Goal: Transaction & Acquisition: Purchase product/service

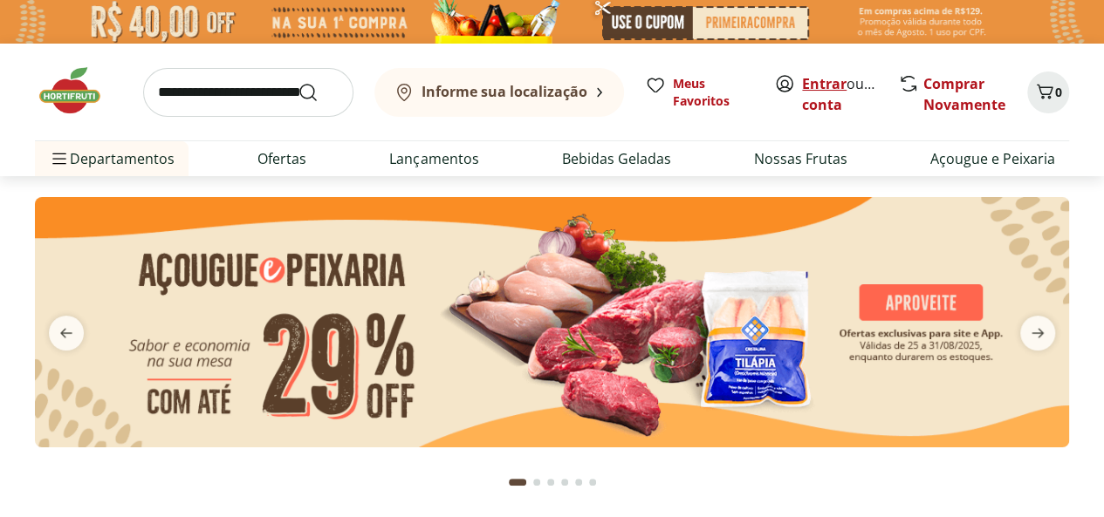
click at [832, 76] on link "Entrar" at bounding box center [824, 83] width 44 height 19
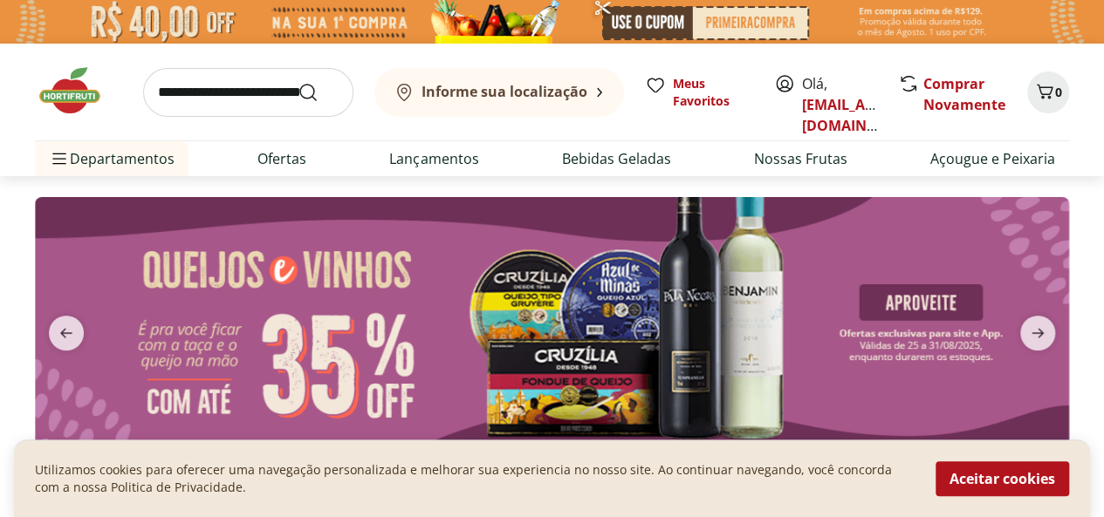
click at [764, 18] on img at bounding box center [552, 22] width 1104 height 44
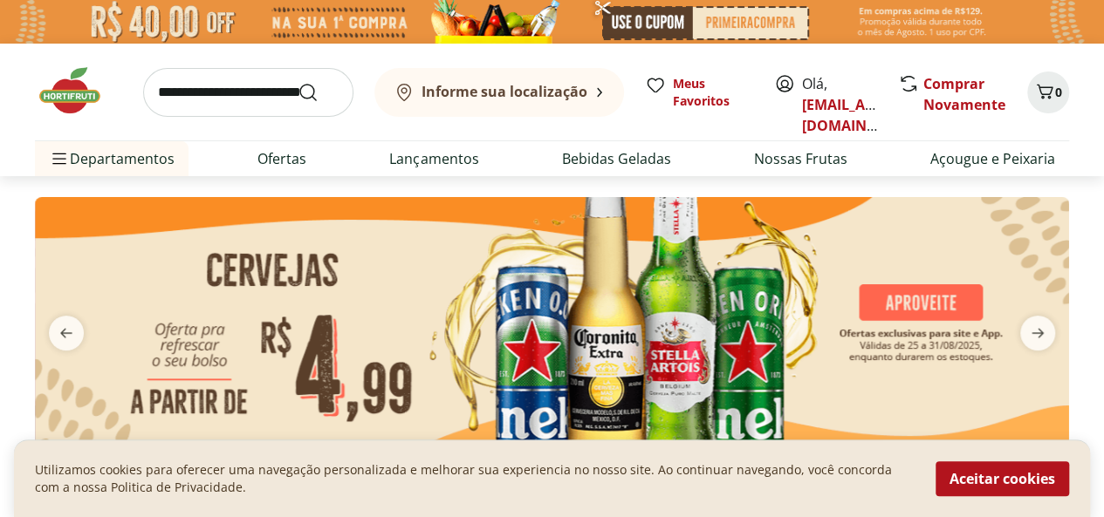
click at [764, 18] on img at bounding box center [552, 22] width 1104 height 44
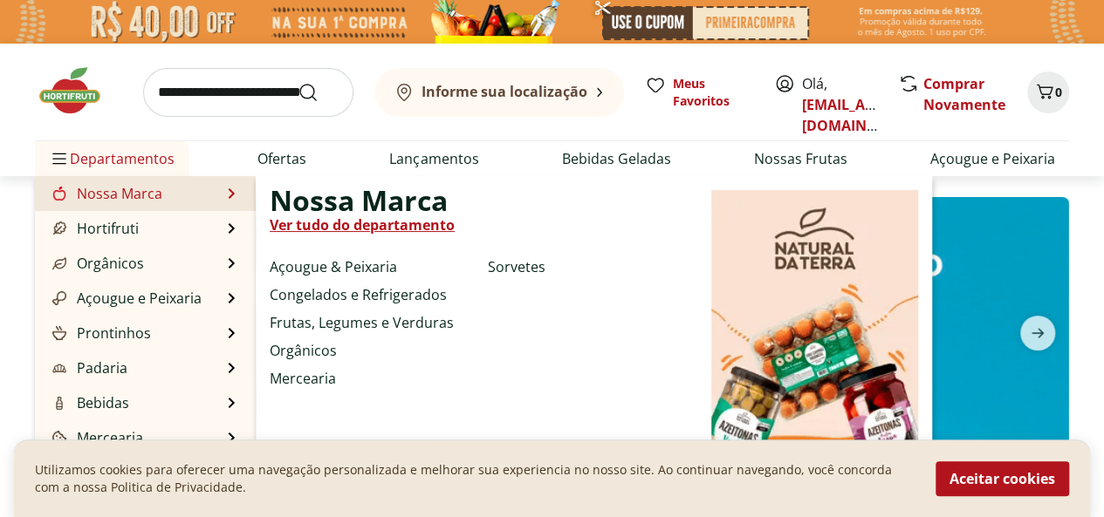
click at [337, 229] on link "Ver tudo do departamento" at bounding box center [362, 225] width 185 height 21
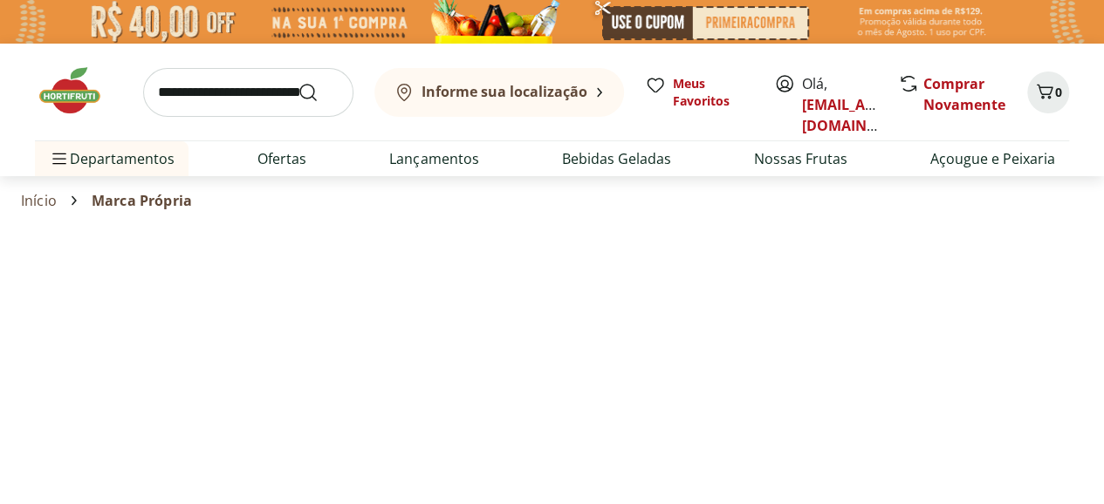
select select "**********"
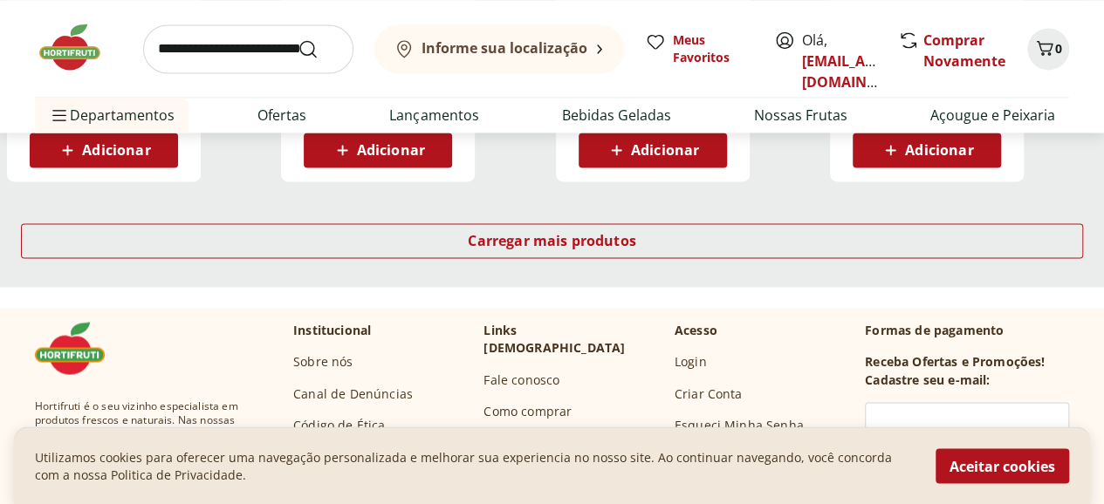
scroll to position [1309, 0]
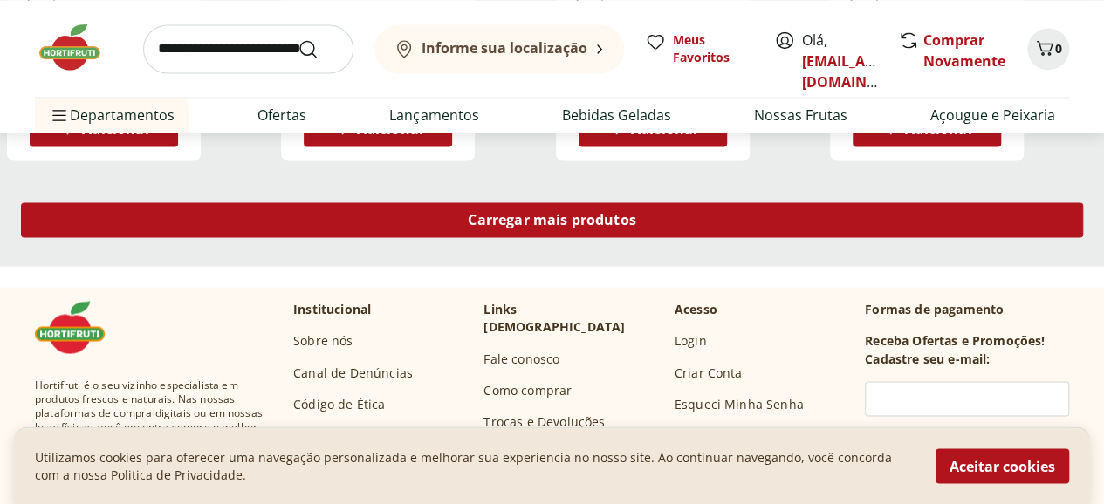
click at [636, 213] on span "Carregar mais produtos" at bounding box center [552, 220] width 168 height 14
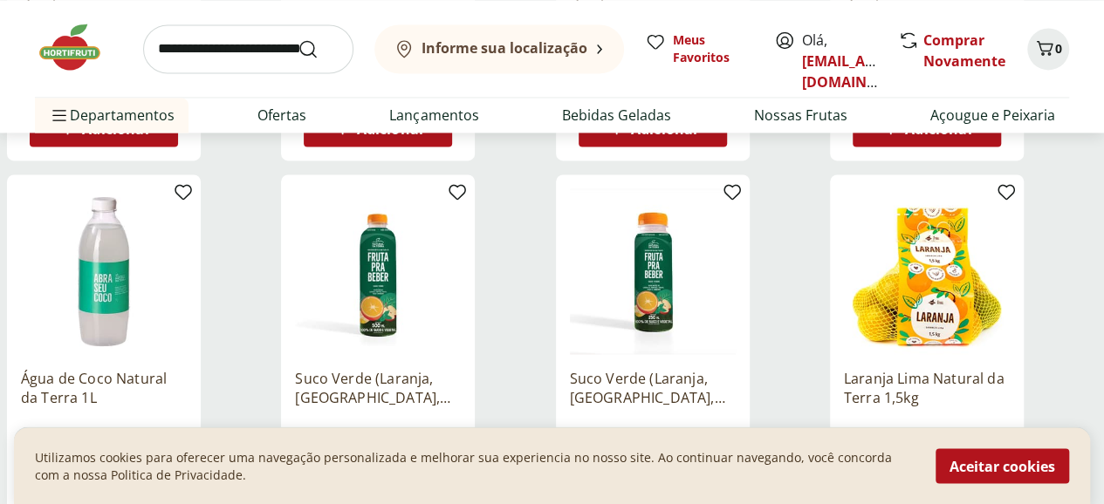
click at [187, 368] on p "Água de Coco Natural da Terra 1L" at bounding box center [104, 387] width 166 height 38
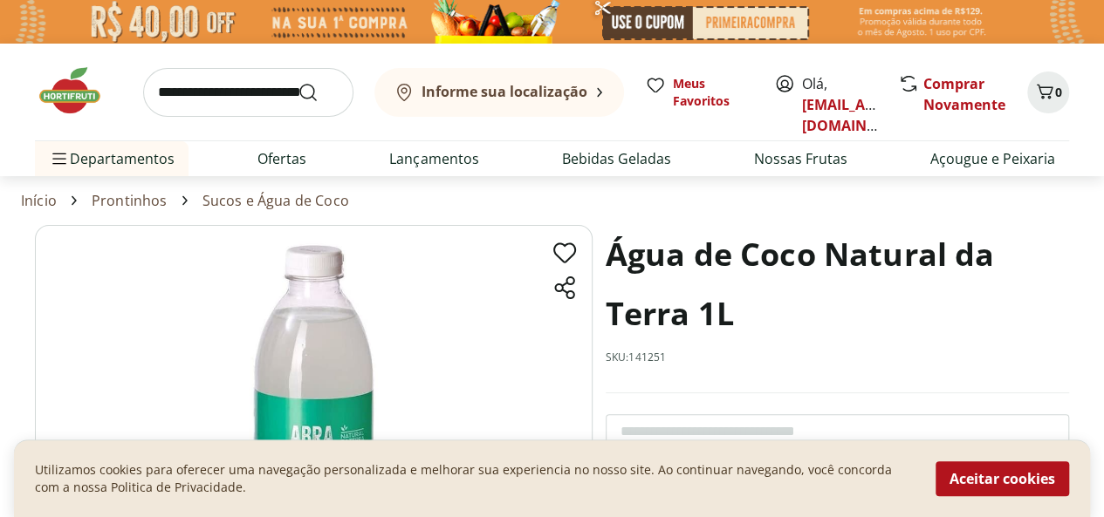
scroll to position [349, 0]
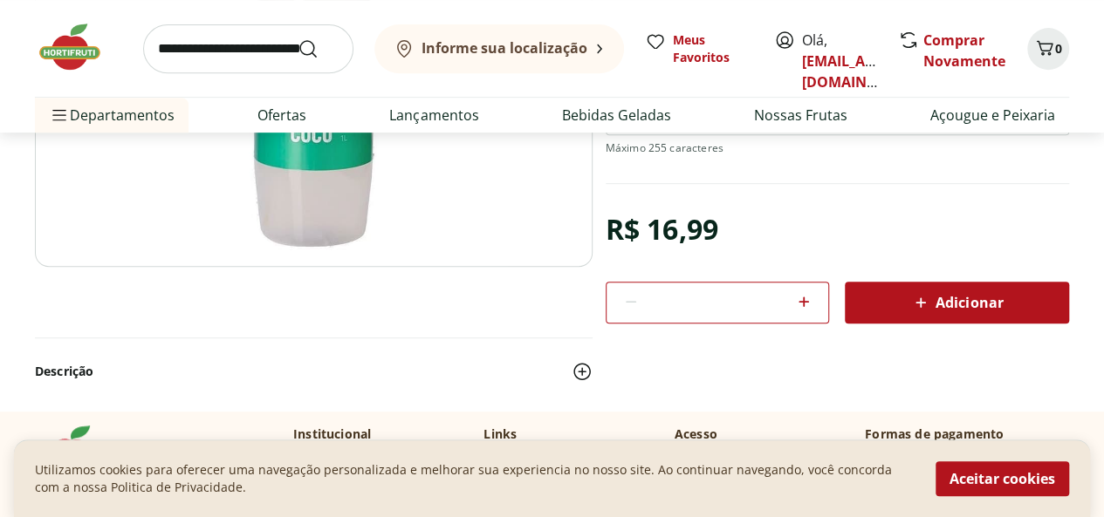
click at [991, 292] on span "Adicionar" at bounding box center [956, 302] width 92 height 21
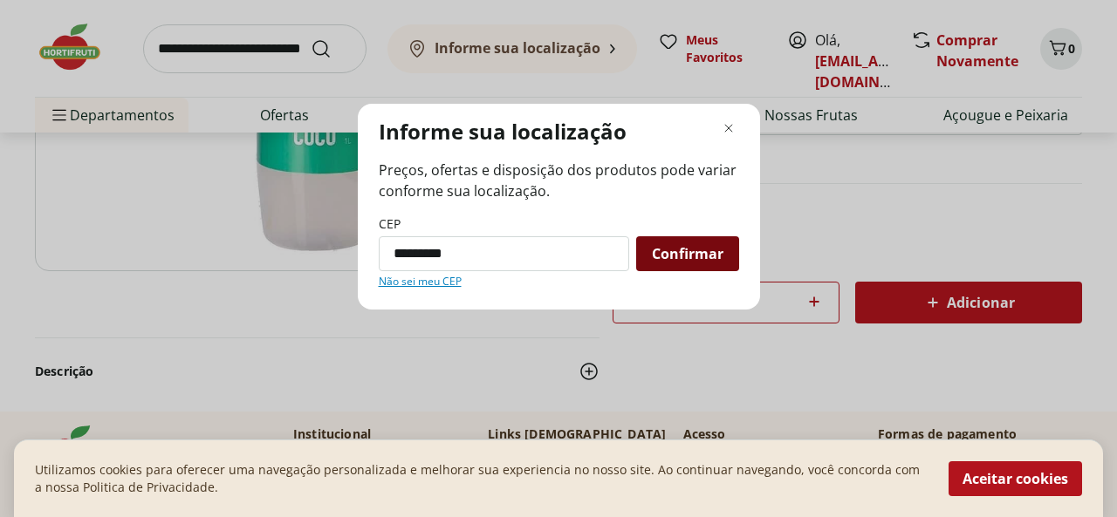
type input "*********"
click at [658, 260] on span "Confirmar" at bounding box center [688, 254] width 72 height 14
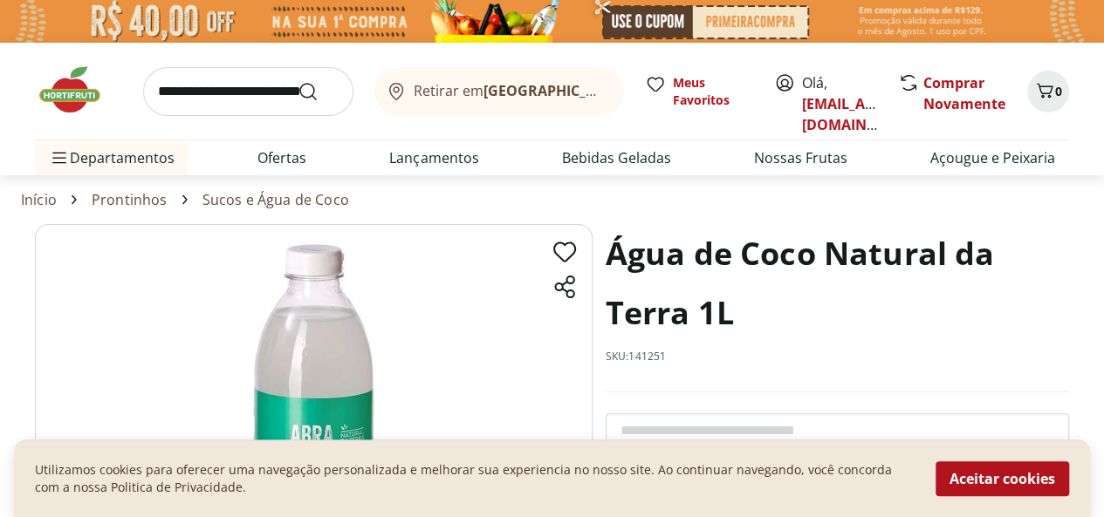
scroll to position [0, 0]
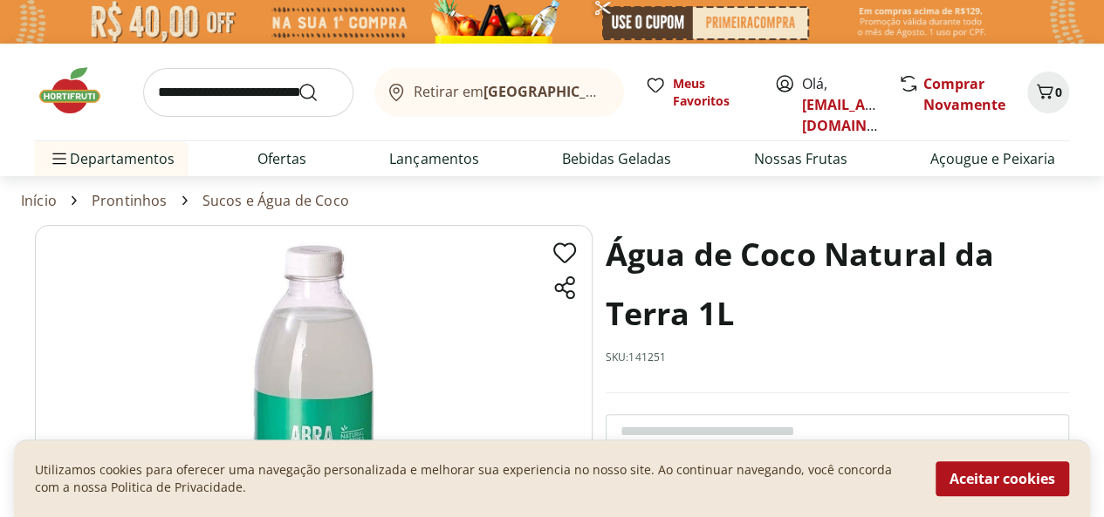
click at [557, 86] on b "[GEOGRAPHIC_DATA]/[GEOGRAPHIC_DATA]" at bounding box center [630, 91] width 294 height 19
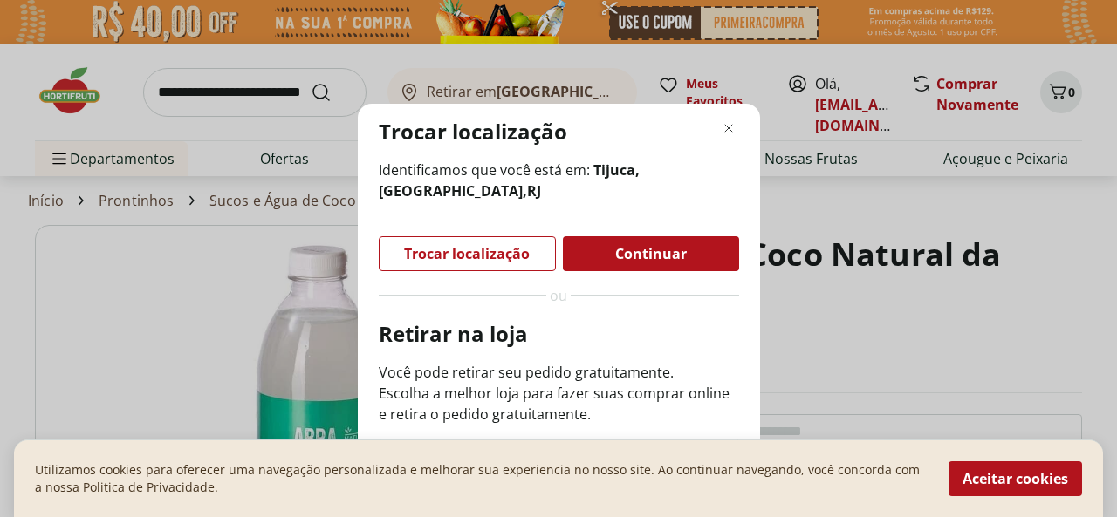
click at [1000, 352] on div "Trocar localização Identificamos que você está em: Tijuca, Rio de Janeiro , RJ …" at bounding box center [558, 258] width 1117 height 517
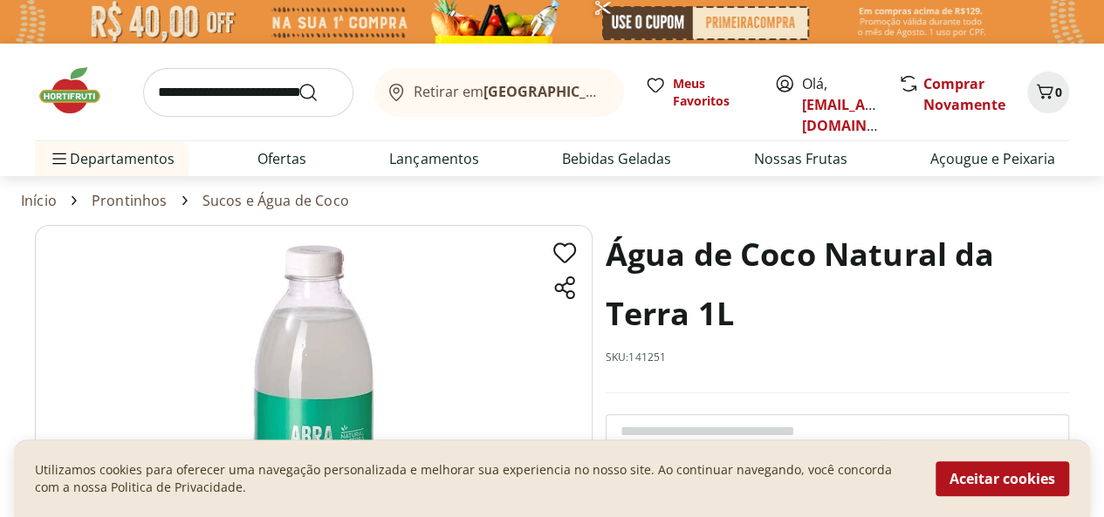
click at [482, 99] on span "Retirar em Rio de Janeiro/RJ" at bounding box center [510, 92] width 193 height 16
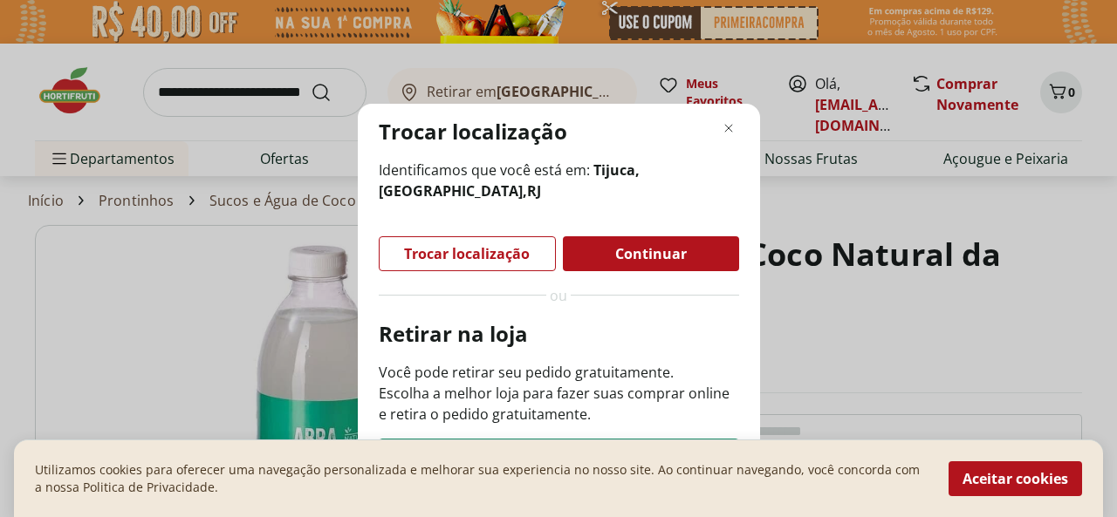
drag, startPoint x: 1042, startPoint y: 479, endPoint x: 1033, endPoint y: 458, distance: 22.7
click at [1038, 478] on button "Aceitar cookies" at bounding box center [1014, 479] width 133 height 35
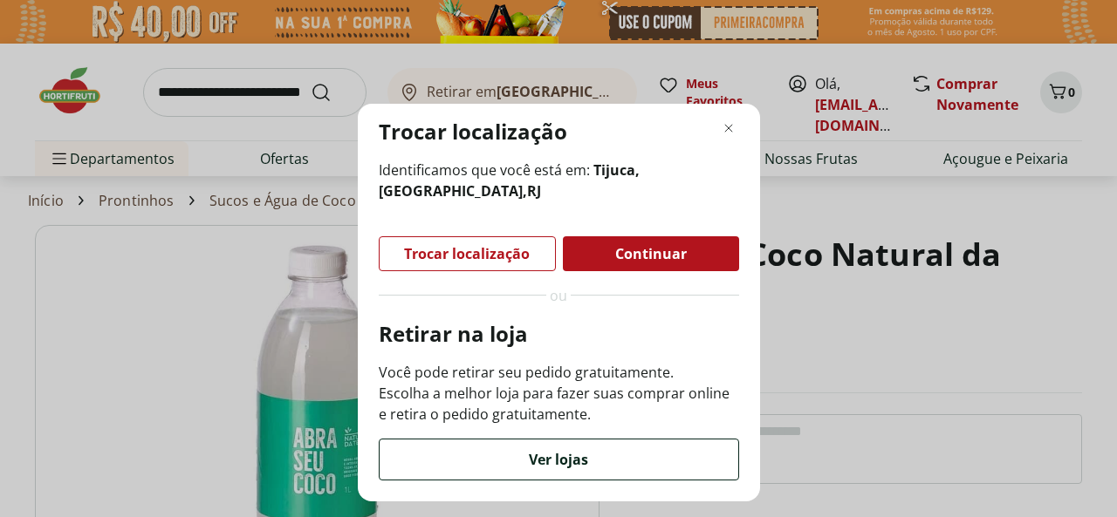
click at [522, 455] on div "Ver lojas" at bounding box center [559, 460] width 359 height 40
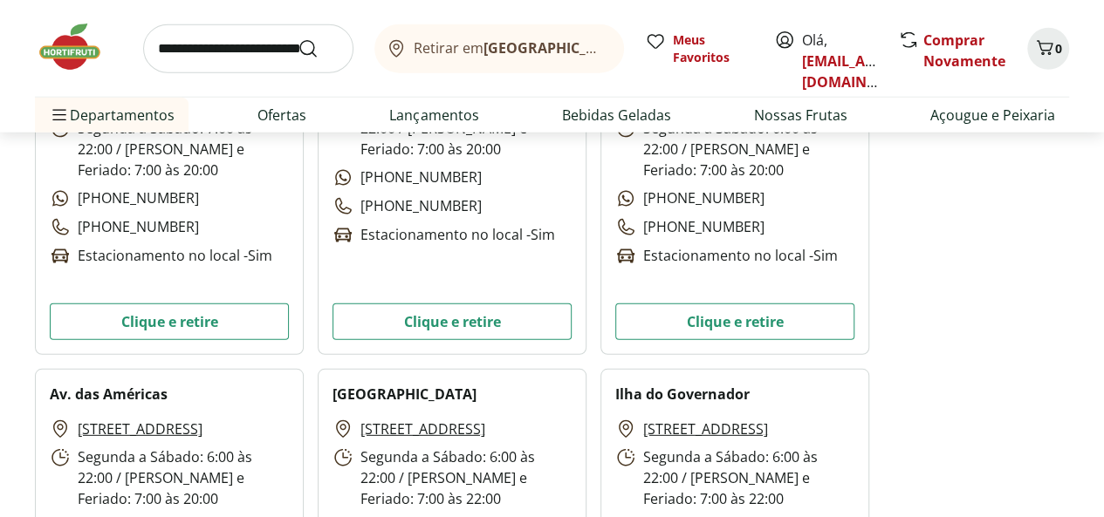
scroll to position [2530, 0]
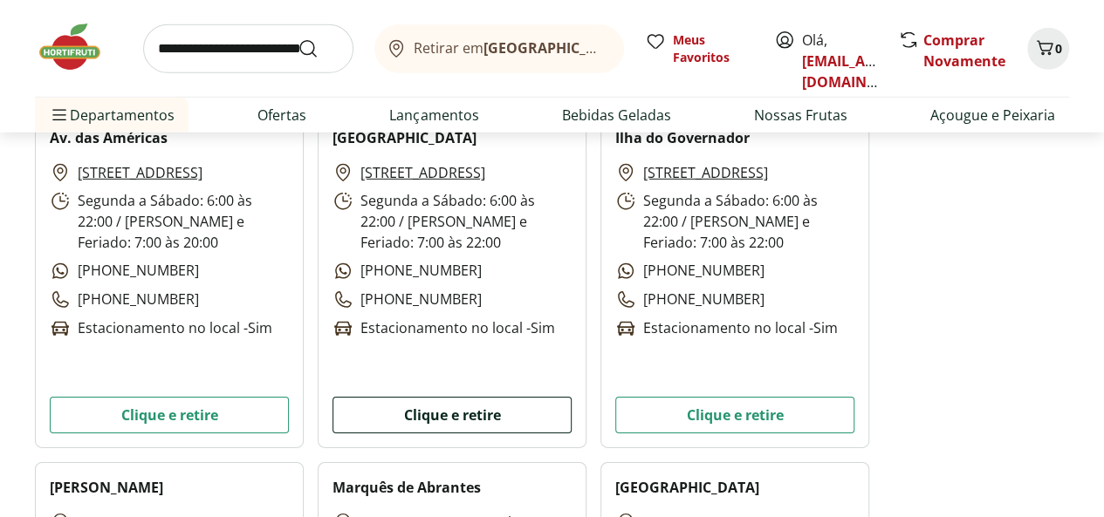
click at [435, 420] on button "Clique e retire" at bounding box center [451, 415] width 239 height 37
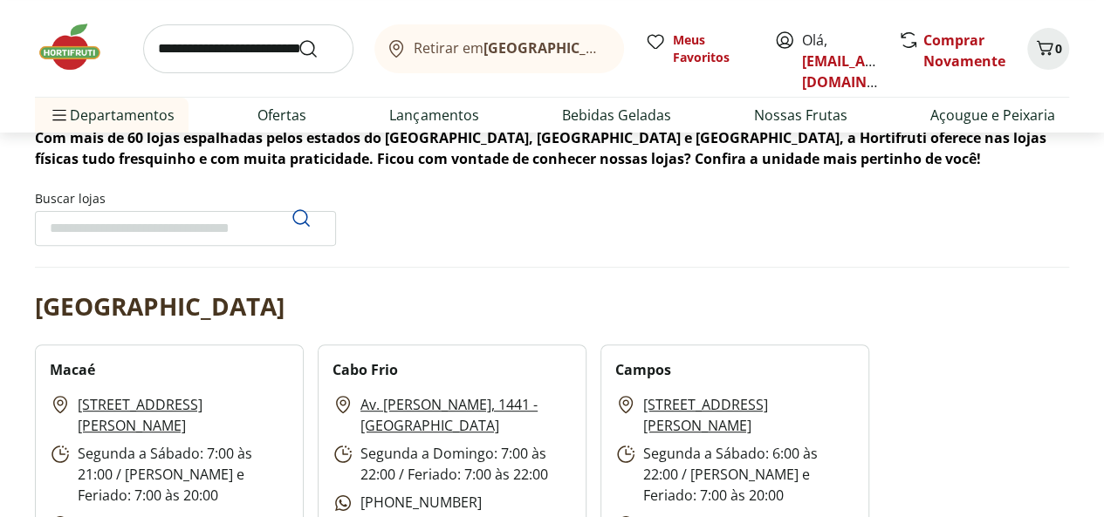
scroll to position [0, 0]
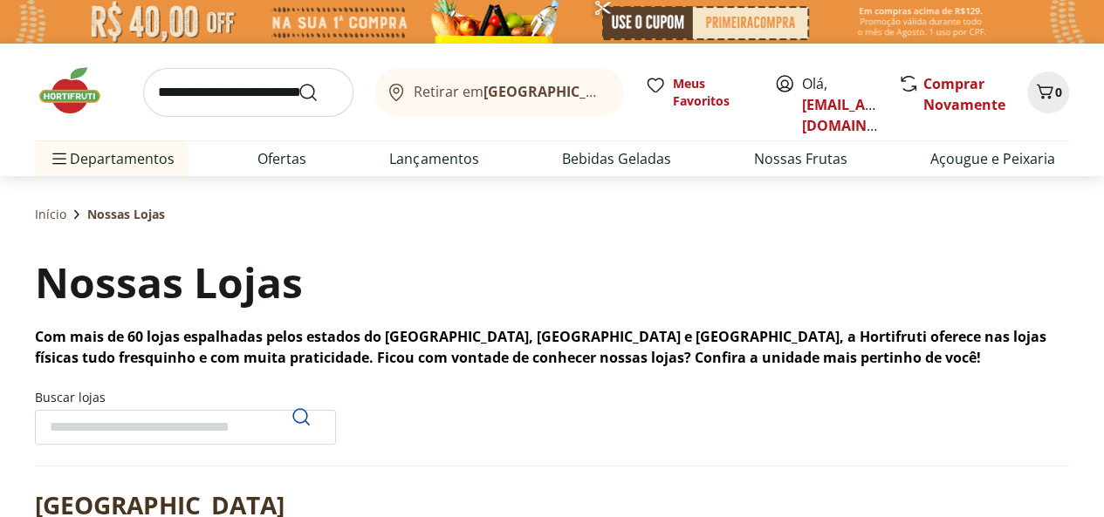
click at [525, 89] on b "[GEOGRAPHIC_DATA]/[GEOGRAPHIC_DATA]" at bounding box center [630, 91] width 294 height 19
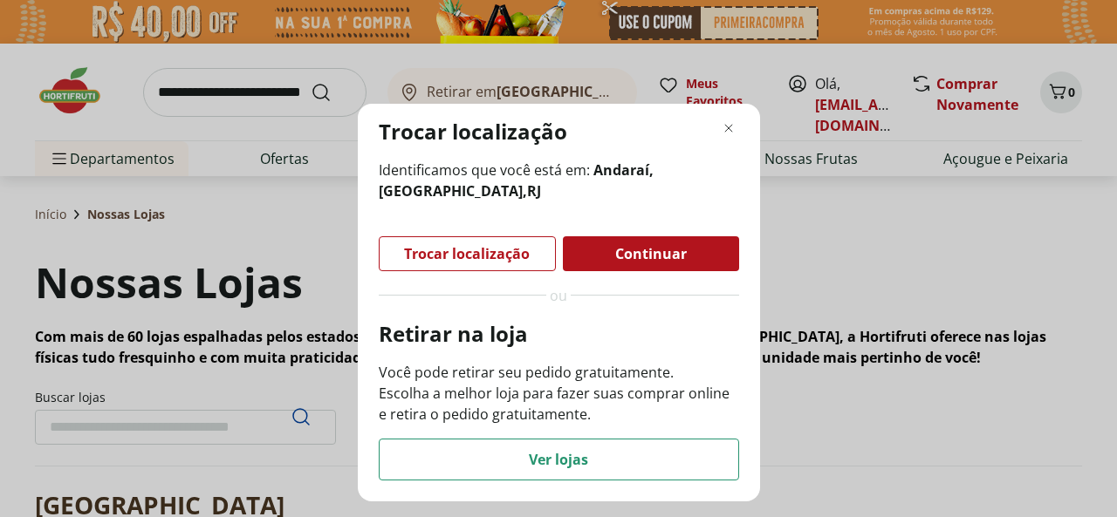
click at [503, 259] on span "Trocar localização" at bounding box center [467, 254] width 126 height 14
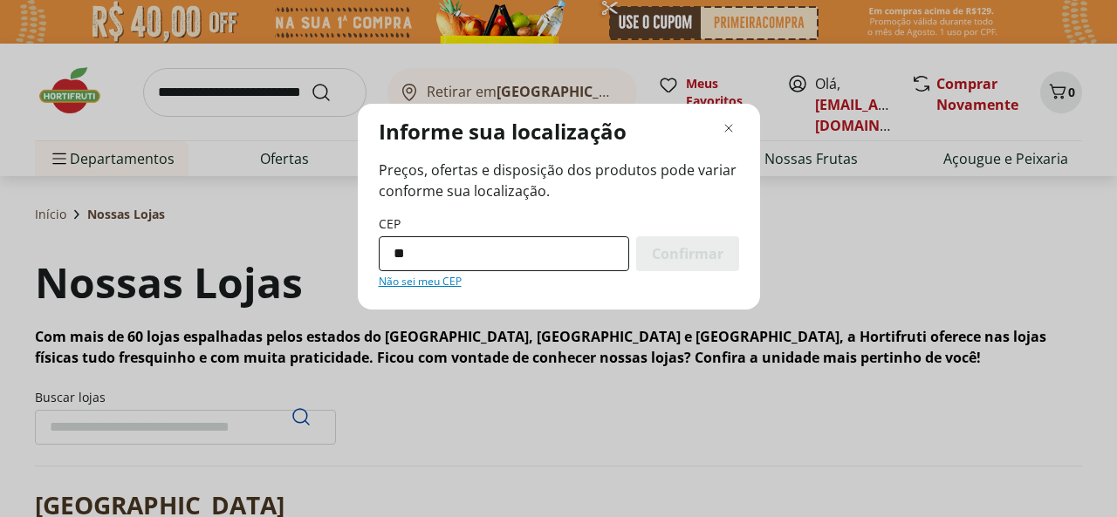
type input "*********"
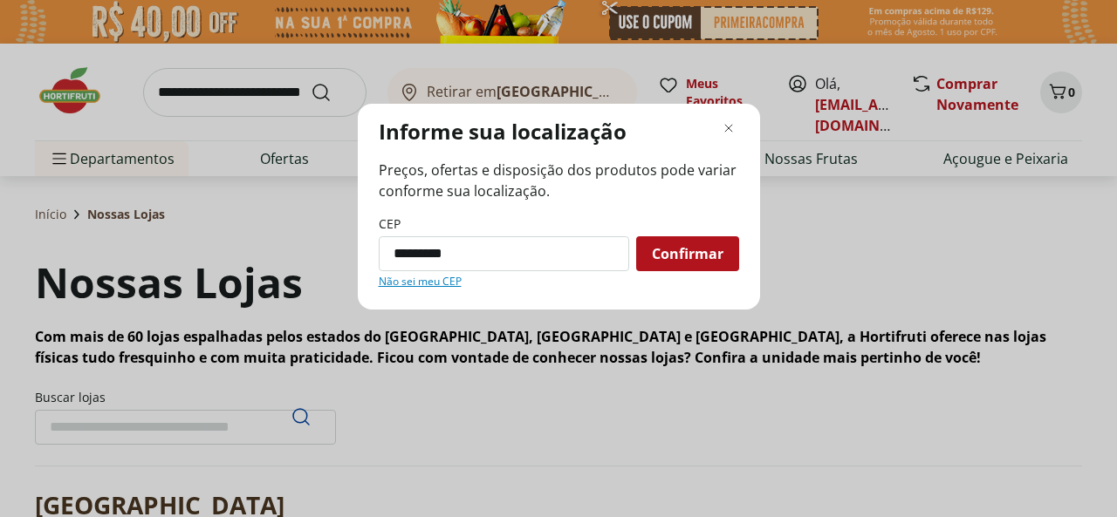
click at [682, 254] on span "Confirmar" at bounding box center [688, 254] width 72 height 14
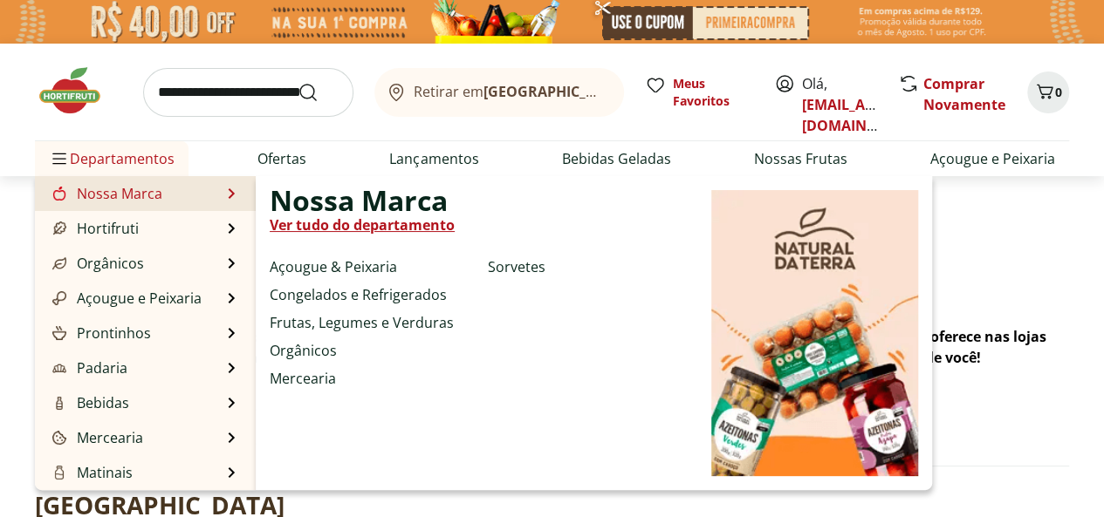
click at [352, 219] on link "Ver tudo do departamento" at bounding box center [362, 225] width 185 height 21
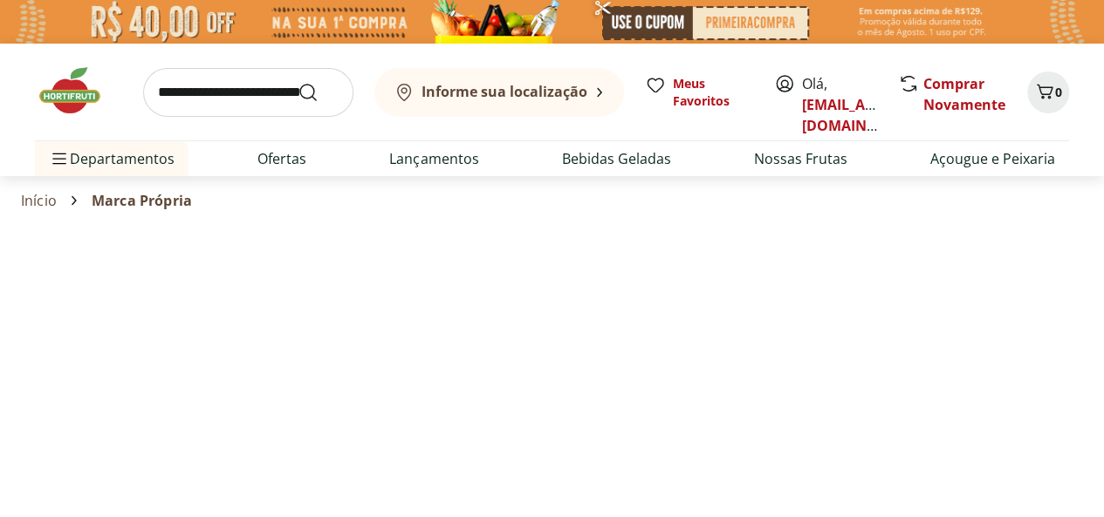
select select "**********"
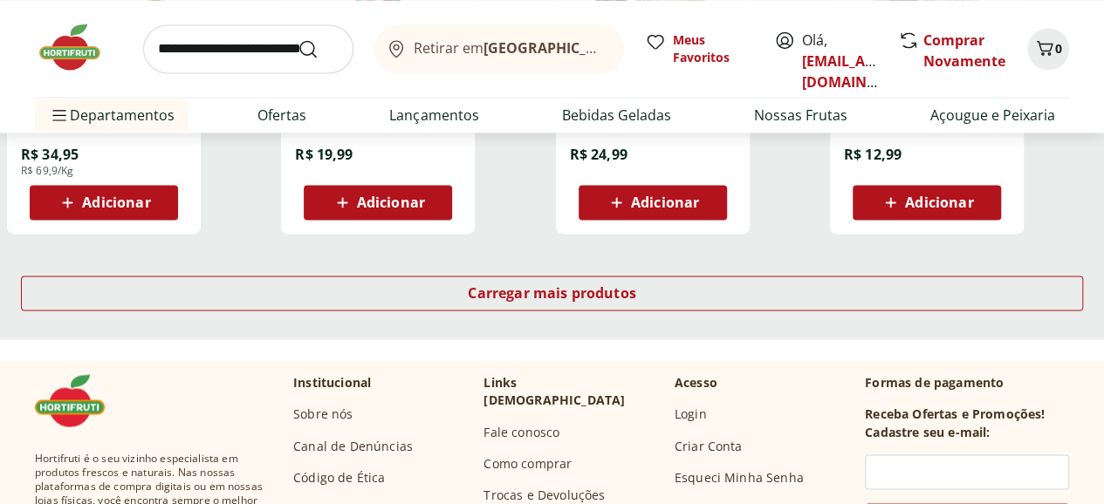
scroll to position [1309, 0]
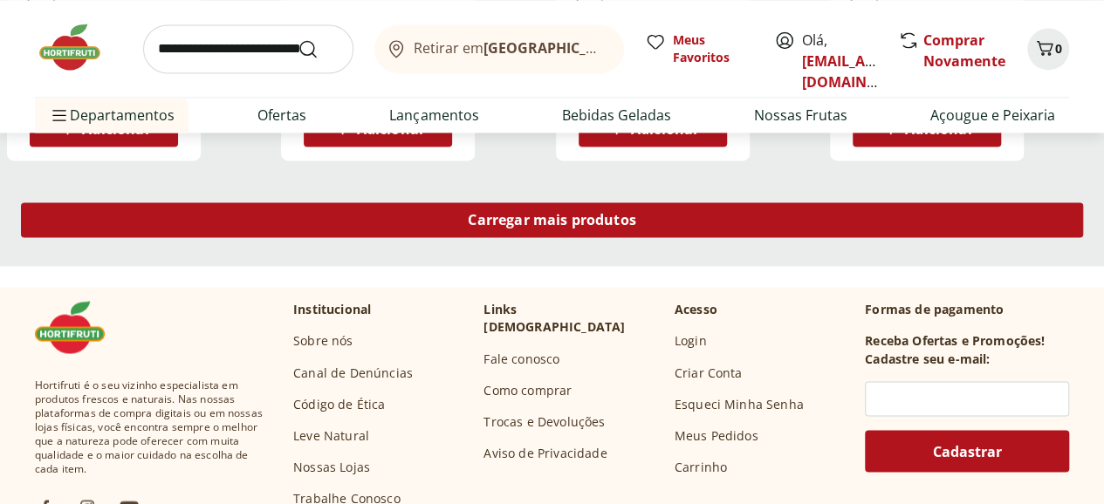
click at [669, 202] on div "Carregar mais produtos" at bounding box center [552, 219] width 1062 height 35
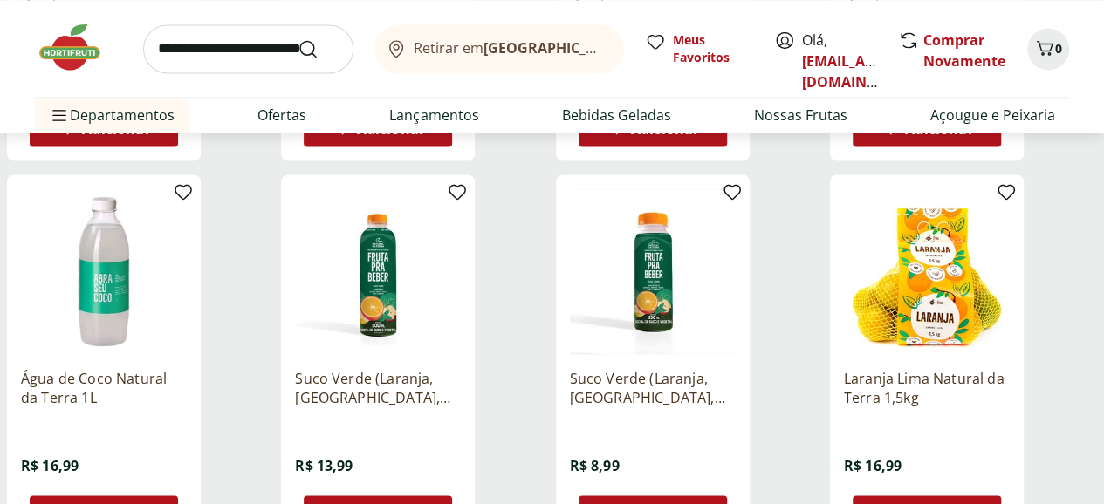
click at [150, 506] on span "Adicionar" at bounding box center [116, 513] width 68 height 14
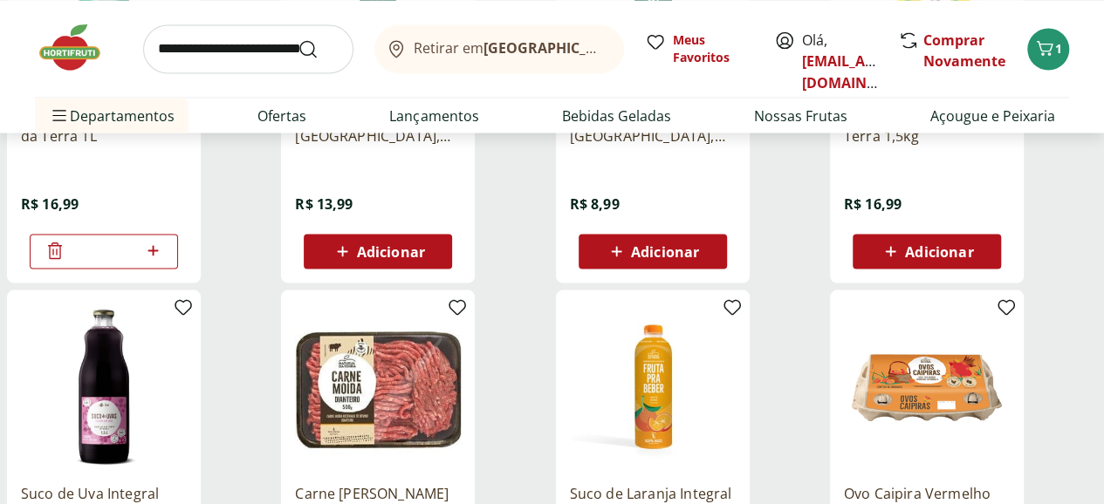
scroll to position [1832, 0]
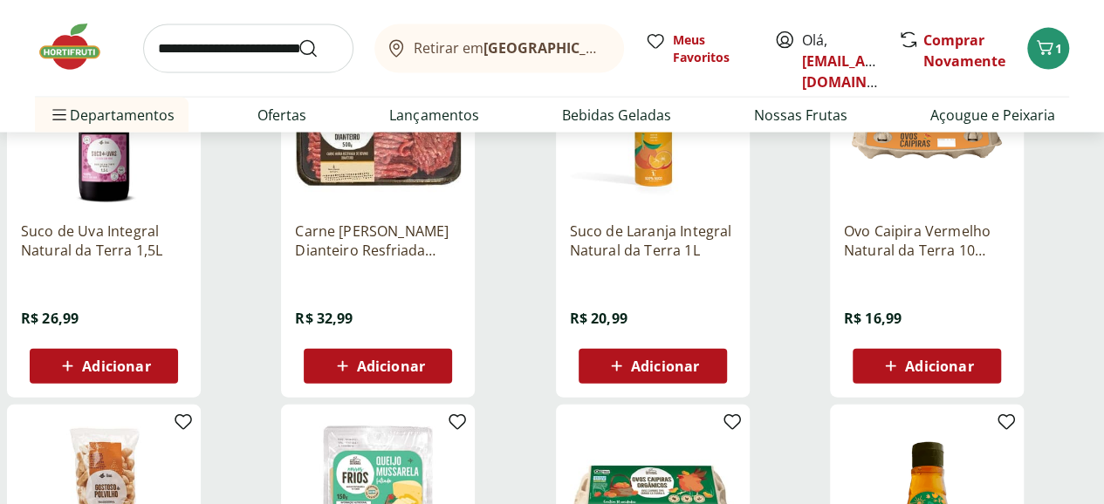
click at [973, 359] on span "Adicionar" at bounding box center [939, 366] width 68 height 14
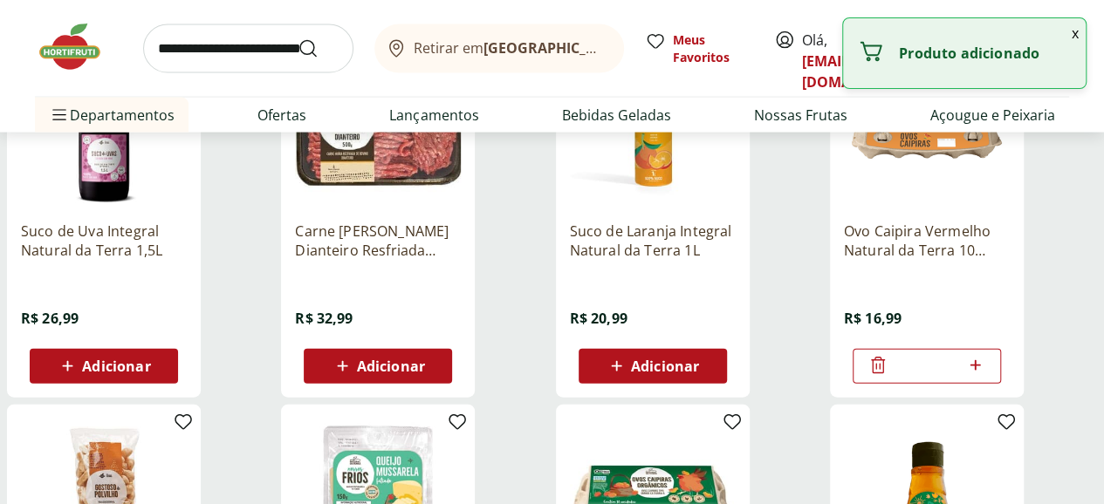
click at [981, 360] on icon at bounding box center [975, 365] width 10 height 10
type input "*"
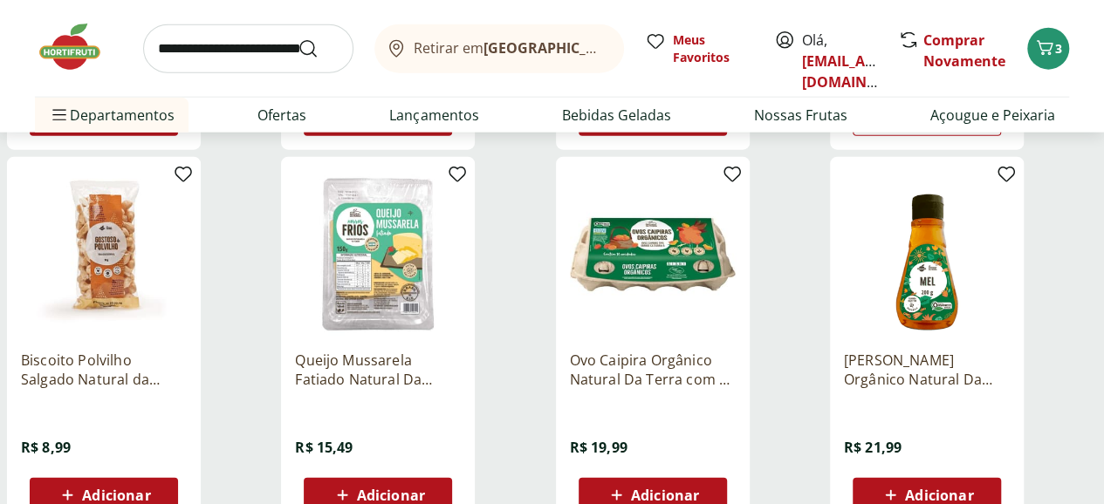
scroll to position [2268, 0]
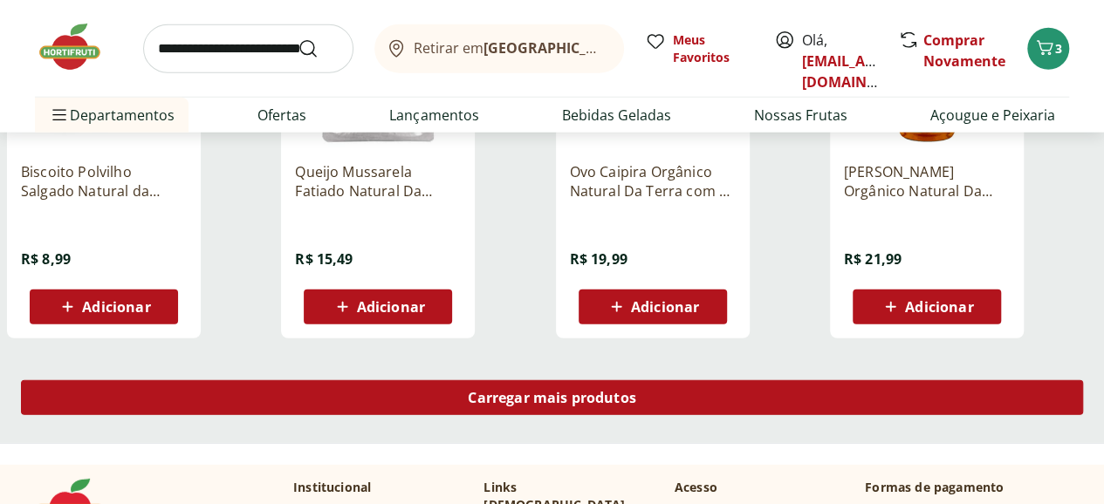
click at [636, 391] on span "Carregar mais produtos" at bounding box center [552, 398] width 168 height 14
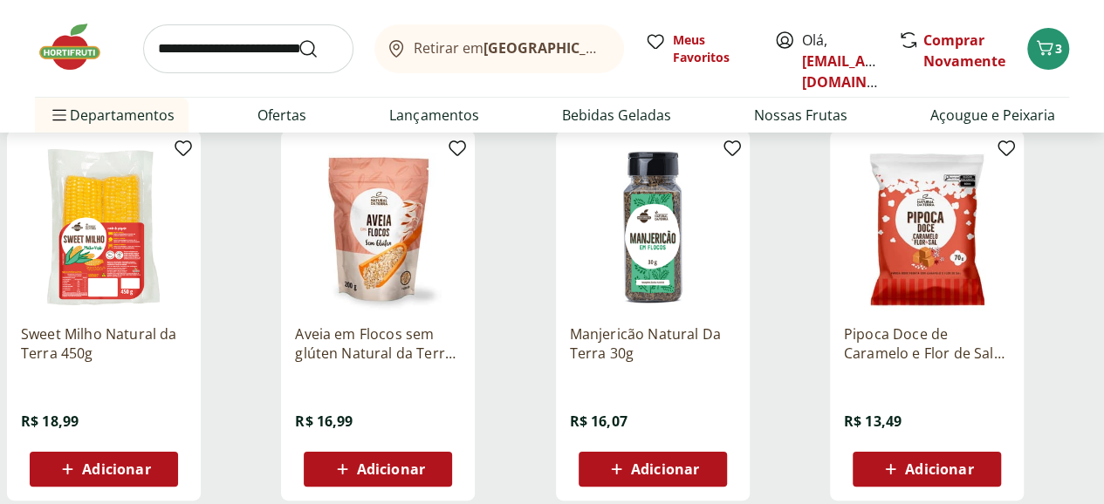
scroll to position [3403, 0]
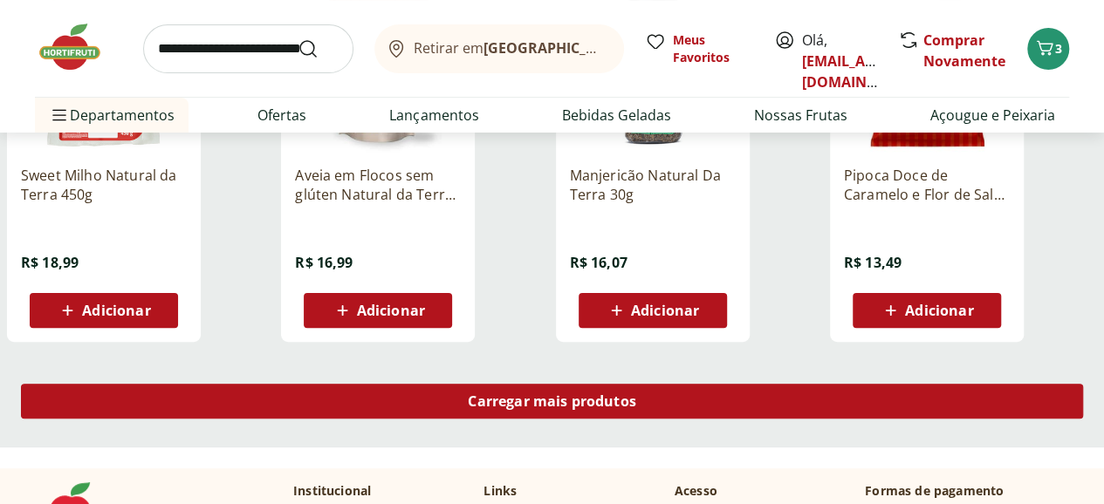
click at [636, 394] on span "Carregar mais produtos" at bounding box center [552, 401] width 168 height 14
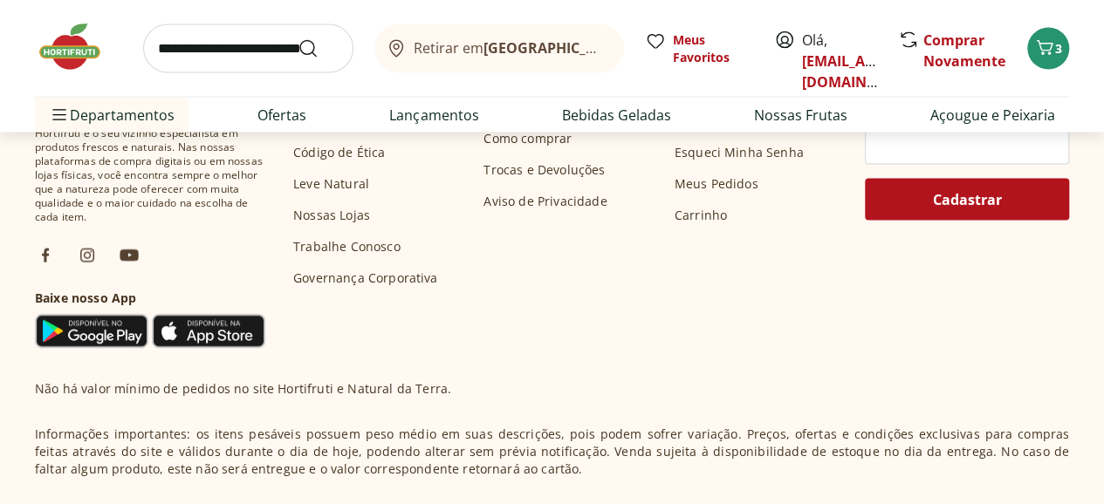
scroll to position [4624, 0]
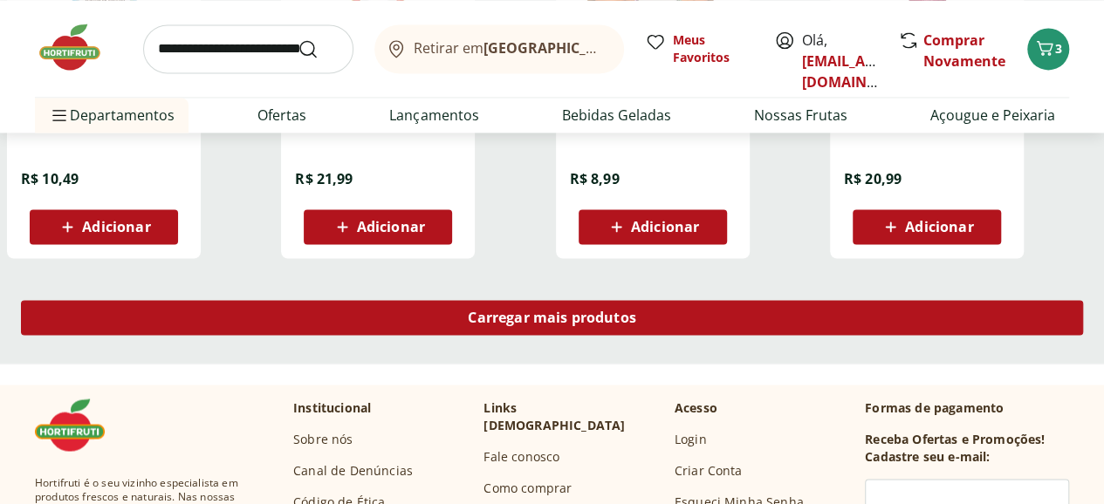
click at [636, 311] on span "Carregar mais produtos" at bounding box center [552, 318] width 168 height 14
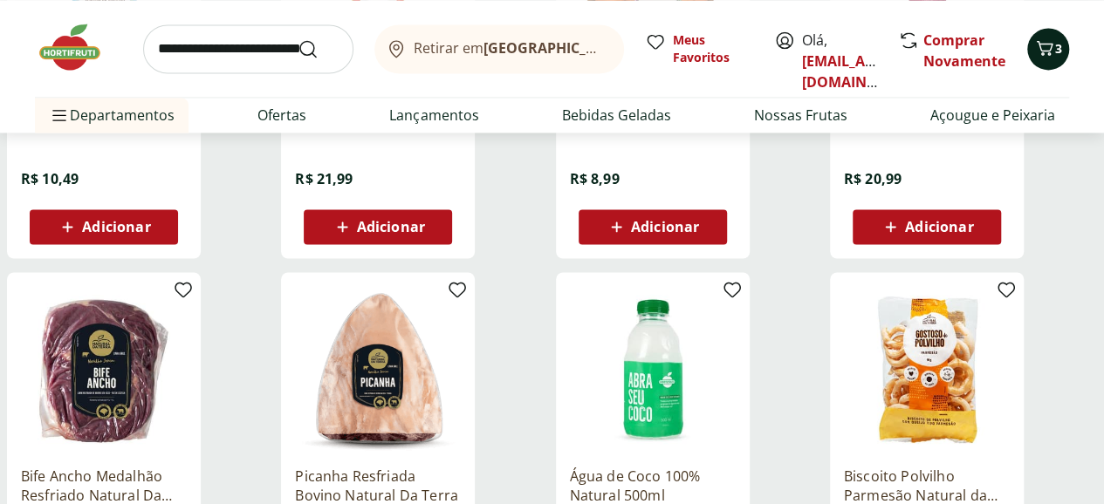
click at [1055, 52] on span "3" at bounding box center [1058, 48] width 7 height 17
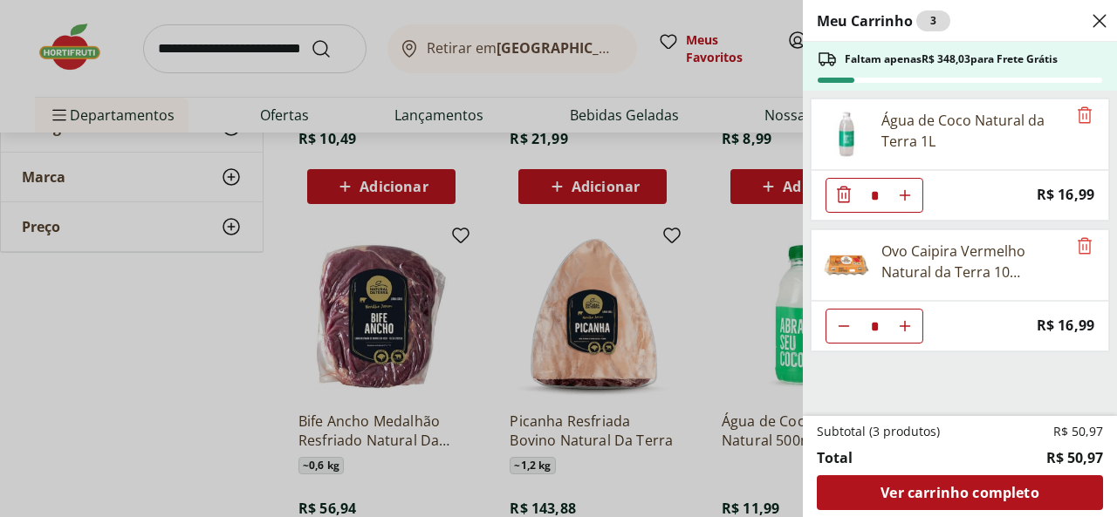
click at [202, 325] on div "Meu Carrinho 3 Faltam apenas R$ 348,03 para Frete Grátis Água de Coco Natural d…" at bounding box center [558, 258] width 1117 height 517
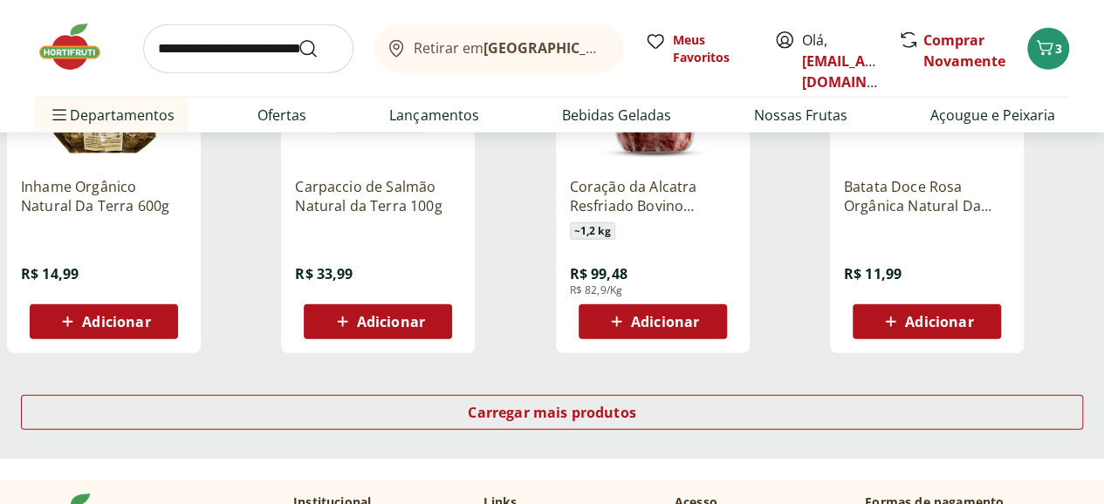
scroll to position [5671, 0]
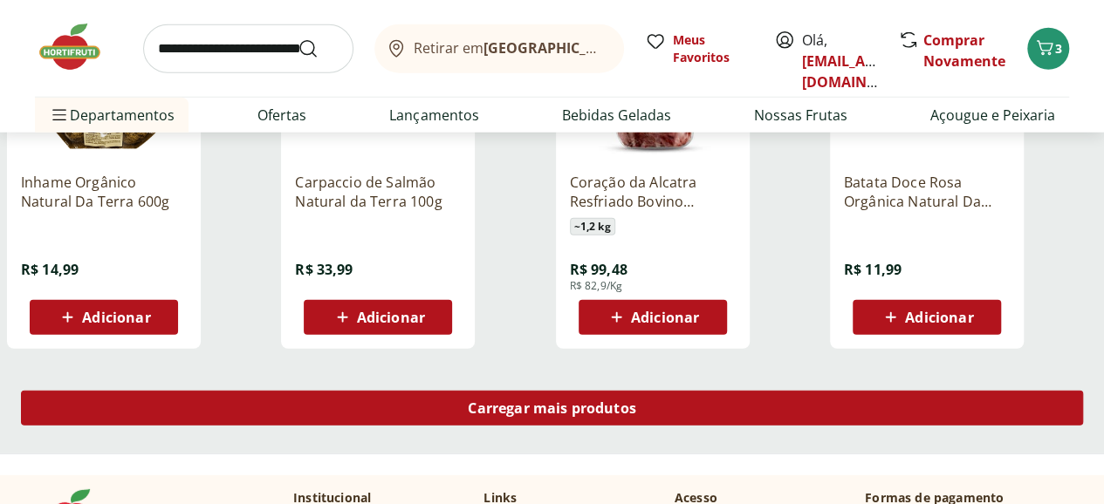
click at [721, 391] on div "Carregar mais produtos" at bounding box center [552, 408] width 1062 height 35
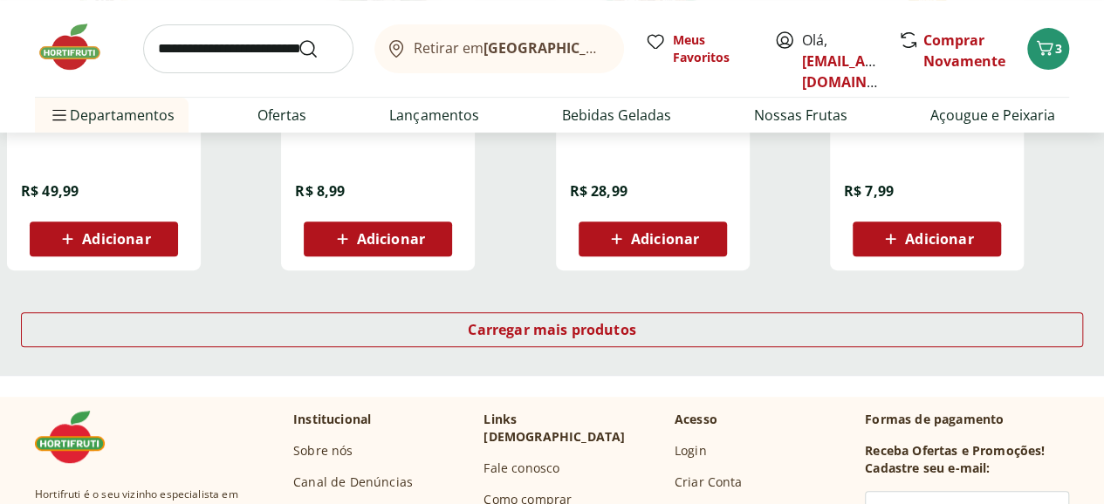
scroll to position [6892, 0]
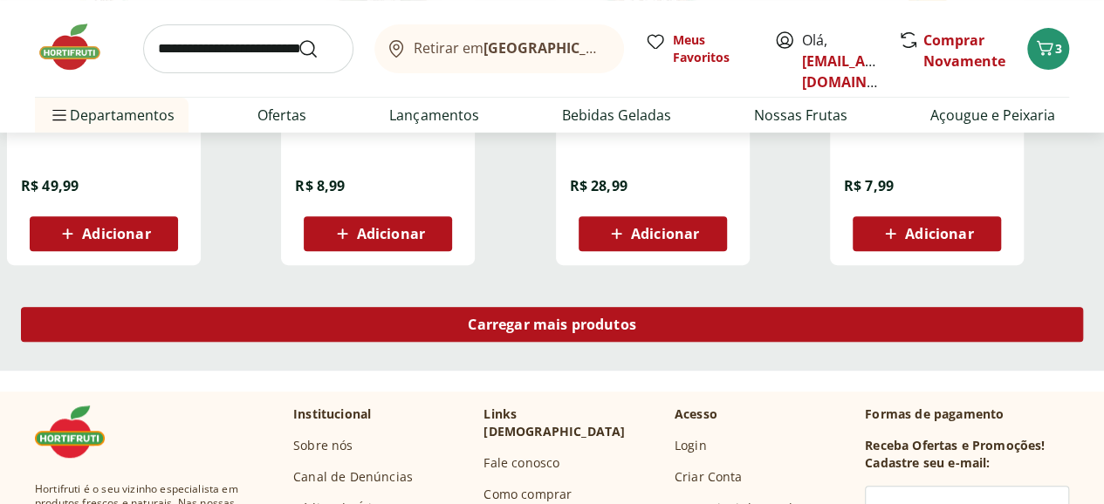
click at [636, 318] on span "Carregar mais produtos" at bounding box center [552, 325] width 168 height 14
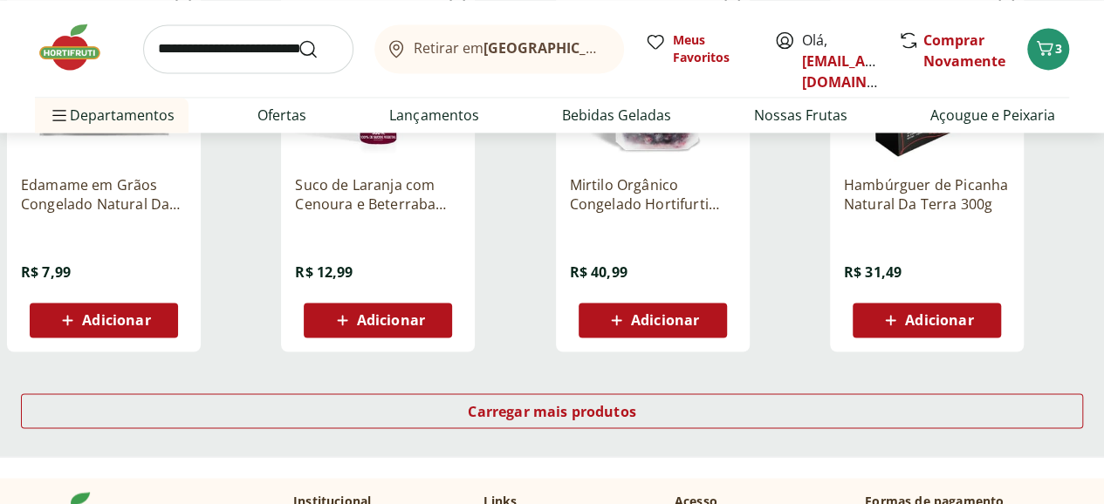
scroll to position [7939, 0]
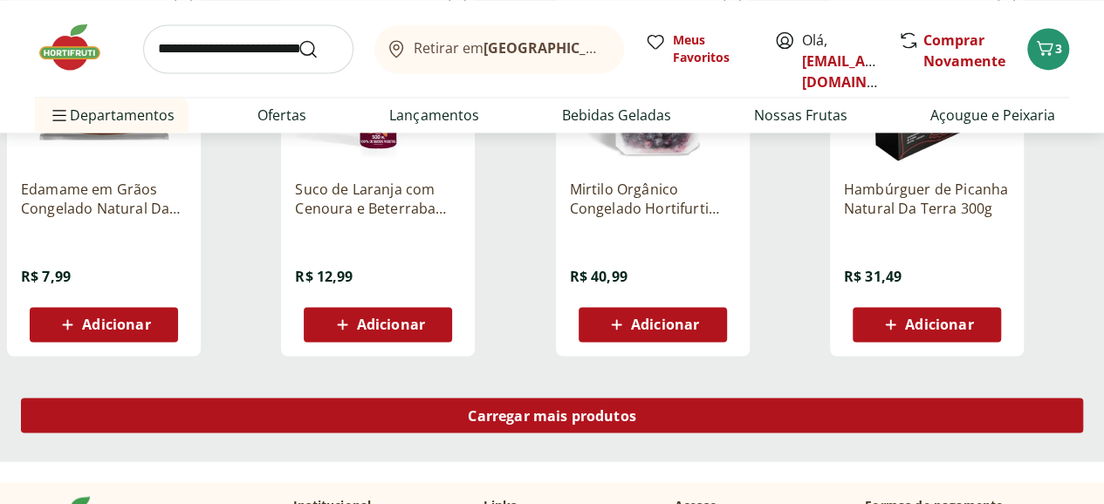
click at [636, 408] on span "Carregar mais produtos" at bounding box center [552, 415] width 168 height 14
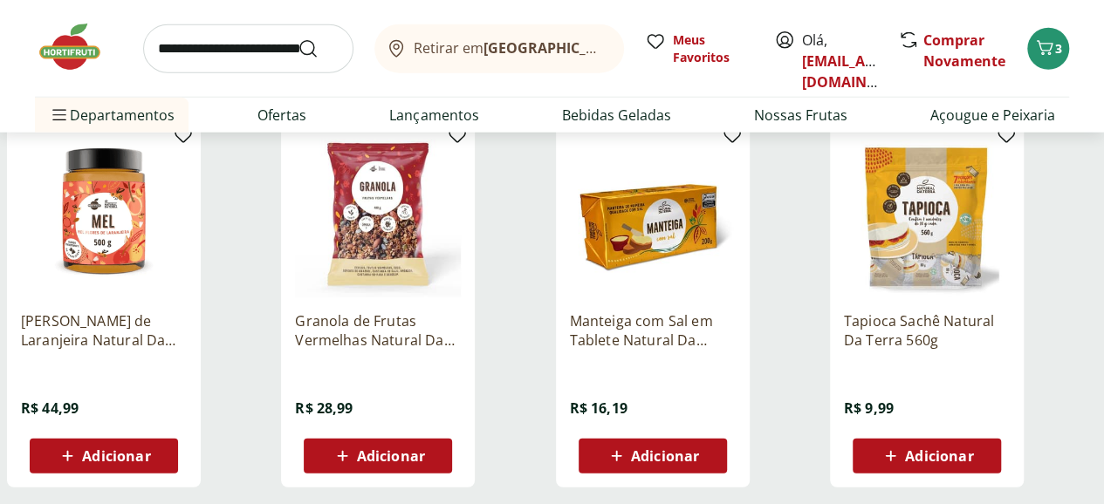
scroll to position [9161, 0]
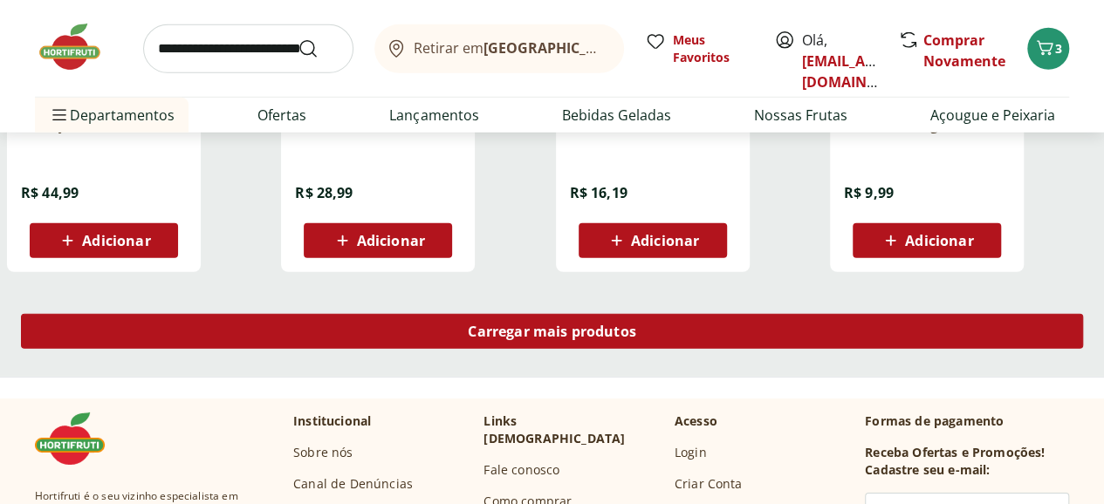
click at [636, 325] on span "Carregar mais produtos" at bounding box center [552, 332] width 168 height 14
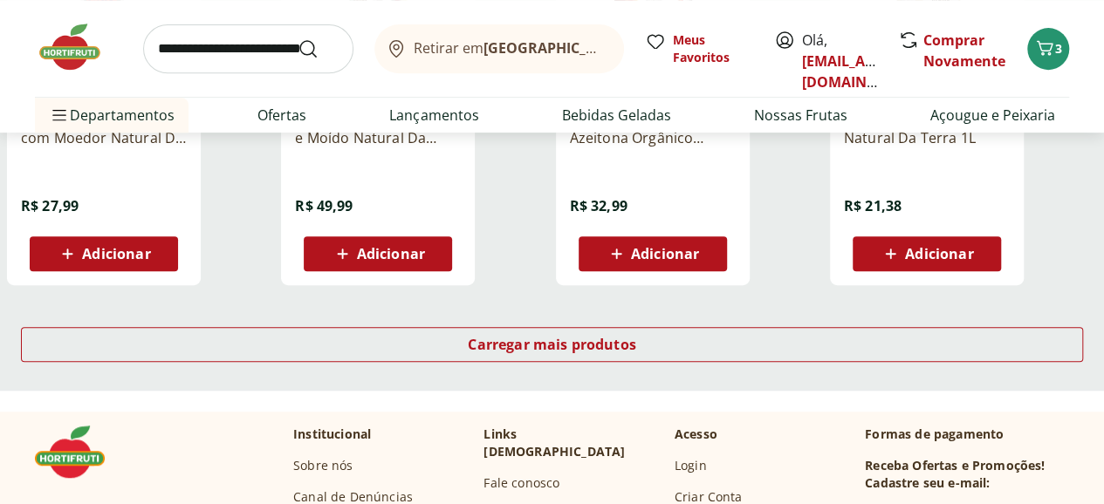
scroll to position [10295, 0]
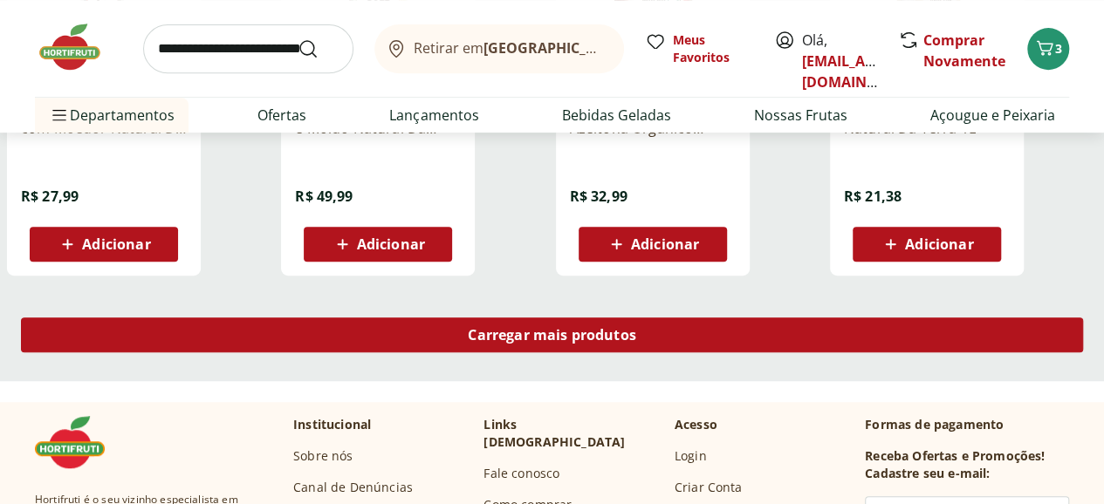
click at [636, 328] on span "Carregar mais produtos" at bounding box center [552, 335] width 168 height 14
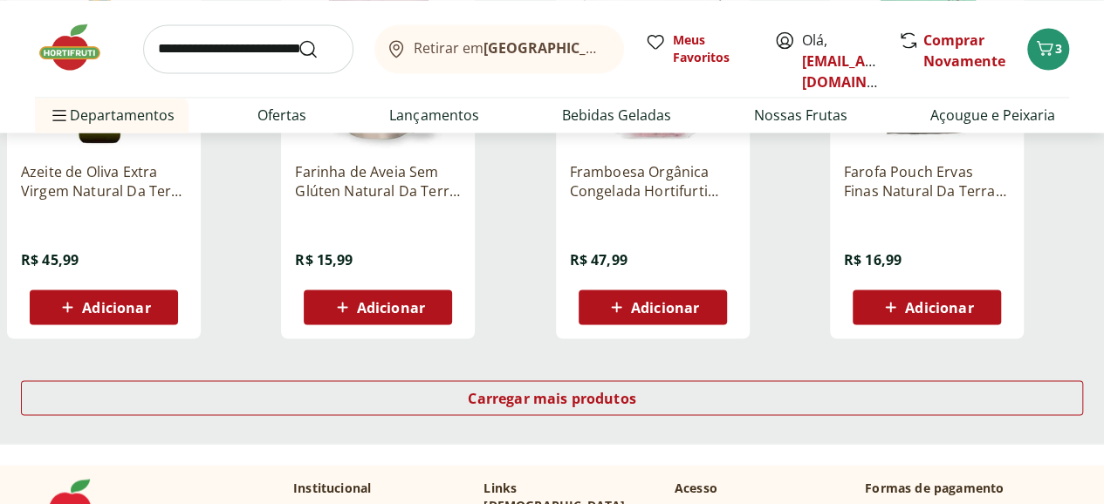
scroll to position [11517, 0]
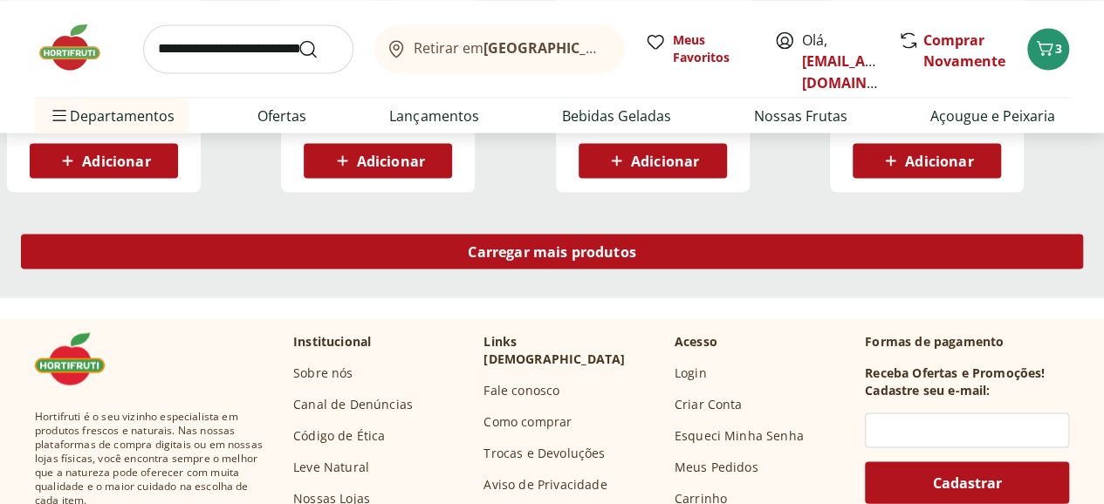
click at [636, 244] on span "Carregar mais produtos" at bounding box center [552, 251] width 168 height 14
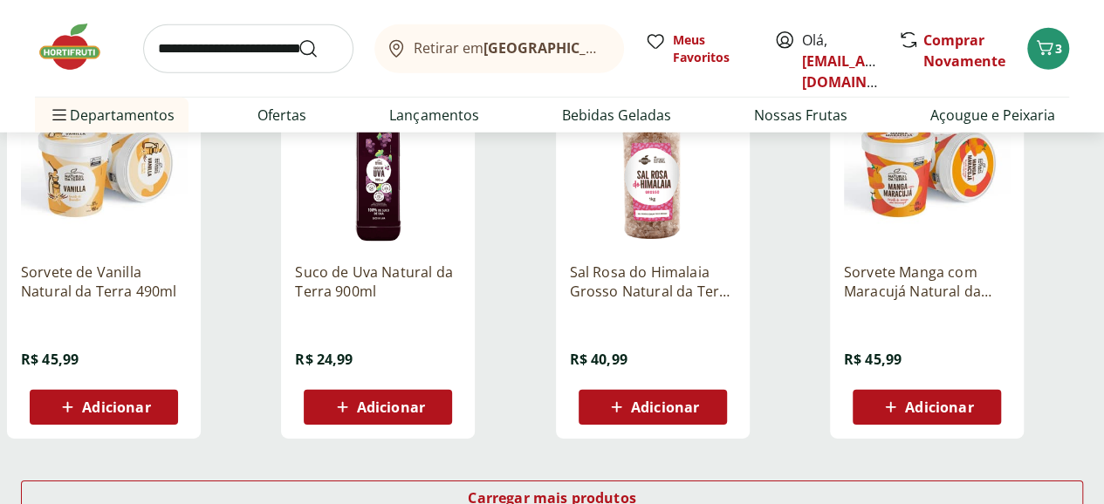
scroll to position [12563, 0]
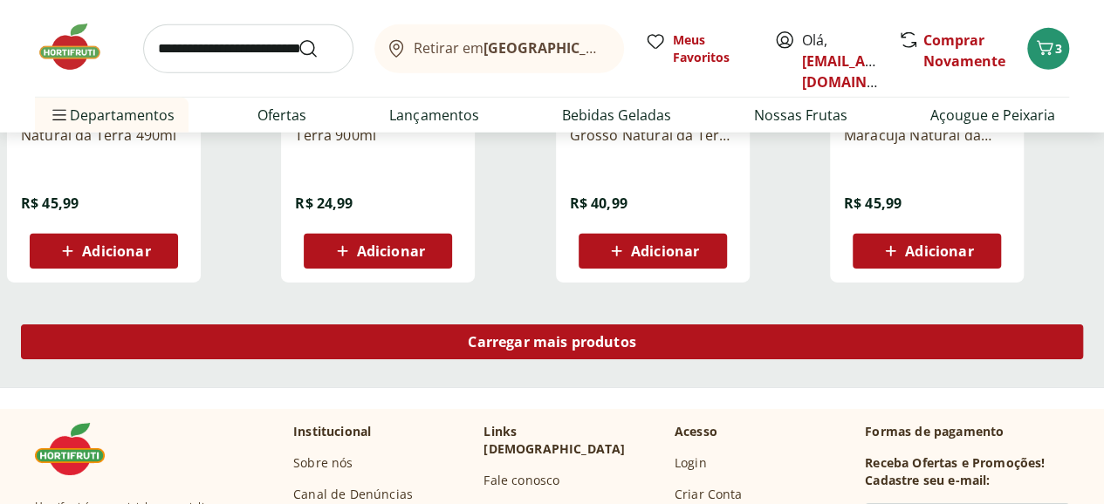
click at [636, 335] on span "Carregar mais produtos" at bounding box center [552, 342] width 168 height 14
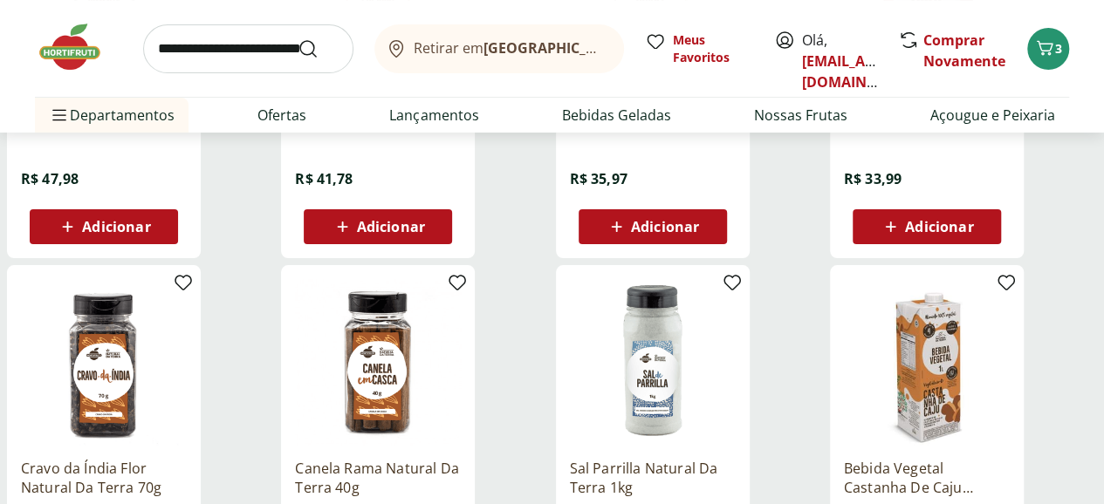
scroll to position [13610, 0]
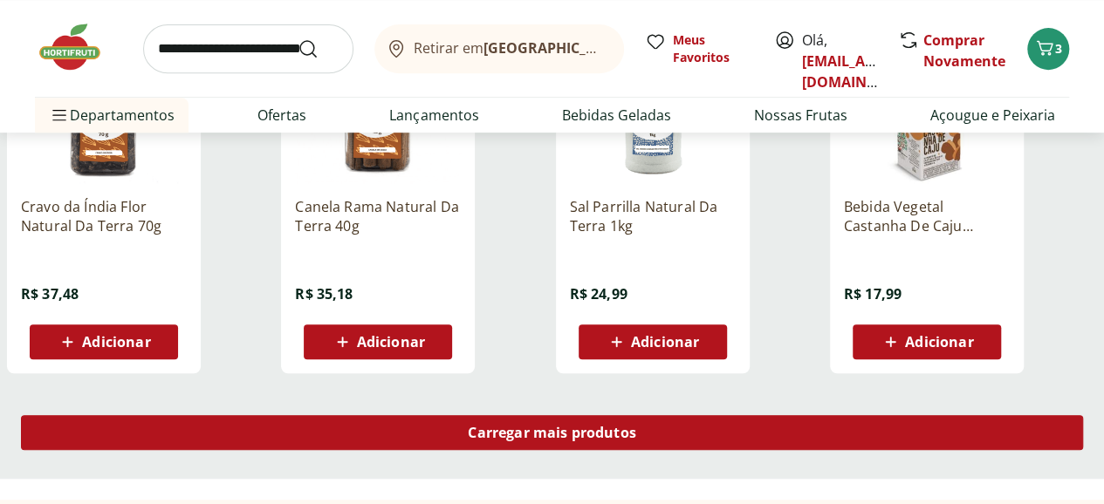
click at [636, 426] on span "Carregar mais produtos" at bounding box center [552, 433] width 168 height 14
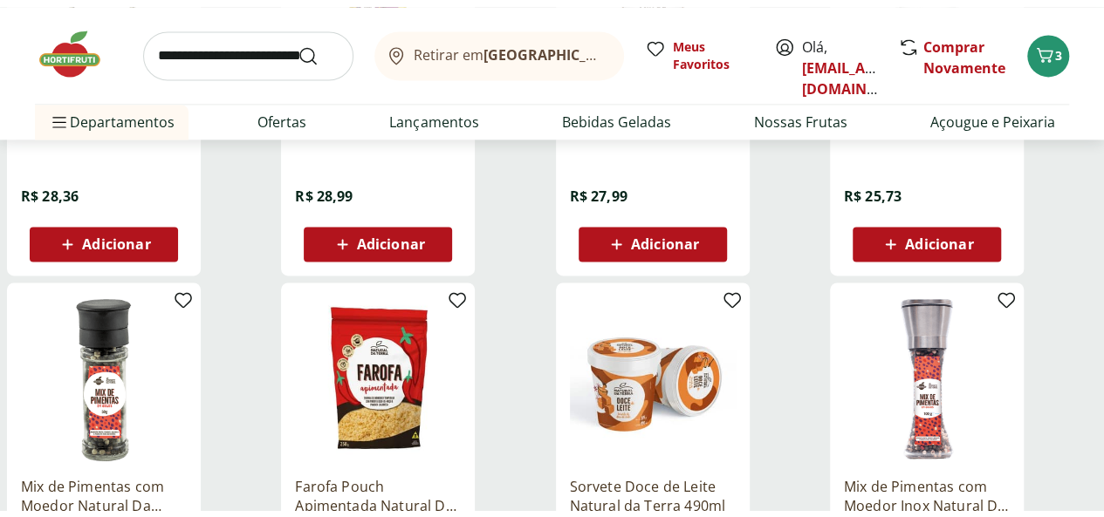
scroll to position [14745, 0]
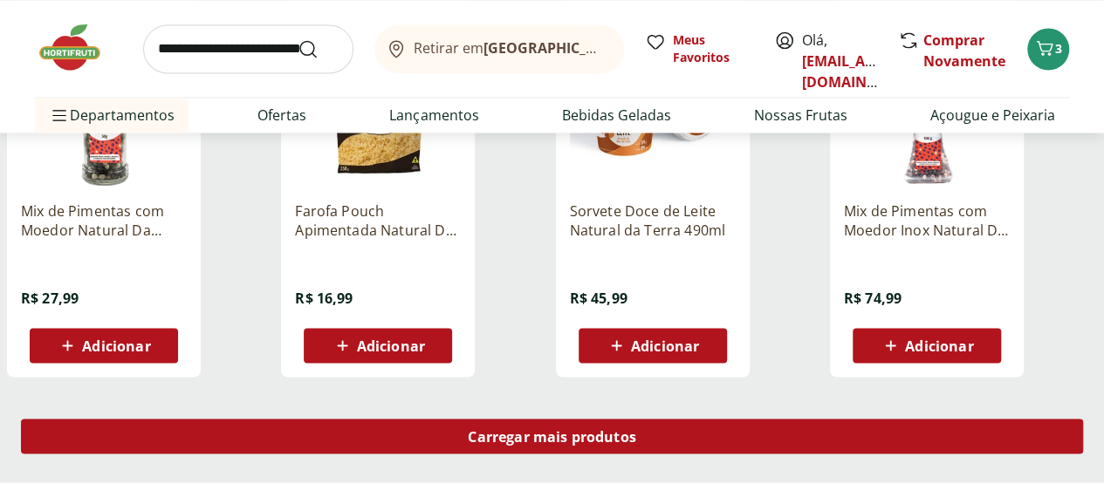
click at [636, 429] on span "Carregar mais produtos" at bounding box center [552, 436] width 168 height 14
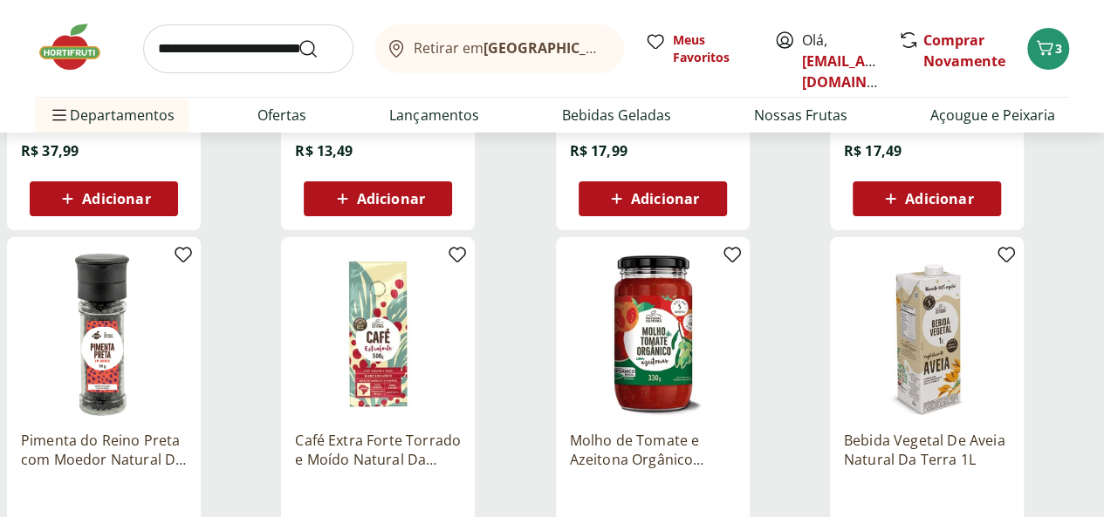
scroll to position [9772, 0]
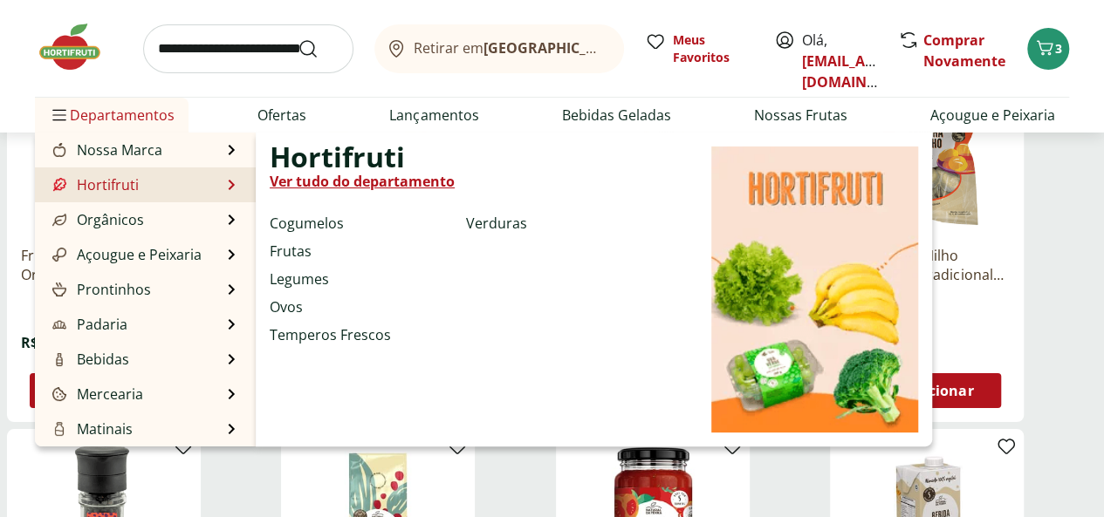
click at [329, 177] on link "Ver tudo do departamento" at bounding box center [362, 181] width 185 height 21
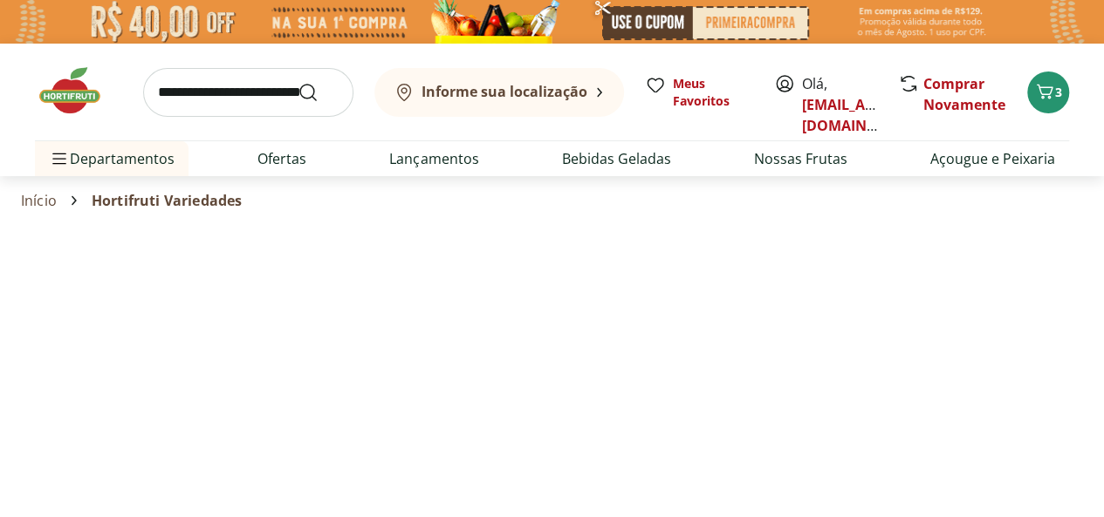
select select "**********"
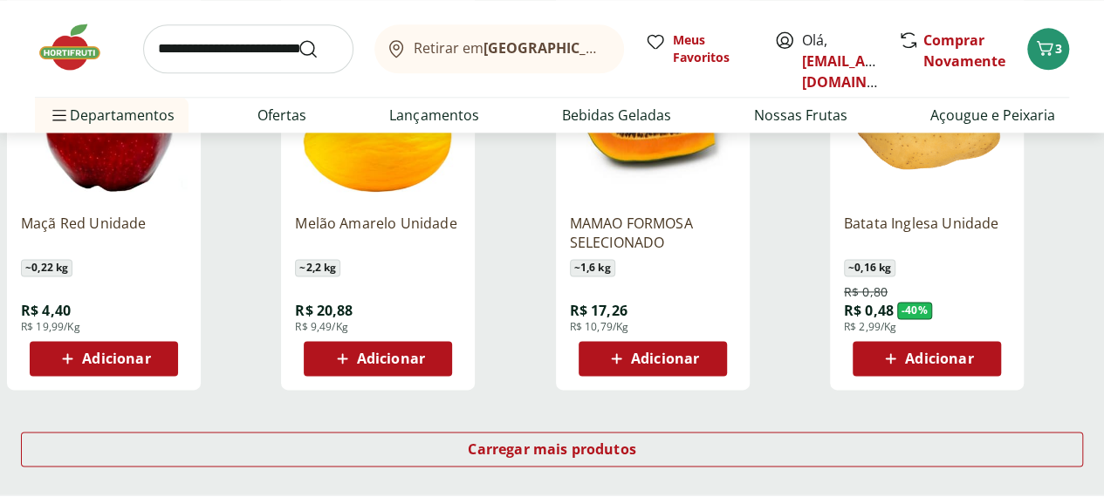
scroll to position [1221, 0]
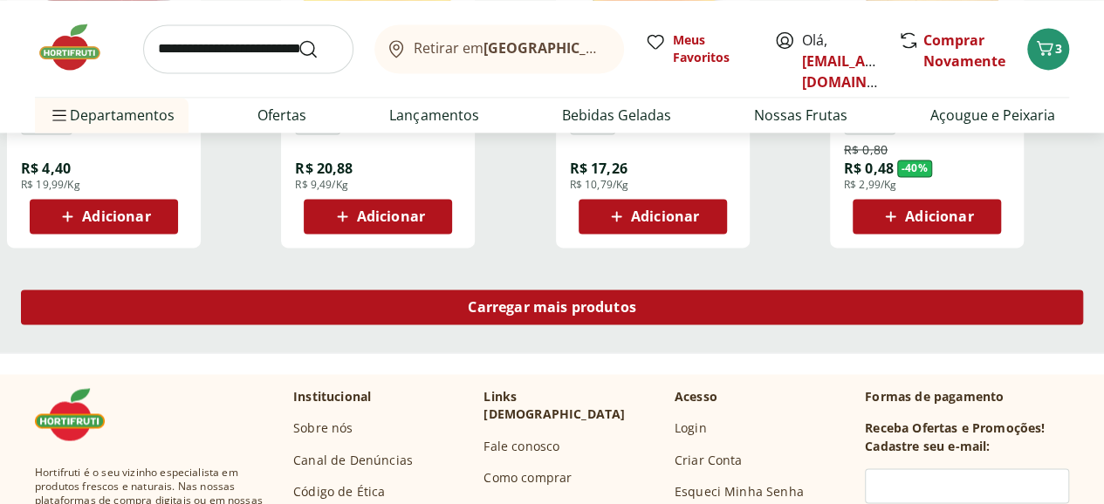
click at [627, 290] on div "Carregar mais produtos" at bounding box center [552, 307] width 1062 height 35
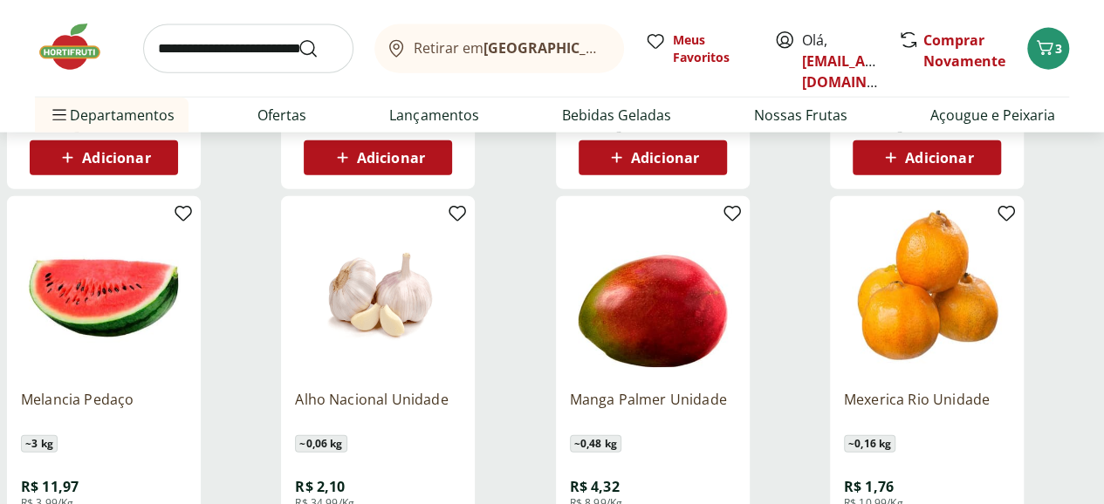
scroll to position [2181, 0]
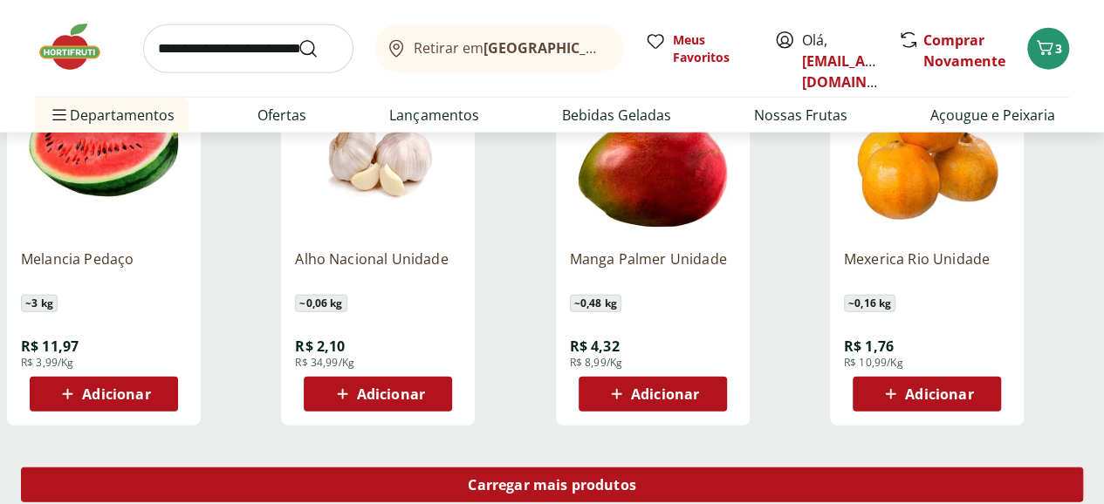
click at [636, 478] on span "Carregar mais produtos" at bounding box center [552, 485] width 168 height 14
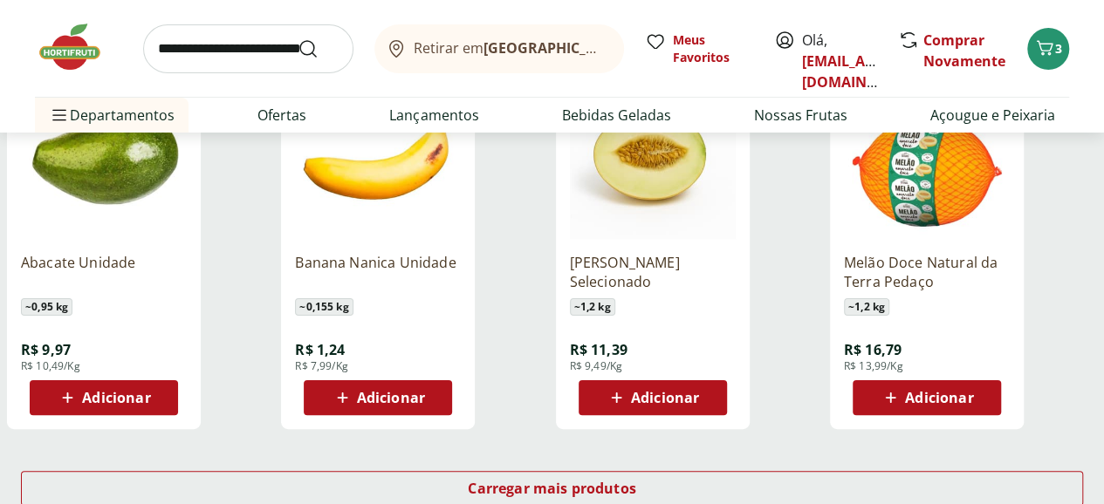
scroll to position [3577, 0]
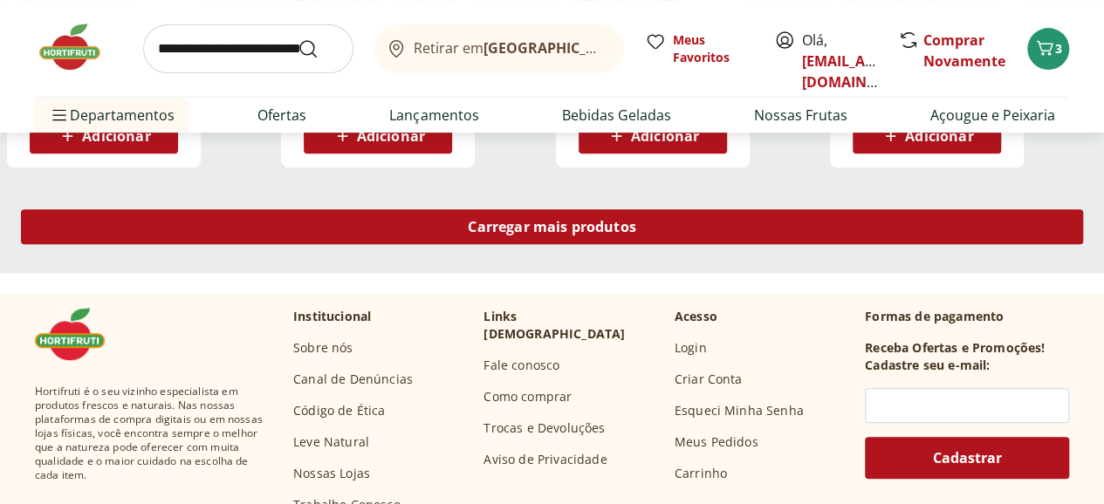
click at [636, 220] on span "Carregar mais produtos" at bounding box center [552, 227] width 168 height 14
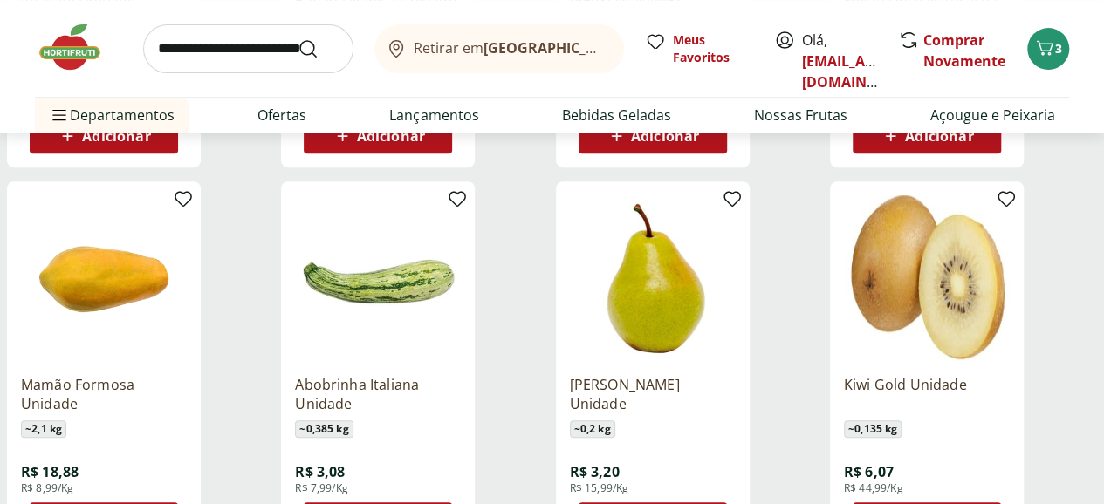
scroll to position [3664, 0]
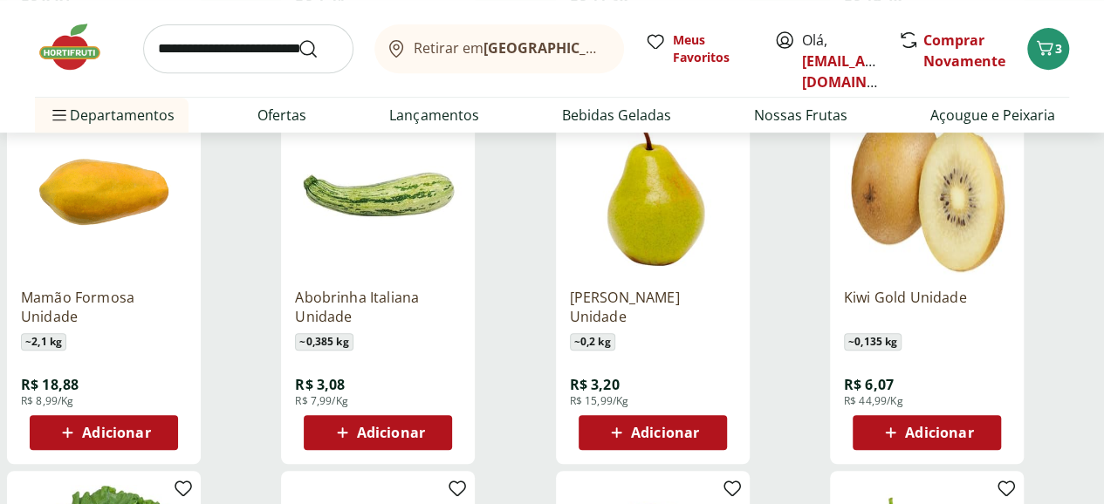
click at [1010, 396] on div "Kiwi Gold Unidade ~ 0,135 kg R$ 6,07 R$ 44,99/Kg Adicionar" at bounding box center [927, 279] width 194 height 370
click at [973, 426] on span "Adicionar" at bounding box center [939, 433] width 68 height 14
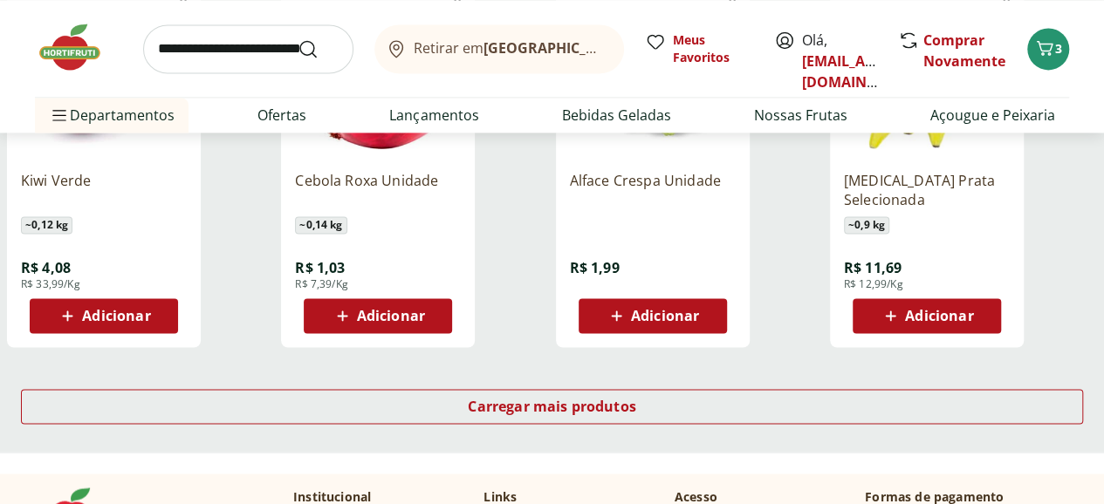
scroll to position [4537, 0]
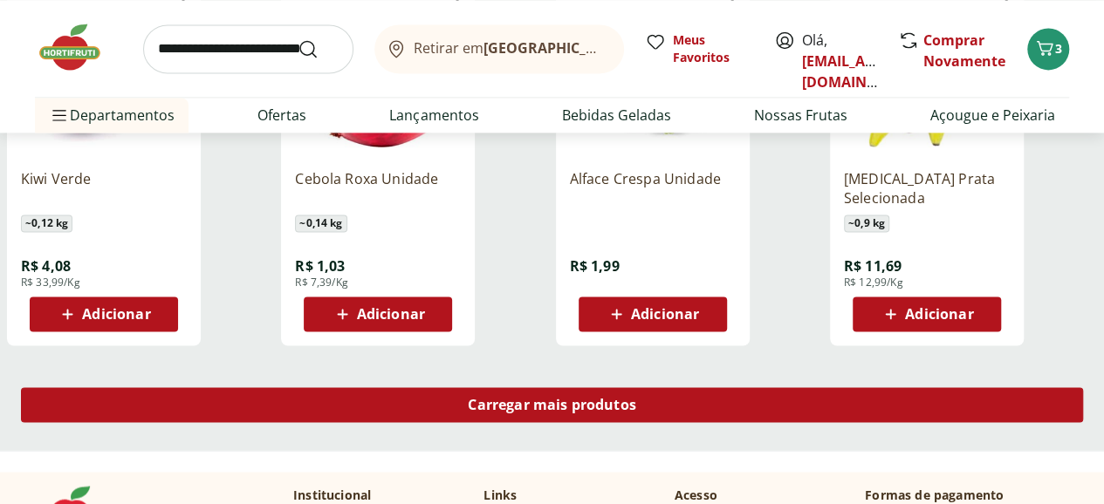
click at [689, 387] on div "Carregar mais produtos" at bounding box center [552, 404] width 1062 height 35
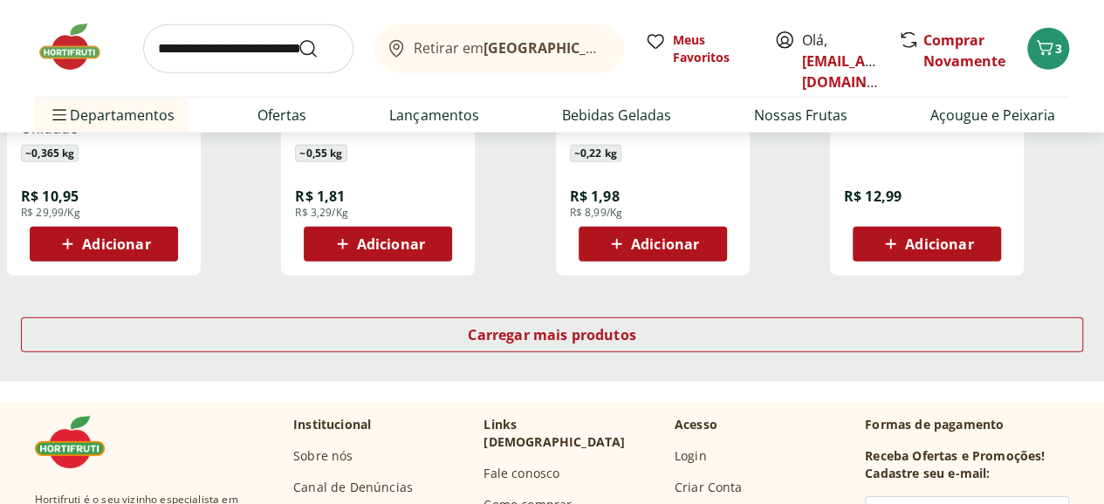
scroll to position [5758, 0]
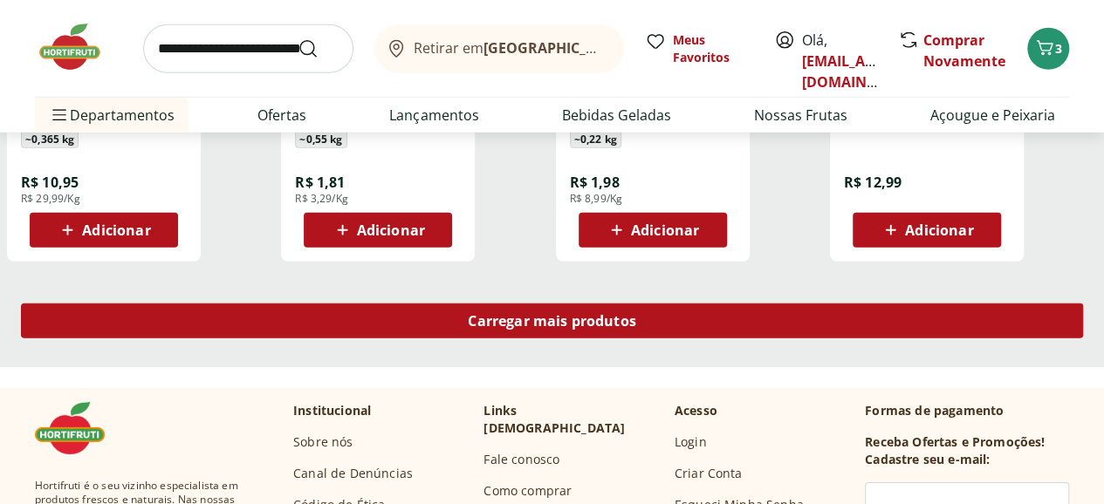
click at [636, 314] on span "Carregar mais produtos" at bounding box center [552, 321] width 168 height 14
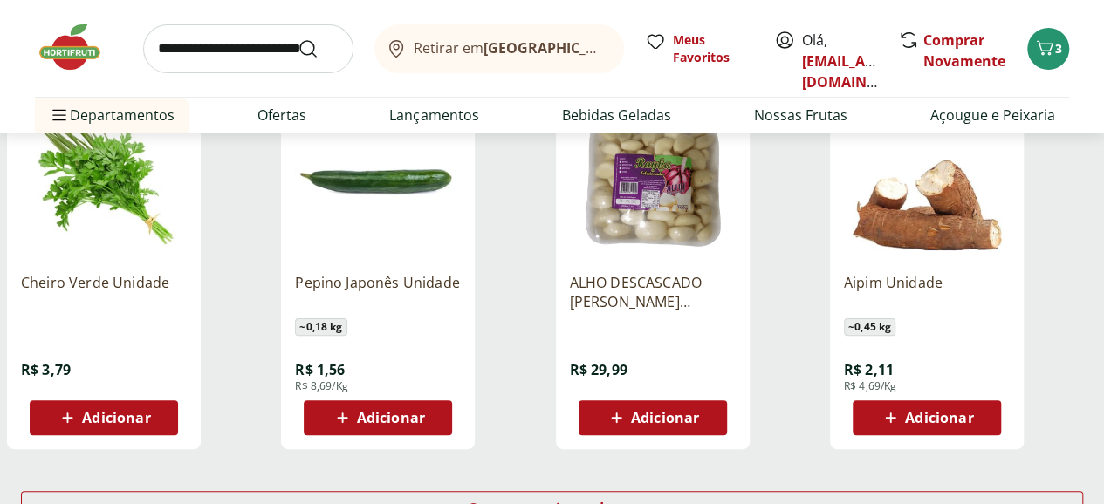
scroll to position [6718, 0]
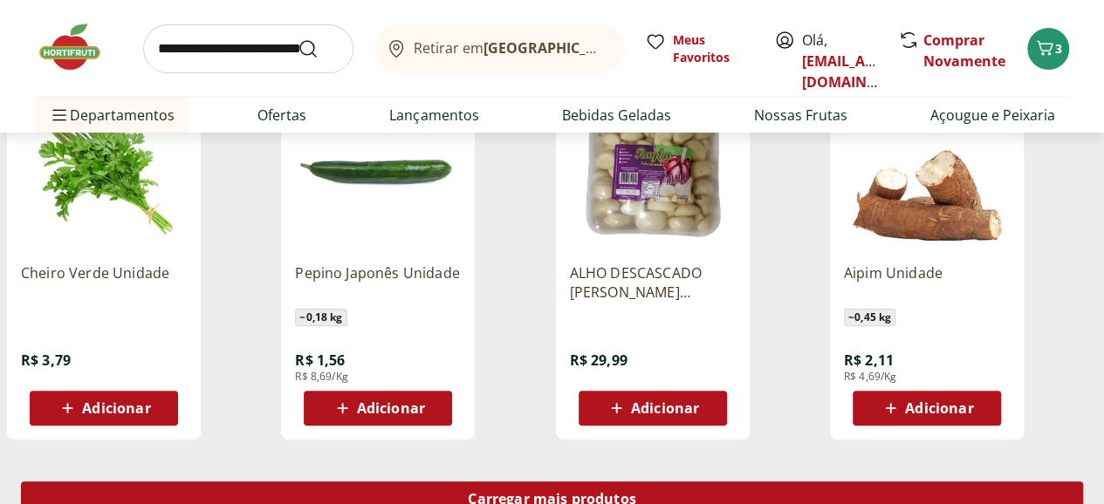
click at [636, 492] on span "Carregar mais produtos" at bounding box center [552, 499] width 168 height 14
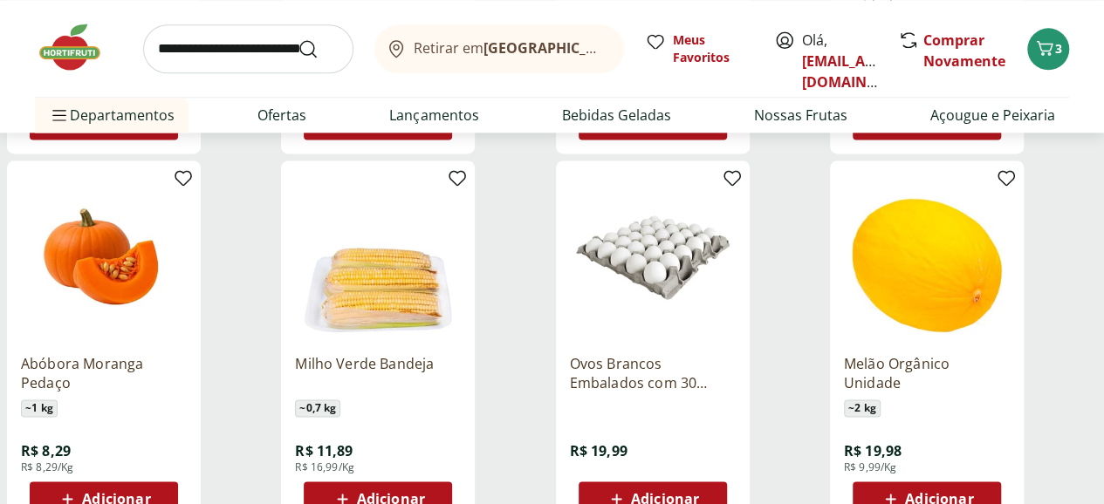
scroll to position [8114, 0]
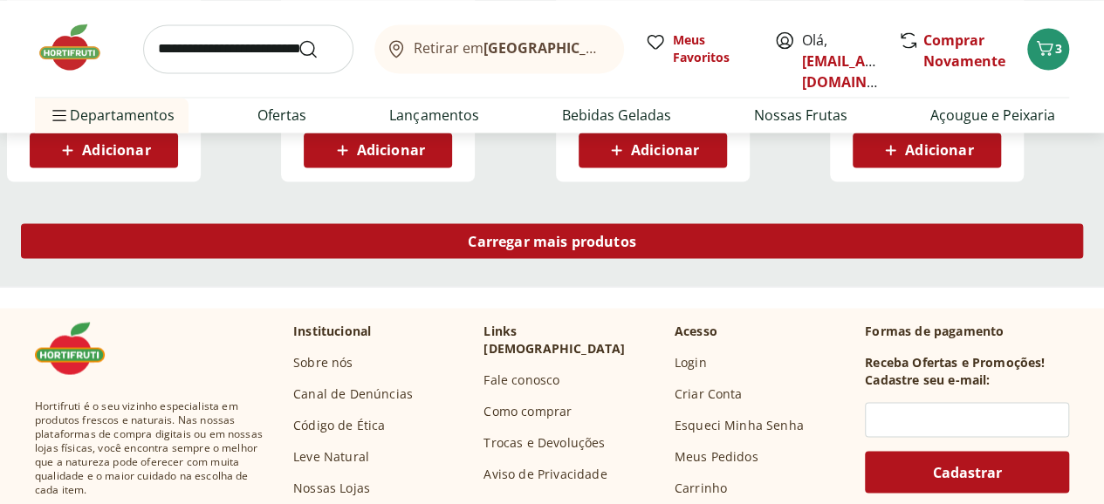
click at [636, 234] on span "Carregar mais produtos" at bounding box center [552, 241] width 168 height 14
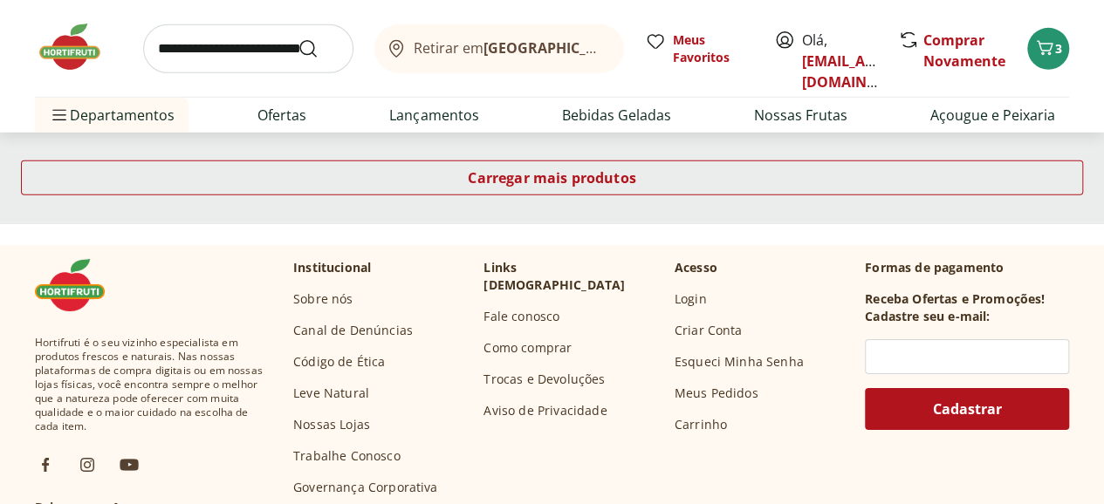
scroll to position [9074, 0]
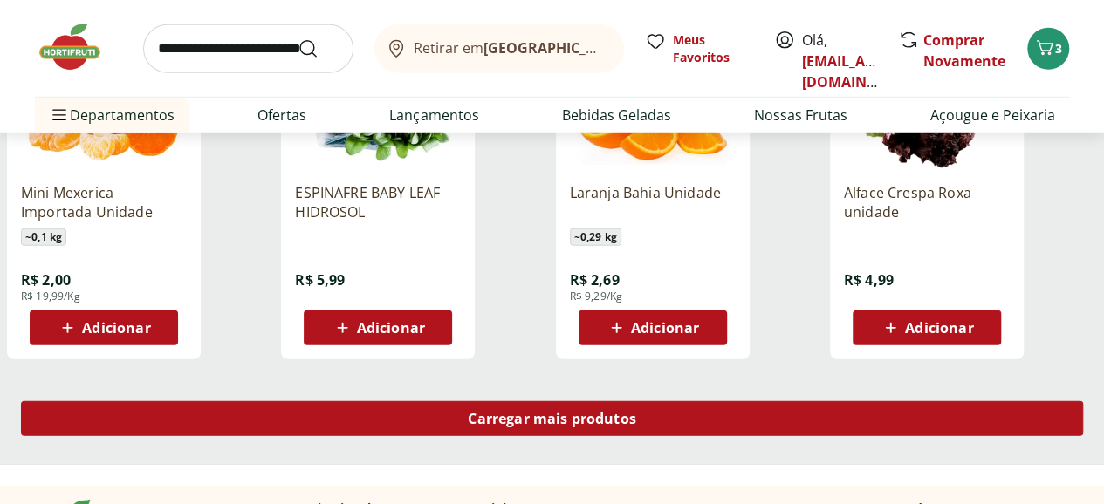
click at [636, 412] on span "Carregar mais produtos" at bounding box center [552, 419] width 168 height 14
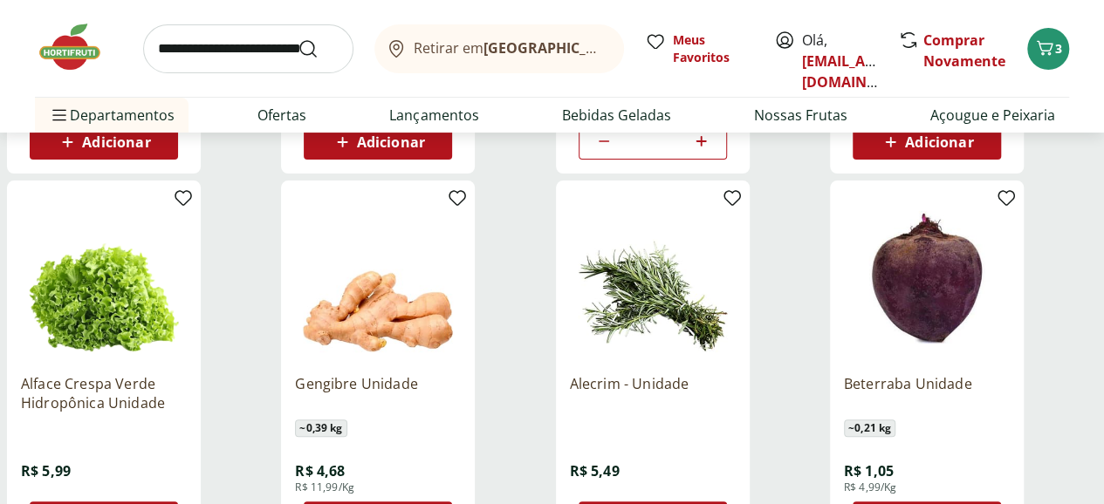
scroll to position [10295, 0]
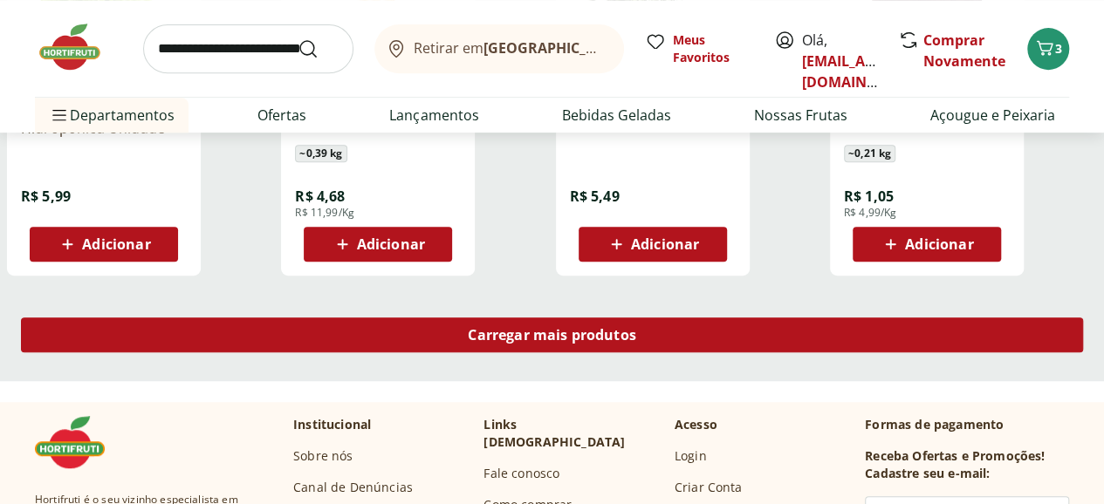
click at [636, 328] on span "Carregar mais produtos" at bounding box center [552, 335] width 168 height 14
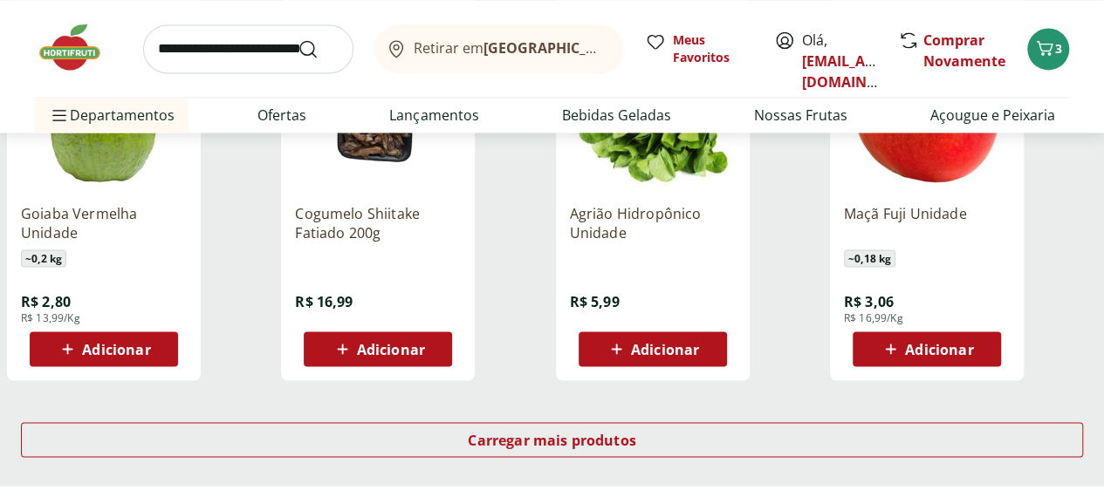
scroll to position [11429, 0]
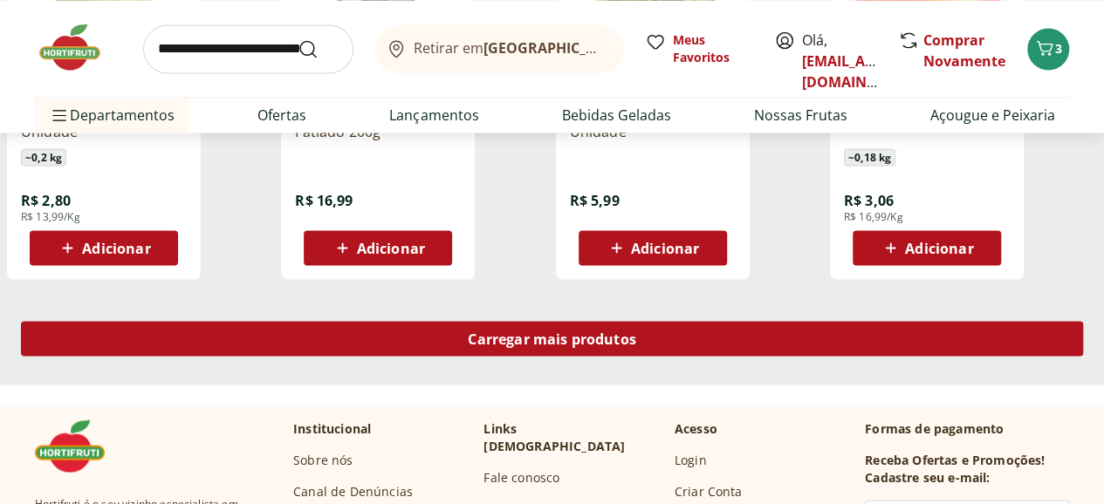
click at [636, 332] on span "Carregar mais produtos" at bounding box center [552, 339] width 168 height 14
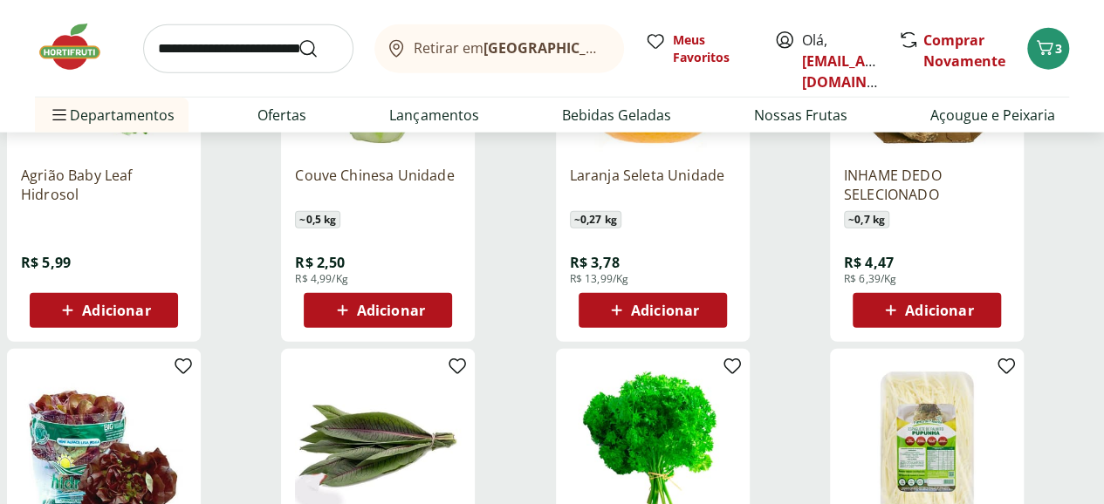
scroll to position [12389, 0]
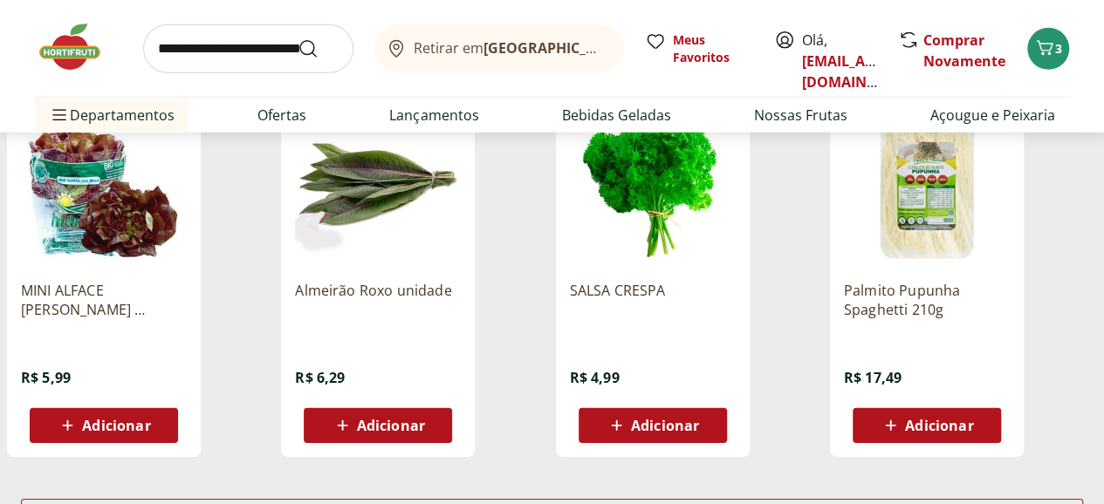
click at [150, 419] on span "Adicionar" at bounding box center [116, 426] width 68 height 14
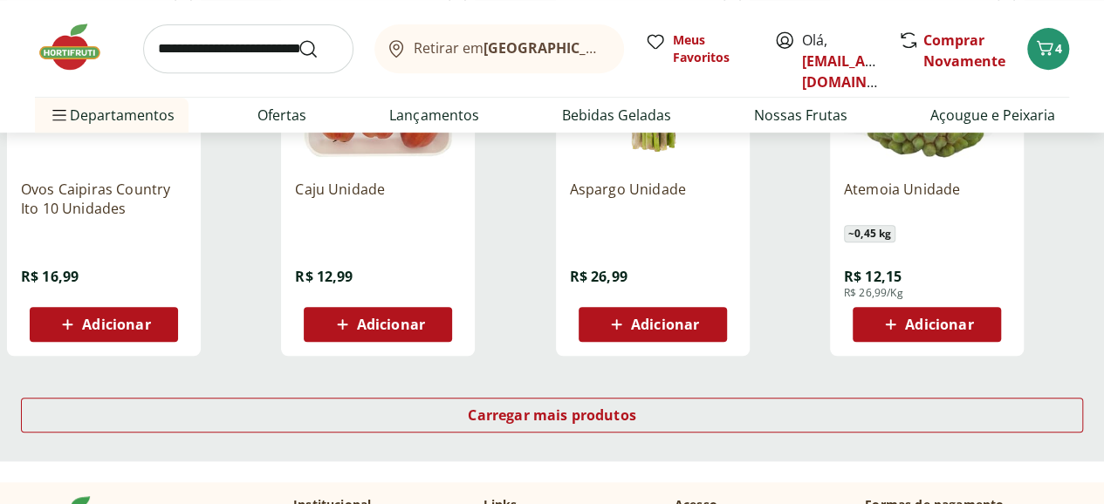
scroll to position [13785, 0]
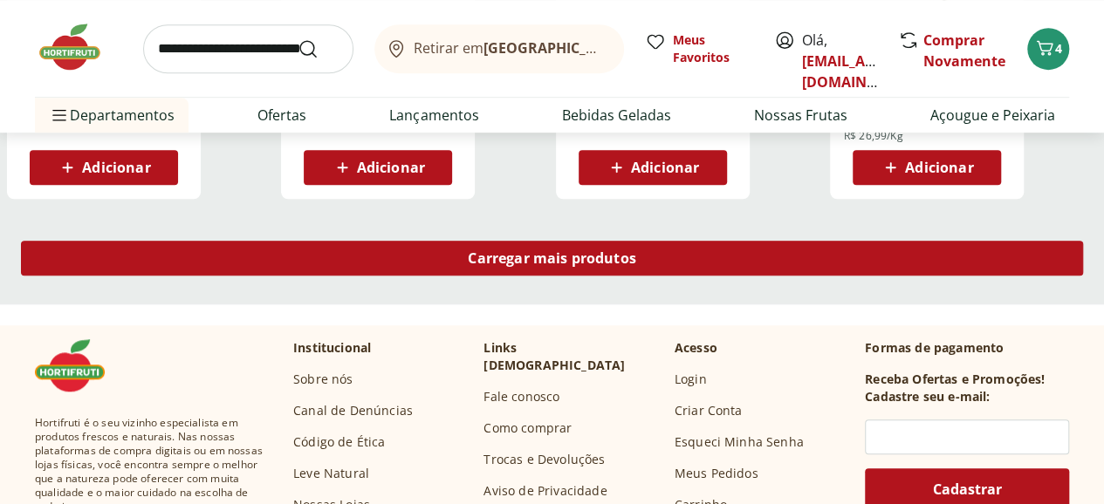
click at [636, 251] on span "Carregar mais produtos" at bounding box center [552, 258] width 168 height 14
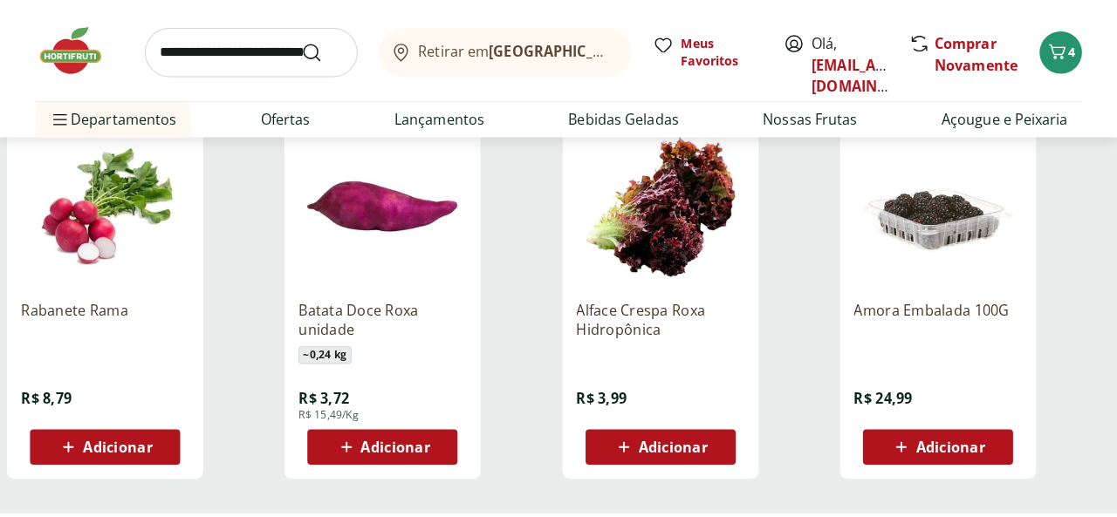
scroll to position [14745, 0]
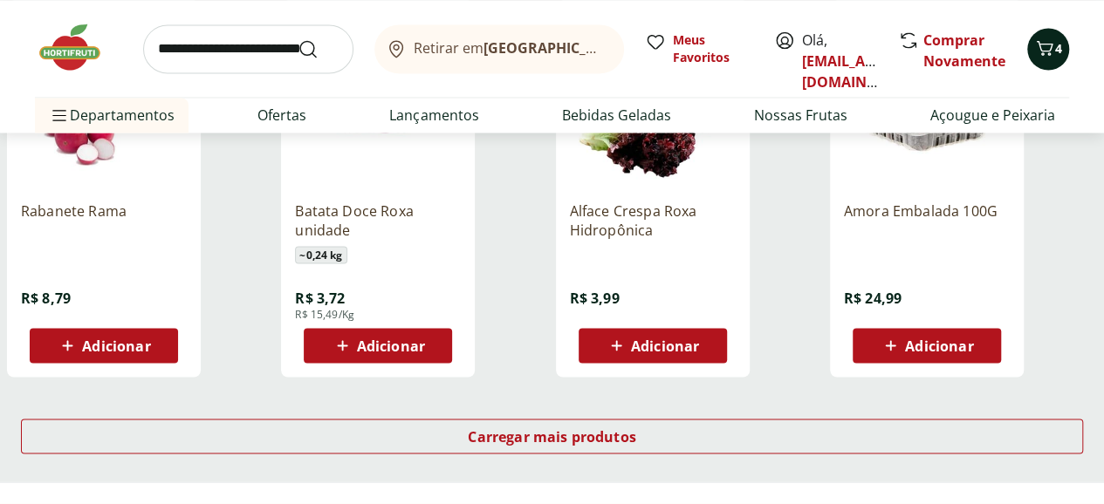
click at [1040, 44] on icon "Carrinho" at bounding box center [1044, 48] width 21 height 21
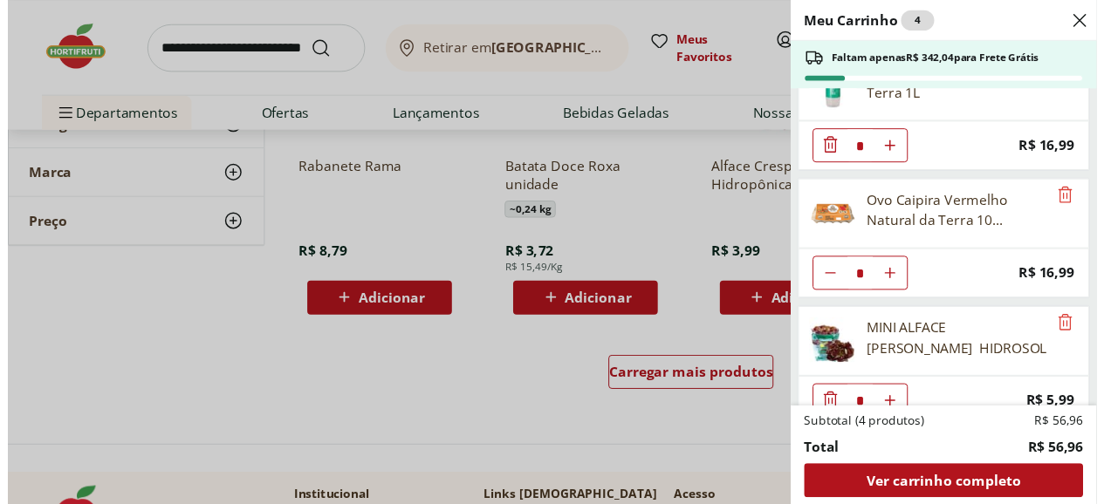
scroll to position [68, 0]
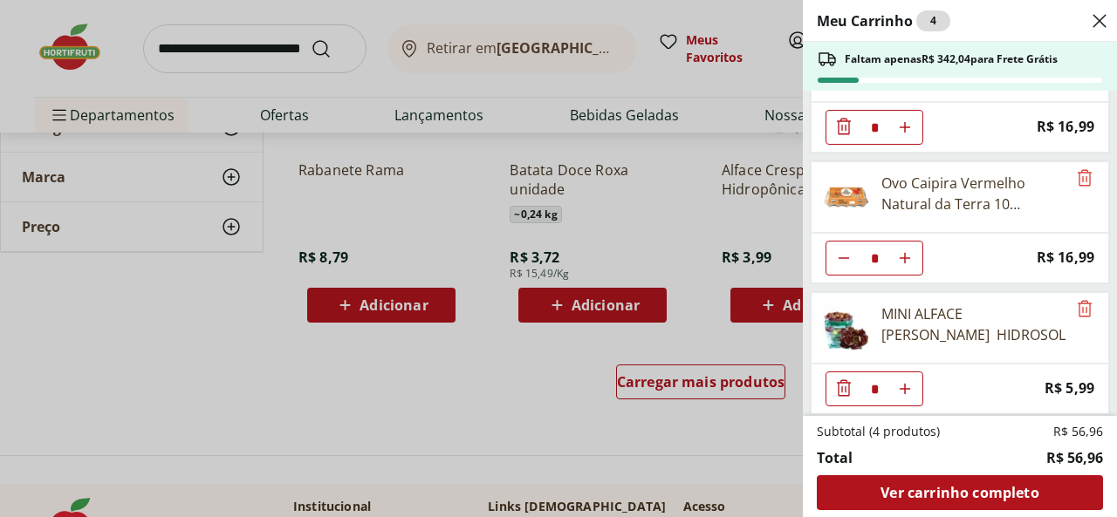
click at [415, 394] on div "Meu Carrinho 4 Faltam apenas R$ 342,04 para Frete Grátis Água de Coco Natural d…" at bounding box center [558, 258] width 1117 height 517
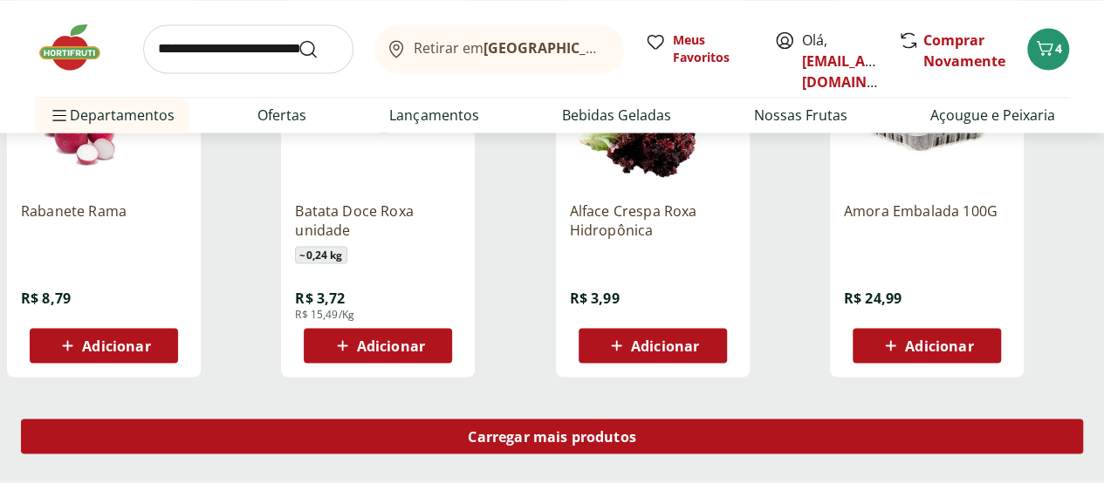
click at [636, 429] on span "Carregar mais produtos" at bounding box center [552, 436] width 168 height 14
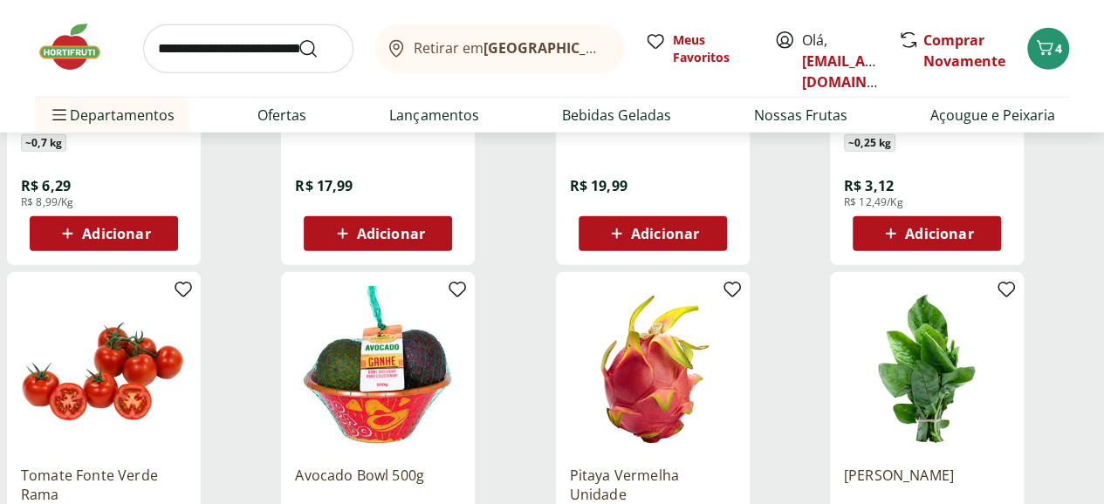
scroll to position [15966, 0]
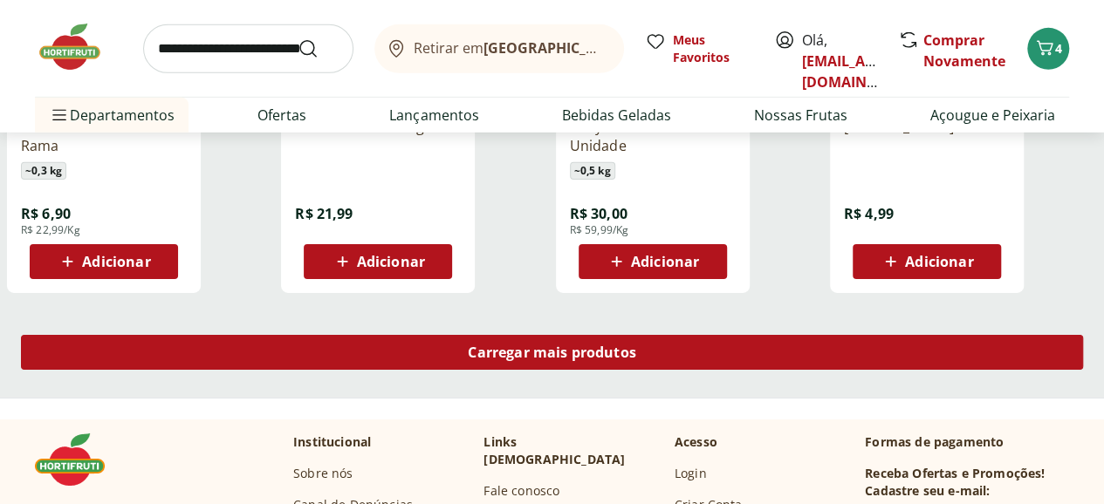
click at [636, 345] on span "Carregar mais produtos" at bounding box center [552, 352] width 168 height 14
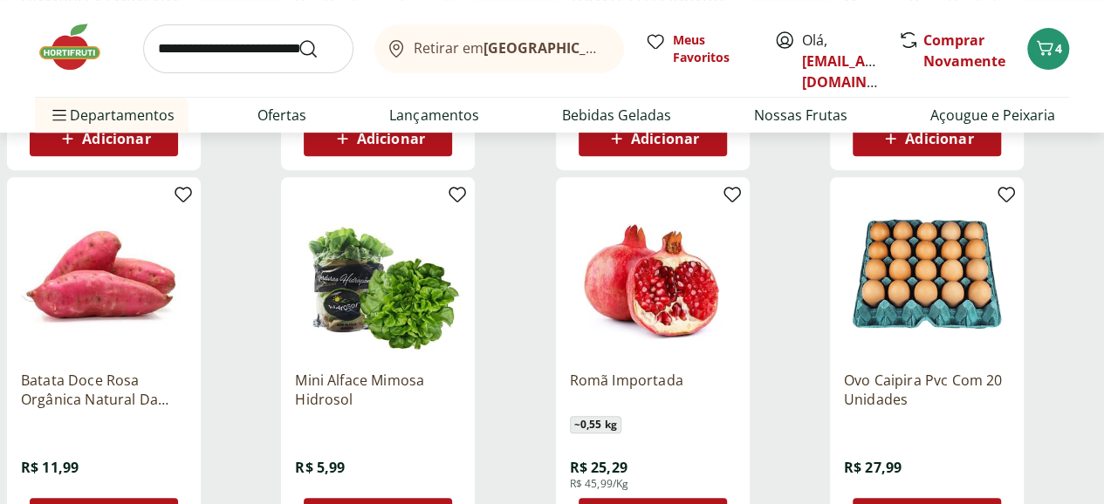
scroll to position [17013, 0]
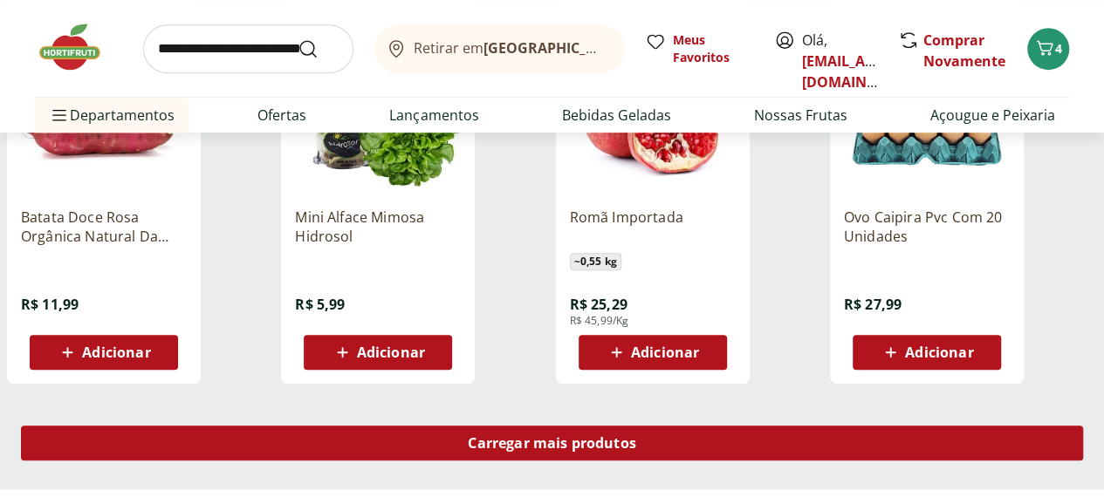
click at [636, 436] on span "Carregar mais produtos" at bounding box center [552, 443] width 168 height 14
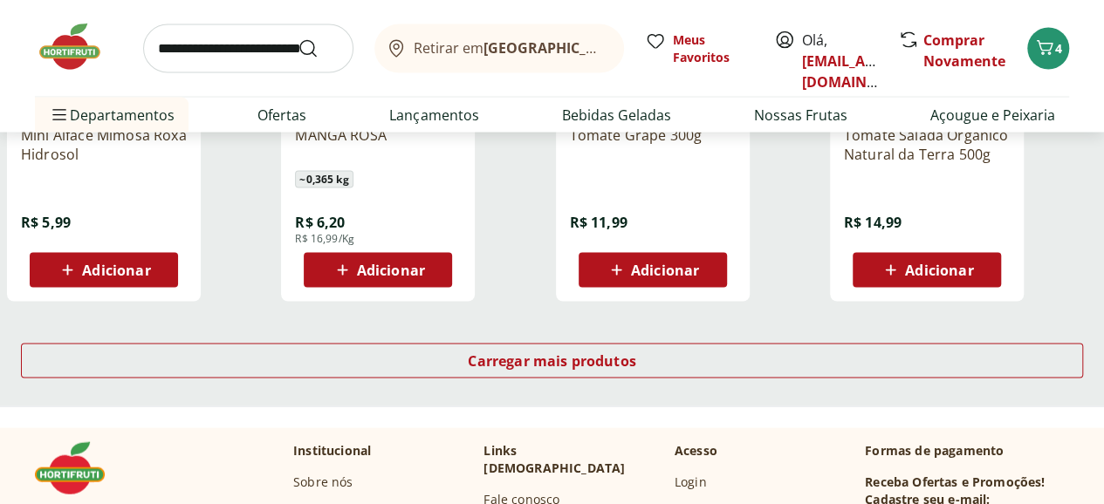
scroll to position [18234, 0]
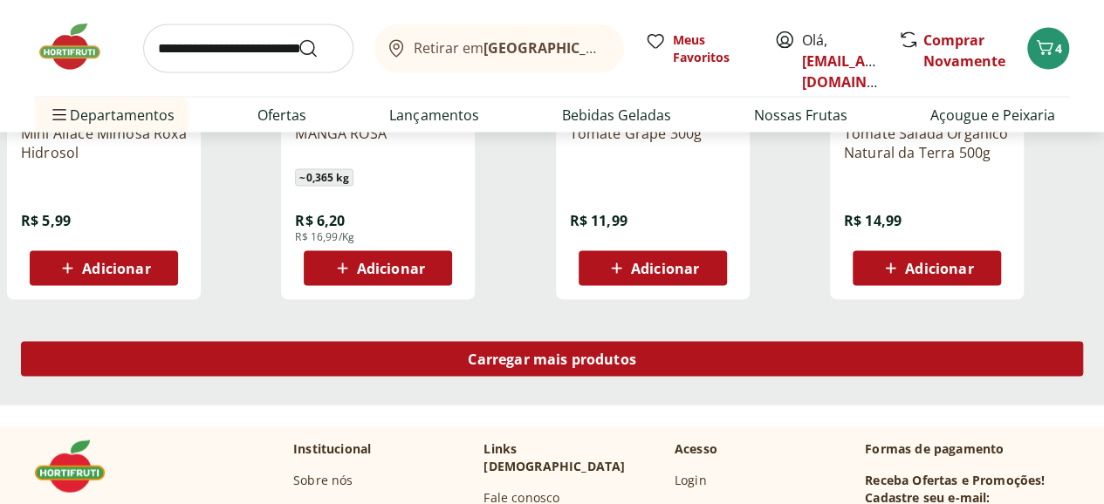
click at [636, 352] on span "Carregar mais produtos" at bounding box center [552, 359] width 168 height 14
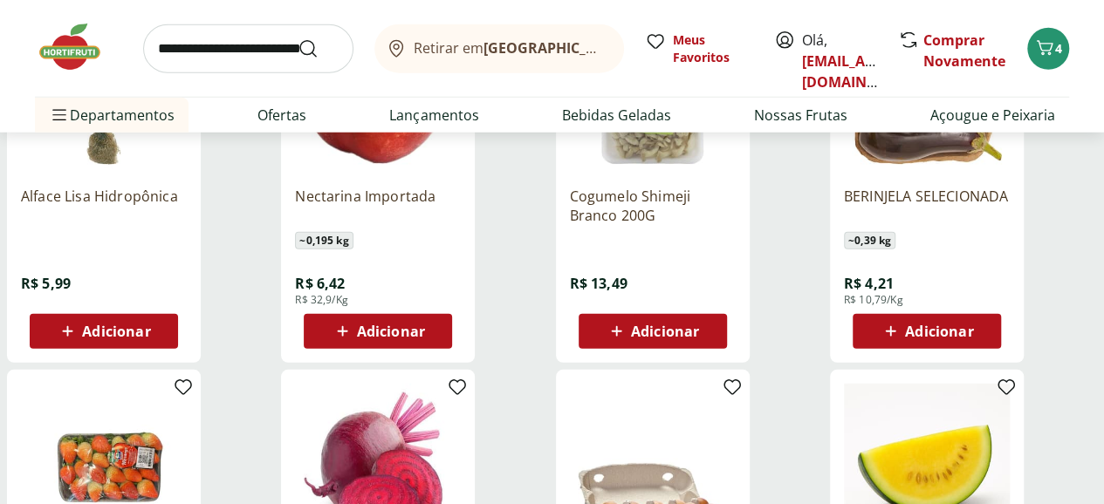
scroll to position [19281, 0]
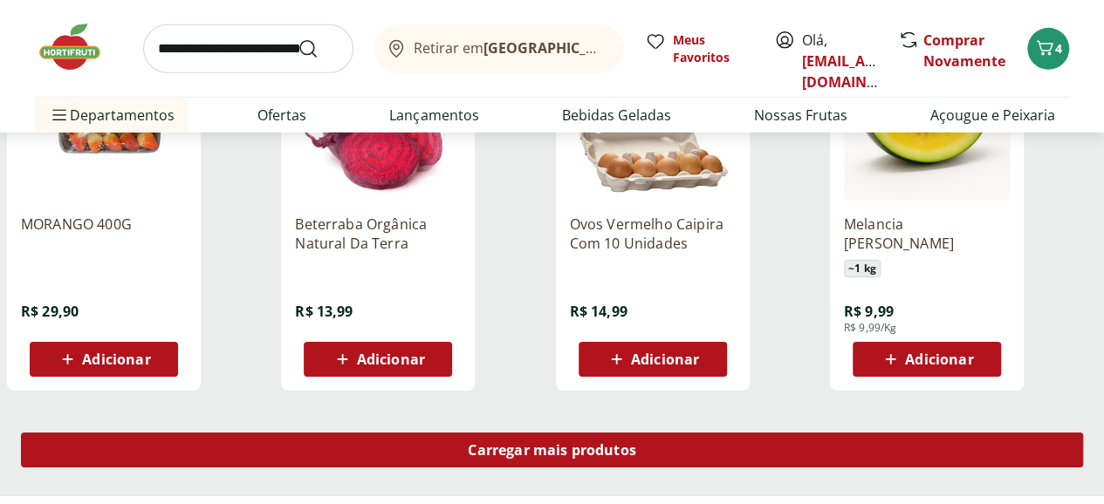
click at [636, 443] on span "Carregar mais produtos" at bounding box center [552, 450] width 168 height 14
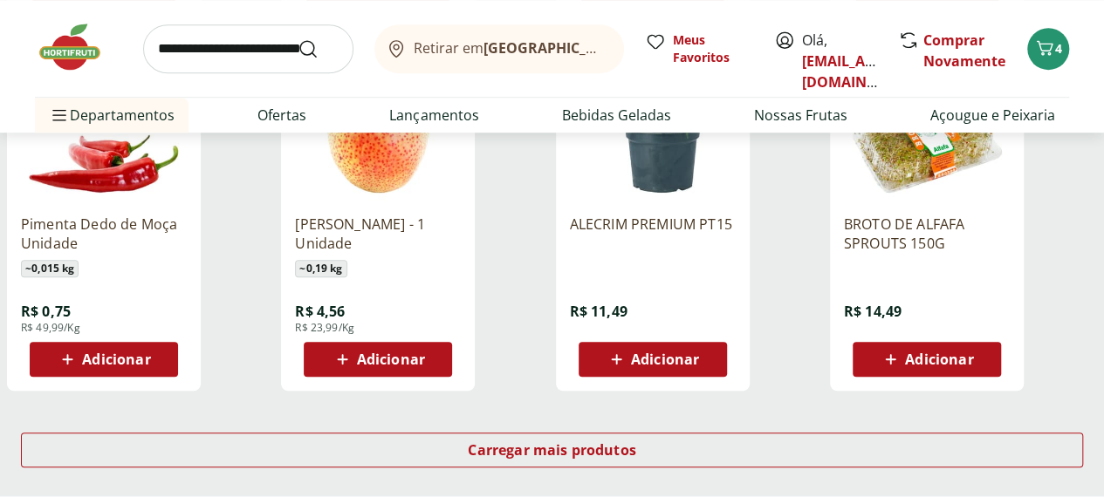
scroll to position [20328, 0]
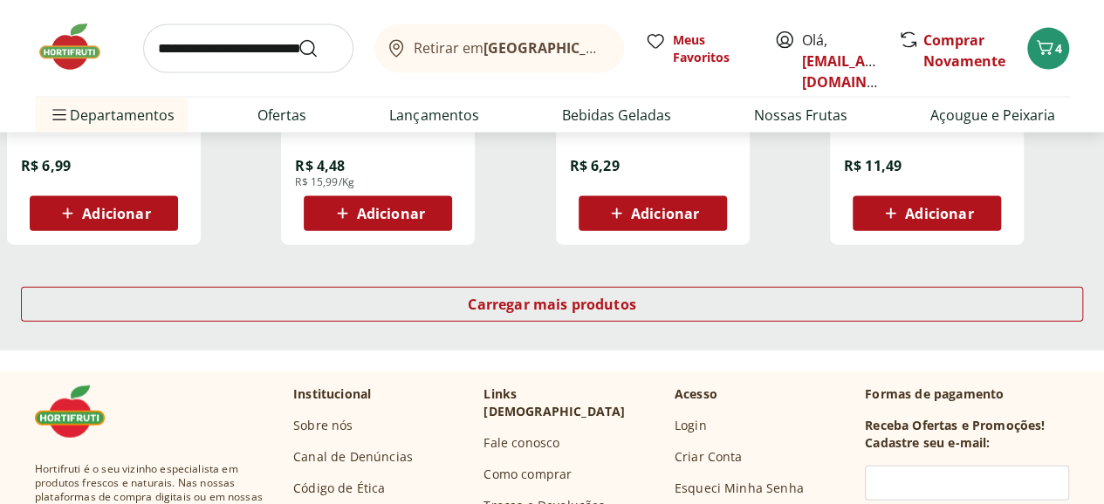
scroll to position [21724, 0]
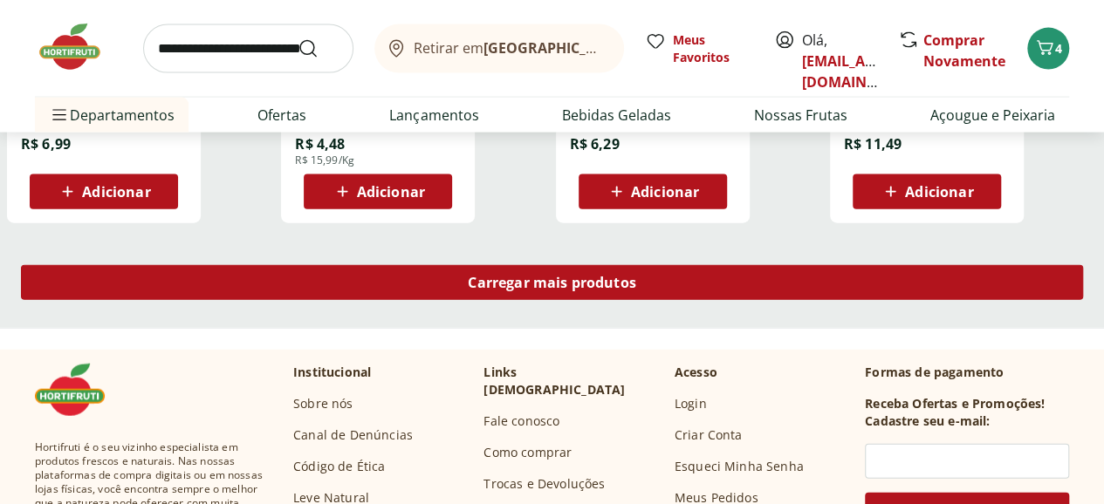
click at [636, 276] on span "Carregar mais produtos" at bounding box center [552, 283] width 168 height 14
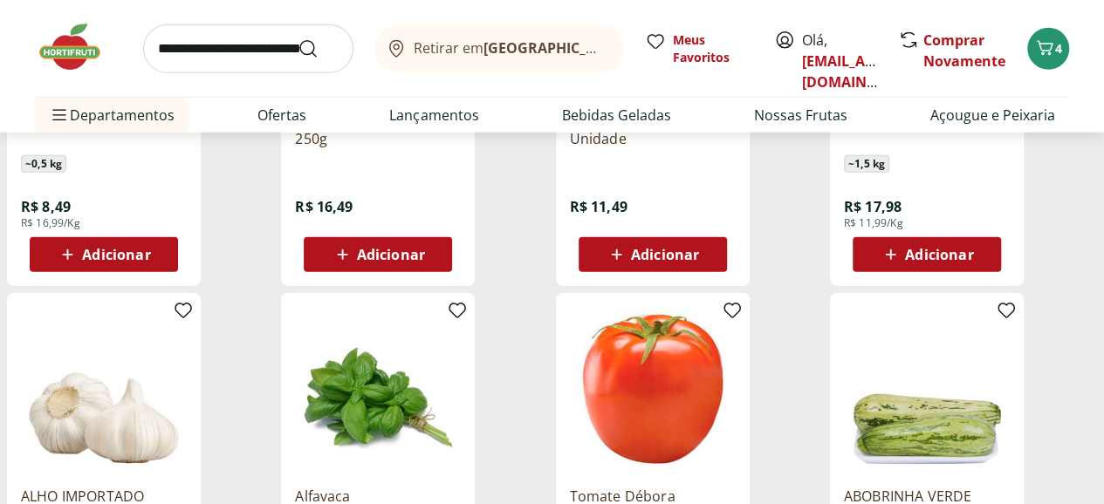
scroll to position [22771, 0]
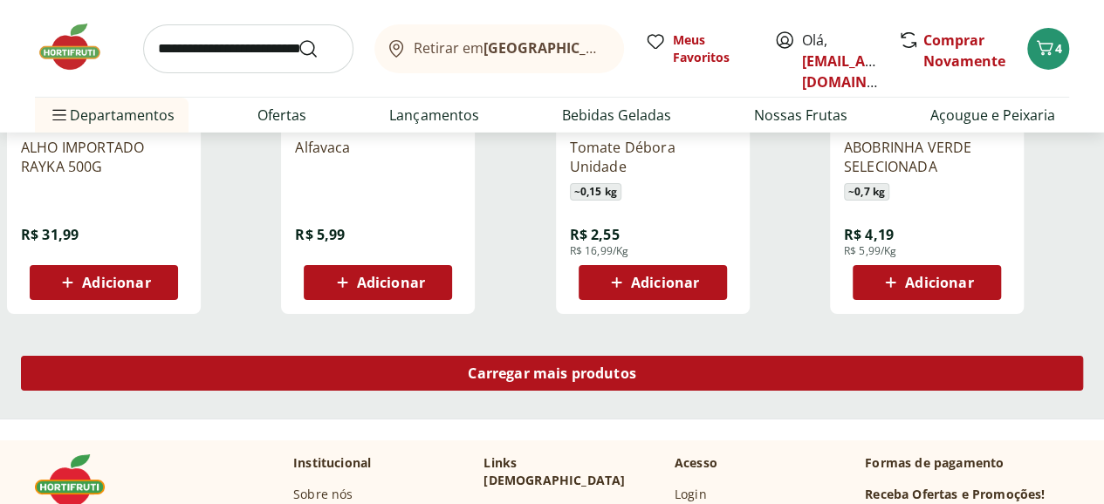
click at [636, 366] on span "Carregar mais produtos" at bounding box center [552, 373] width 168 height 14
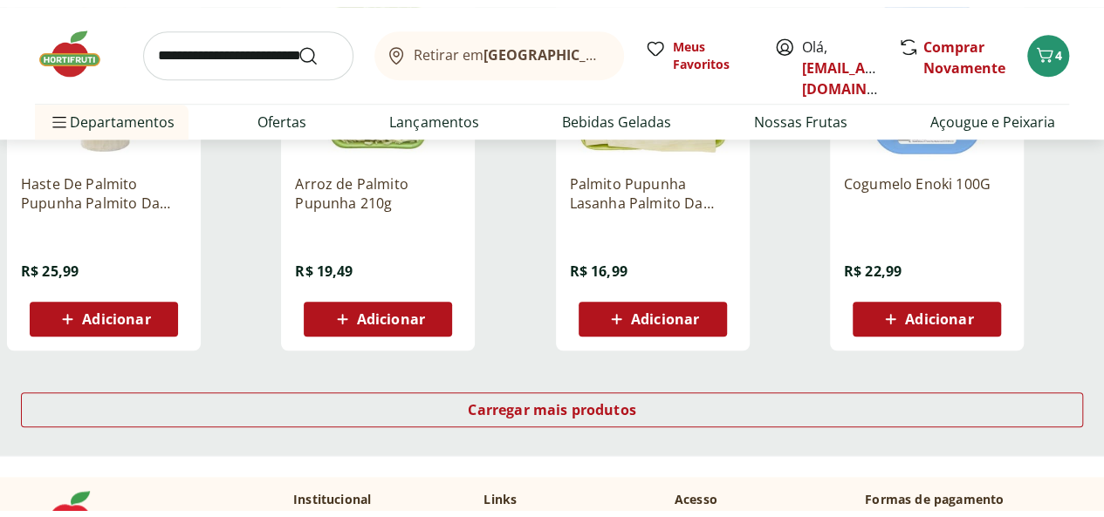
scroll to position [23906, 0]
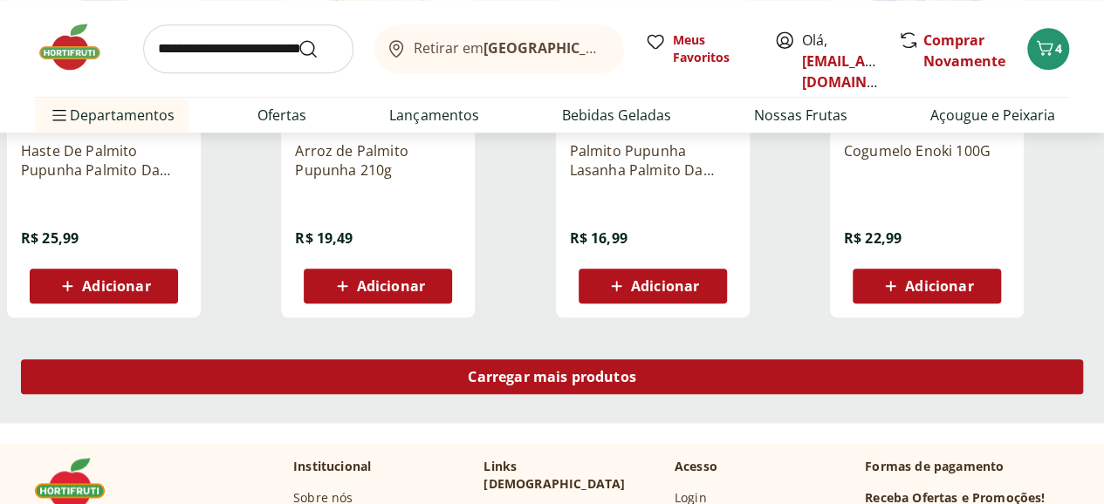
click at [636, 370] on span "Carregar mais produtos" at bounding box center [552, 377] width 168 height 14
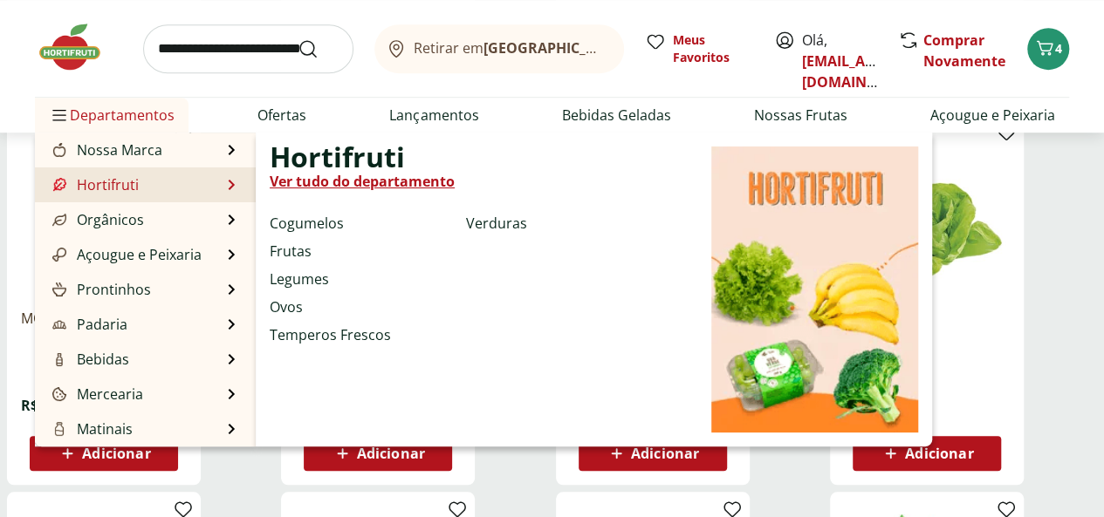
scroll to position [9946, 0]
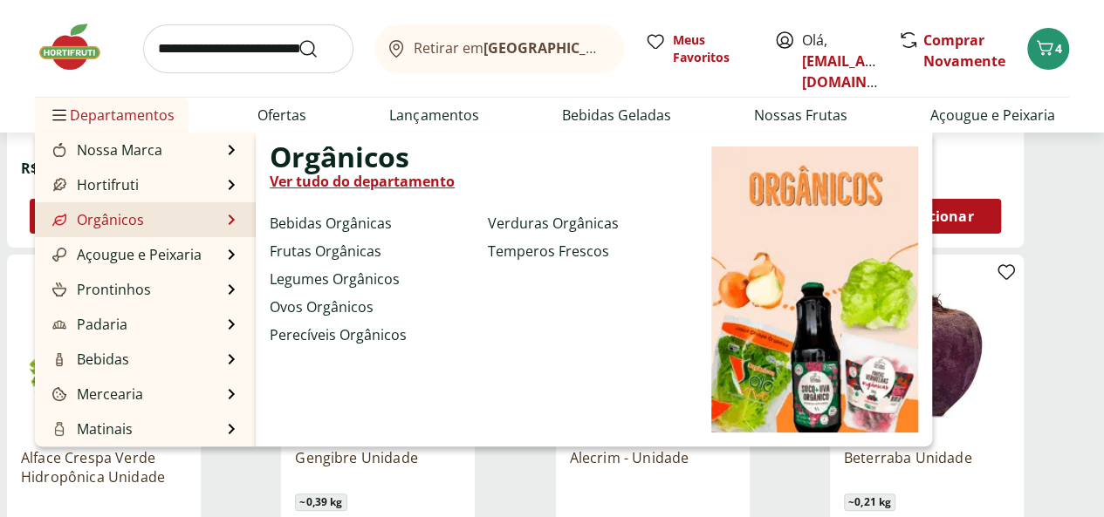
click at [396, 174] on link "Ver tudo do departamento" at bounding box center [362, 181] width 185 height 21
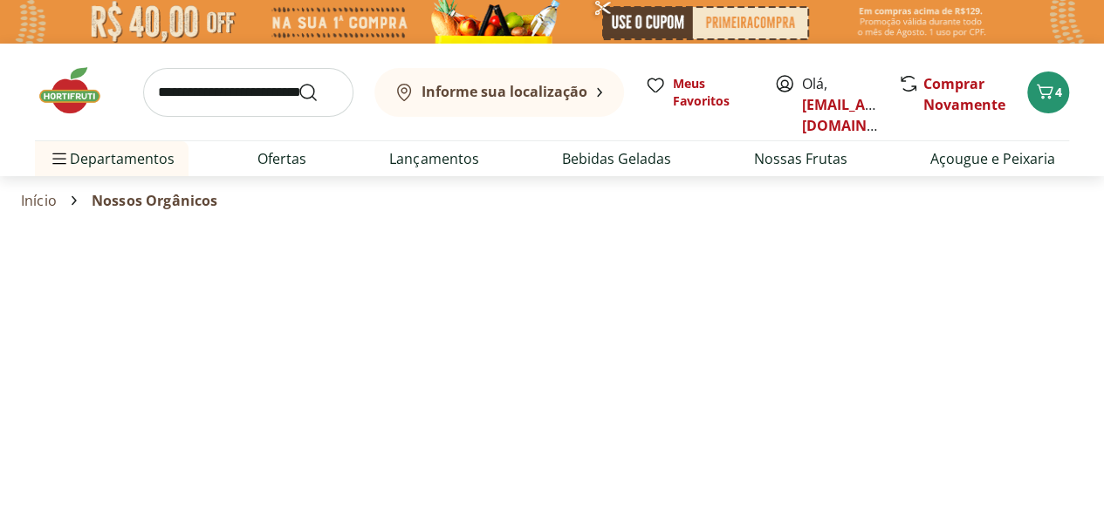
select select "**********"
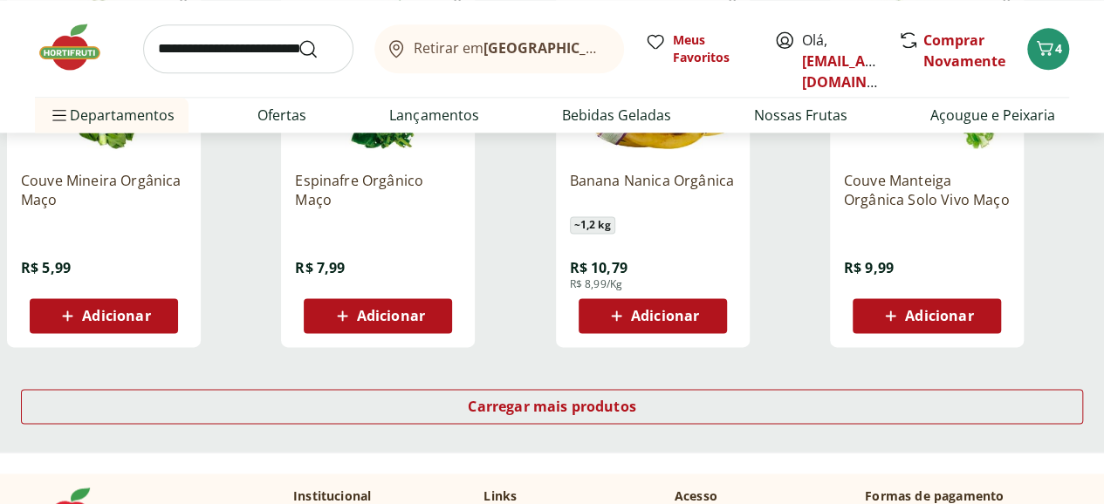
scroll to position [1134, 0]
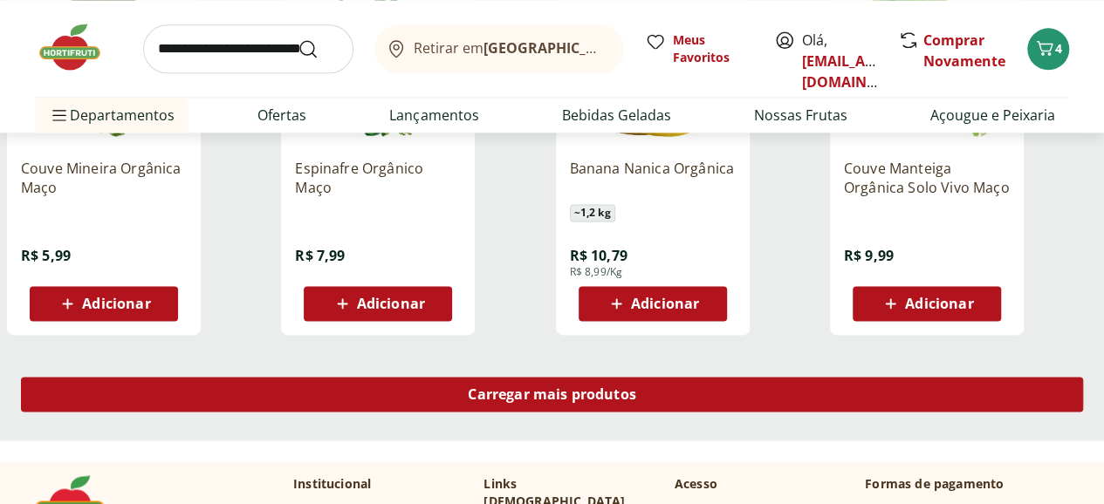
click at [702, 377] on div "Carregar mais produtos" at bounding box center [552, 394] width 1062 height 35
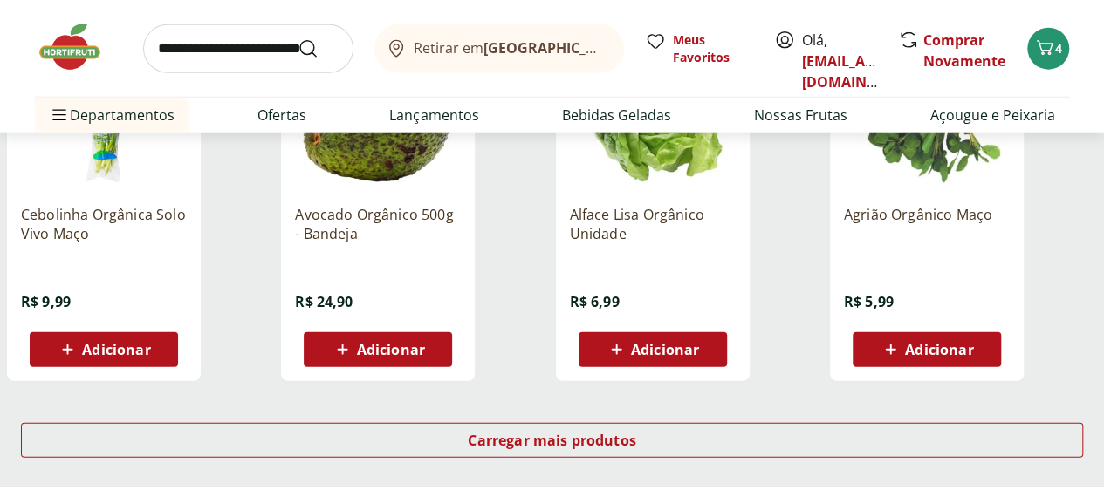
scroll to position [2268, 0]
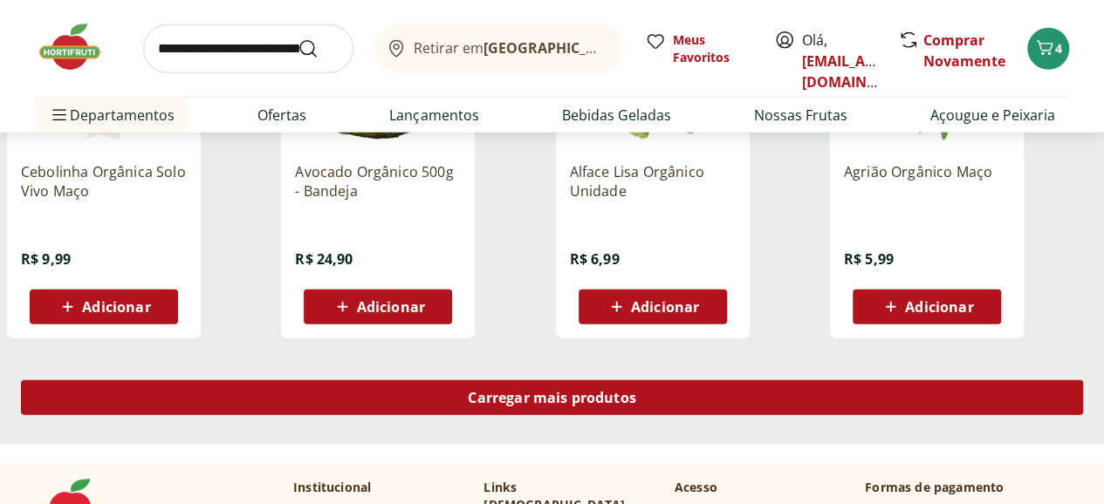
click at [636, 391] on span "Carregar mais produtos" at bounding box center [552, 398] width 168 height 14
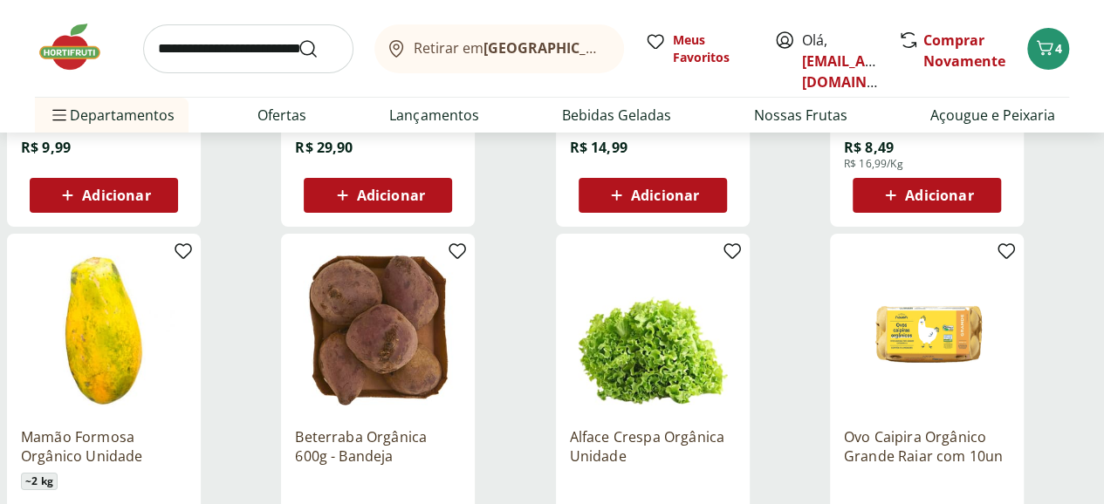
scroll to position [3403, 0]
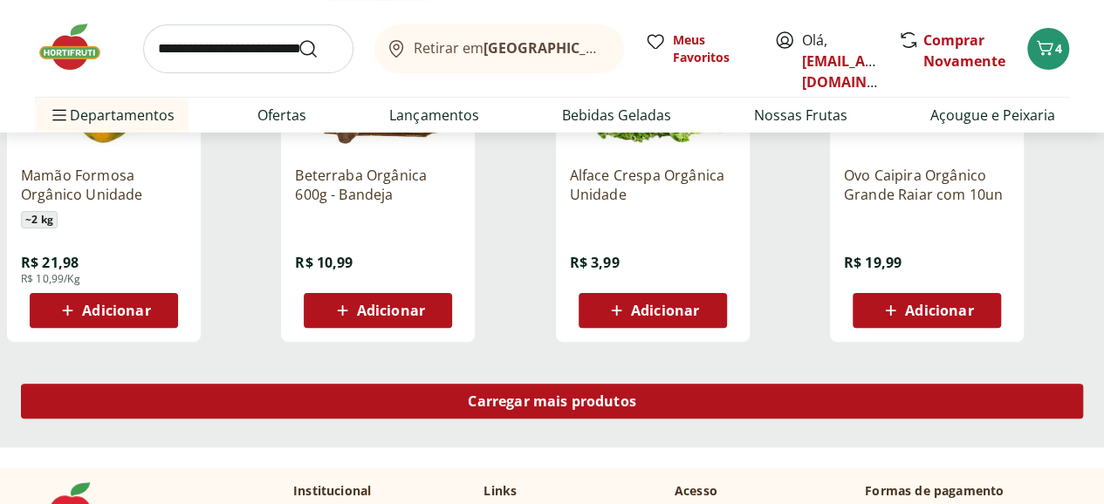
click at [636, 394] on span "Carregar mais produtos" at bounding box center [552, 401] width 168 height 14
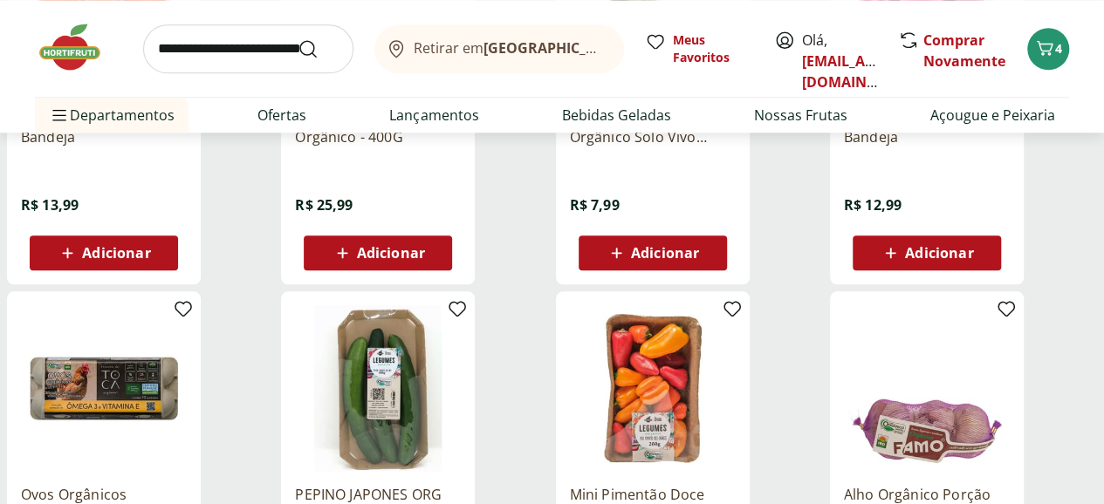
scroll to position [4450, 0]
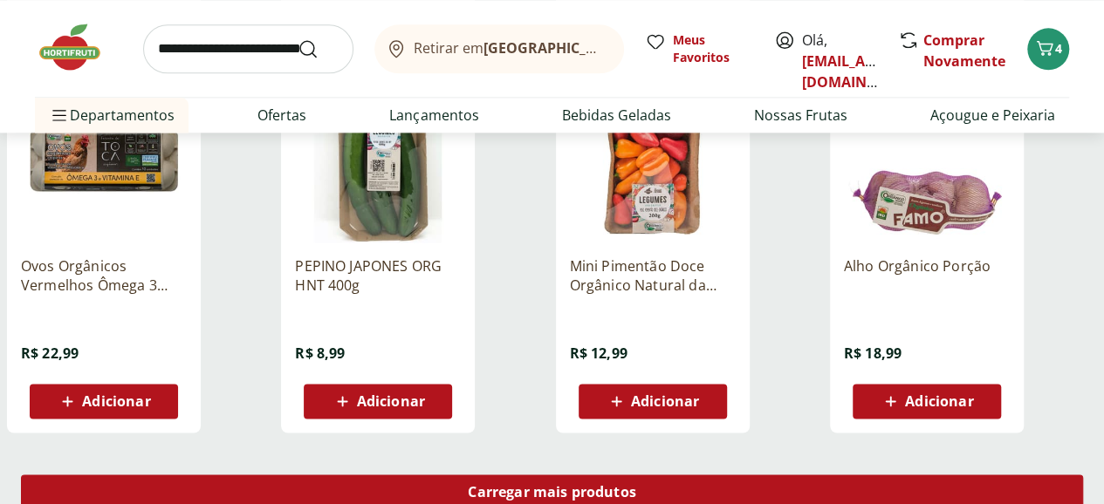
click at [636, 485] on span "Carregar mais produtos" at bounding box center [552, 492] width 168 height 14
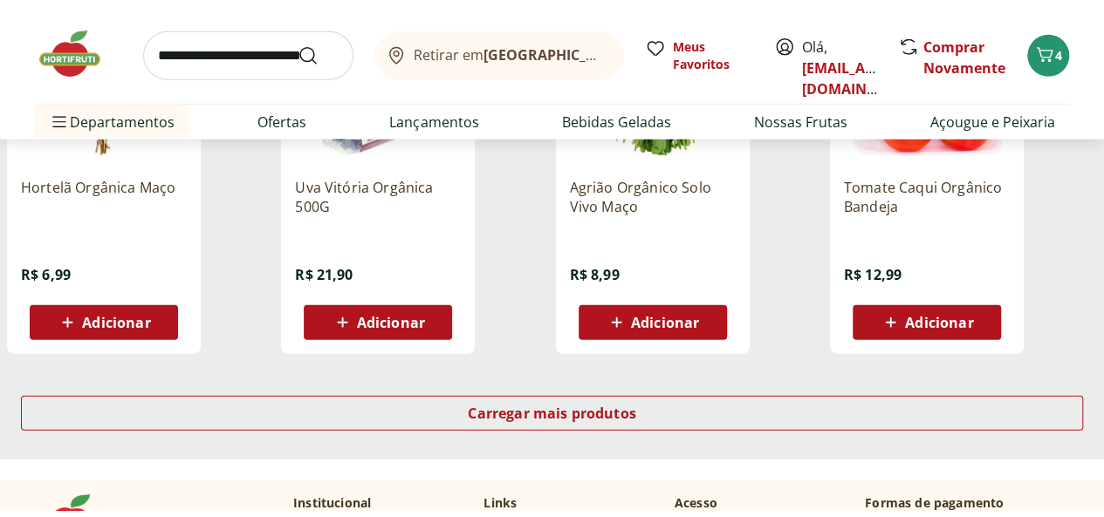
scroll to position [5671, 0]
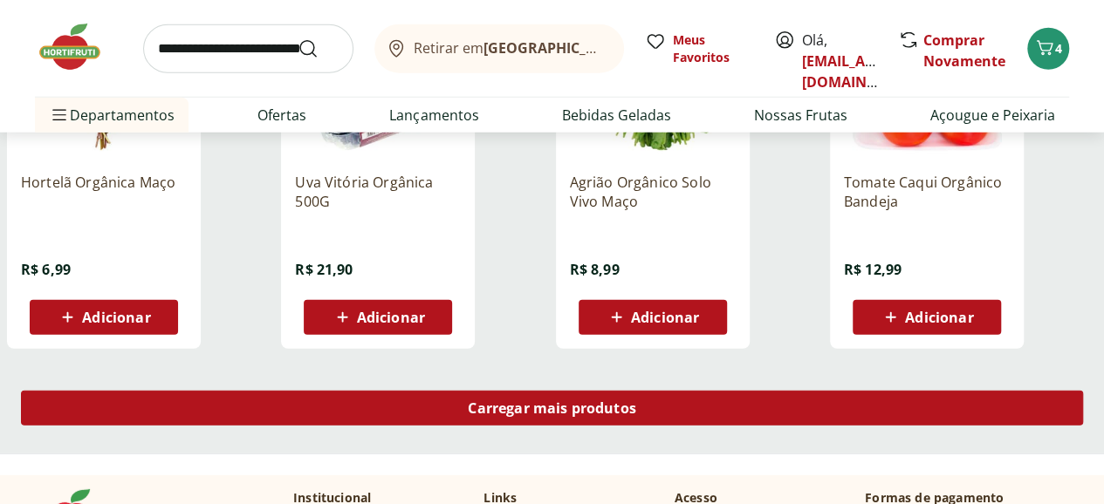
click at [636, 401] on span "Carregar mais produtos" at bounding box center [552, 408] width 168 height 14
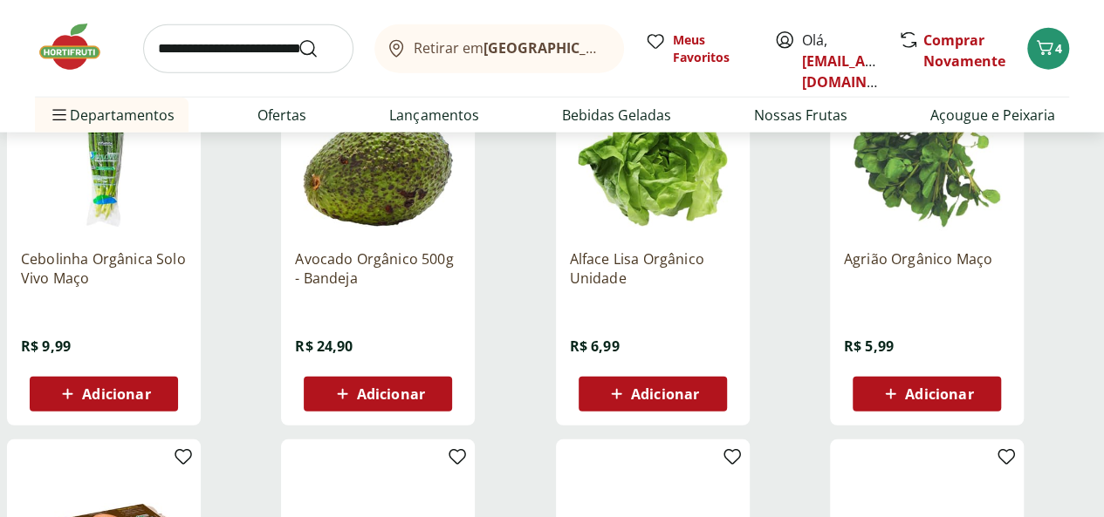
scroll to position [2270, 0]
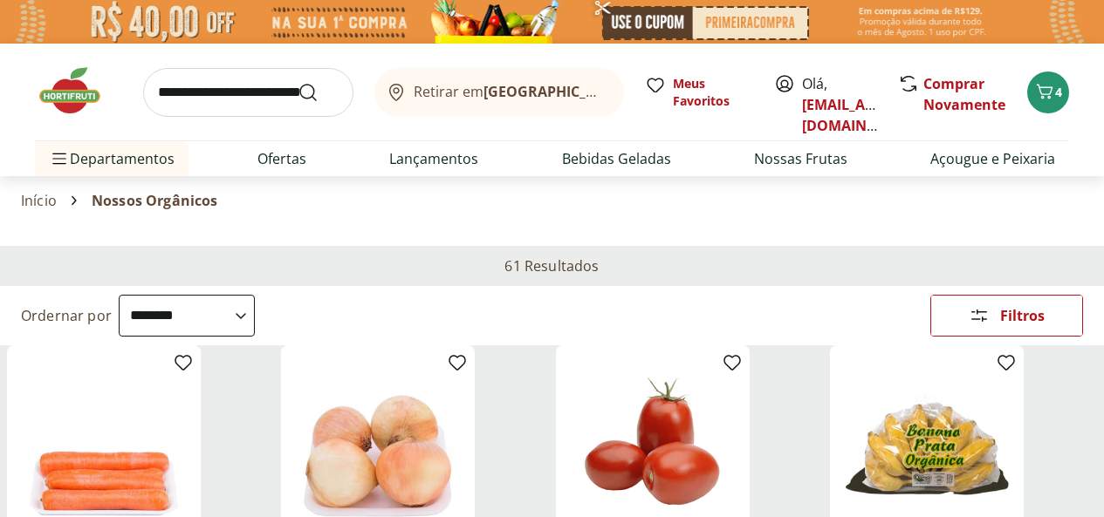
select select "**********"
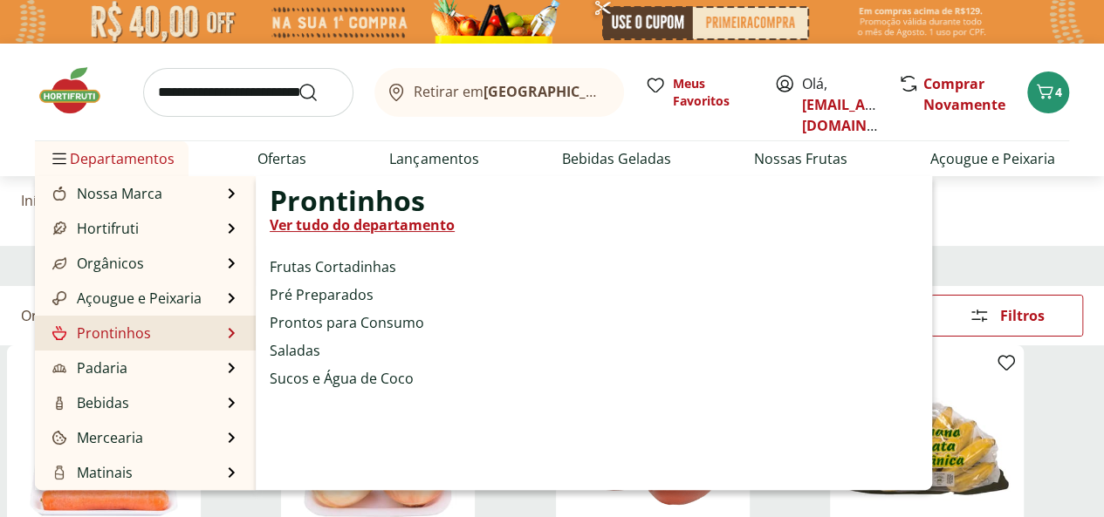
click at [410, 232] on link "Ver tudo do departamento" at bounding box center [362, 225] width 185 height 21
select select "**********"
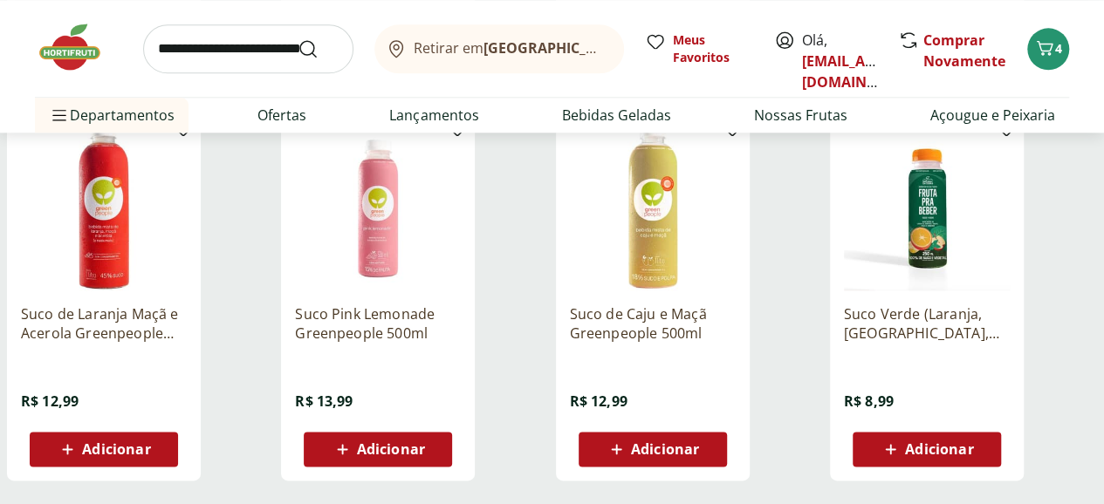
scroll to position [1134, 0]
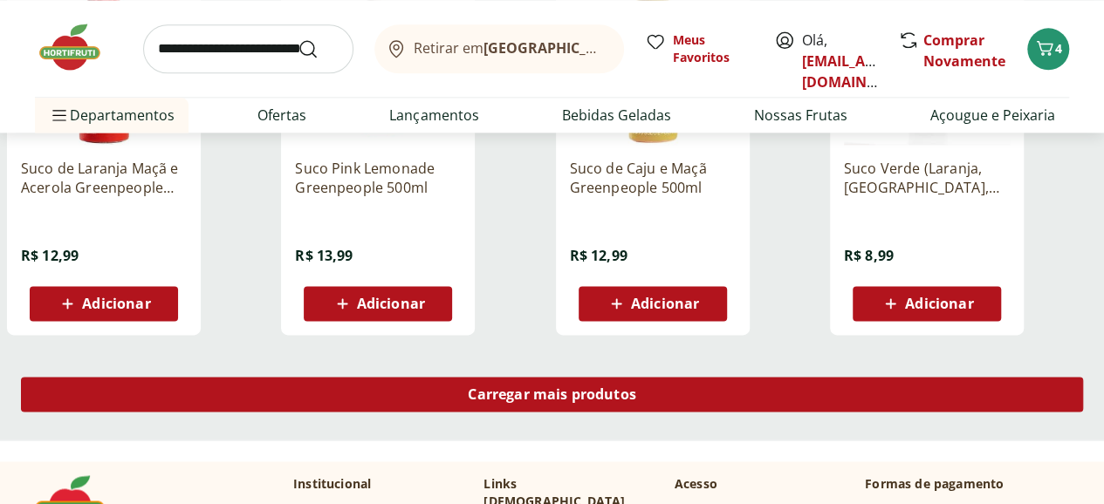
click at [635, 387] on span "Carregar mais produtos" at bounding box center [552, 394] width 168 height 14
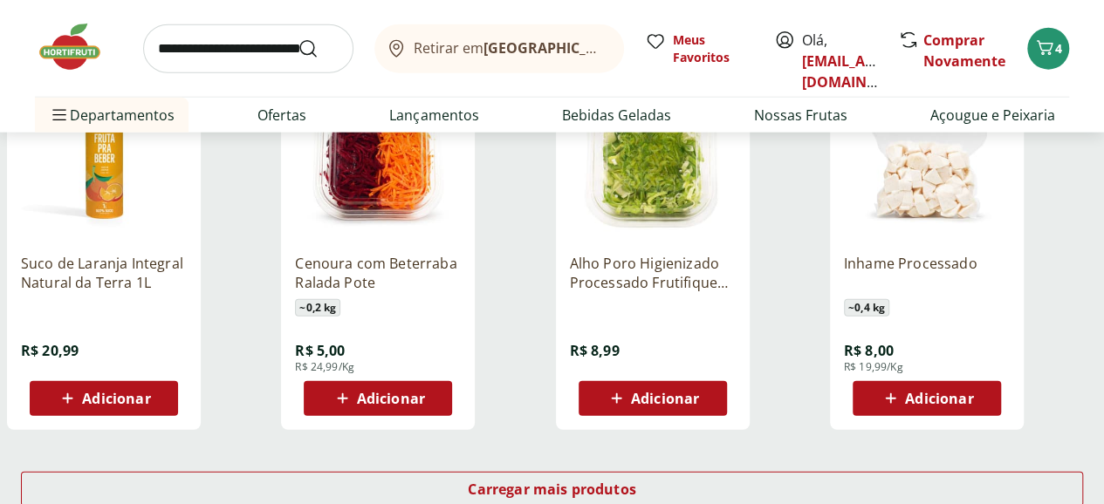
scroll to position [2443, 0]
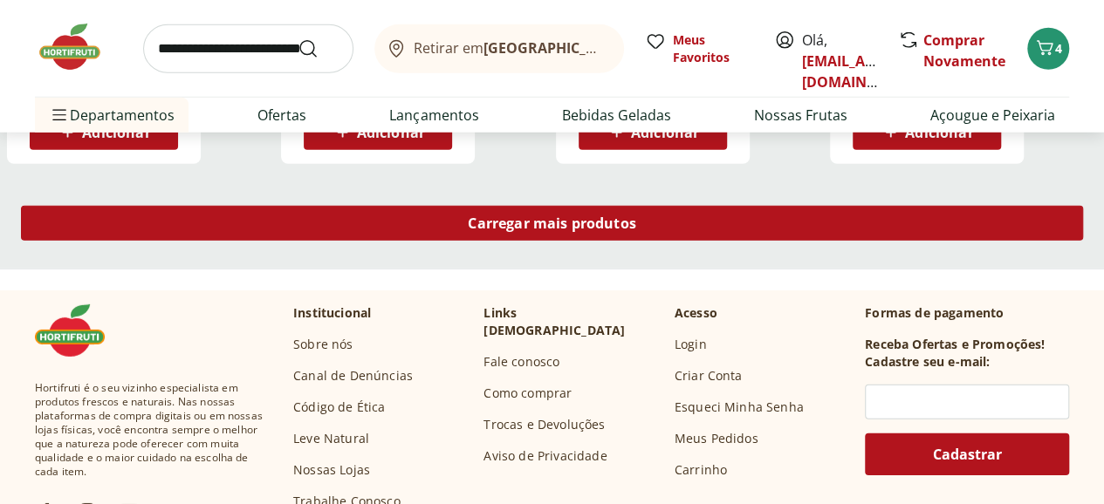
click at [626, 206] on div "Carregar mais produtos" at bounding box center [552, 223] width 1062 height 35
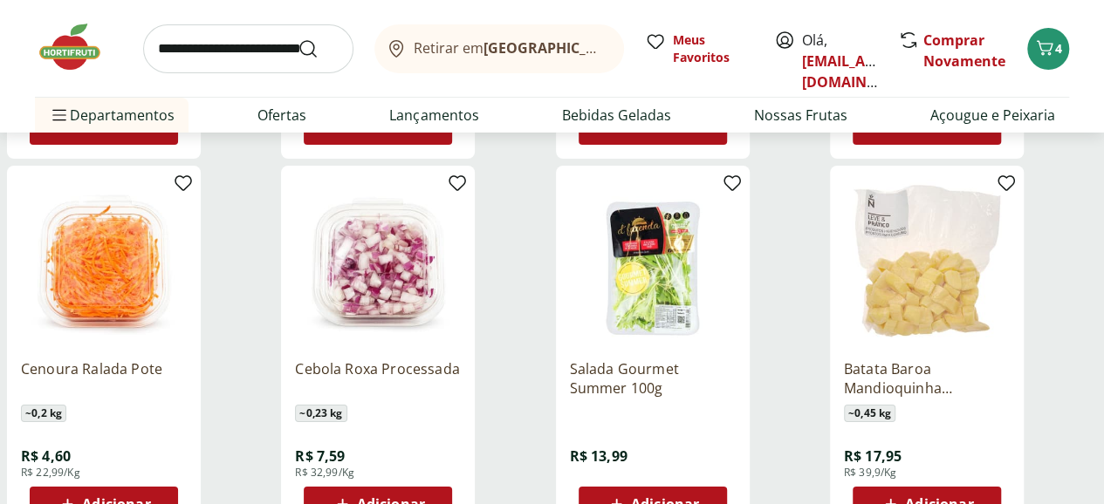
scroll to position [3490, 0]
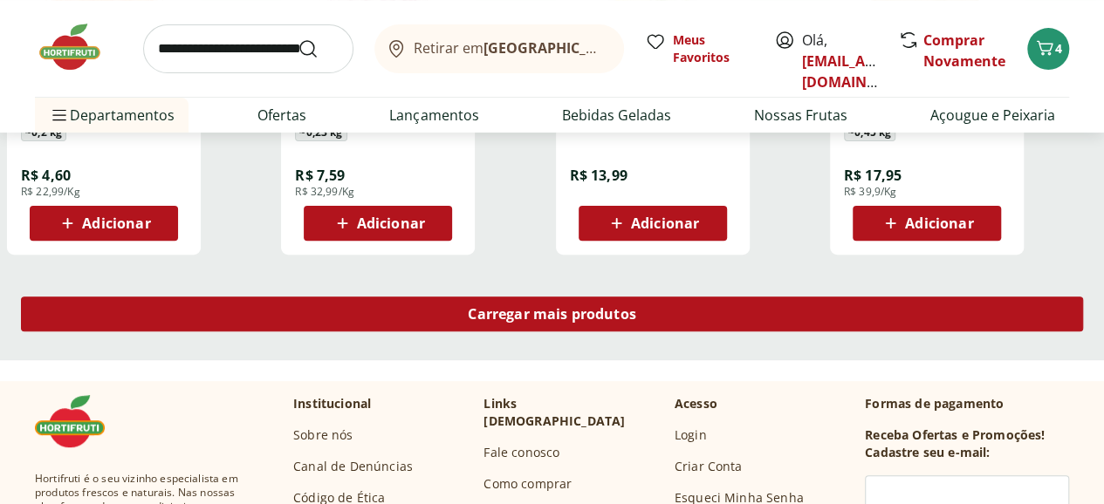
click at [635, 307] on span "Carregar mais produtos" at bounding box center [552, 314] width 168 height 14
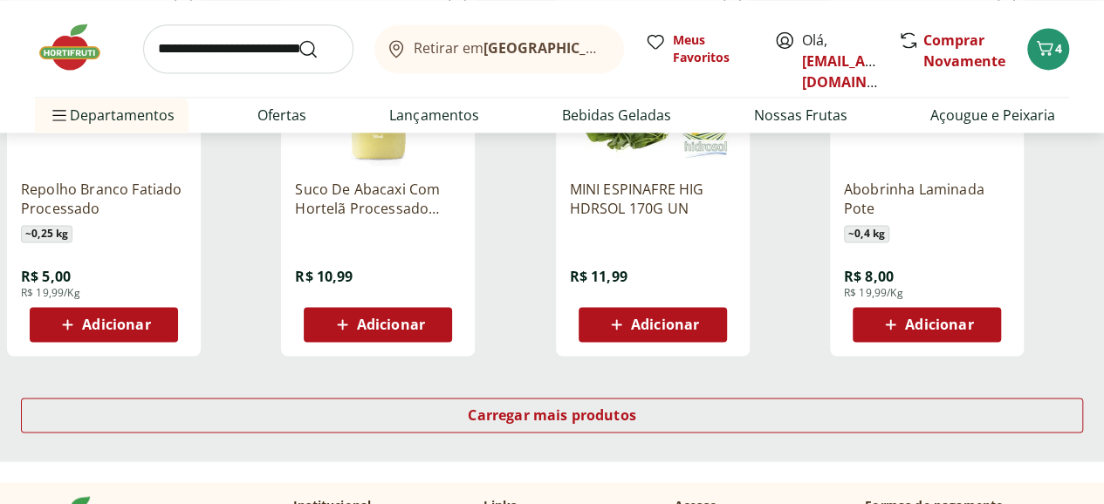
scroll to position [4537, 0]
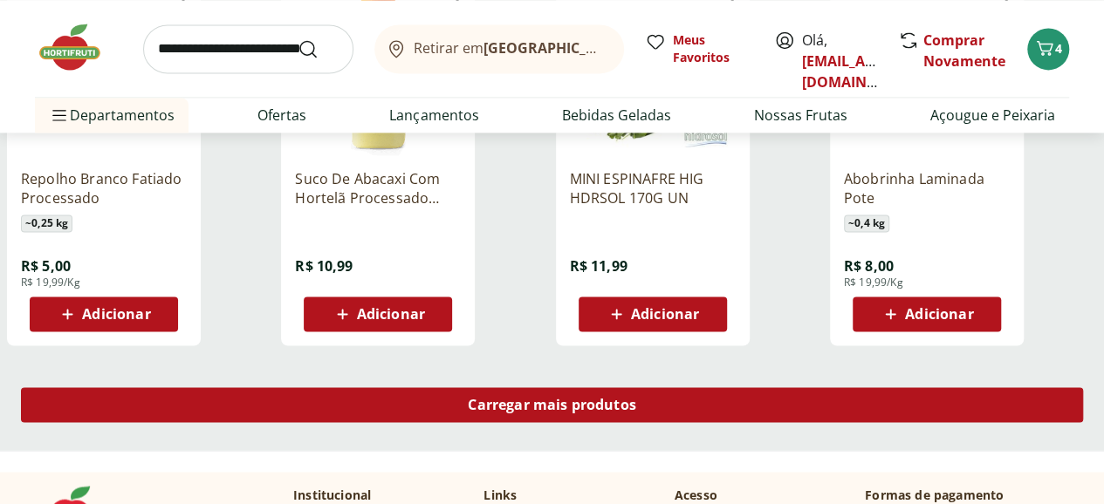
click at [636, 398] on span "Carregar mais produtos" at bounding box center [552, 405] width 168 height 14
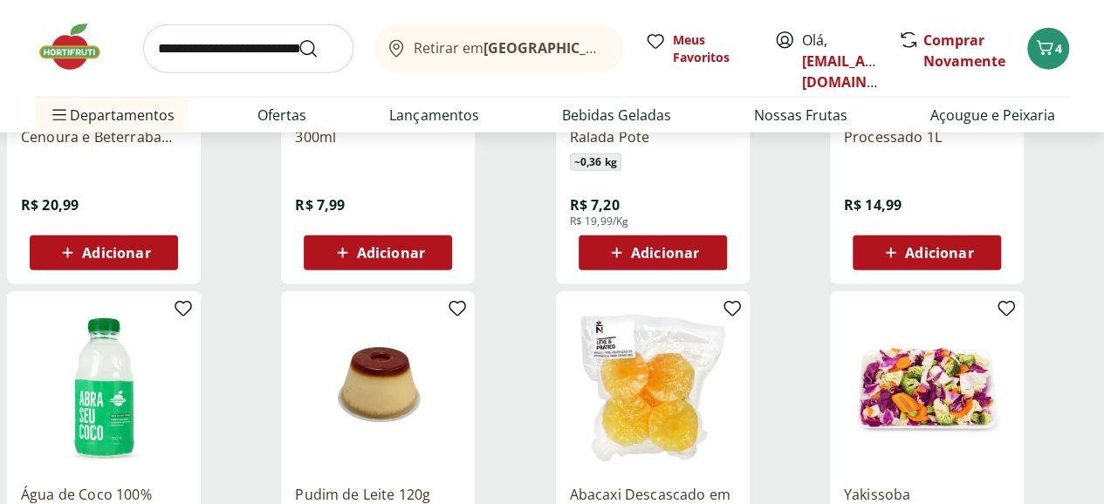
scroll to position [5584, 0]
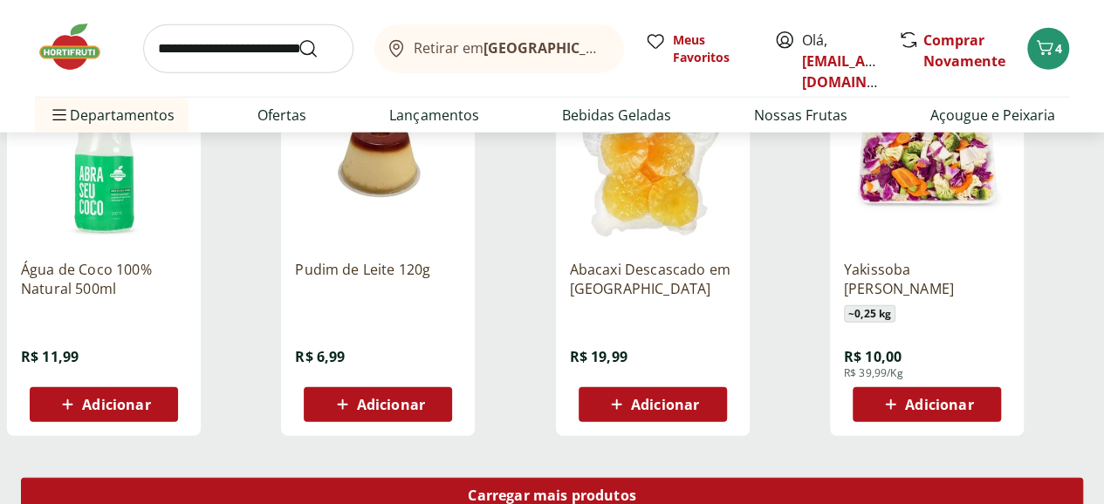
click at [698, 478] on div "Carregar mais produtos" at bounding box center [552, 495] width 1062 height 35
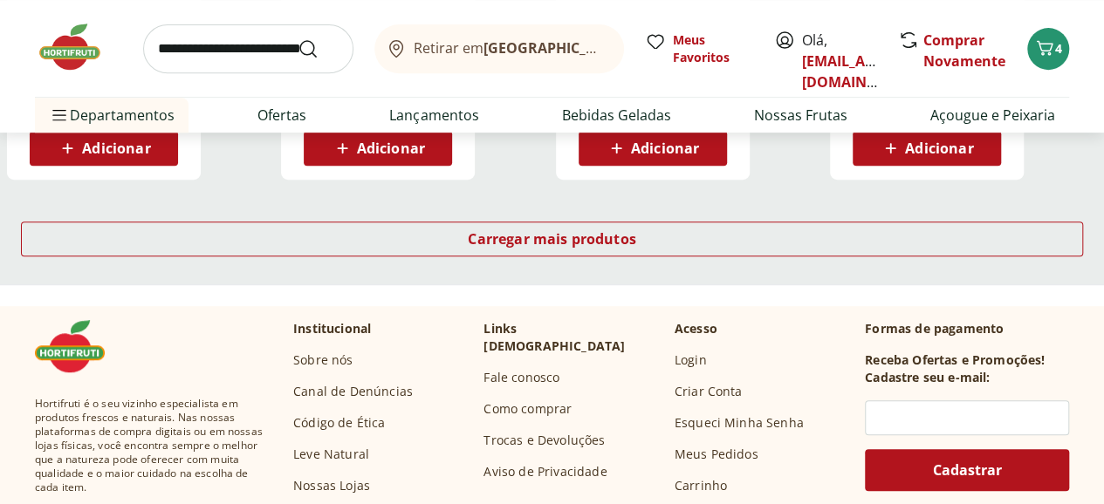
scroll to position [6980, 0]
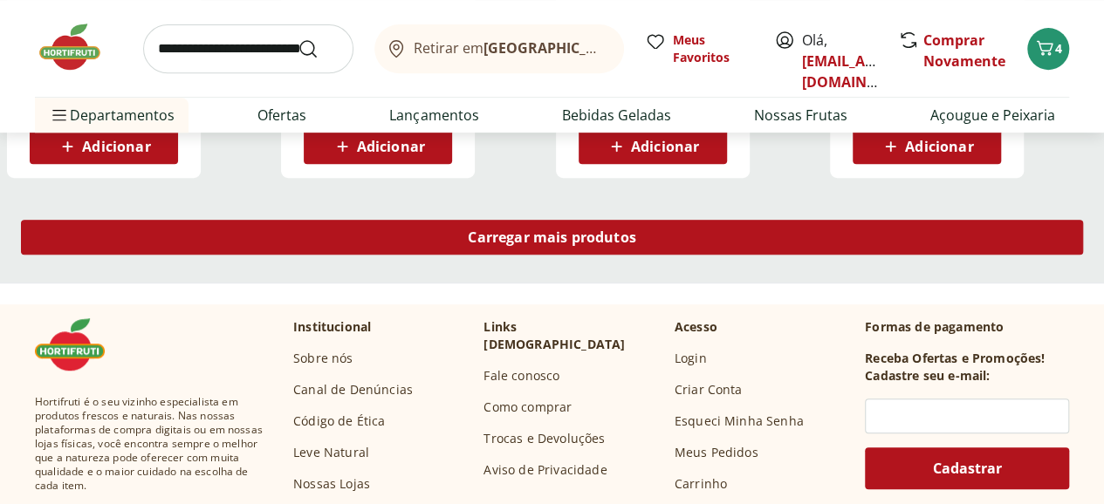
click at [636, 230] on span "Carregar mais produtos" at bounding box center [552, 237] width 168 height 14
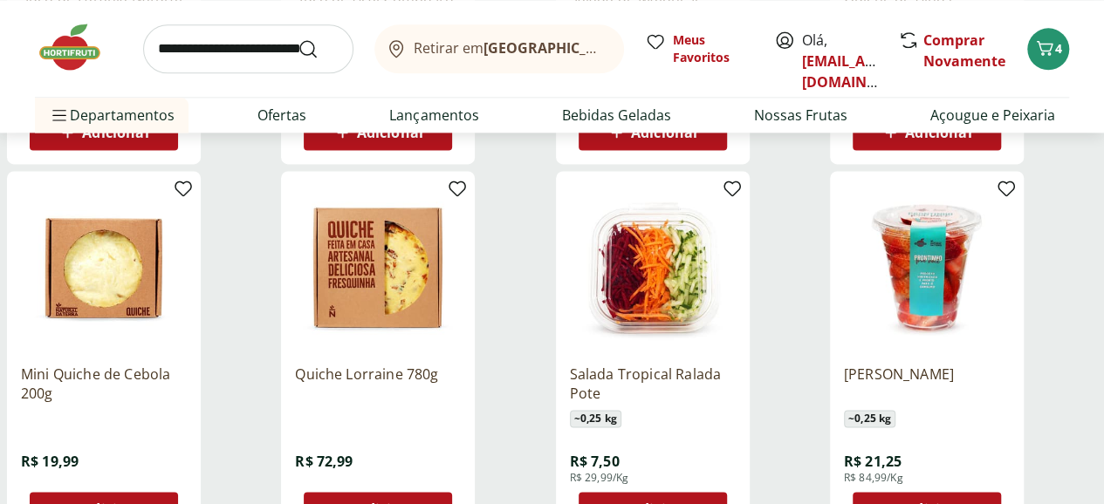
scroll to position [8027, 0]
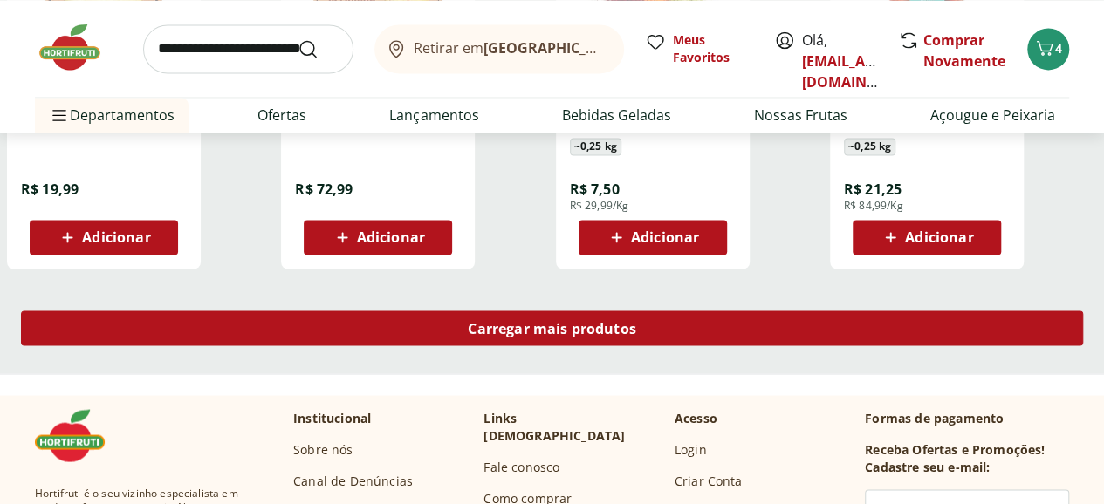
click at [672, 311] on div "Carregar mais produtos" at bounding box center [552, 328] width 1062 height 35
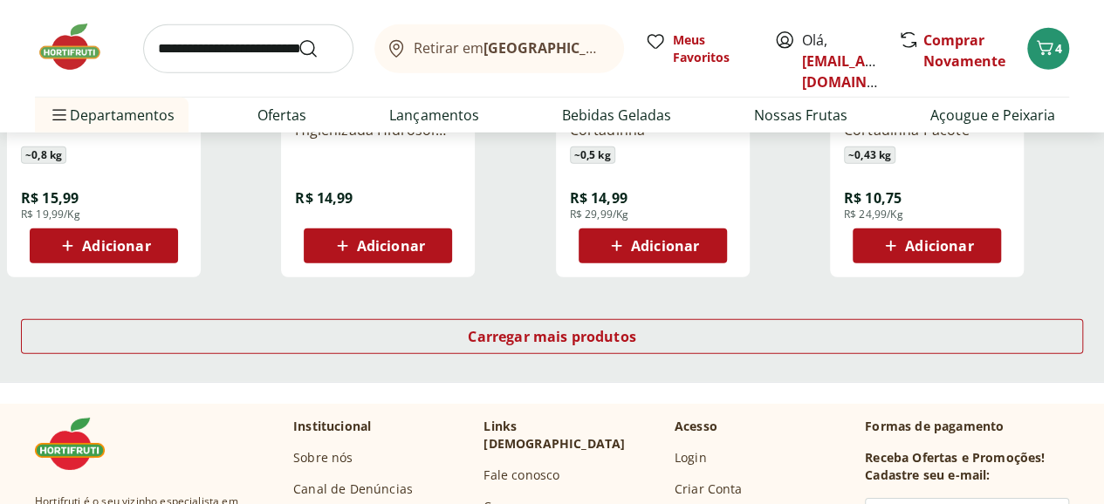
scroll to position [9161, 0]
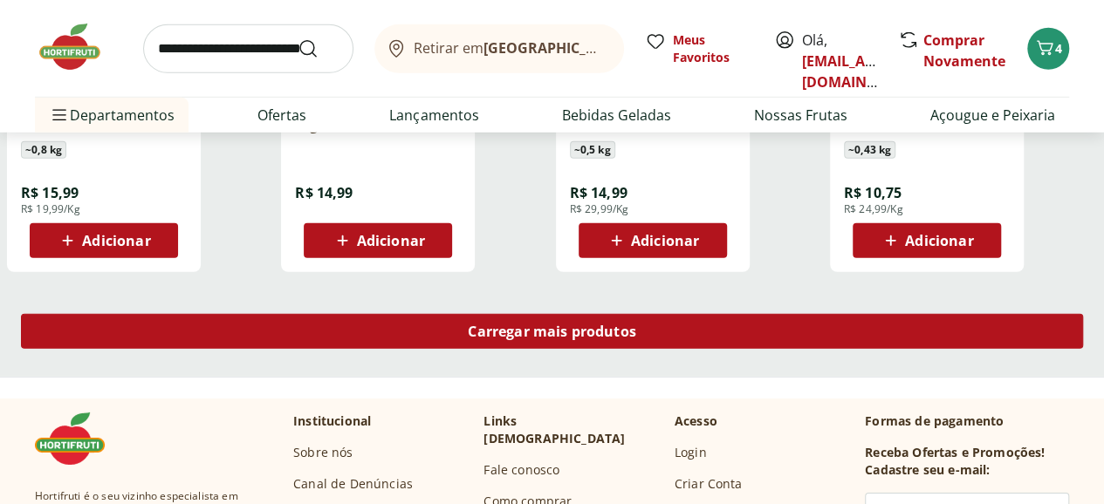
click at [636, 325] on span "Carregar mais produtos" at bounding box center [552, 332] width 168 height 14
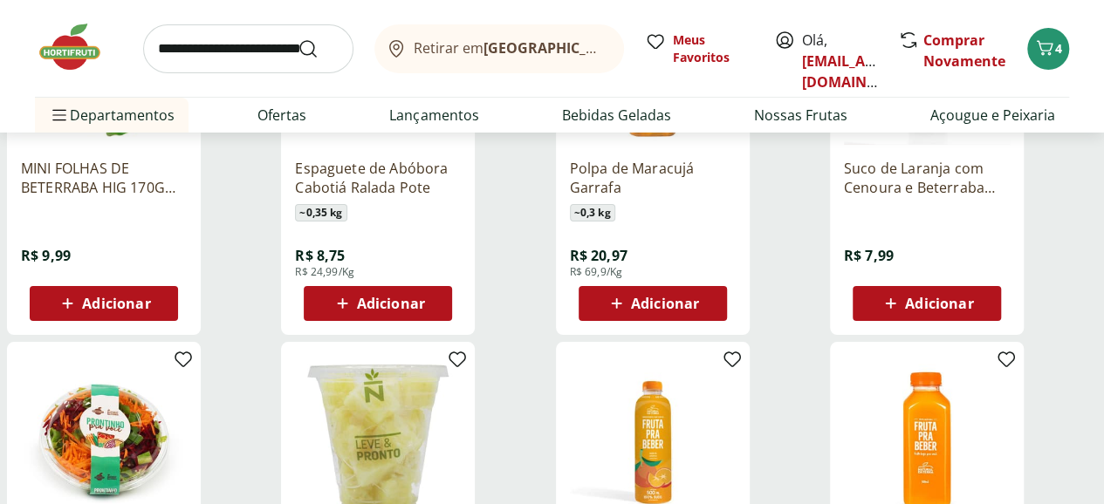
scroll to position [10208, 0]
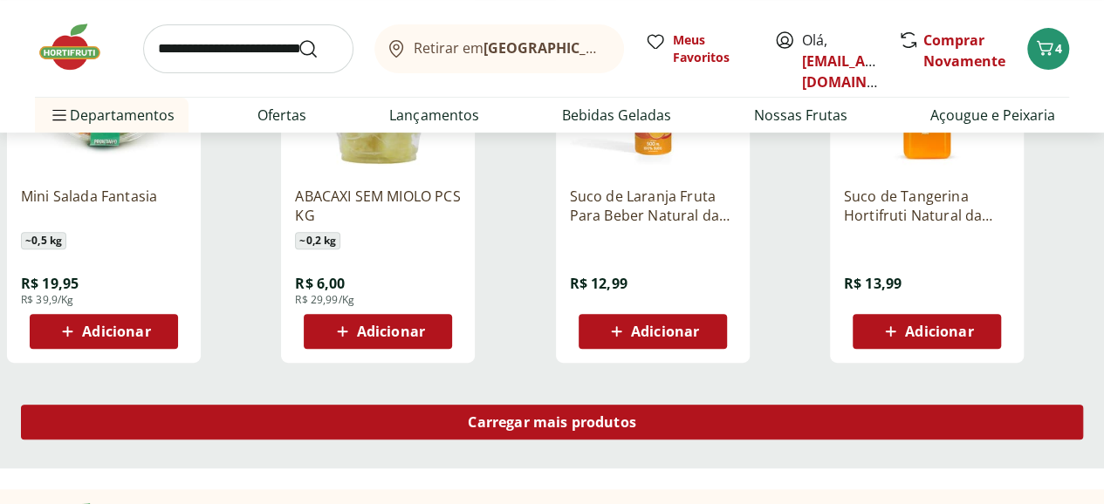
click at [698, 405] on div "Carregar mais produtos" at bounding box center [552, 422] width 1062 height 35
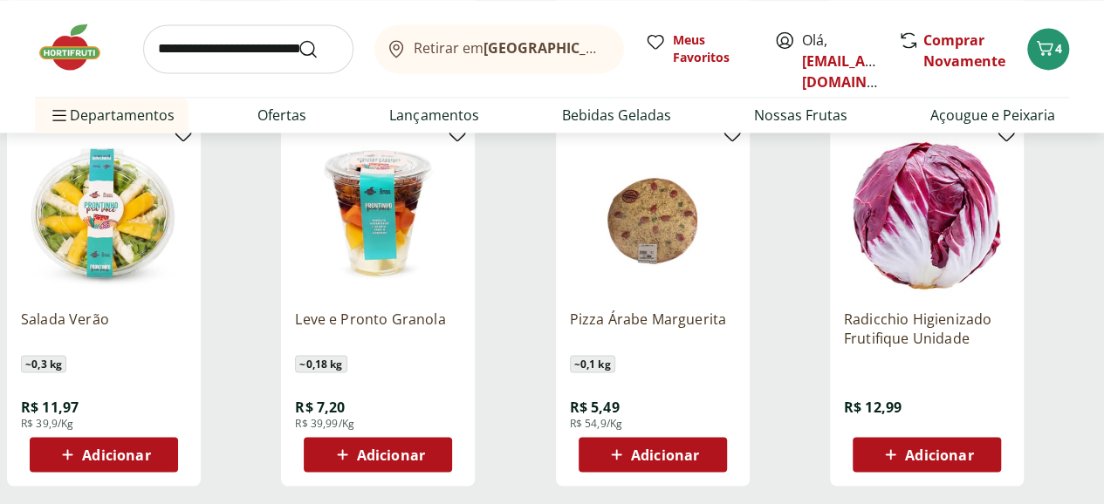
scroll to position [11342, 0]
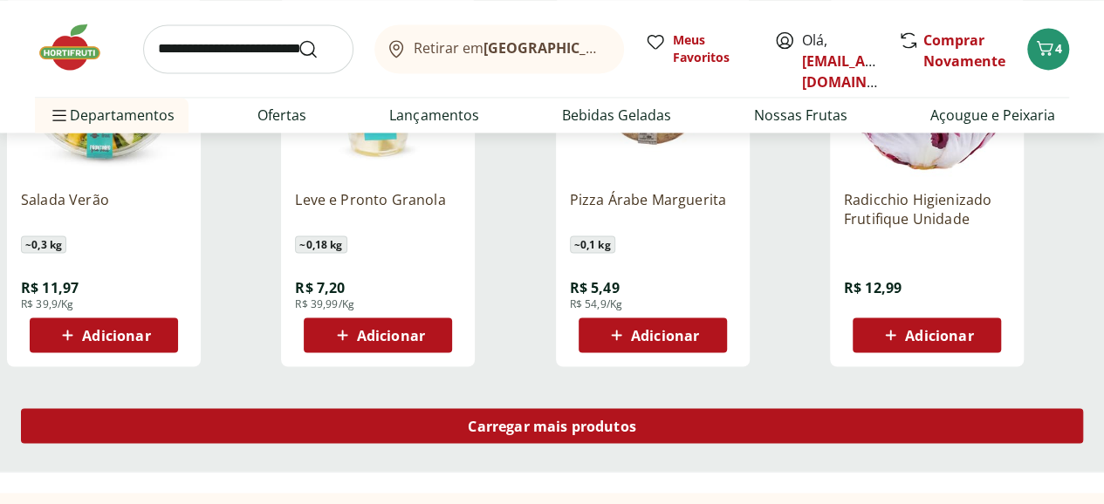
click at [636, 419] on span "Carregar mais produtos" at bounding box center [552, 426] width 168 height 14
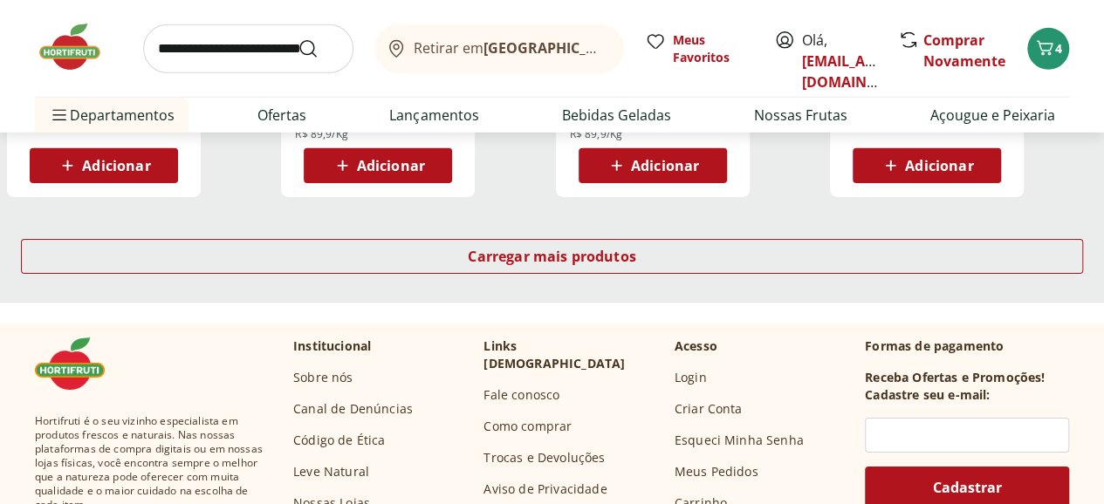
scroll to position [12651, 0]
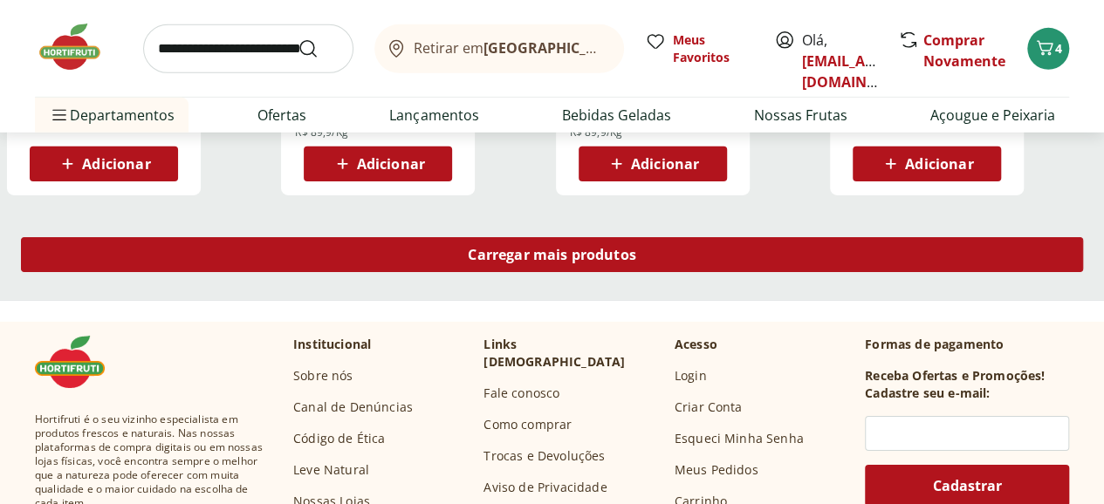
click at [636, 248] on span "Carregar mais produtos" at bounding box center [552, 255] width 168 height 14
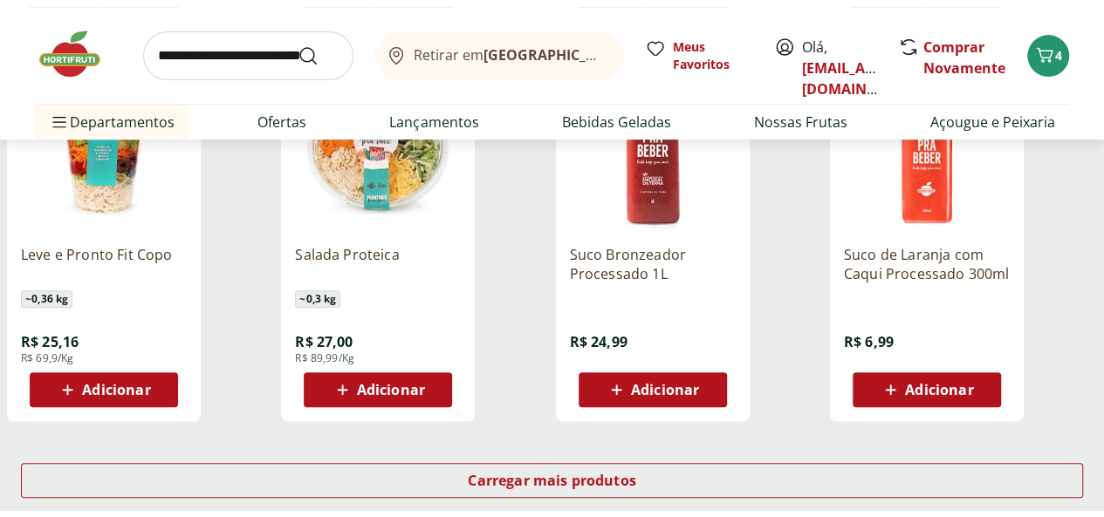
scroll to position [13610, 0]
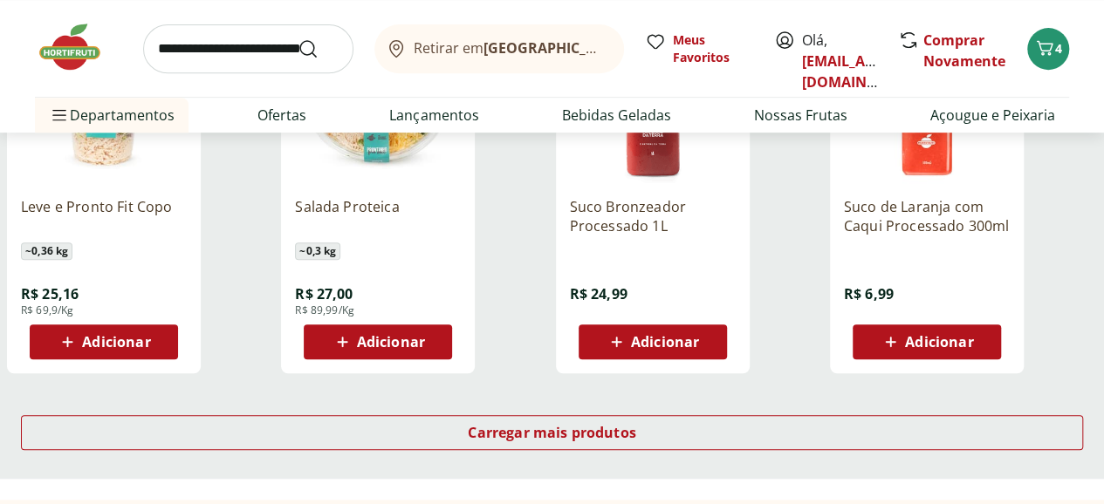
click at [712, 394] on div "Carregar mais produtos" at bounding box center [552, 436] width 1104 height 84
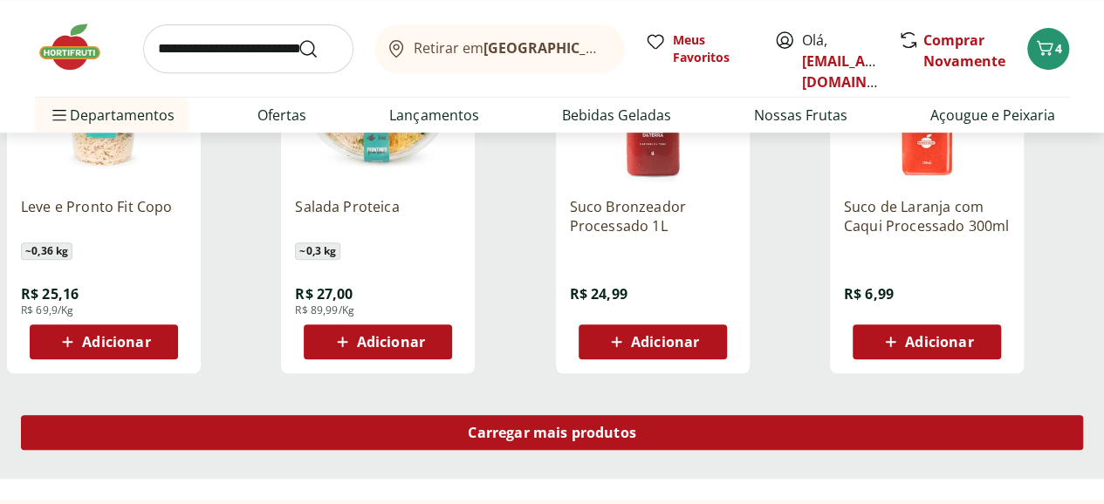
click at [636, 426] on span "Carregar mais produtos" at bounding box center [552, 433] width 168 height 14
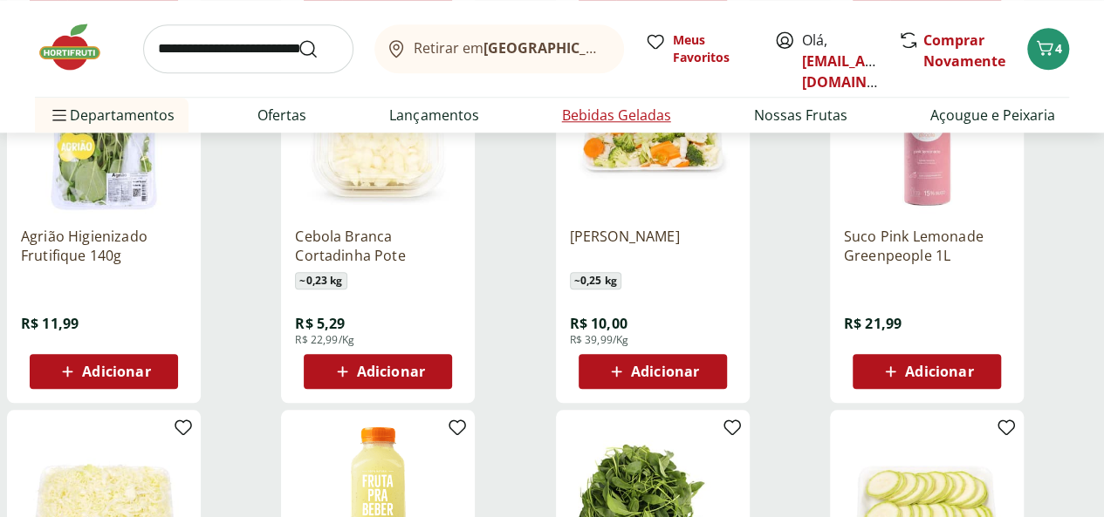
scroll to position [4101, 0]
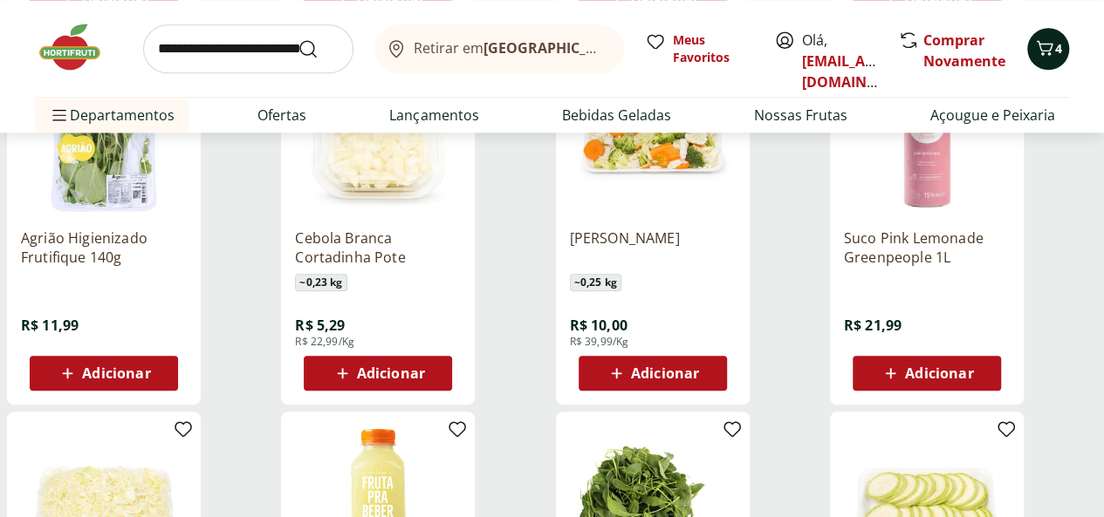
click at [1050, 45] on icon "Carrinho" at bounding box center [1044, 48] width 21 height 21
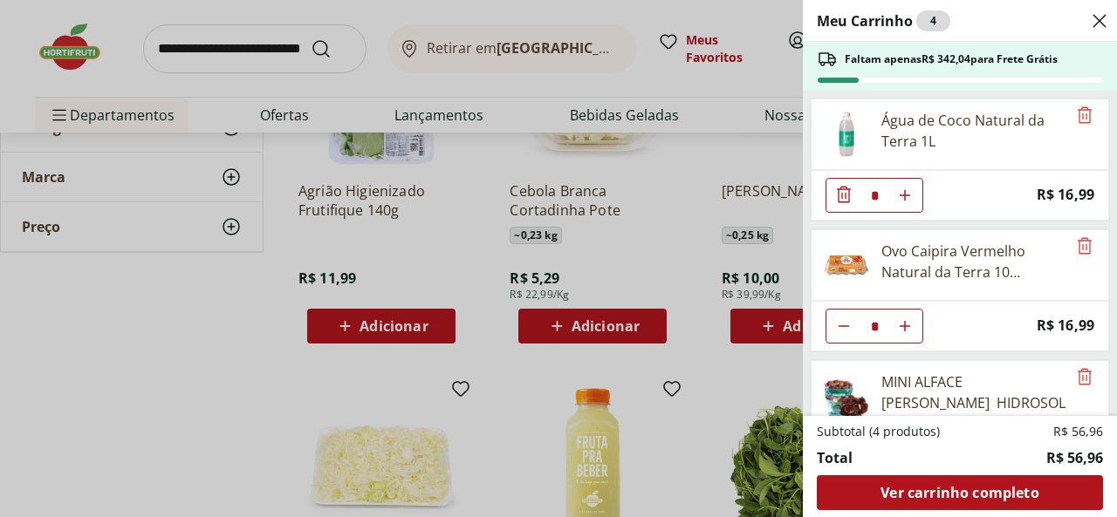
click at [633, 227] on div "Meu Carrinho 4 Faltam apenas R$ 342,04 para Frete Grátis Água de Coco Natural d…" at bounding box center [558, 258] width 1117 height 517
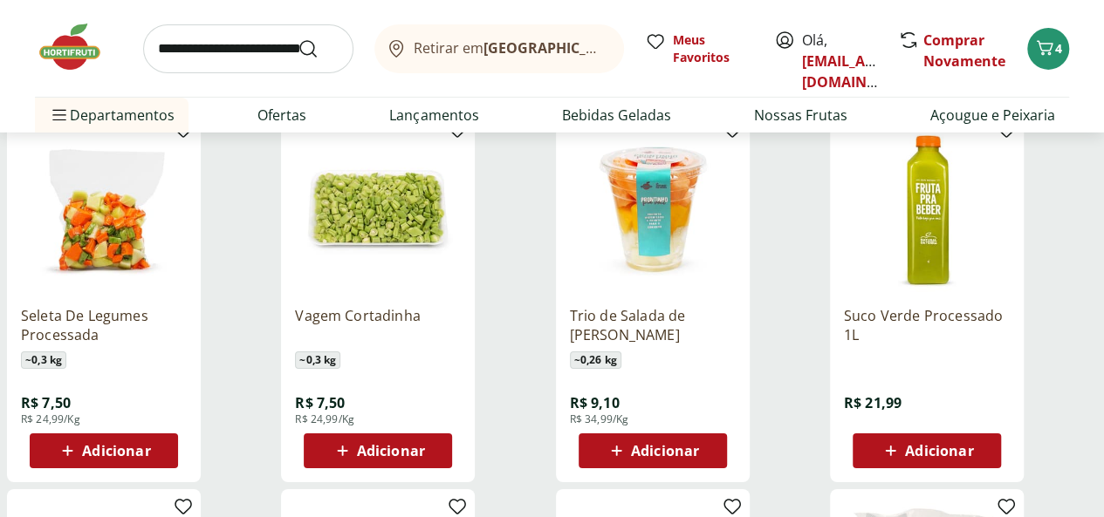
scroll to position [2617, 0]
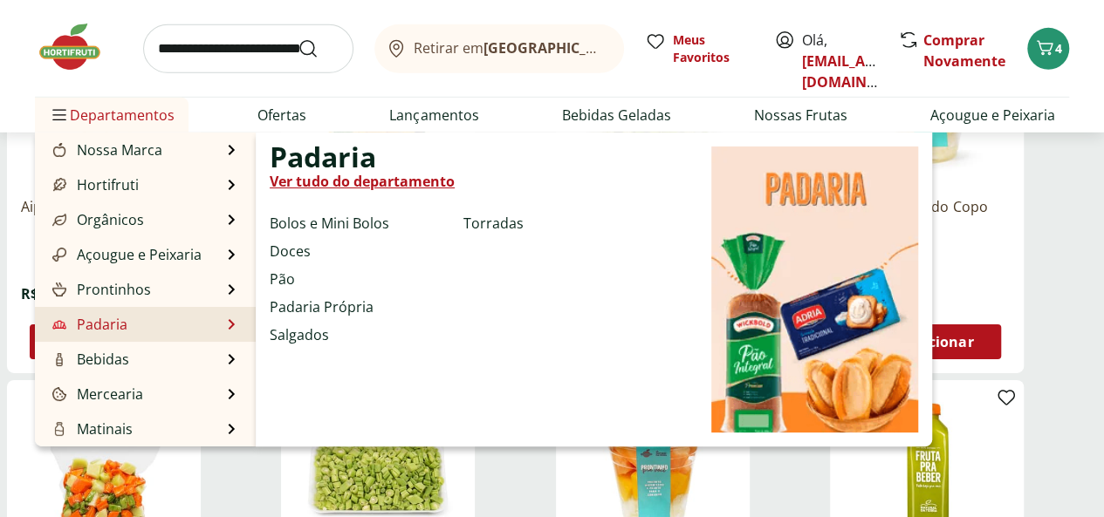
click at [382, 181] on link "Ver tudo do departamento" at bounding box center [362, 181] width 185 height 21
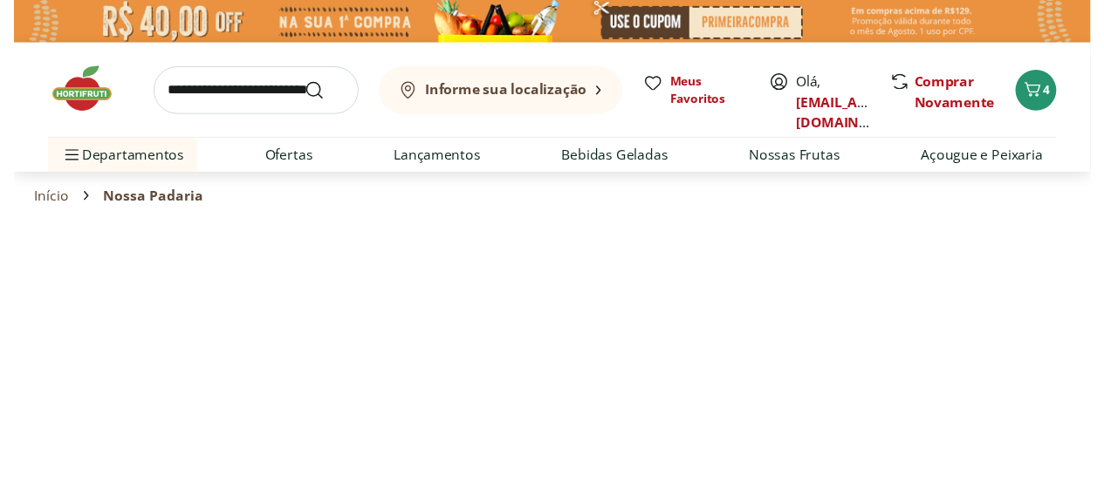
select select "**********"
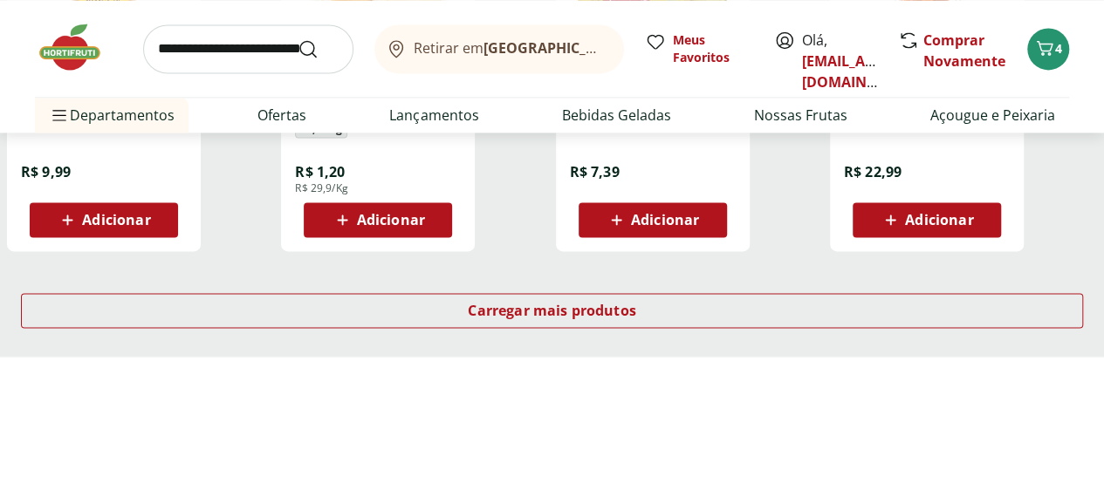
scroll to position [1221, 0]
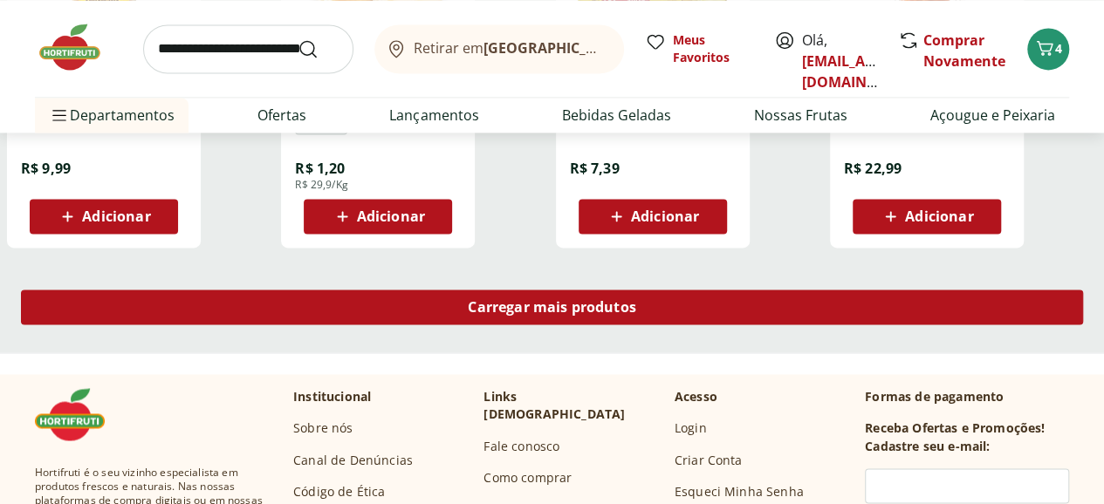
click at [635, 300] on span "Carregar mais produtos" at bounding box center [552, 307] width 168 height 14
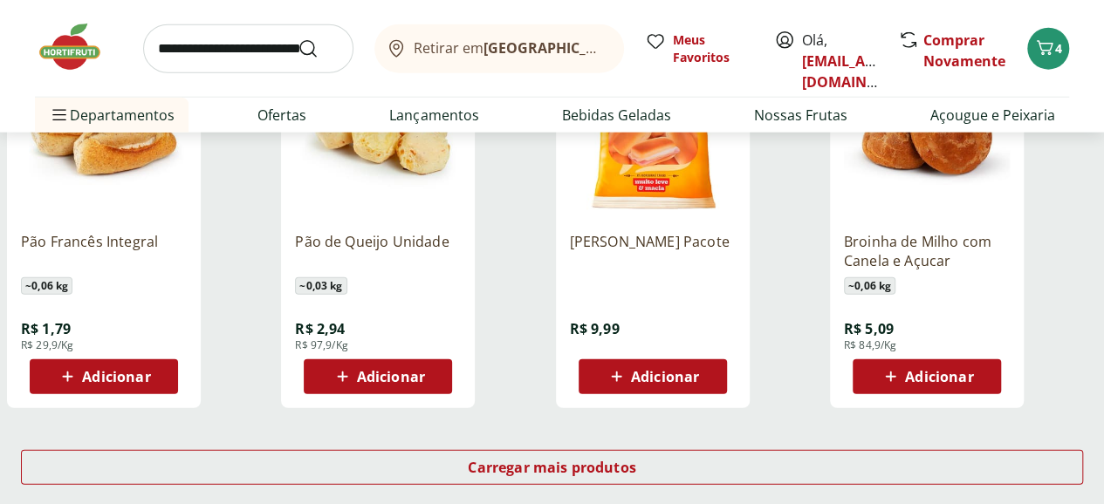
scroll to position [2181, 0]
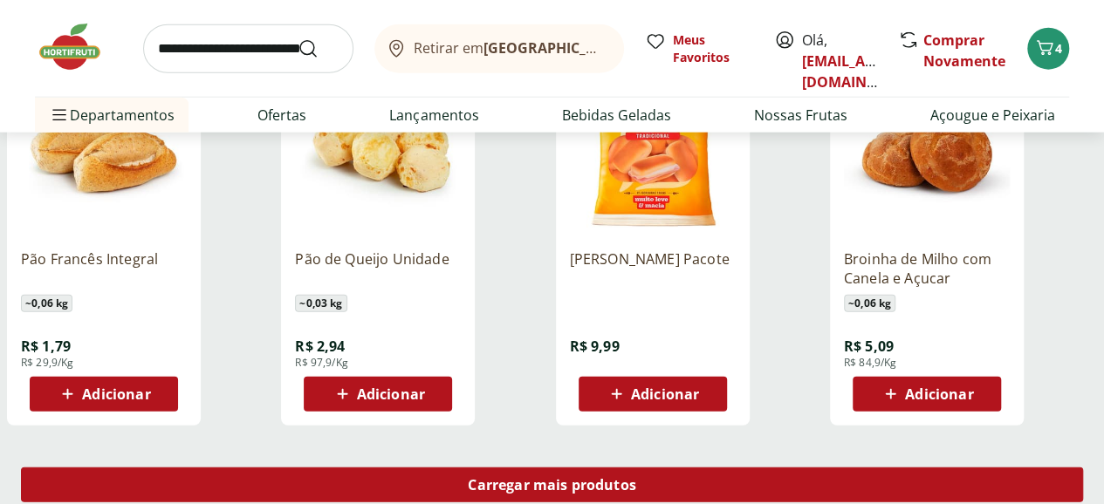
click at [657, 468] on div "Carregar mais produtos" at bounding box center [552, 485] width 1062 height 35
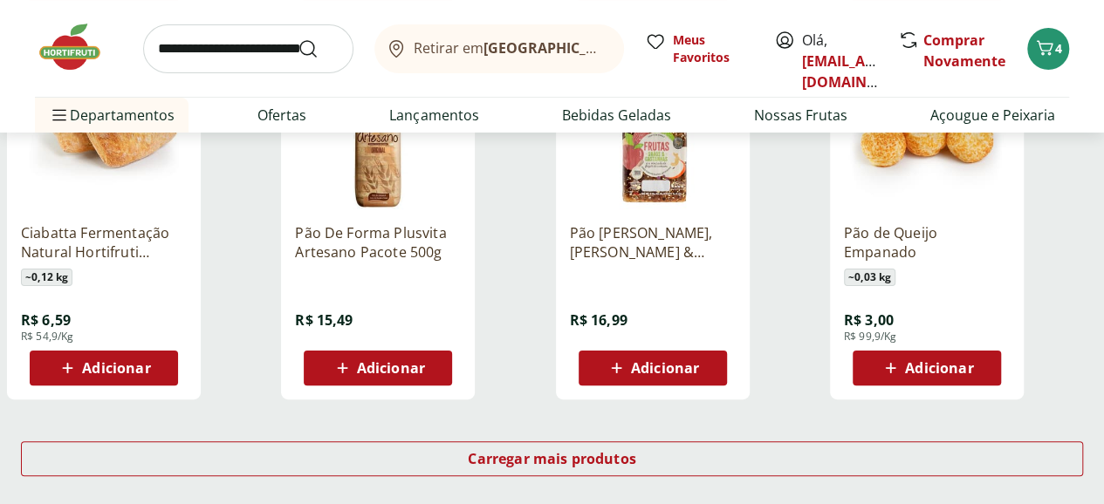
scroll to position [3577, 0]
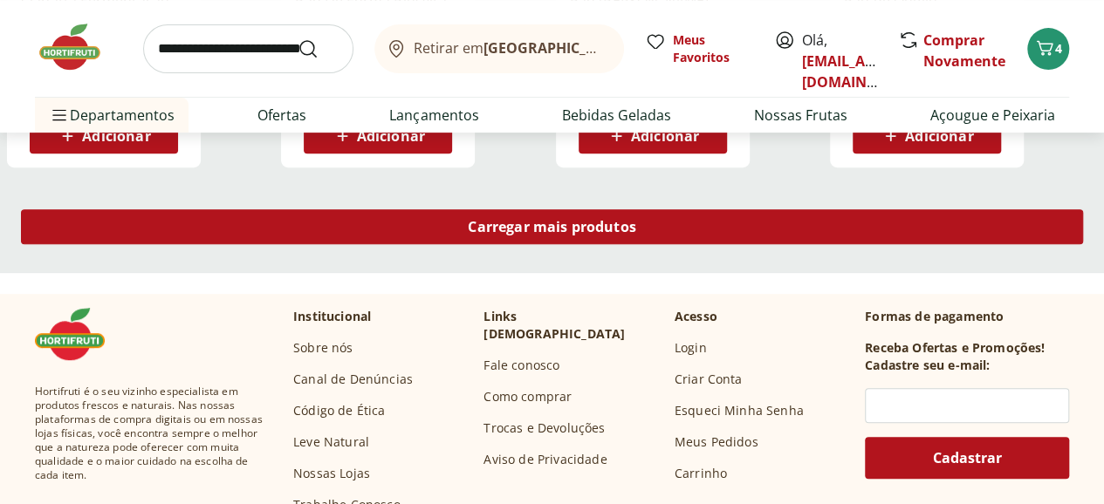
click at [618, 209] on div "Carregar mais produtos" at bounding box center [552, 226] width 1062 height 35
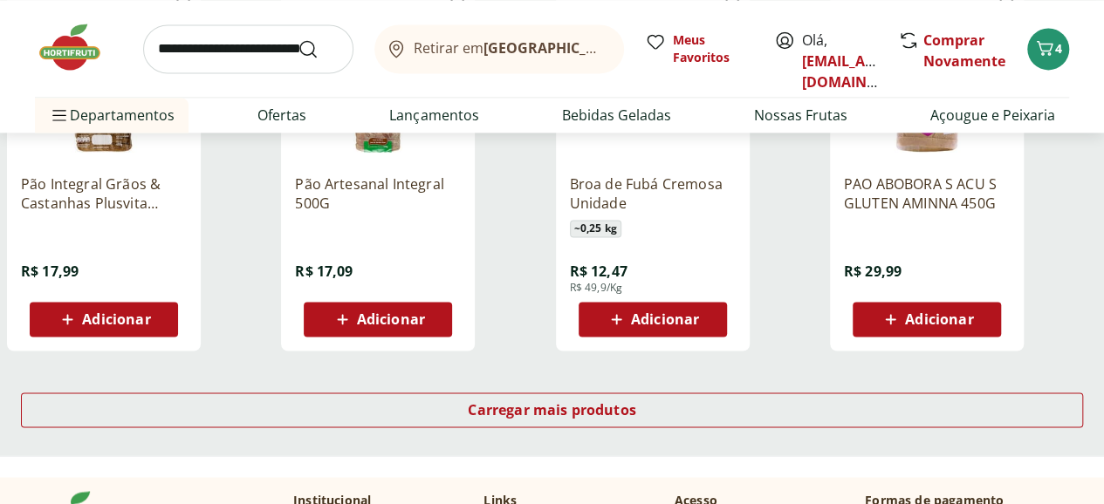
scroll to position [4711, 0]
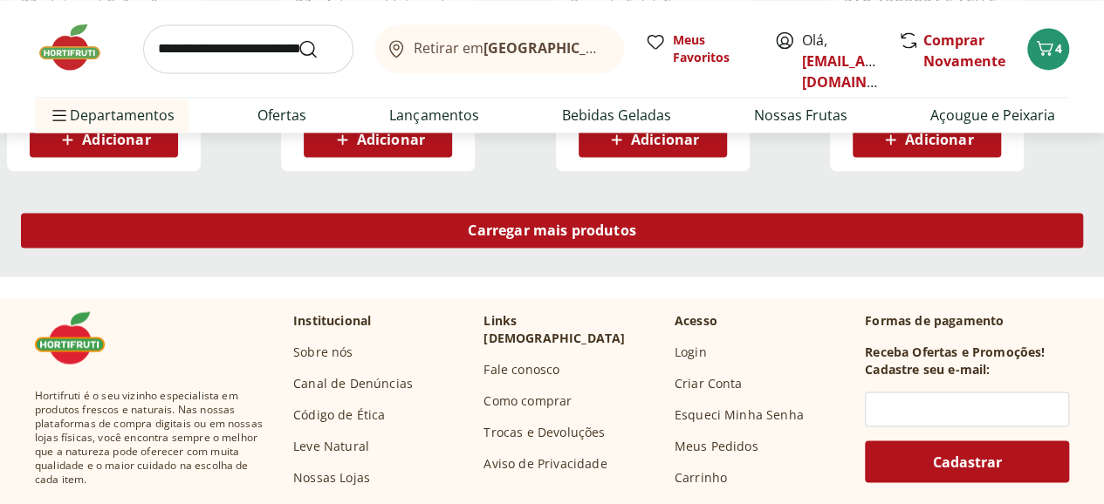
click at [636, 223] on span "Carregar mais produtos" at bounding box center [552, 230] width 168 height 14
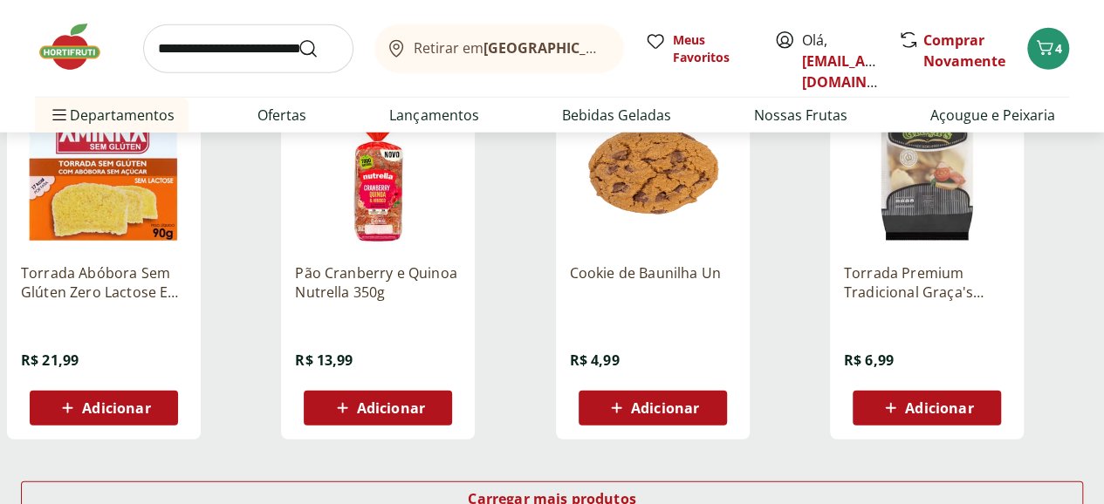
scroll to position [5584, 0]
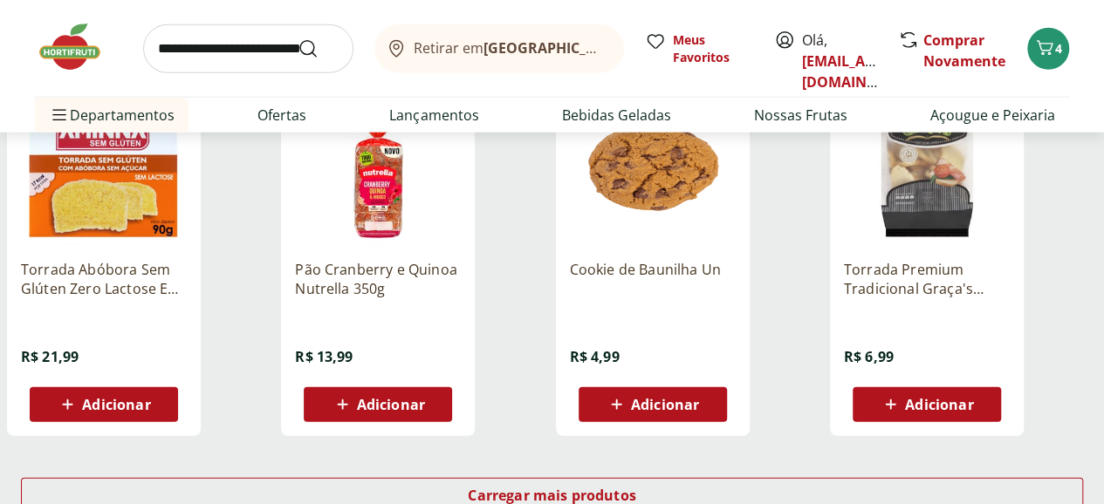
click at [686, 467] on div "Carregar mais produtos" at bounding box center [552, 499] width 1104 height 84
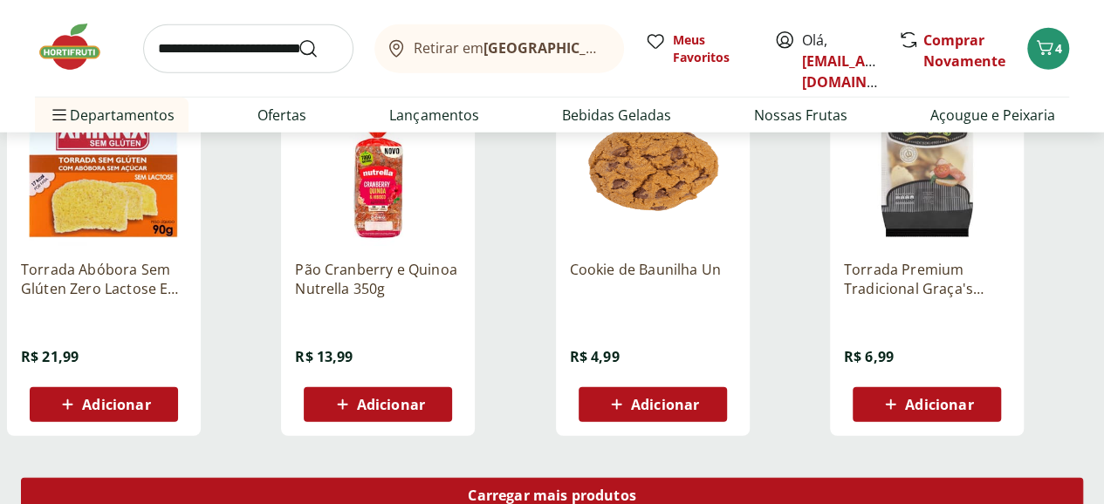
click at [681, 478] on div "Carregar mais produtos" at bounding box center [552, 495] width 1062 height 35
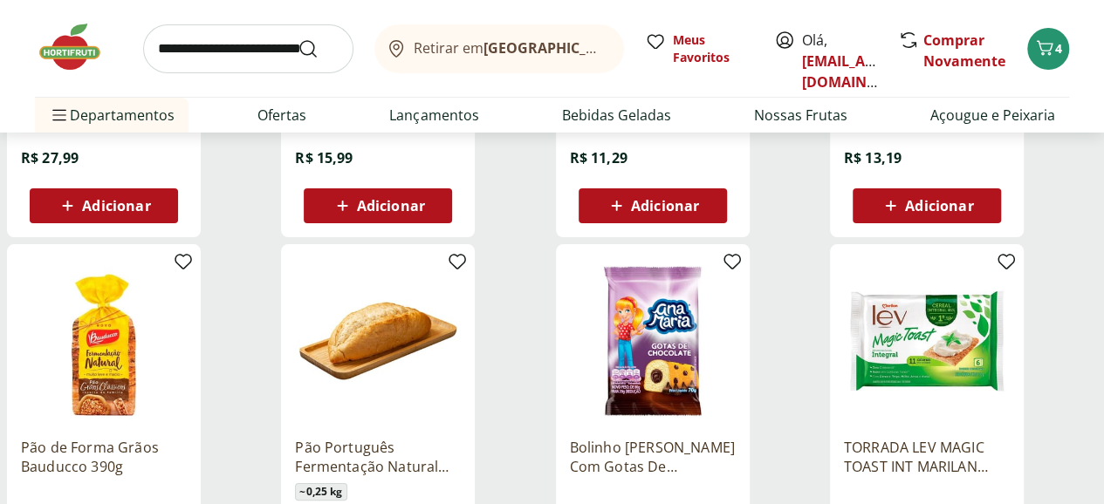
scroll to position [6892, 0]
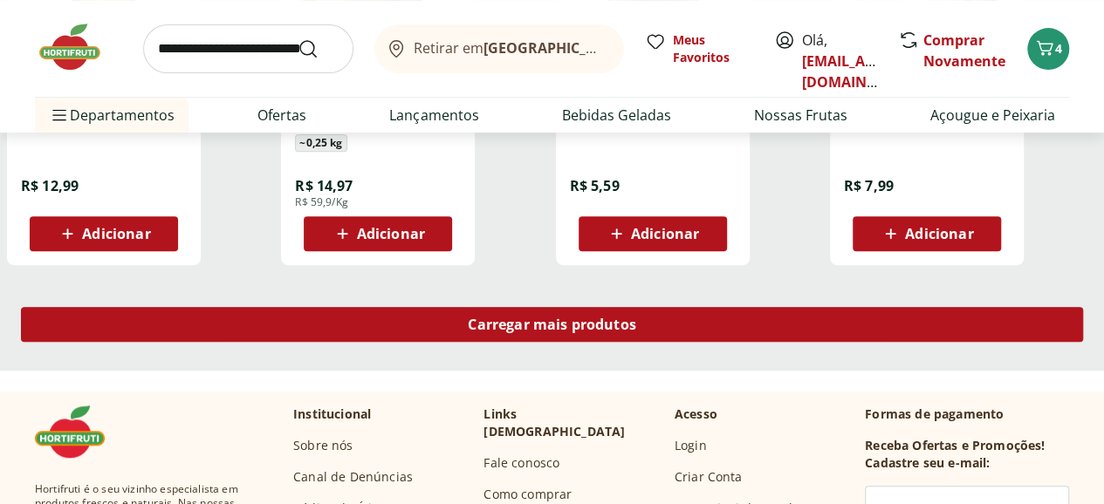
click at [663, 307] on div "Carregar mais produtos" at bounding box center [552, 324] width 1062 height 35
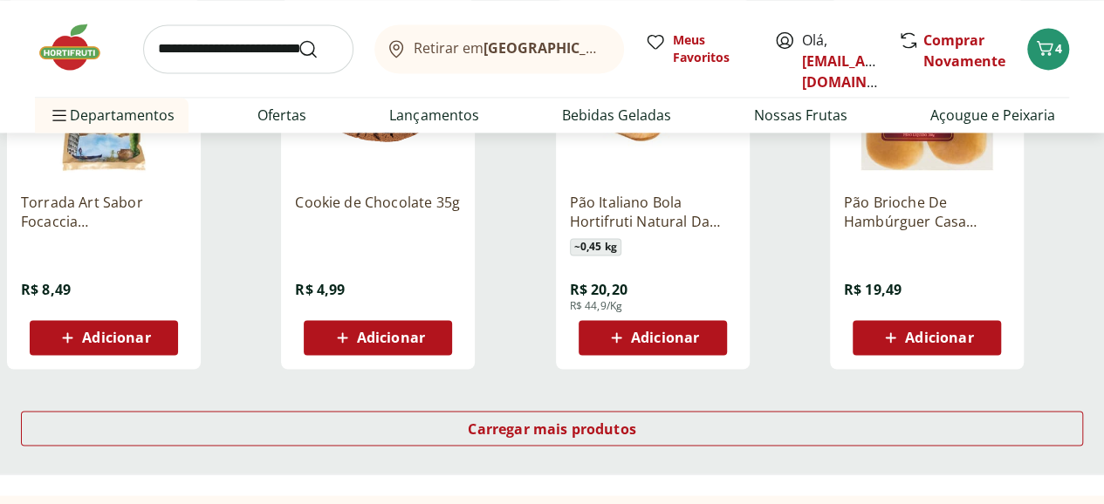
scroll to position [7939, 0]
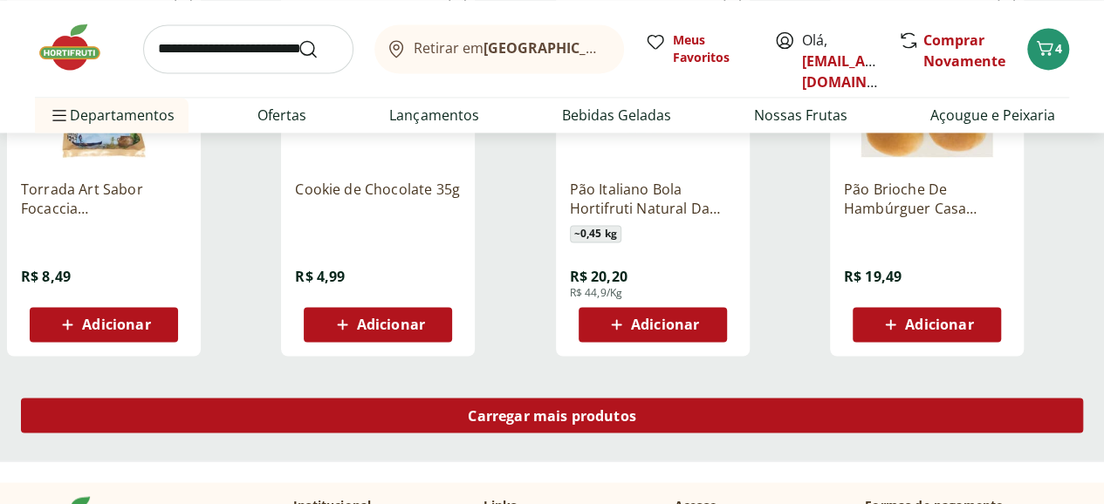
click at [636, 408] on span "Carregar mais produtos" at bounding box center [552, 415] width 168 height 14
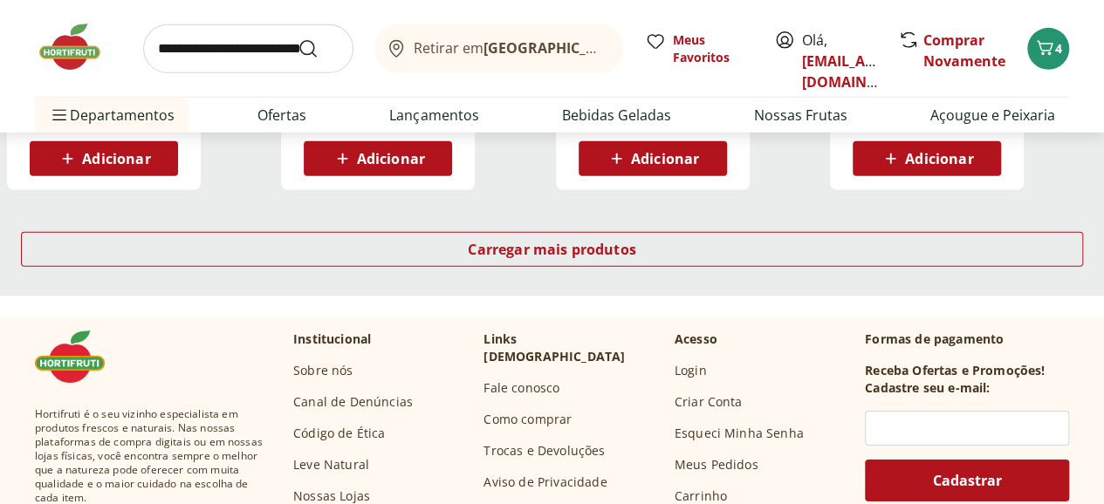
scroll to position [9248, 0]
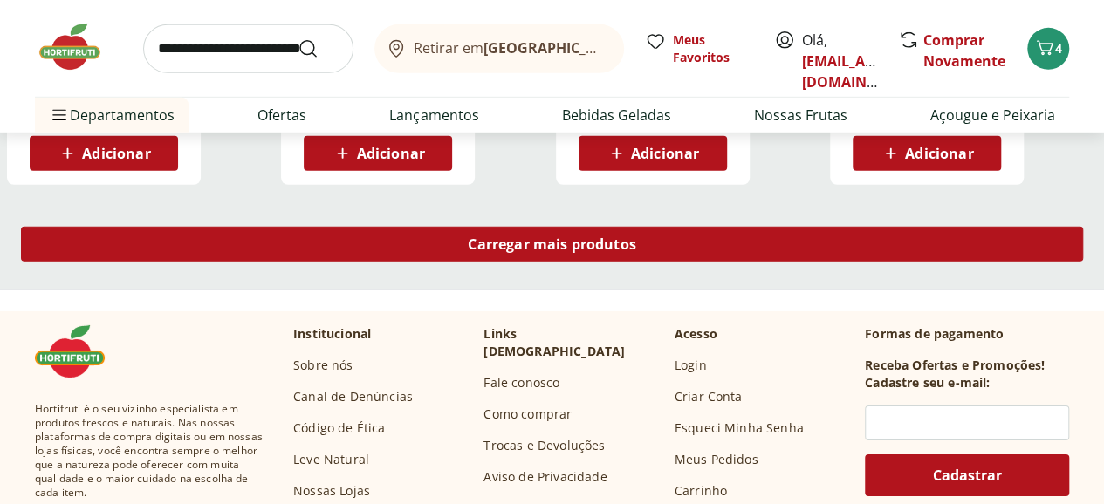
click at [636, 237] on span "Carregar mais produtos" at bounding box center [552, 244] width 168 height 14
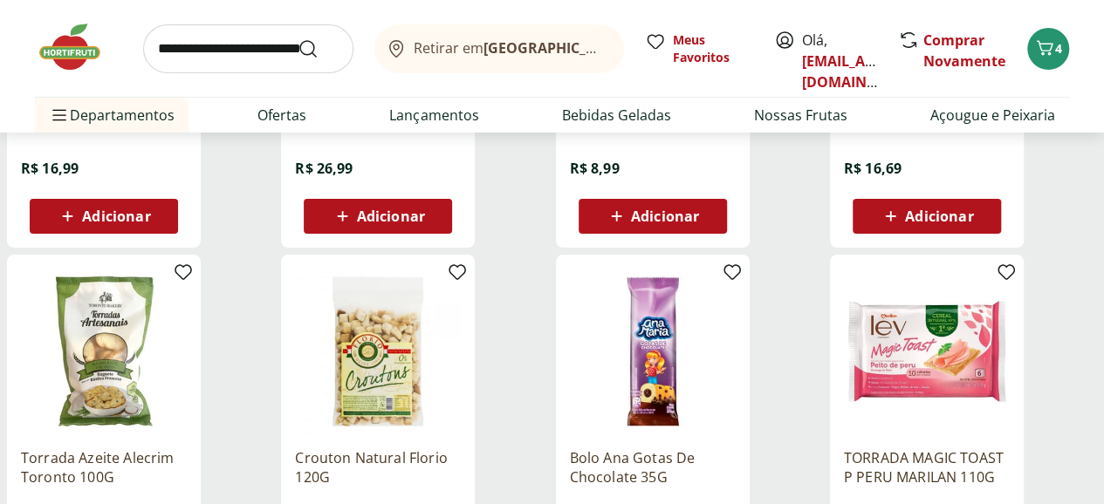
scroll to position [10295, 0]
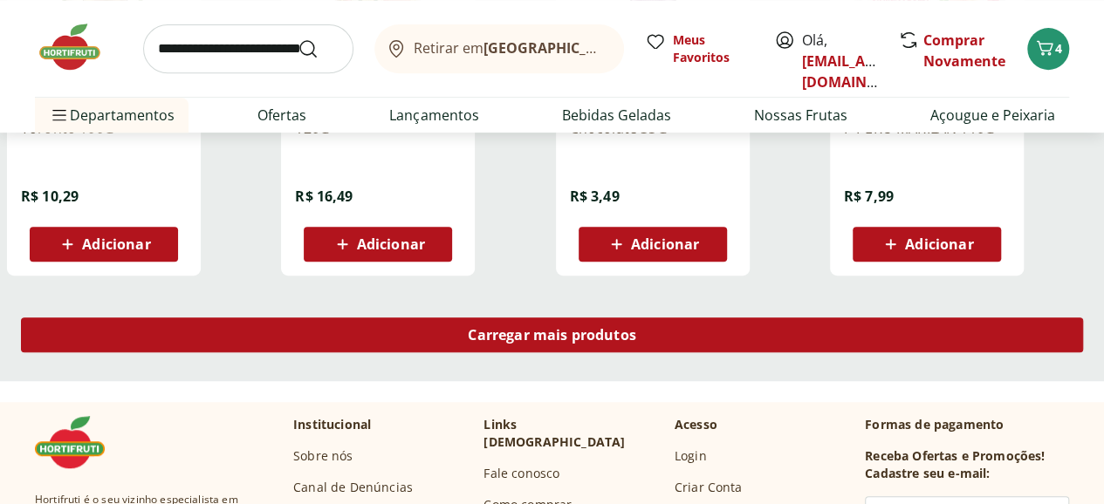
click at [636, 328] on span "Carregar mais produtos" at bounding box center [552, 335] width 168 height 14
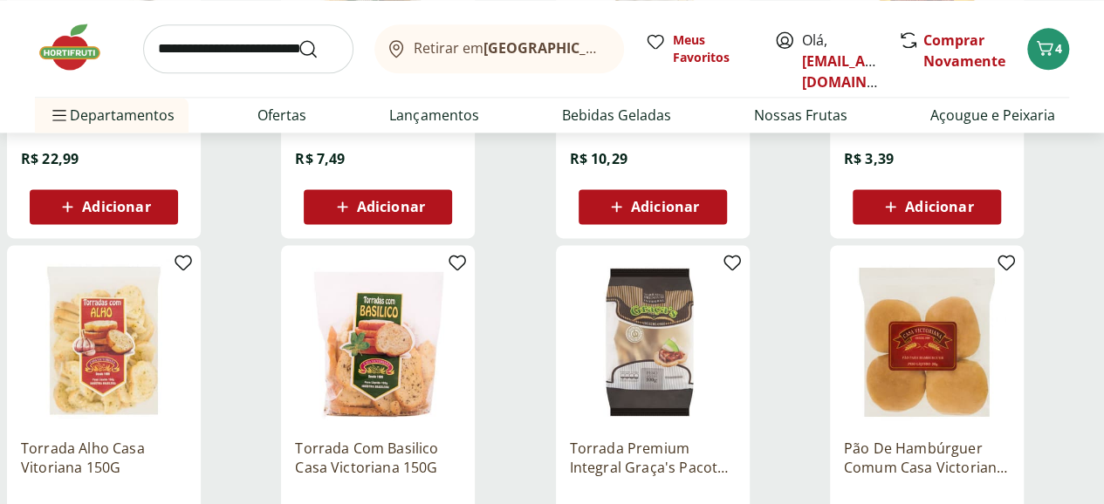
scroll to position [11342, 0]
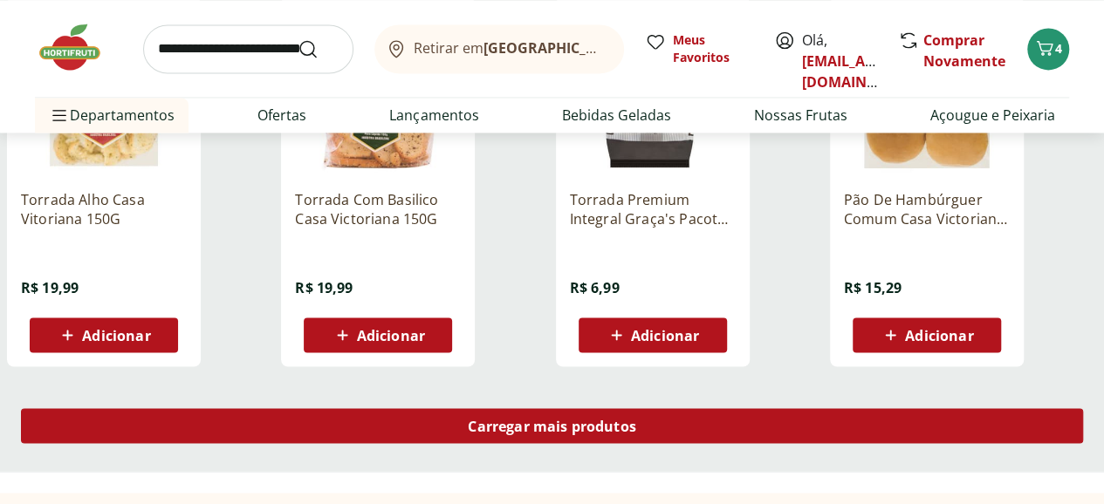
click at [636, 419] on span "Carregar mais produtos" at bounding box center [552, 426] width 168 height 14
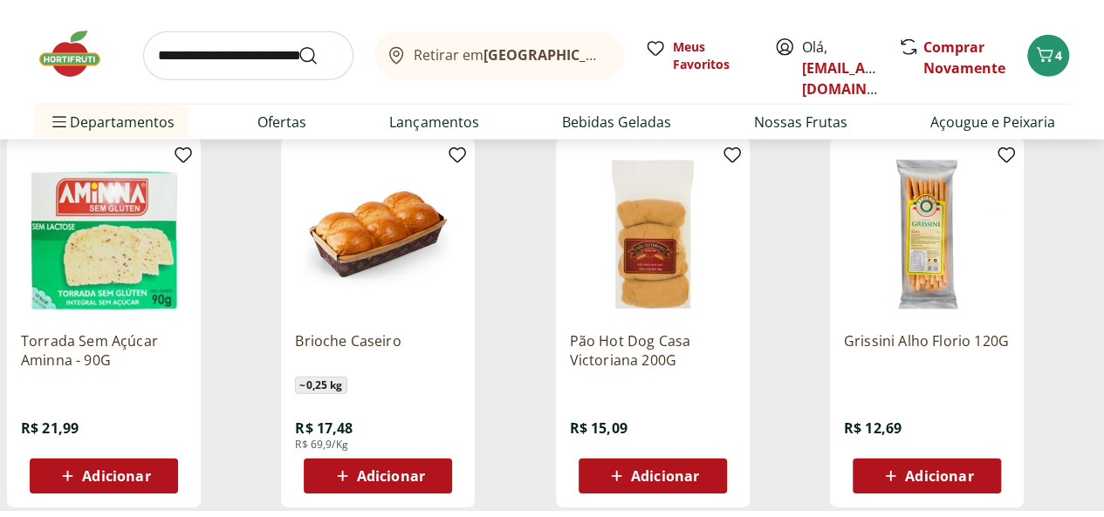
scroll to position [12651, 0]
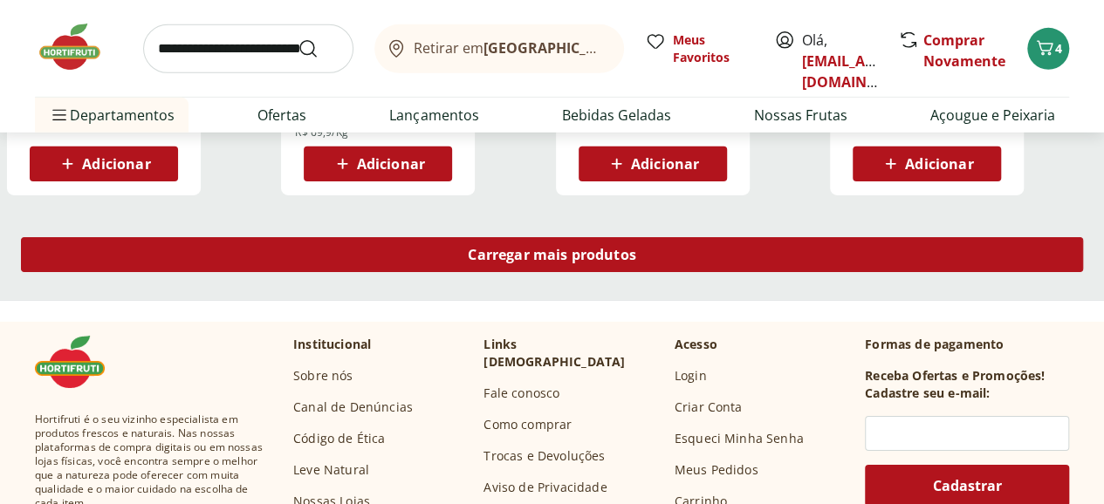
click at [696, 237] on div "Carregar mais produtos" at bounding box center [552, 254] width 1062 height 35
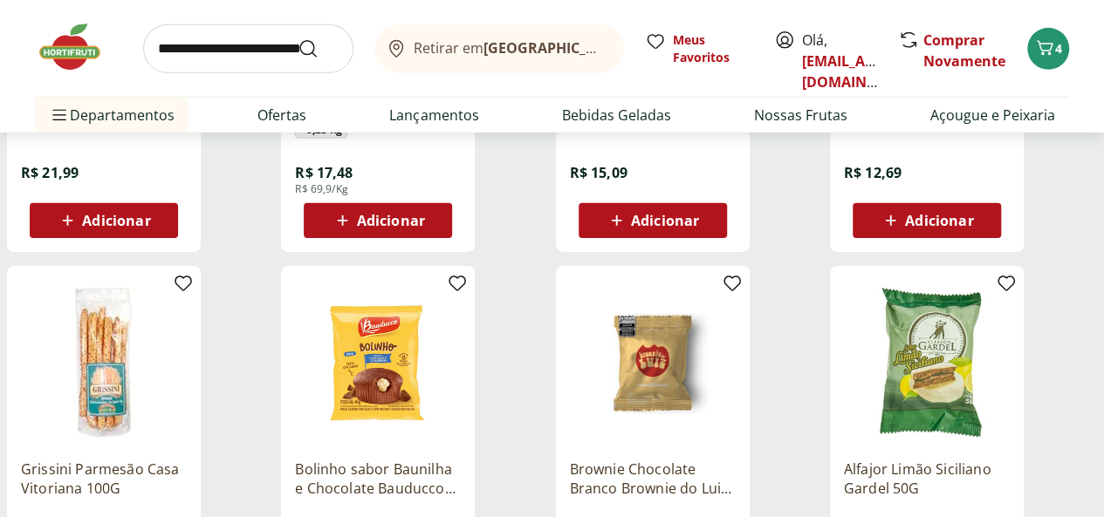
scroll to position [12338, 0]
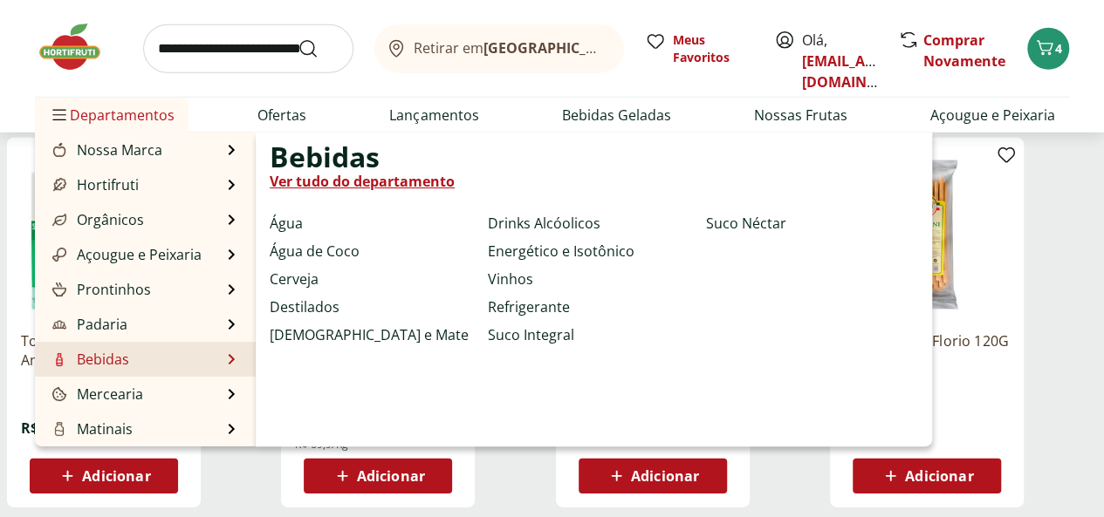
click at [409, 185] on link "Ver tudo do departamento" at bounding box center [362, 181] width 185 height 21
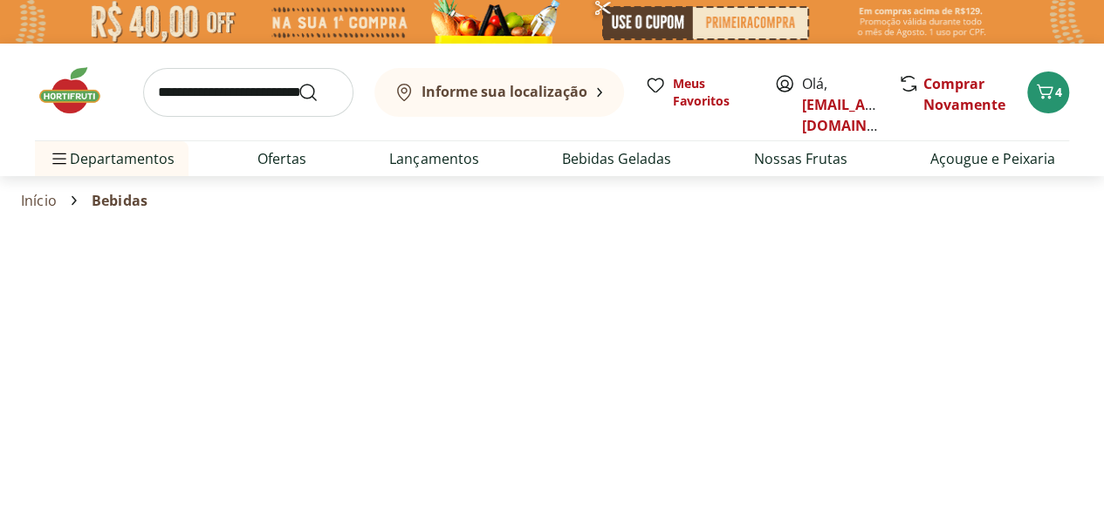
select select "**********"
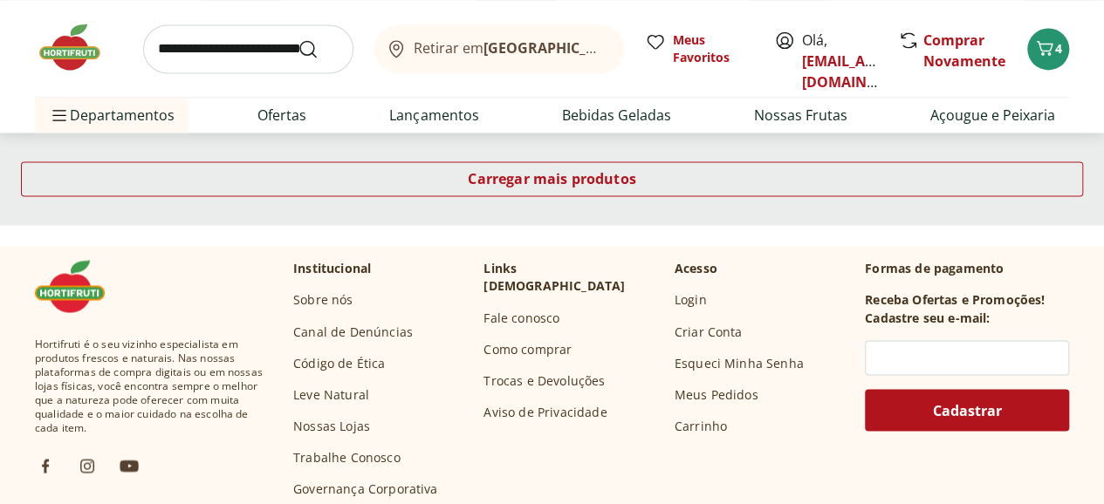
scroll to position [1134, 0]
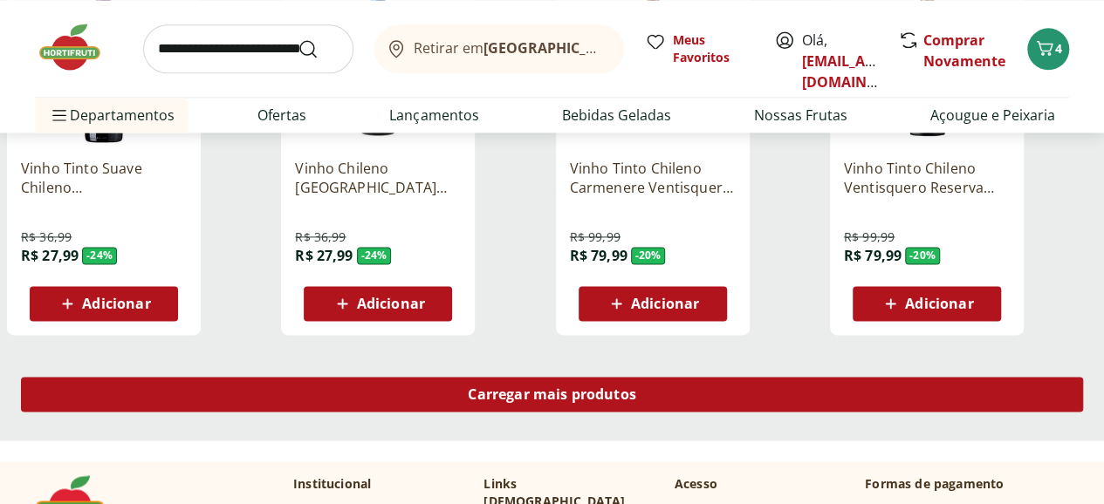
click at [623, 387] on span "Carregar mais produtos" at bounding box center [552, 394] width 168 height 14
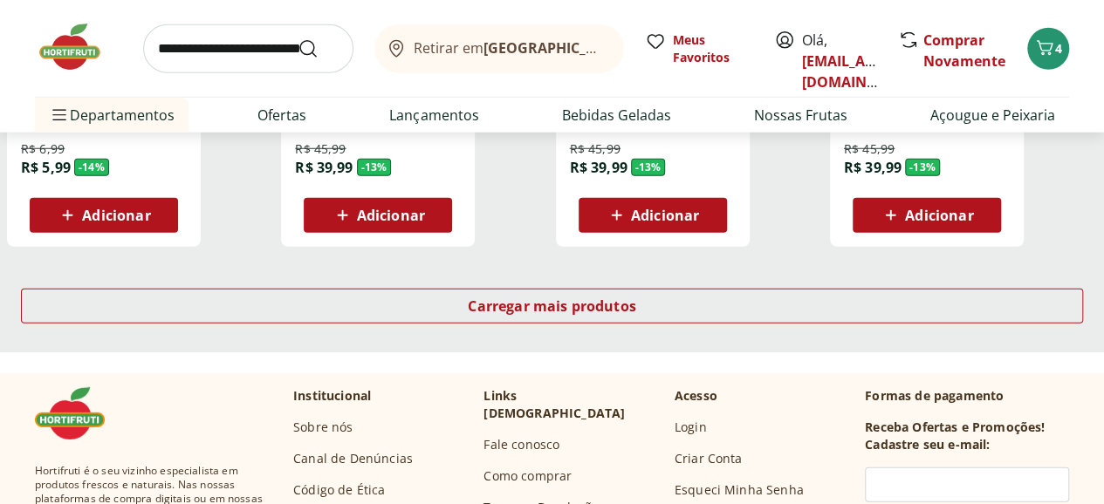
scroll to position [2356, 0]
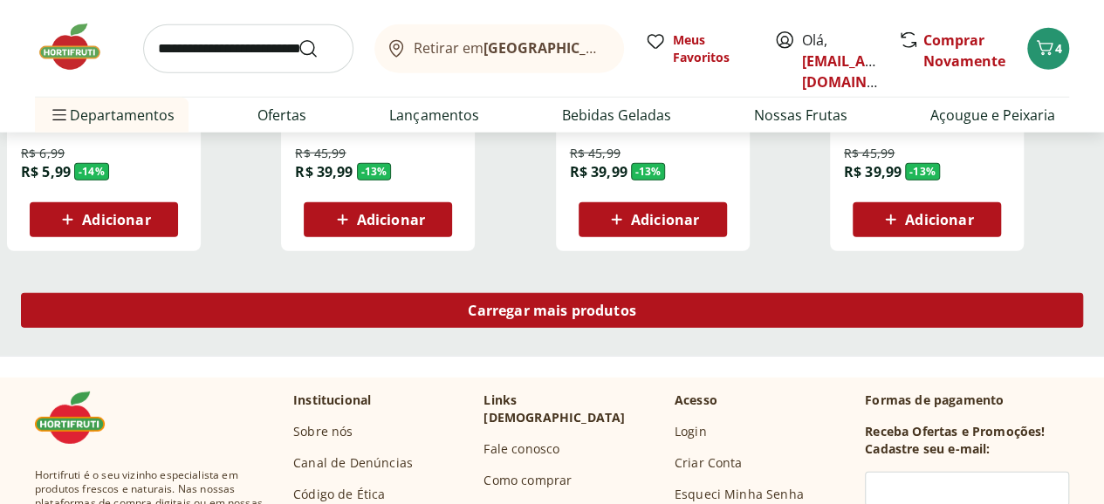
click at [636, 304] on span "Carregar mais produtos" at bounding box center [552, 311] width 168 height 14
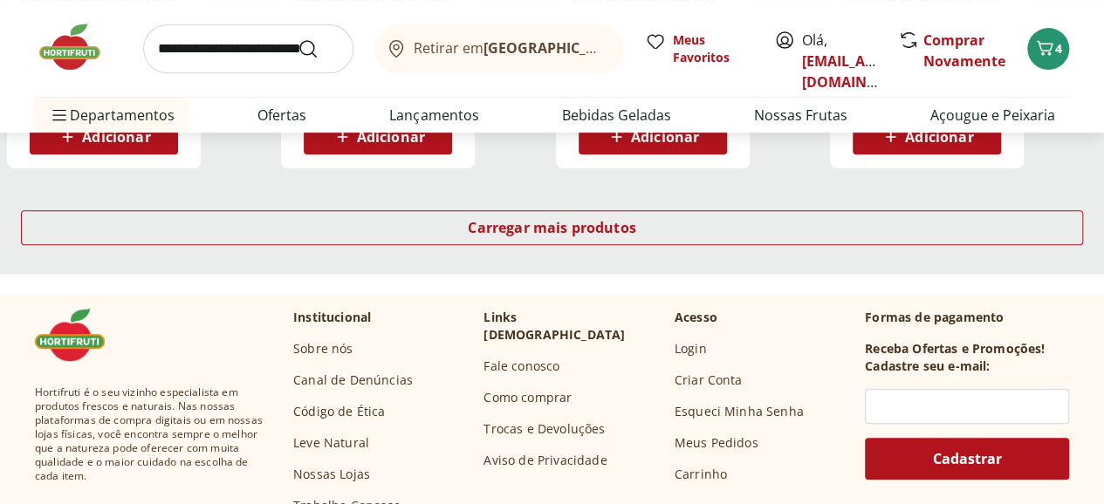
scroll to position [3577, 0]
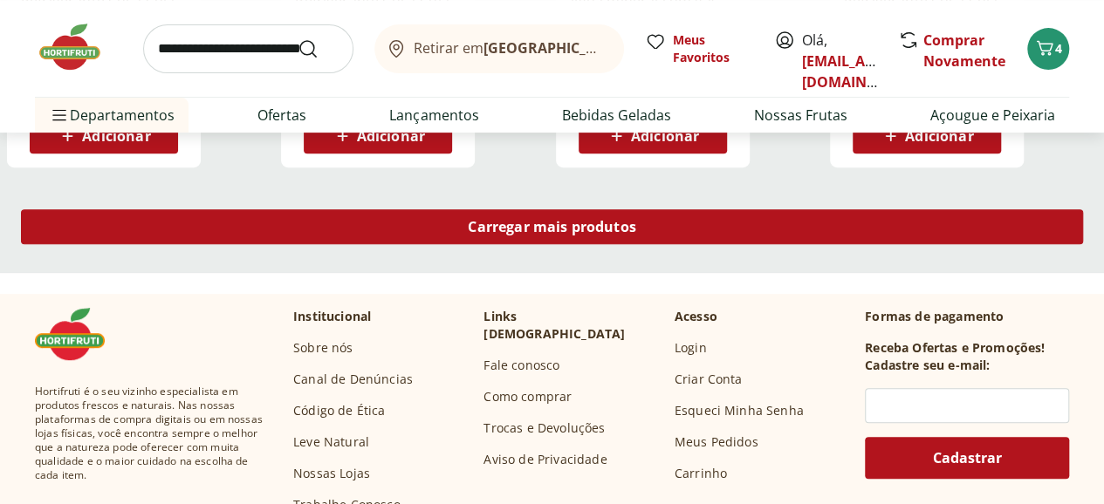
click at [636, 220] on span "Carregar mais produtos" at bounding box center [552, 227] width 168 height 14
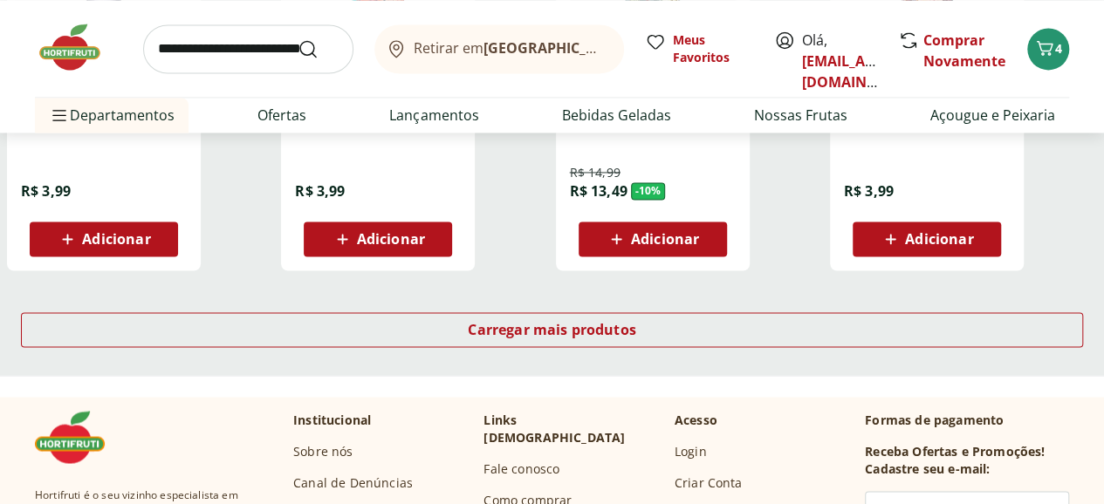
scroll to position [4537, 0]
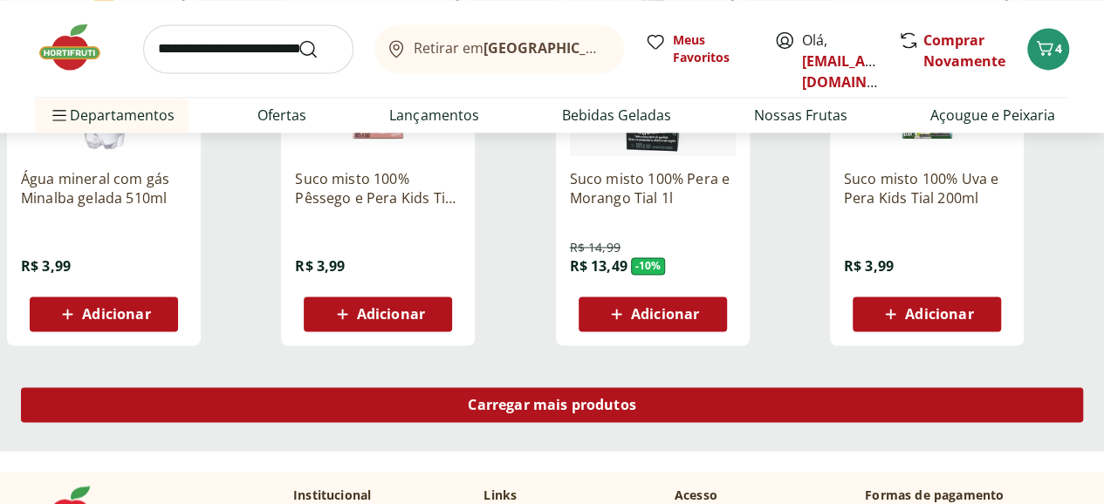
click at [636, 398] on span "Carregar mais produtos" at bounding box center [552, 405] width 168 height 14
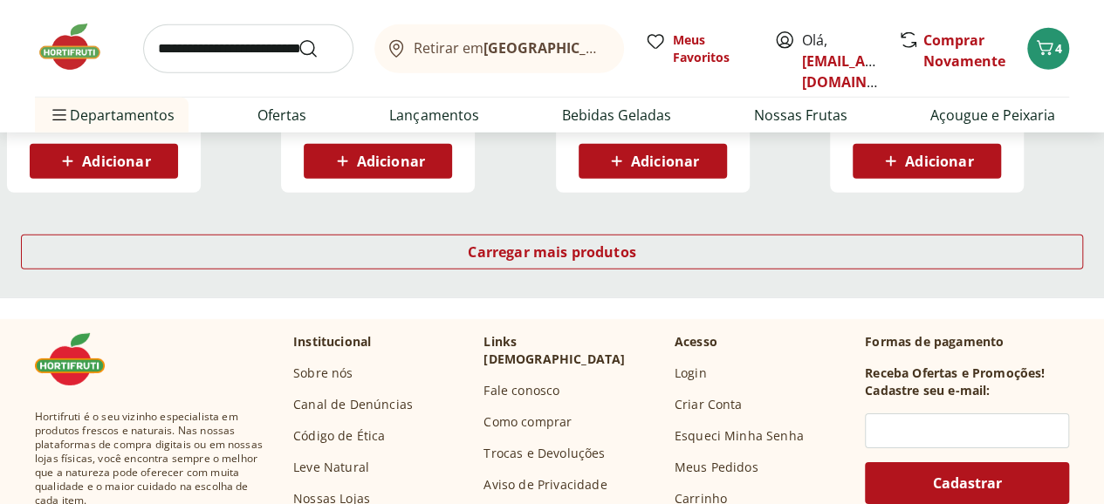
scroll to position [5846, 0]
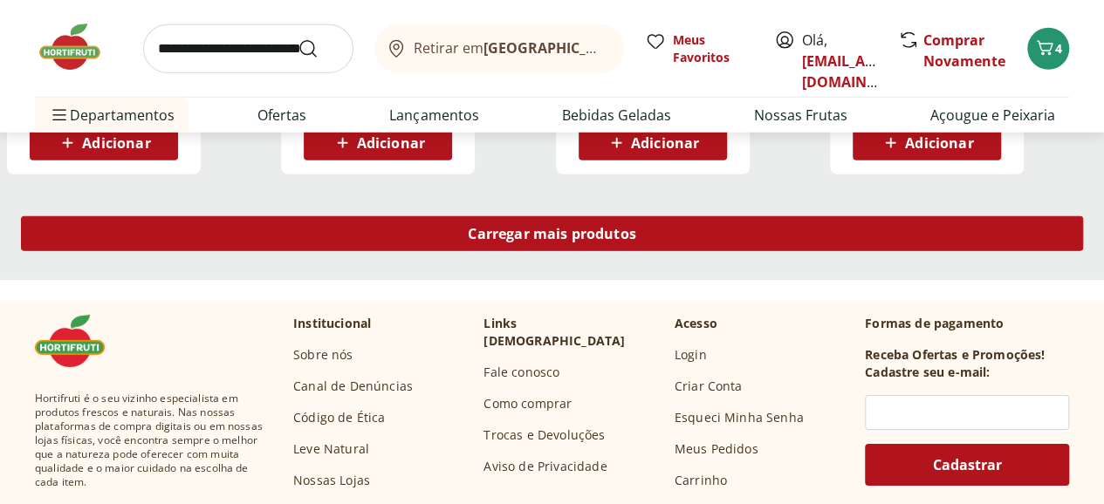
click at [647, 216] on div "Carregar mais produtos" at bounding box center [552, 233] width 1062 height 35
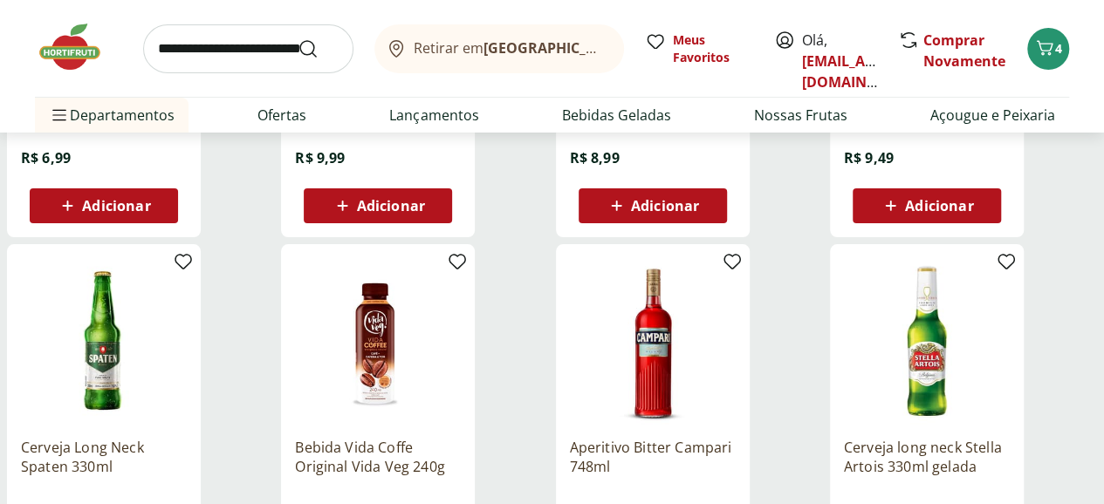
scroll to position [6980, 0]
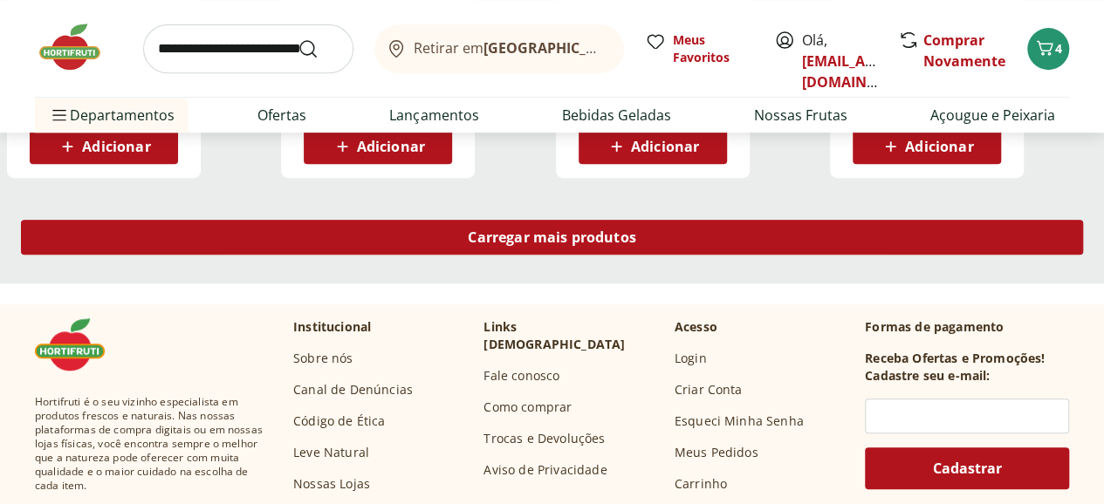
click at [636, 230] on span "Carregar mais produtos" at bounding box center [552, 237] width 168 height 14
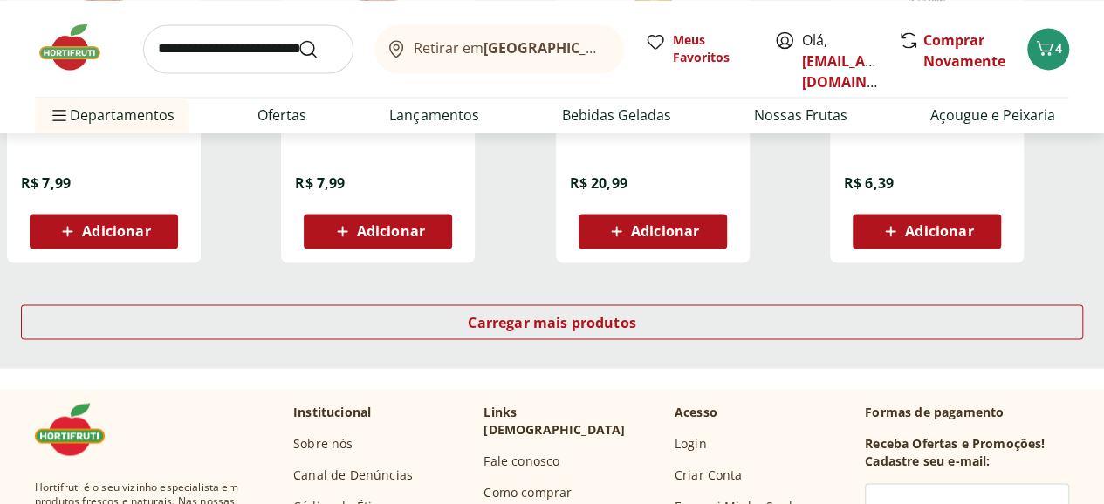
scroll to position [8027, 0]
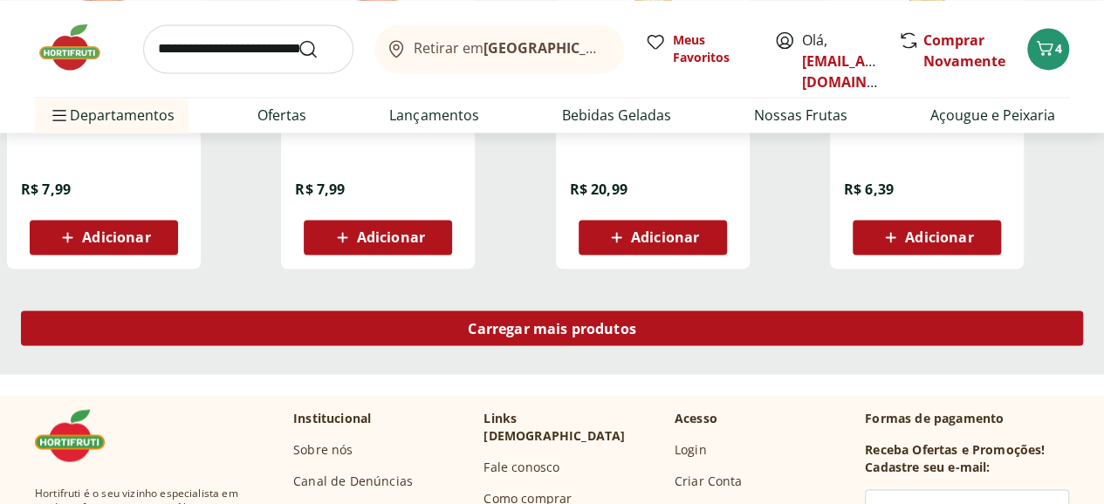
click at [636, 321] on span "Carregar mais produtos" at bounding box center [552, 328] width 168 height 14
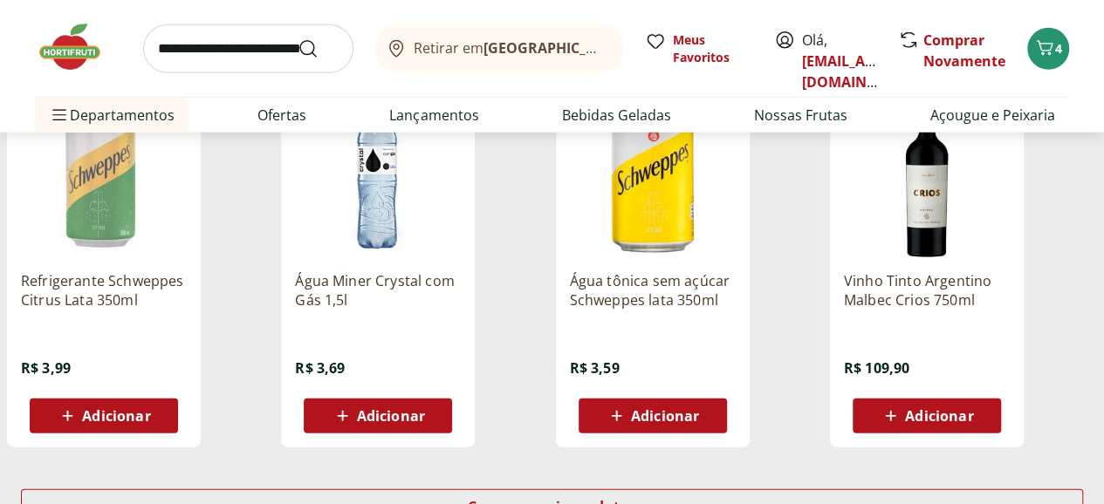
scroll to position [8986, 0]
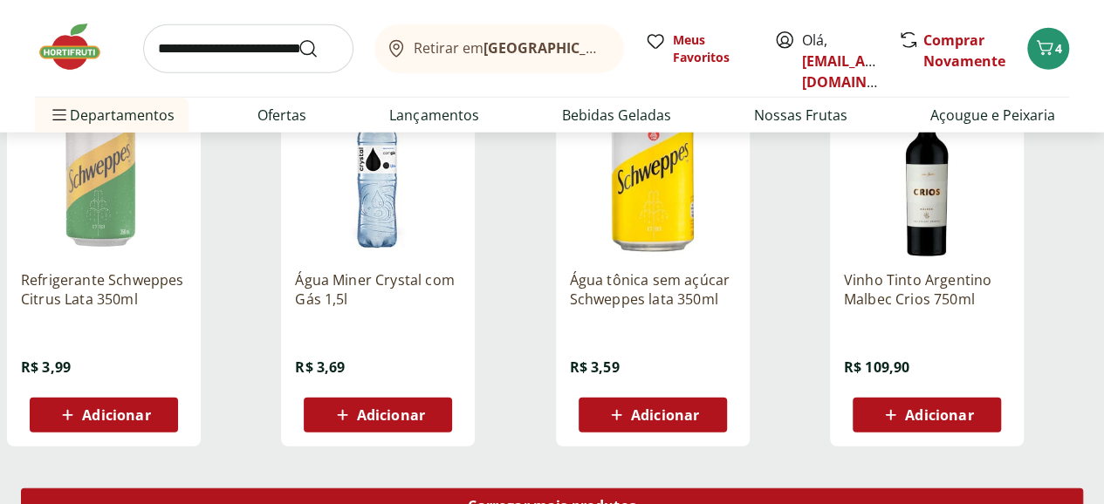
click at [684, 489] on div "Carregar mais produtos" at bounding box center [552, 506] width 1062 height 35
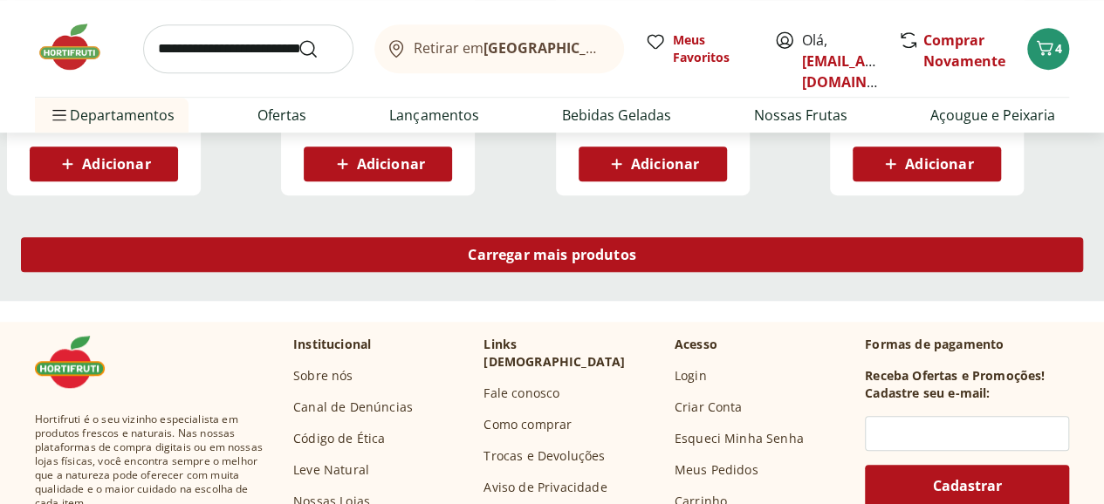
scroll to position [10382, 0]
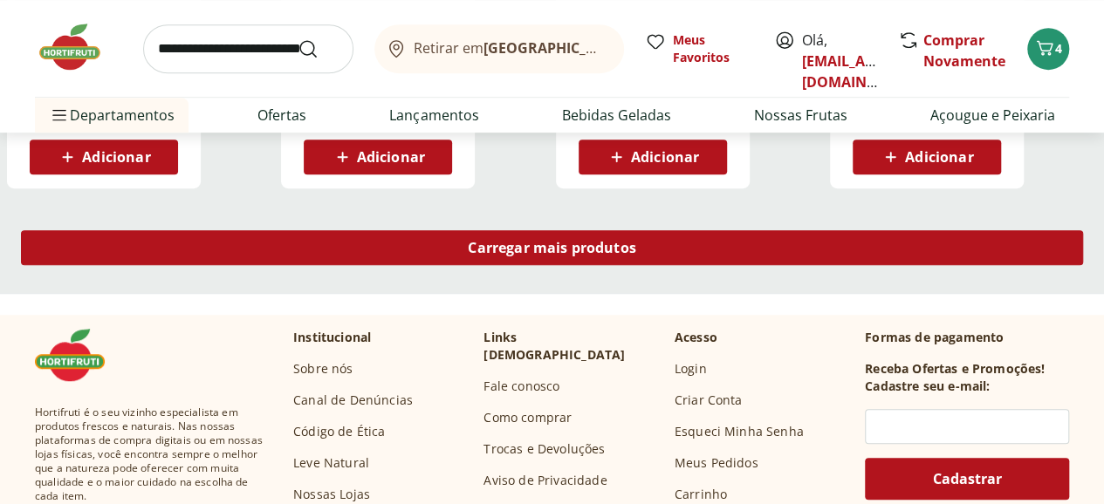
click at [636, 241] on span "Carregar mais produtos" at bounding box center [552, 248] width 168 height 14
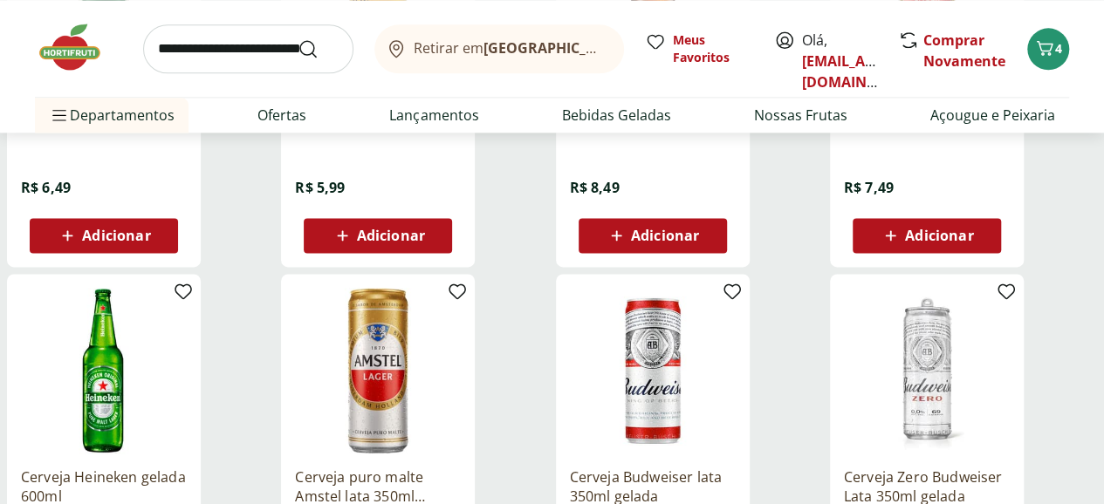
scroll to position [11342, 0]
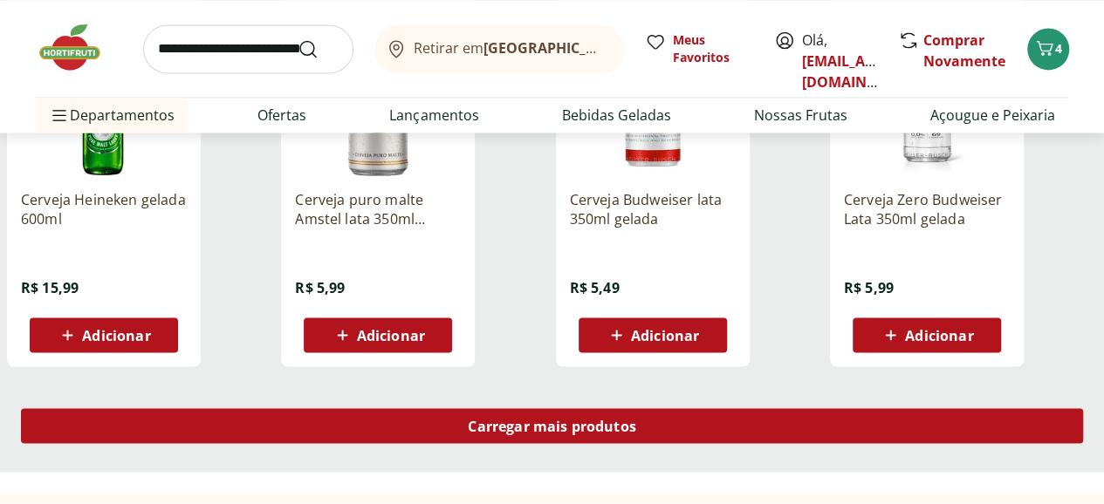
click at [636, 419] on span "Carregar mais produtos" at bounding box center [552, 426] width 168 height 14
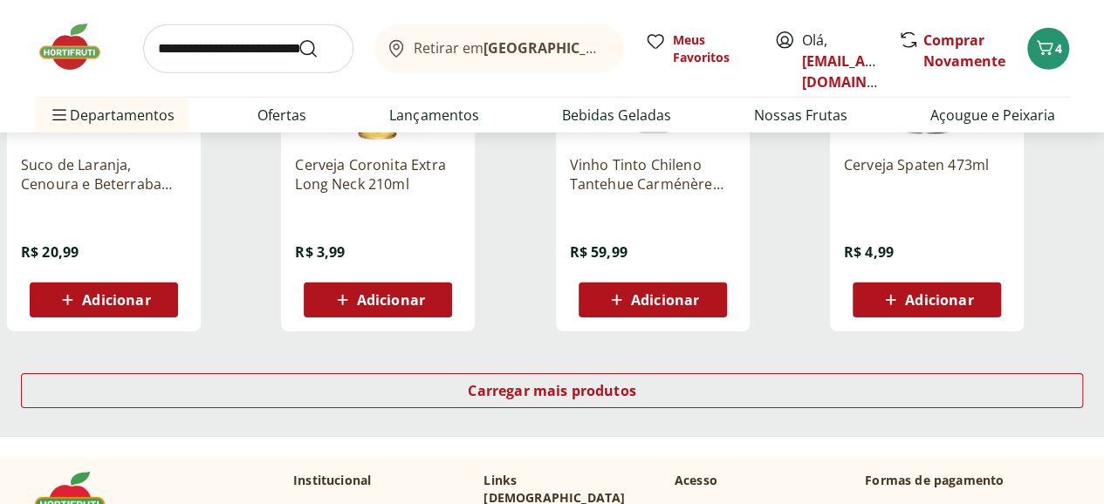
scroll to position [12476, 0]
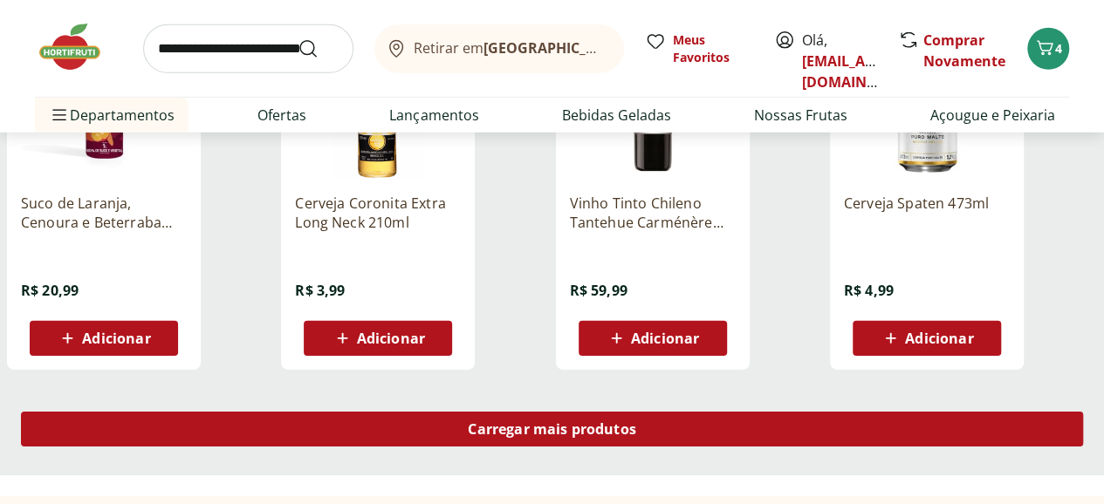
click at [646, 412] on div "Carregar mais produtos" at bounding box center [552, 429] width 1062 height 35
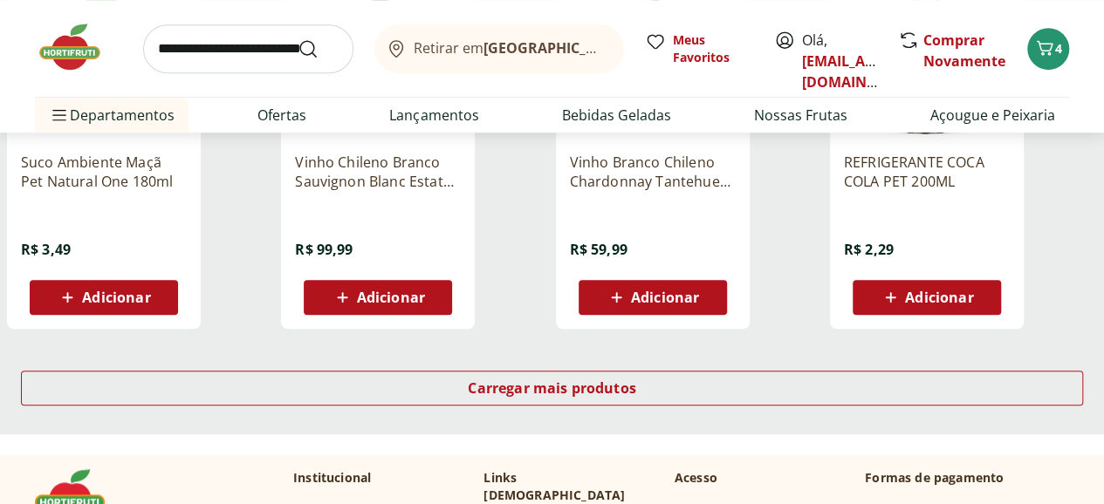
scroll to position [13523, 0]
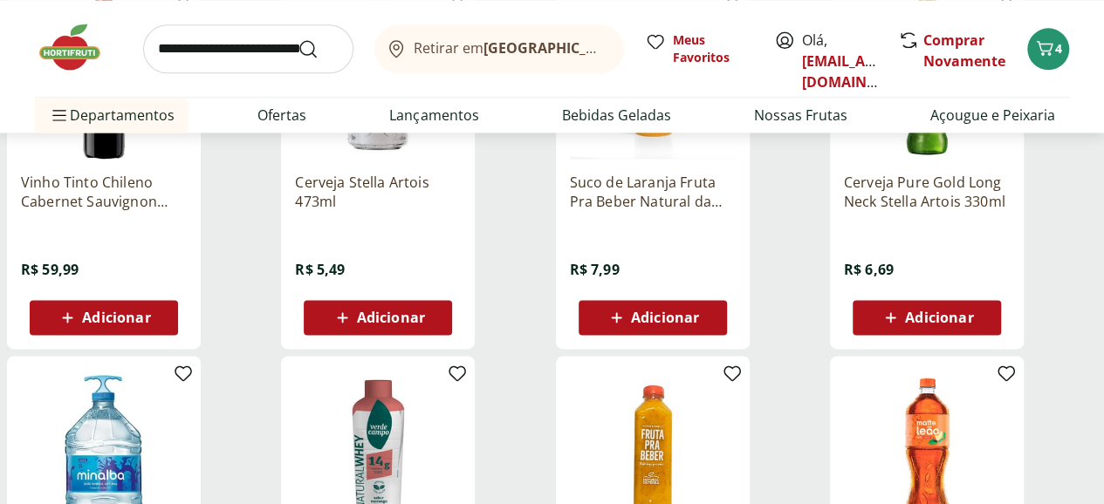
scroll to position [14745, 0]
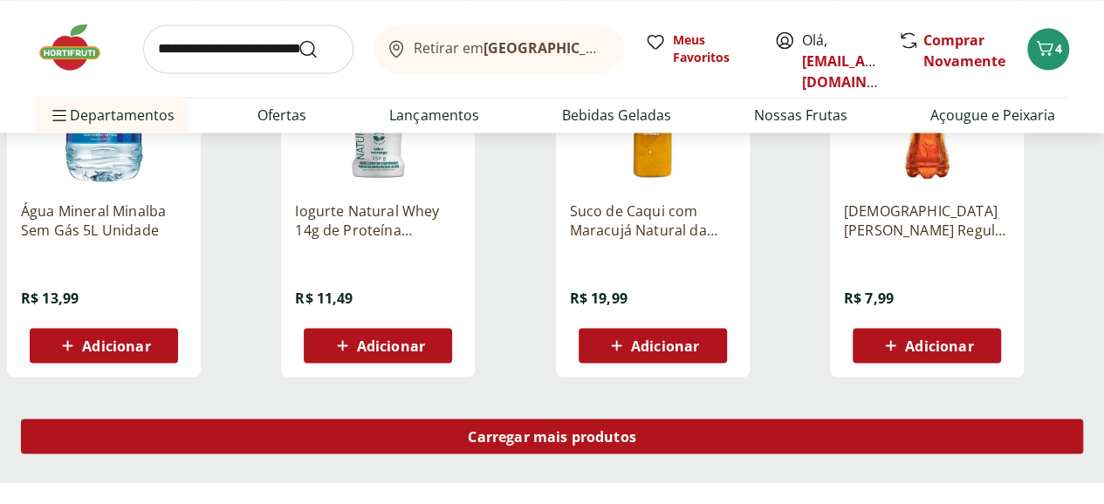
click at [636, 429] on span "Carregar mais produtos" at bounding box center [552, 436] width 168 height 14
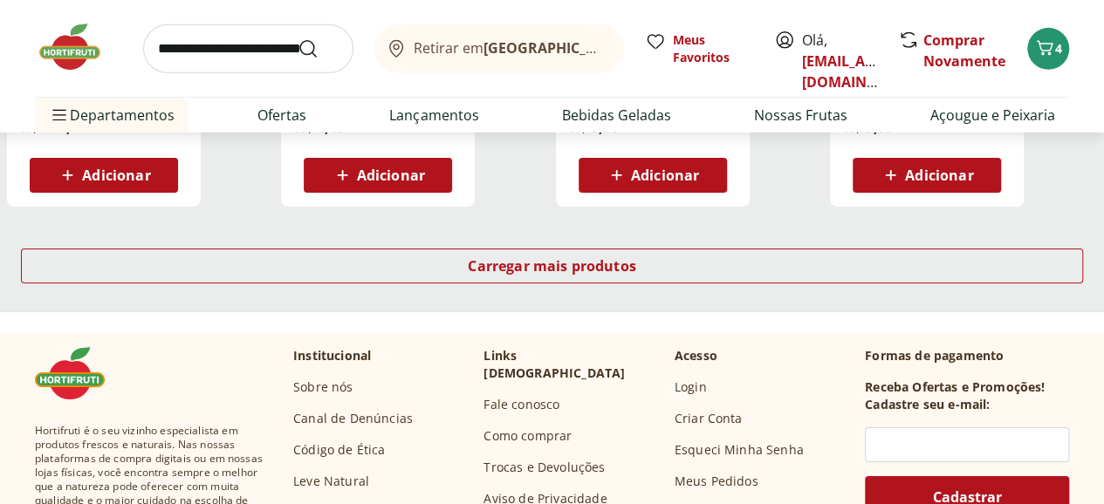
scroll to position [16053, 0]
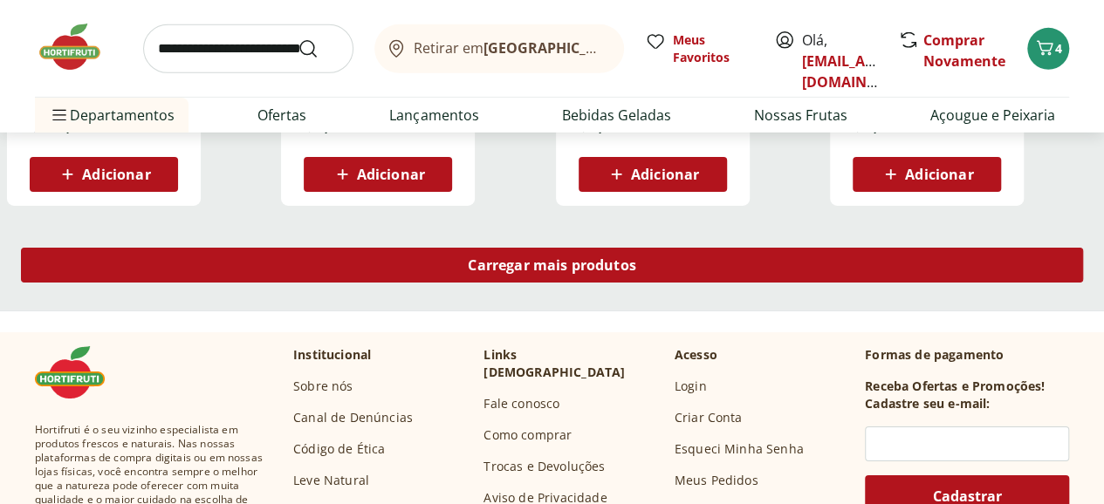
click at [701, 248] on div "Carregar mais produtos" at bounding box center [552, 265] width 1062 height 35
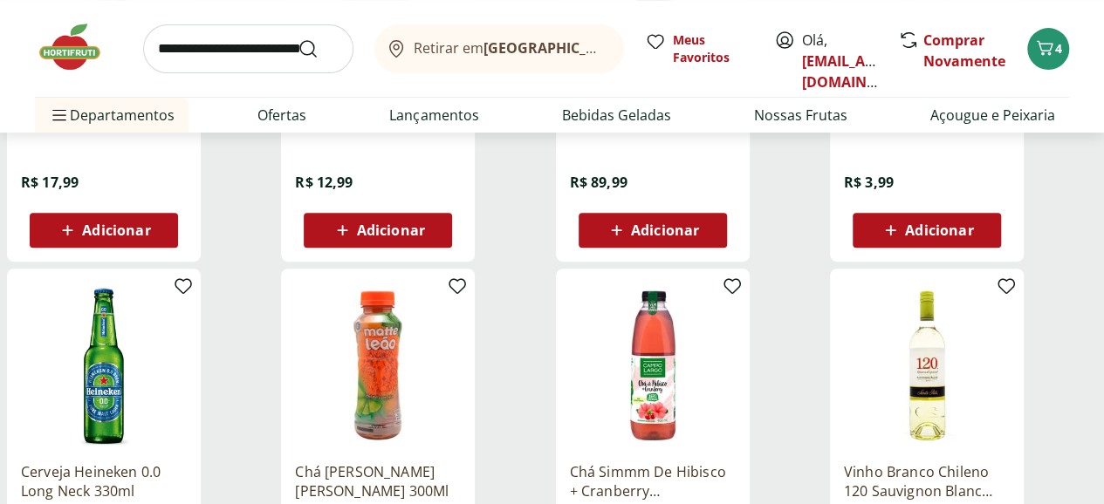
scroll to position [17013, 0]
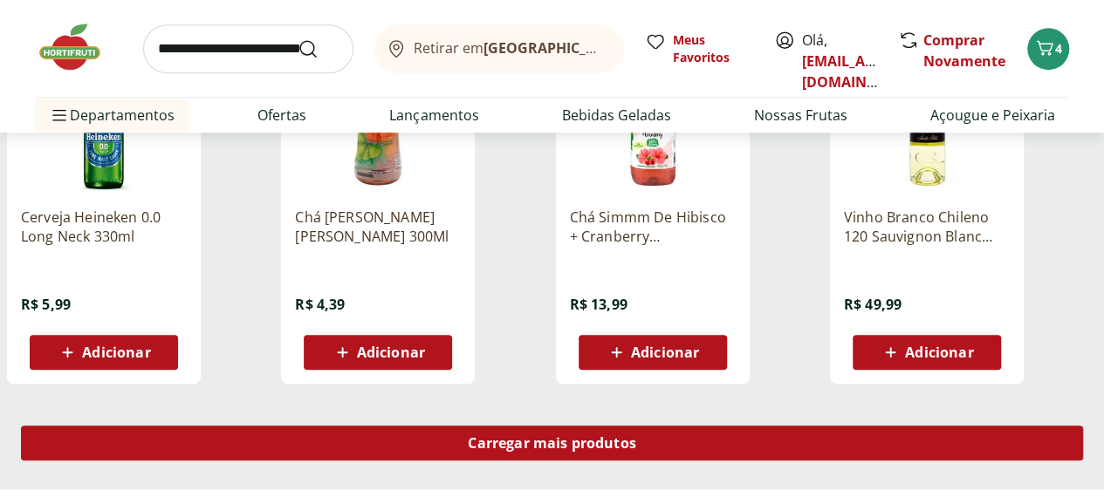
click at [674, 426] on div "Carregar mais produtos" at bounding box center [552, 443] width 1062 height 35
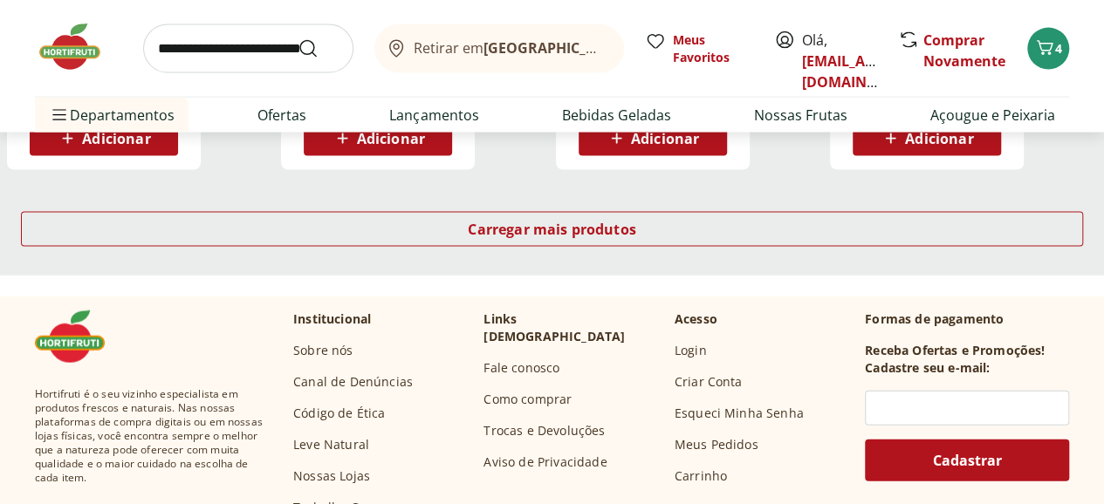
scroll to position [18147, 0]
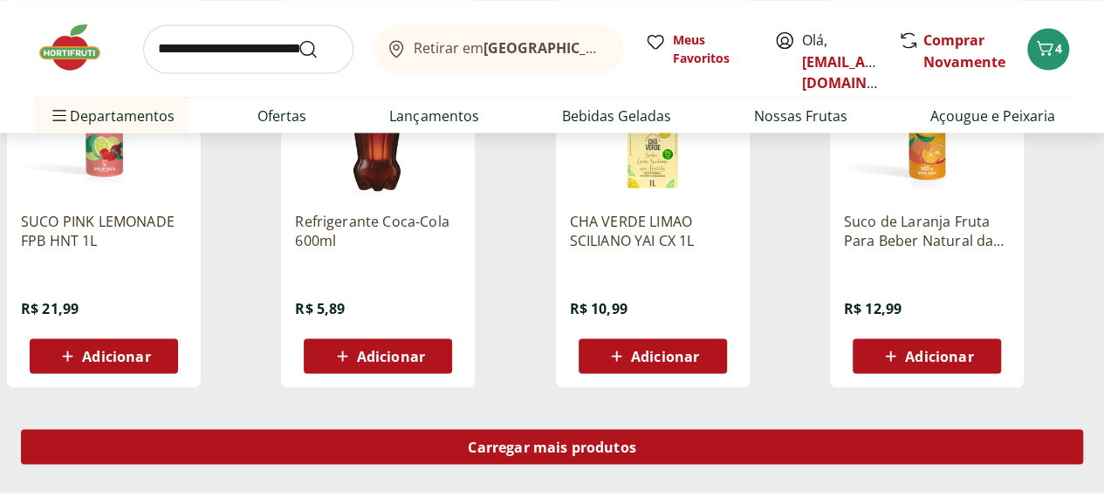
click at [636, 440] on span "Carregar mais produtos" at bounding box center [552, 447] width 168 height 14
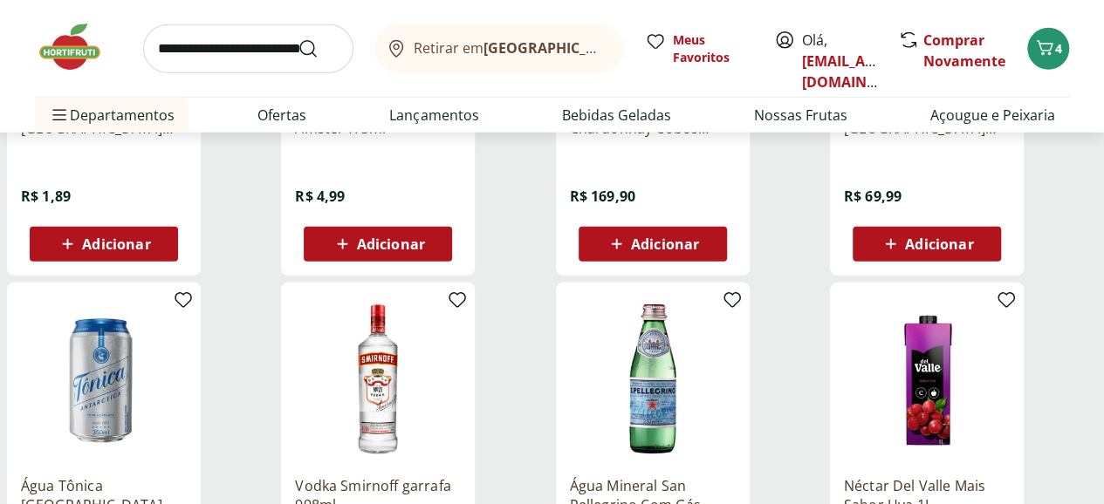
scroll to position [19456, 0]
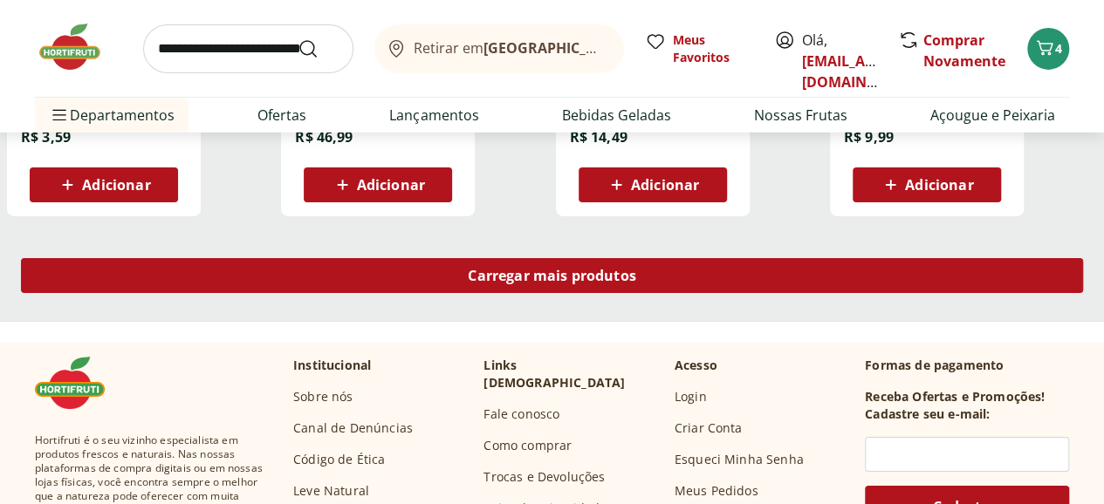
click at [636, 269] on span "Carregar mais produtos" at bounding box center [552, 276] width 168 height 14
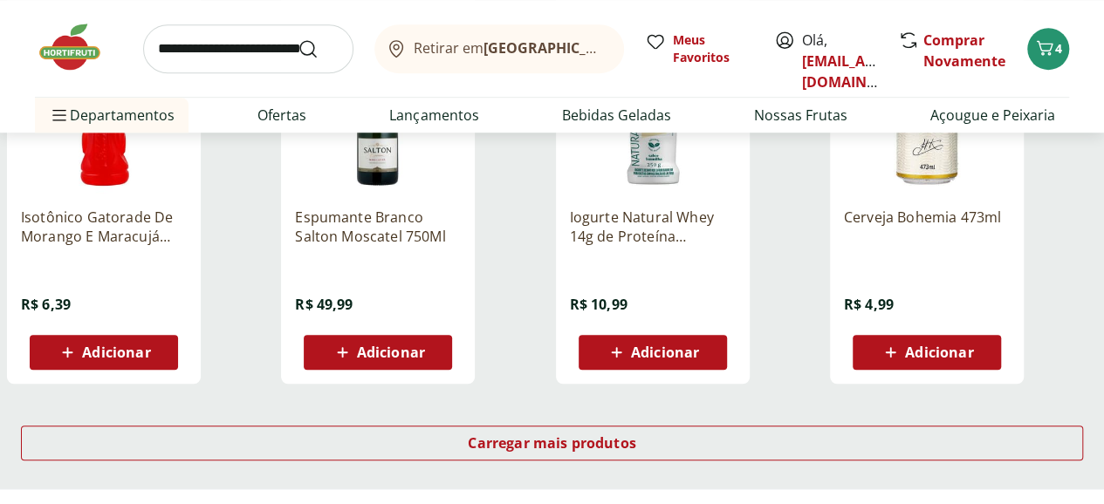
scroll to position [20328, 0]
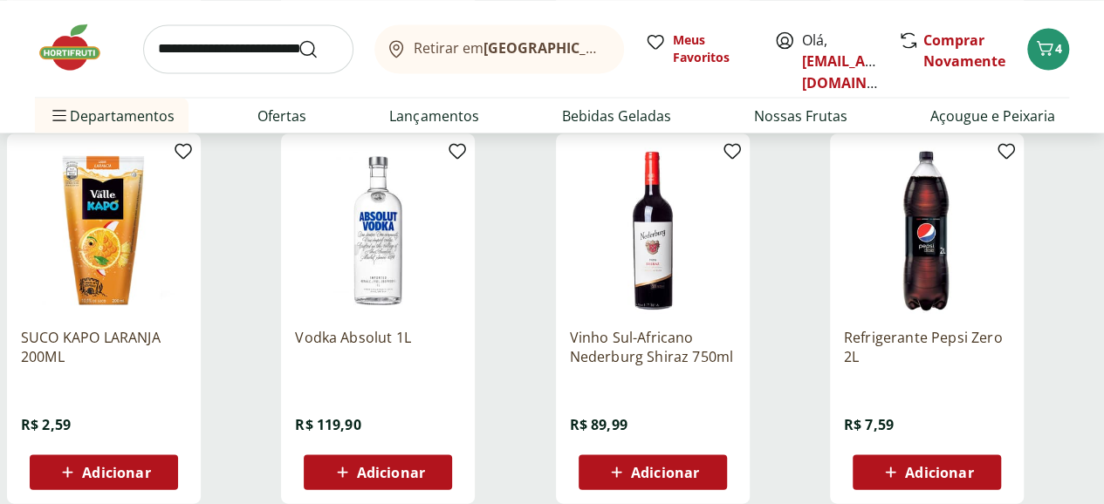
scroll to position [21724, 0]
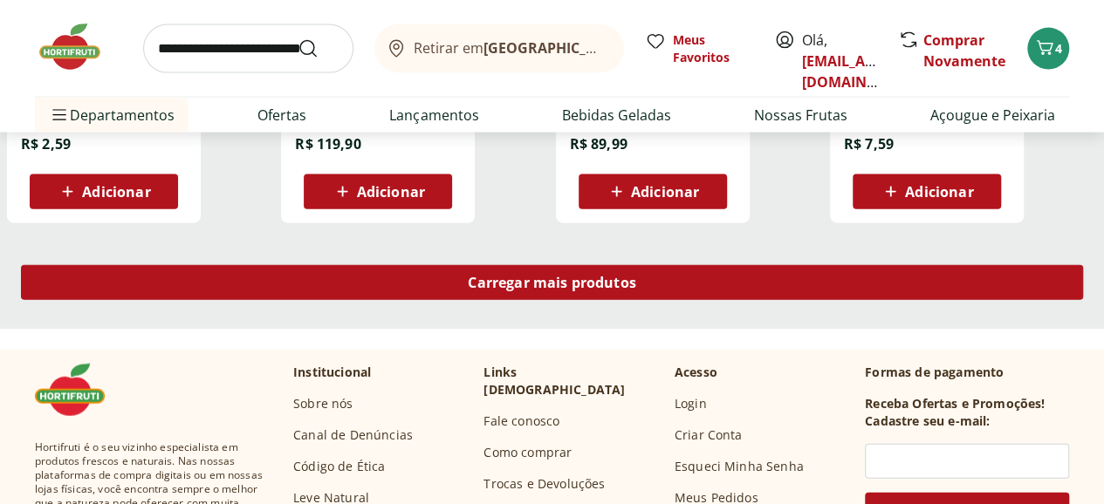
click at [636, 276] on span "Carregar mais produtos" at bounding box center [552, 283] width 168 height 14
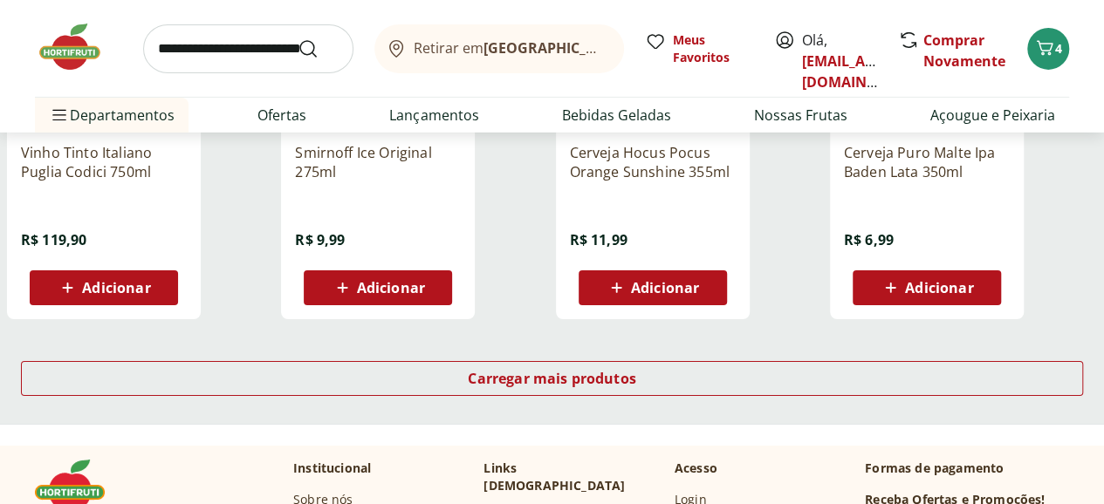
scroll to position [22771, 0]
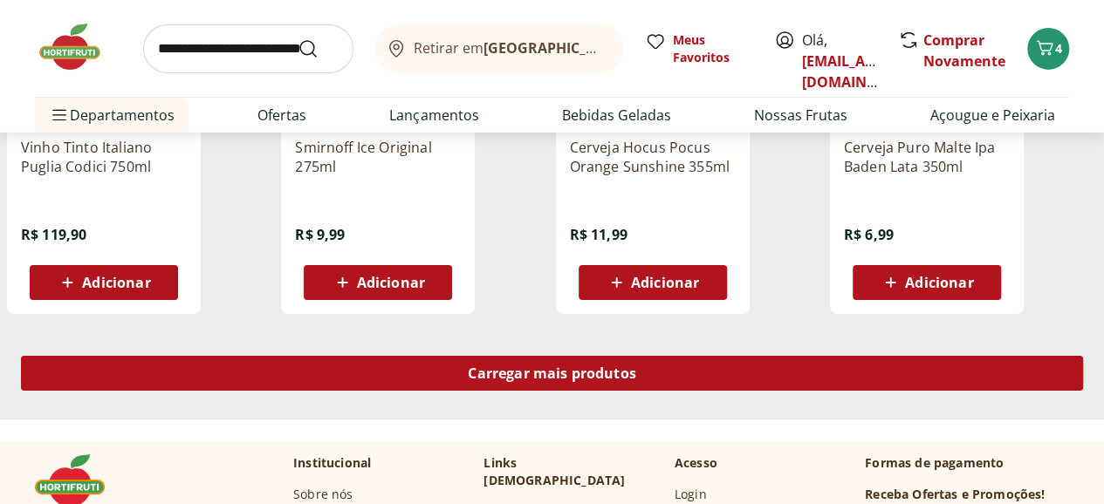
click at [636, 366] on span "Carregar mais produtos" at bounding box center [552, 373] width 168 height 14
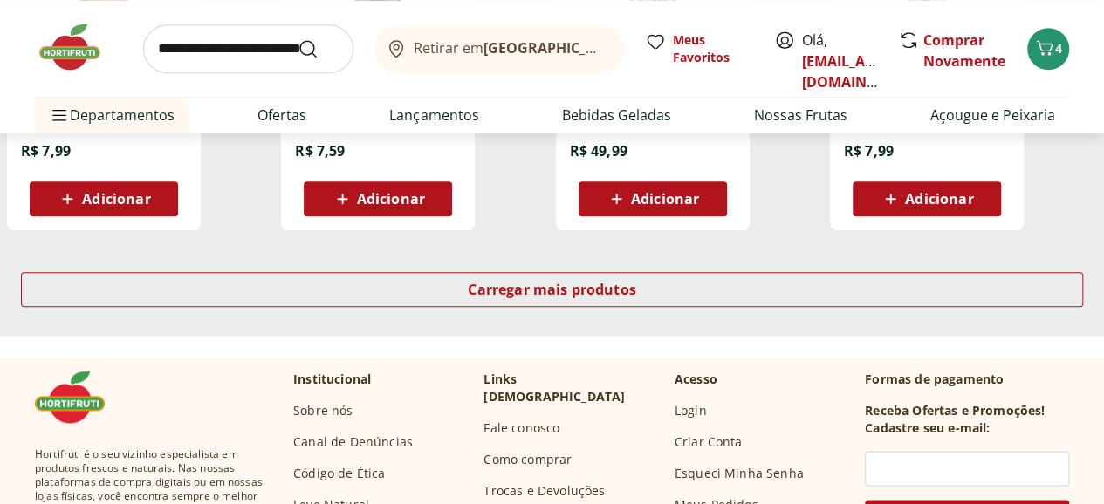
scroll to position [23993, 0]
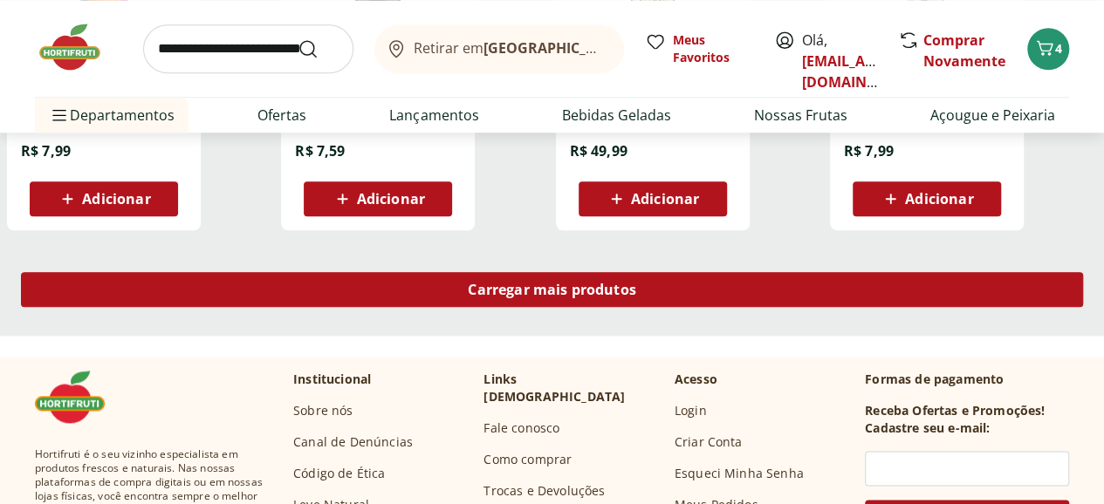
click at [720, 272] on link "Carregar mais produtos" at bounding box center [552, 293] width 1062 height 42
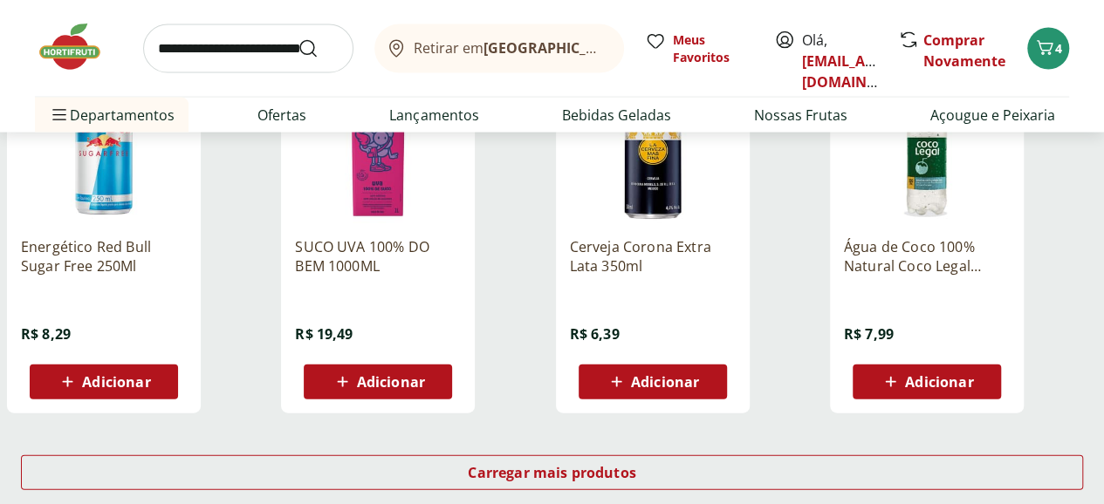
scroll to position [24952, 0]
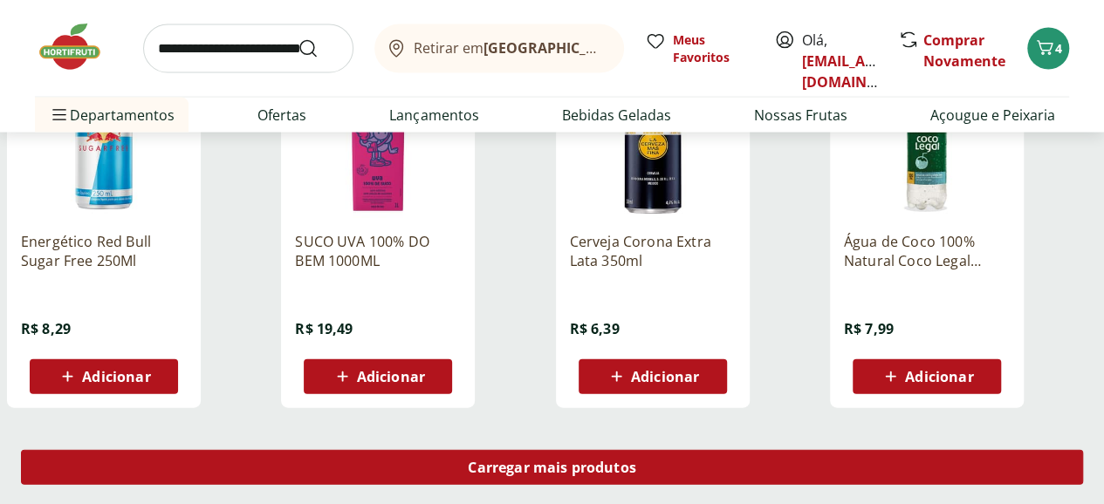
click at [636, 461] on span "Carregar mais produtos" at bounding box center [552, 468] width 168 height 14
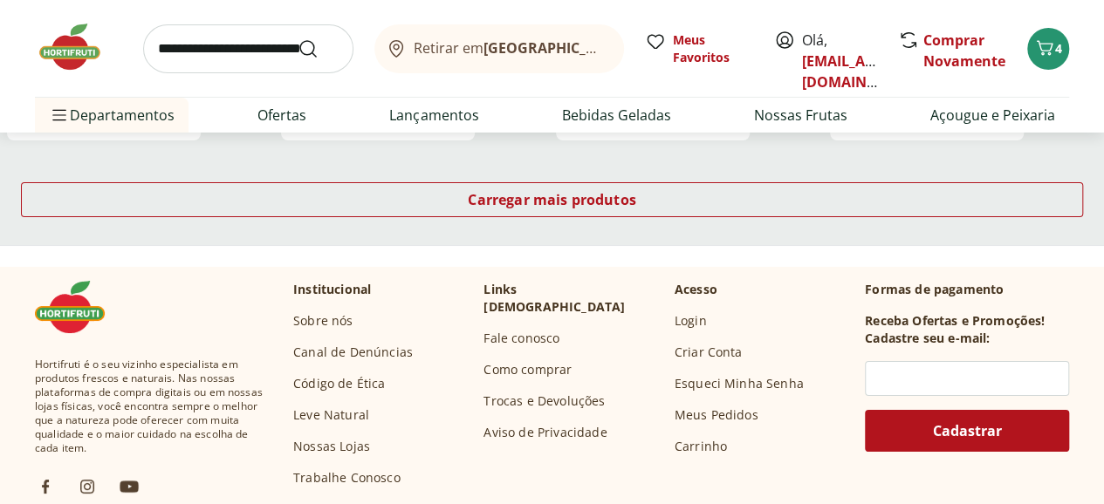
scroll to position [26261, 0]
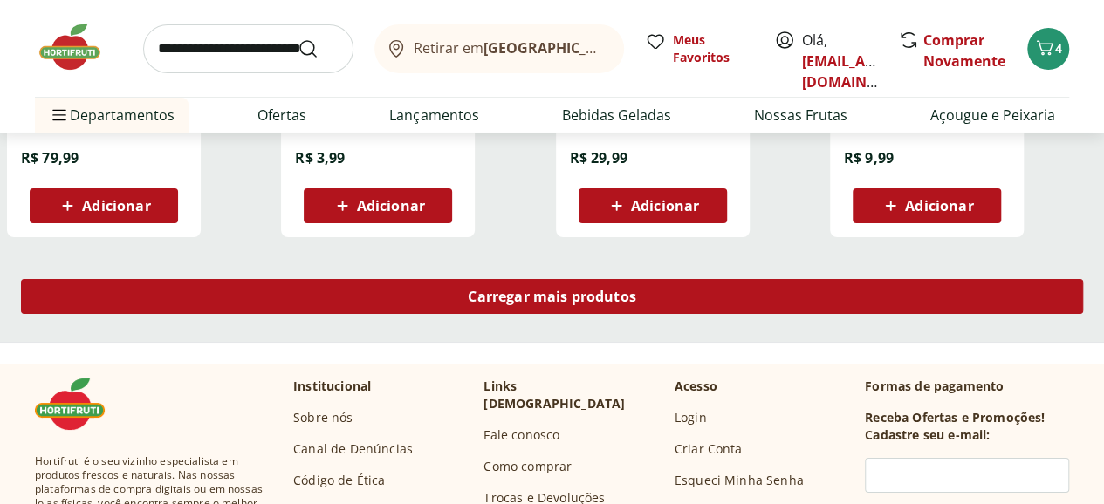
click at [701, 279] on div "Carregar mais produtos" at bounding box center [552, 296] width 1062 height 35
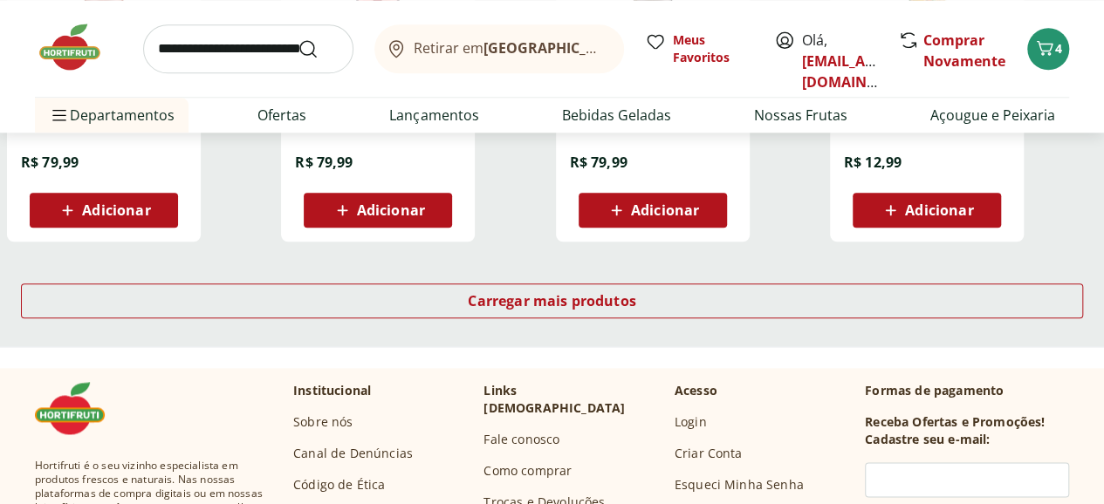
scroll to position [27395, 0]
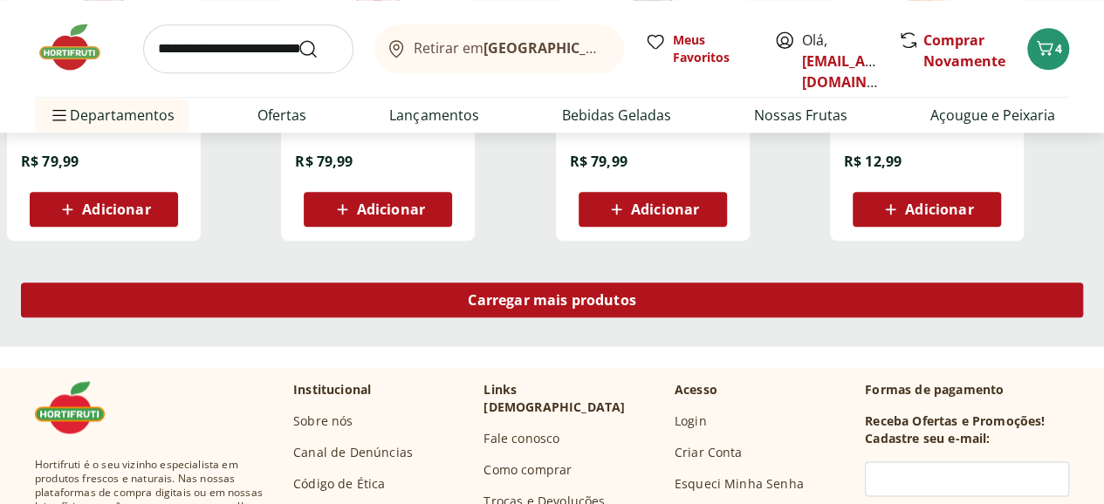
click at [636, 293] on span "Carregar mais produtos" at bounding box center [552, 300] width 168 height 14
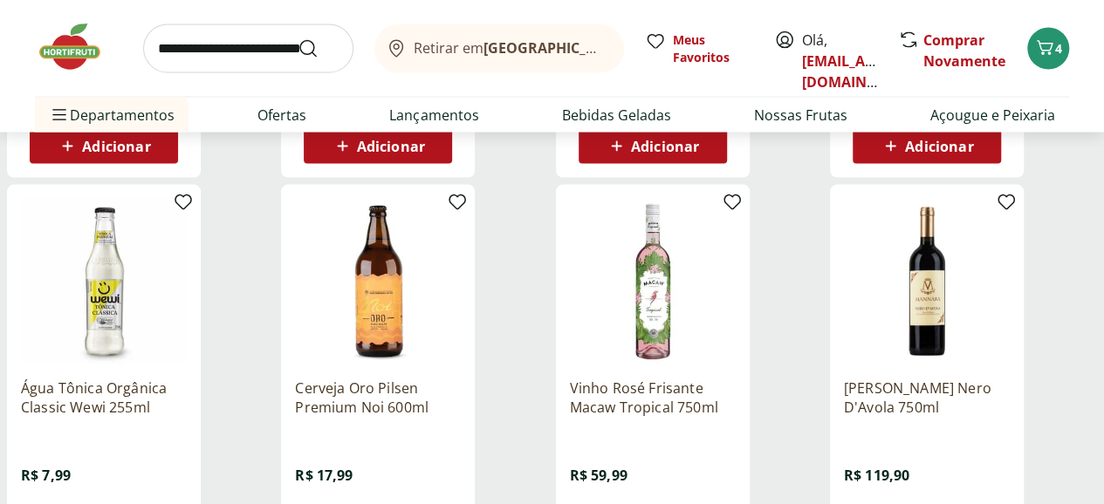
scroll to position [28442, 0]
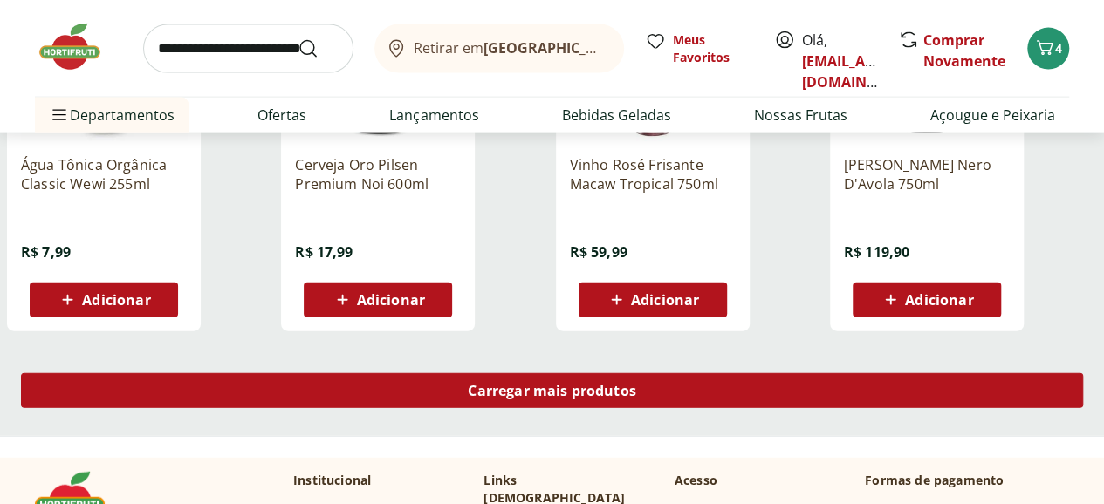
click at [636, 384] on span "Carregar mais produtos" at bounding box center [552, 391] width 168 height 14
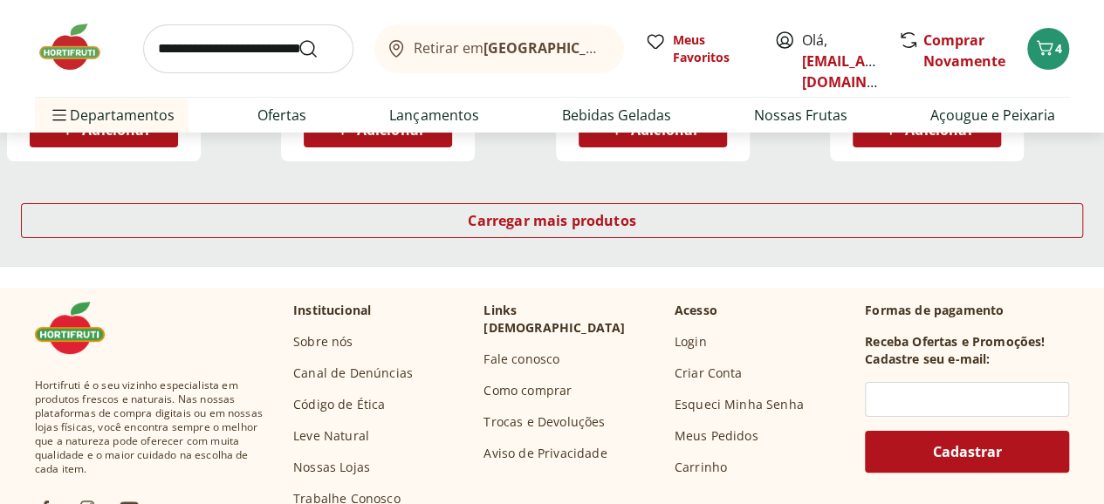
scroll to position [29751, 0]
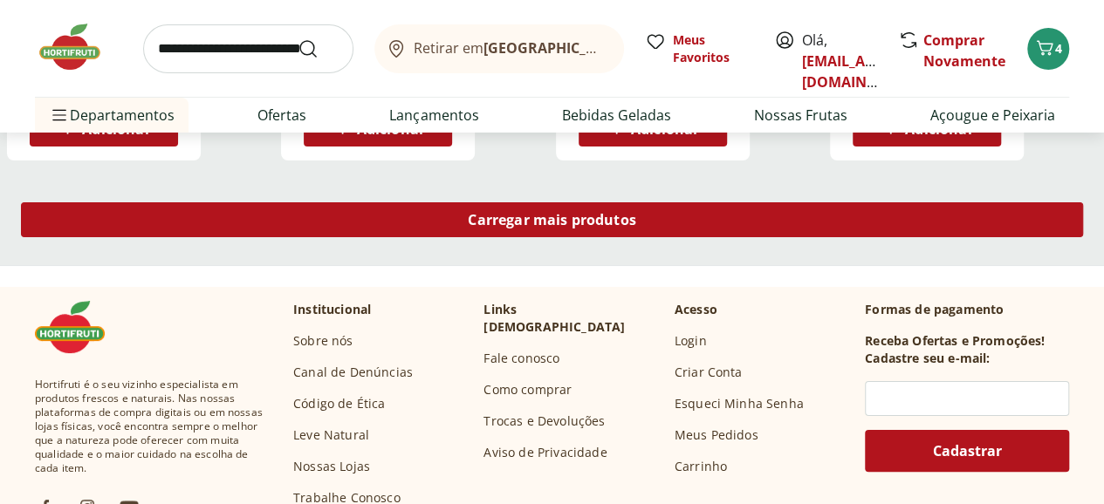
click at [724, 202] on div "Carregar mais produtos" at bounding box center [552, 219] width 1062 height 35
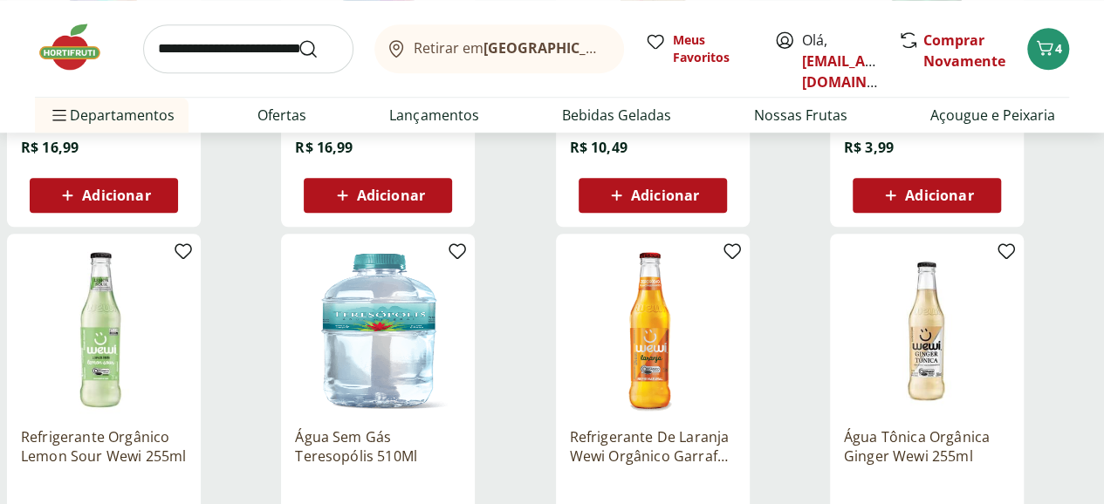
scroll to position [30711, 0]
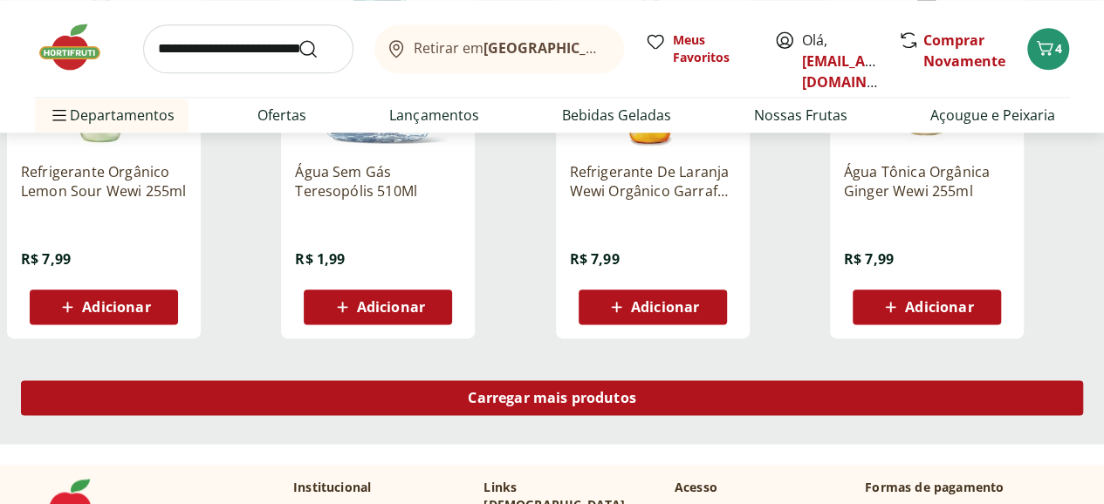
click at [636, 391] on span "Carregar mais produtos" at bounding box center [552, 398] width 168 height 14
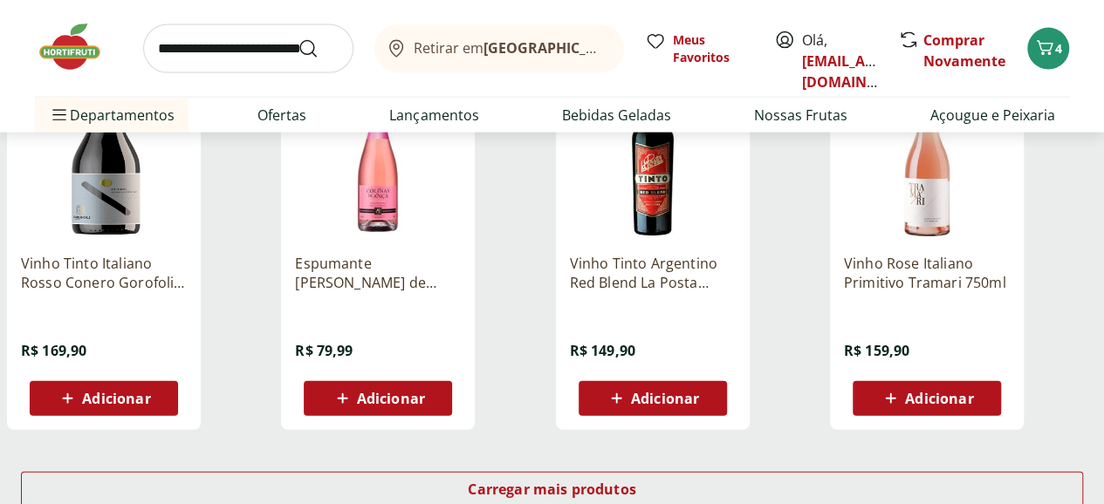
scroll to position [31758, 0]
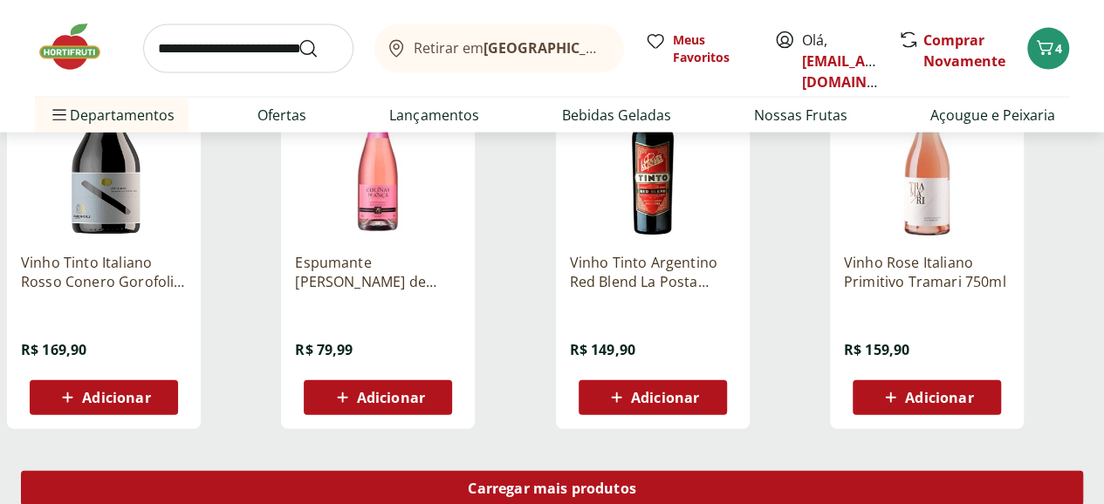
click at [636, 482] on span "Carregar mais produtos" at bounding box center [552, 489] width 168 height 14
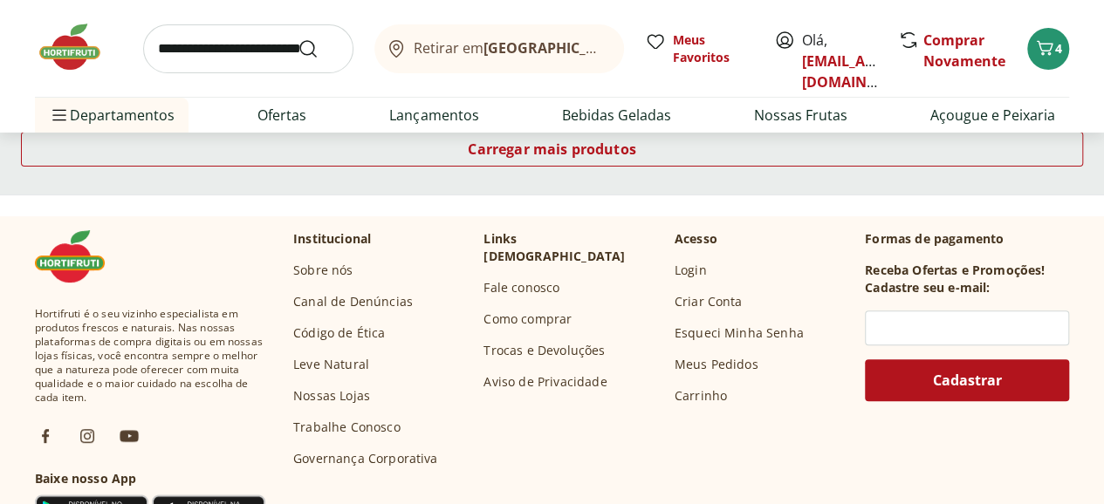
scroll to position [32979, 0]
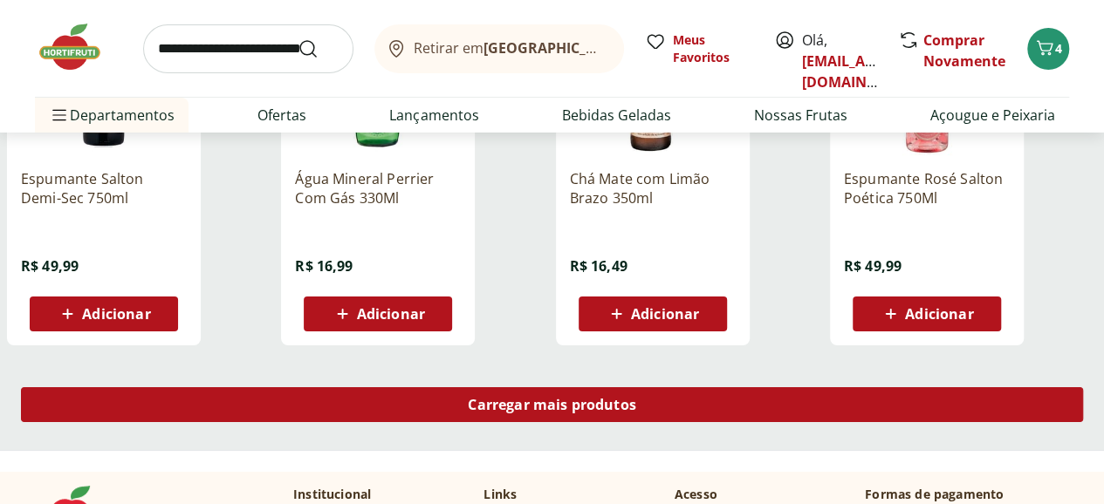
click at [636, 398] on span "Carregar mais produtos" at bounding box center [552, 405] width 168 height 14
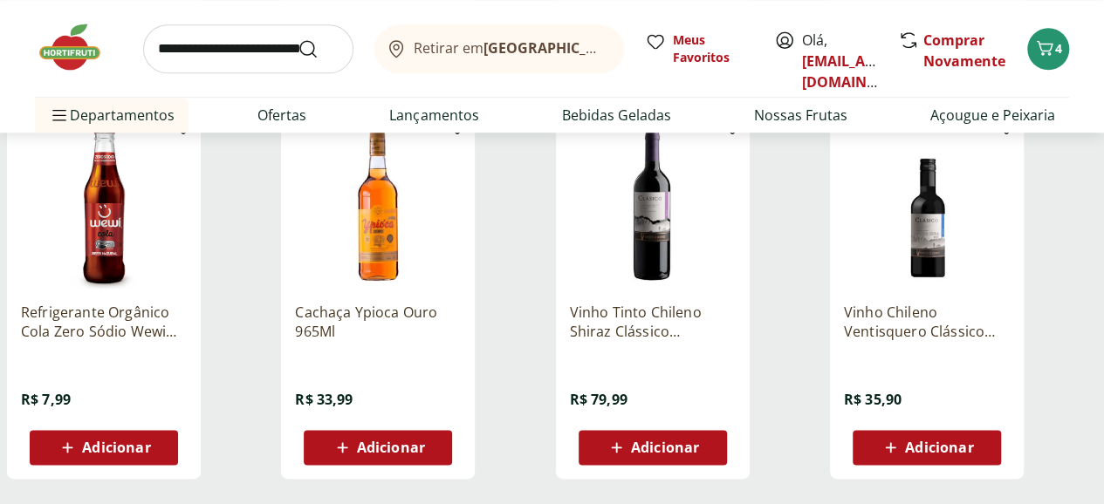
scroll to position [34288, 0]
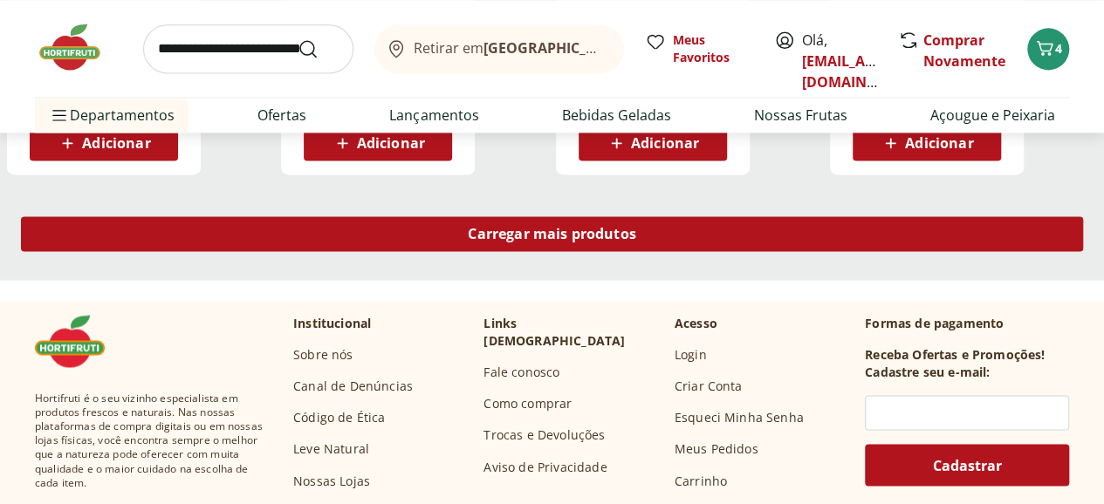
click at [636, 227] on span "Carregar mais produtos" at bounding box center [552, 234] width 168 height 14
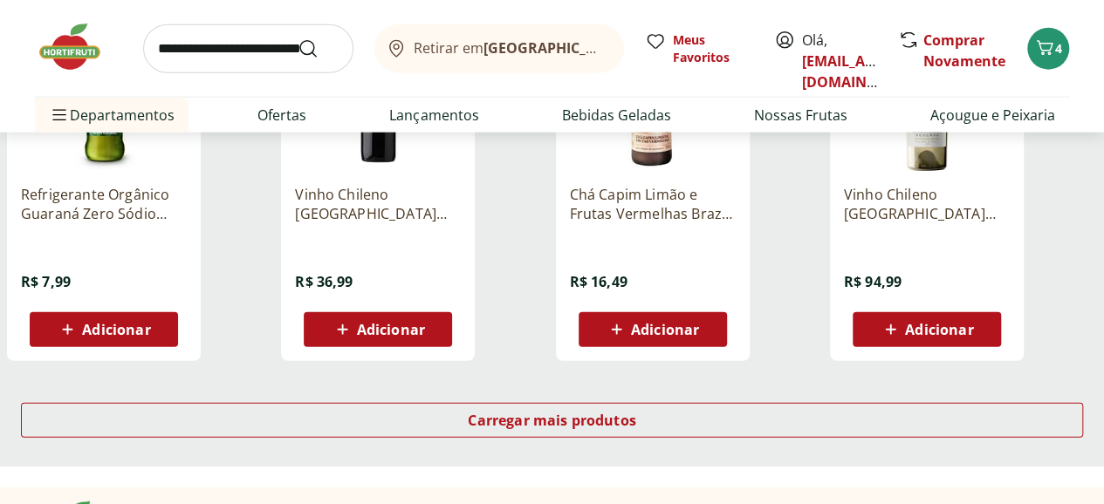
scroll to position [35248, 0]
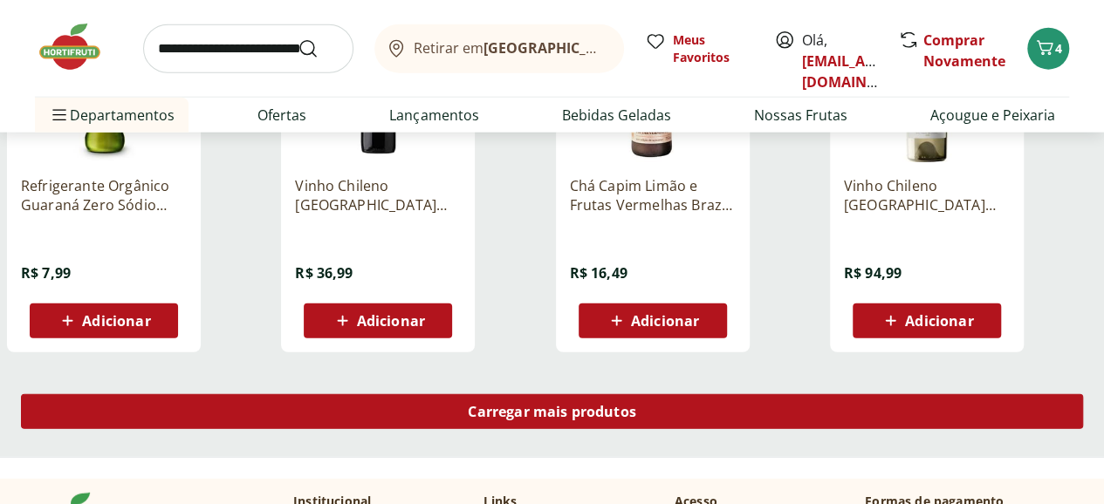
click at [709, 394] on div "Carregar mais produtos" at bounding box center [552, 411] width 1062 height 35
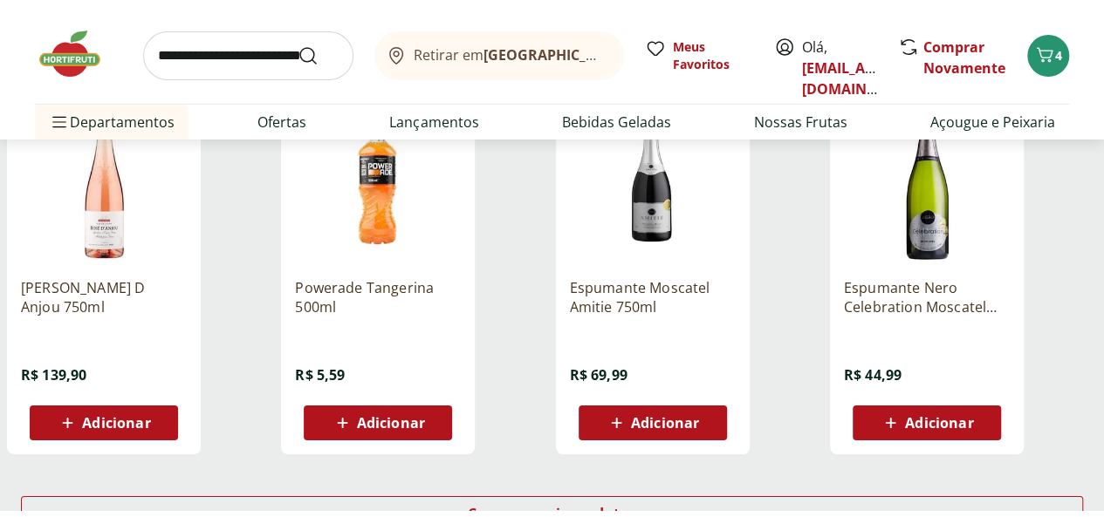
scroll to position [36295, 0]
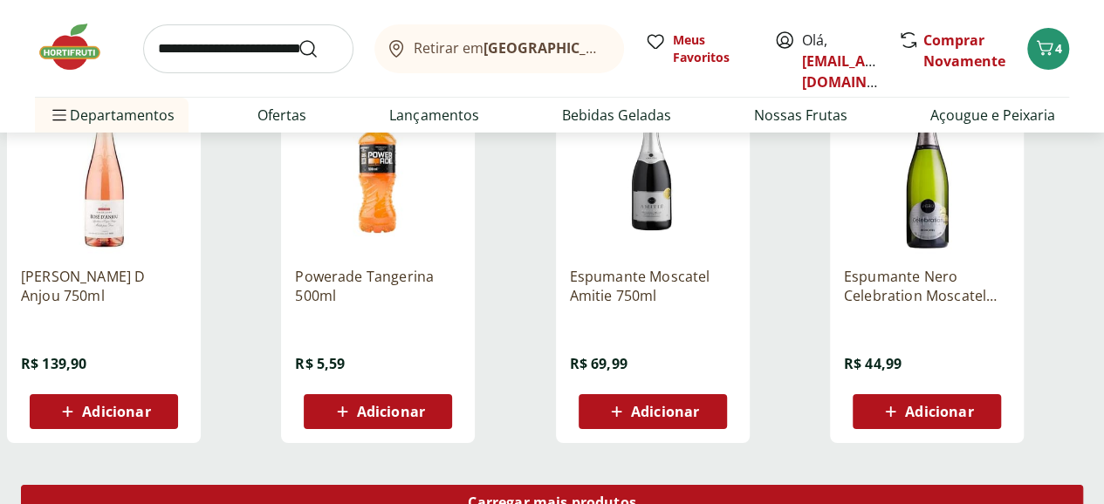
click at [636, 496] on span "Carregar mais produtos" at bounding box center [552, 503] width 168 height 14
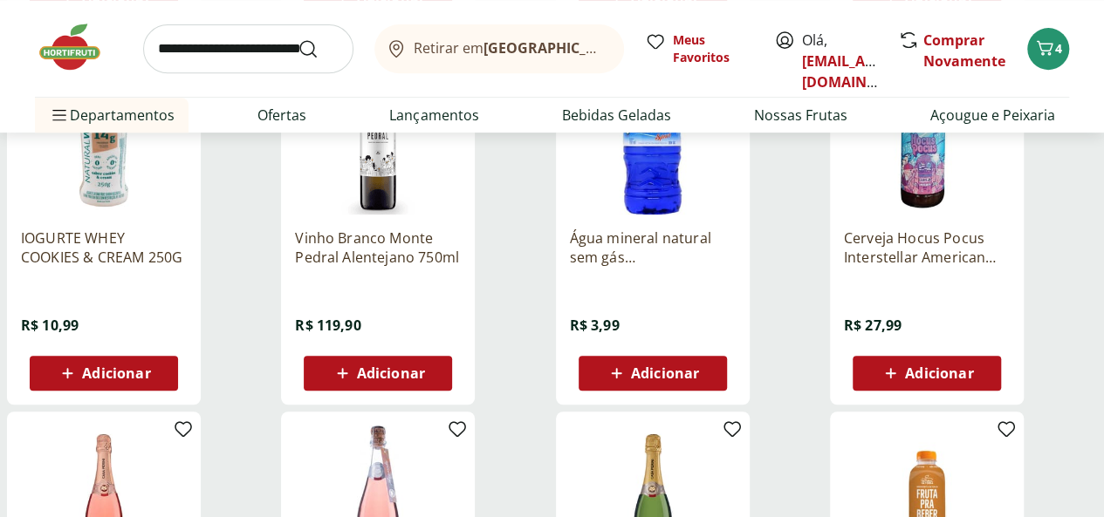
scroll to position [26785, 0]
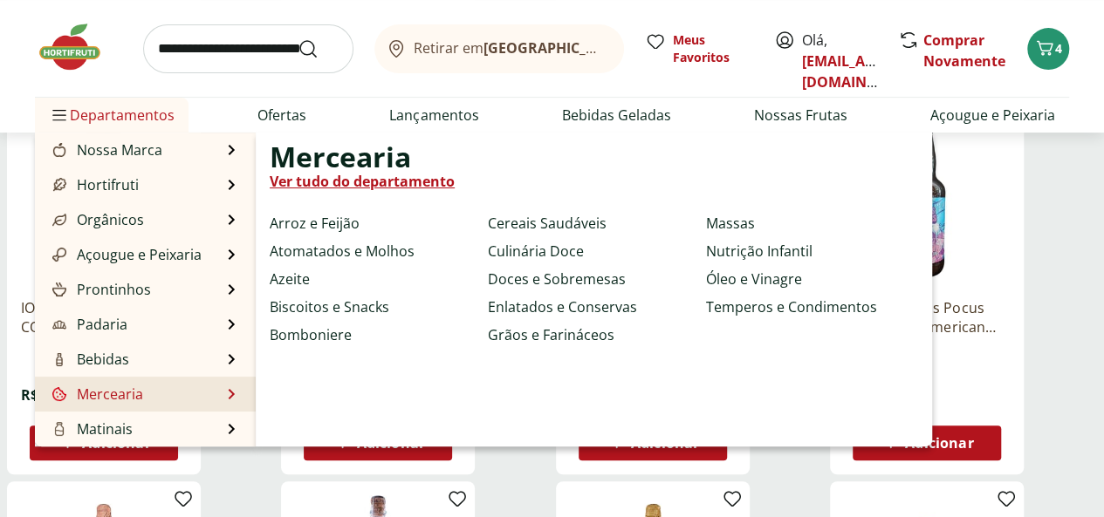
click at [415, 181] on link "Ver tudo do departamento" at bounding box center [362, 181] width 185 height 21
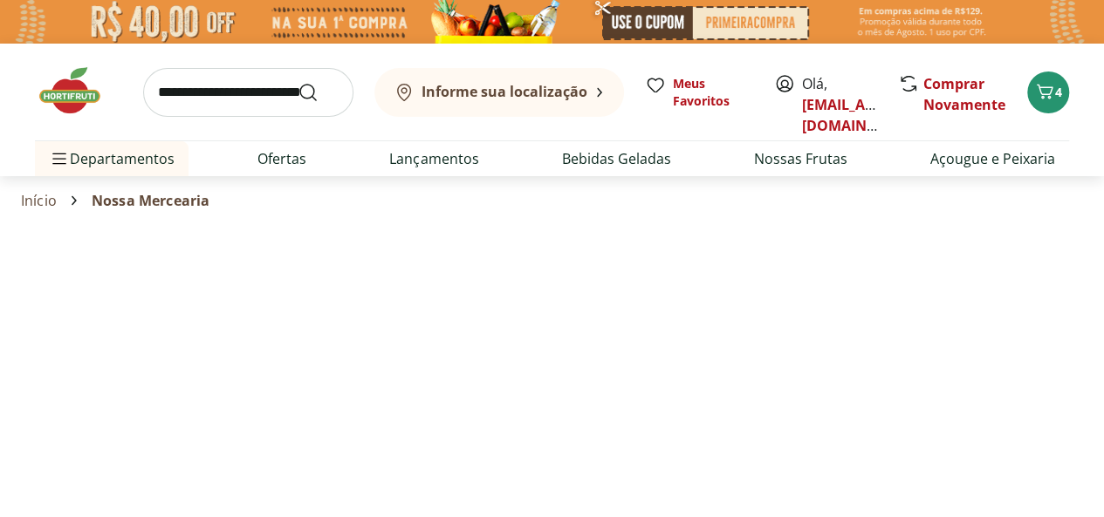
select select "**********"
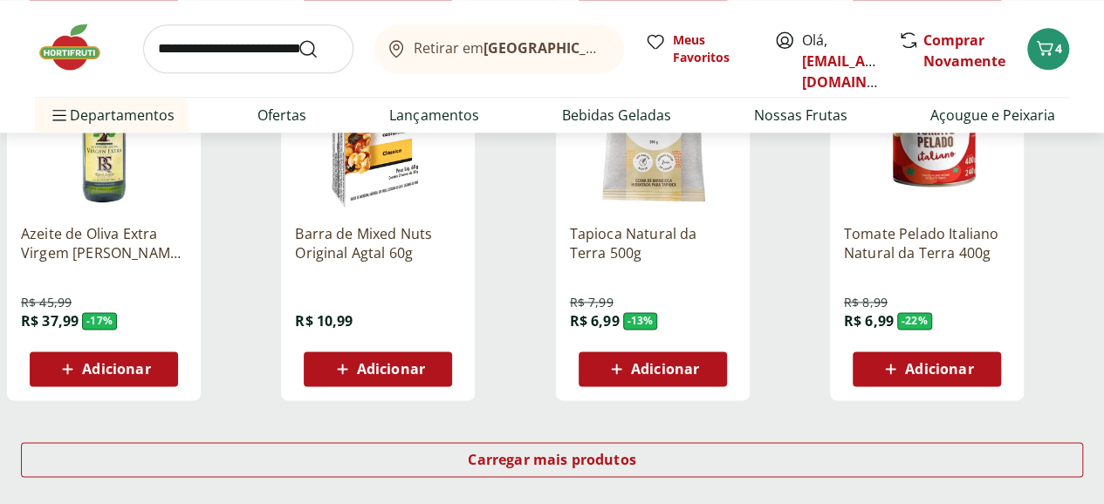
scroll to position [1221, 0]
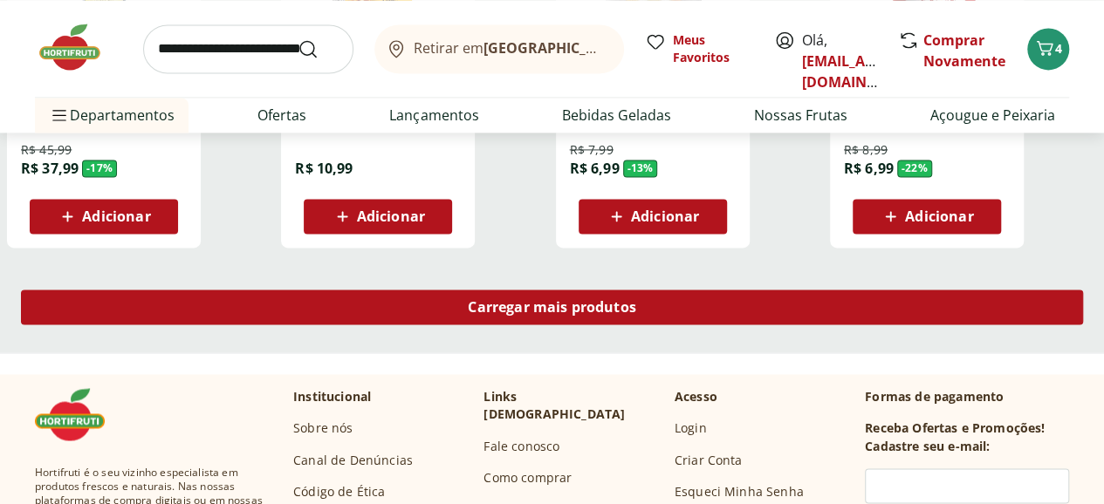
click at [636, 300] on span "Carregar mais produtos" at bounding box center [552, 307] width 168 height 14
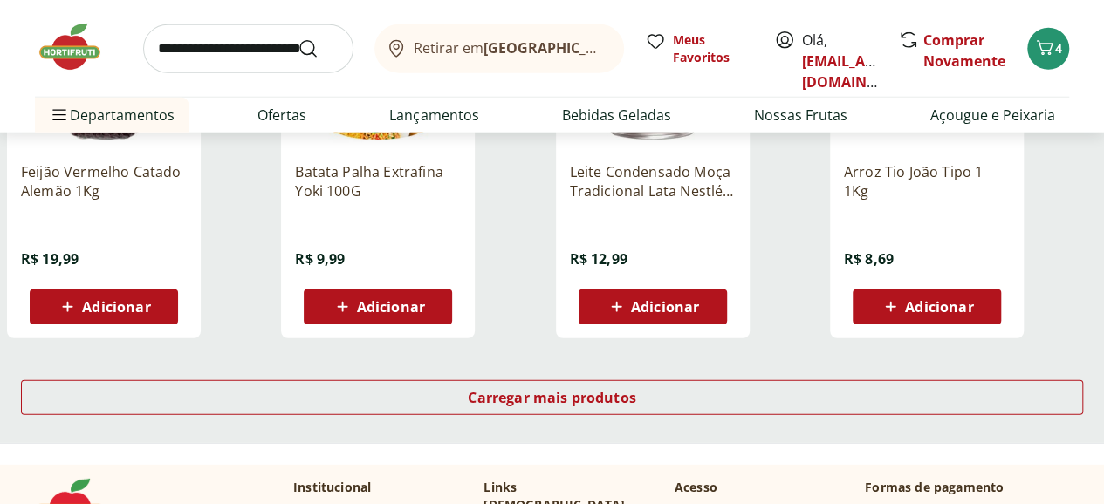
scroll to position [2443, 0]
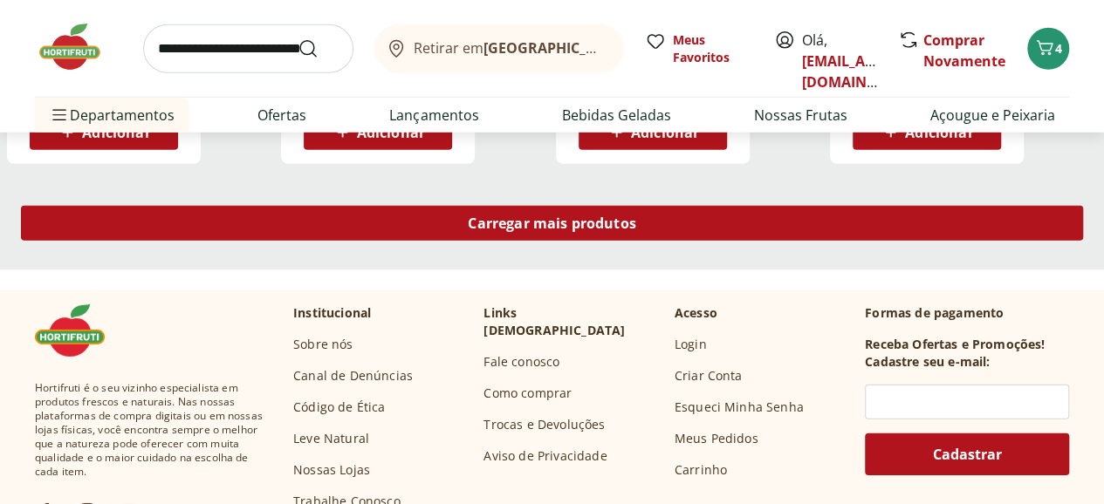
click at [640, 206] on div "Carregar mais produtos" at bounding box center [552, 223] width 1062 height 35
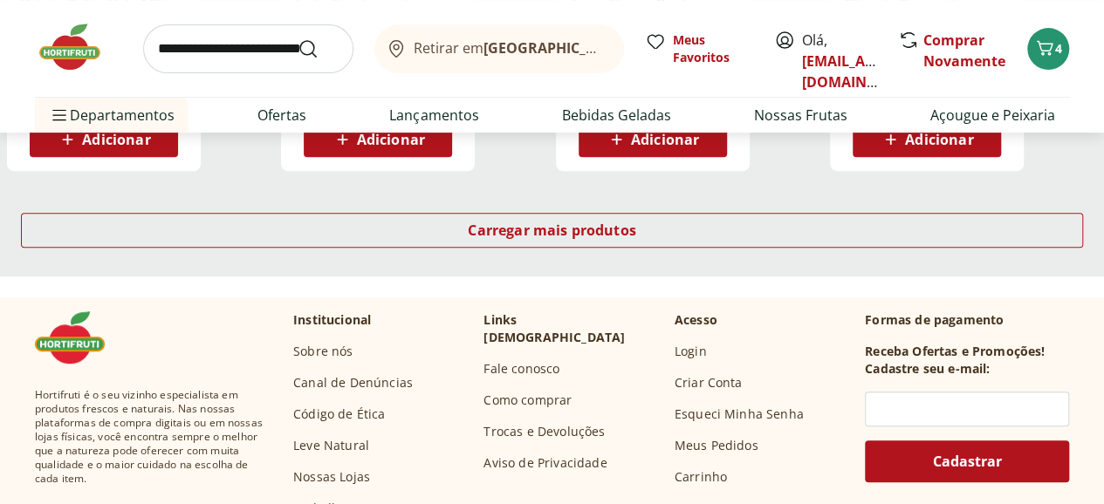
scroll to position [3577, 0]
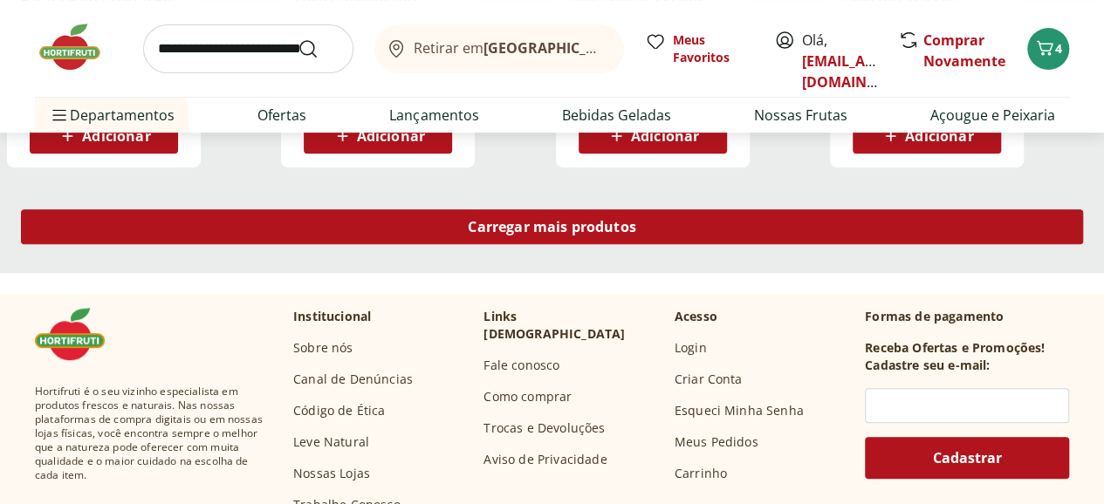
click at [626, 209] on div "Carregar mais produtos" at bounding box center [552, 226] width 1062 height 35
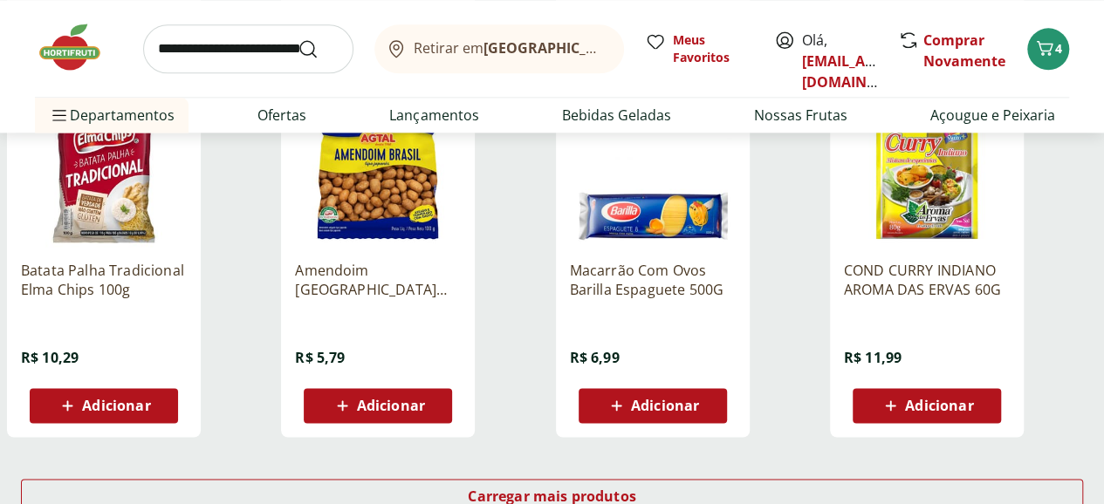
scroll to position [4624, 0]
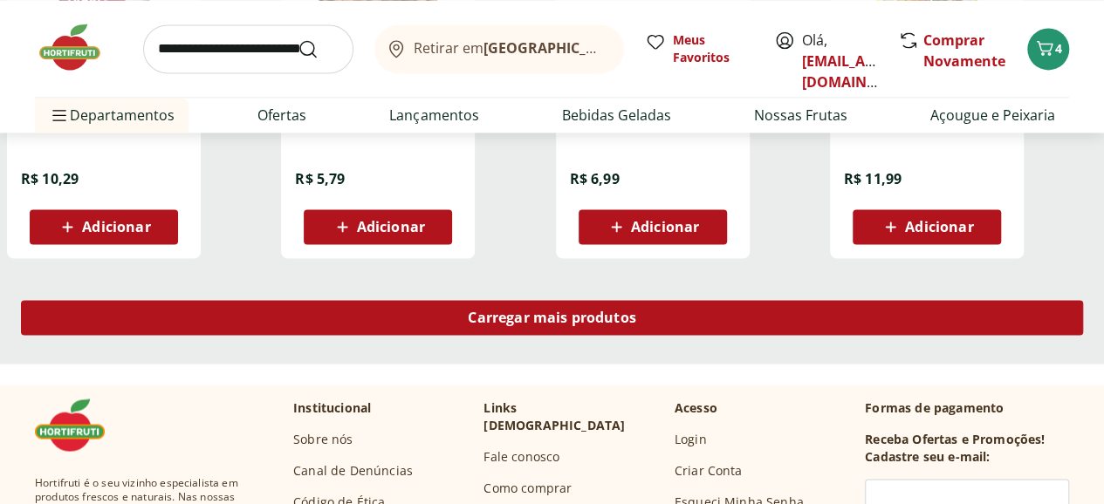
click at [636, 311] on span "Carregar mais produtos" at bounding box center [552, 318] width 168 height 14
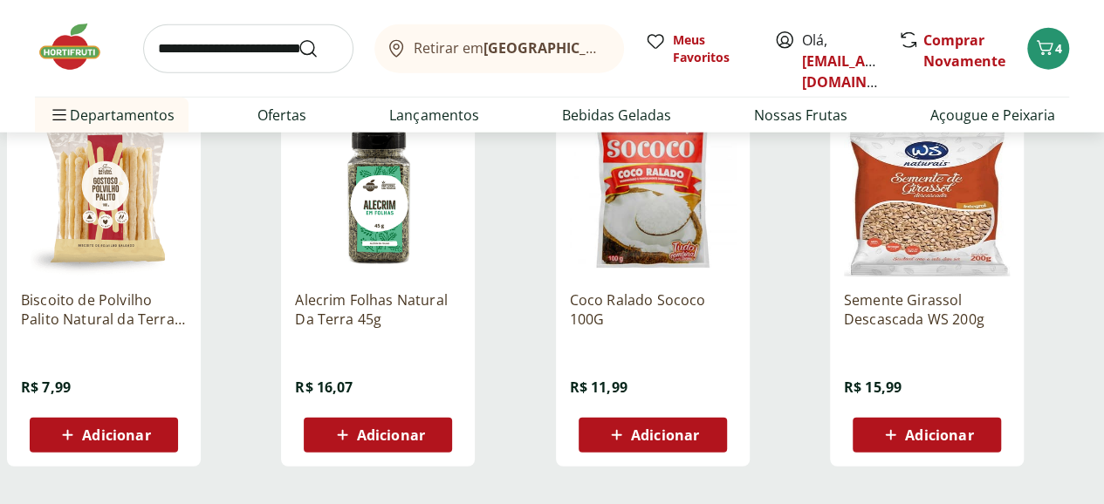
scroll to position [5584, 0]
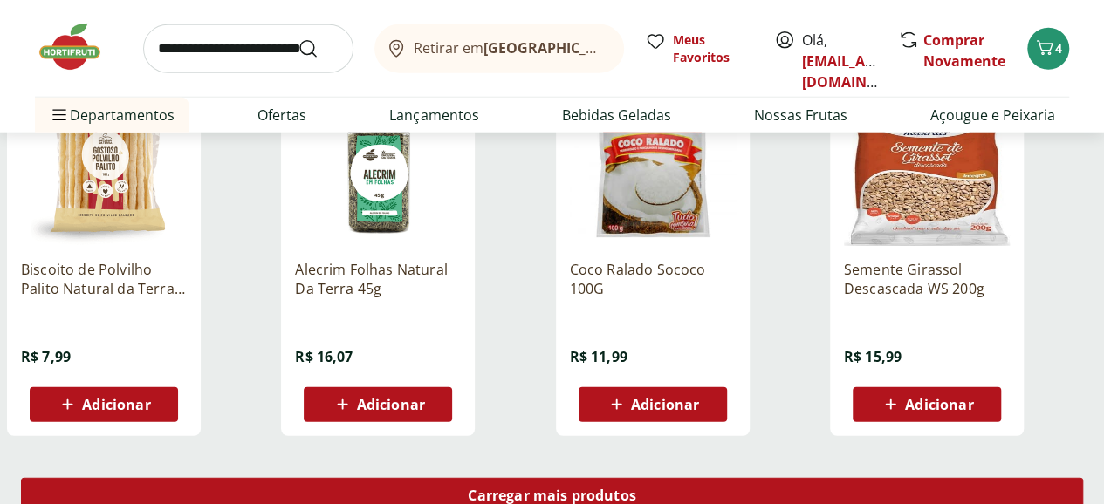
click at [641, 478] on div "Carregar mais produtos" at bounding box center [552, 495] width 1062 height 35
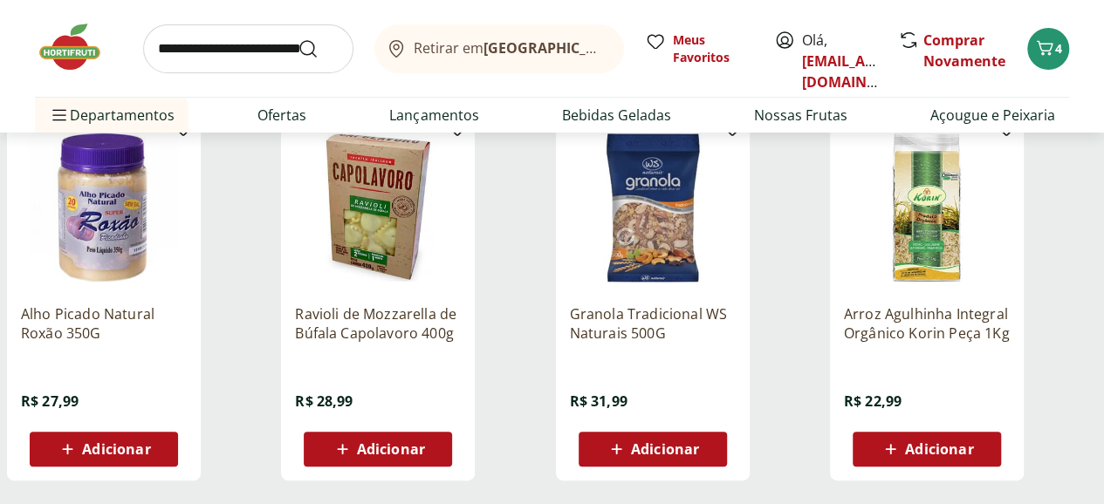
scroll to position [6805, 0]
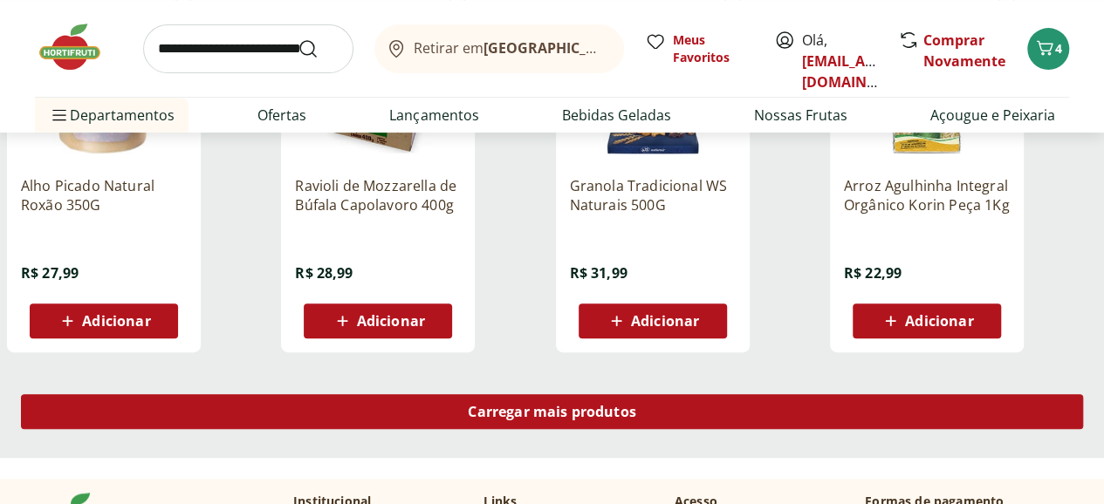
click at [632, 394] on div "Carregar mais produtos" at bounding box center [552, 411] width 1062 height 35
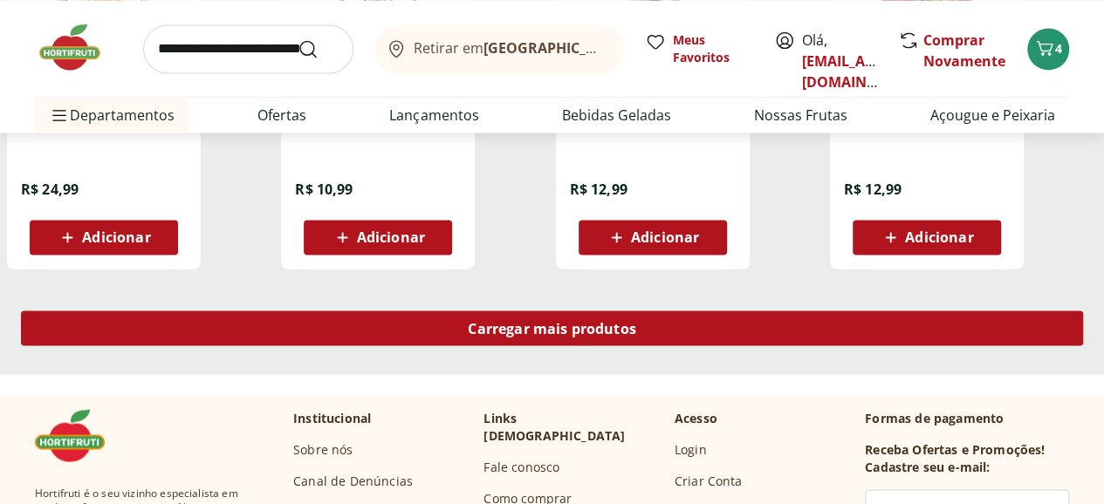
scroll to position [7852, 0]
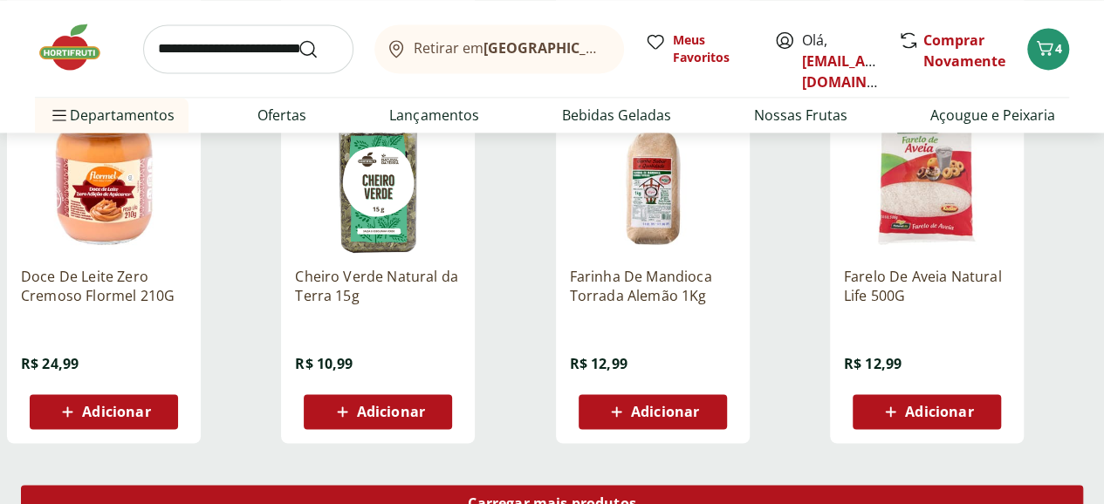
click at [636, 496] on span "Carregar mais produtos" at bounding box center [552, 503] width 168 height 14
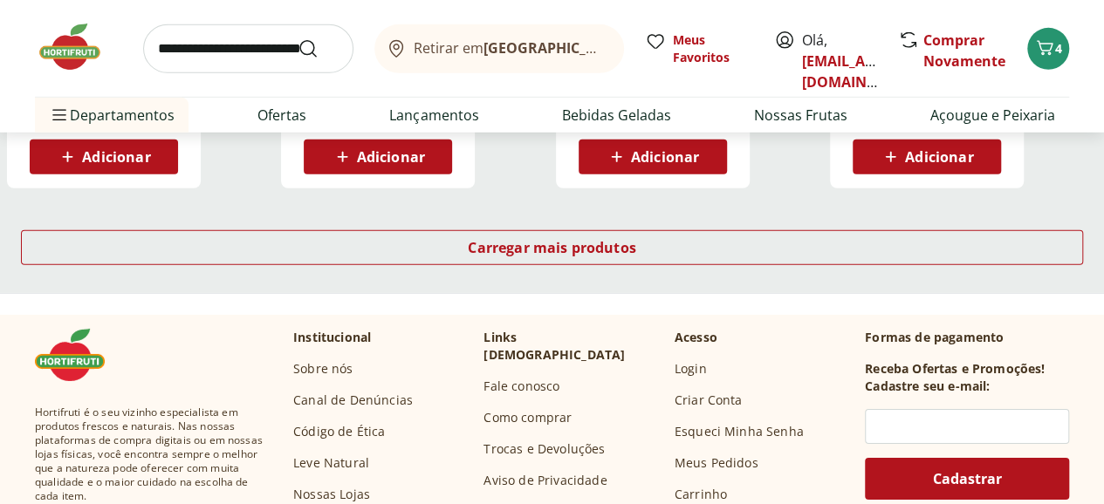
scroll to position [9248, 0]
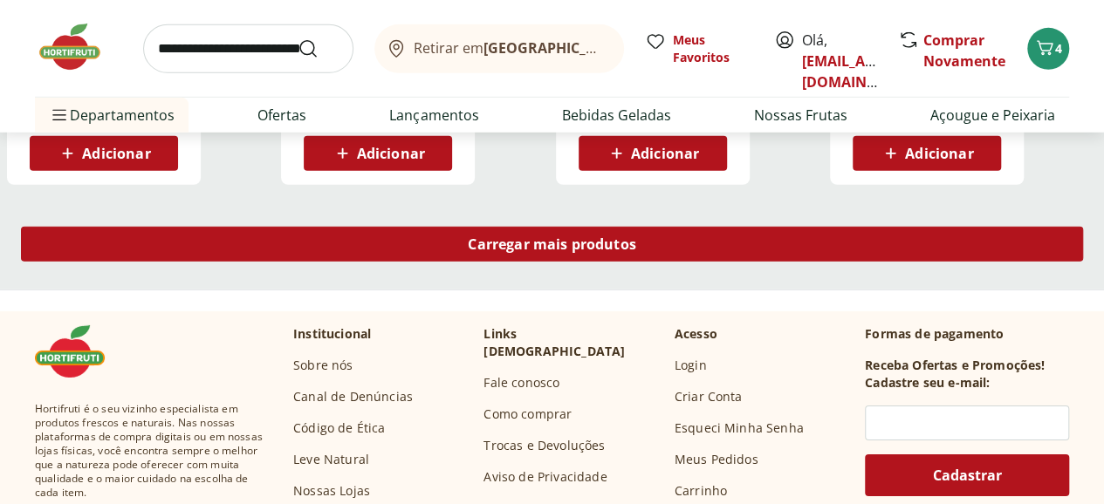
click at [649, 227] on div "Carregar mais produtos" at bounding box center [552, 244] width 1062 height 35
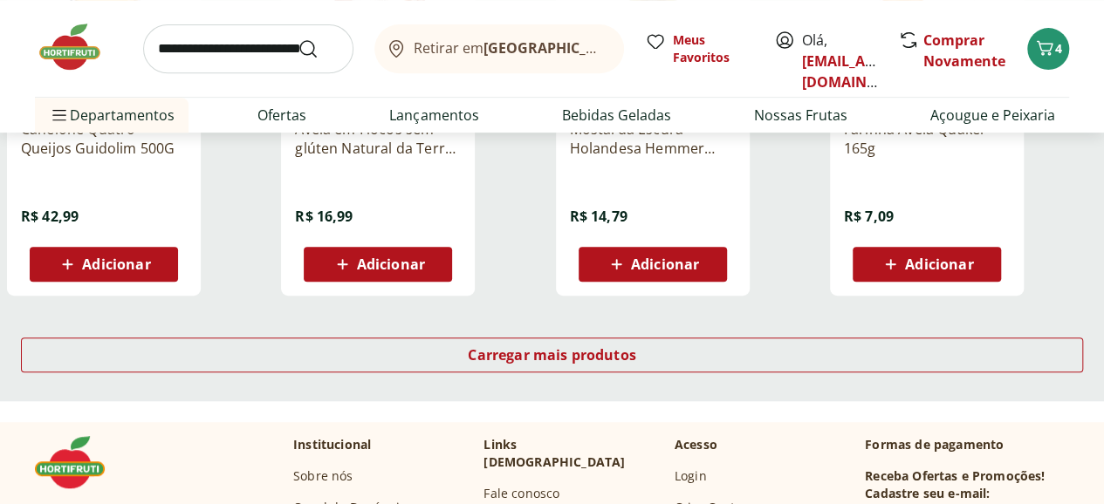
scroll to position [10295, 0]
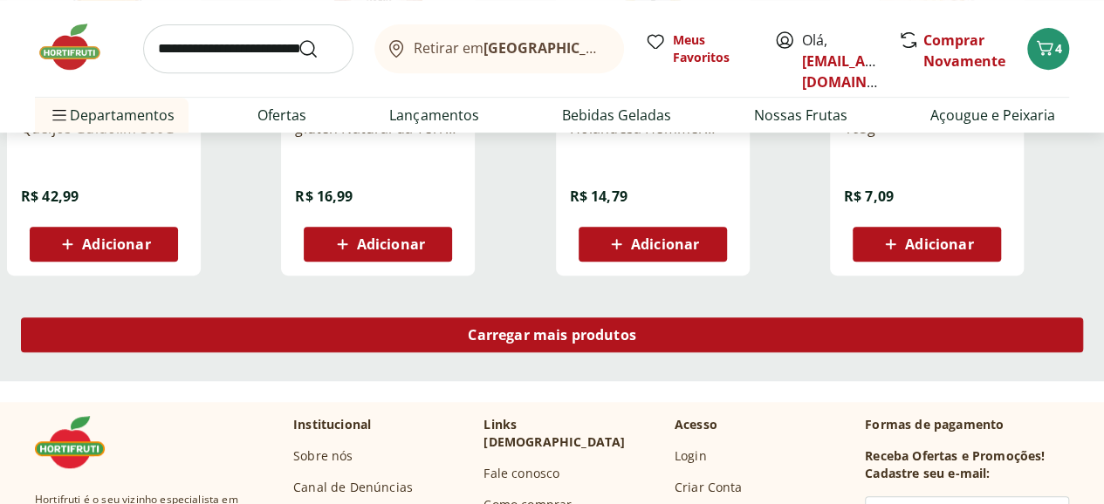
click at [636, 328] on span "Carregar mais produtos" at bounding box center [552, 335] width 168 height 14
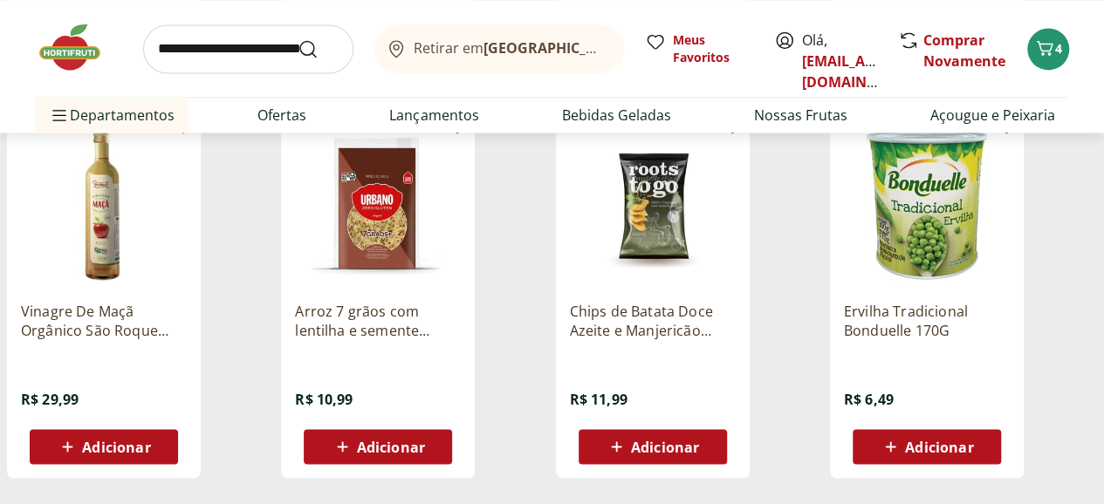
scroll to position [11342, 0]
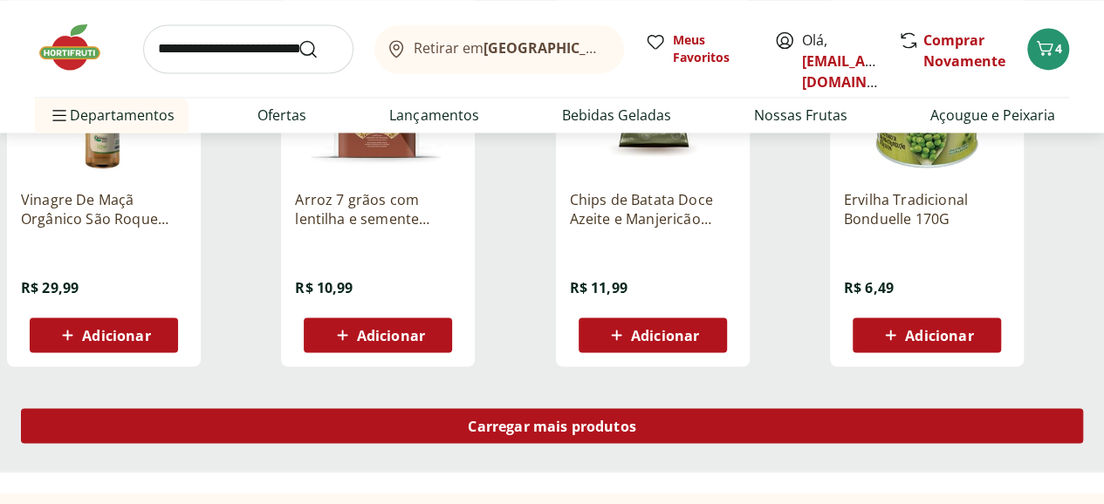
click at [636, 419] on span "Carregar mais produtos" at bounding box center [552, 426] width 168 height 14
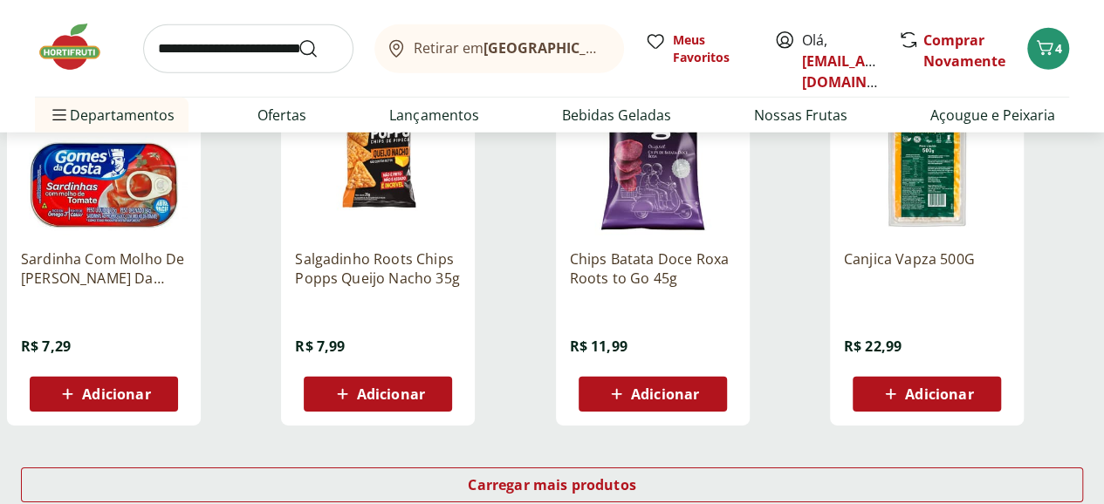
scroll to position [12563, 0]
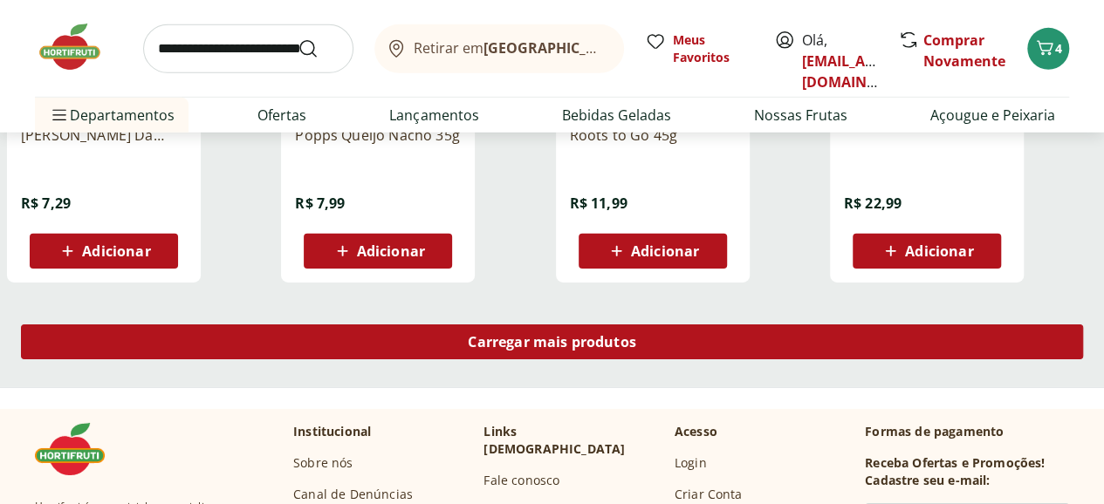
click at [636, 335] on span "Carregar mais produtos" at bounding box center [552, 342] width 168 height 14
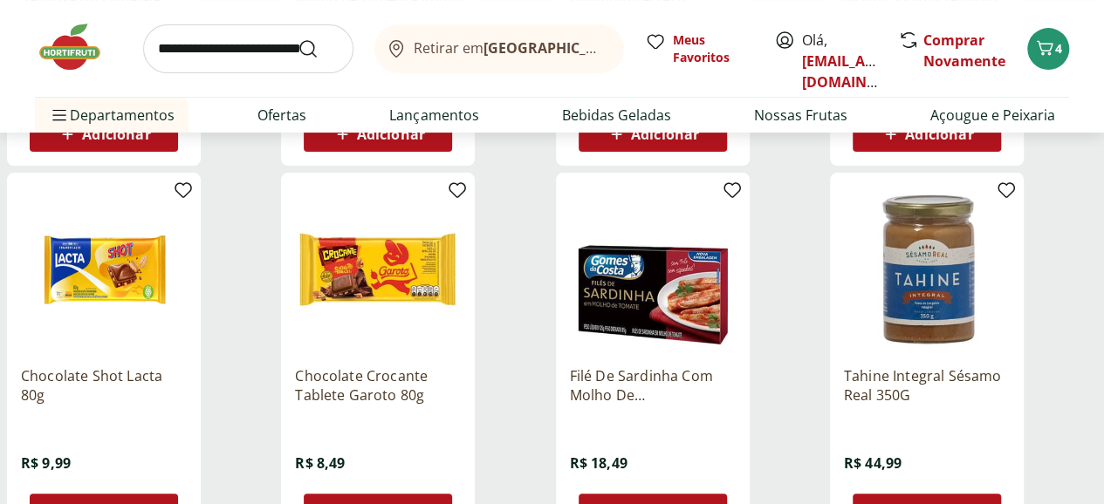
scroll to position [13610, 0]
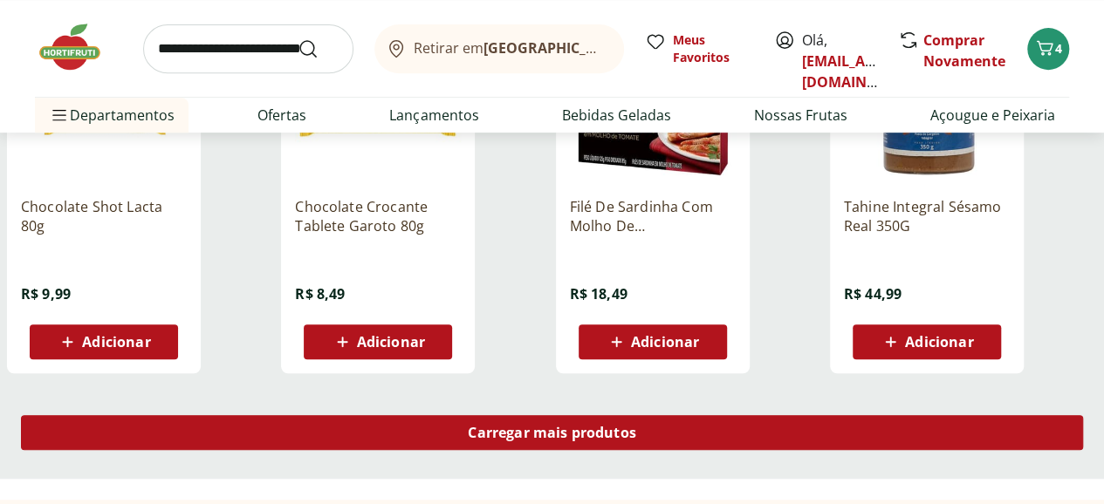
click at [636, 426] on span "Carregar mais produtos" at bounding box center [552, 433] width 168 height 14
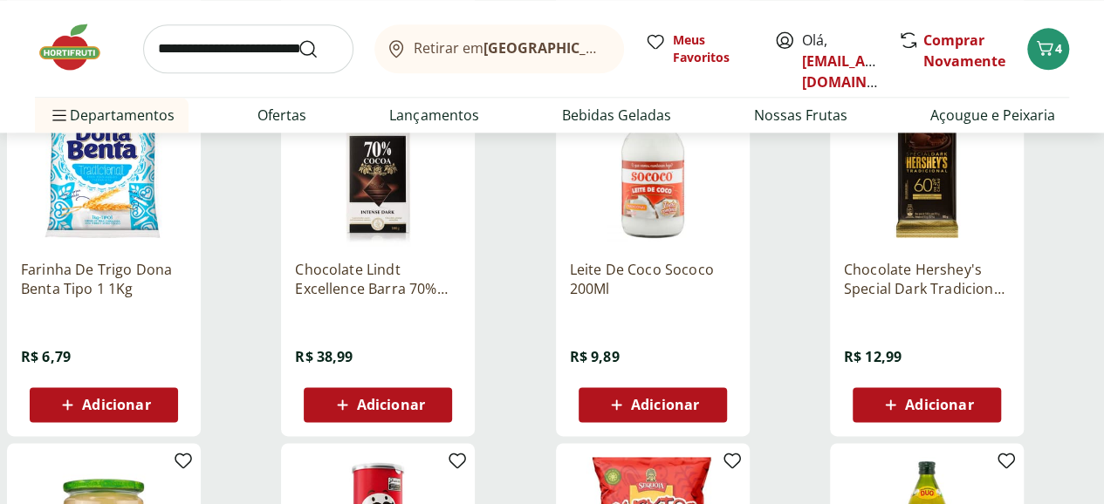
scroll to position [14134, 0]
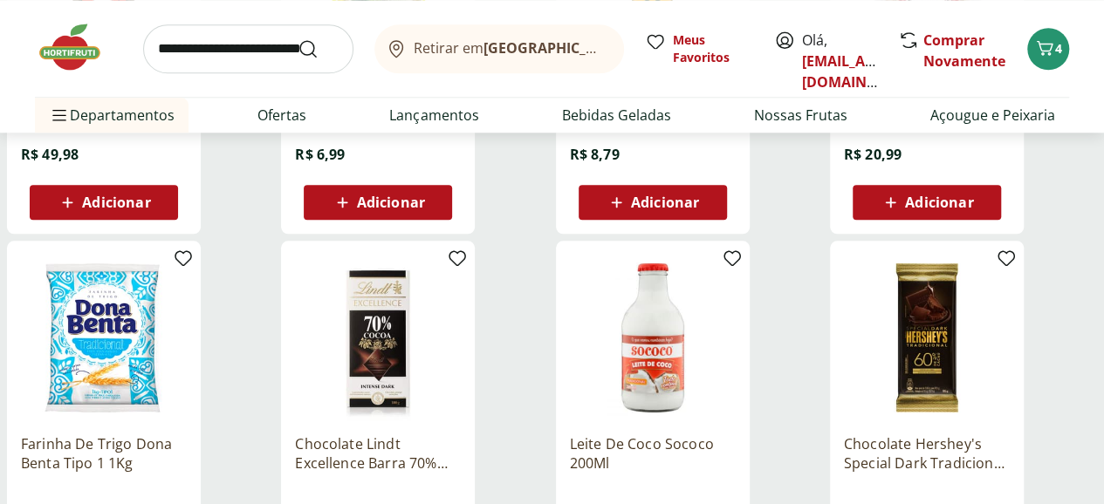
click at [461, 302] on img at bounding box center [378, 338] width 166 height 166
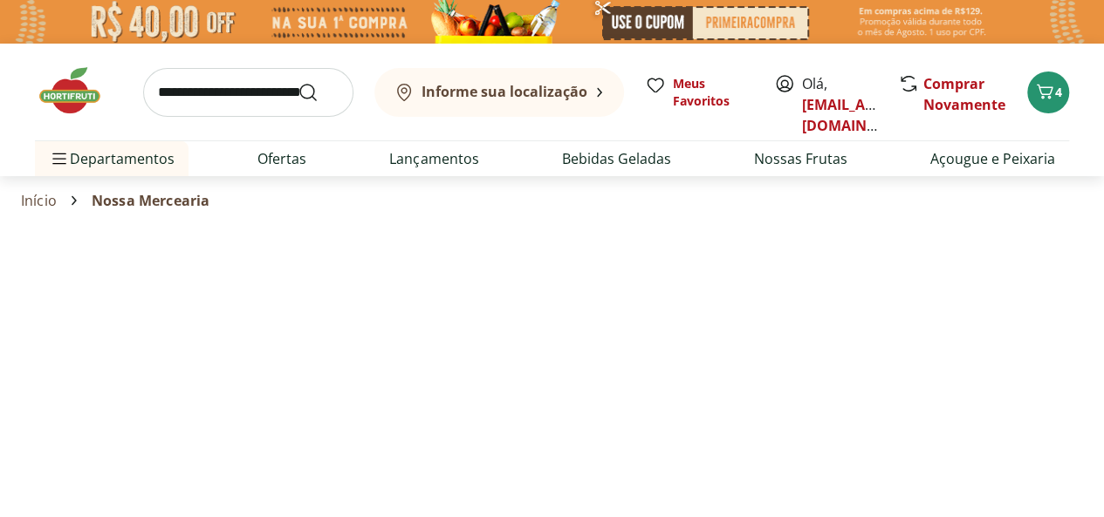
select select "**********"
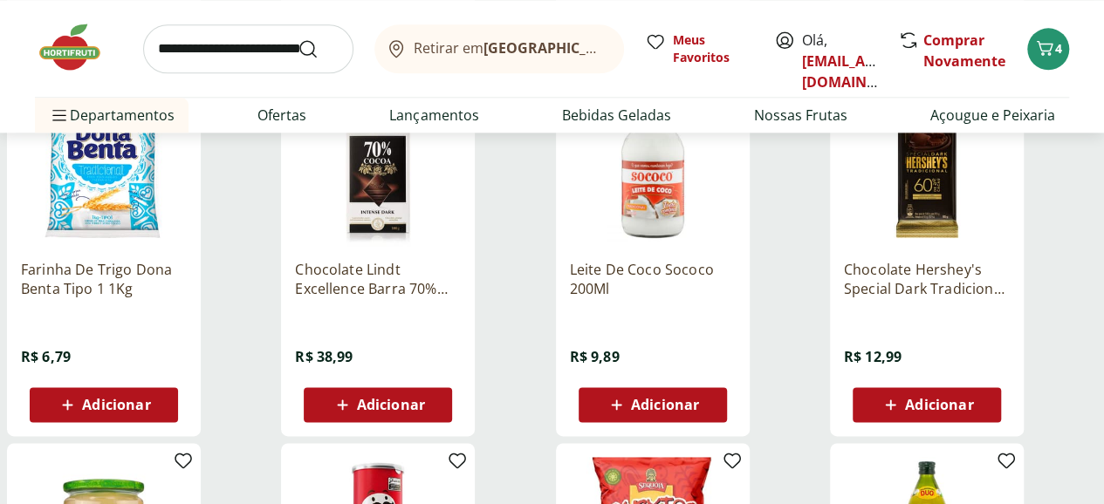
scroll to position [14134, 0]
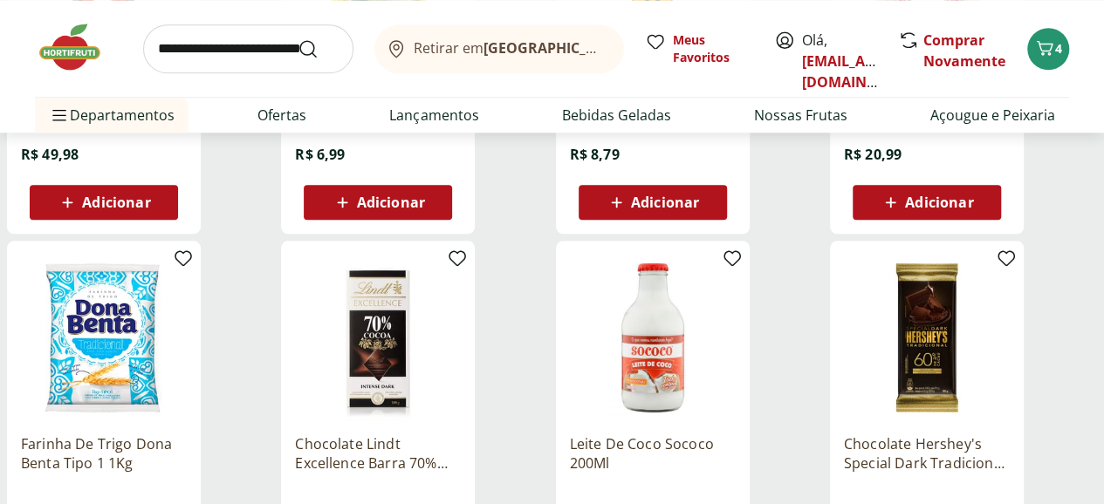
click at [461, 434] on p "Chocolate Lindt Excellence Barra 70% Dark 100g" at bounding box center [378, 453] width 166 height 38
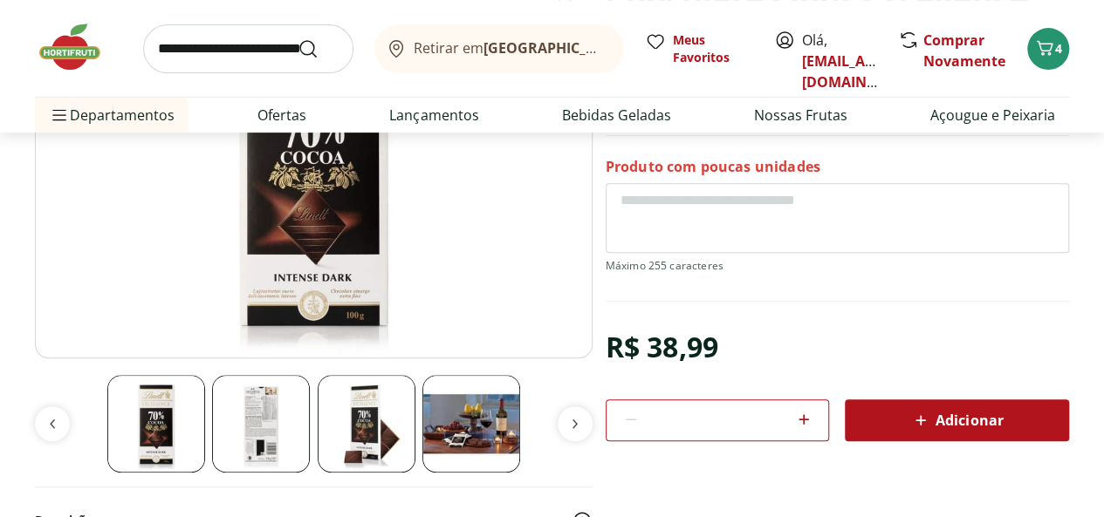
scroll to position [262, 0]
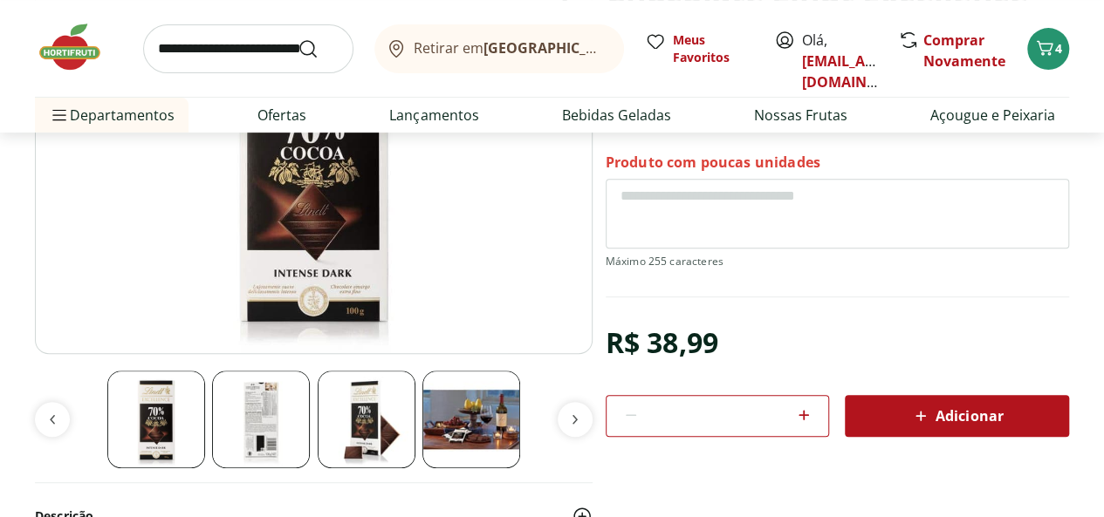
drag, startPoint x: 860, startPoint y: 331, endPoint x: 954, endPoint y: 341, distance: 93.9
click at [954, 341] on div "R$ 38,99 * Adicionar" at bounding box center [836, 377] width 463 height 119
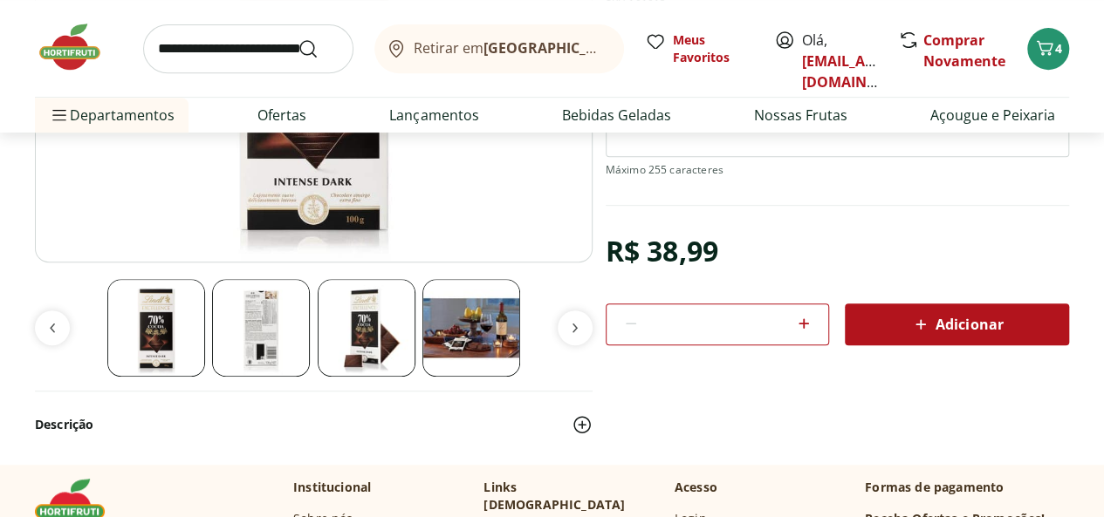
scroll to position [349, 0]
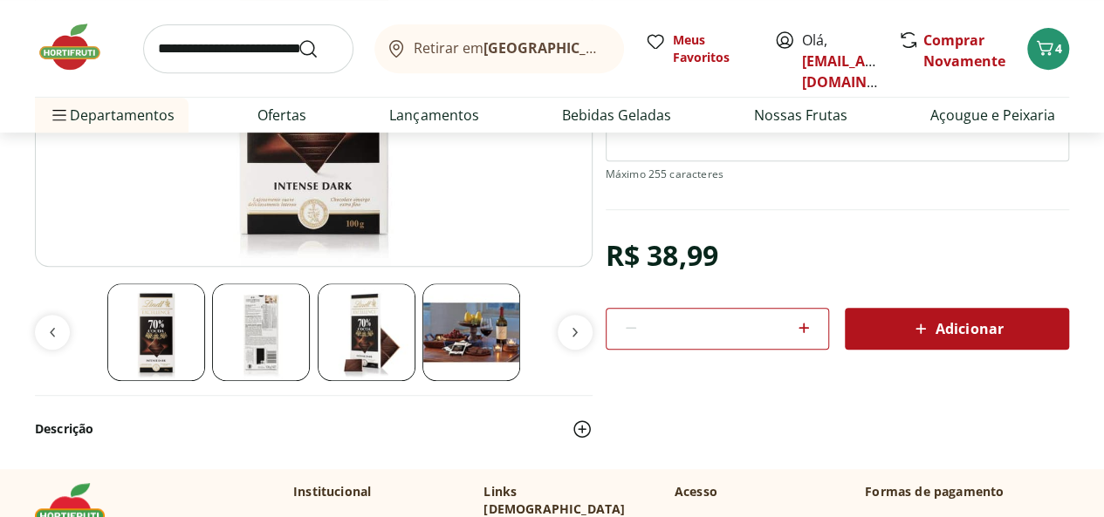
click at [889, 327] on div "Adicionar" at bounding box center [957, 328] width 196 height 31
click at [889, 399] on div "Descrição" at bounding box center [552, 421] width 1034 height 53
drag, startPoint x: 231, startPoint y: 436, endPoint x: 229, endPoint y: 425, distance: 11.6
click at [229, 429] on button "Descrição" at bounding box center [314, 429] width 558 height 38
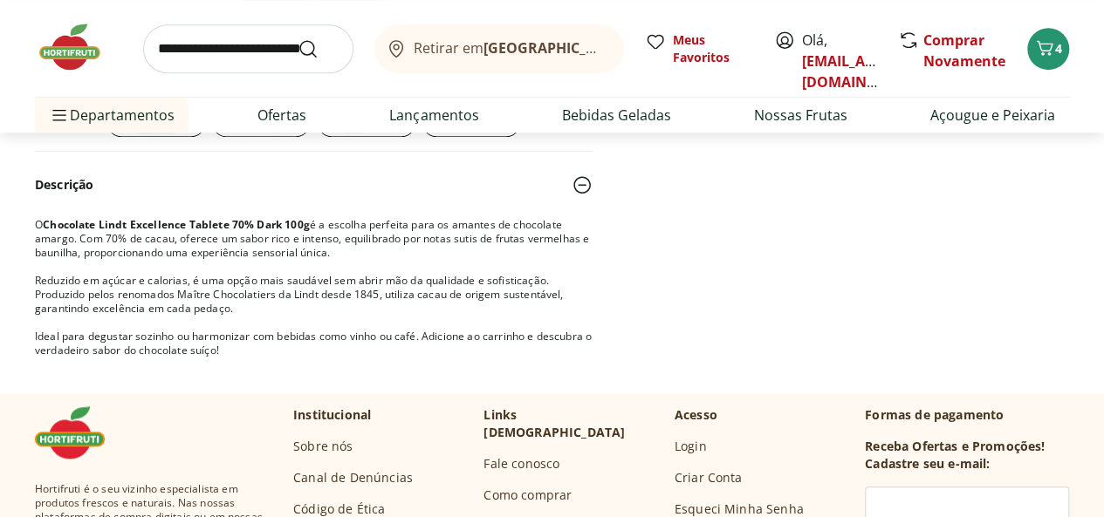
scroll to position [785, 0]
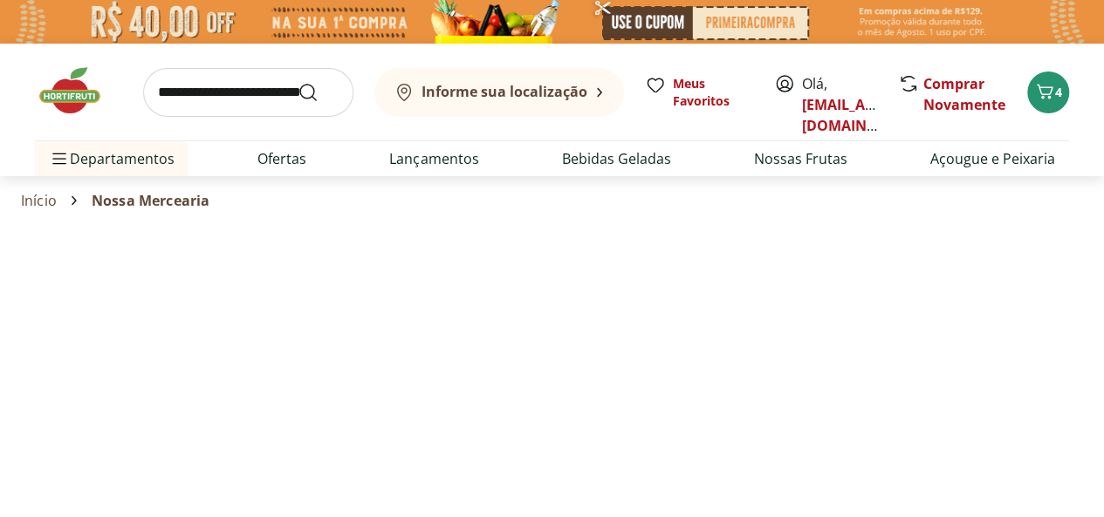
select select "**********"
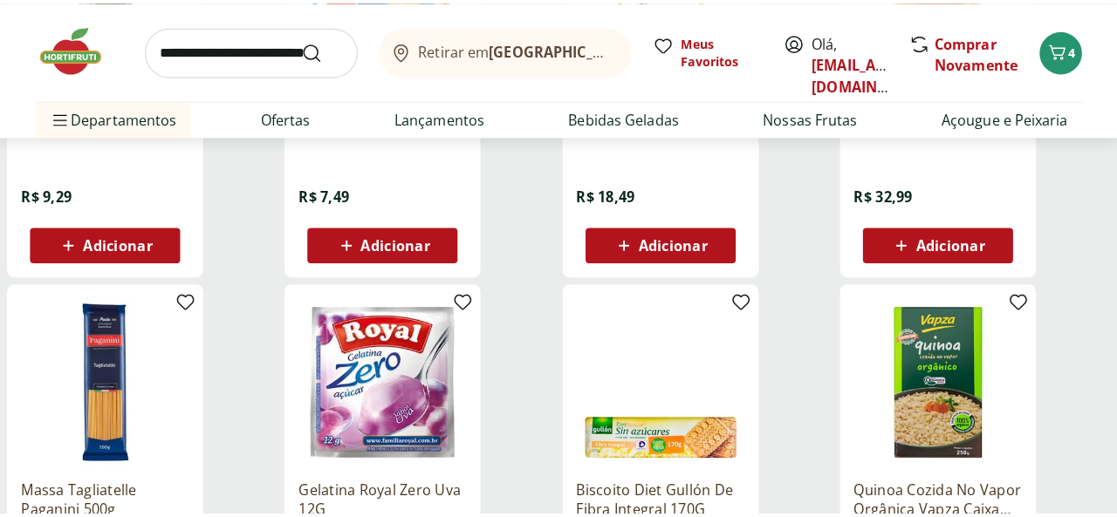
scroll to position [10993, 0]
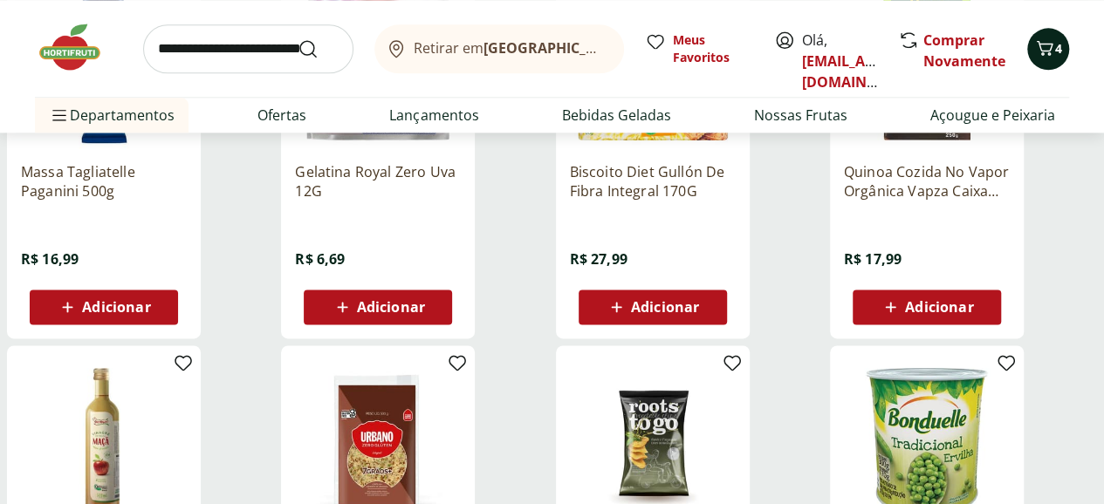
click at [1056, 46] on span "4" at bounding box center [1058, 48] width 7 height 17
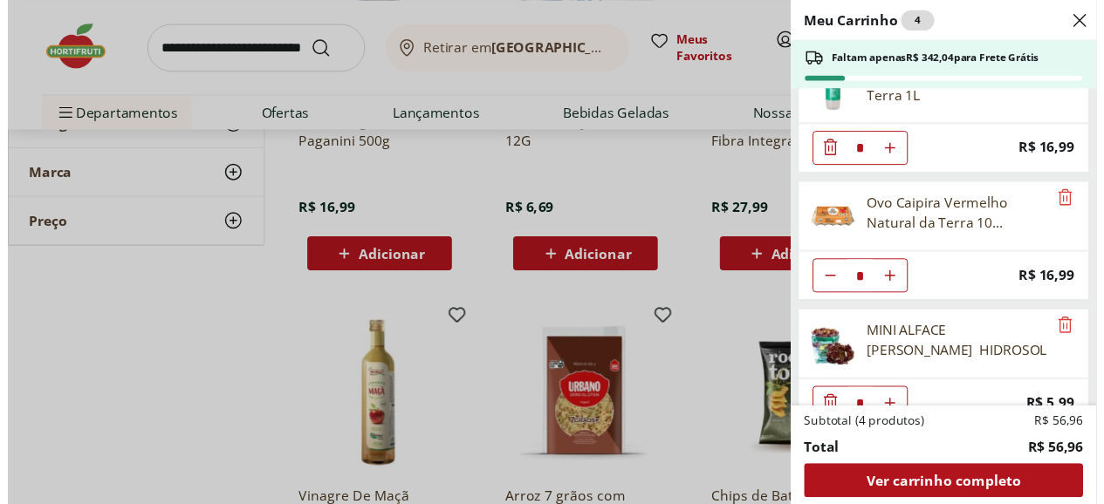
scroll to position [68, 0]
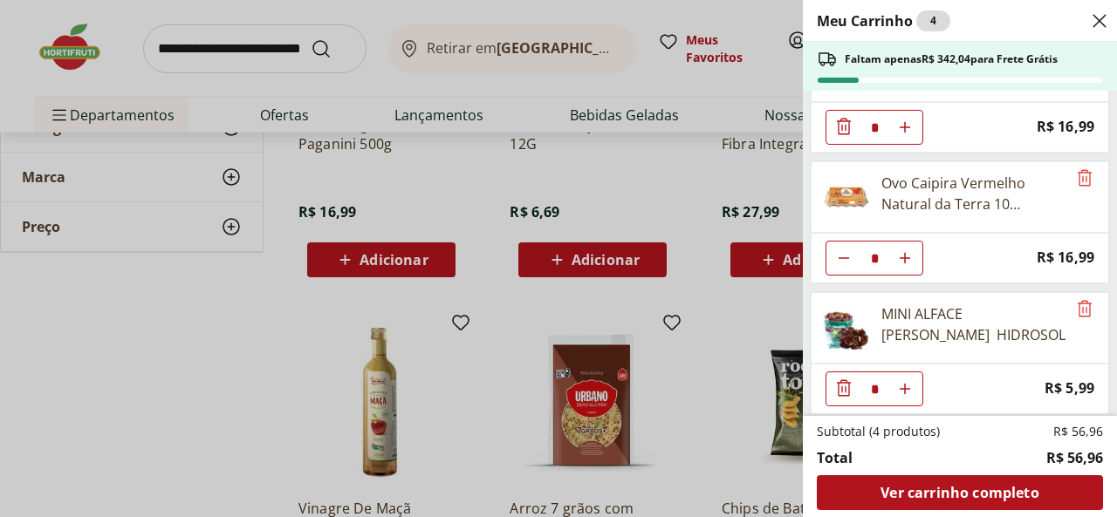
click at [207, 331] on div "Meu Carrinho 4 Faltam apenas R$ 342,04 para Frete Grátis Água de Coco Natural d…" at bounding box center [558, 258] width 1117 height 517
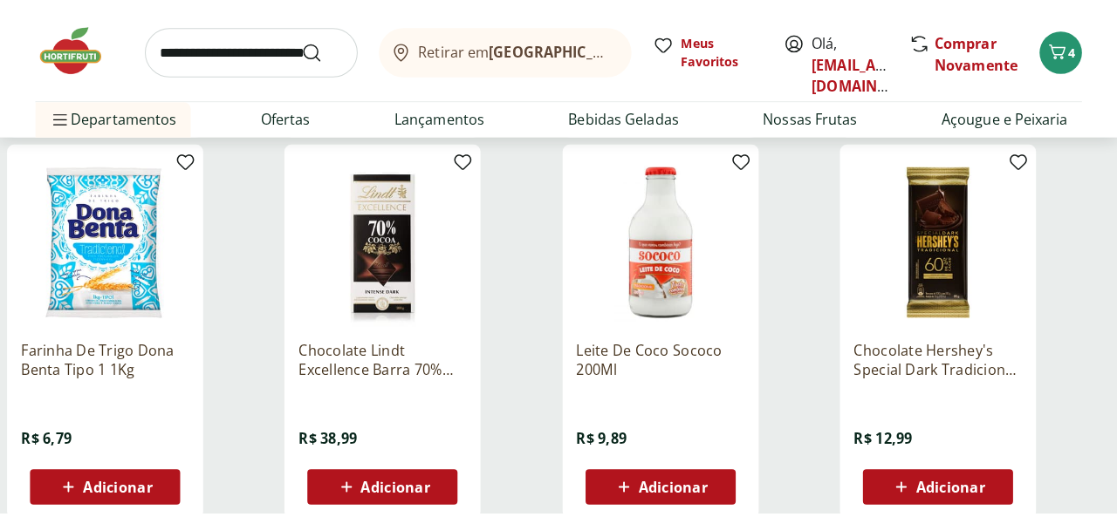
scroll to position [14221, 0]
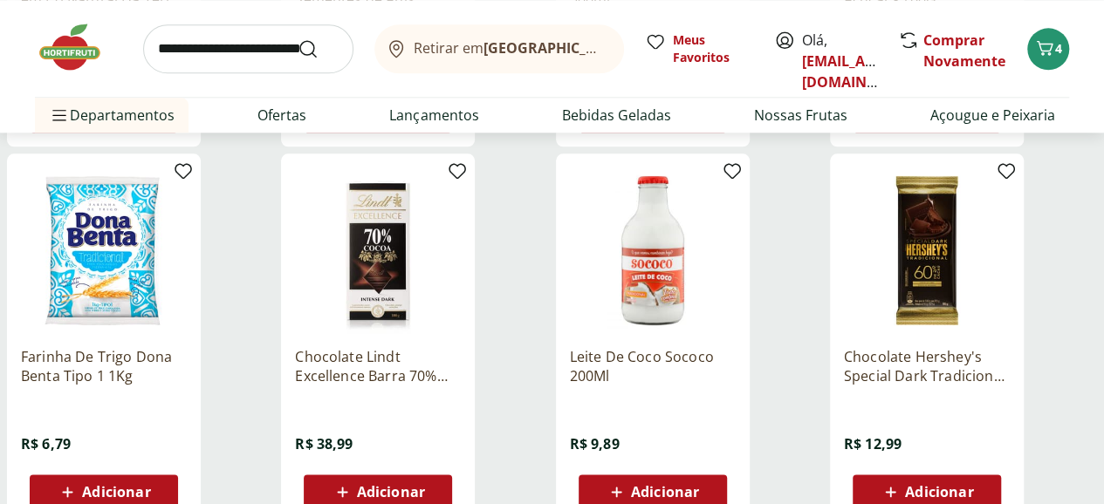
click at [987, 476] on div "Adicionar" at bounding box center [926, 491] width 120 height 31
click at [425, 485] on span "Adicionar" at bounding box center [391, 492] width 68 height 14
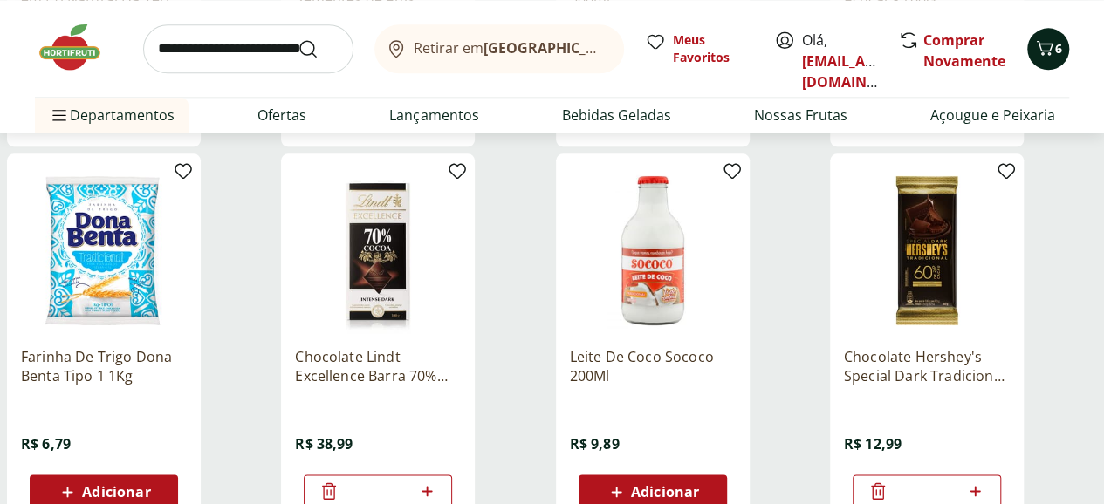
click at [1047, 54] on icon "Carrinho" at bounding box center [1044, 47] width 17 height 15
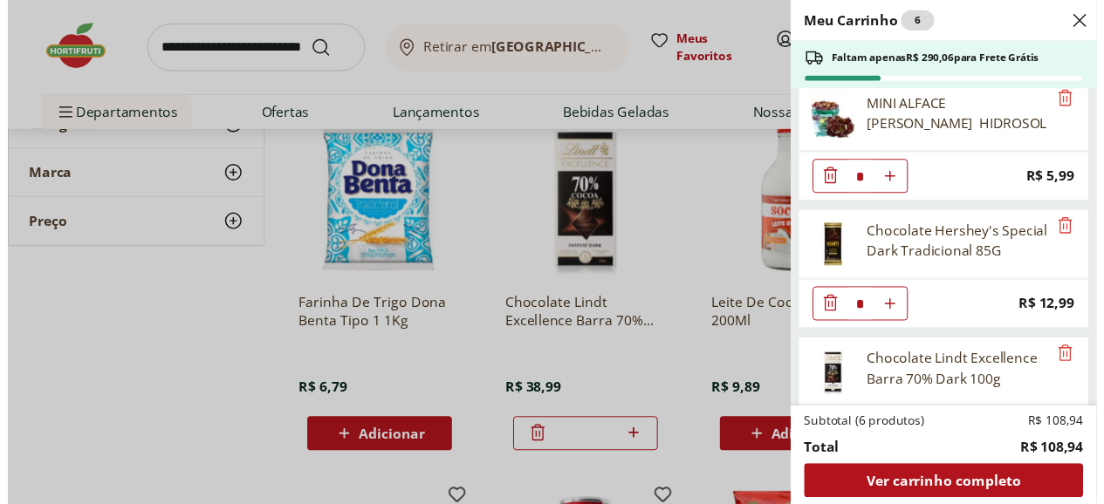
scroll to position [326, 0]
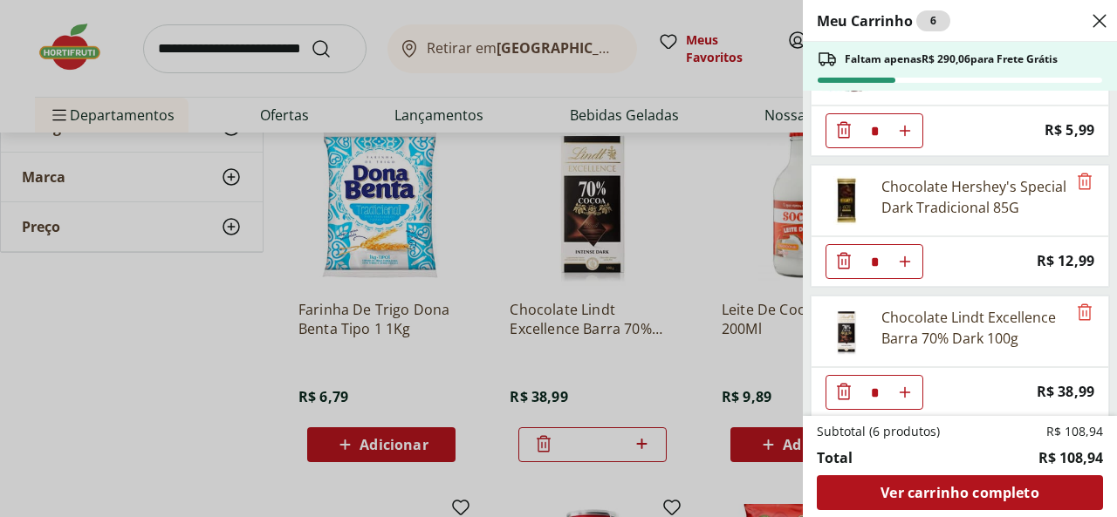
click at [668, 362] on div "Meu Carrinho 6 Faltam apenas R$ 290,06 para Frete Grátis Água de Coco Natural d…" at bounding box center [558, 258] width 1117 height 517
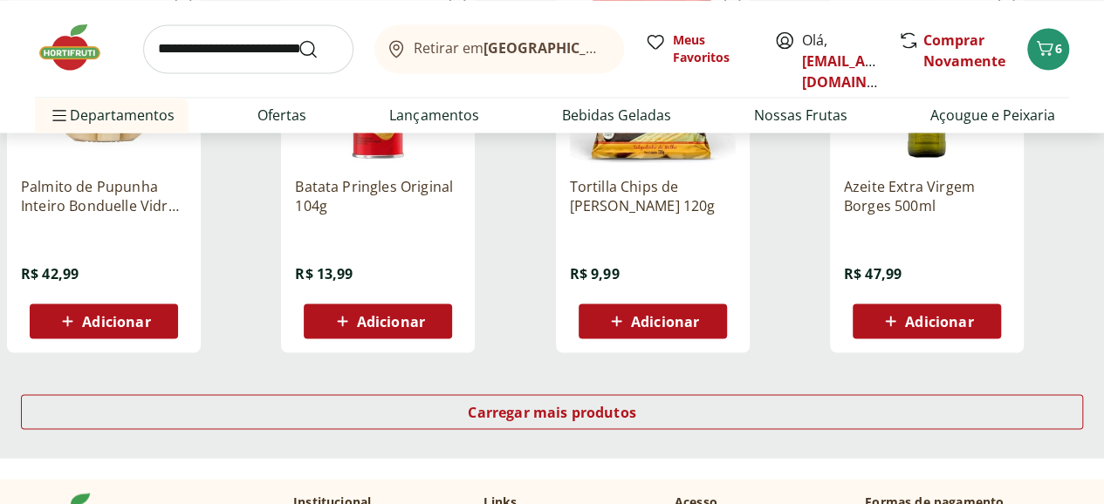
scroll to position [14745, 0]
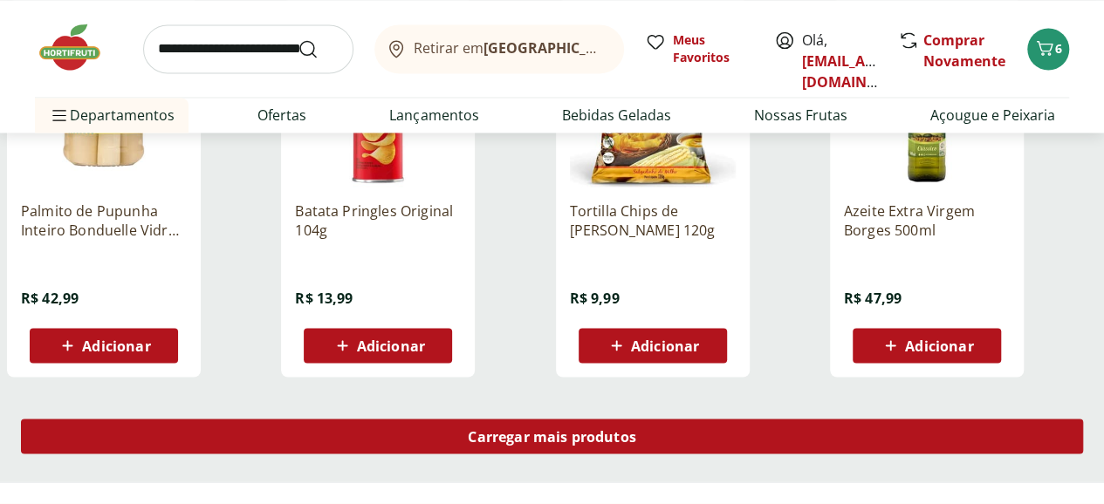
click at [636, 429] on span "Carregar mais produtos" at bounding box center [552, 436] width 168 height 14
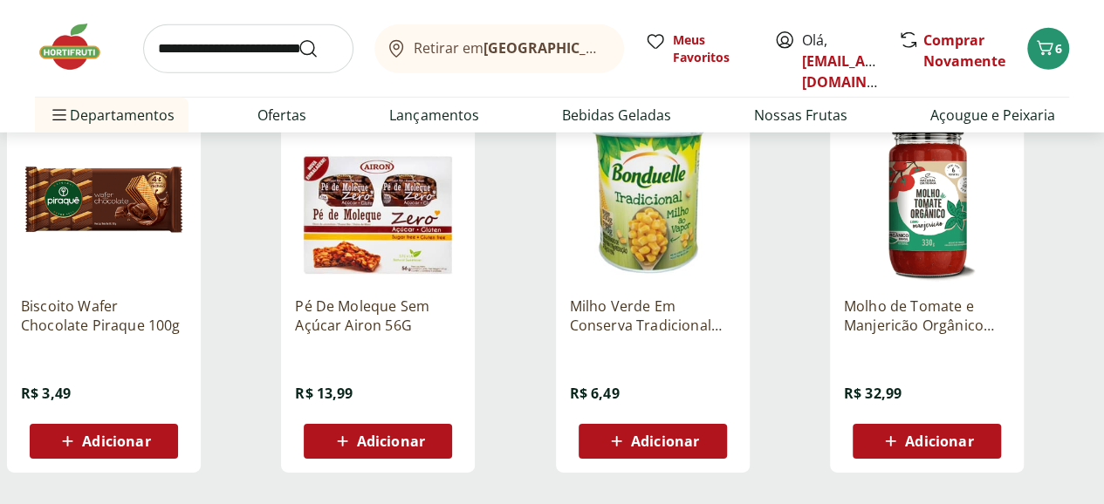
scroll to position [15966, 0]
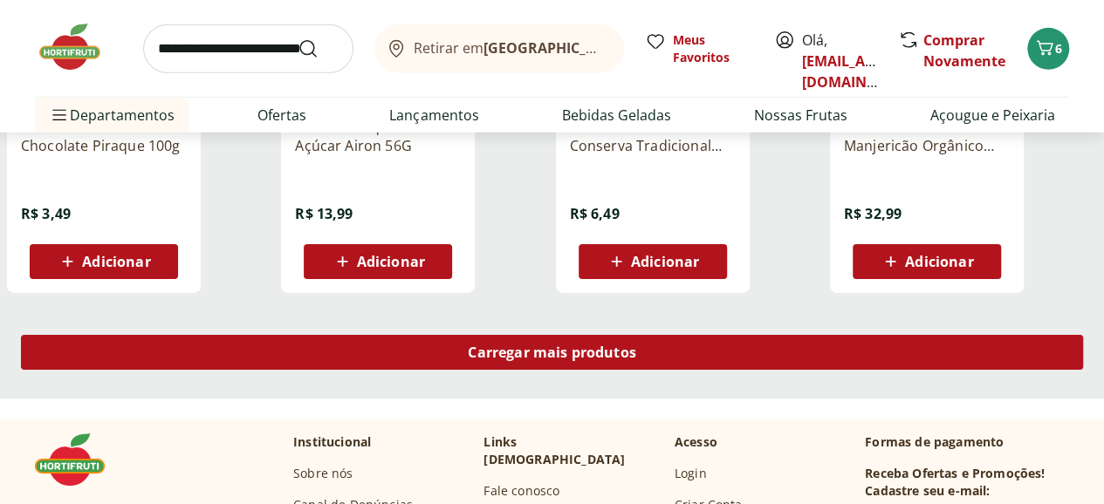
click at [636, 345] on span "Carregar mais produtos" at bounding box center [552, 352] width 168 height 14
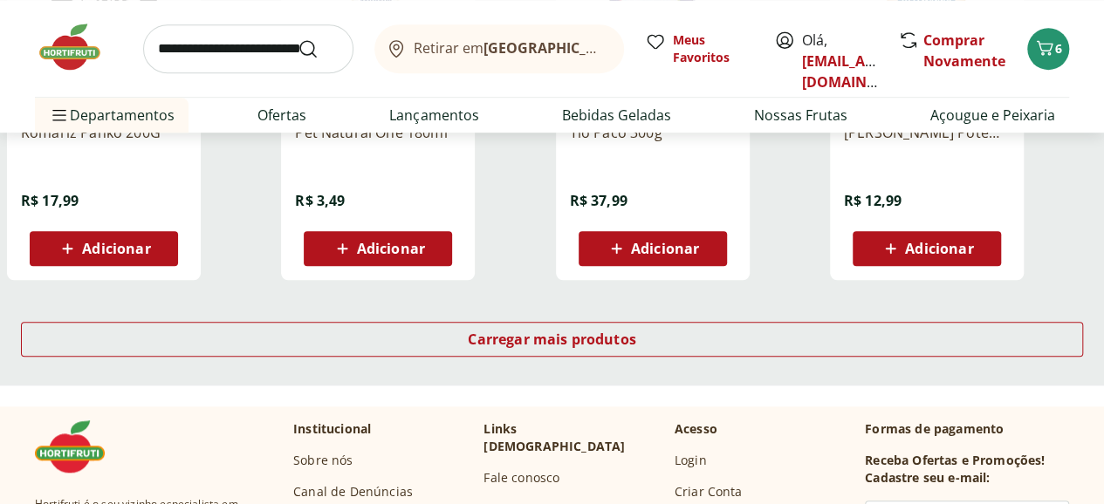
scroll to position [16926, 0]
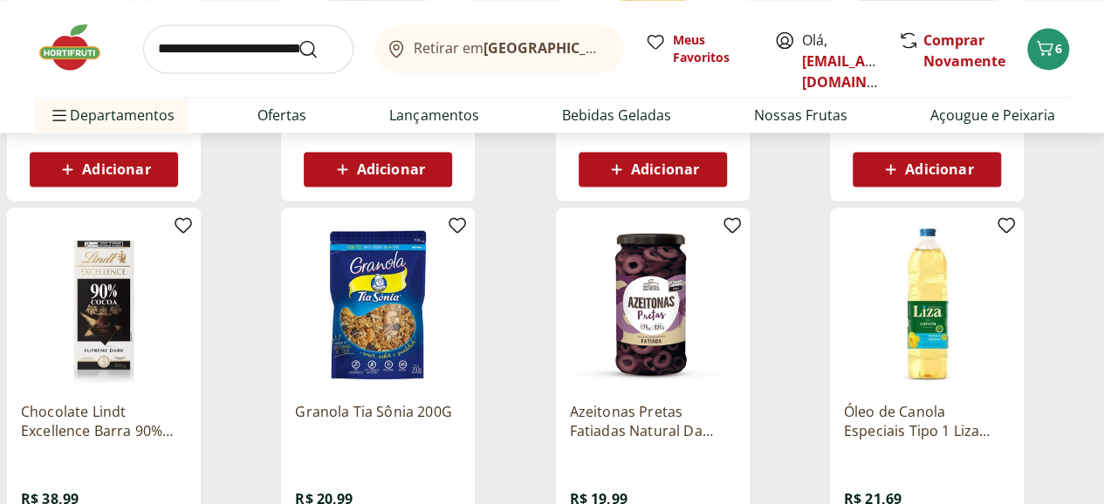
scroll to position [18147, 0]
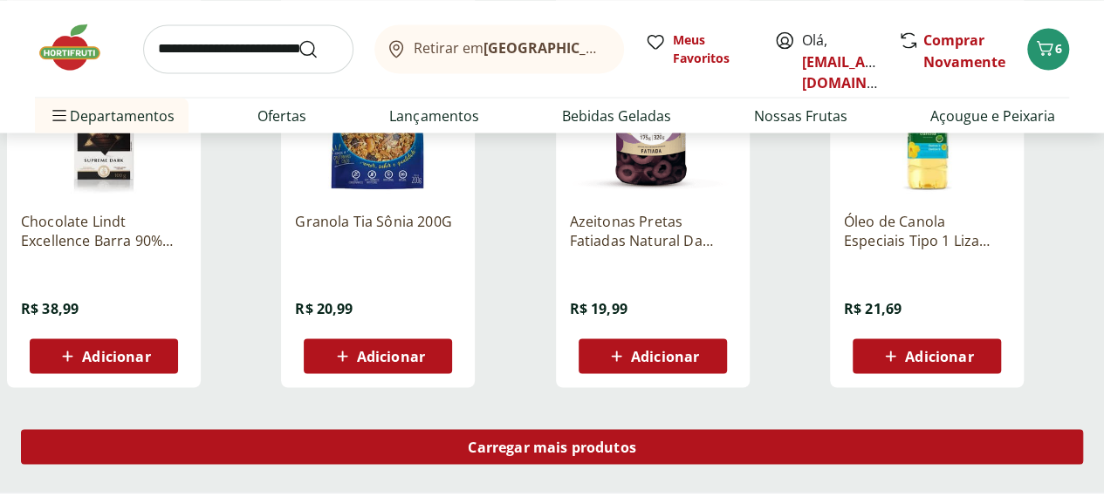
click at [721, 429] on div "Carregar mais produtos" at bounding box center [552, 446] width 1062 height 35
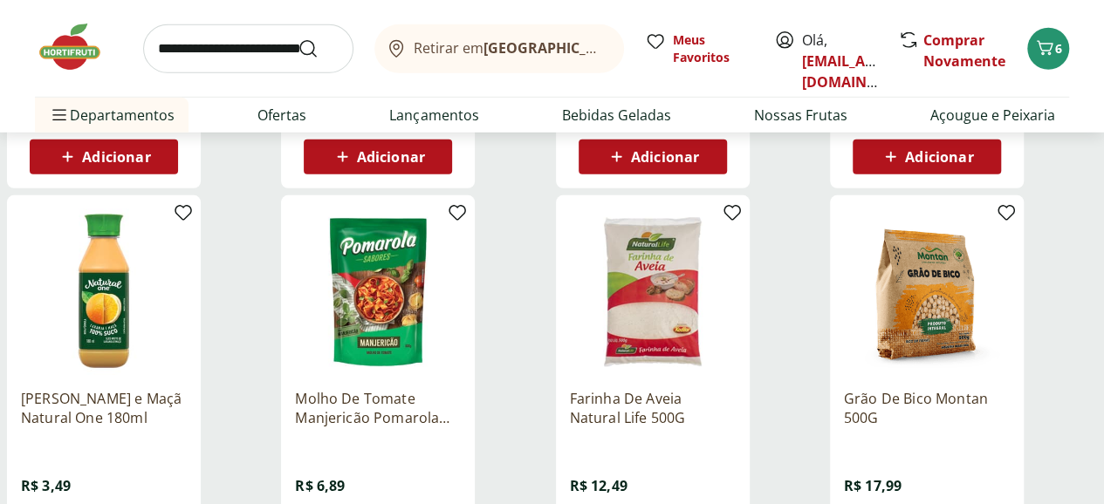
scroll to position [19456, 0]
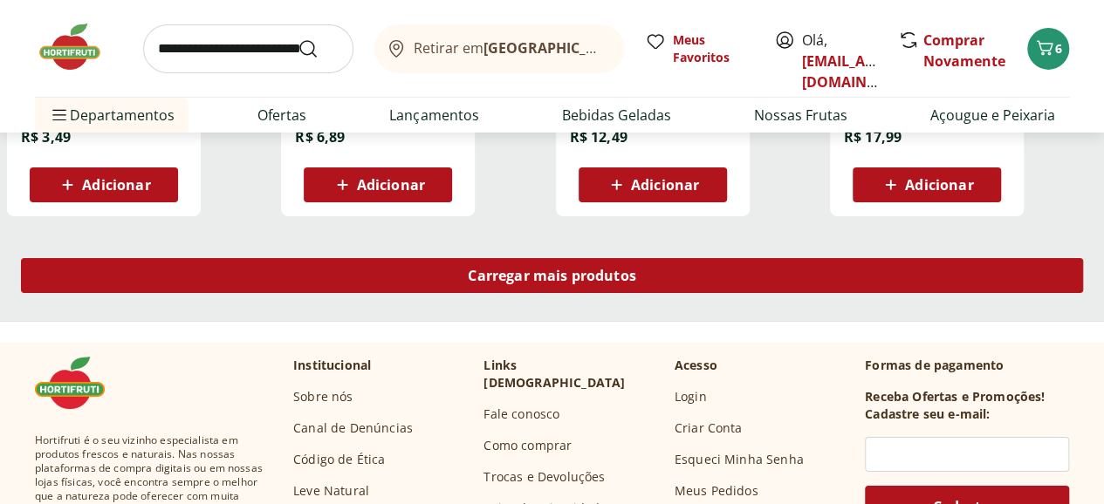
click at [679, 258] on div "Carregar mais produtos" at bounding box center [552, 275] width 1062 height 35
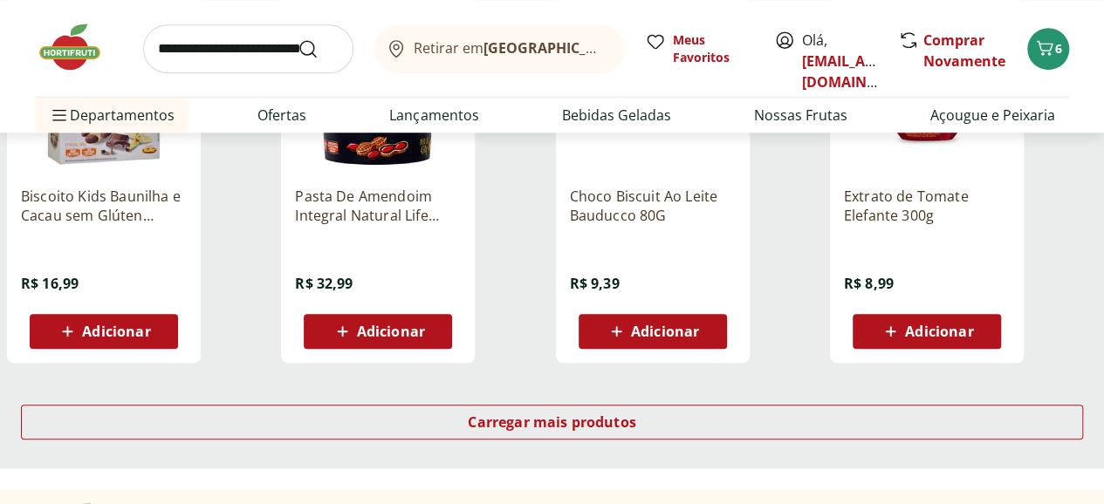
scroll to position [20590, 0]
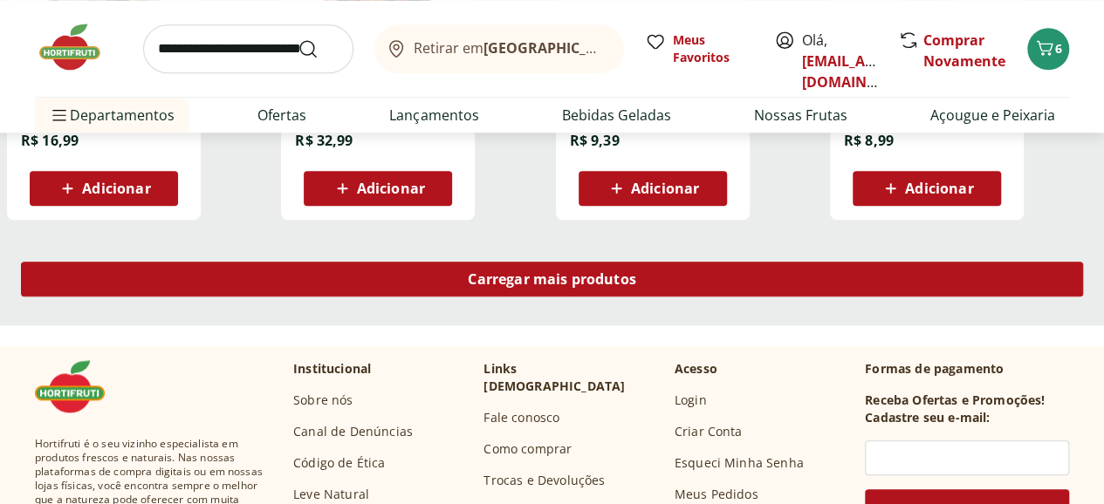
click at [636, 272] on span "Carregar mais produtos" at bounding box center [552, 279] width 168 height 14
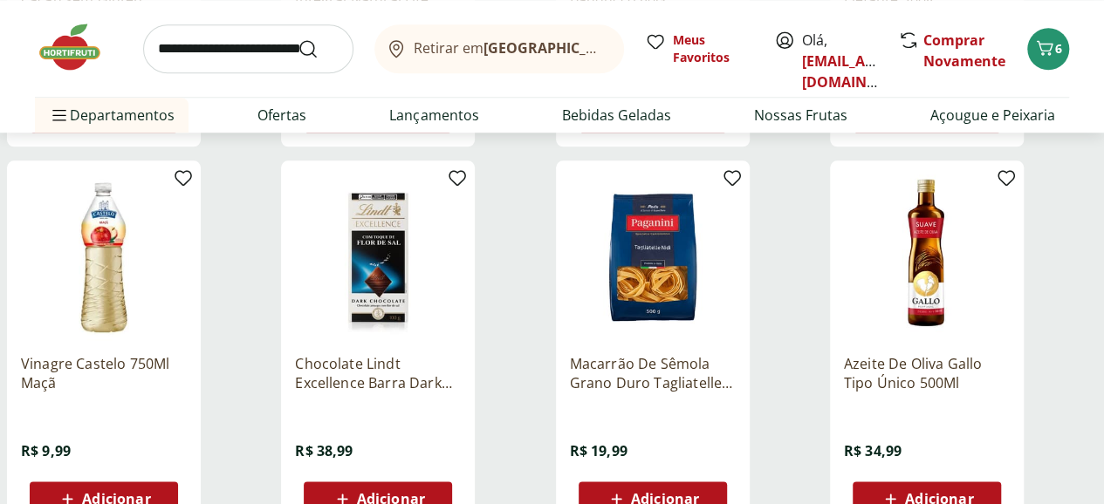
scroll to position [20765, 0]
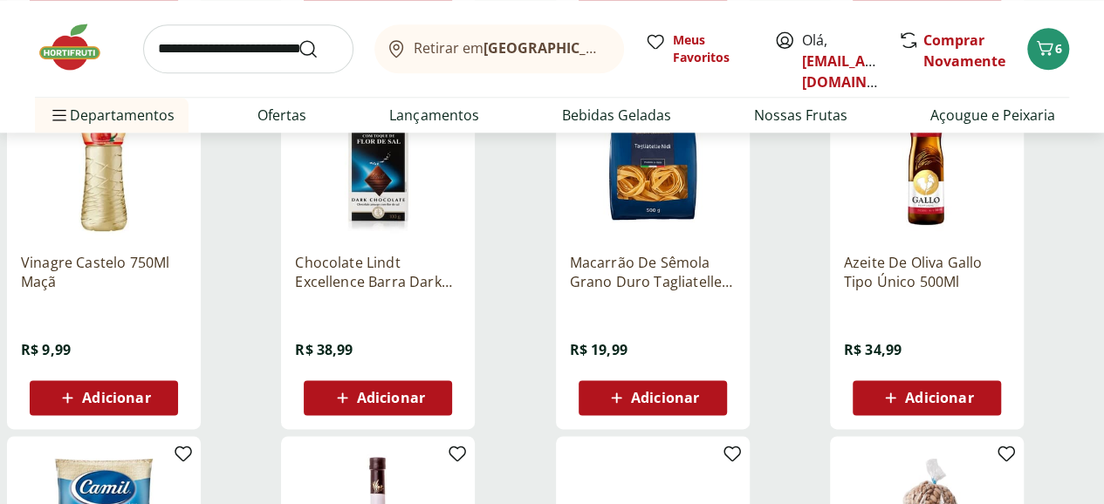
click at [425, 391] on span "Adicionar" at bounding box center [391, 398] width 68 height 14
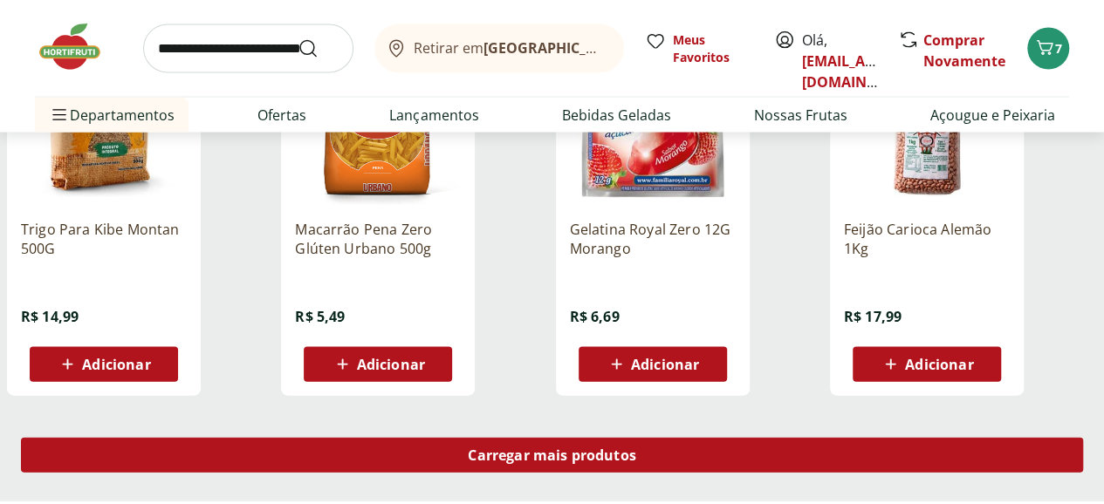
scroll to position [21550, 0]
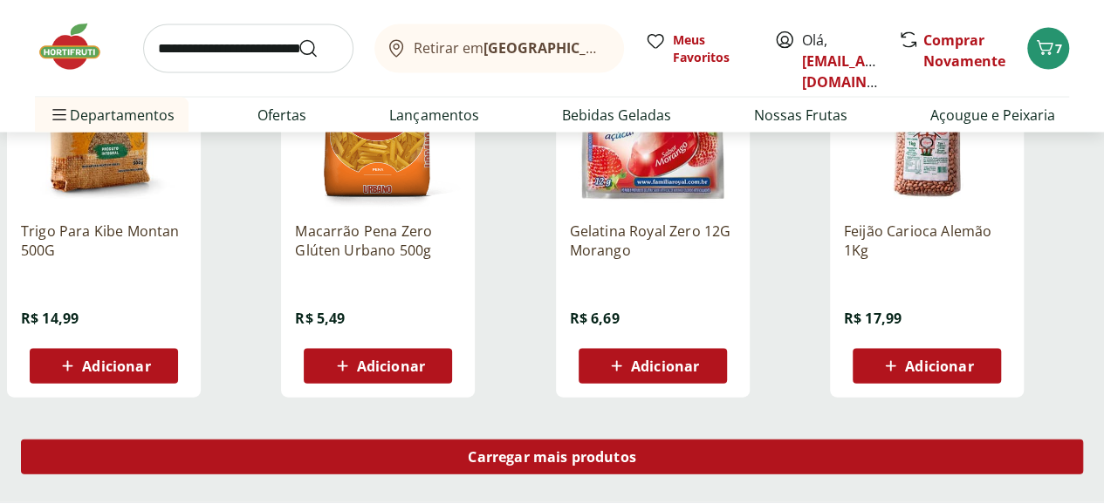
click at [667, 440] on div "Carregar mais produtos" at bounding box center [552, 457] width 1062 height 35
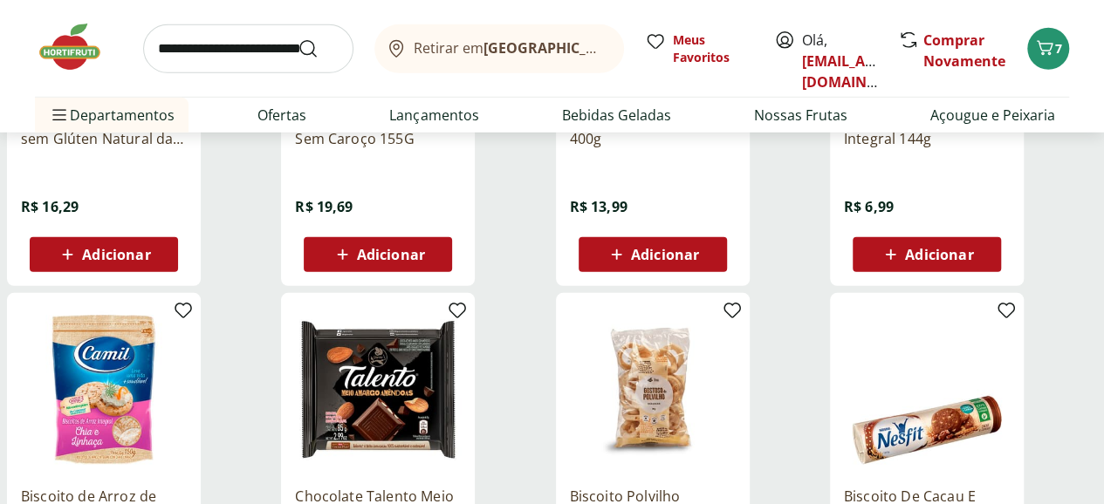
scroll to position [22684, 0]
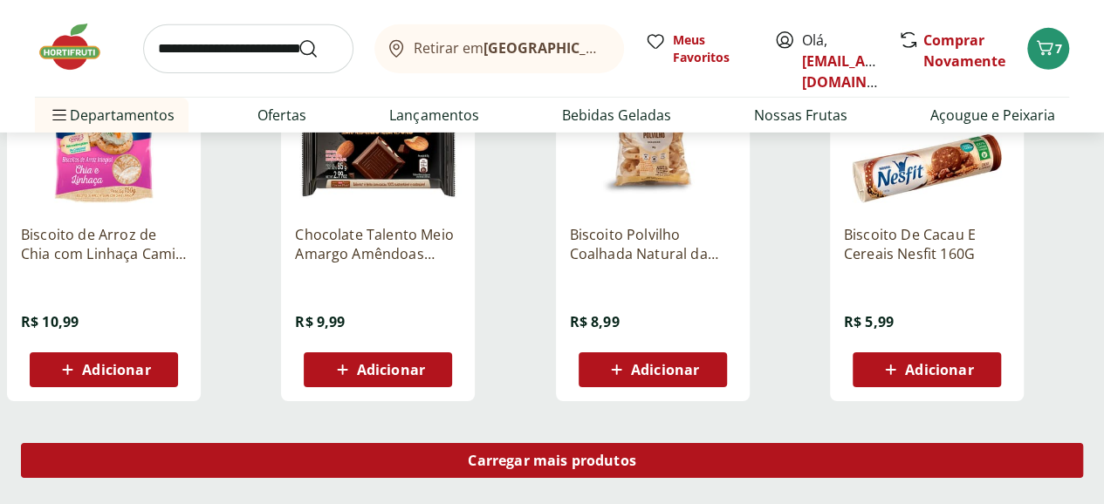
click at [636, 454] on span "Carregar mais produtos" at bounding box center [552, 461] width 168 height 14
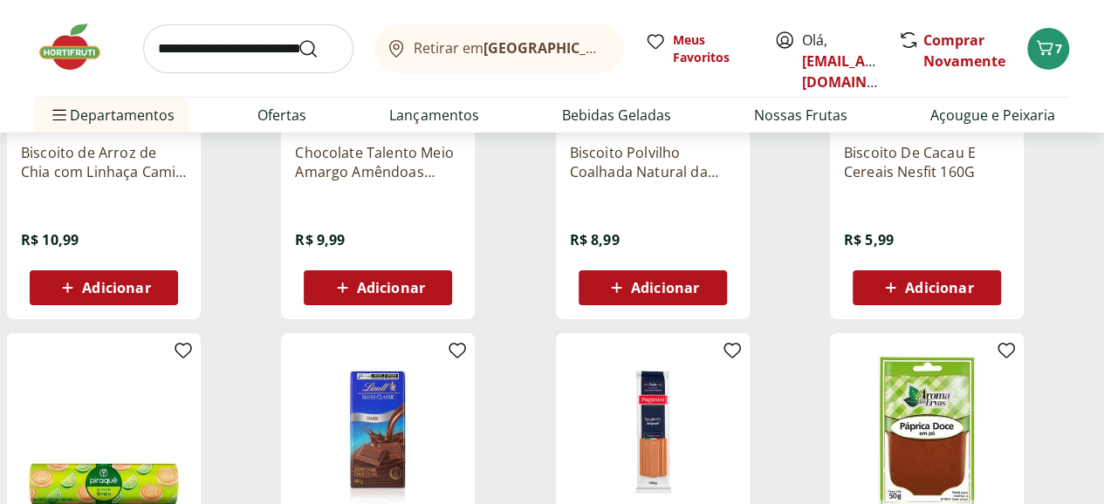
scroll to position [22946, 0]
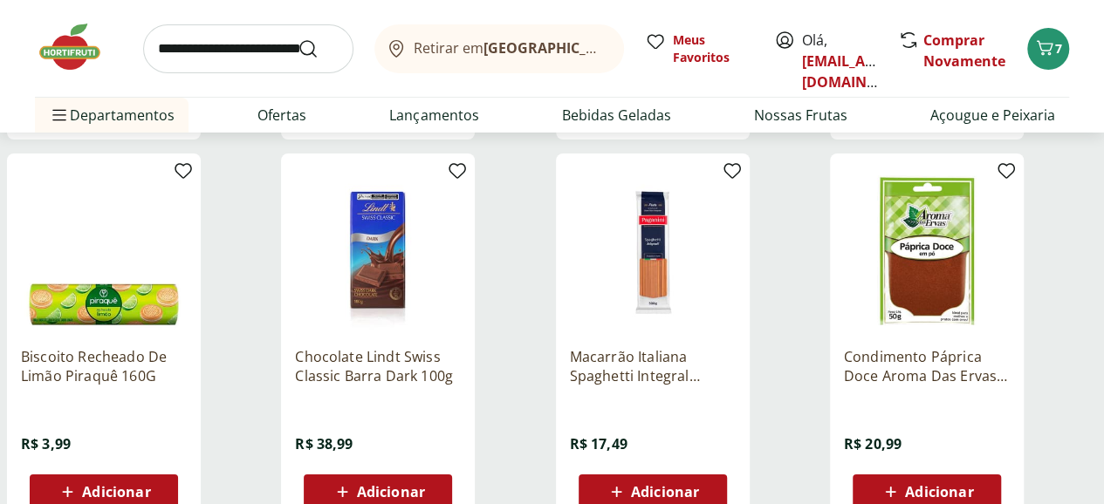
click at [425, 485] on span "Adicionar" at bounding box center [391, 492] width 68 height 14
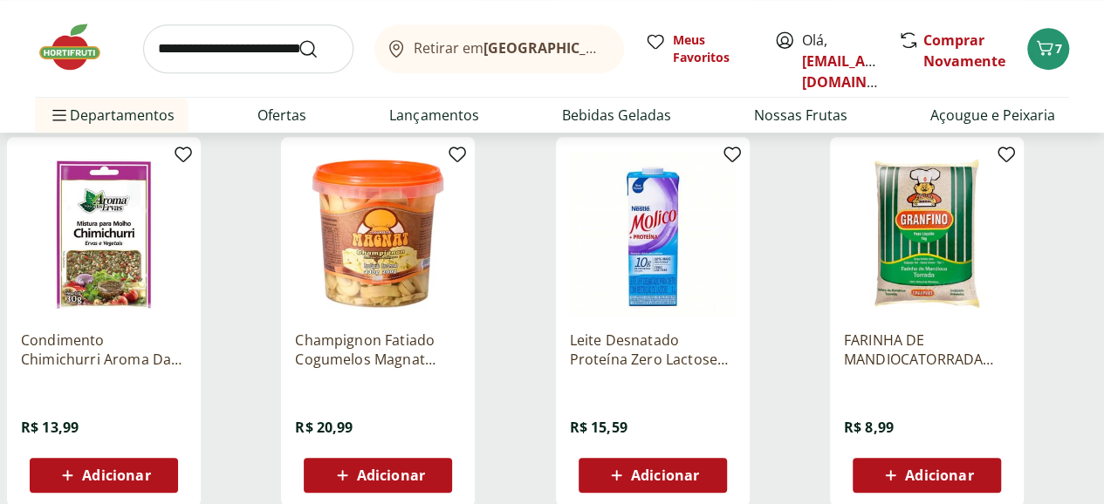
scroll to position [23993, 0]
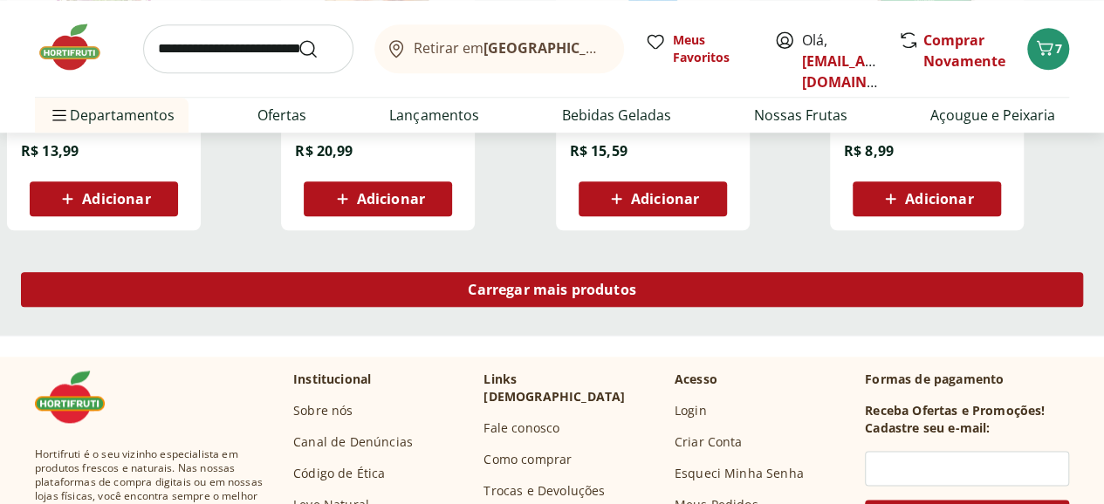
click at [636, 283] on span "Carregar mais produtos" at bounding box center [552, 290] width 168 height 14
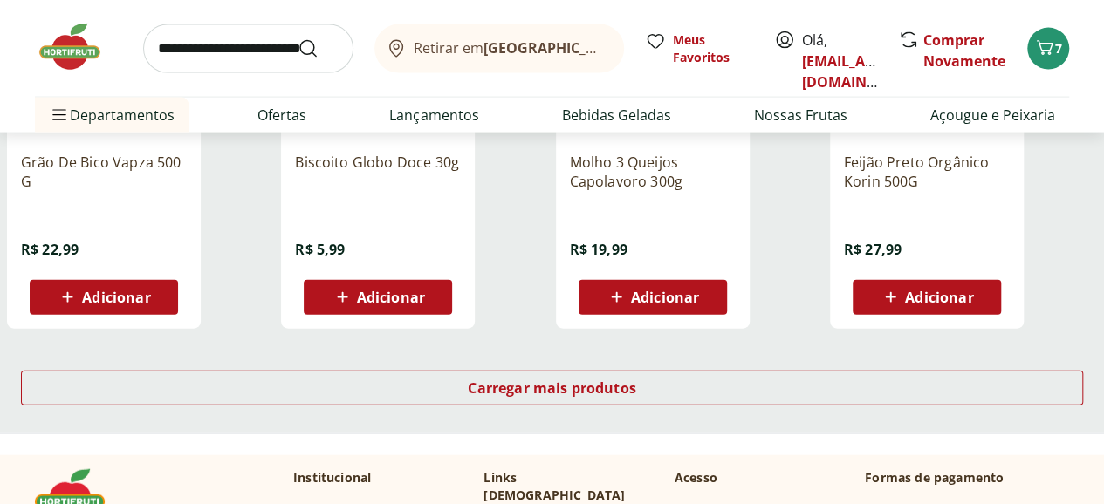
scroll to position [25040, 0]
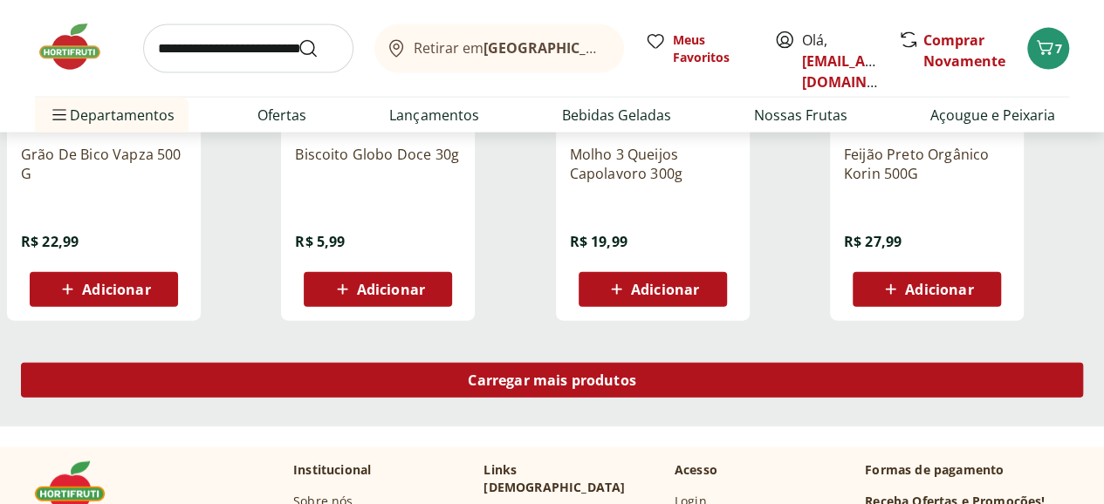
click at [677, 363] on div "Carregar mais produtos" at bounding box center [552, 380] width 1062 height 35
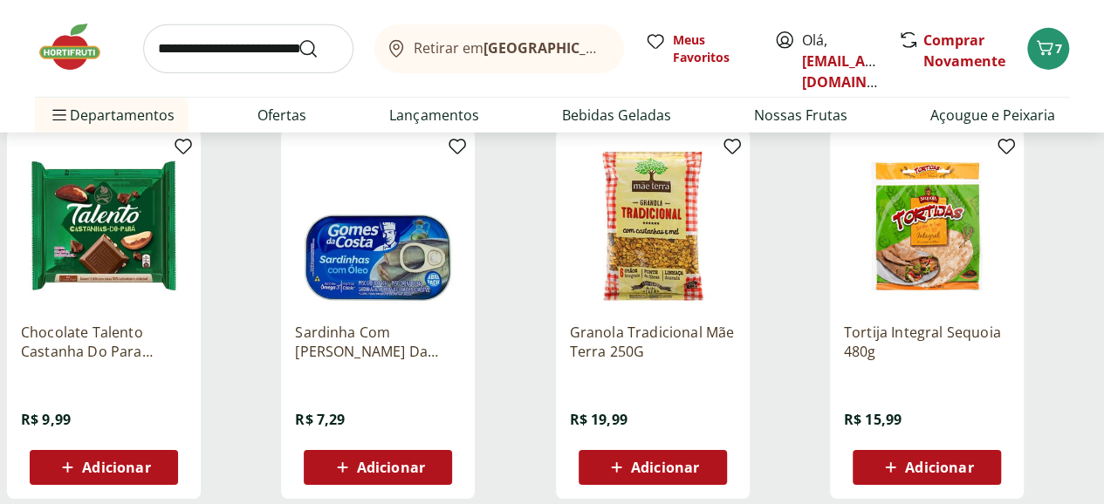
scroll to position [26348, 0]
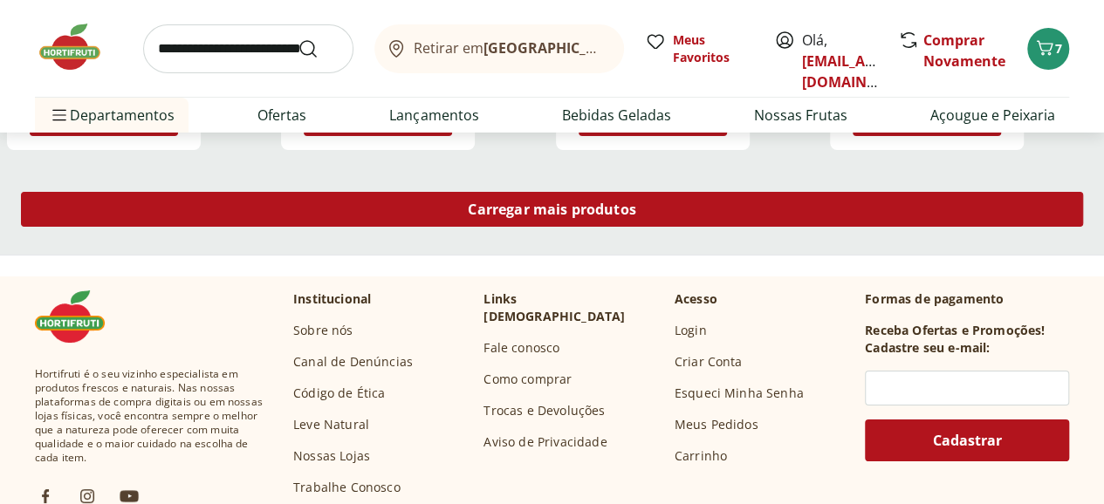
click at [636, 202] on span "Carregar mais produtos" at bounding box center [552, 209] width 168 height 14
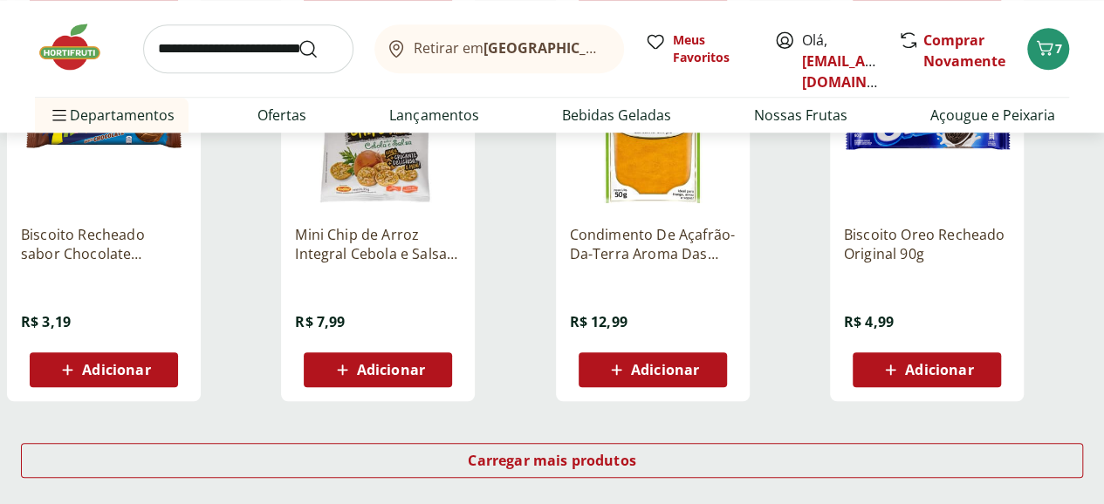
scroll to position [27483, 0]
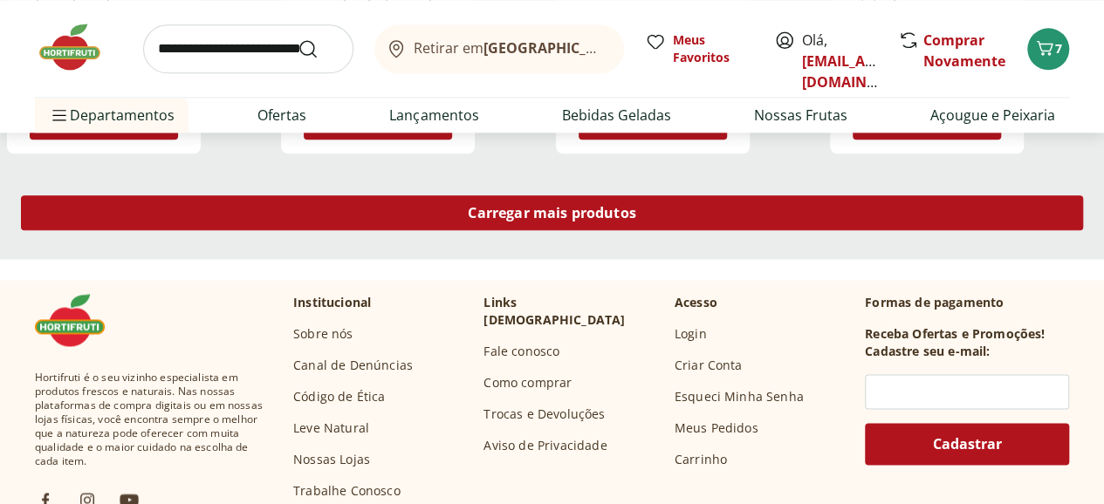
click at [636, 206] on span "Carregar mais produtos" at bounding box center [552, 213] width 168 height 14
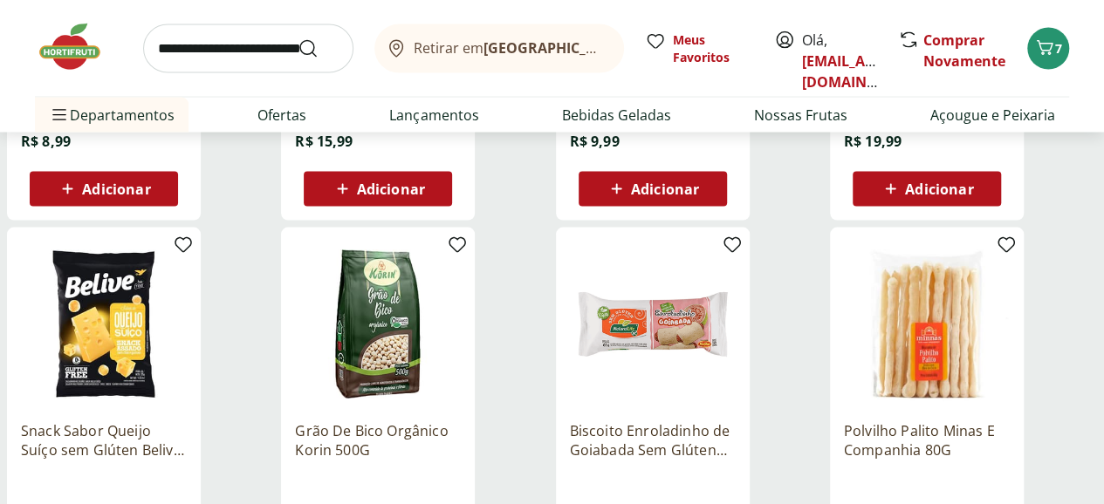
scroll to position [28355, 0]
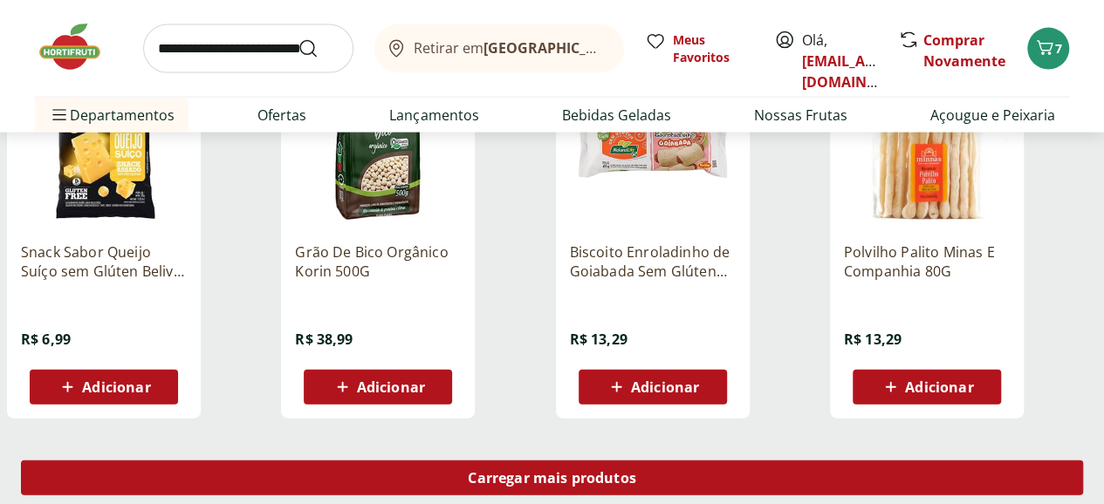
click at [694, 461] on div "Carregar mais produtos" at bounding box center [552, 478] width 1062 height 35
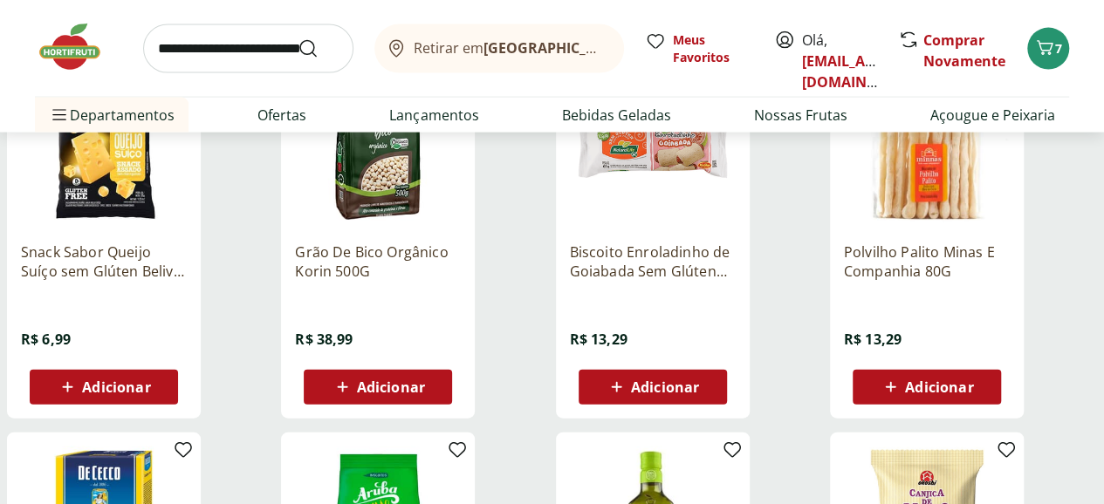
scroll to position [28704, 0]
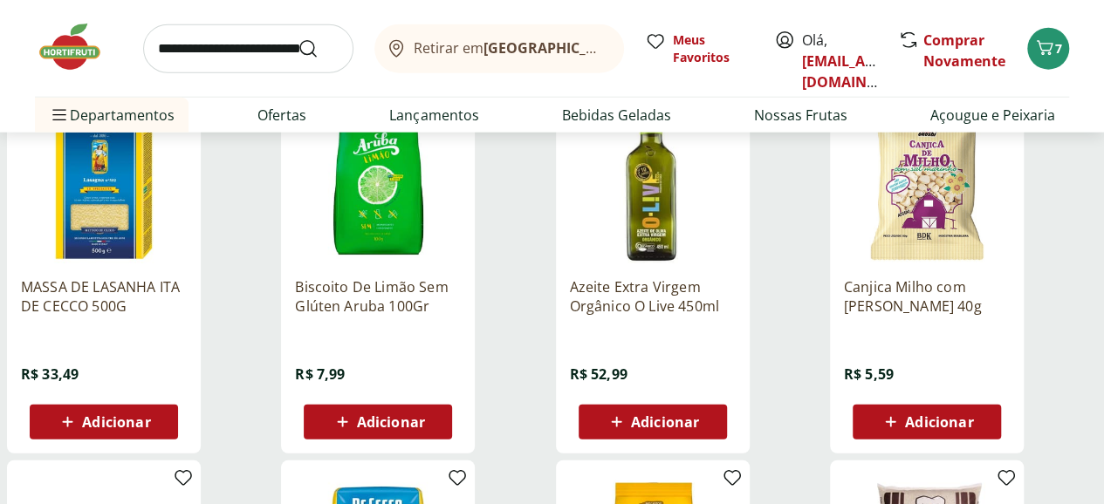
click at [973, 415] on span "Adicionar" at bounding box center [939, 422] width 68 height 14
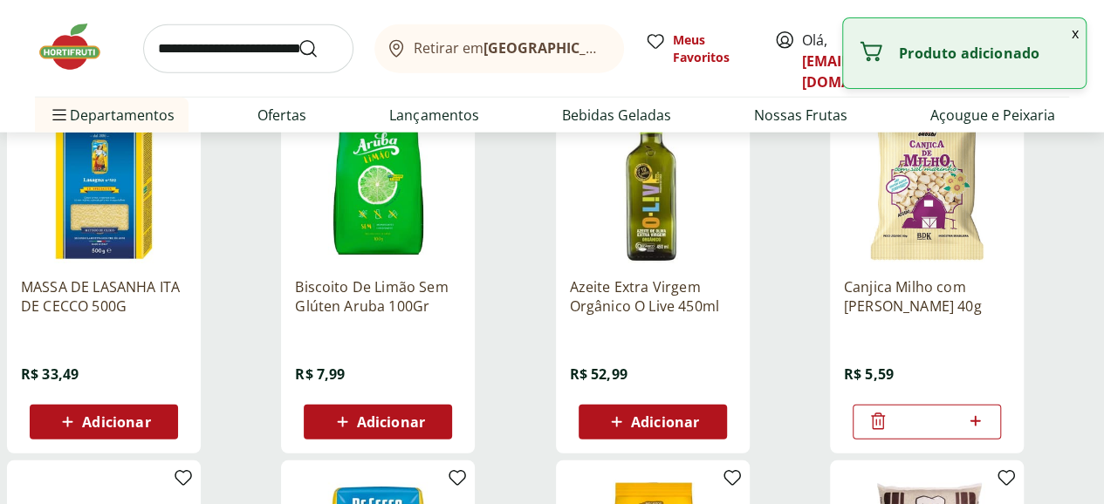
click at [981, 416] on icon at bounding box center [975, 421] width 10 height 10
type input "*"
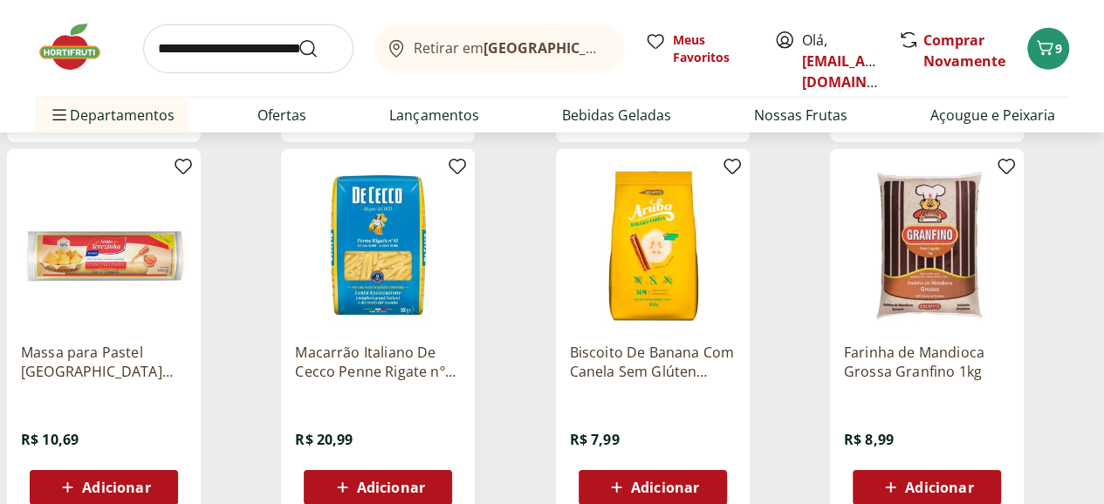
scroll to position [29053, 0]
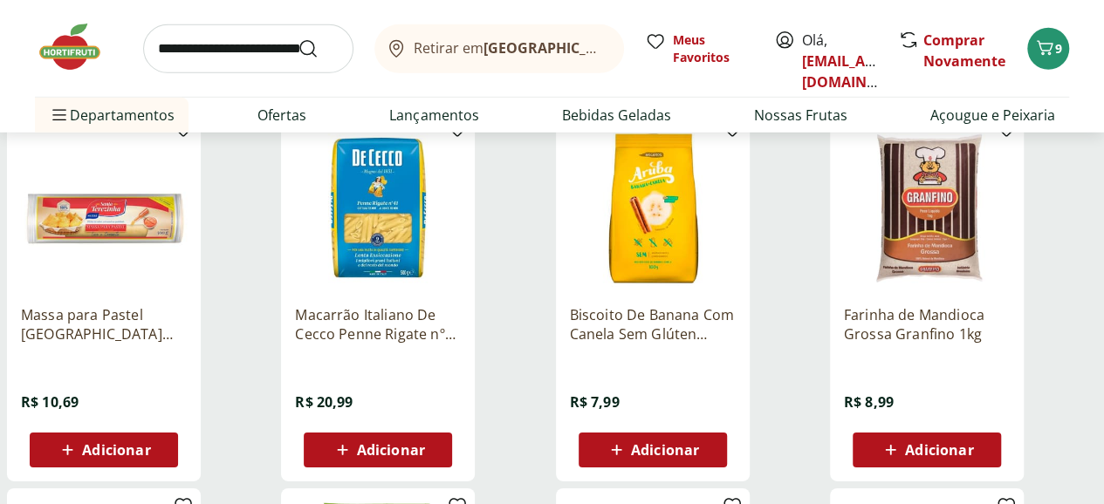
click at [699, 443] on span "Adicionar" at bounding box center [665, 450] width 68 height 14
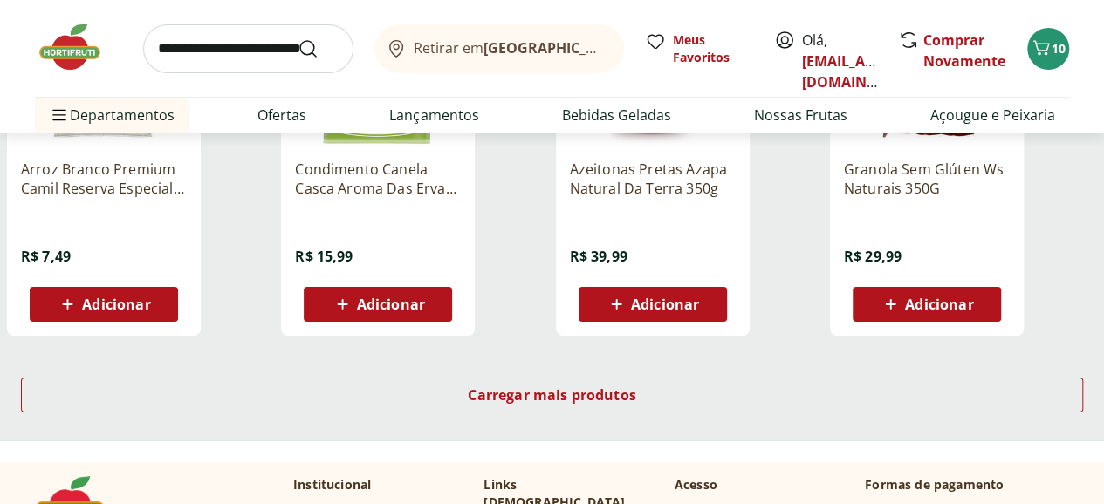
scroll to position [29577, 0]
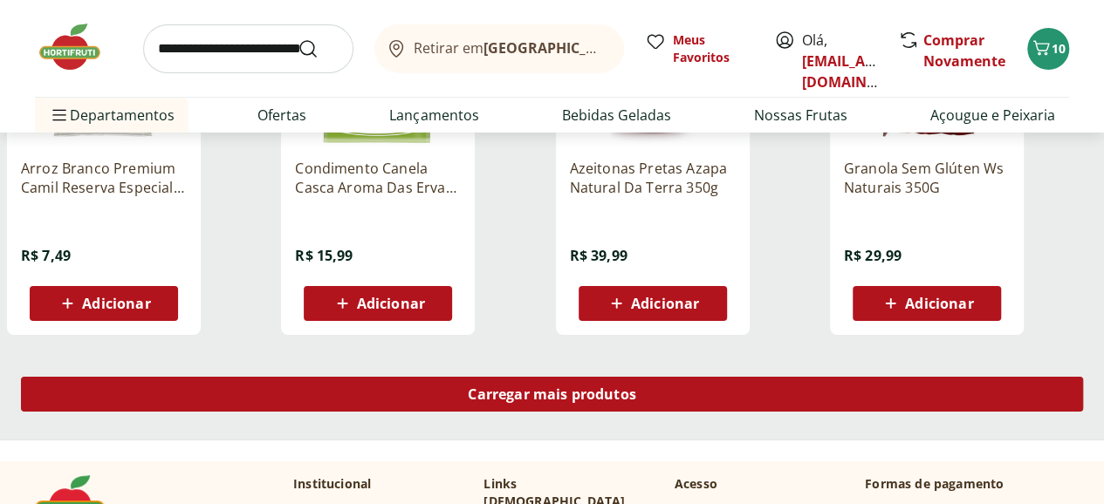
click at [756, 377] on div "Carregar mais produtos" at bounding box center [552, 394] width 1062 height 35
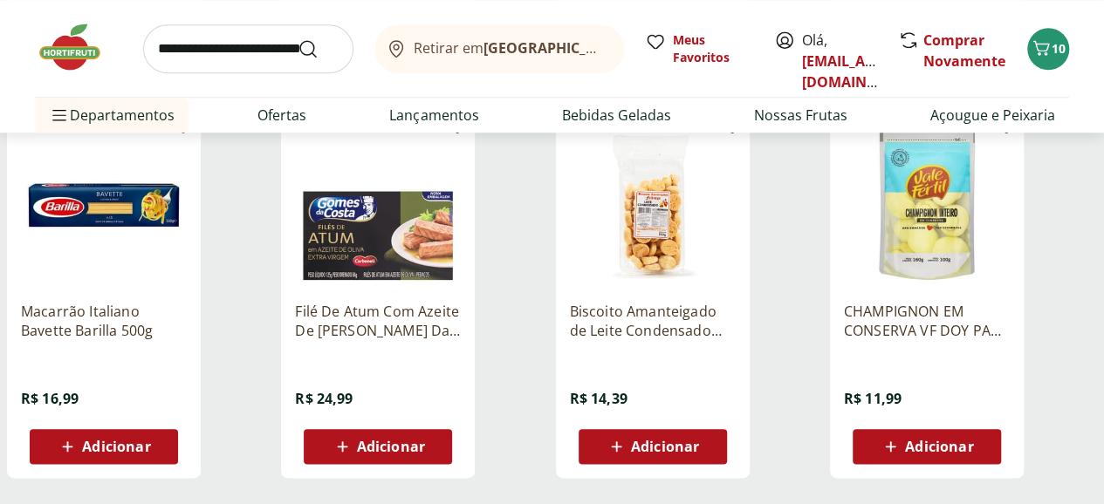
scroll to position [30711, 0]
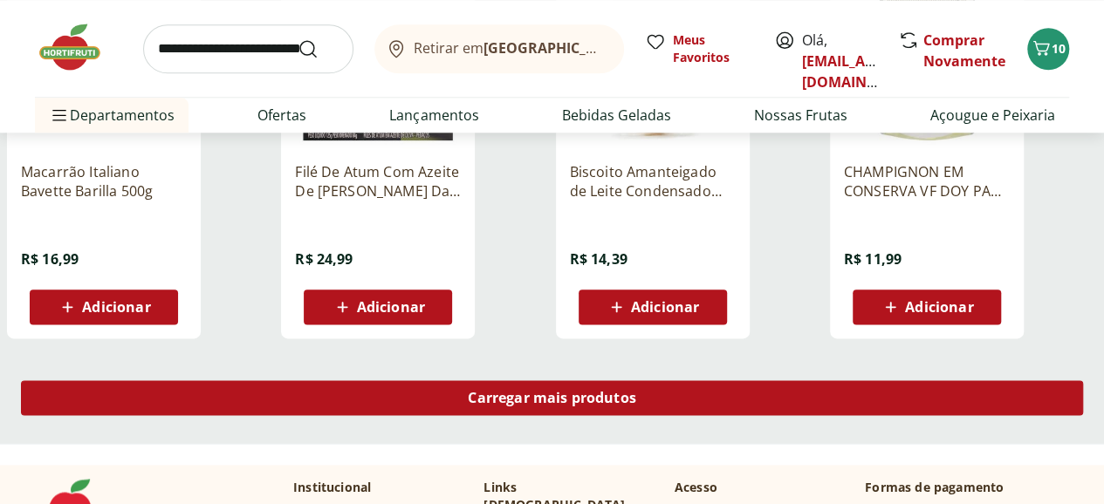
drag, startPoint x: 718, startPoint y: 322, endPoint x: 716, endPoint y: 336, distance: 14.1
click at [716, 359] on div "Carregar mais produtos" at bounding box center [552, 401] width 1104 height 84
click at [636, 391] on span "Carregar mais produtos" at bounding box center [552, 398] width 168 height 14
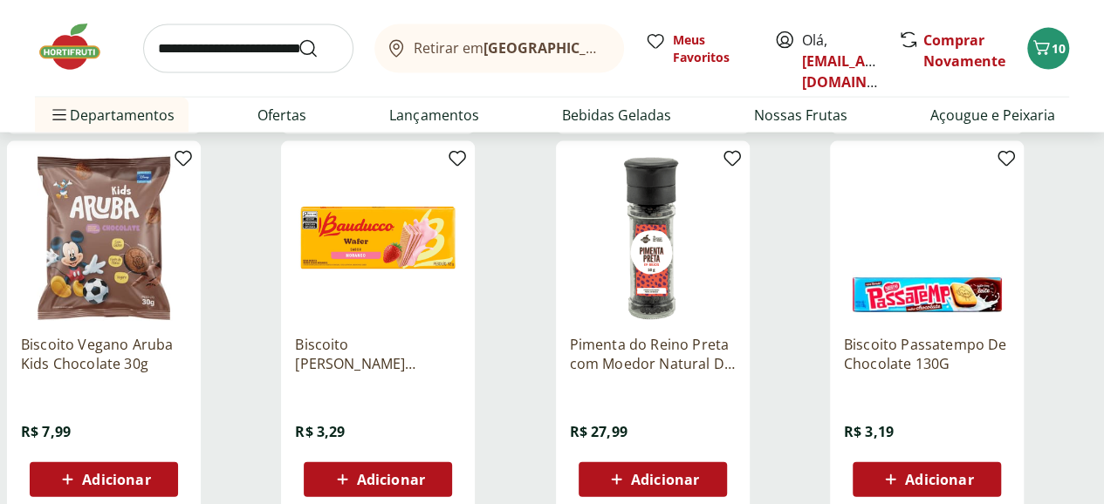
scroll to position [31845, 0]
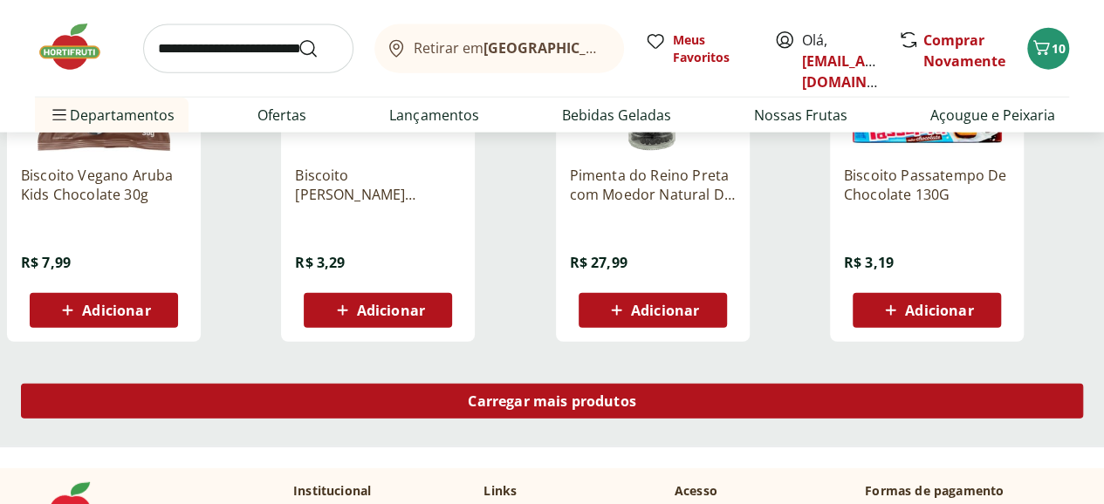
click at [636, 394] on span "Carregar mais produtos" at bounding box center [552, 401] width 168 height 14
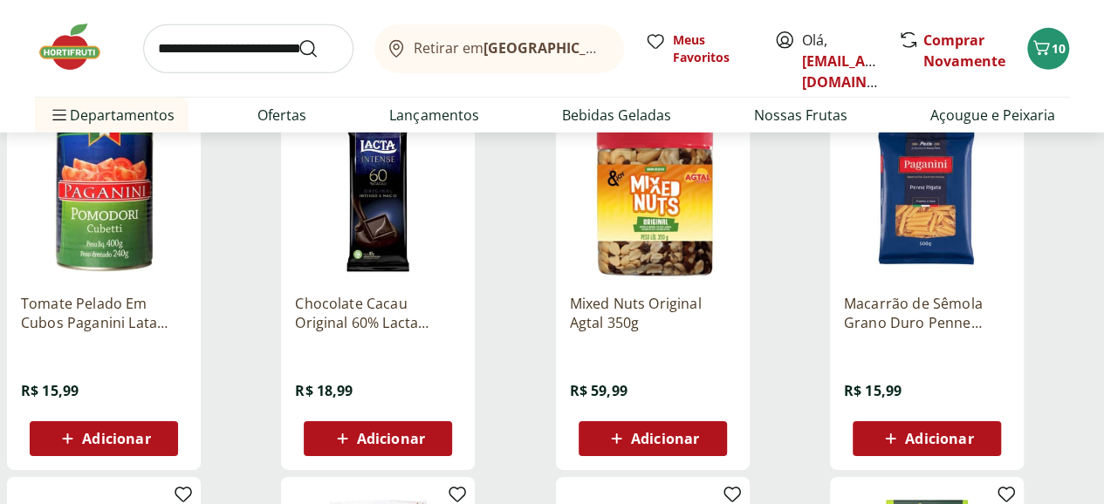
scroll to position [32630, 0]
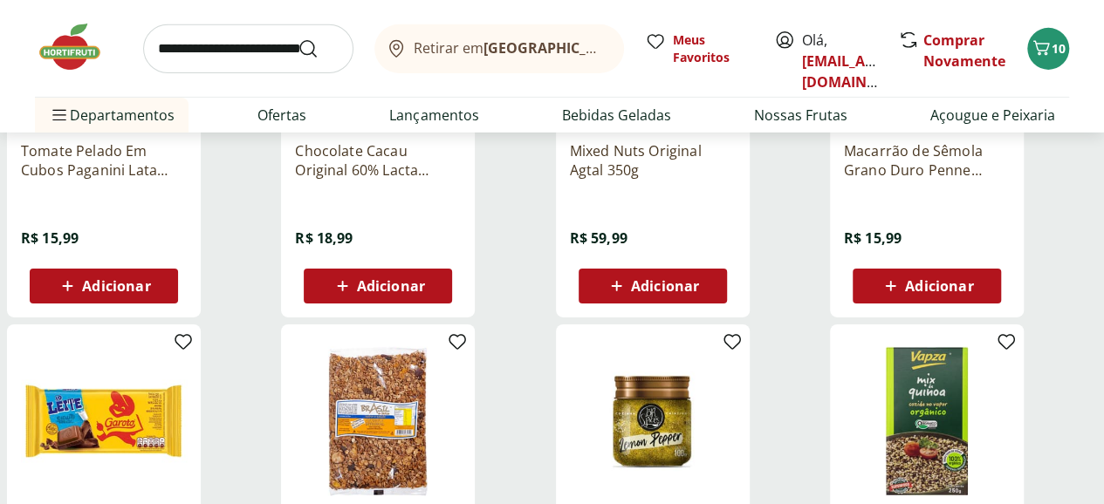
click at [425, 279] on span "Adicionar" at bounding box center [391, 286] width 68 height 14
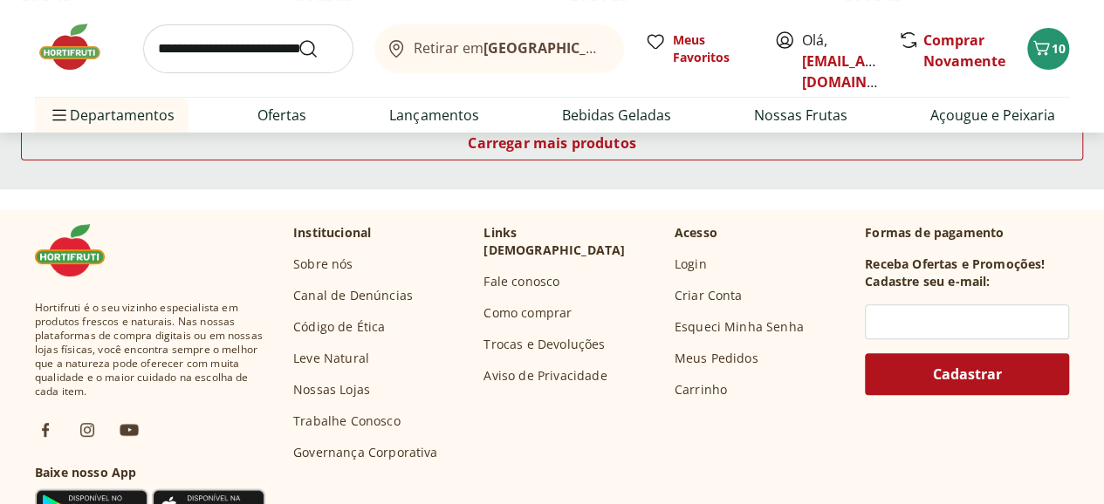
scroll to position [32979, 0]
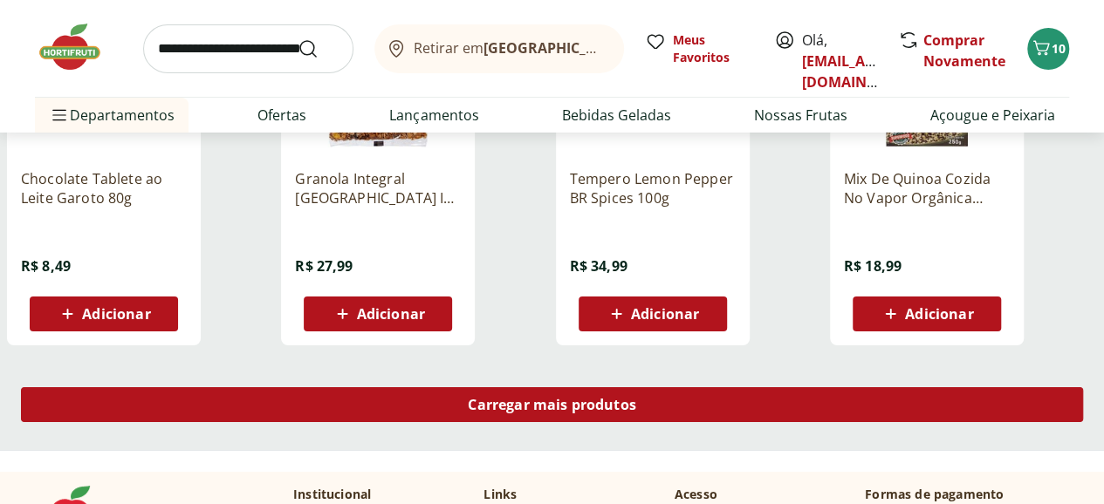
click at [636, 398] on span "Carregar mais produtos" at bounding box center [552, 405] width 168 height 14
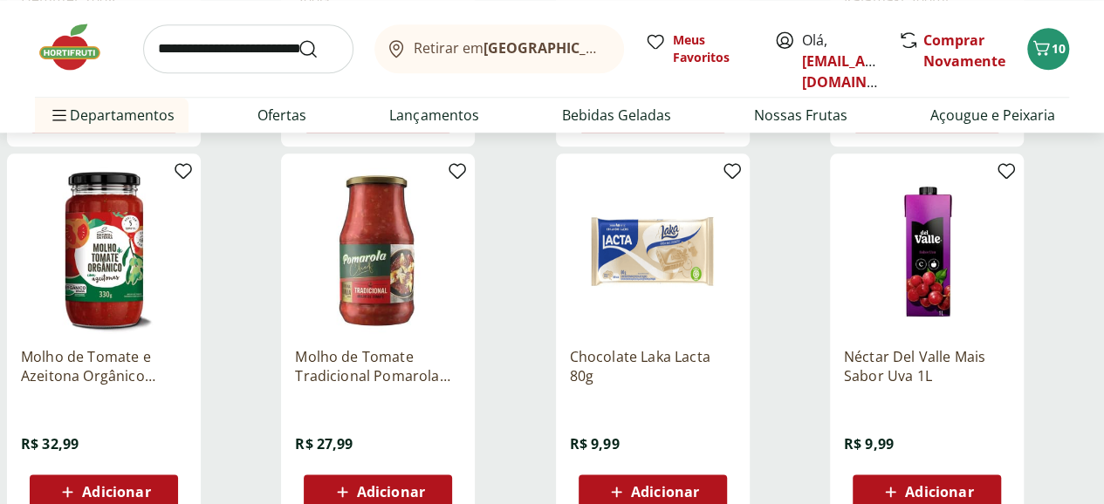
scroll to position [34288, 0]
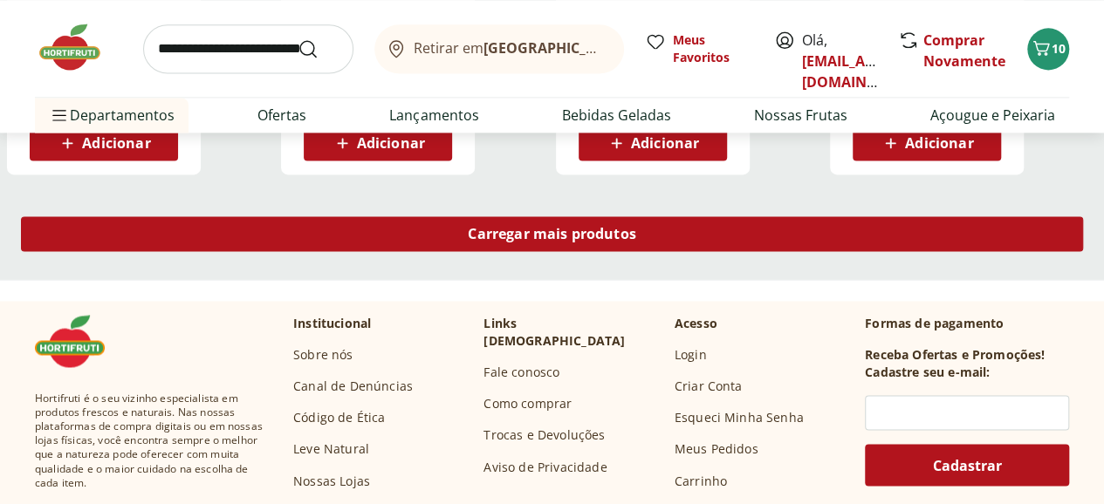
click at [636, 227] on span "Carregar mais produtos" at bounding box center [552, 234] width 168 height 14
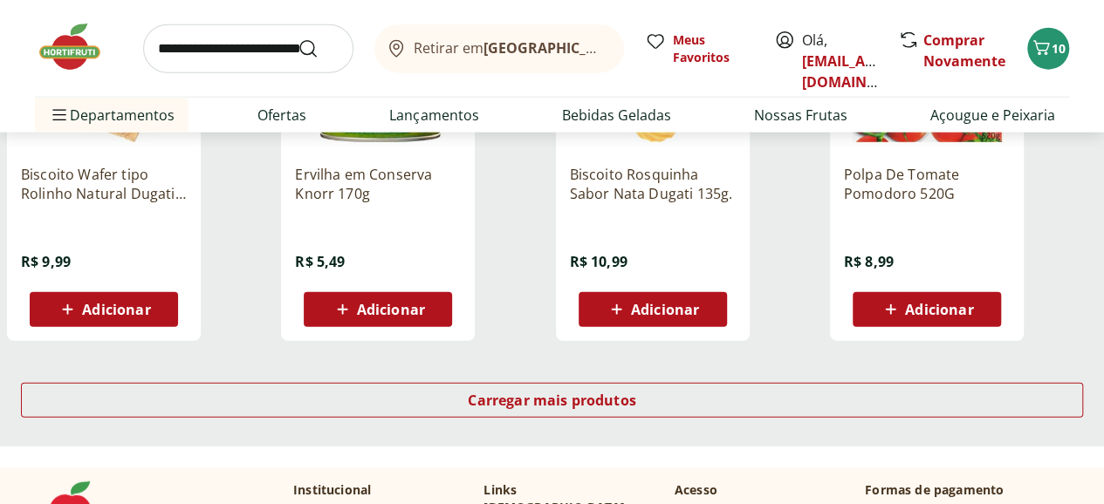
scroll to position [35335, 0]
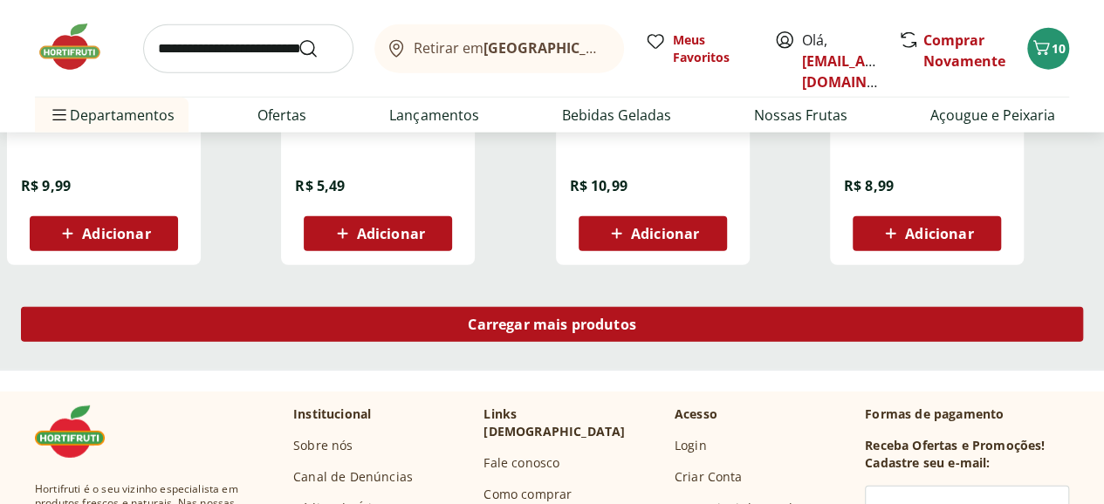
click at [636, 318] on span "Carregar mais produtos" at bounding box center [552, 325] width 168 height 14
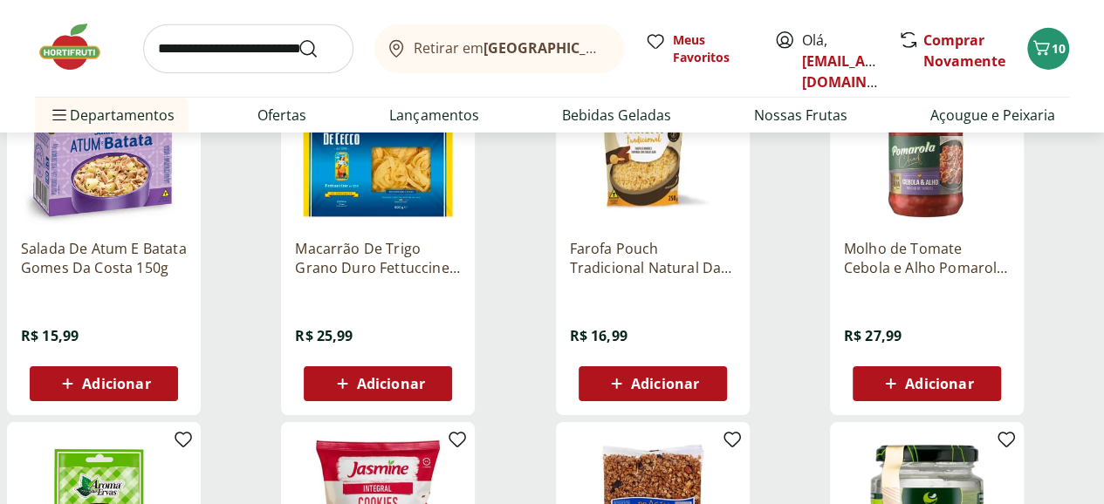
scroll to position [36295, 0]
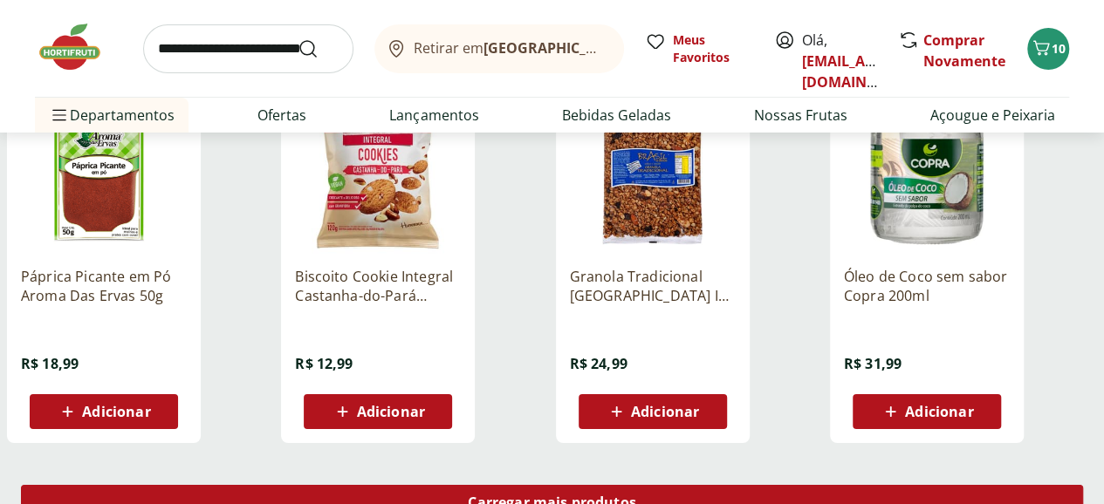
click at [636, 496] on span "Carregar mais produtos" at bounding box center [552, 503] width 168 height 14
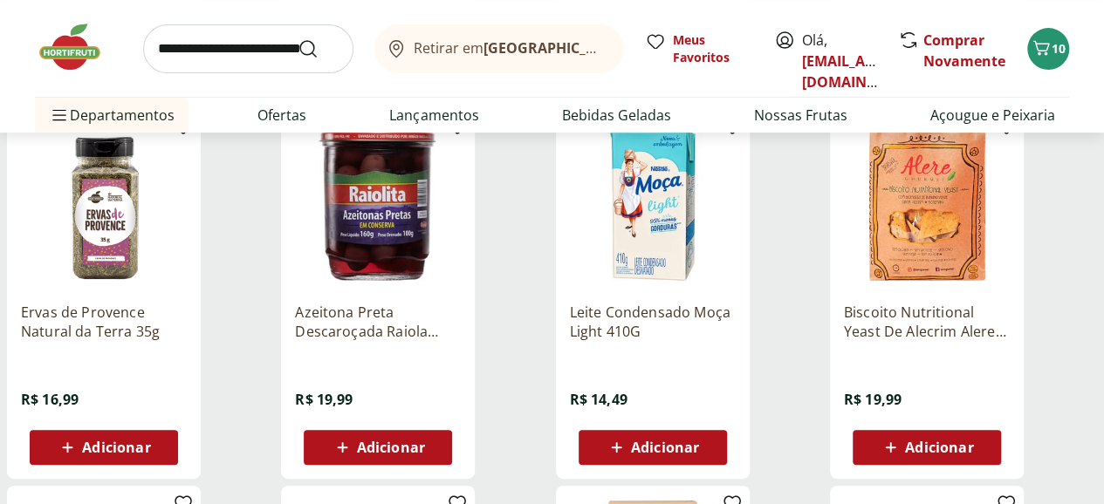
scroll to position [36643, 0]
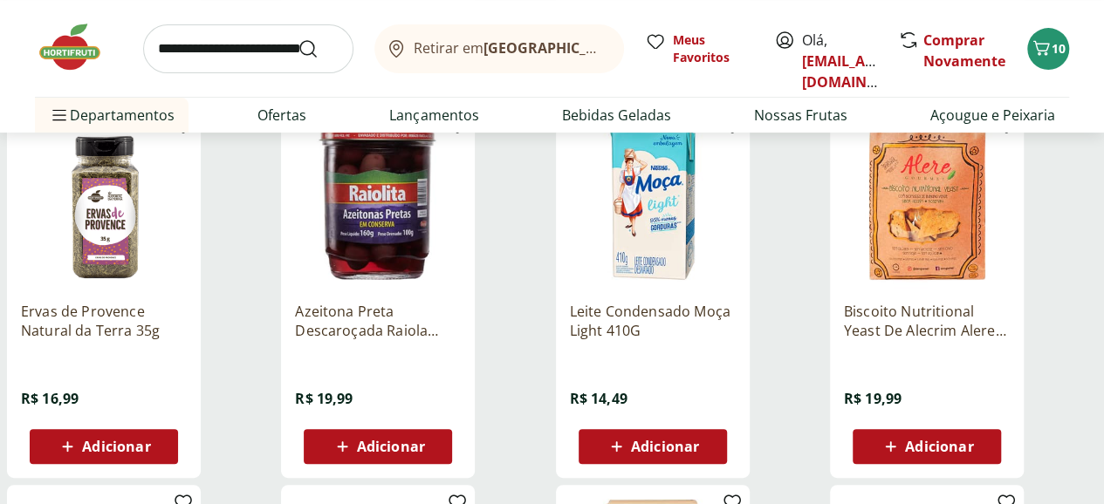
click at [901, 436] on icon at bounding box center [890, 446] width 22 height 21
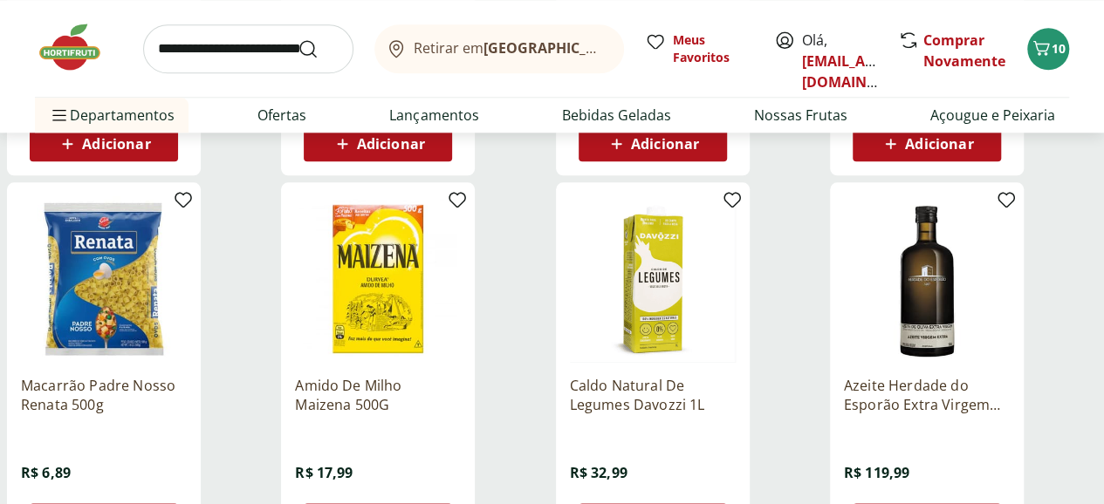
scroll to position [37516, 0]
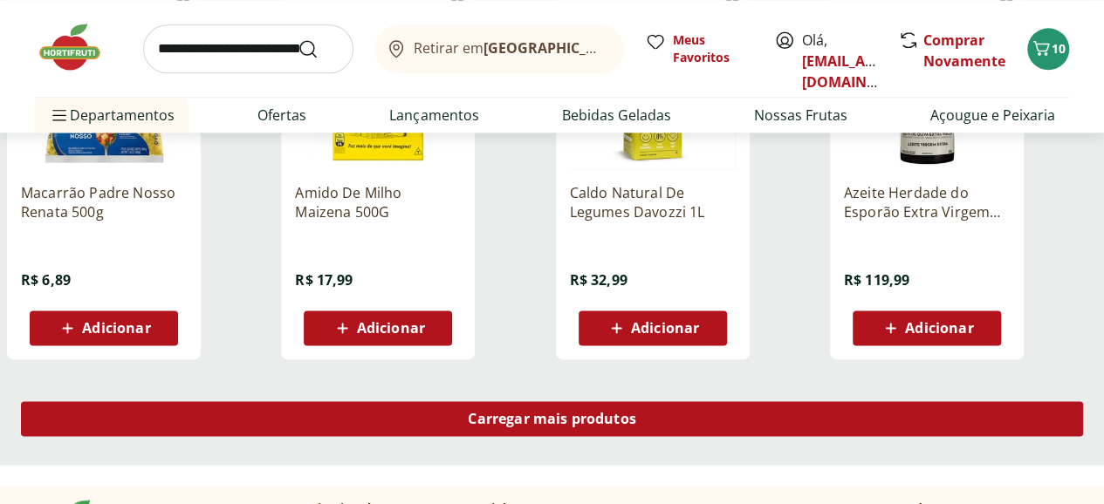
click at [636, 412] on span "Carregar mais produtos" at bounding box center [552, 419] width 168 height 14
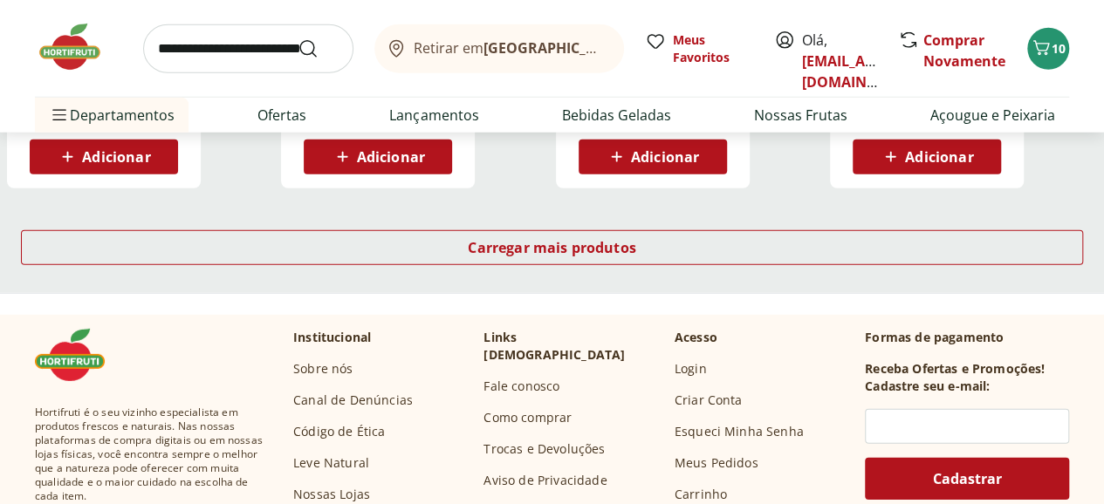
scroll to position [38650, 0]
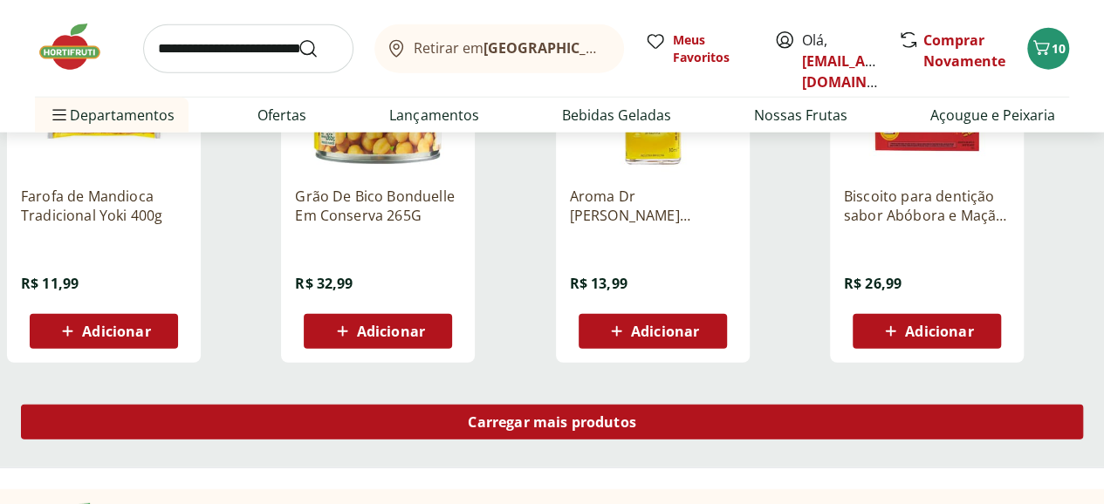
click at [636, 415] on span "Carregar mais produtos" at bounding box center [552, 422] width 168 height 14
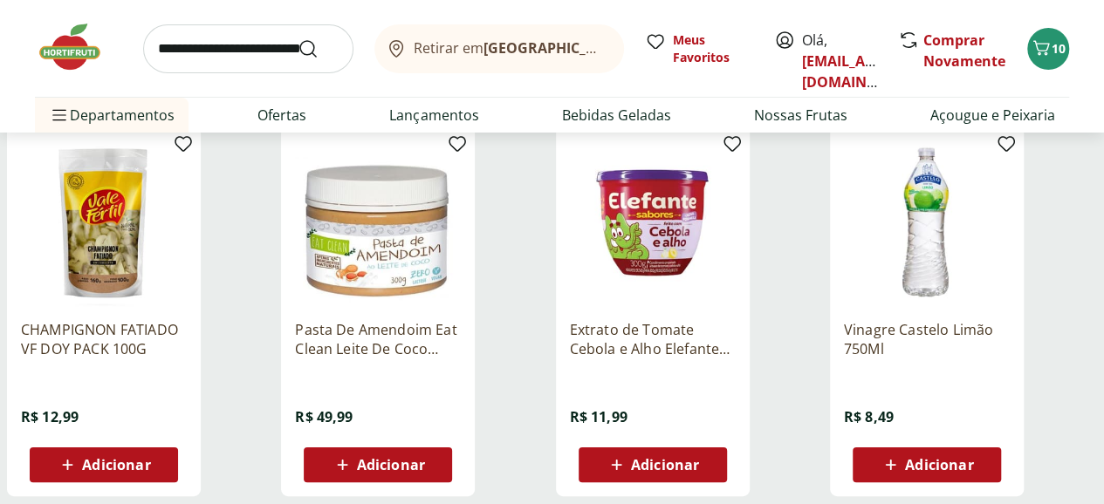
scroll to position [39872, 0]
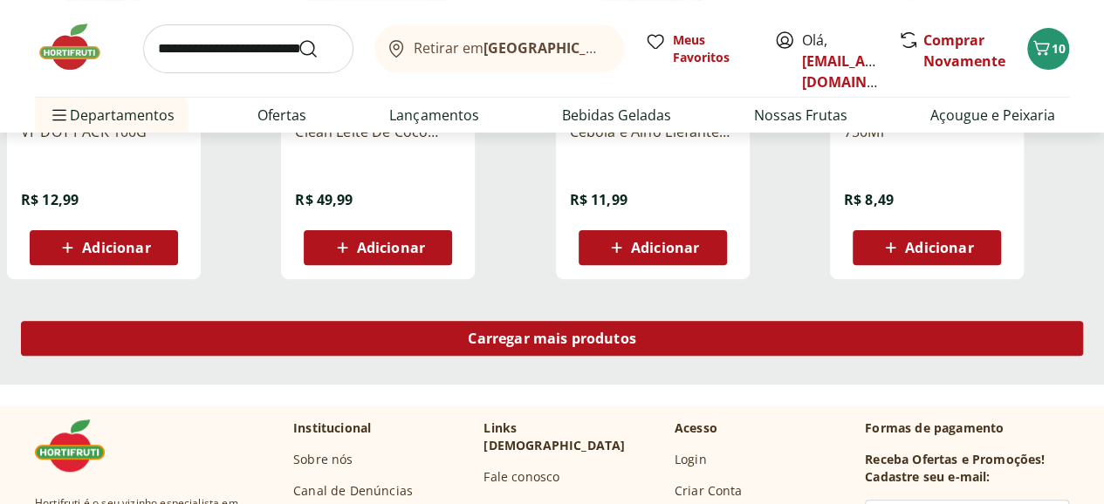
click at [636, 332] on span "Carregar mais produtos" at bounding box center [552, 339] width 168 height 14
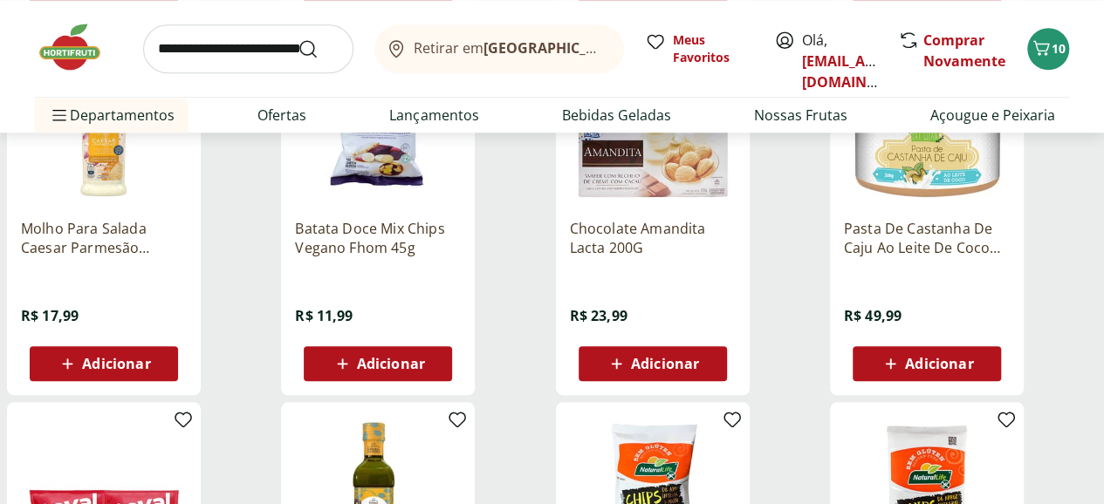
scroll to position [40395, 0]
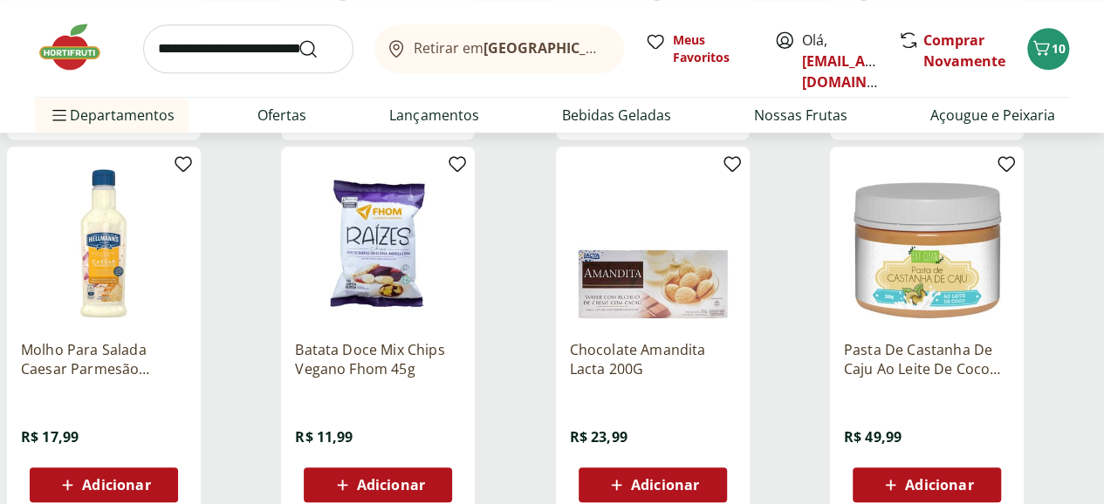
click at [973, 478] on span "Adicionar" at bounding box center [939, 485] width 68 height 14
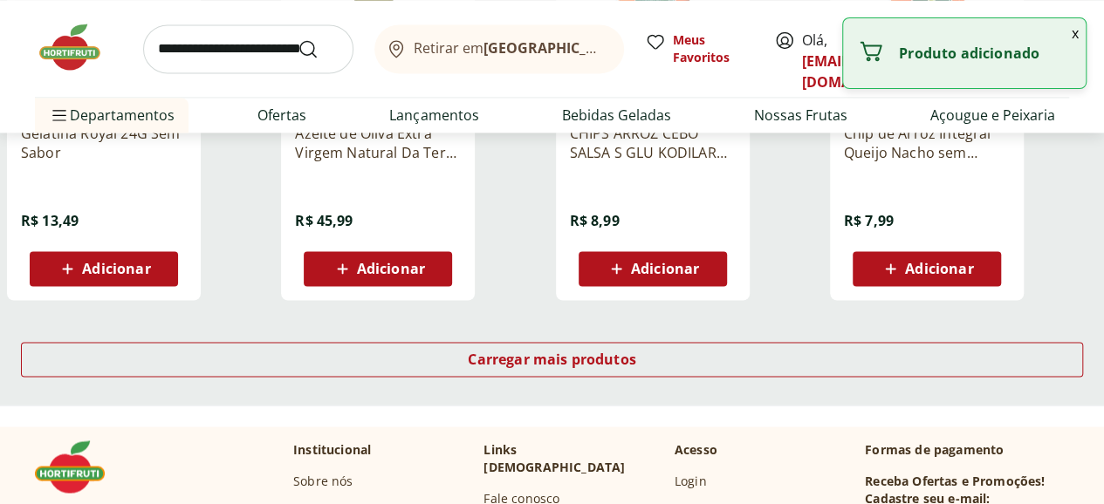
scroll to position [41093, 0]
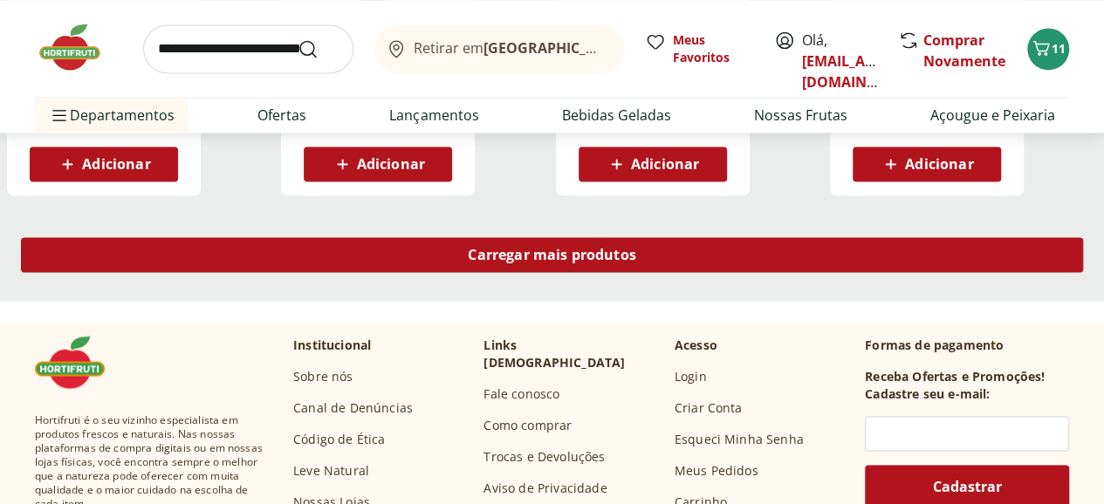
click at [636, 248] on span "Carregar mais produtos" at bounding box center [552, 255] width 168 height 14
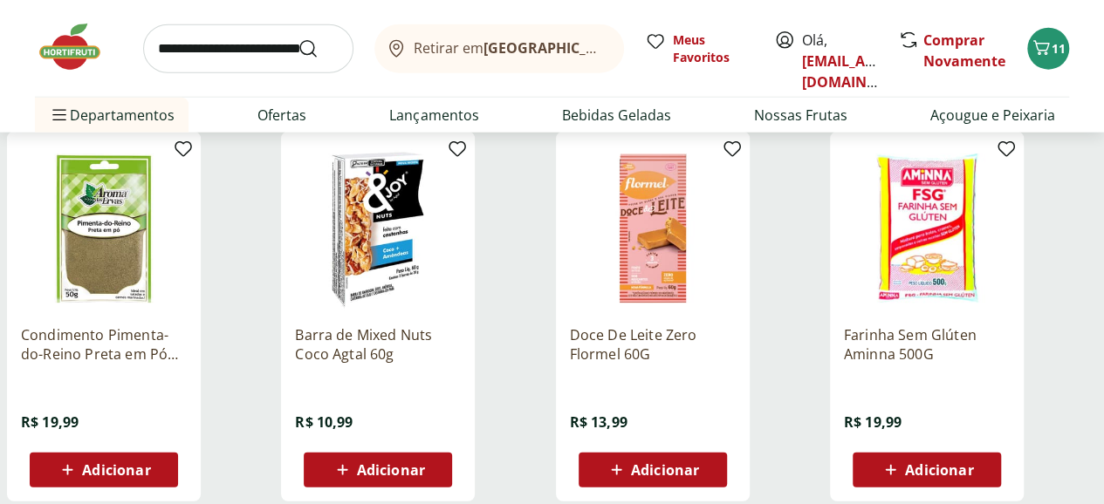
scroll to position [42140, 0]
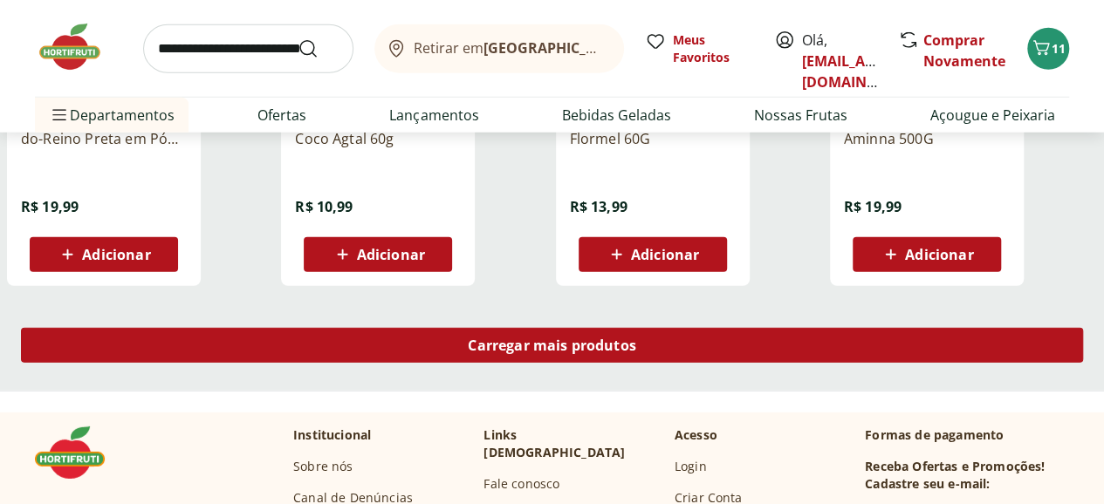
click at [636, 339] on span "Carregar mais produtos" at bounding box center [552, 346] width 168 height 14
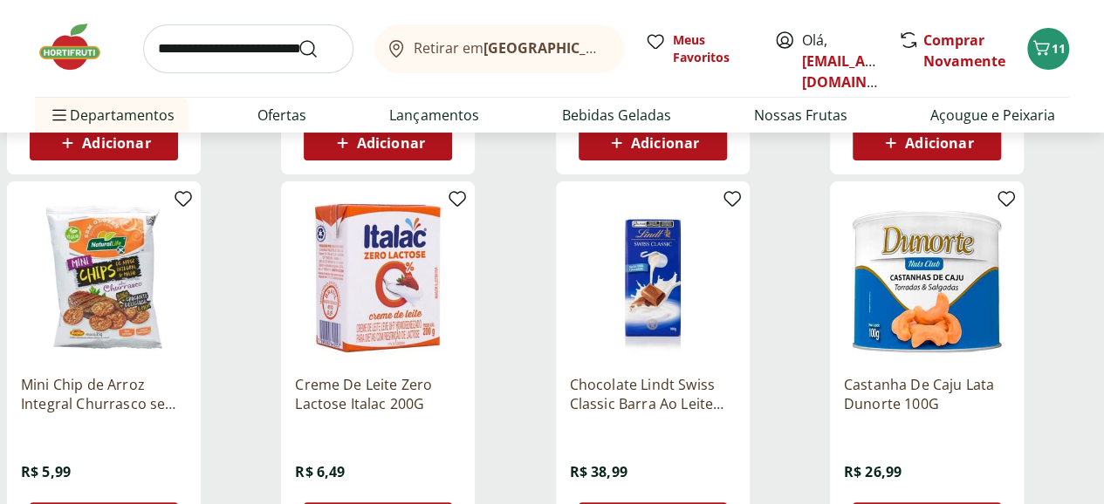
scroll to position [43361, 0]
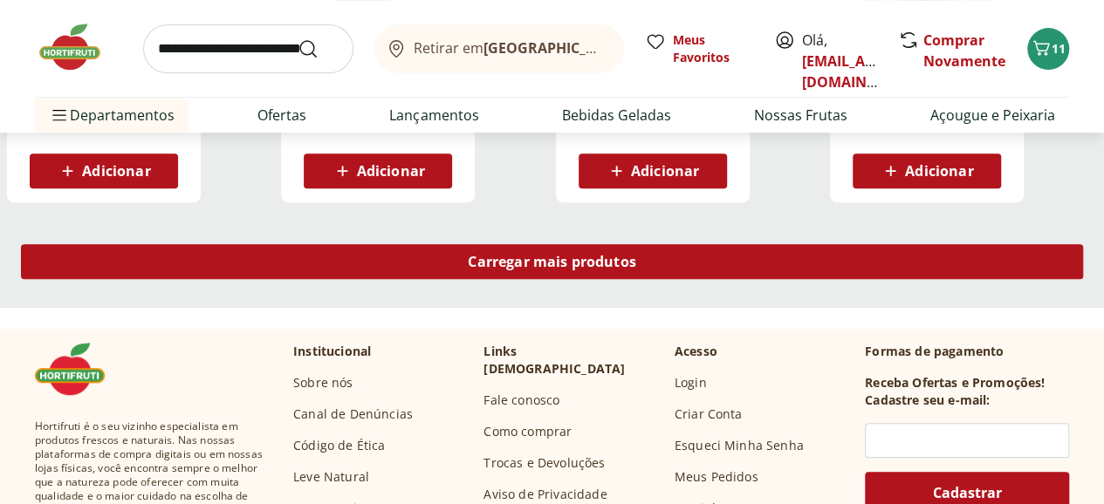
click at [707, 244] on div "Carregar mais produtos" at bounding box center [552, 261] width 1062 height 35
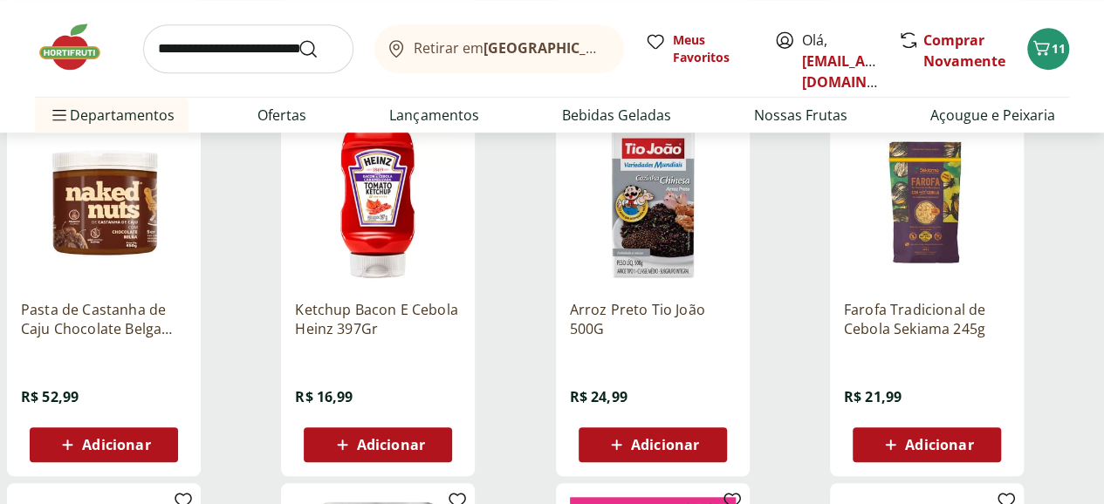
scroll to position [43449, 0]
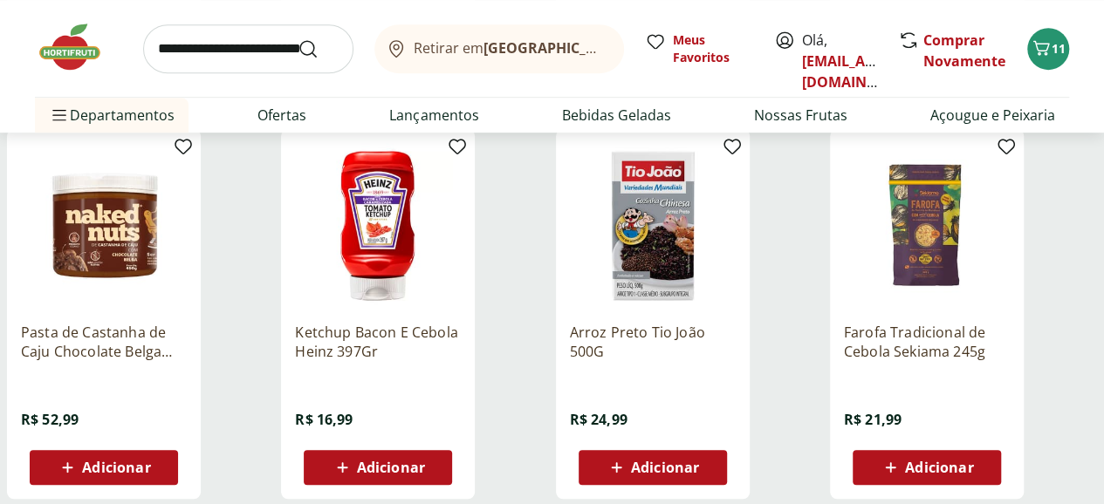
click at [150, 461] on span "Adicionar" at bounding box center [116, 468] width 68 height 14
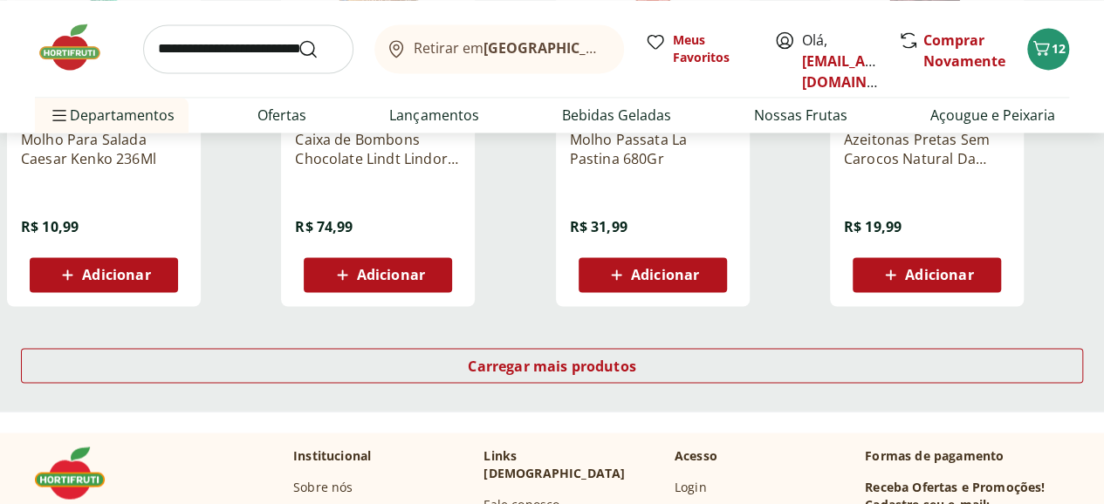
scroll to position [44408, 0]
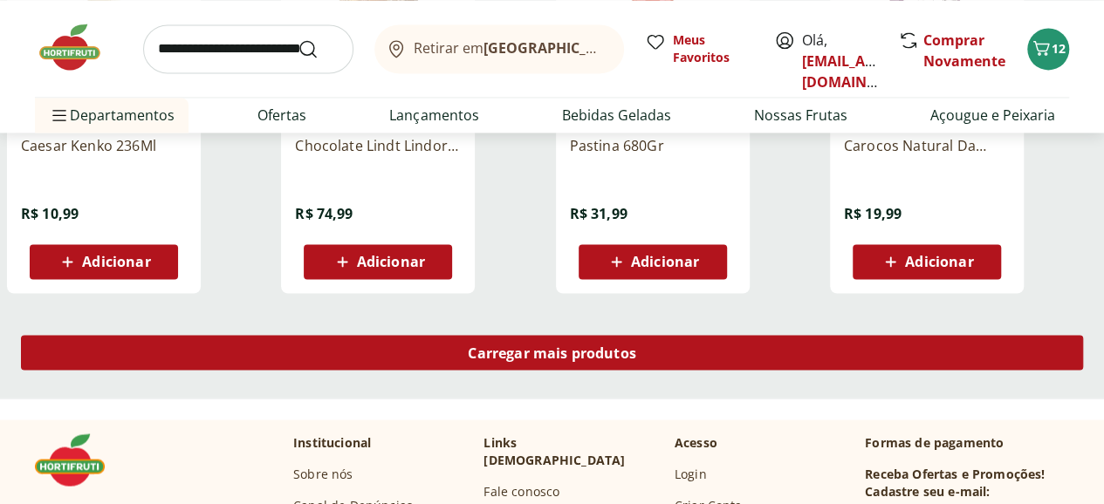
click at [636, 345] on span "Carregar mais produtos" at bounding box center [552, 352] width 168 height 14
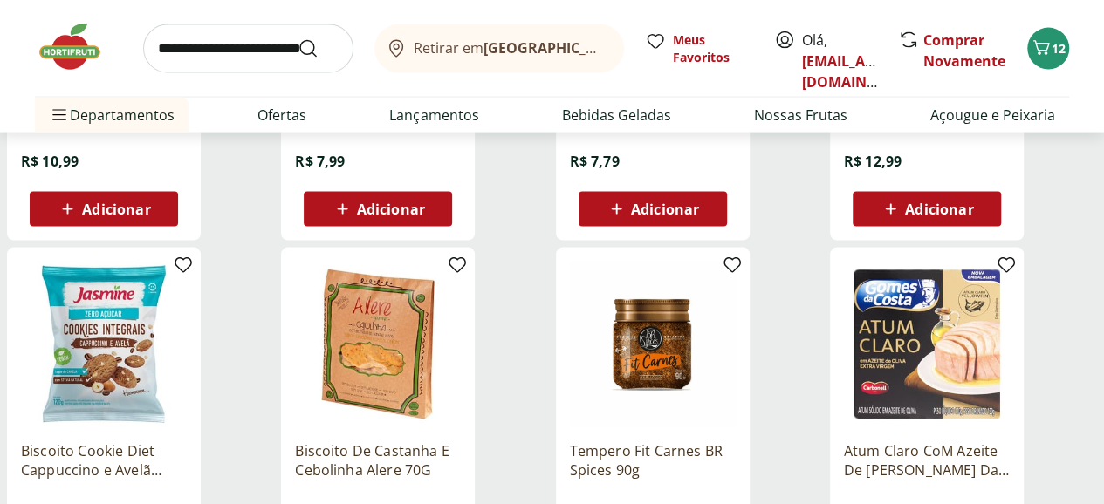
scroll to position [45019, 0]
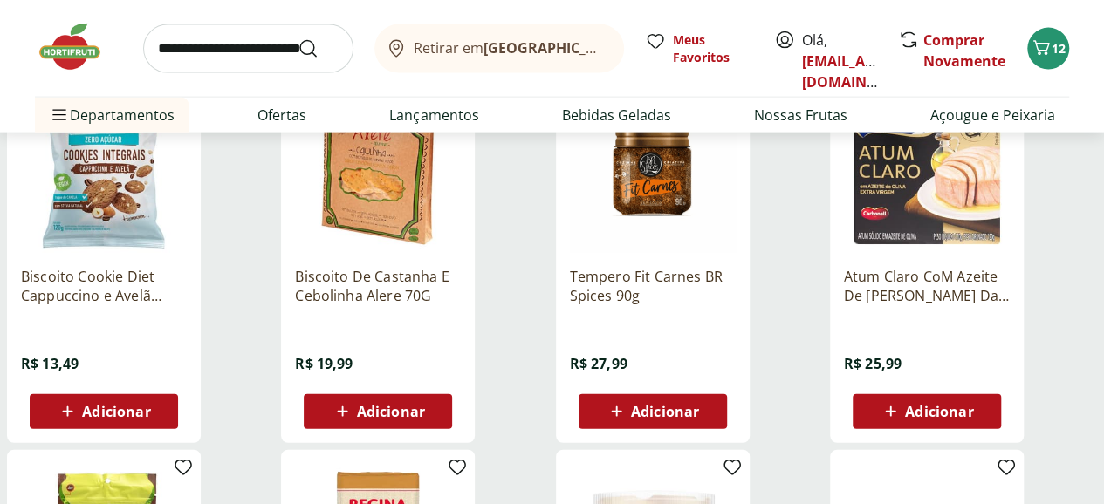
click at [425, 405] on span "Adicionar" at bounding box center [391, 412] width 68 height 14
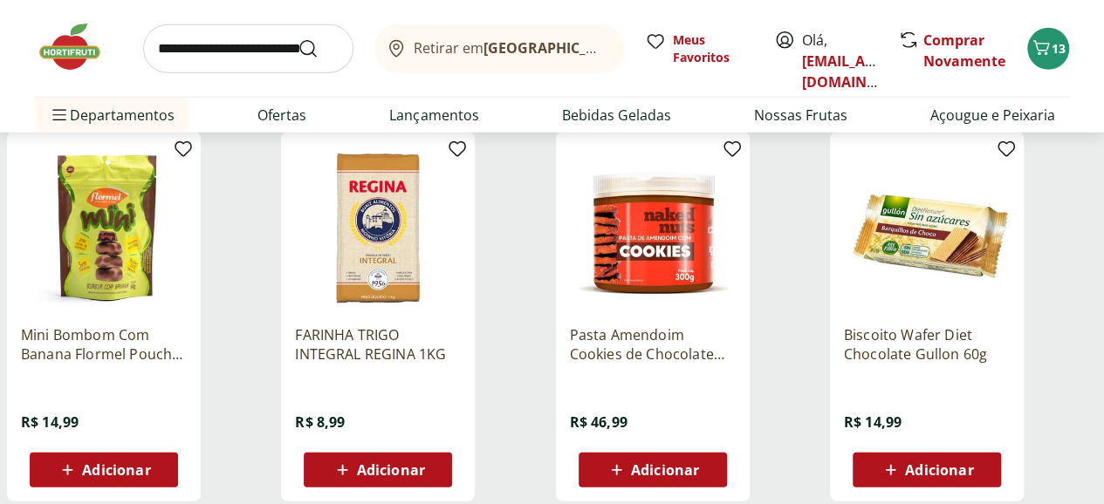
scroll to position [45543, 0]
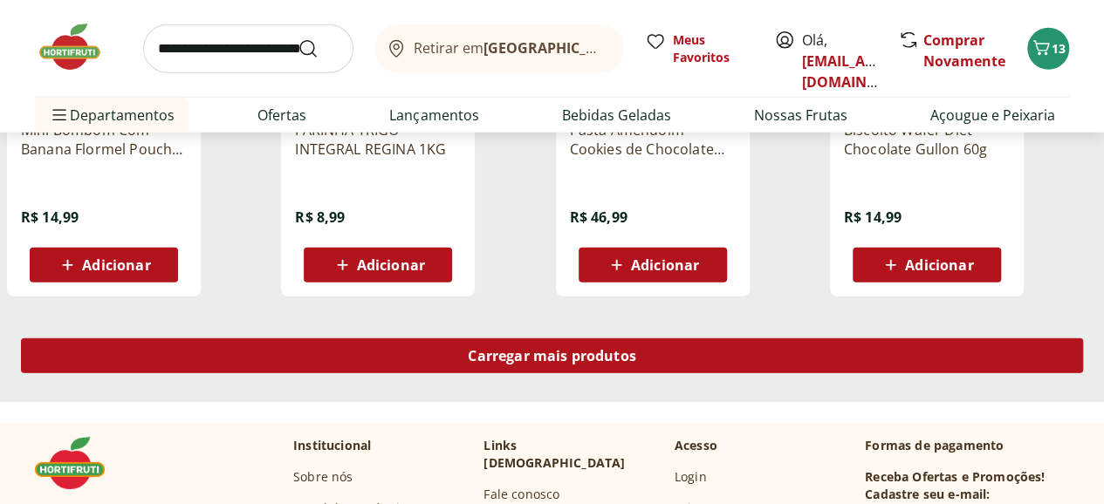
click at [636, 349] on span "Carregar mais produtos" at bounding box center [552, 356] width 168 height 14
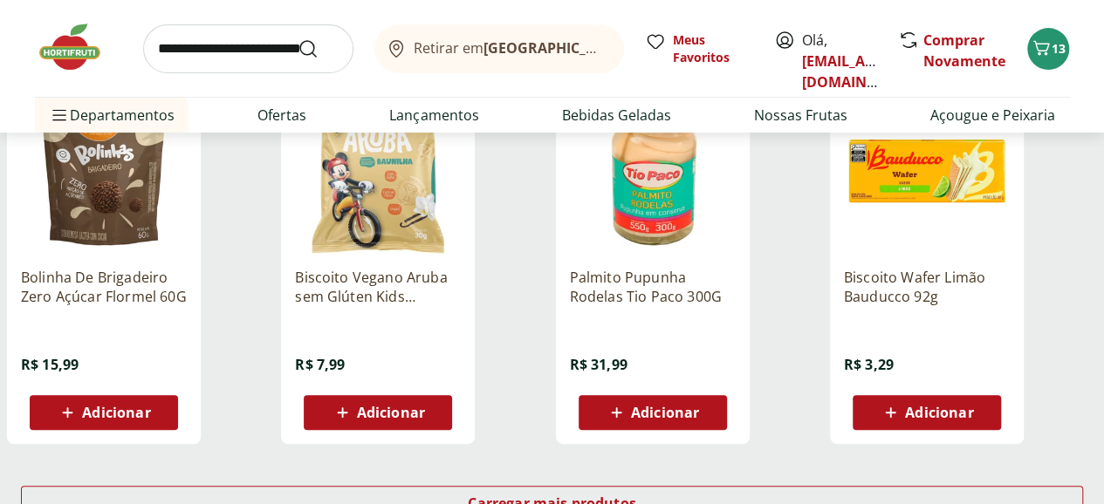
scroll to position [46677, 0]
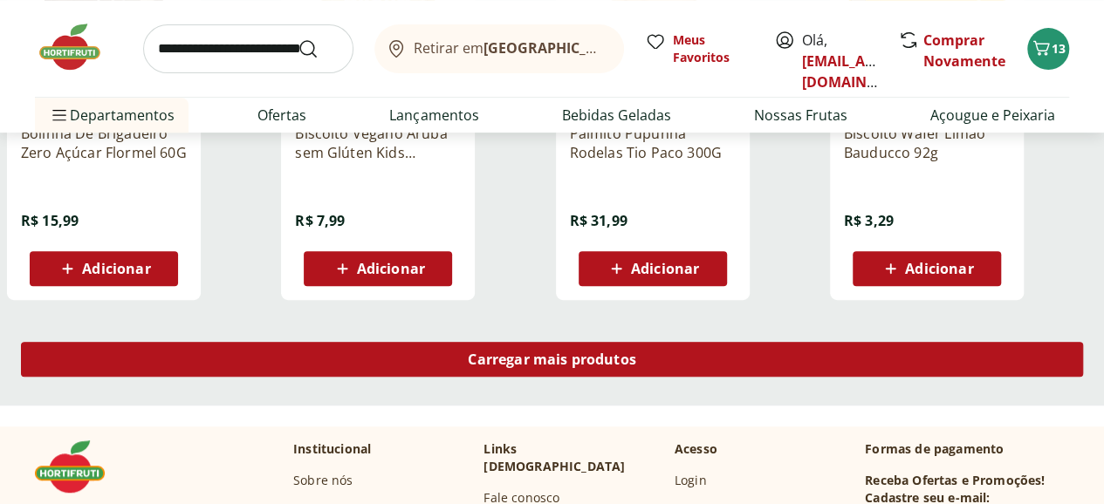
click at [638, 342] on div "Carregar mais produtos" at bounding box center [552, 359] width 1062 height 35
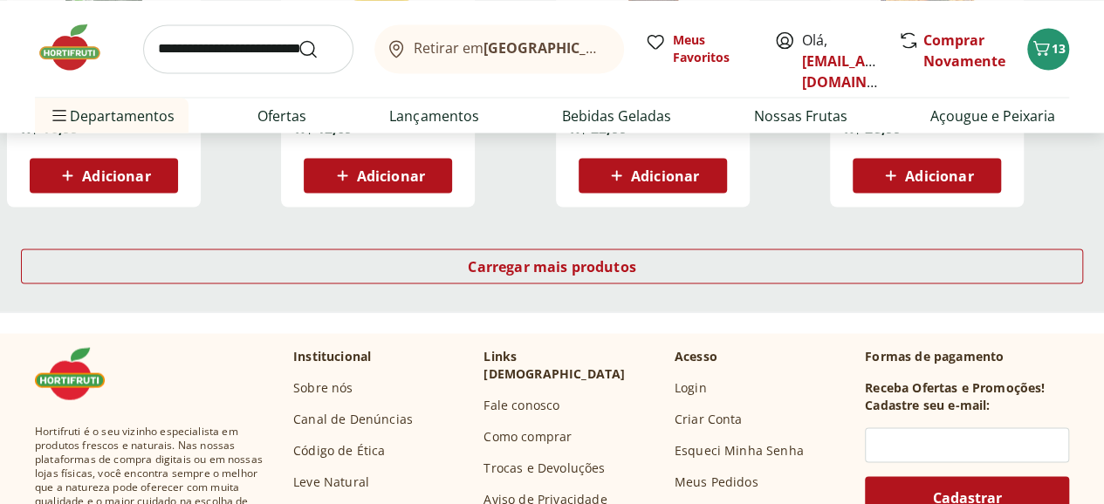
scroll to position [47811, 0]
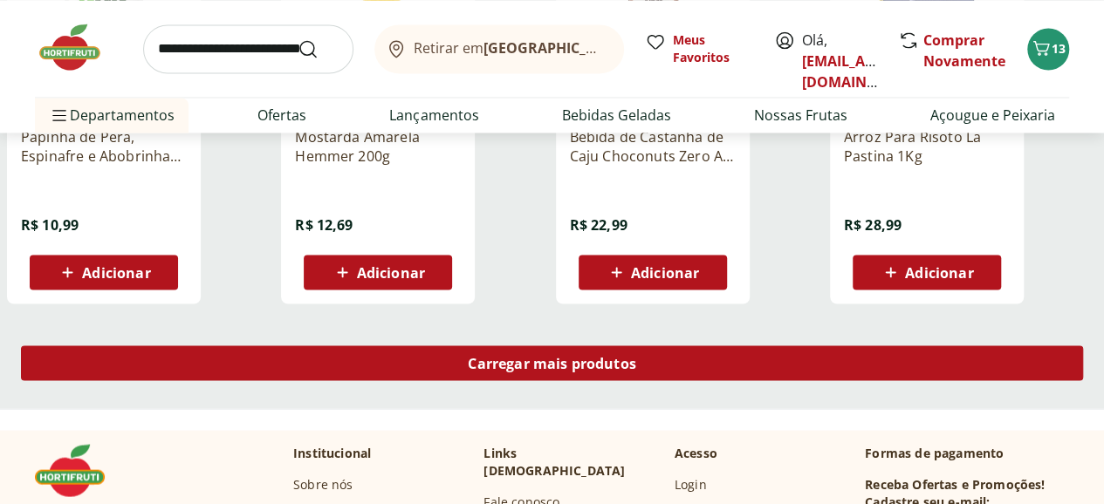
click at [636, 356] on span "Carregar mais produtos" at bounding box center [552, 363] width 168 height 14
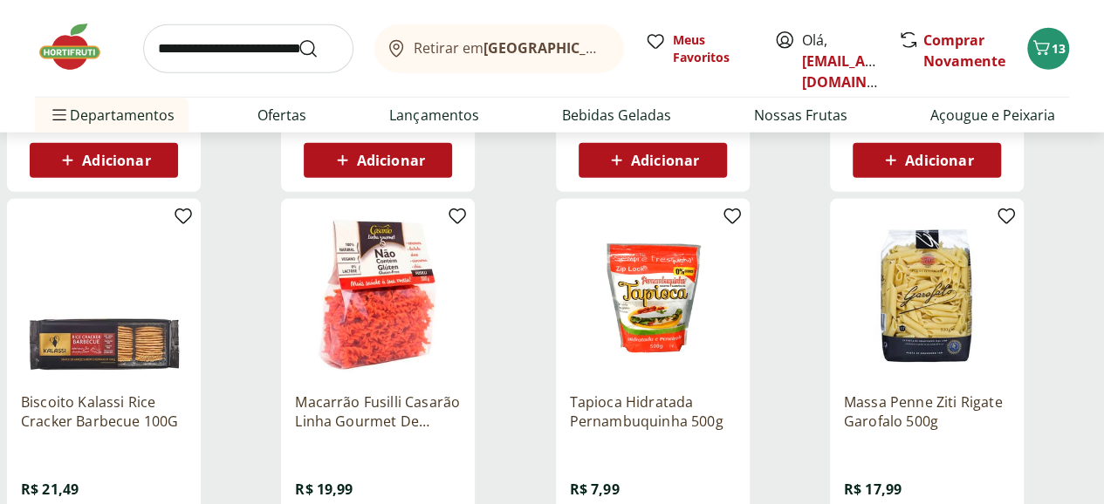
scroll to position [49032, 0]
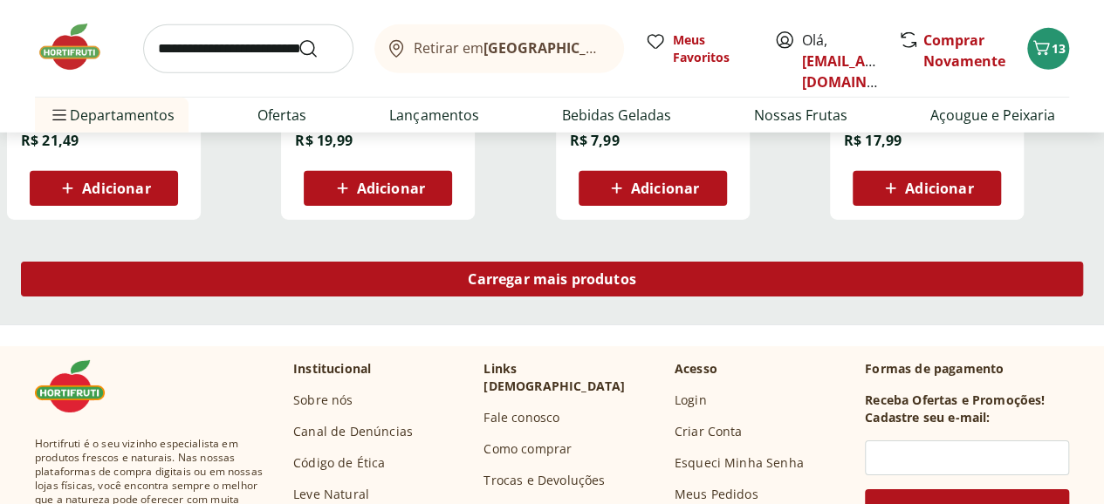
click at [636, 272] on span "Carregar mais produtos" at bounding box center [552, 279] width 168 height 14
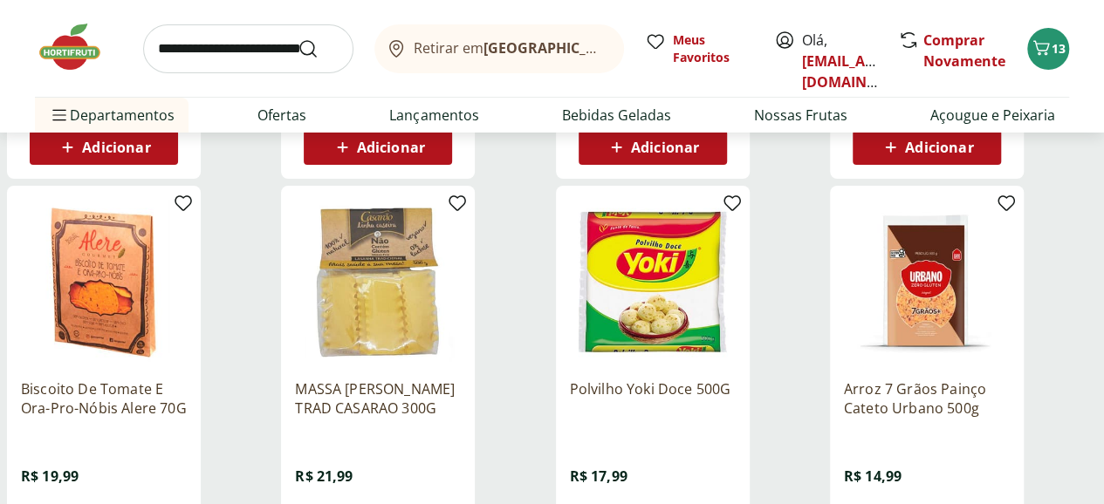
scroll to position [49556, 0]
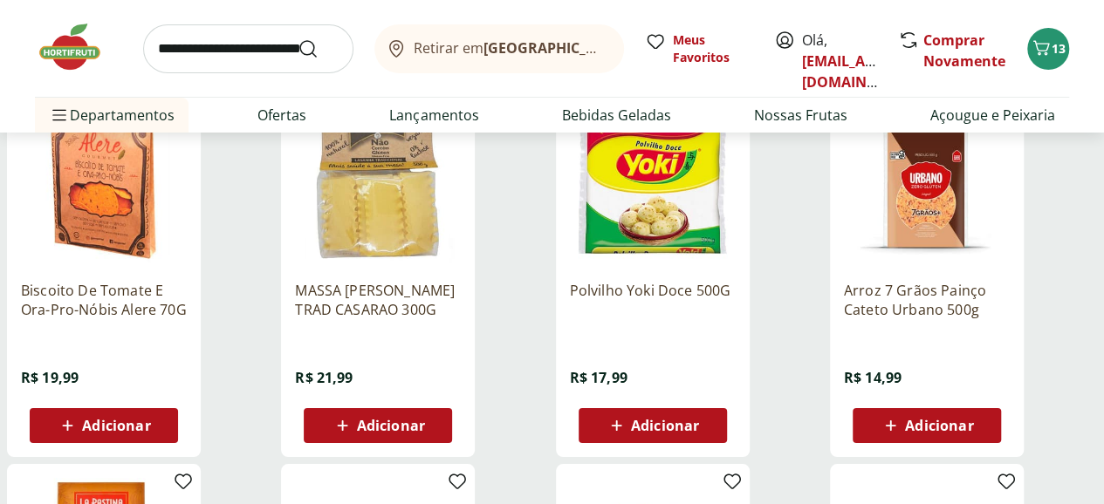
click at [150, 419] on span "Adicionar" at bounding box center [116, 426] width 68 height 14
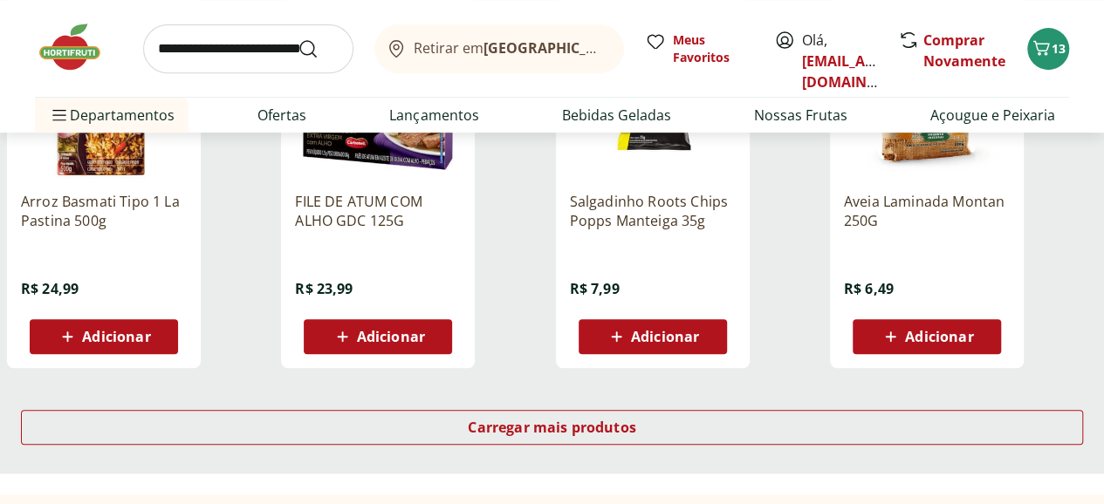
scroll to position [50167, 0]
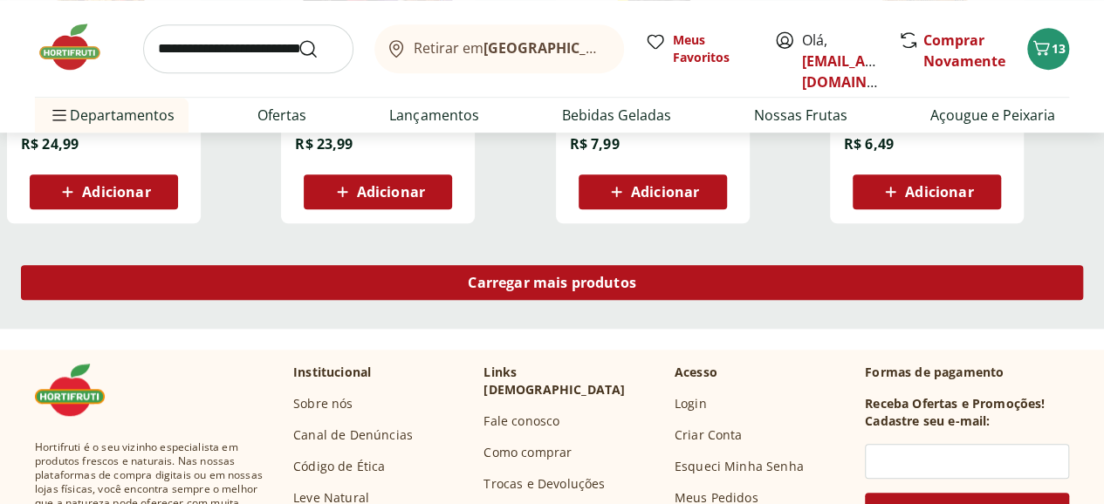
click at [636, 276] on span "Carregar mais produtos" at bounding box center [552, 283] width 168 height 14
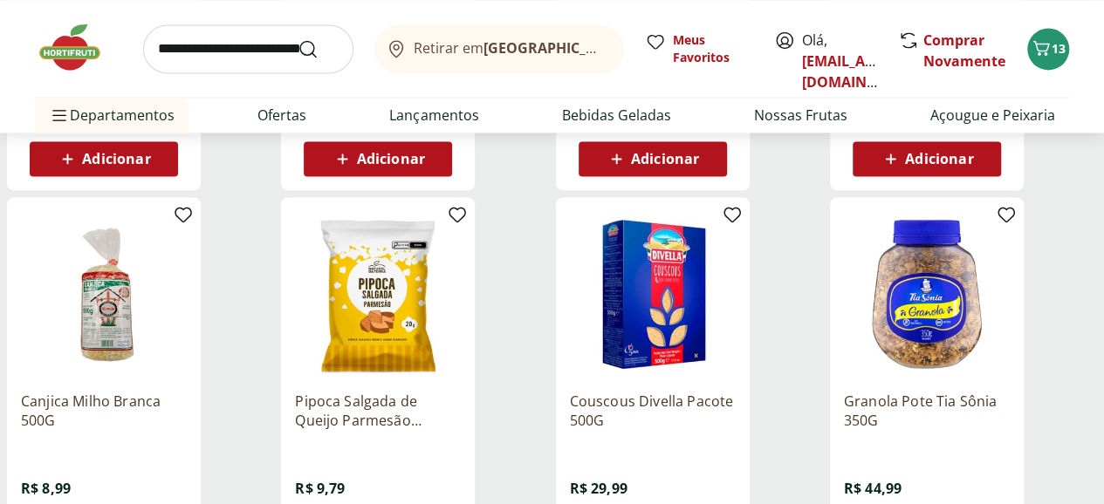
scroll to position [51126, 0]
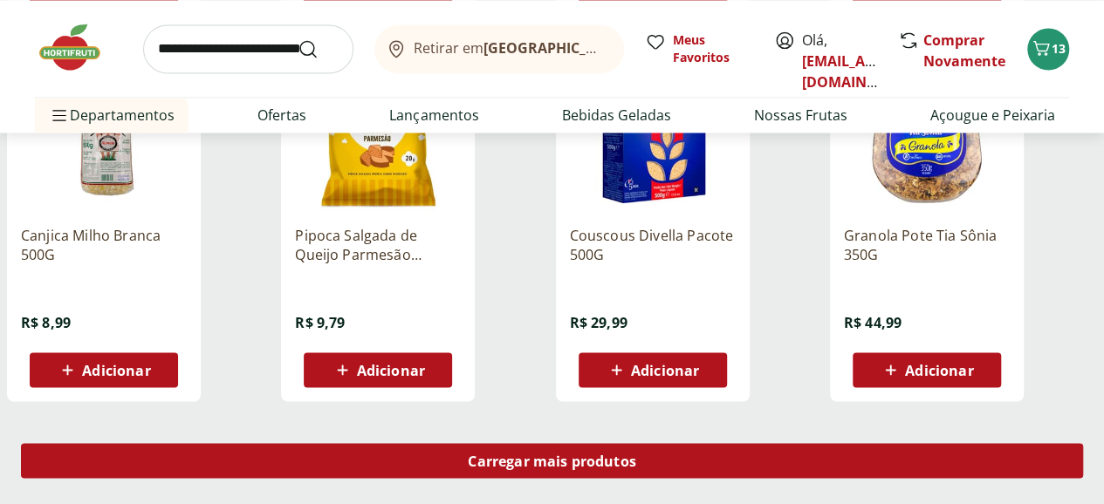
click at [636, 454] on span "Carregar mais produtos" at bounding box center [552, 461] width 168 height 14
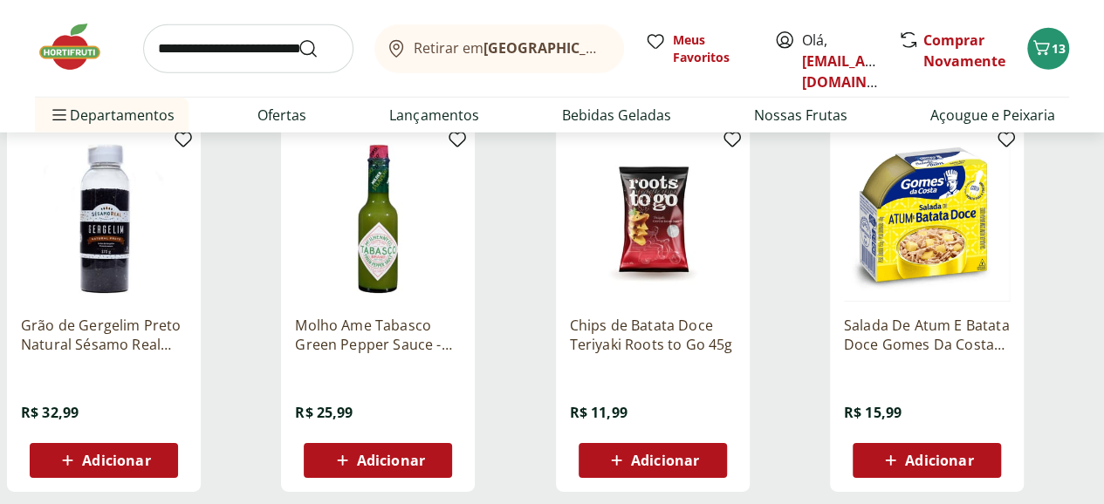
scroll to position [52435, 0]
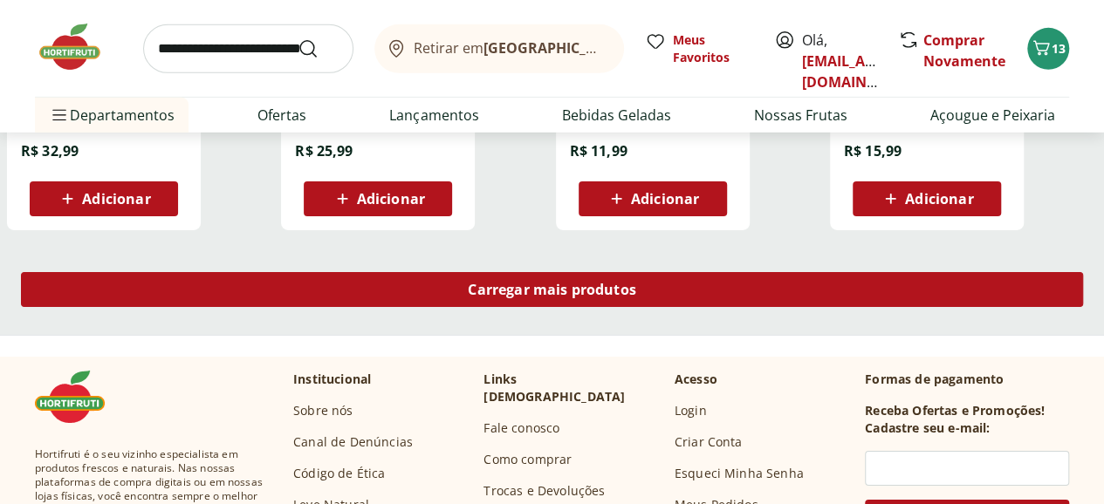
click at [636, 283] on span "Carregar mais produtos" at bounding box center [552, 290] width 168 height 14
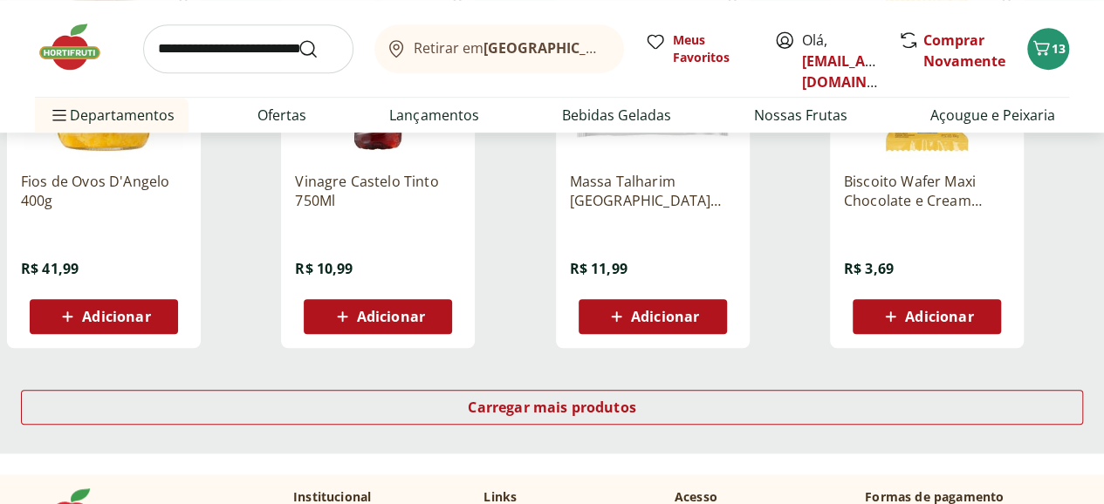
scroll to position [53482, 0]
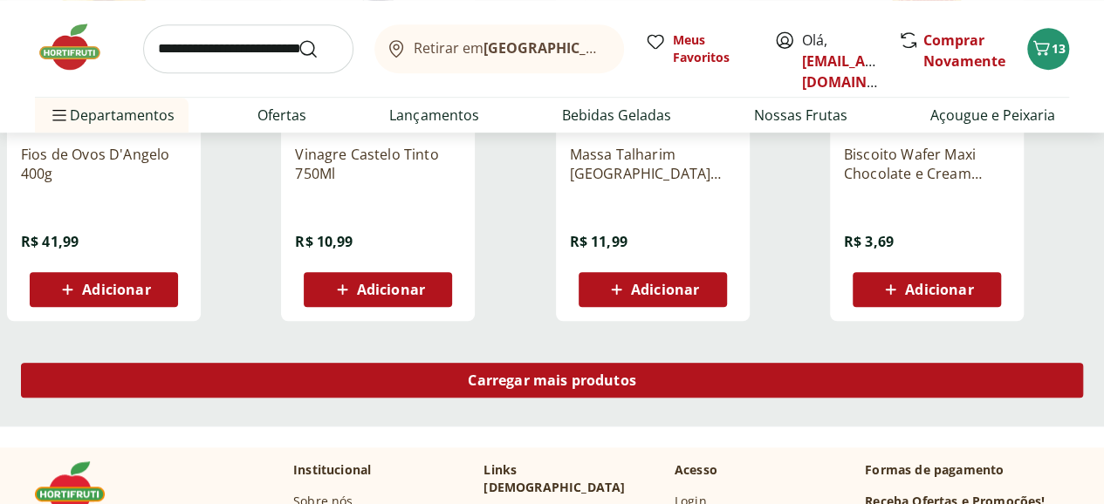
click at [682, 363] on div "Carregar mais produtos" at bounding box center [552, 380] width 1062 height 35
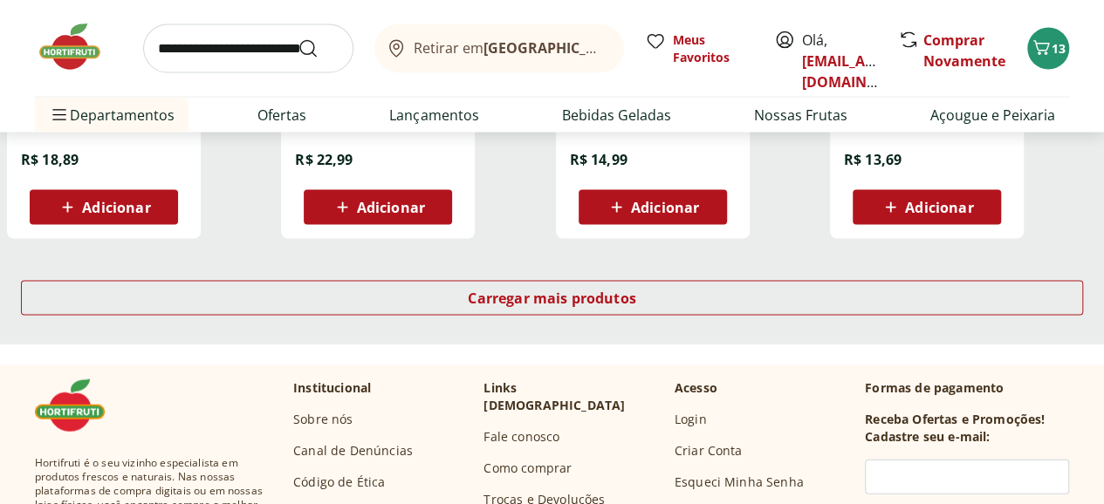
scroll to position [54703, 0]
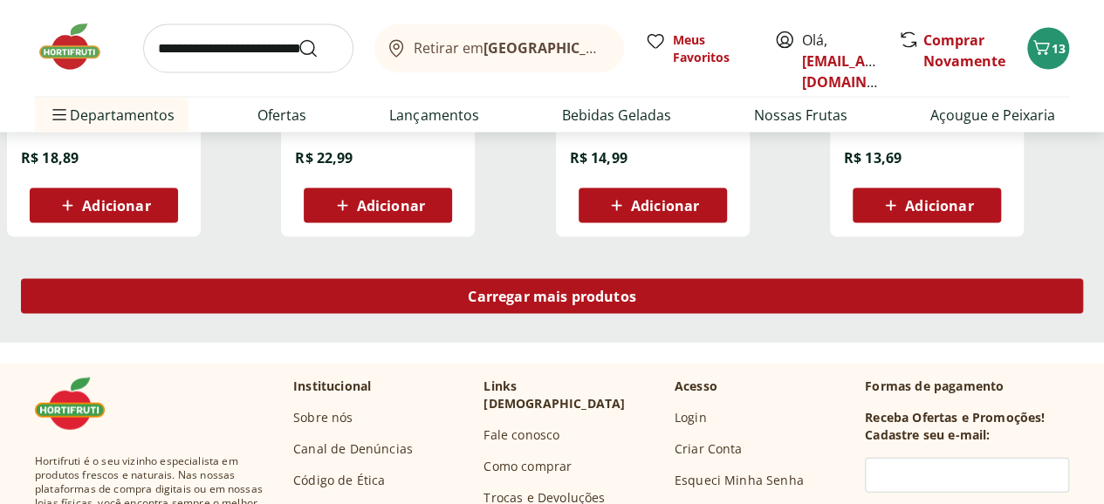
click at [636, 290] on span "Carregar mais produtos" at bounding box center [552, 297] width 168 height 14
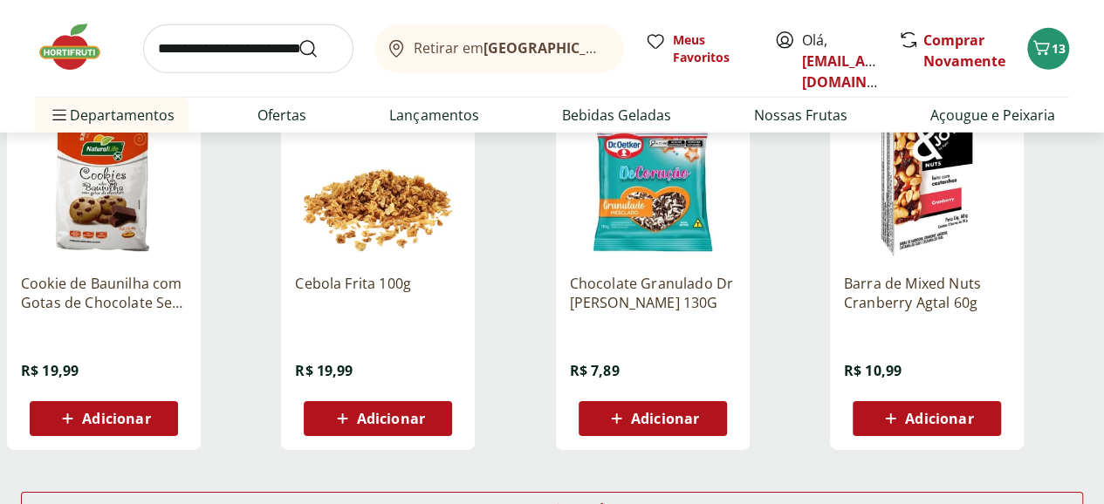
scroll to position [55750, 0]
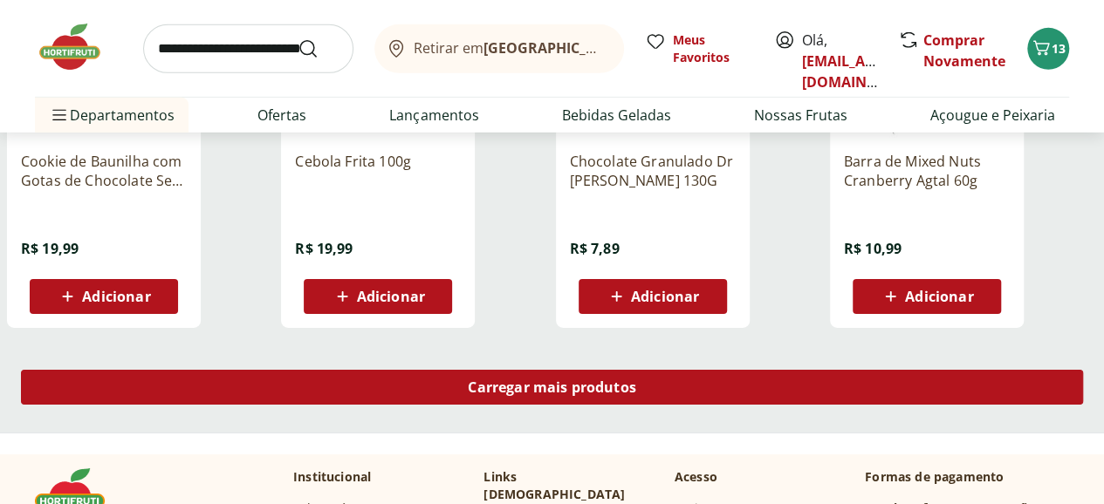
click at [636, 380] on span "Carregar mais produtos" at bounding box center [552, 387] width 168 height 14
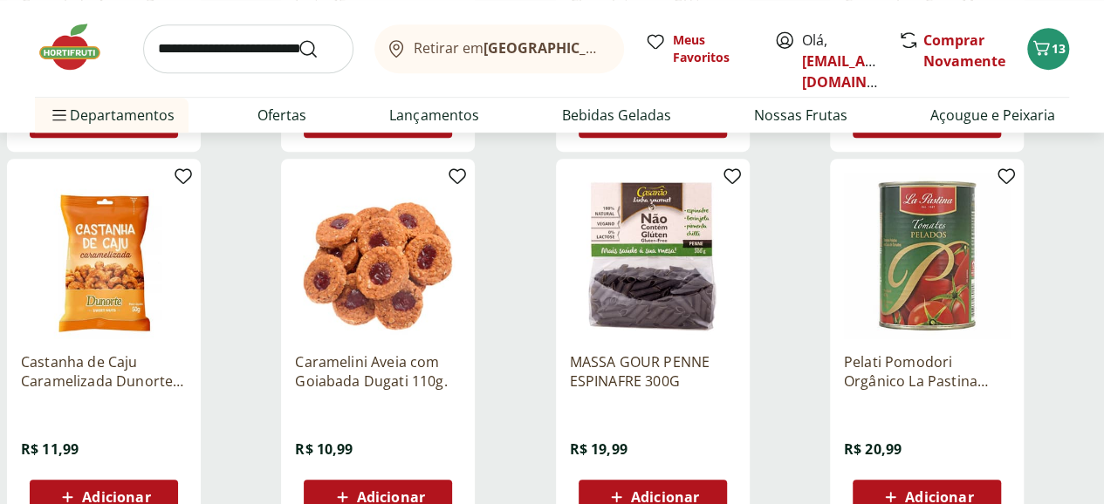
scroll to position [56797, 0]
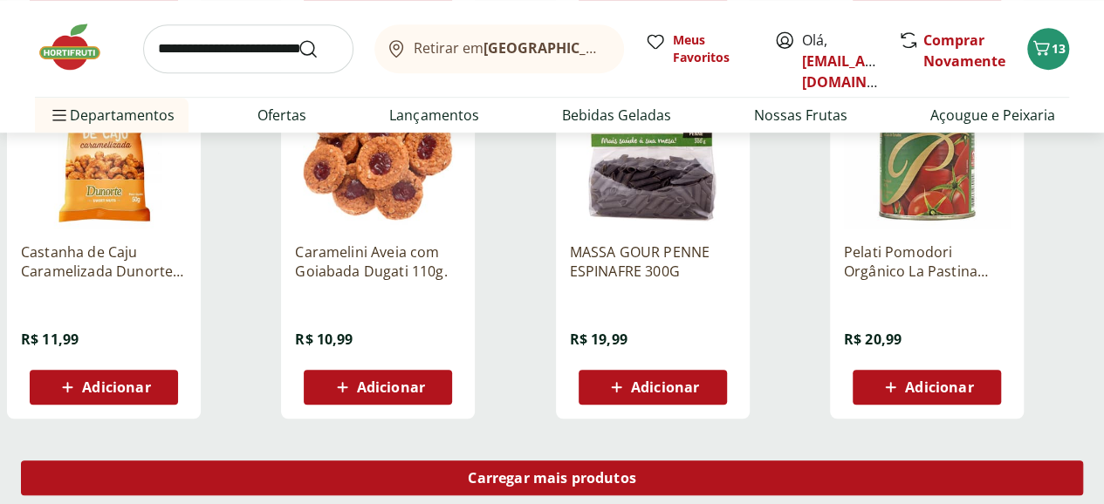
click at [678, 461] on div "Carregar mais produtos" at bounding box center [552, 478] width 1062 height 35
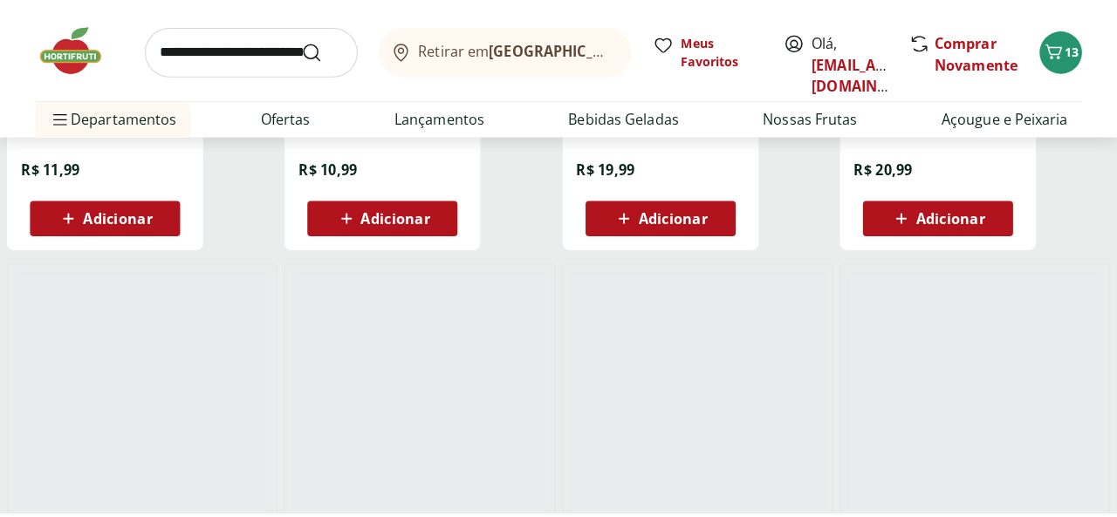
scroll to position [56710, 0]
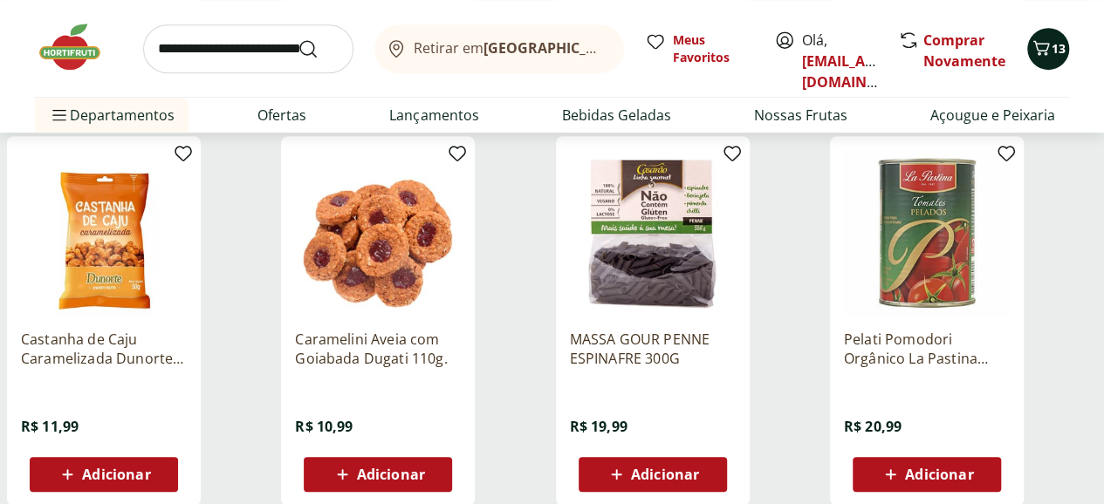
click at [1057, 62] on button "13" at bounding box center [1048, 49] width 42 height 42
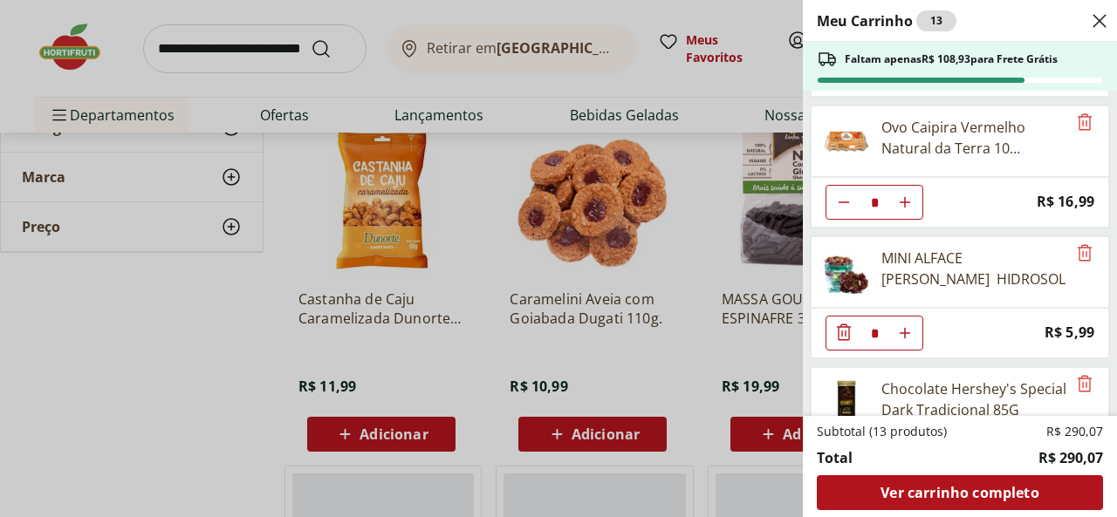
scroll to position [0, 0]
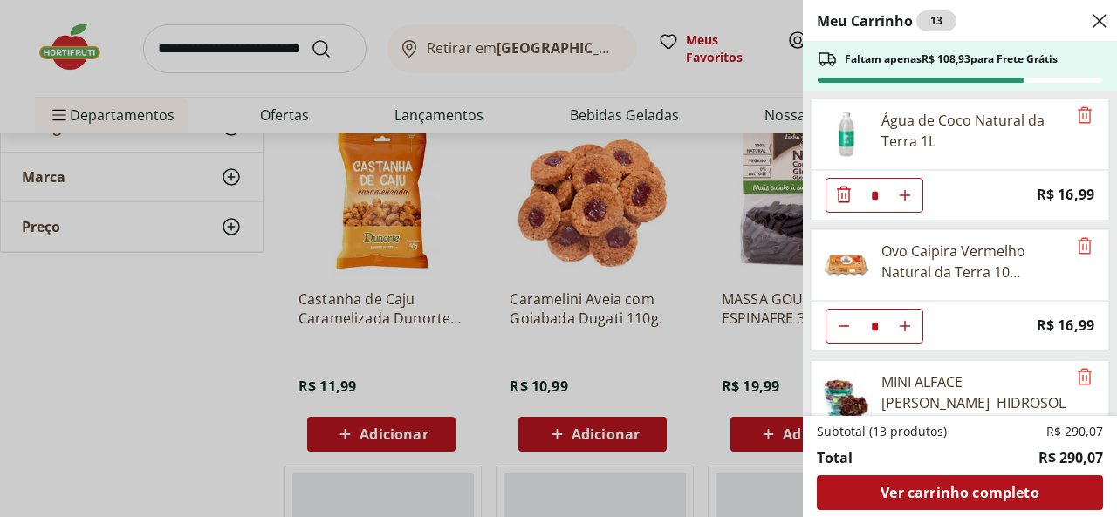
click at [207, 342] on div "Meu Carrinho 13 Faltam apenas R$ 108,93 para Frete Grátis Água de Coco Natural …" at bounding box center [558, 258] width 1117 height 517
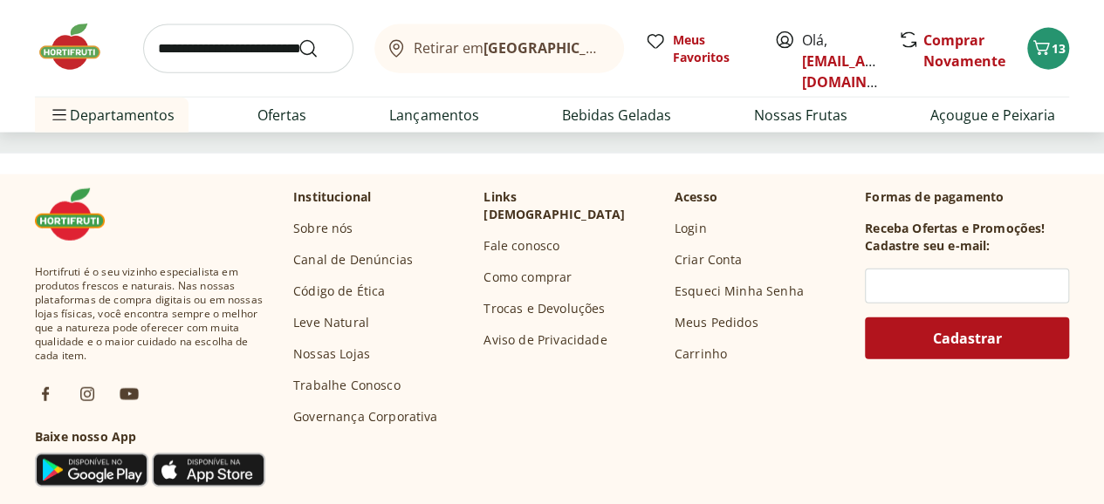
scroll to position [58019, 0]
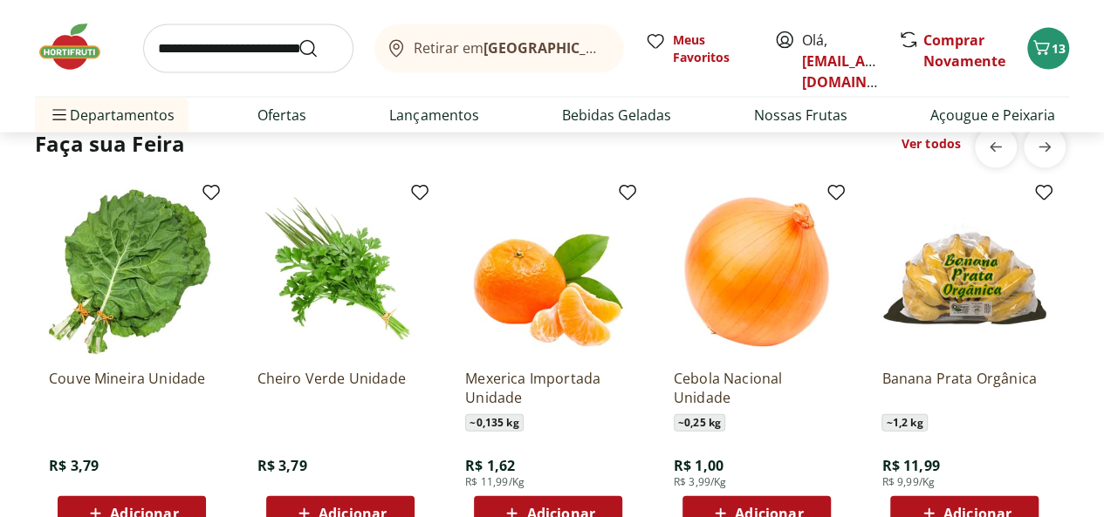
scroll to position [1570, 0]
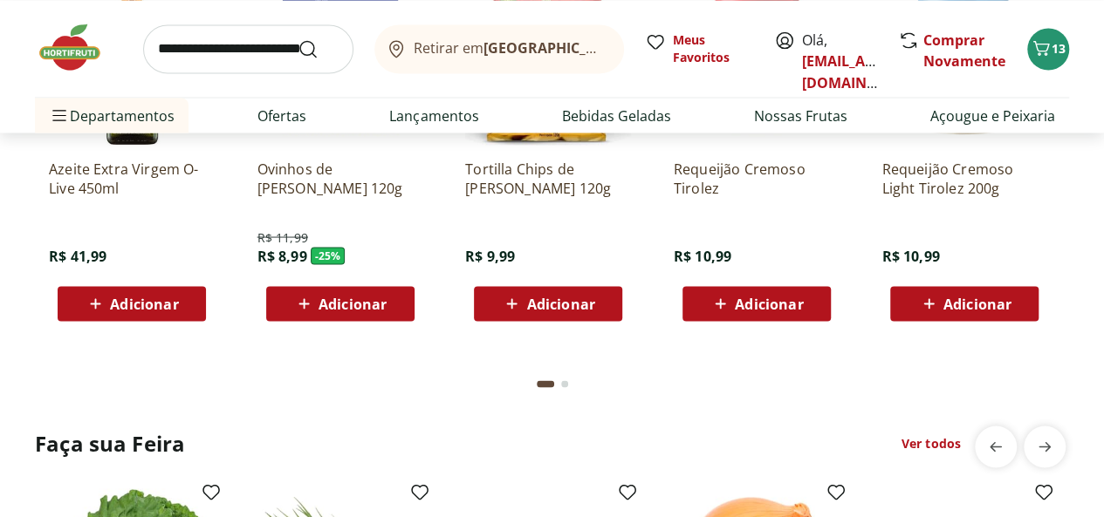
click at [551, 311] on span "Adicionar" at bounding box center [560, 304] width 68 height 14
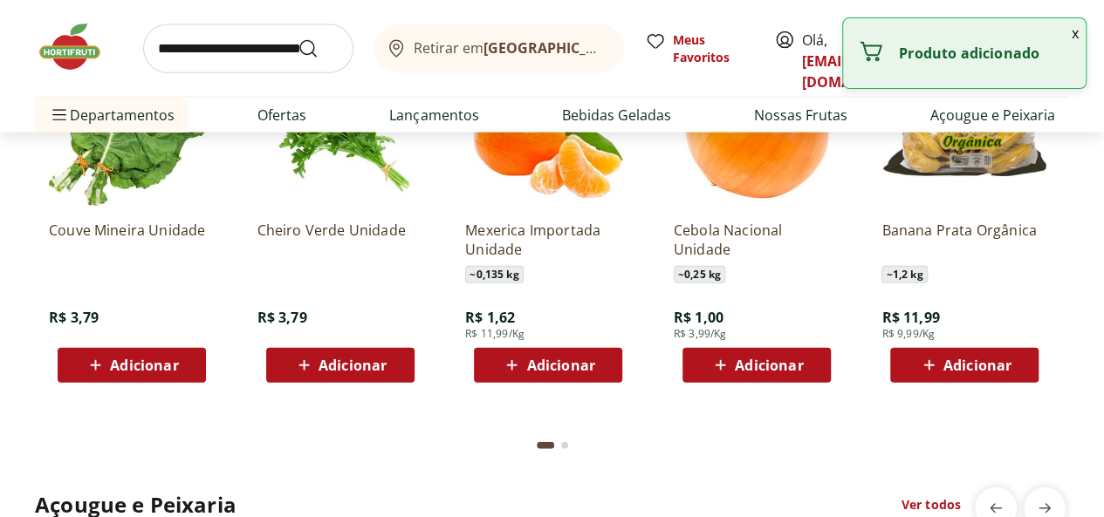
scroll to position [2181, 0]
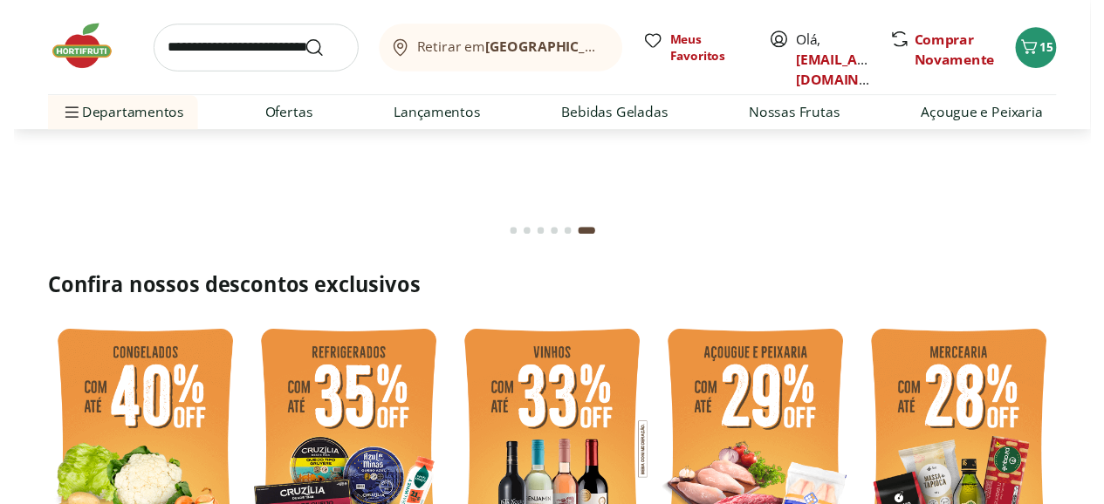
scroll to position [0, 0]
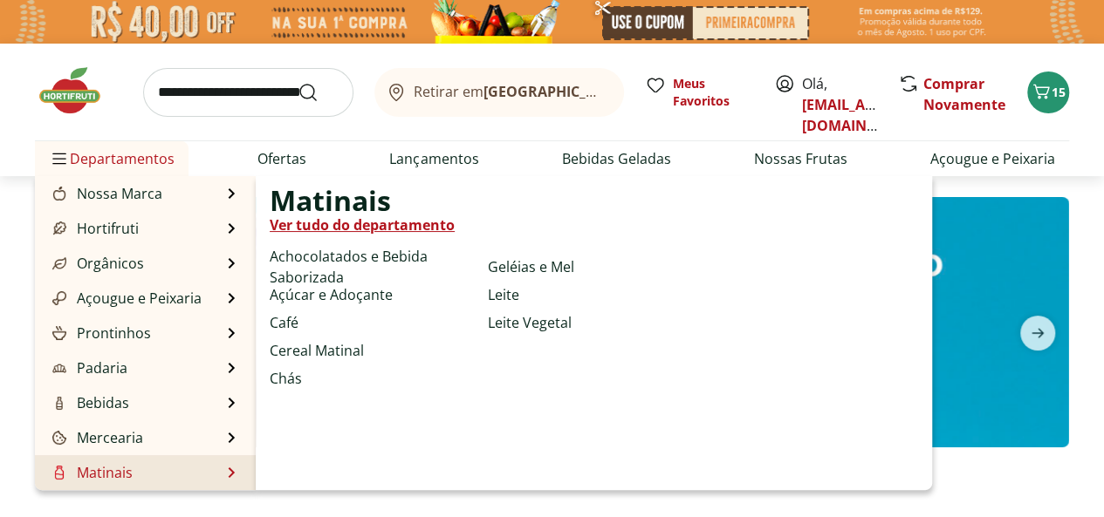
click at [349, 215] on link "Ver tudo do departamento" at bounding box center [362, 225] width 185 height 21
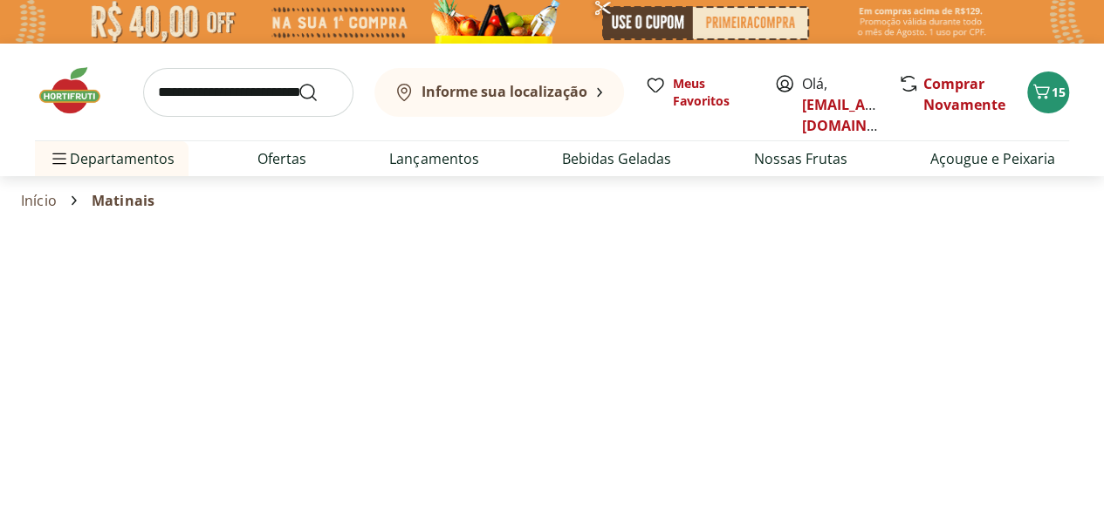
select select "**********"
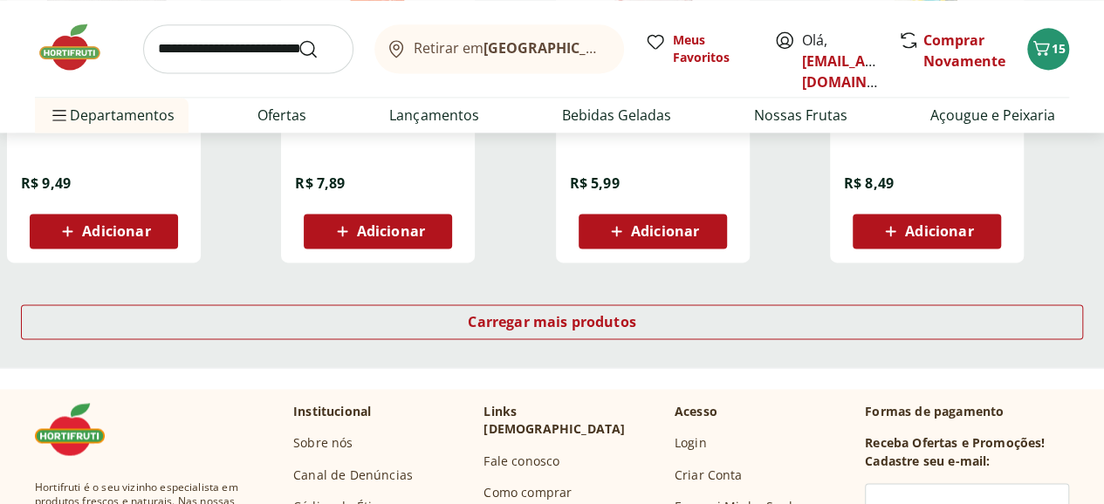
scroll to position [1047, 0]
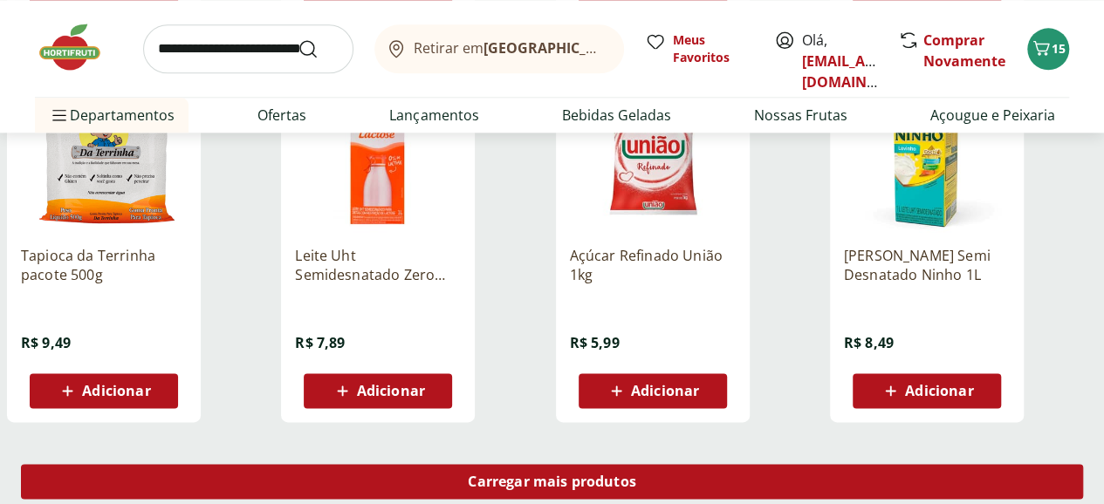
click at [636, 475] on span "Carregar mais produtos" at bounding box center [552, 482] width 168 height 14
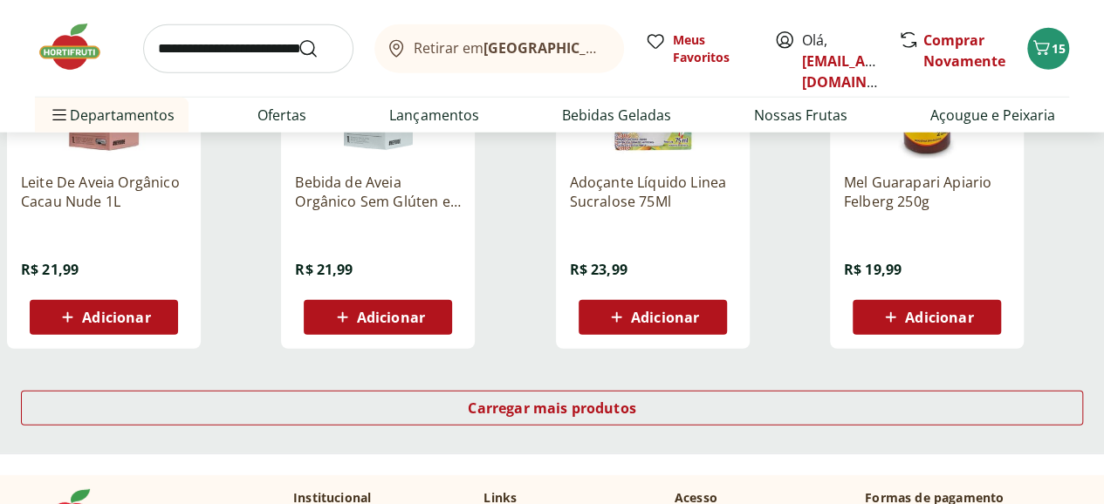
scroll to position [2443, 0]
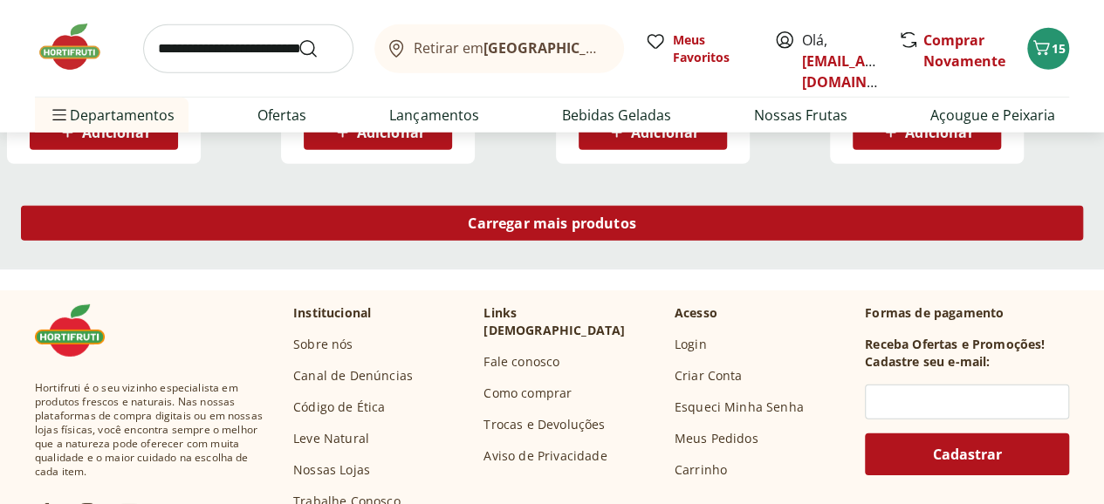
click at [636, 216] on span "Carregar mais produtos" at bounding box center [552, 223] width 168 height 14
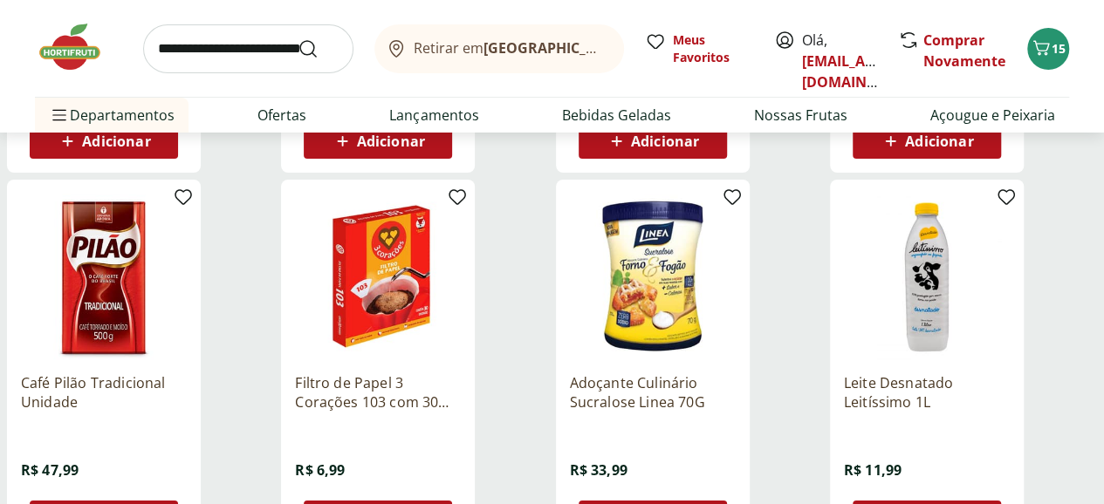
scroll to position [3403, 0]
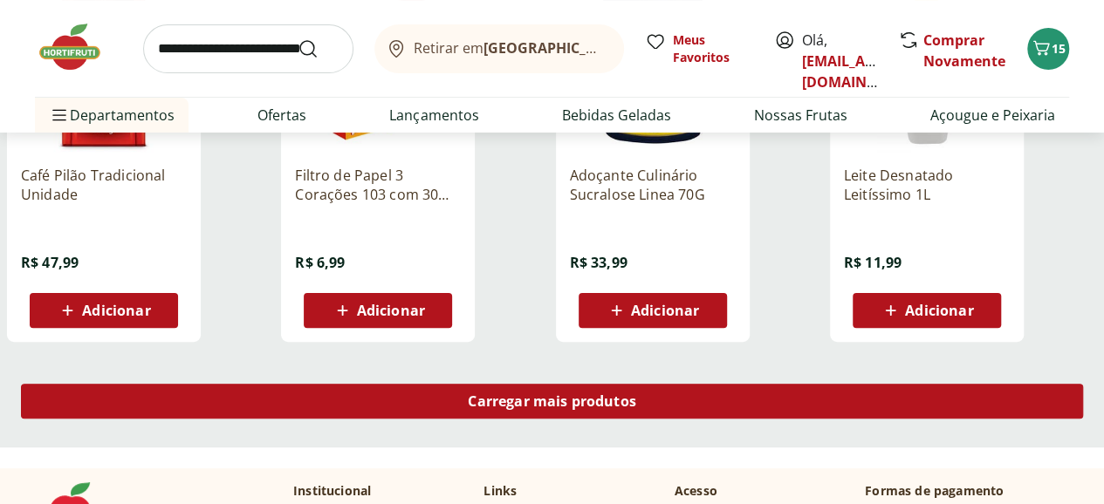
click at [684, 384] on div "Carregar mais produtos" at bounding box center [552, 401] width 1062 height 35
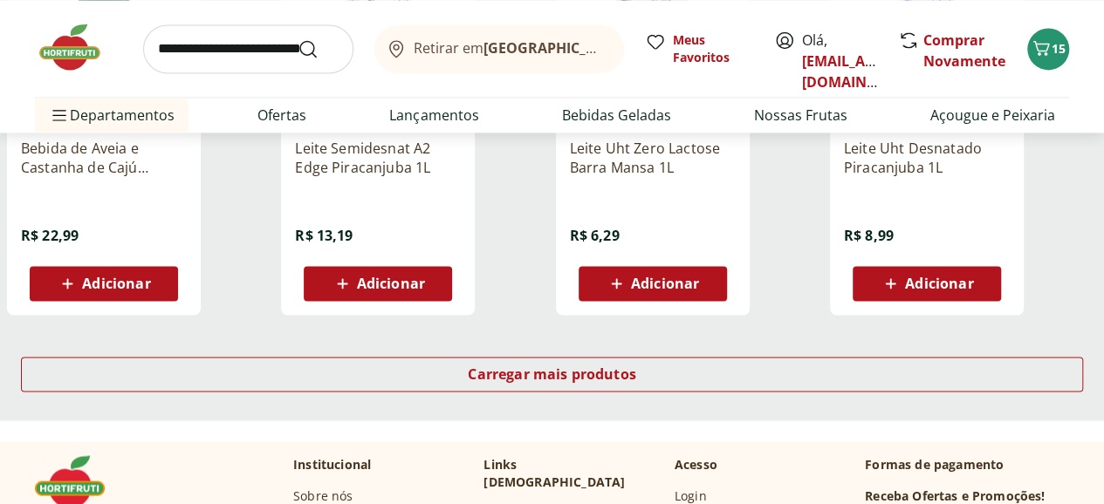
scroll to position [4711, 0]
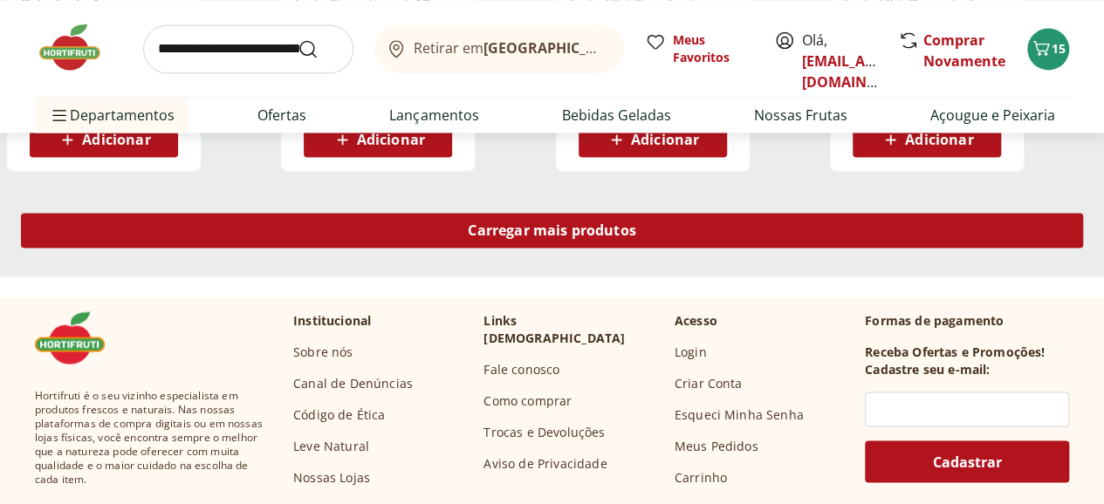
click at [636, 223] on span "Carregar mais produtos" at bounding box center [552, 230] width 168 height 14
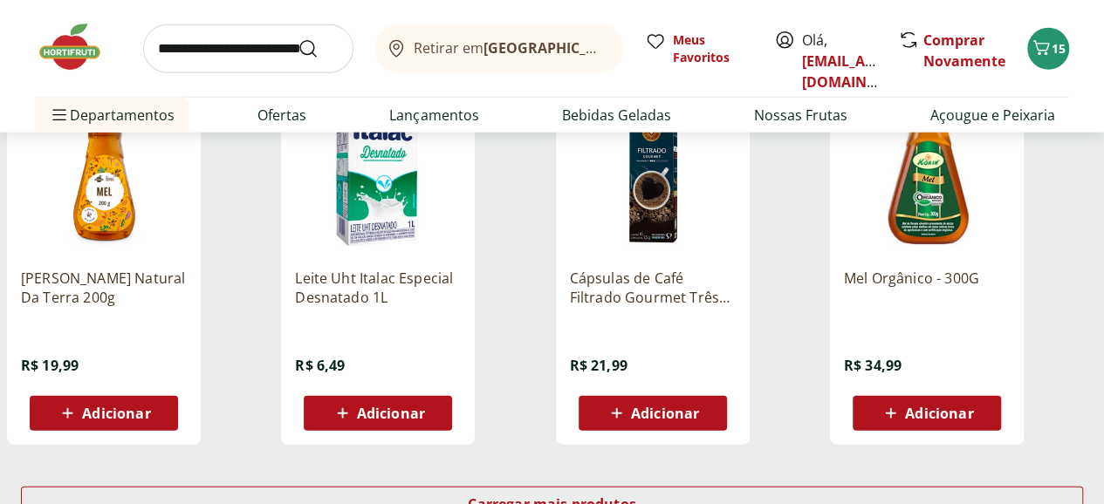
scroll to position [5584, 0]
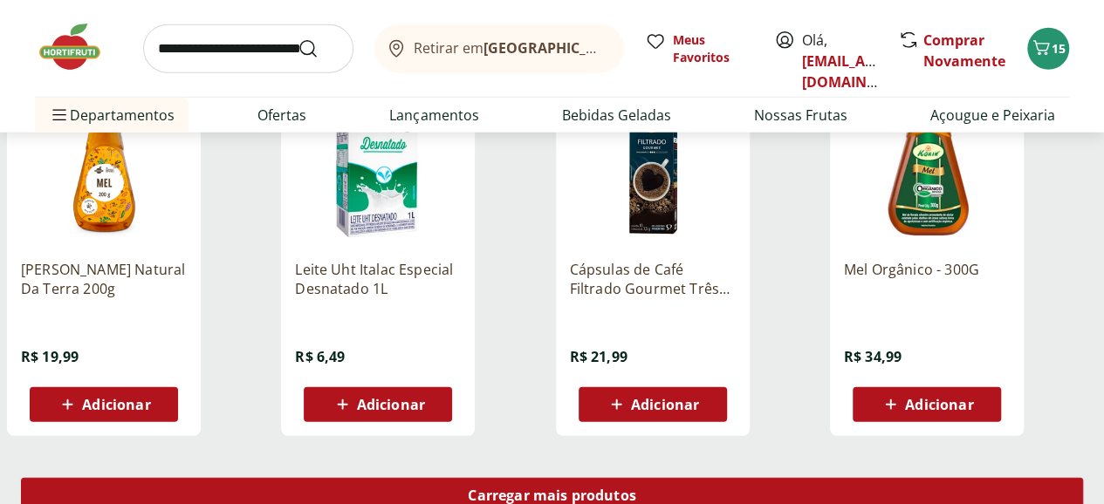
click at [660, 478] on div "Carregar mais produtos" at bounding box center [552, 495] width 1062 height 35
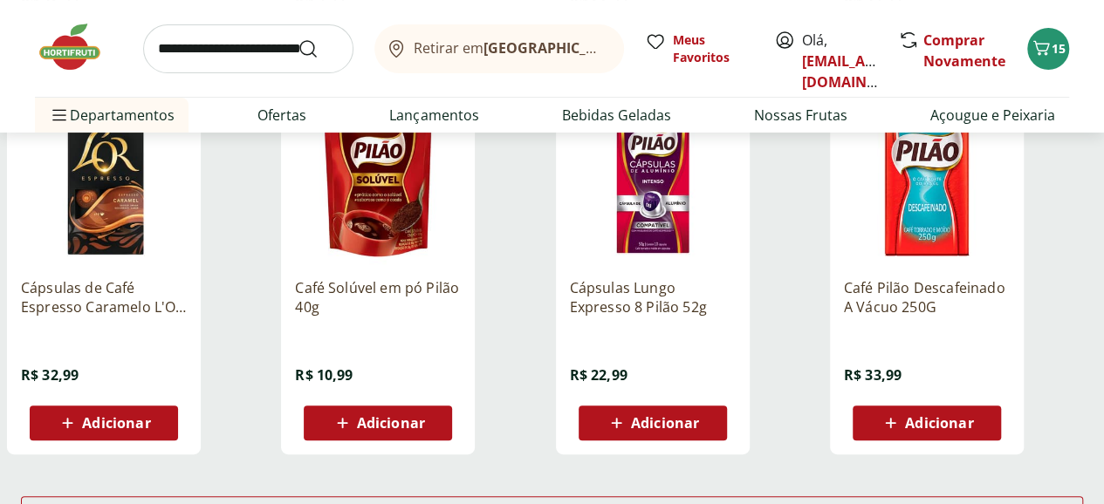
scroll to position [6980, 0]
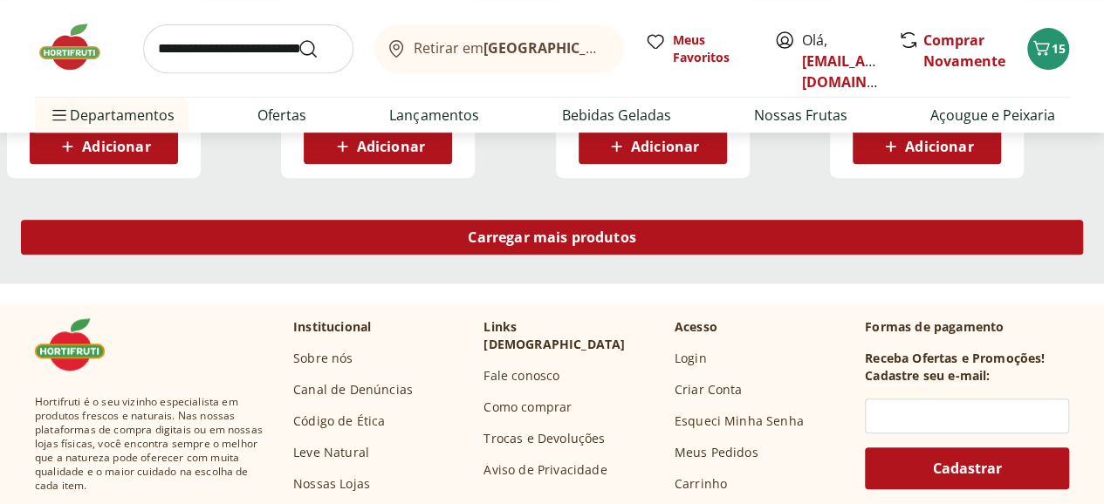
click at [636, 230] on span "Carregar mais produtos" at bounding box center [552, 237] width 168 height 14
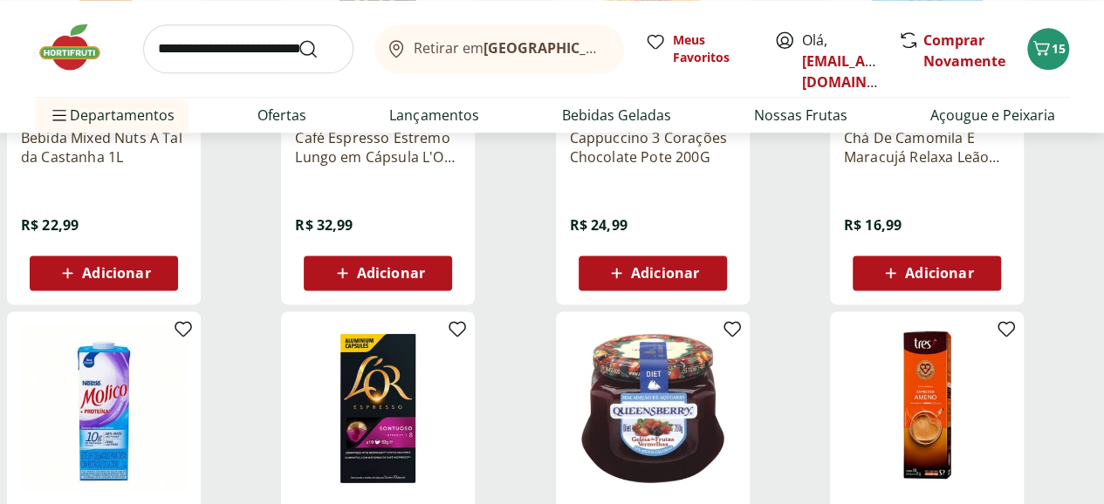
scroll to position [7852, 0]
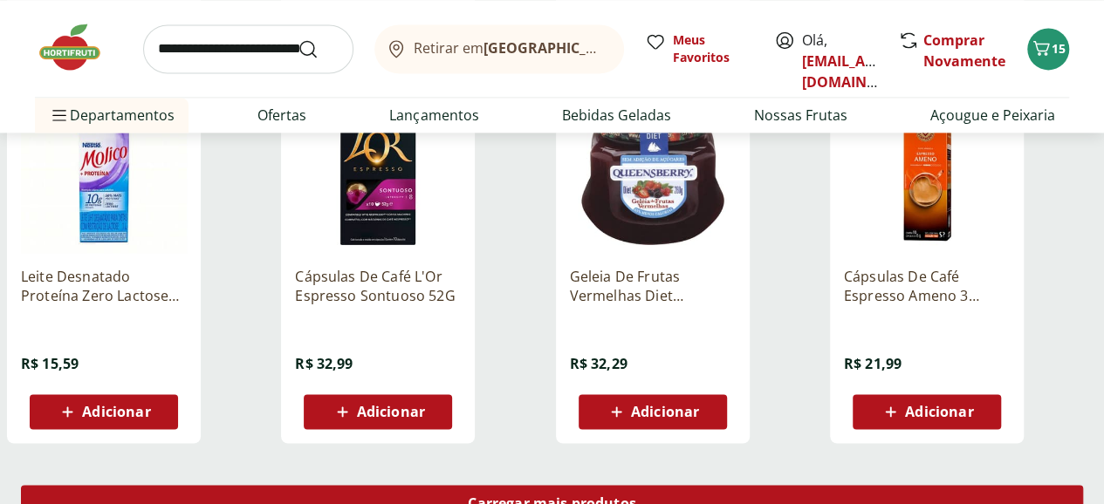
click at [636, 496] on span "Carregar mais produtos" at bounding box center [552, 503] width 168 height 14
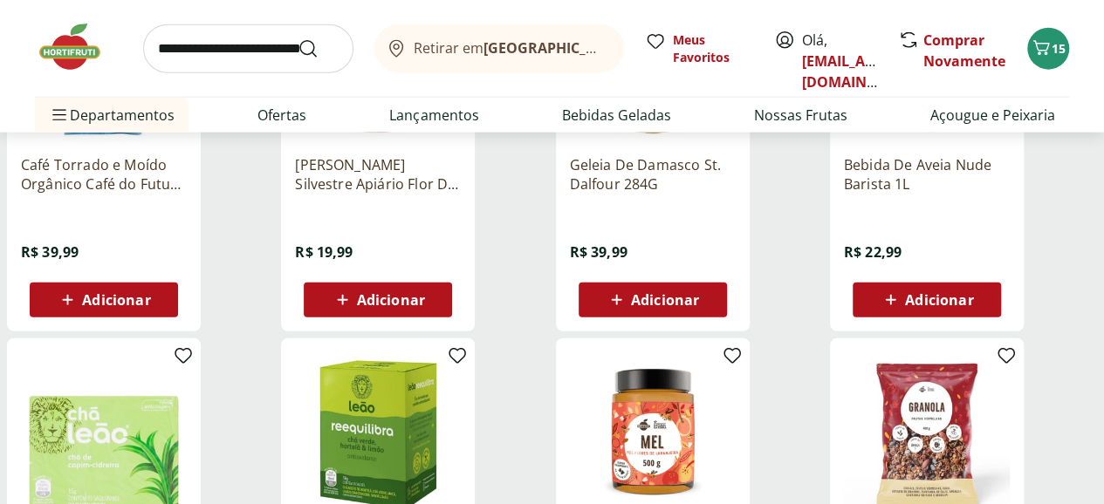
scroll to position [9074, 0]
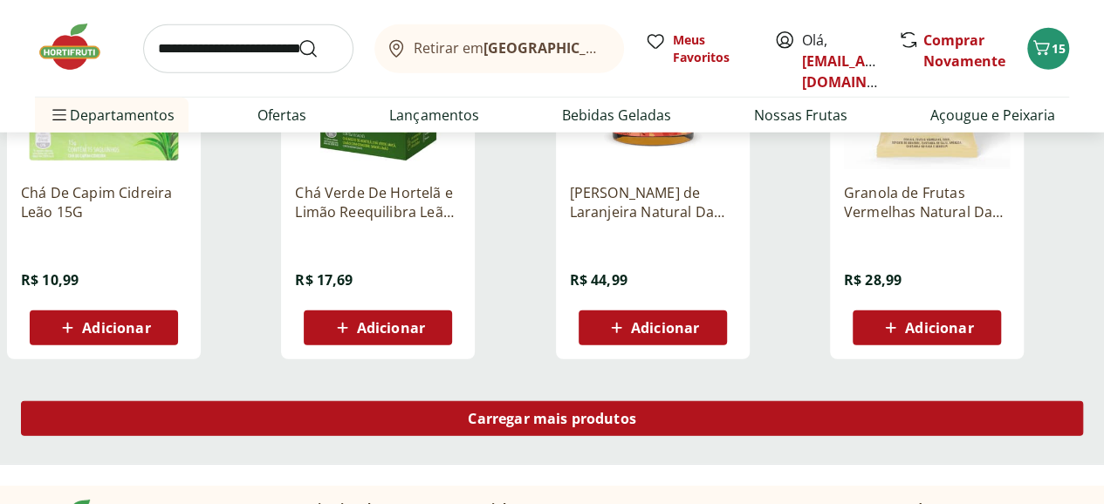
click at [636, 412] on span "Carregar mais produtos" at bounding box center [552, 419] width 168 height 14
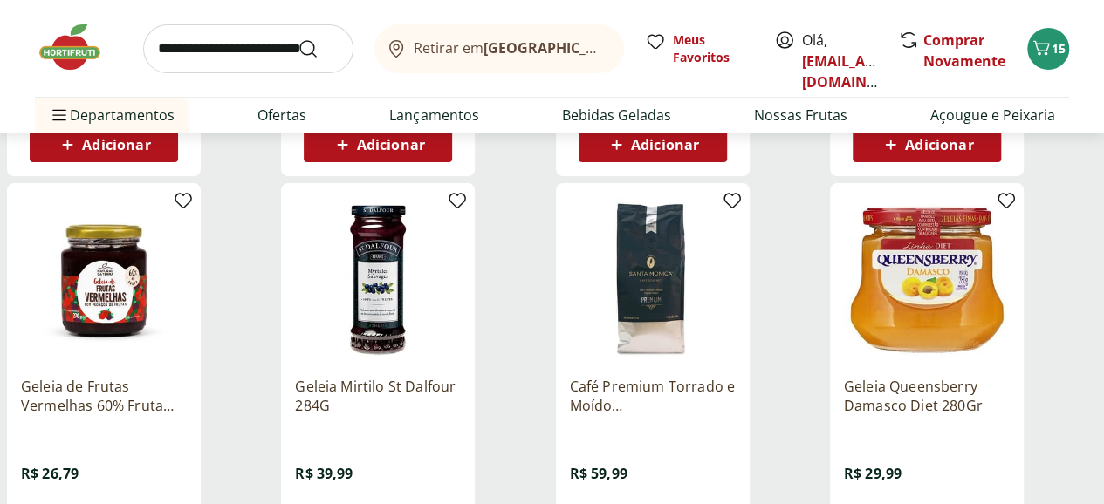
scroll to position [10295, 0]
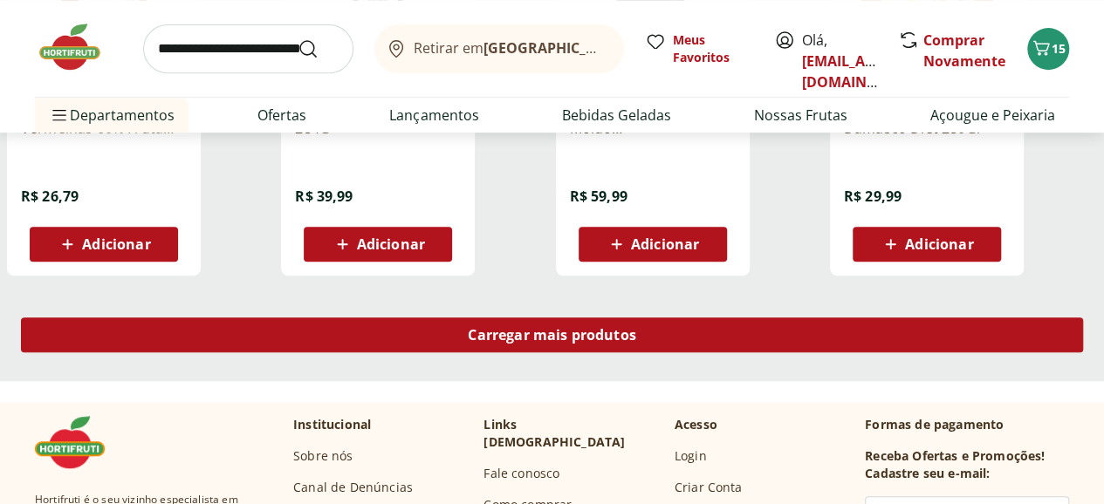
click at [636, 328] on span "Carregar mais produtos" at bounding box center [552, 335] width 168 height 14
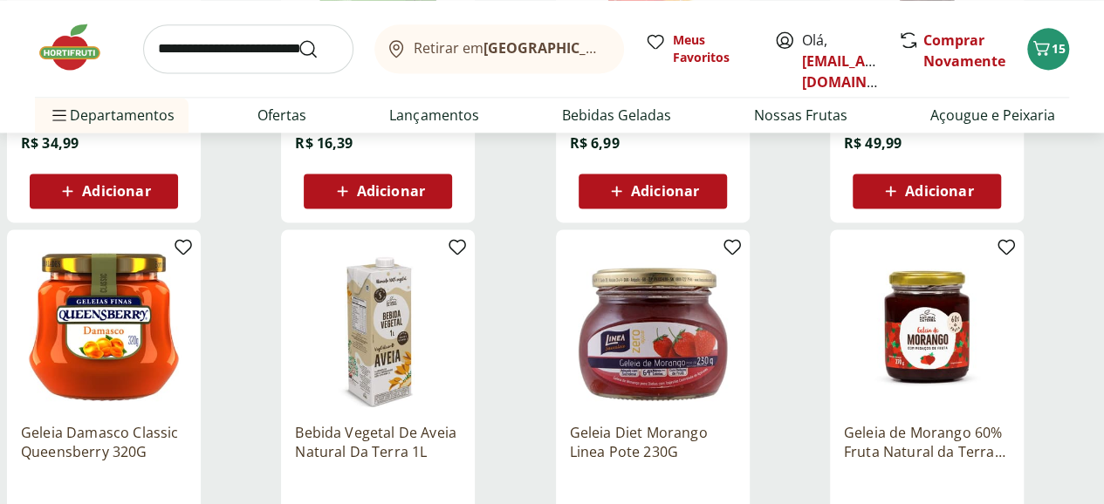
scroll to position [11429, 0]
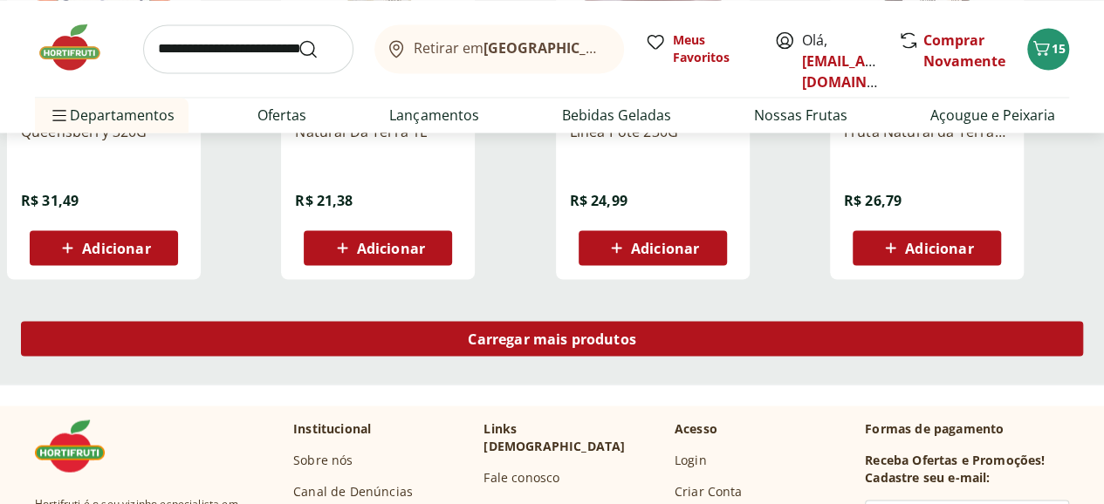
click at [636, 332] on span "Carregar mais produtos" at bounding box center [552, 339] width 168 height 14
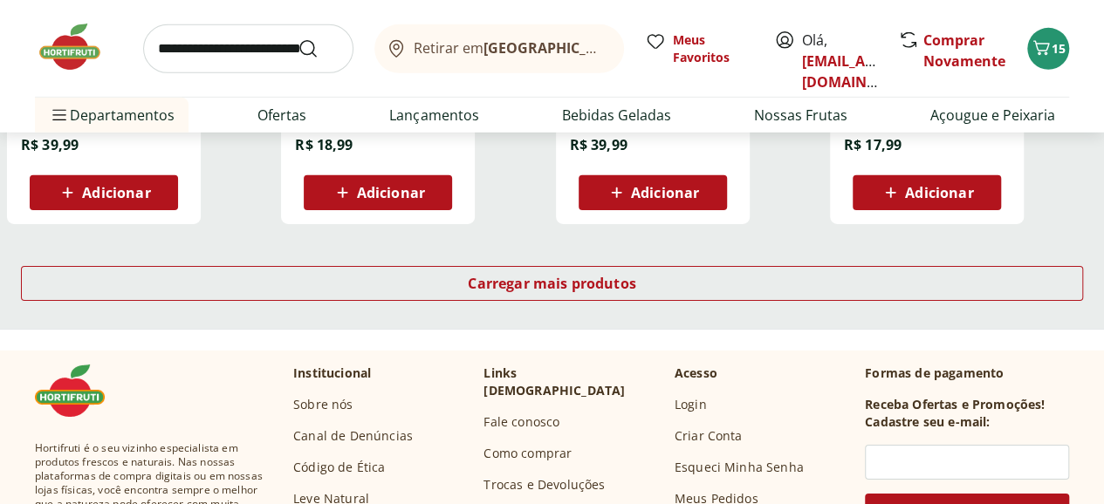
scroll to position [12389, 0]
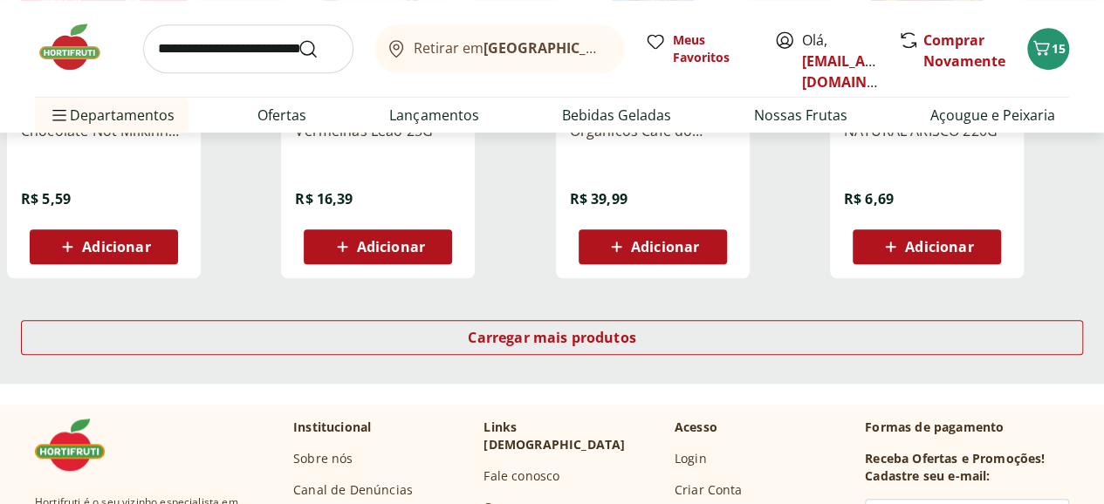
scroll to position [13523, 0]
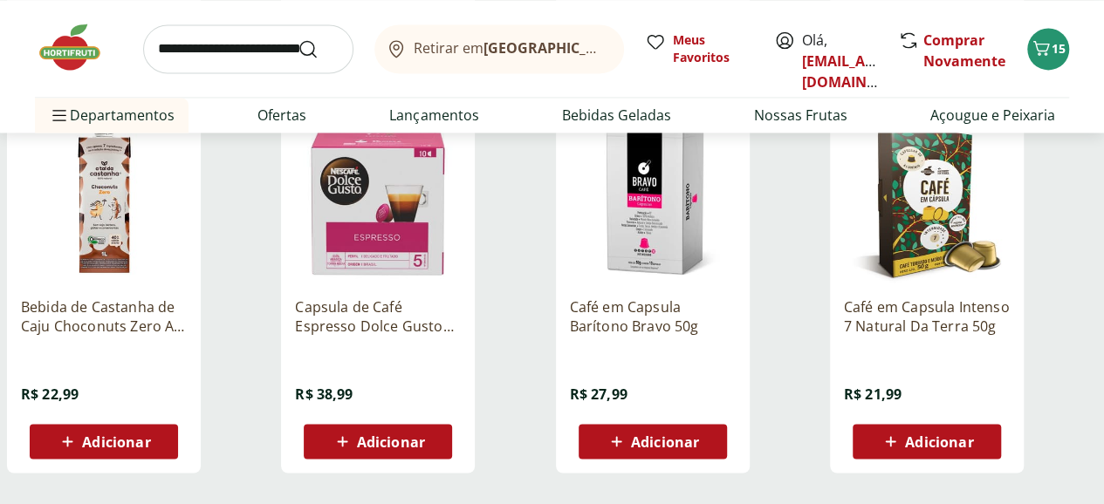
scroll to position [14745, 0]
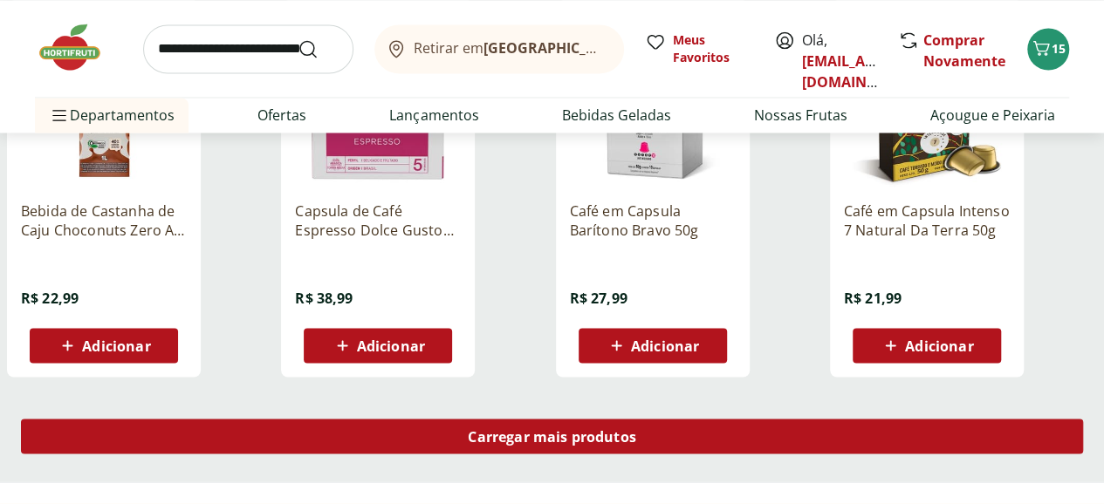
click at [681, 419] on div "Carregar mais produtos" at bounding box center [552, 436] width 1062 height 35
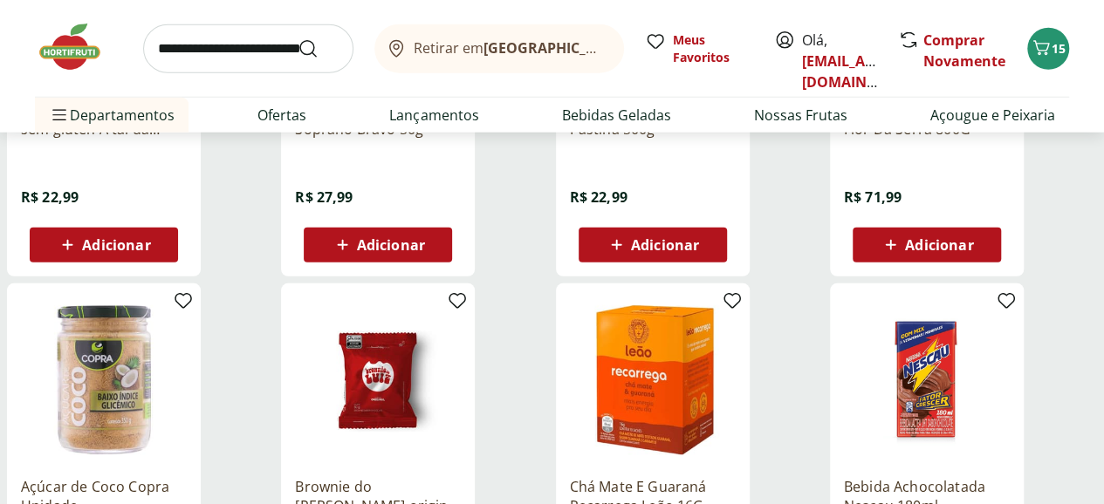
scroll to position [15792, 0]
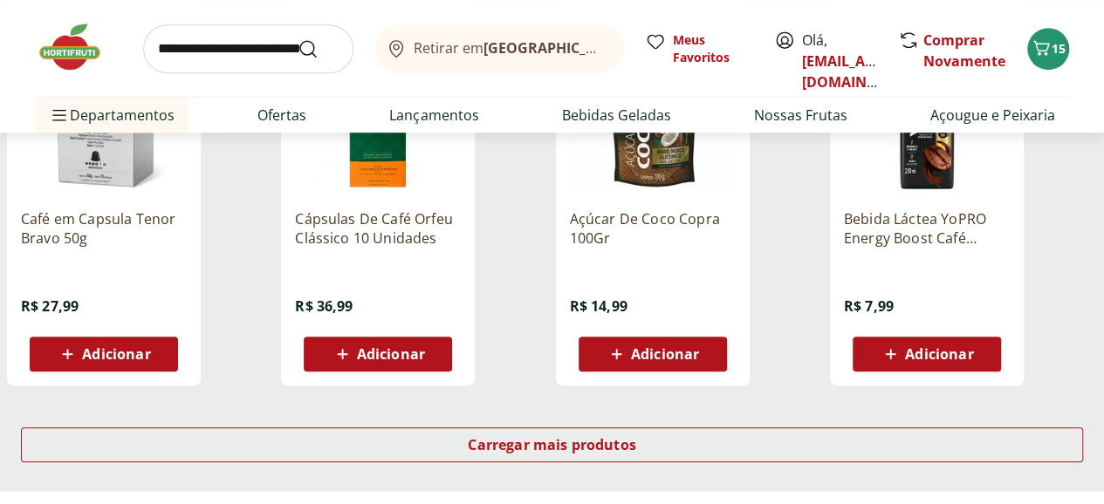
scroll to position [17188, 0]
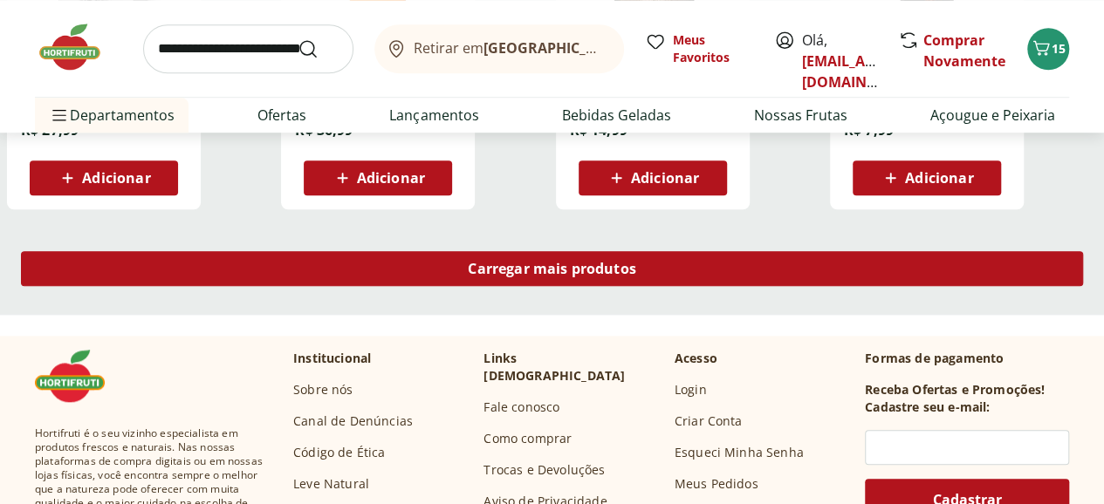
click at [716, 251] on div "Carregar mais produtos" at bounding box center [552, 268] width 1062 height 35
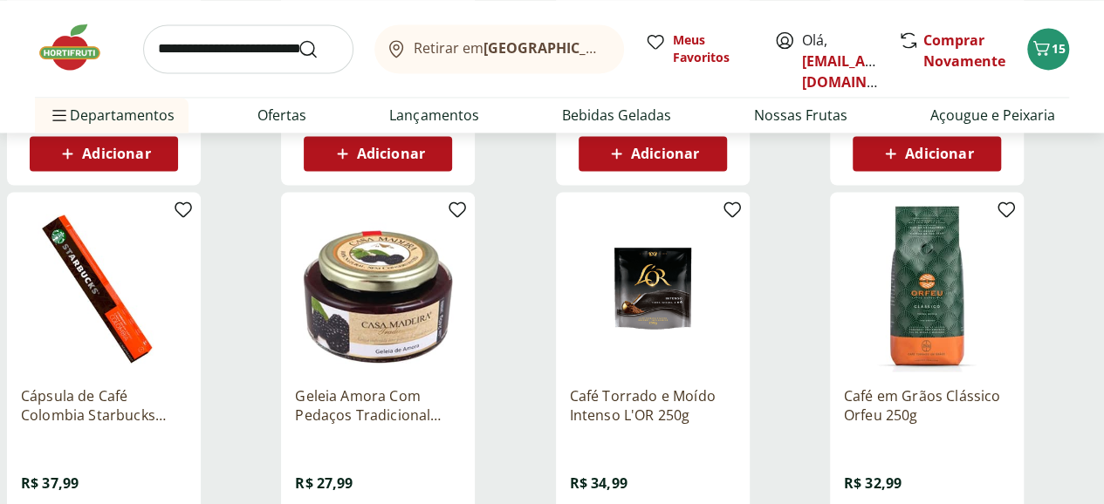
scroll to position [17624, 0]
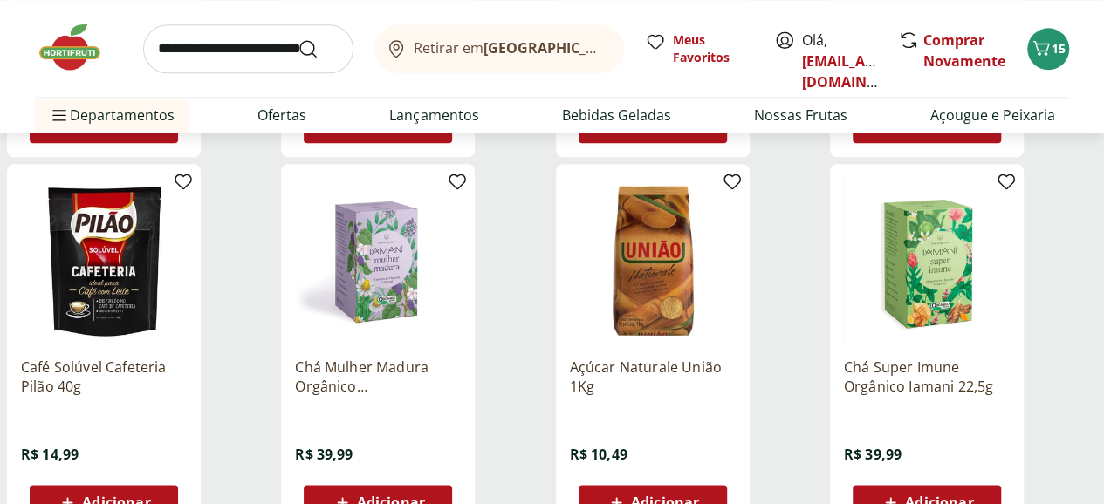
click at [699, 496] on span "Adicionar" at bounding box center [665, 503] width 68 height 14
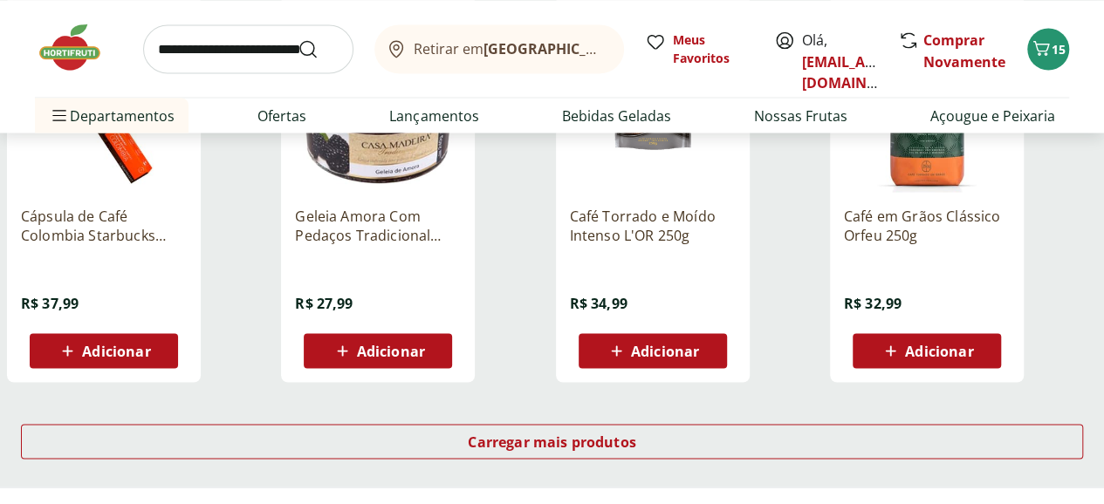
scroll to position [18147, 0]
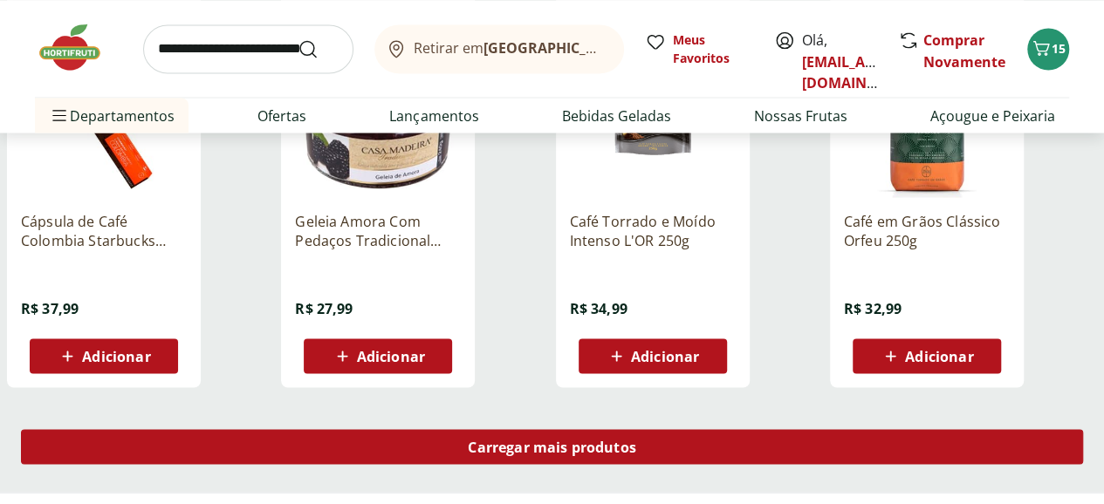
click at [636, 440] on span "Carregar mais produtos" at bounding box center [552, 447] width 168 height 14
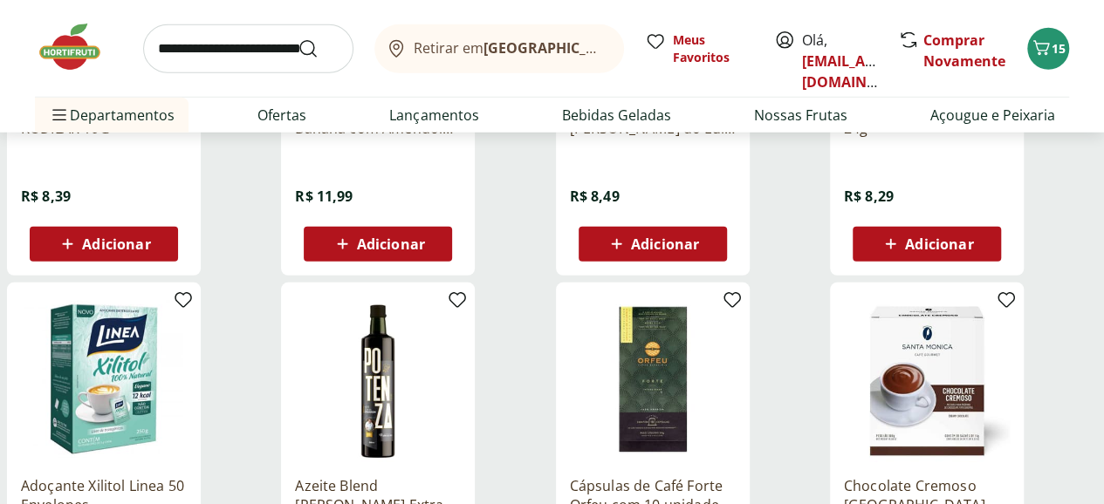
scroll to position [19281, 0]
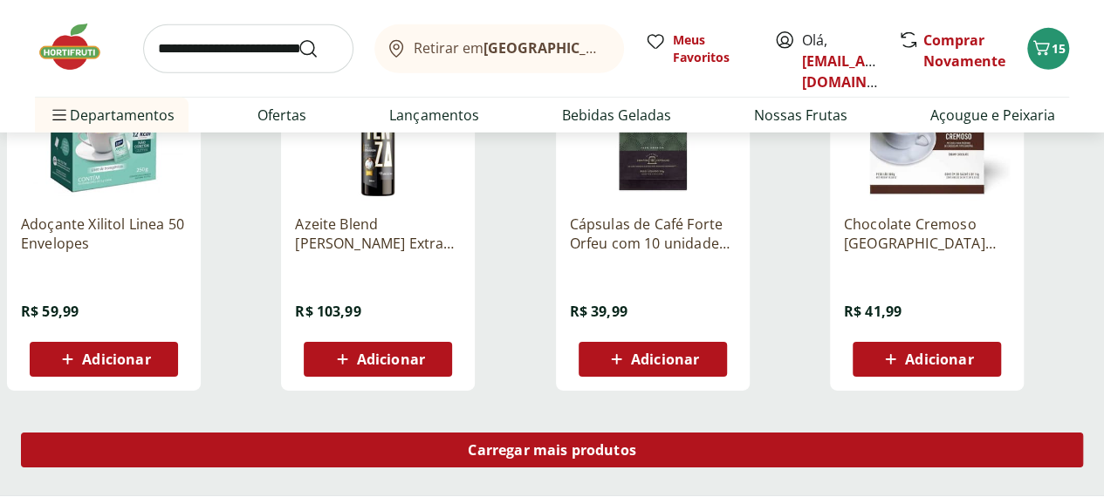
click at [636, 443] on span "Carregar mais produtos" at bounding box center [552, 450] width 168 height 14
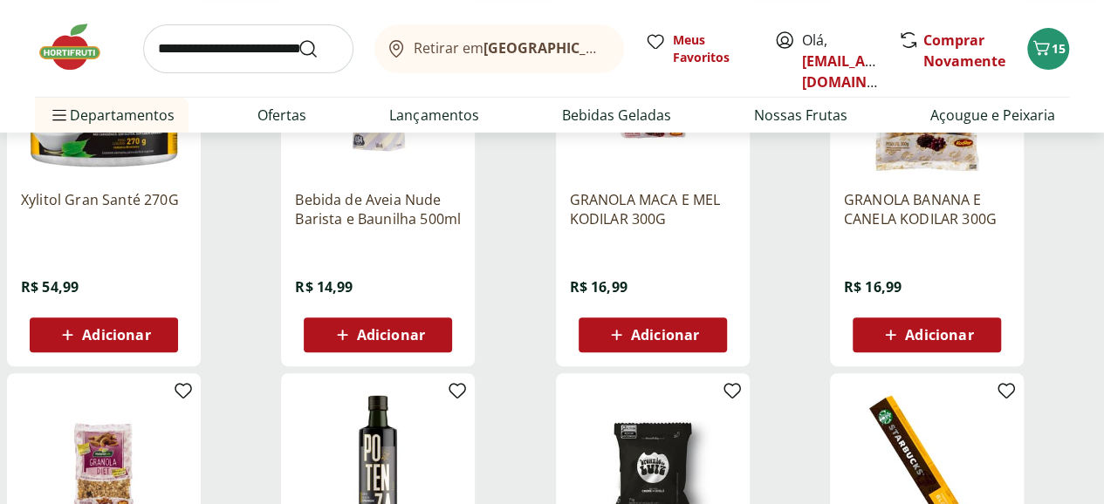
scroll to position [19892, 0]
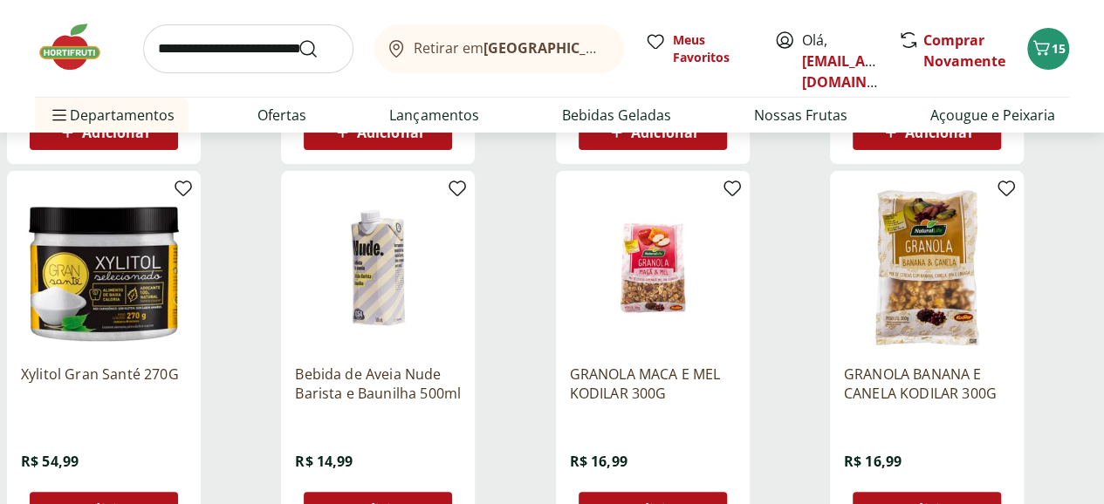
click at [425, 503] on span "Adicionar" at bounding box center [391, 510] width 68 height 14
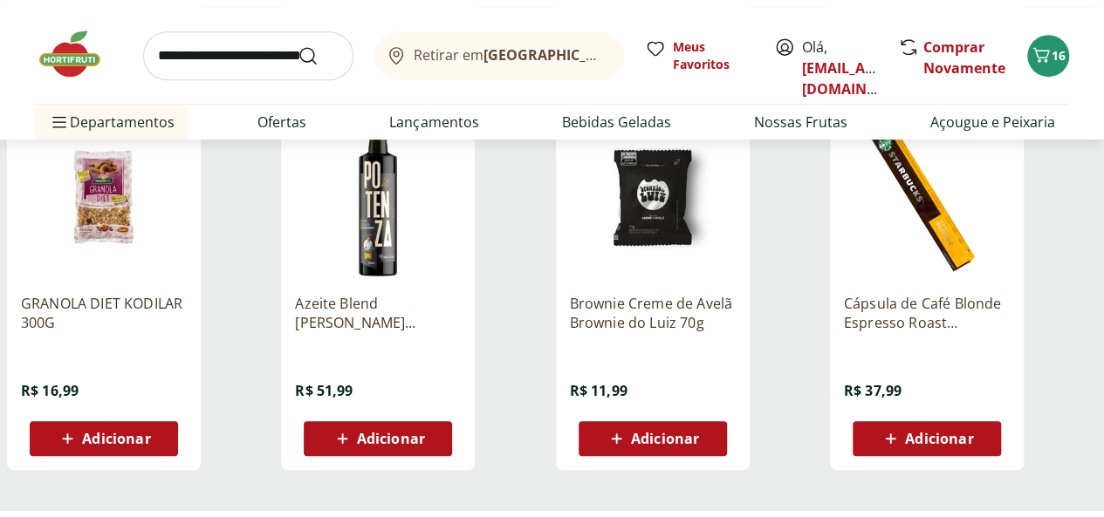
scroll to position [20503, 0]
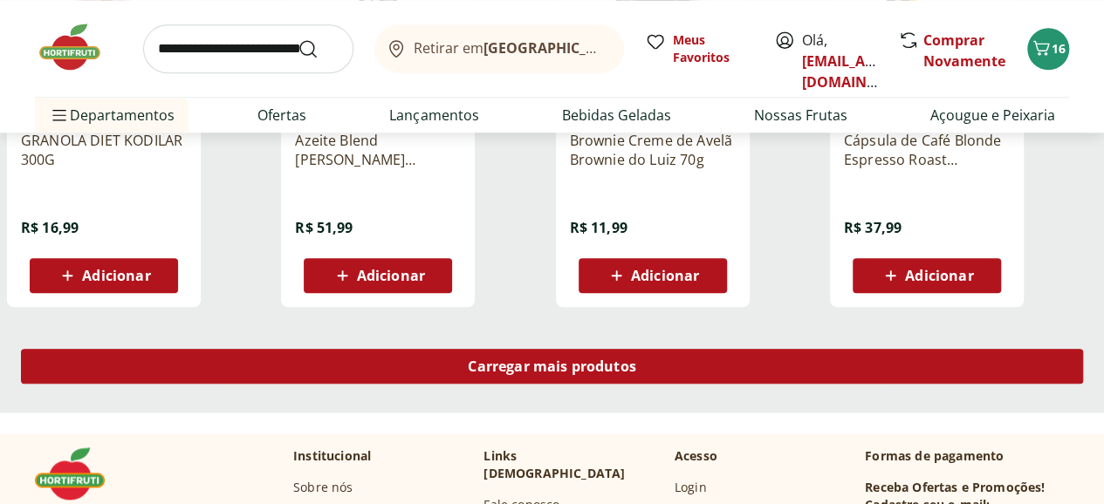
click at [636, 359] on span "Carregar mais produtos" at bounding box center [552, 366] width 168 height 14
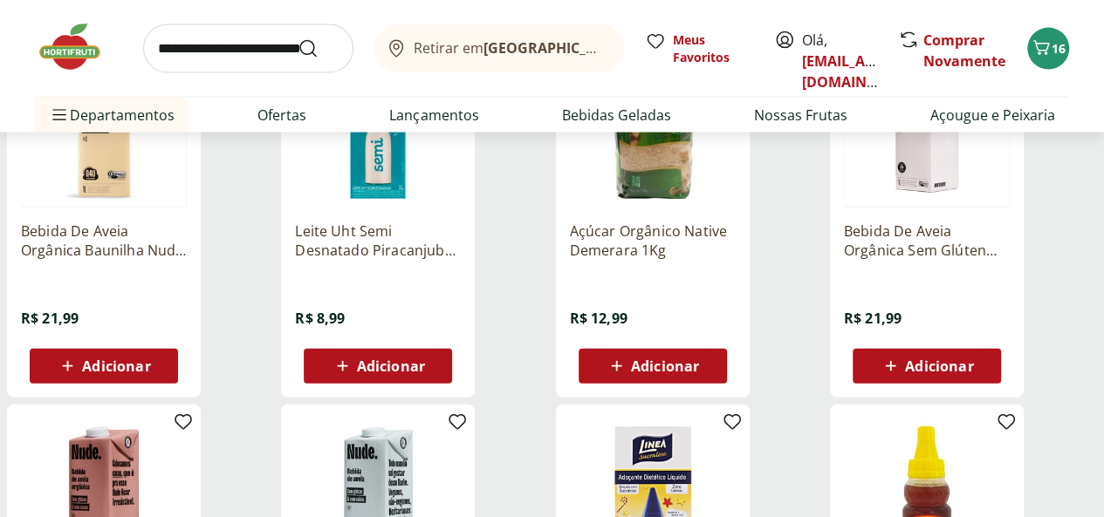
scroll to position [2007, 0]
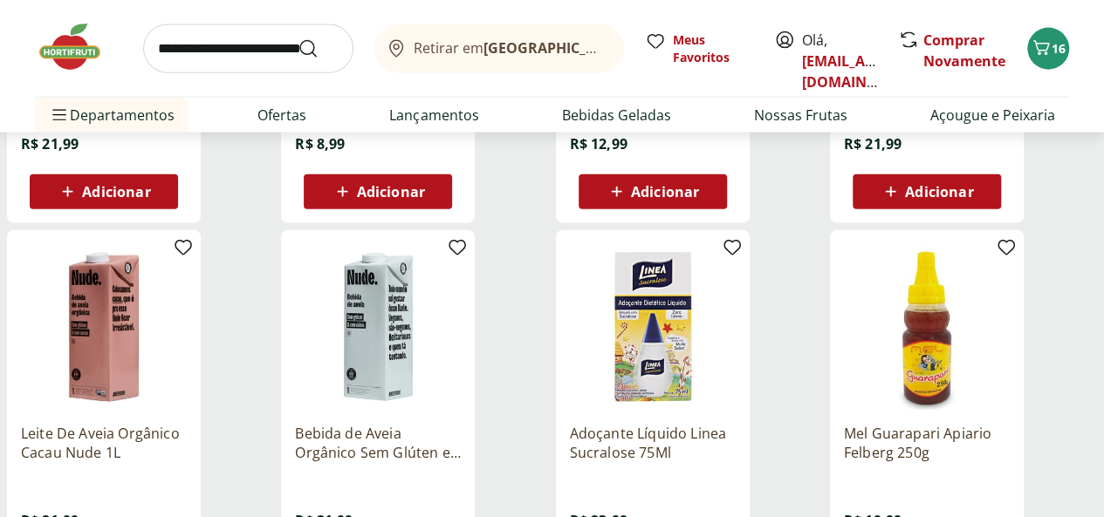
click at [461, 424] on p "Bebida de Aveia Orgânico Sem Glúten e Com Cálcio Nude 1L" at bounding box center [378, 443] width 166 height 38
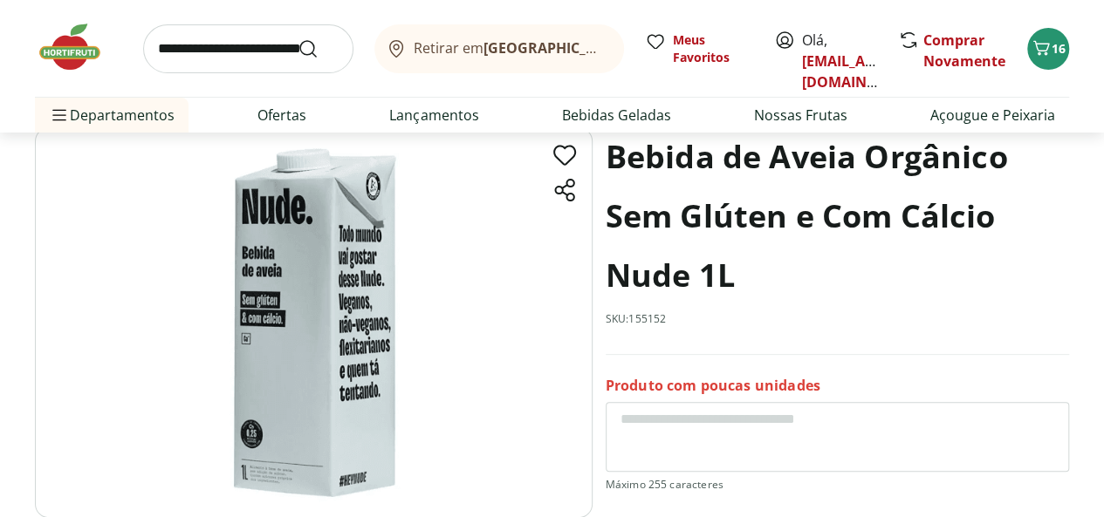
scroll to position [87, 0]
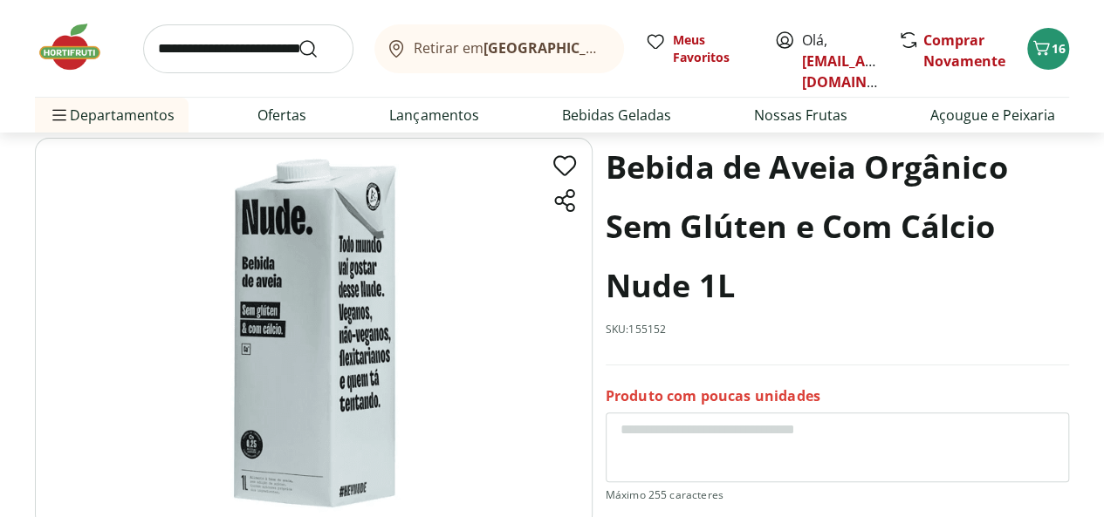
select select "**********"
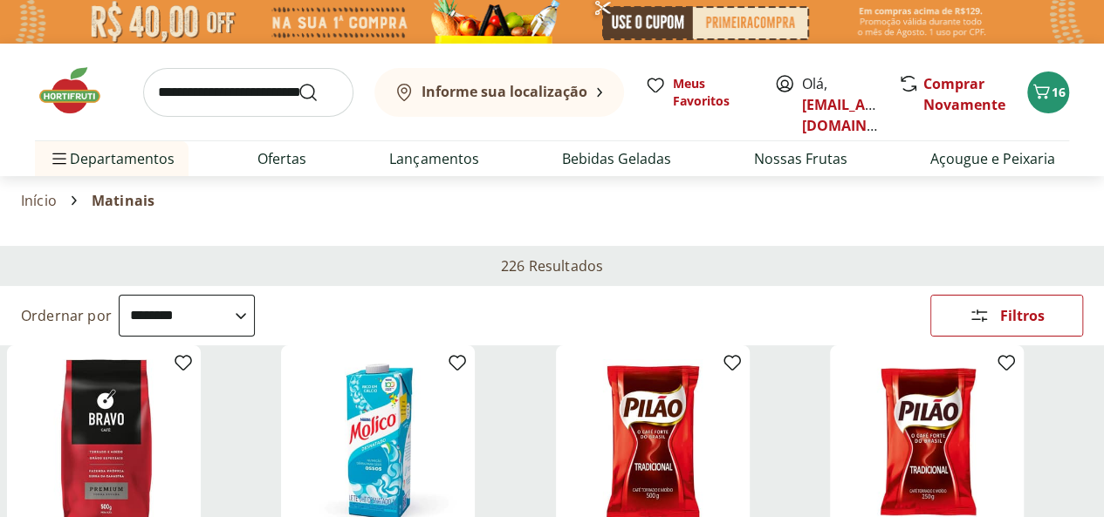
type input "*"
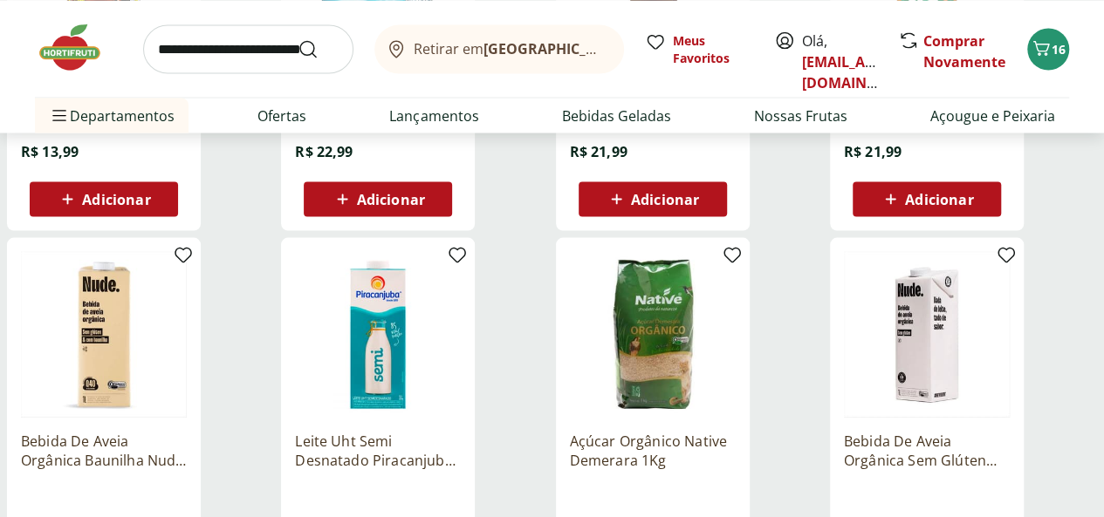
scroll to position [1745, 0]
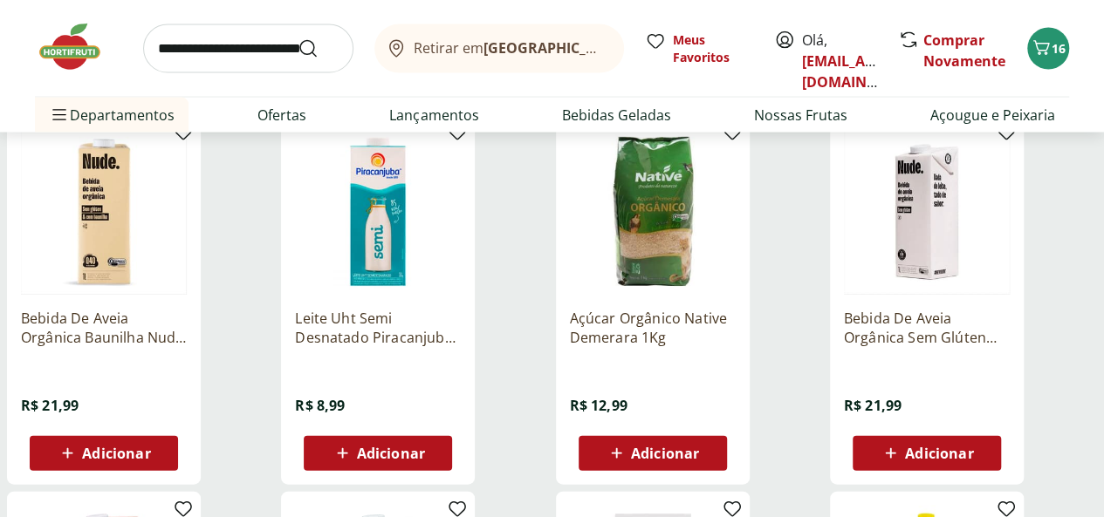
click at [187, 309] on p "Bebida De Aveia Orgânica Baunilha Nude 1L" at bounding box center [104, 328] width 166 height 38
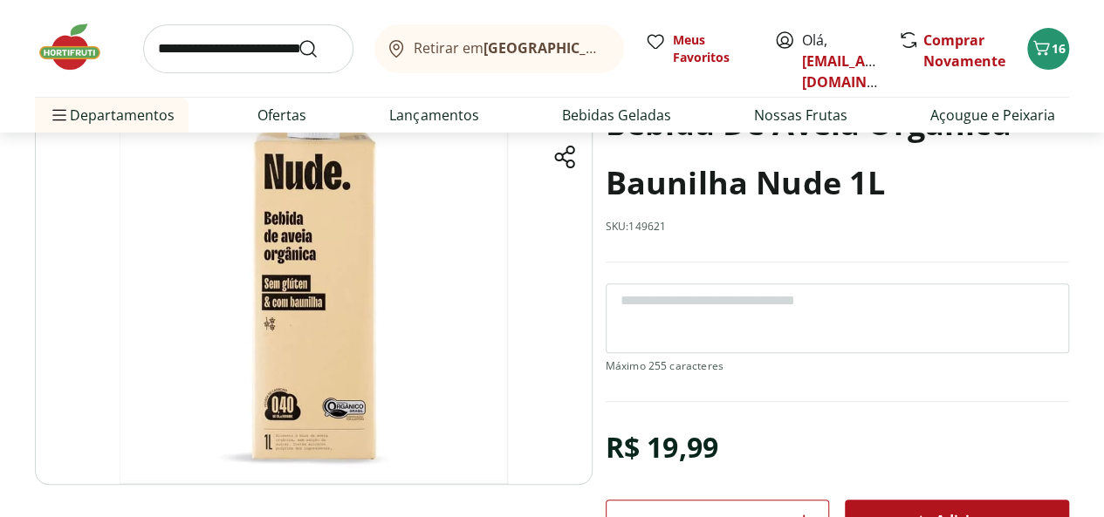
scroll to position [87, 0]
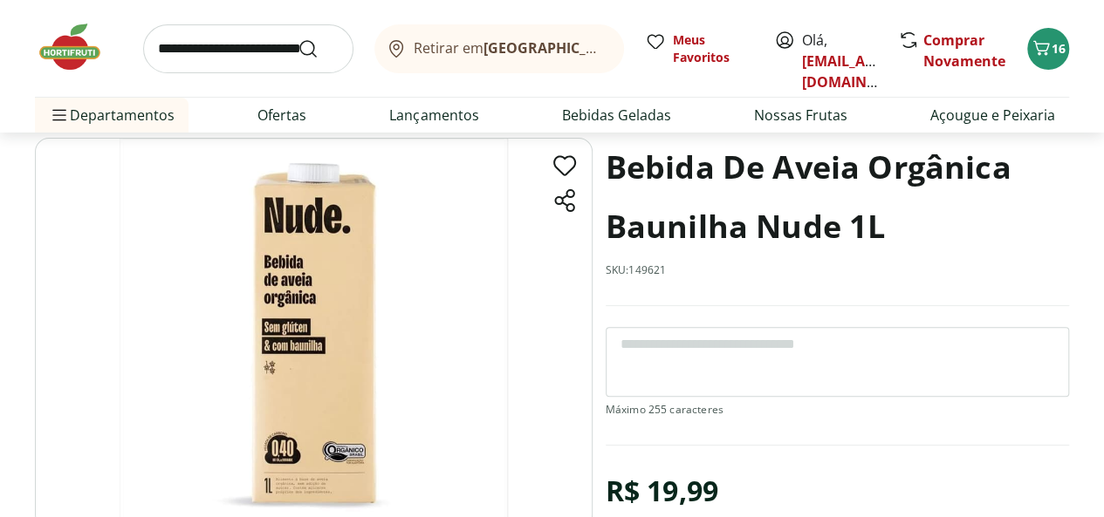
drag, startPoint x: 951, startPoint y: 437, endPoint x: 1045, endPoint y: 321, distance: 149.5
click at [1045, 321] on section "Bebida De Aveia Orgânica Baunilha Nude 1L SKU: 149621 R$ 19,99 * Adicionar Bebi…" at bounding box center [836, 361] width 463 height 447
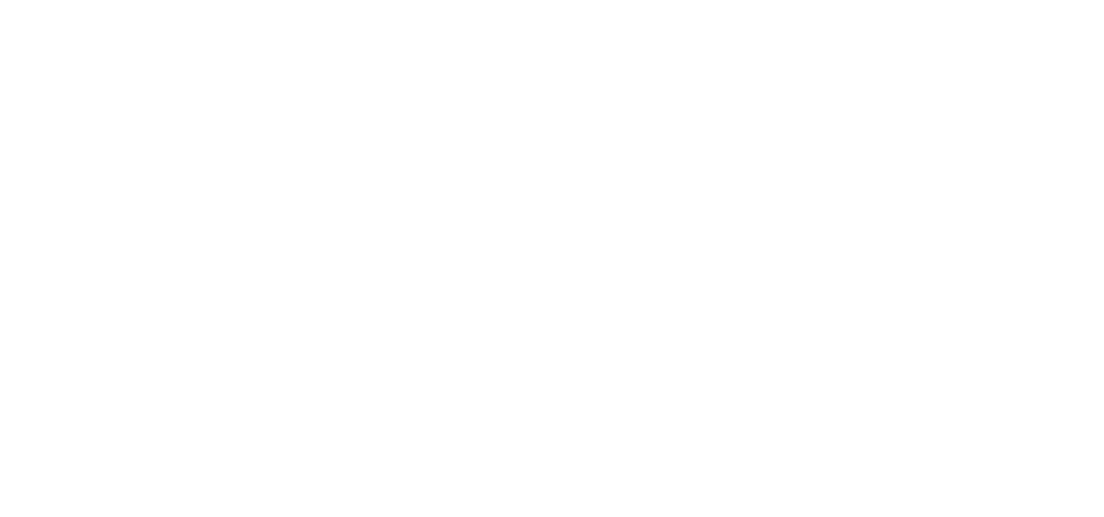
select select "**********"
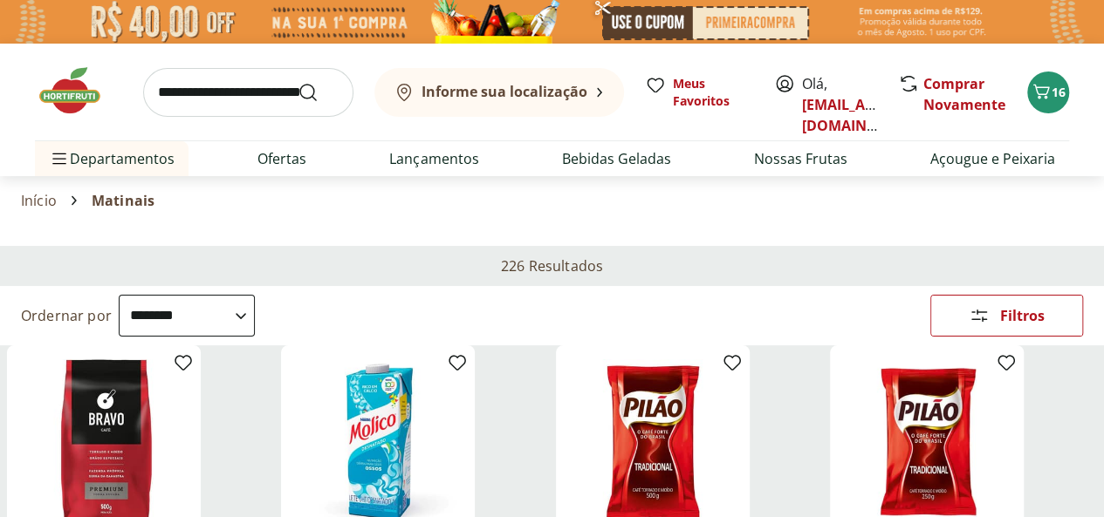
type input "*"
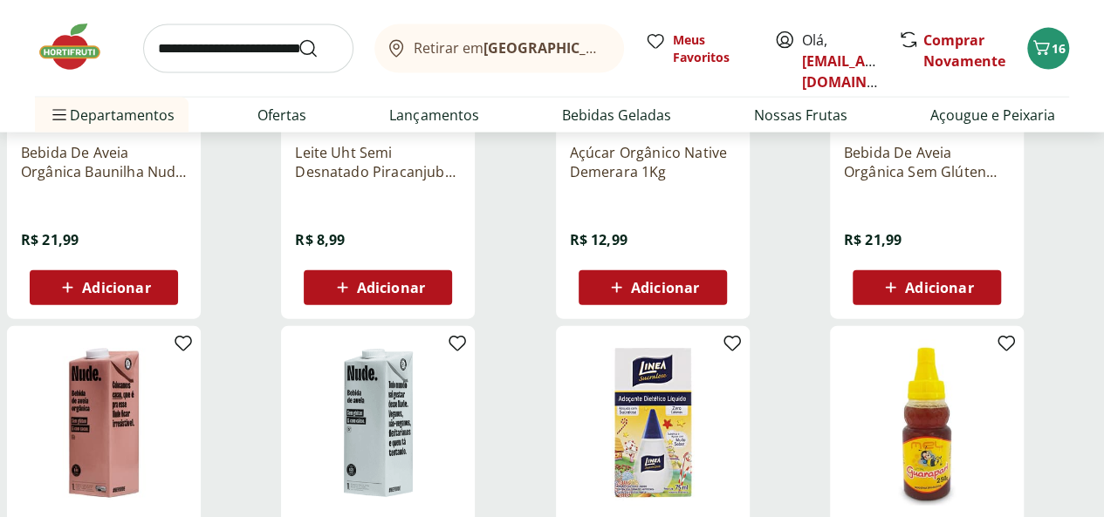
scroll to position [2094, 0]
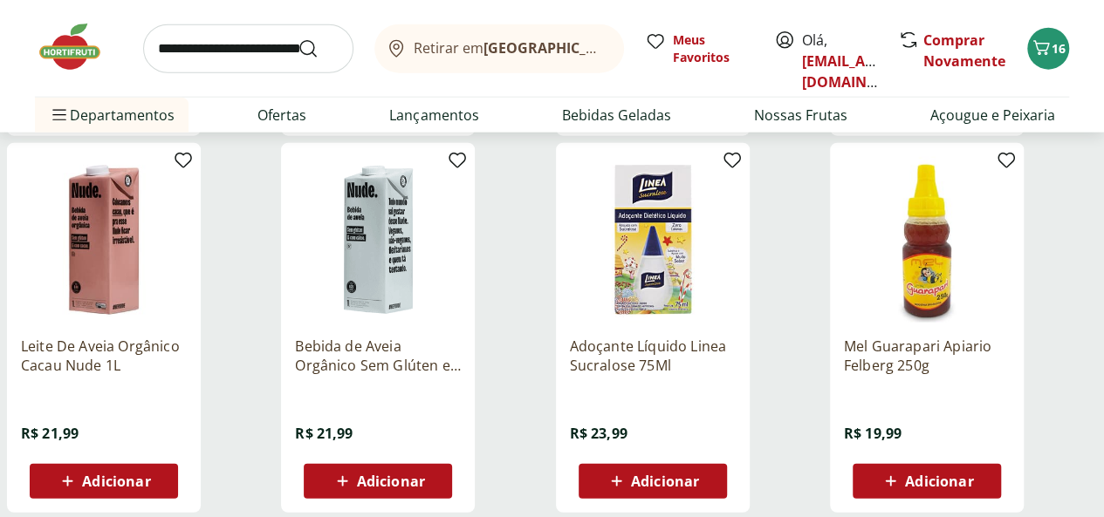
click at [461, 337] on p "Bebida de Aveia Orgânico Sem Glúten e Com Cálcio Nude 1L" at bounding box center [378, 356] width 166 height 38
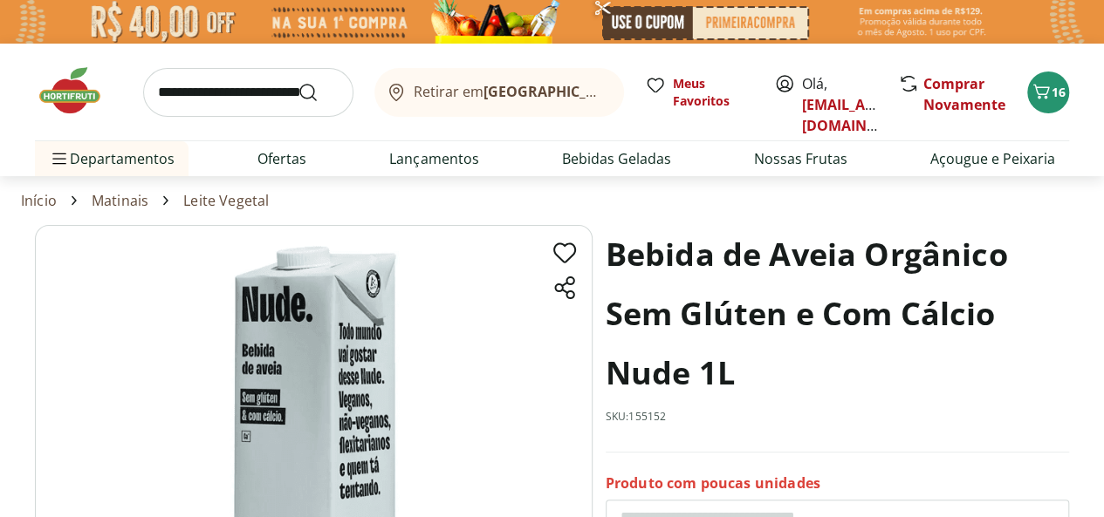
select select "**********"
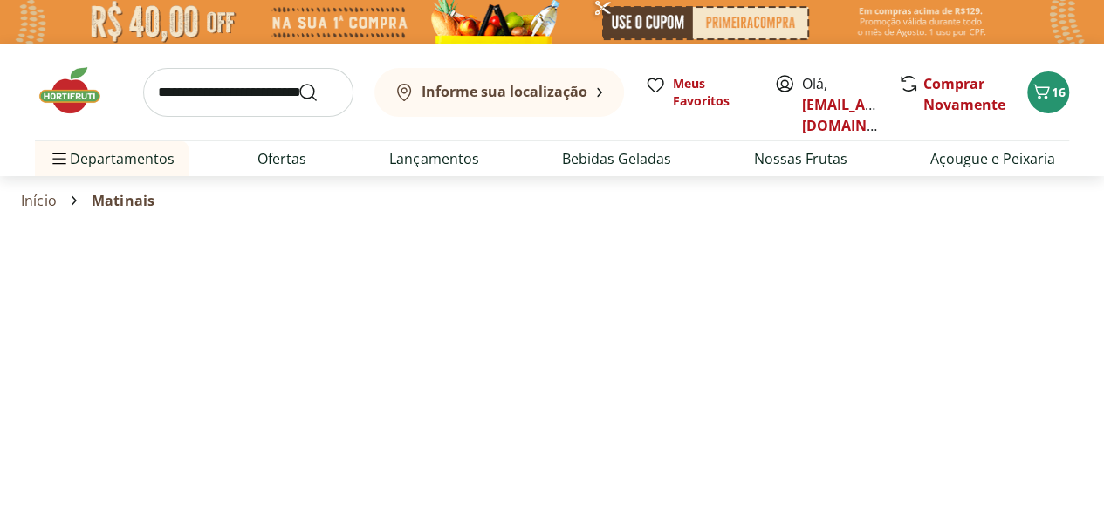
type input "*"
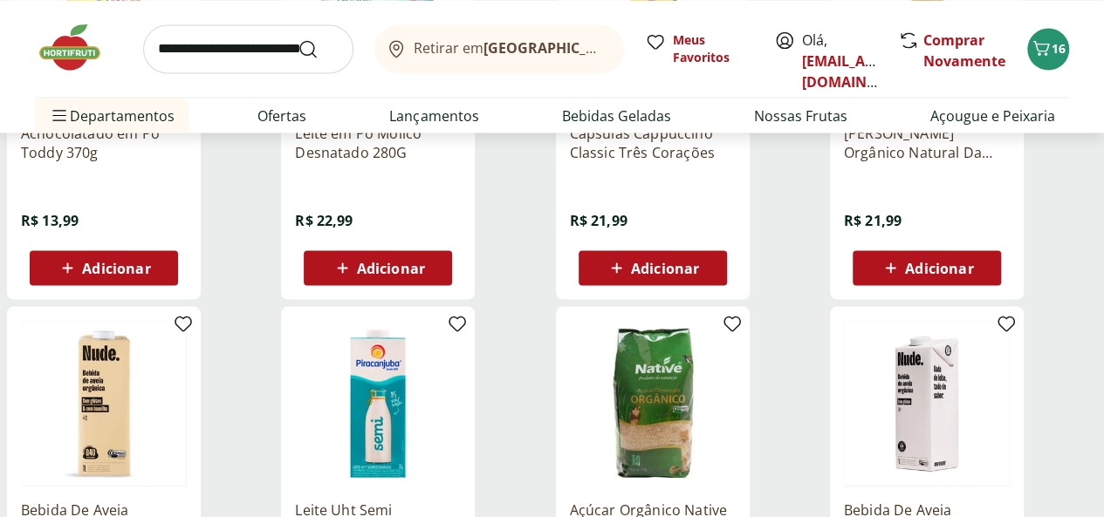
scroll to position [1658, 0]
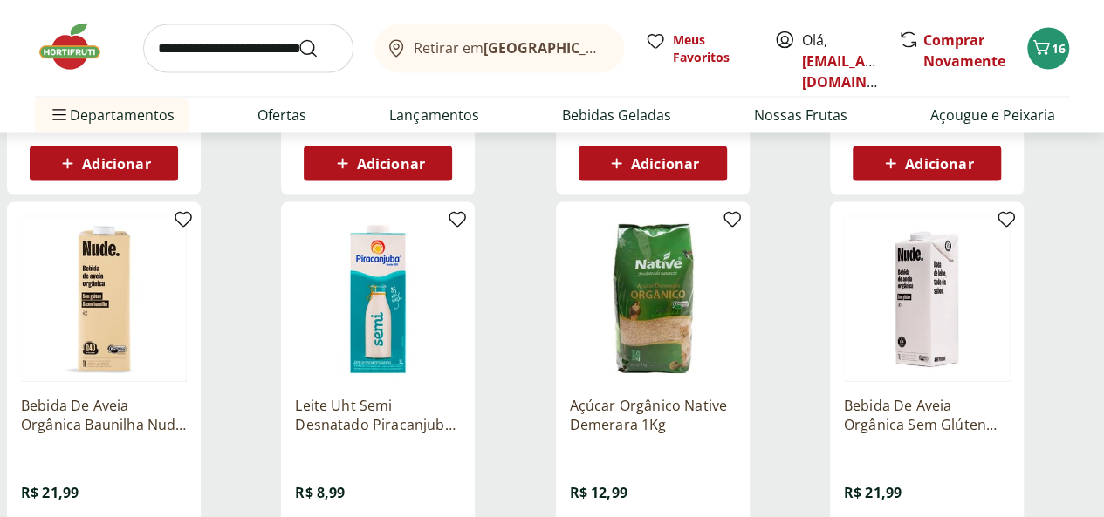
click at [1009, 283] on img at bounding box center [927, 299] width 166 height 166
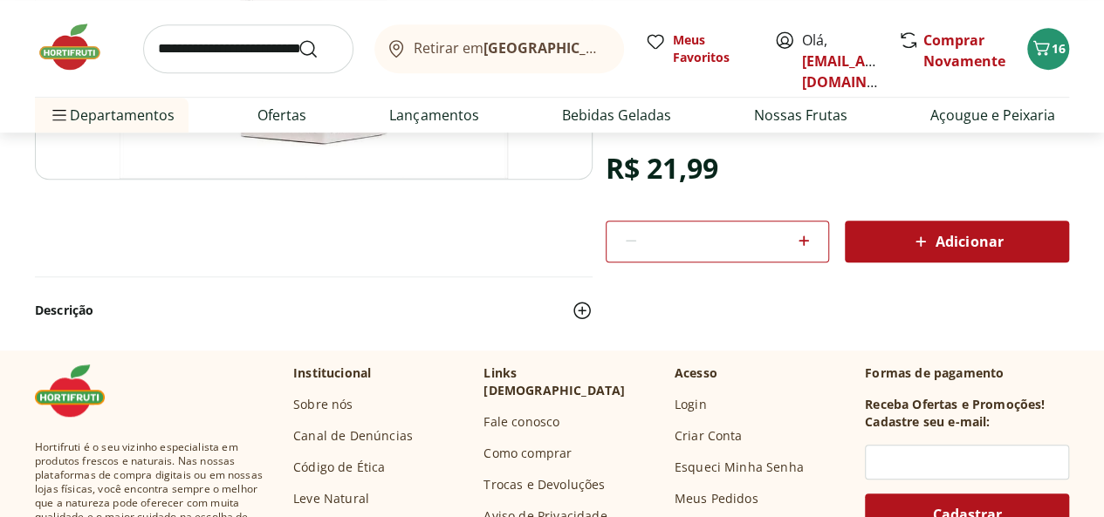
scroll to position [87, 0]
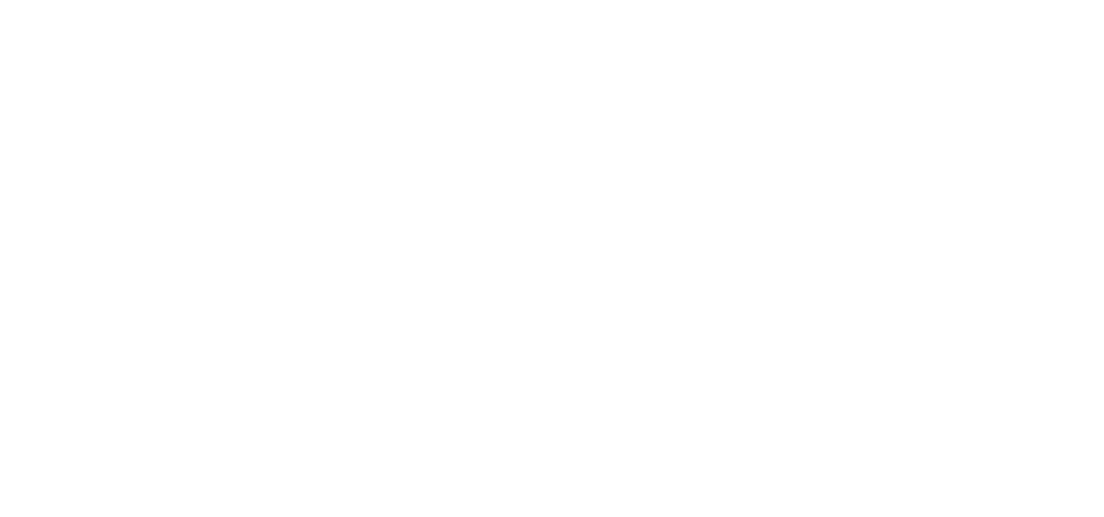
select select "**********"
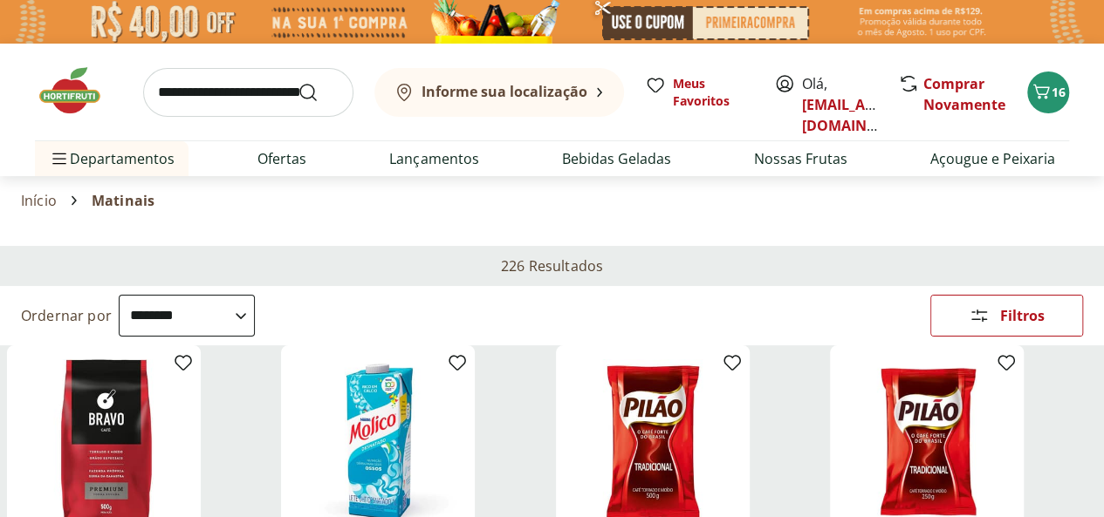
type input "*"
click at [0, 0] on div "Marca" at bounding box center [0, 0] width 0 height 0
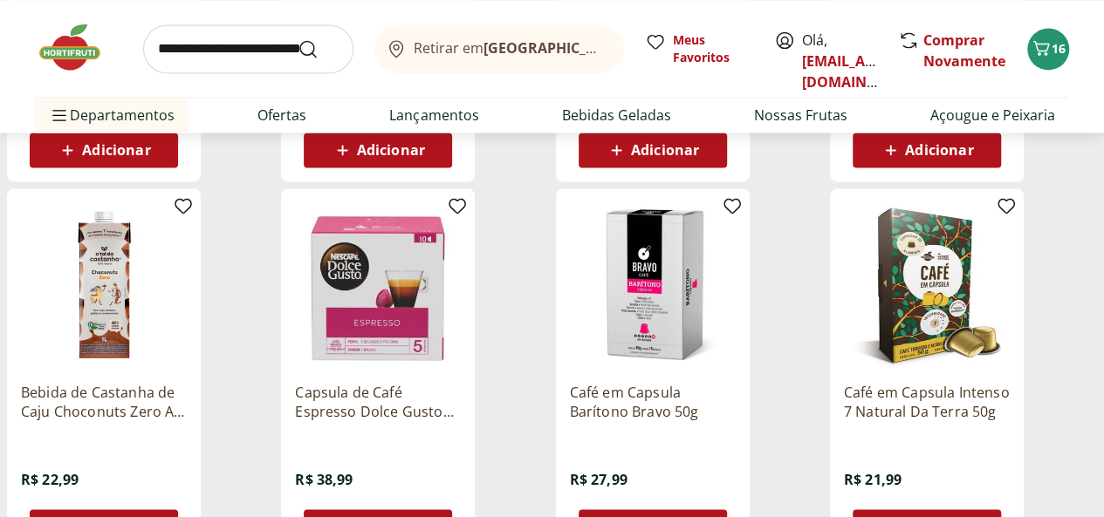
scroll to position [15318, 0]
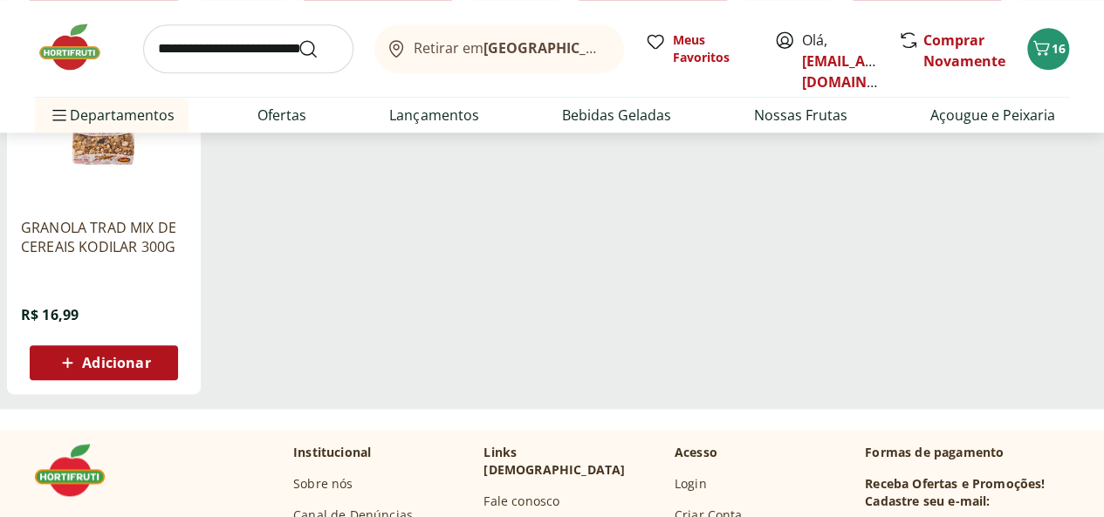
scroll to position [611, 0]
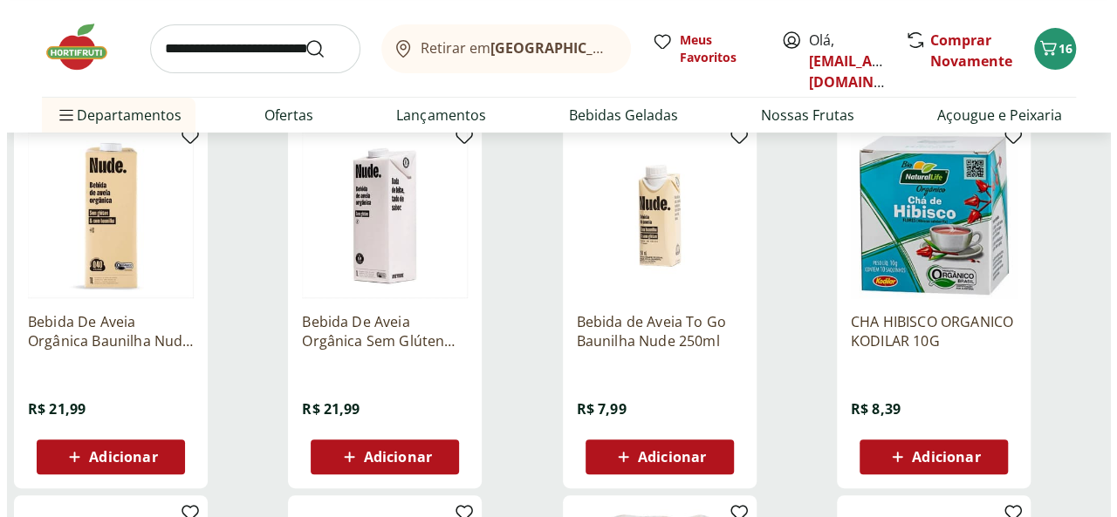
scroll to position [262, 0]
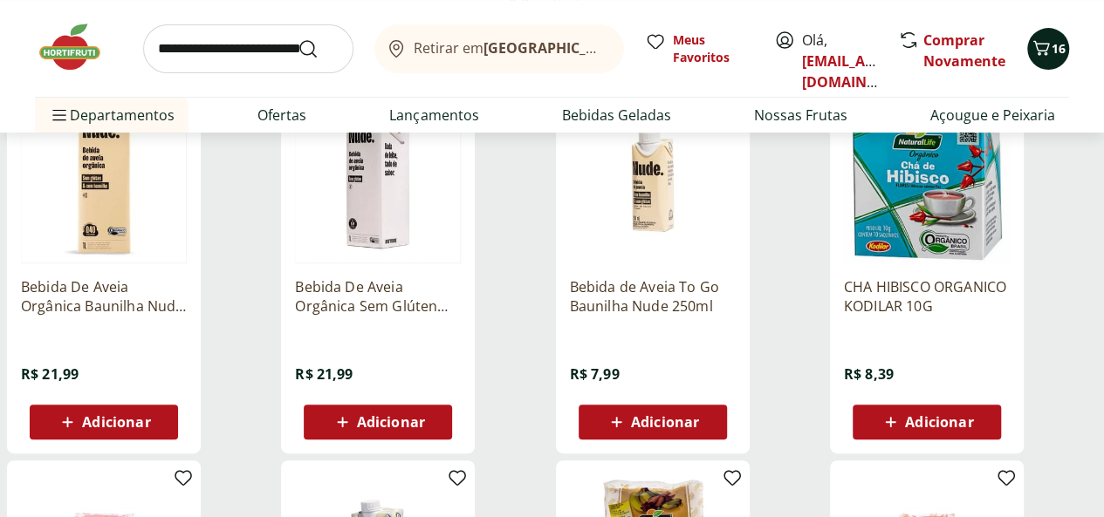
click at [1038, 63] on button "16" at bounding box center [1048, 49] width 42 height 42
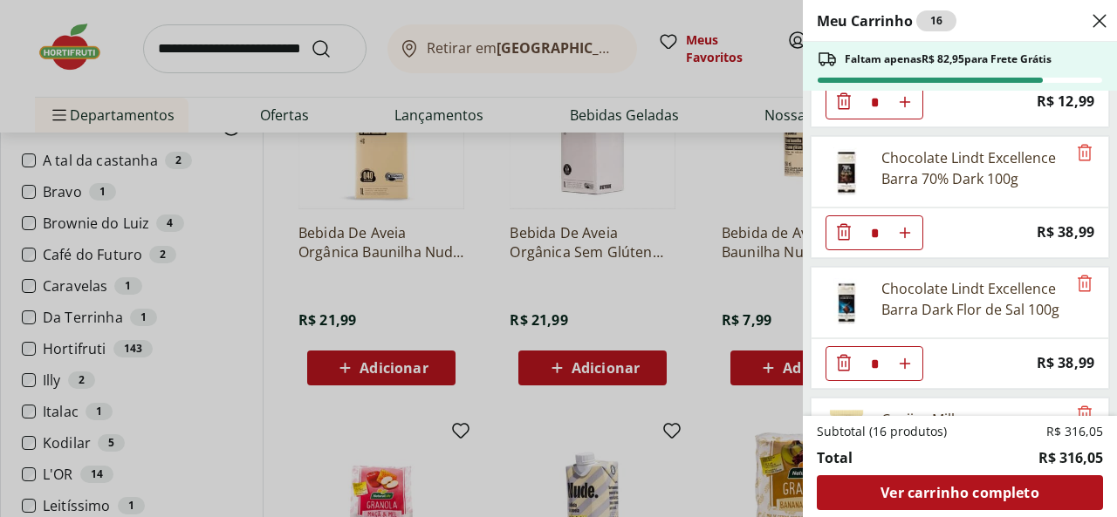
scroll to position [523, 0]
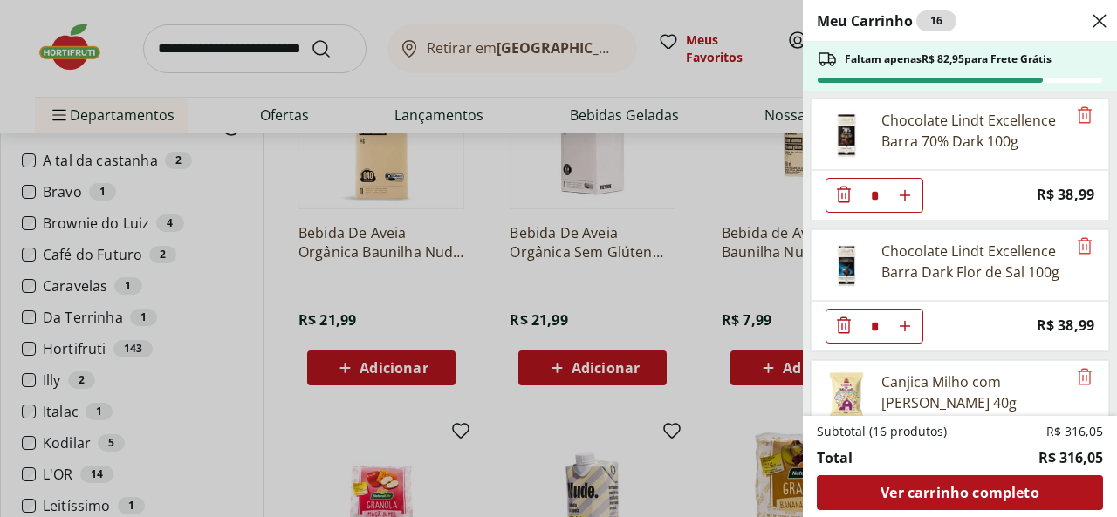
click at [930, 254] on div "Chocolate Lindt Excellence Barra Dark Flor de Sal 100g" at bounding box center [973, 262] width 185 height 42
click at [847, 257] on img at bounding box center [846, 265] width 49 height 49
click at [960, 247] on div "Chocolate Lindt Excellence Barra Dark Flor de Sal 100g" at bounding box center [973, 262] width 185 height 42
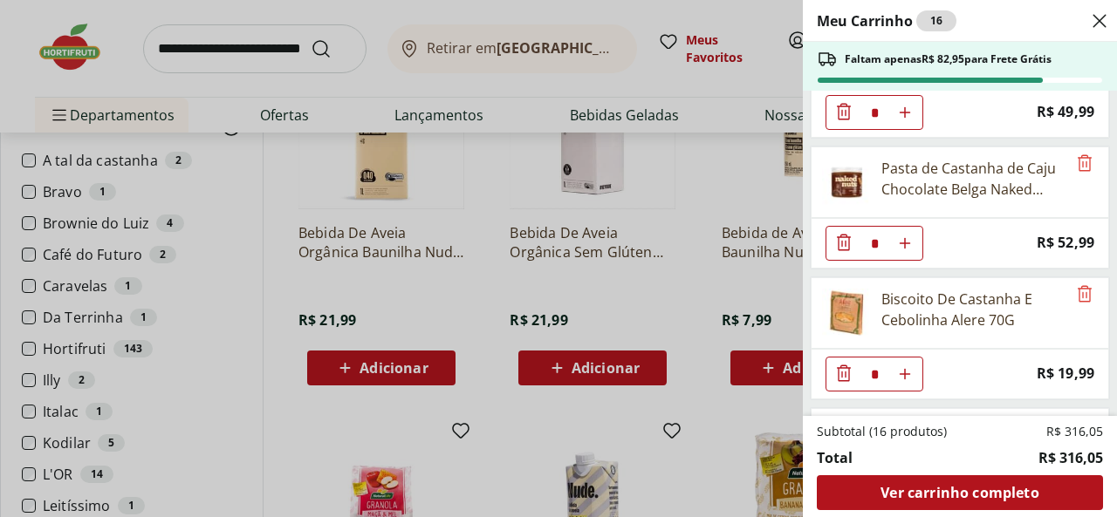
scroll to position [1134, 0]
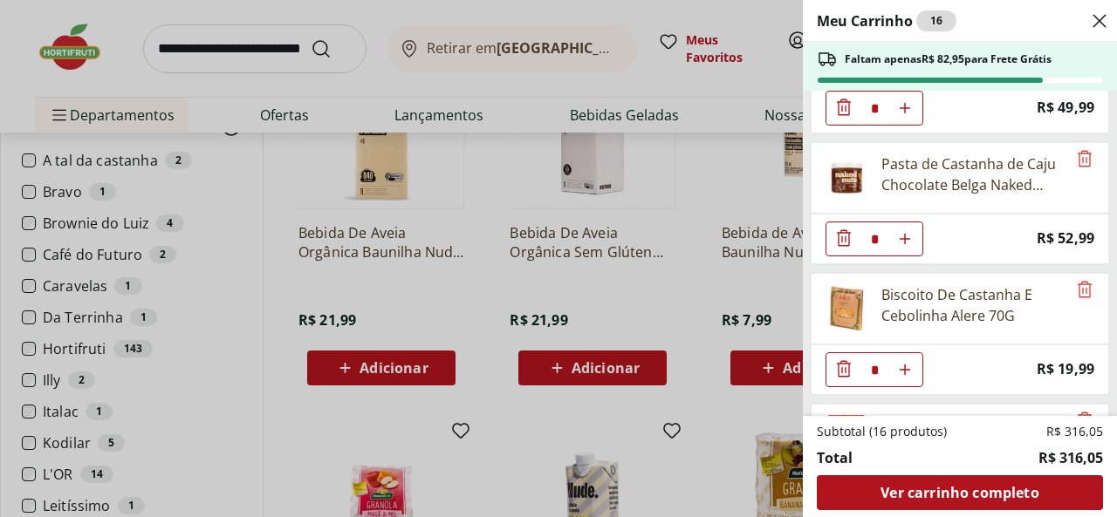
type input "*"
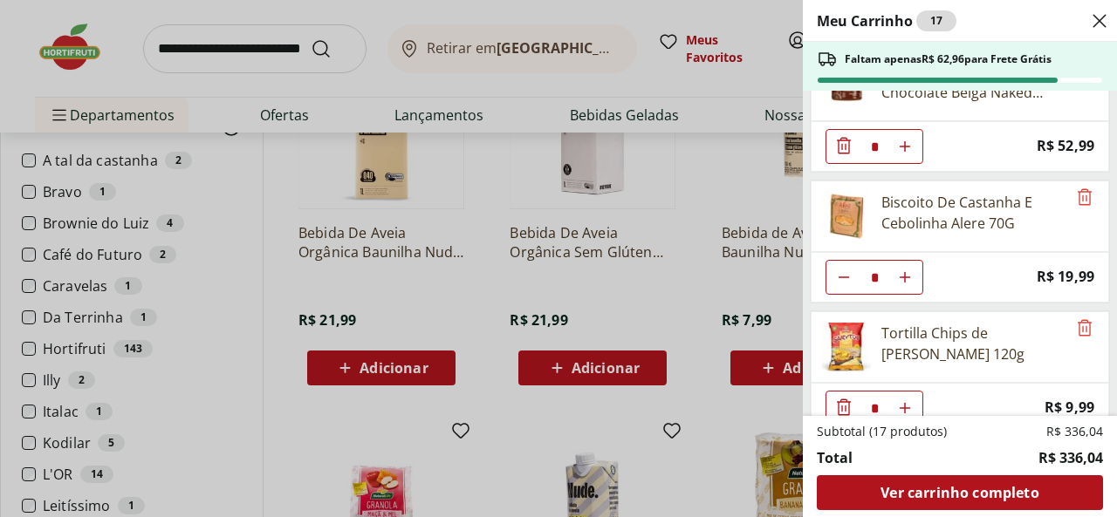
scroll to position [1314, 0]
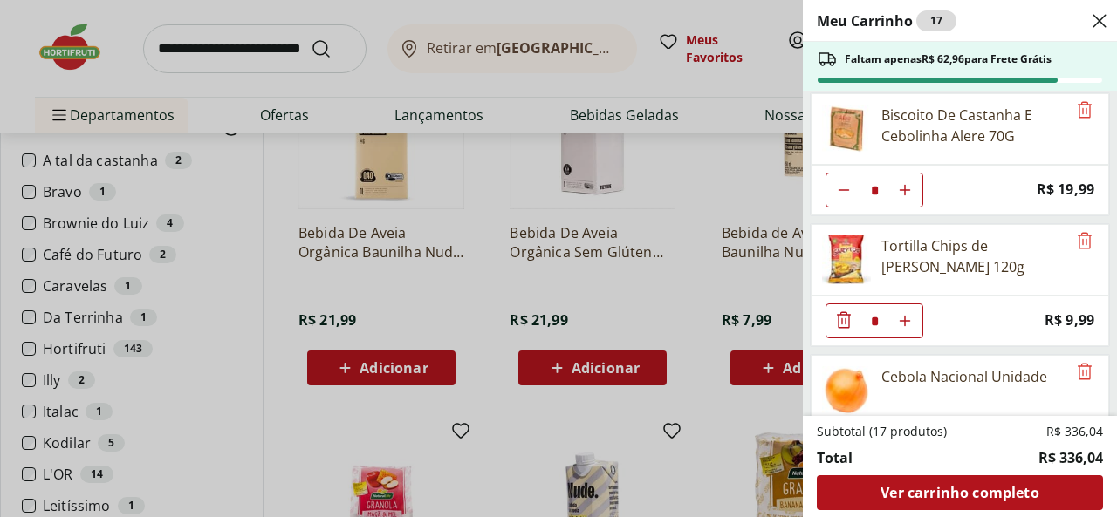
type input "*"
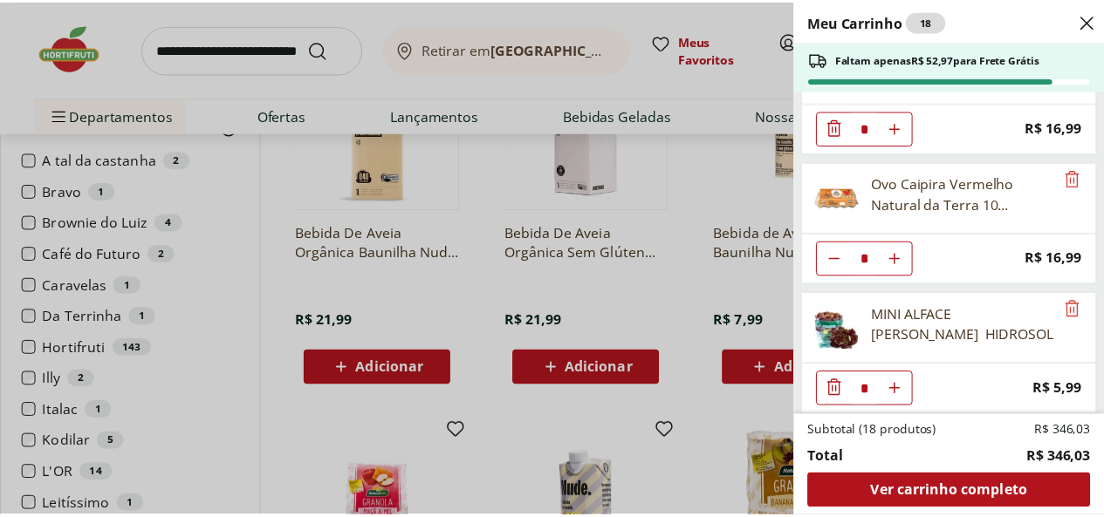
scroll to position [0, 0]
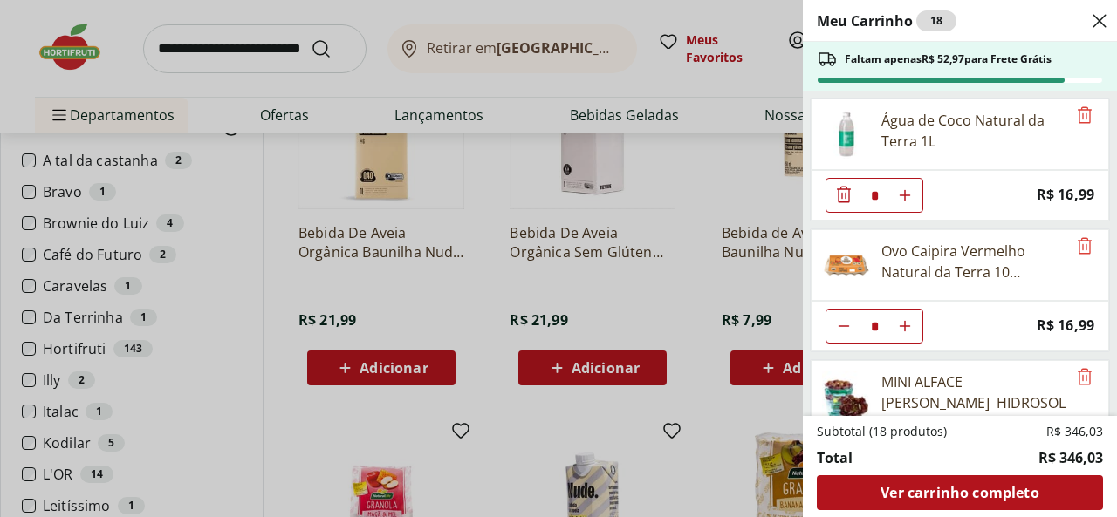
click at [27, 442] on div "Meu Carrinho 18 Faltam apenas R$ 52,97 para Frete Grátis Água de Coco Natural d…" at bounding box center [558, 258] width 1117 height 517
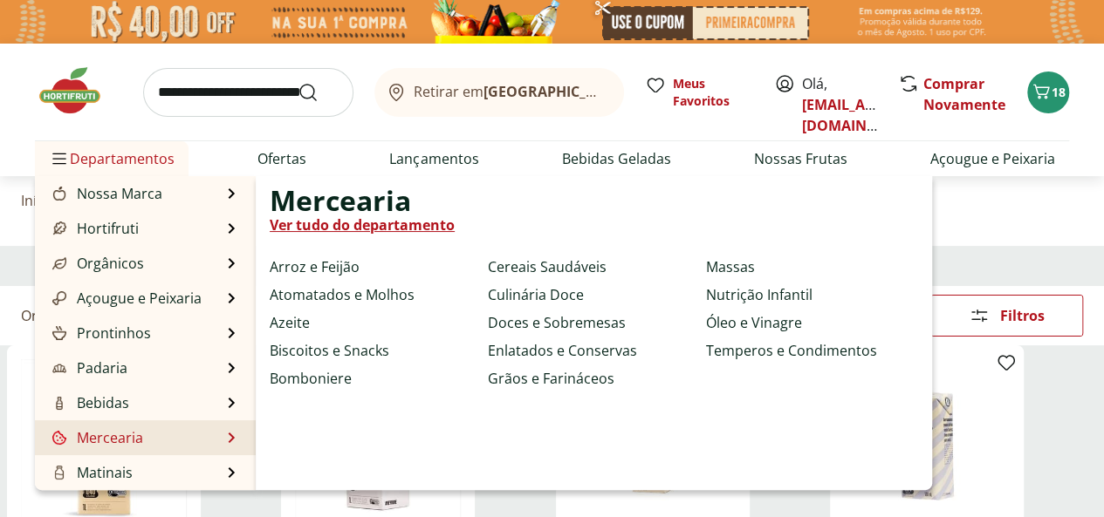
click at [115, 434] on link "Mercearia" at bounding box center [96, 438] width 94 height 21
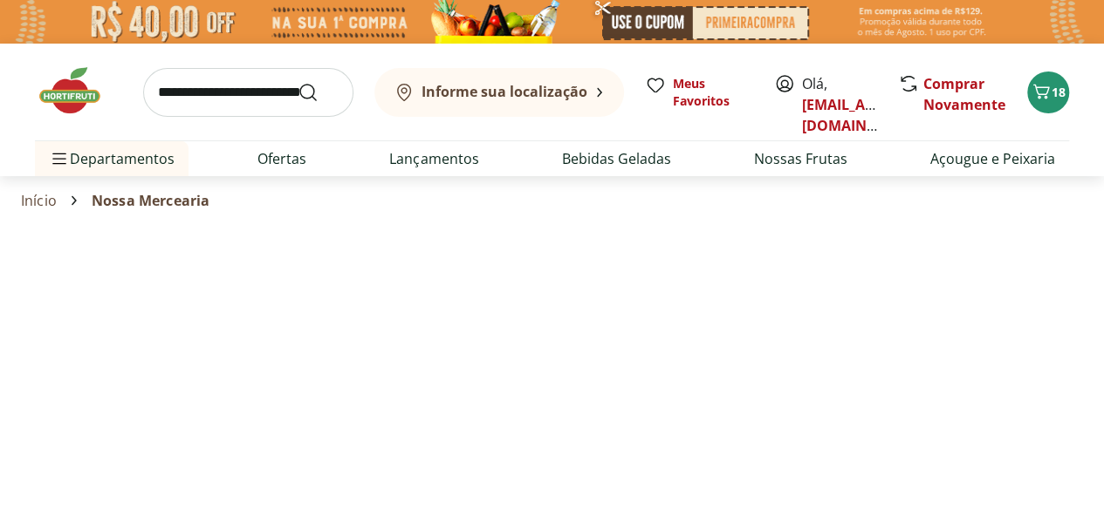
select select "**********"
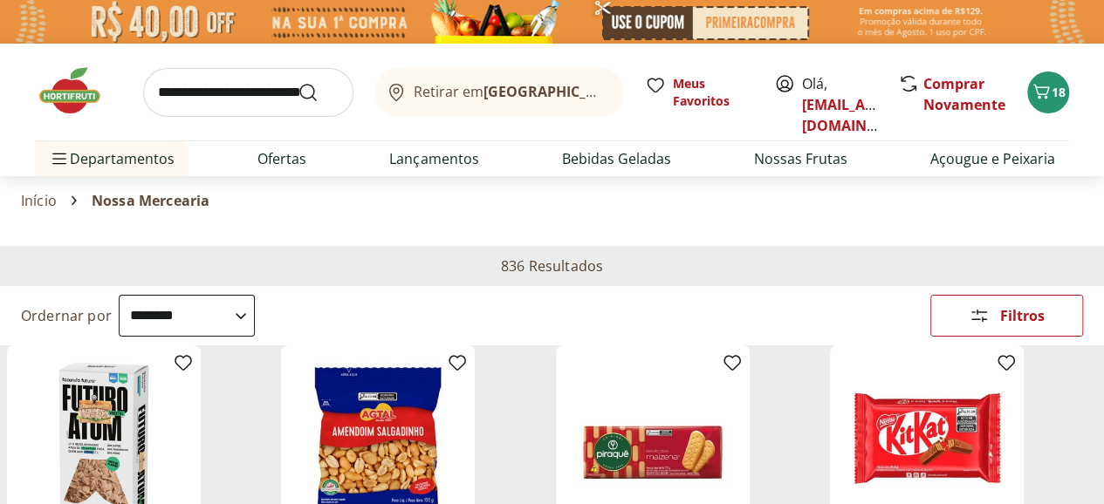
click at [0, 0] on div "Marca" at bounding box center [0, 0] width 0 height 0
select select "**********"
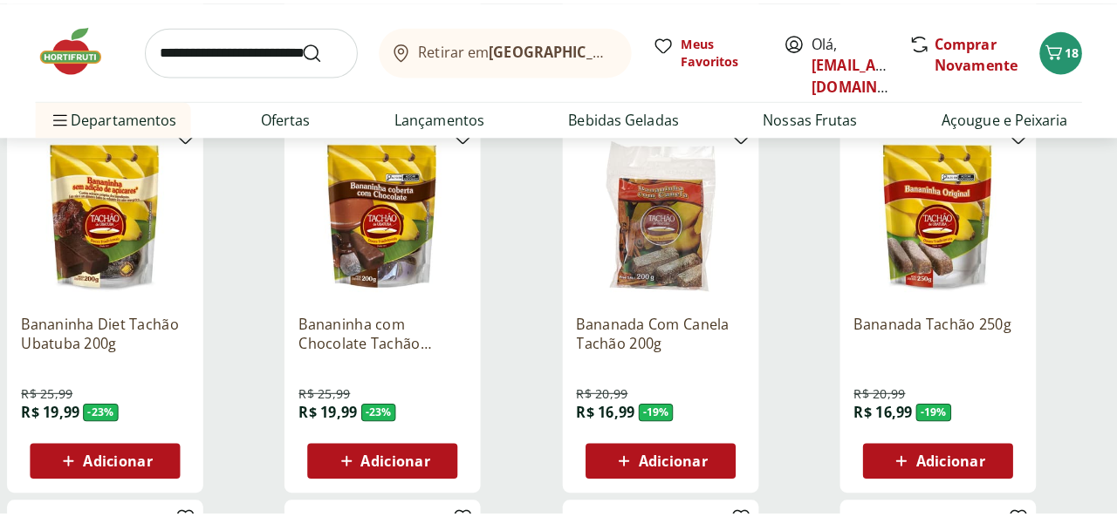
scroll to position [611, 0]
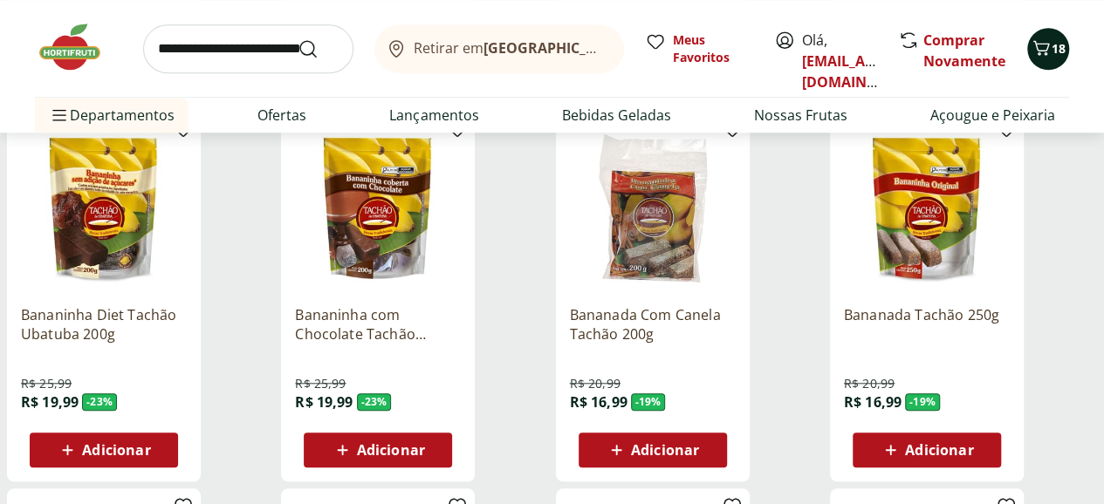
click at [1035, 60] on button "18" at bounding box center [1048, 49] width 42 height 42
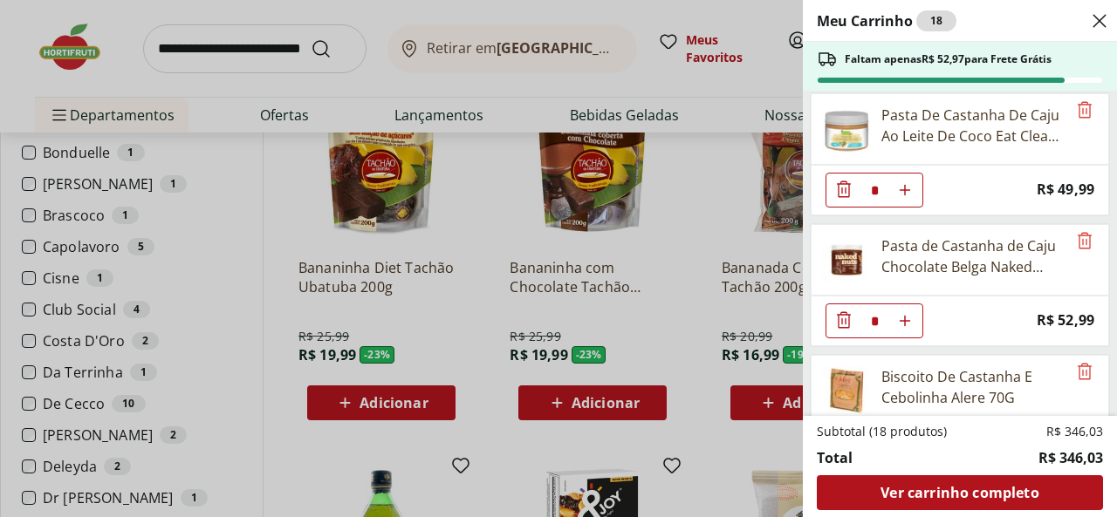
scroll to position [790, 0]
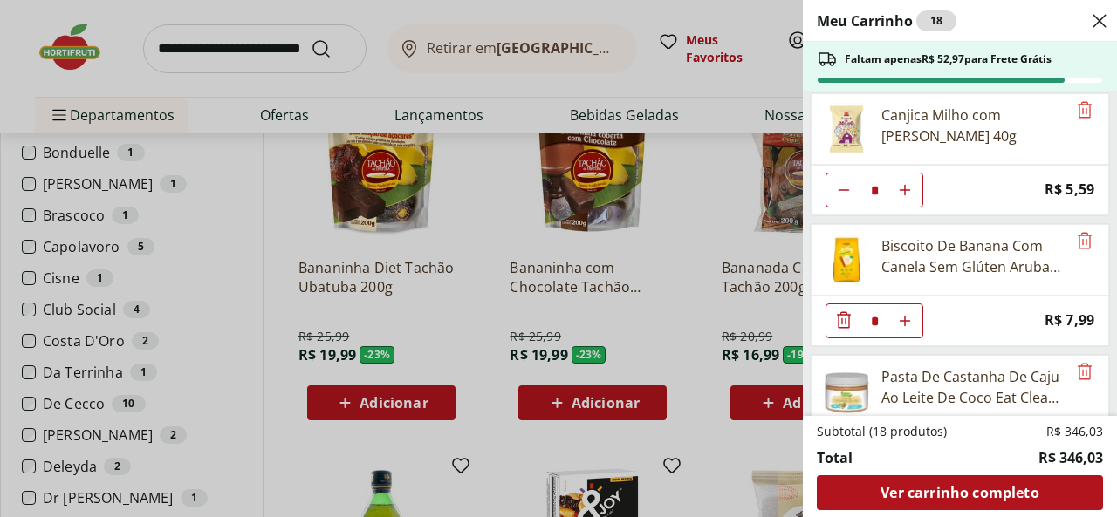
click at [841, 376] on img at bounding box center [846, 390] width 49 height 49
click at [901, 383] on div "Pasta De Castanha De Caju Ao Leite De Coco Eat Clean - 300G" at bounding box center [973, 387] width 185 height 42
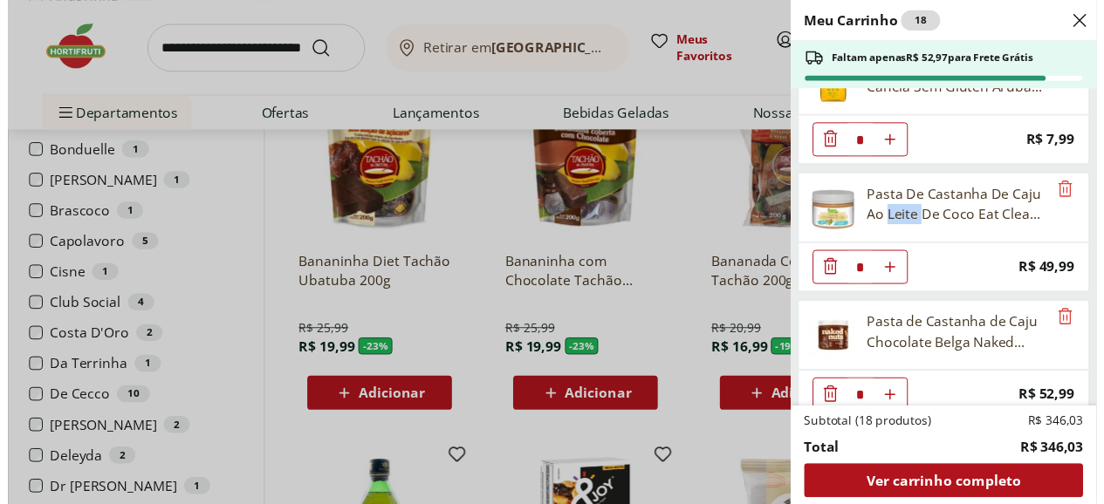
scroll to position [965, 0]
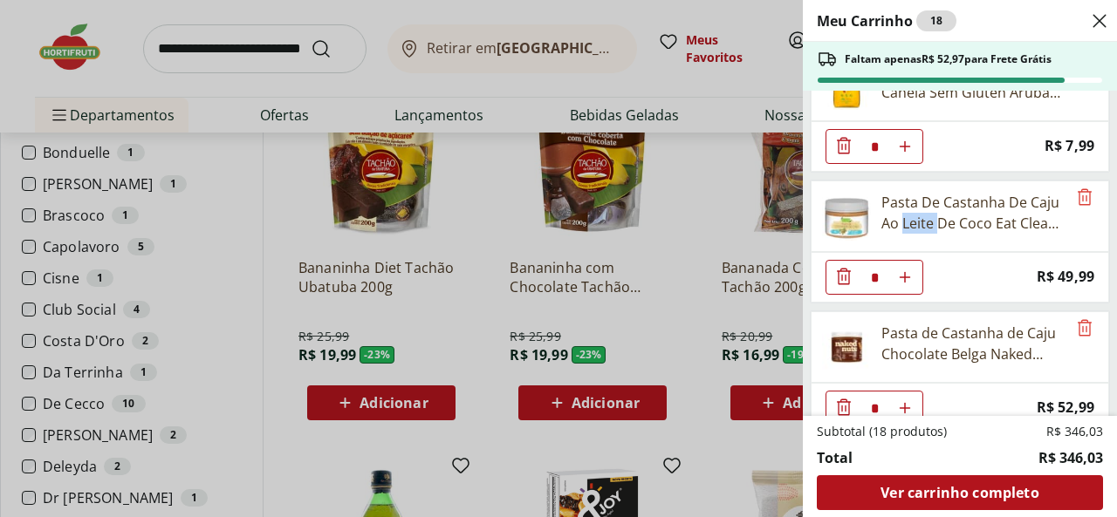
click at [864, 200] on img at bounding box center [846, 216] width 49 height 49
click at [939, 195] on div "Pasta De Castanha De Caju Ao Leite De Coco Eat Clean - 300G" at bounding box center [973, 213] width 185 height 42
click at [210, 339] on div "Meu Carrinho 18 Faltam apenas R$ 52,97 para Frete Grátis Água de Coco Natural d…" at bounding box center [558, 258] width 1117 height 517
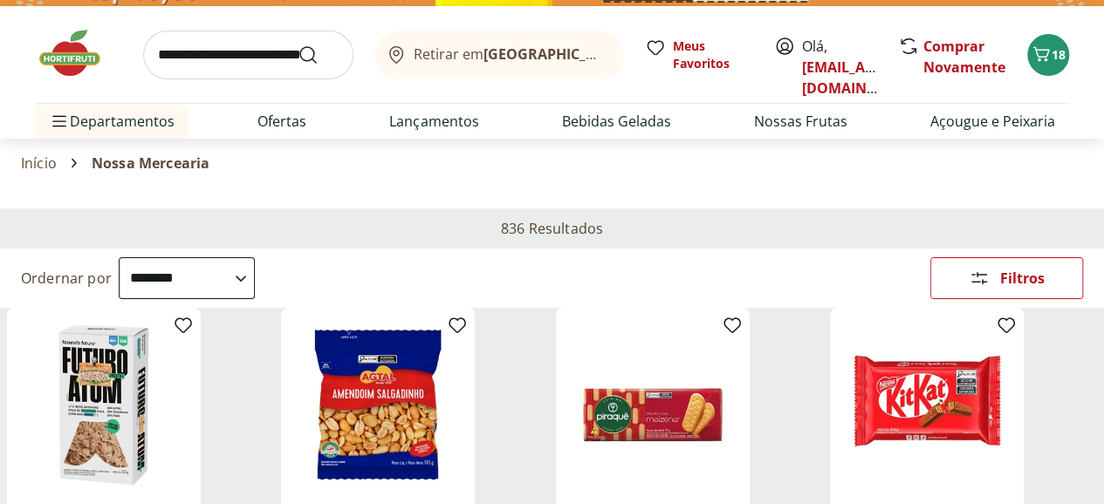
scroll to position [0, 0]
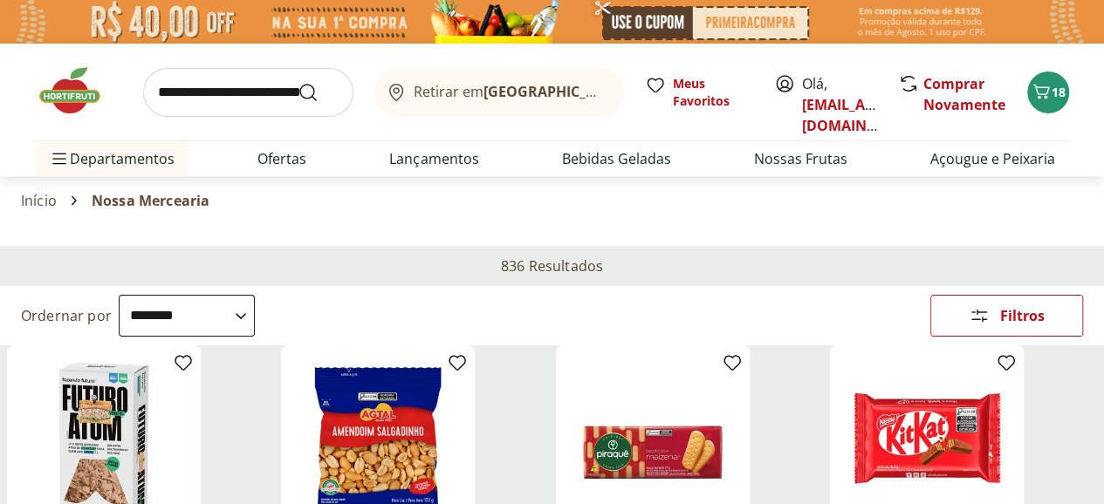
click at [0, 0] on div "Departamento" at bounding box center [0, 0] width 0 height 0
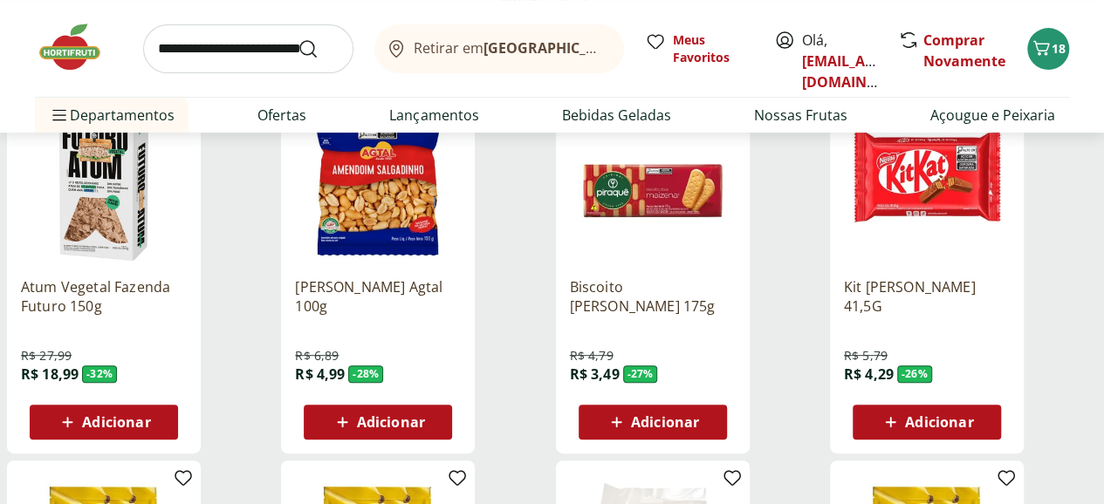
click at [0, 0] on label "Mercearia 805" at bounding box center [0, 0] width 0 height 0
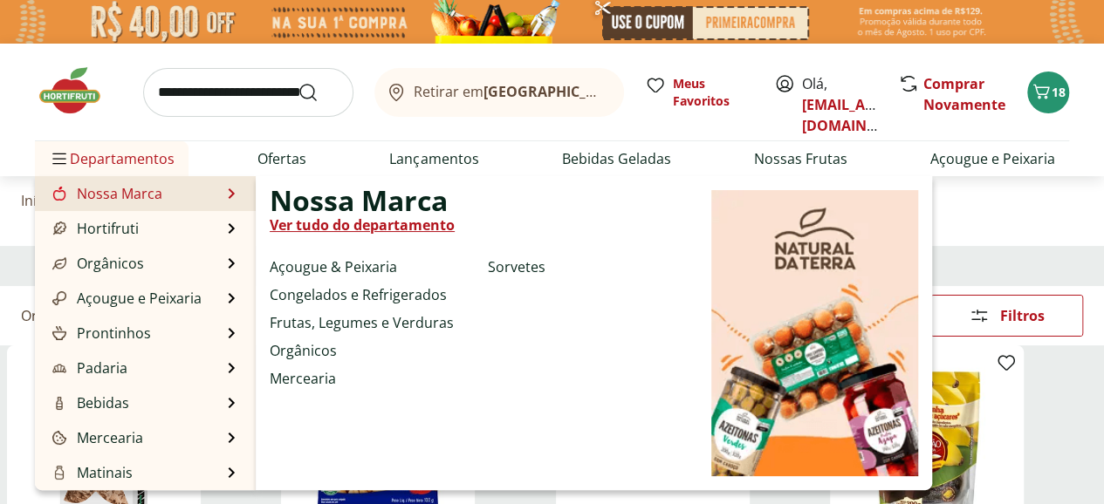
click at [581, 345] on div "Nossa Marca Ver tudo do departamento Açougue & Peixaria Congelados e Refrigerad…" at bounding box center [594, 333] width 676 height 314
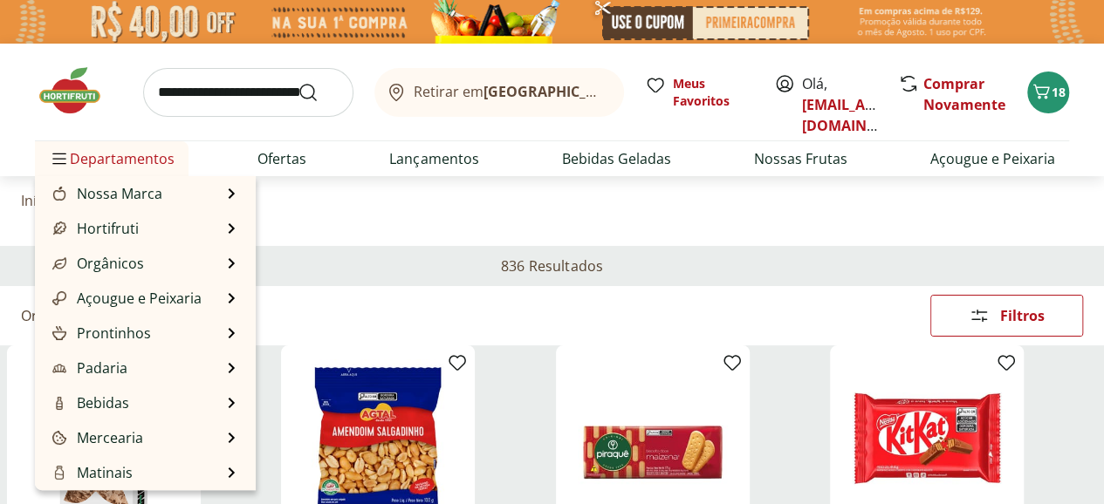
click at [138, 166] on span "Departamentos" at bounding box center [112, 159] width 126 height 42
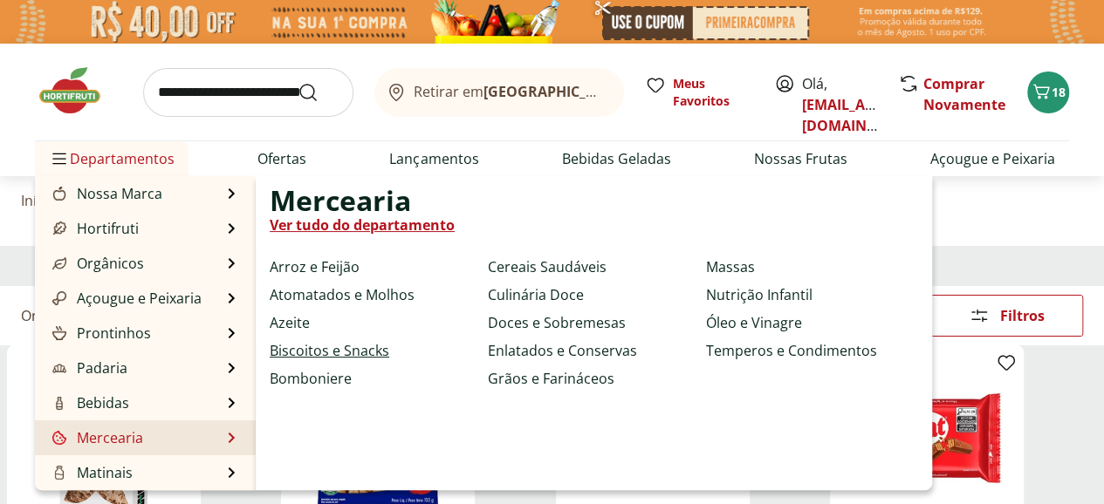
click at [354, 356] on link "Biscoitos e Snacks" at bounding box center [330, 350] width 120 height 21
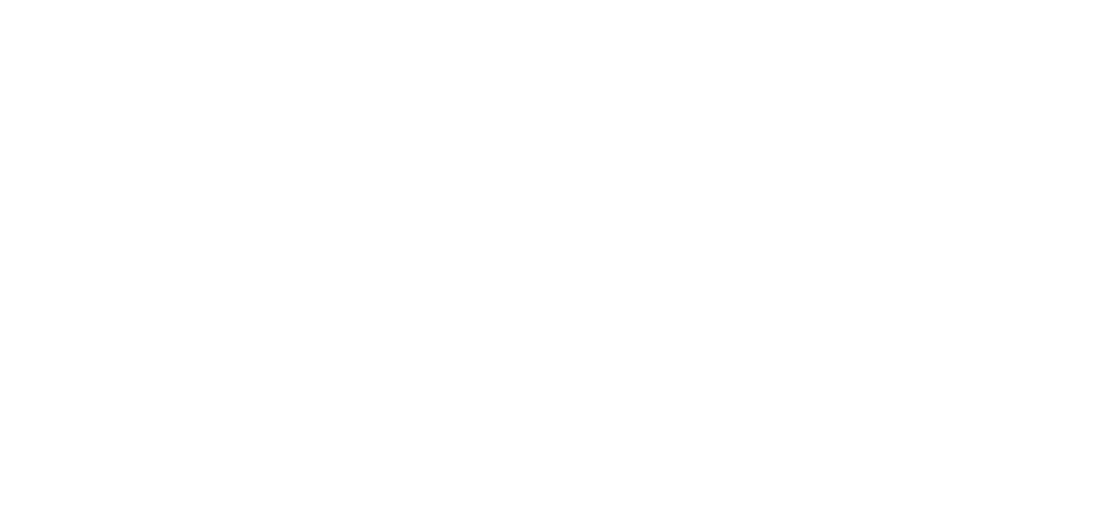
select select "**********"
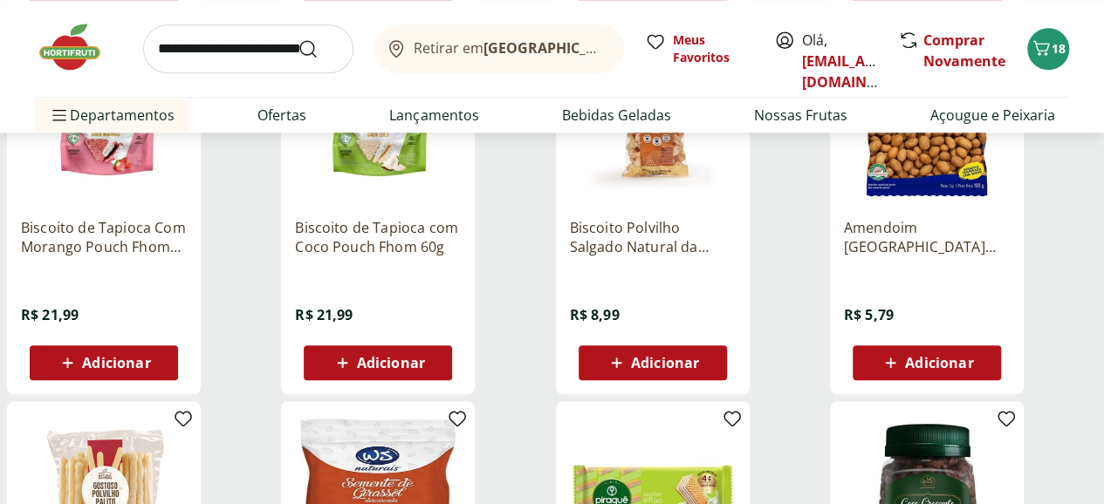
scroll to position [1047, 0]
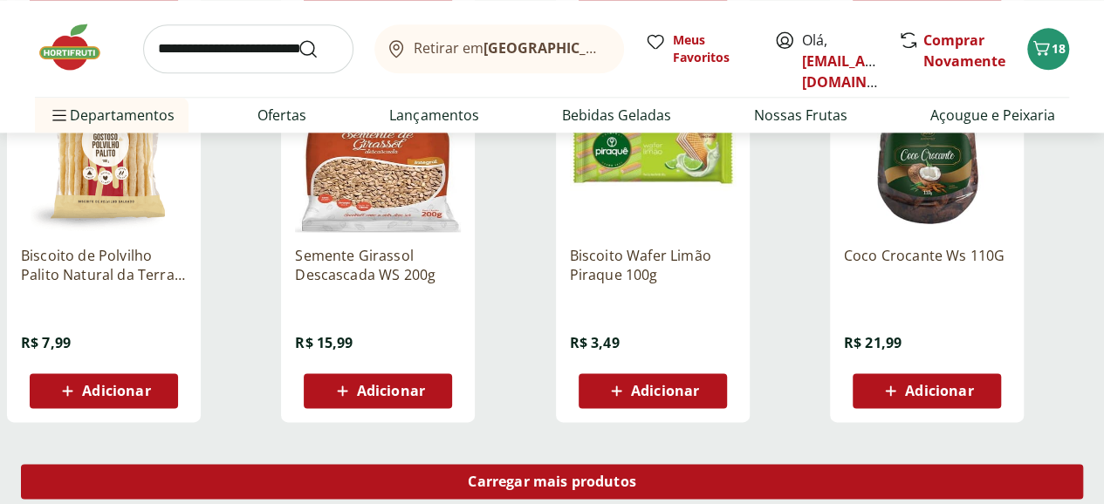
click at [636, 475] on span "Carregar mais produtos" at bounding box center [552, 482] width 168 height 14
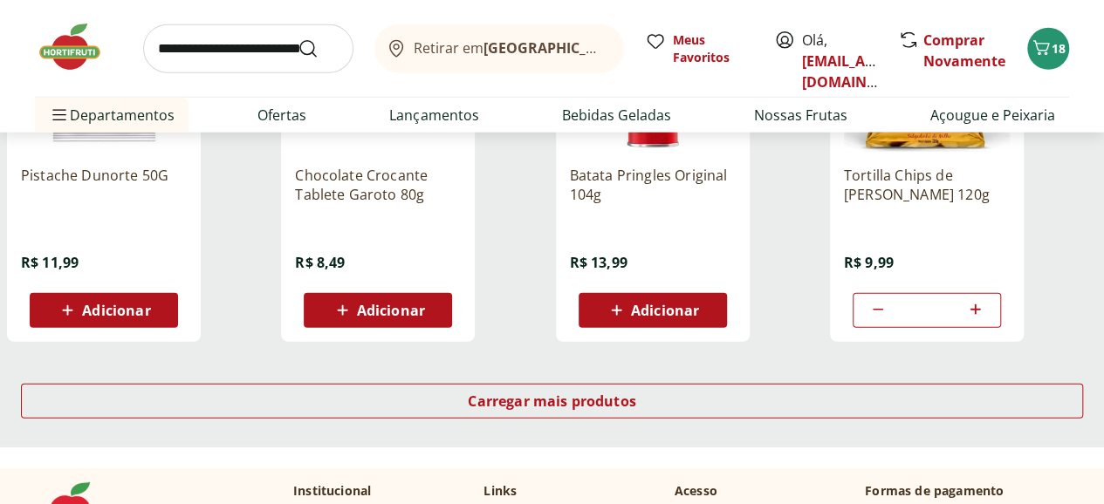
scroll to position [2268, 0]
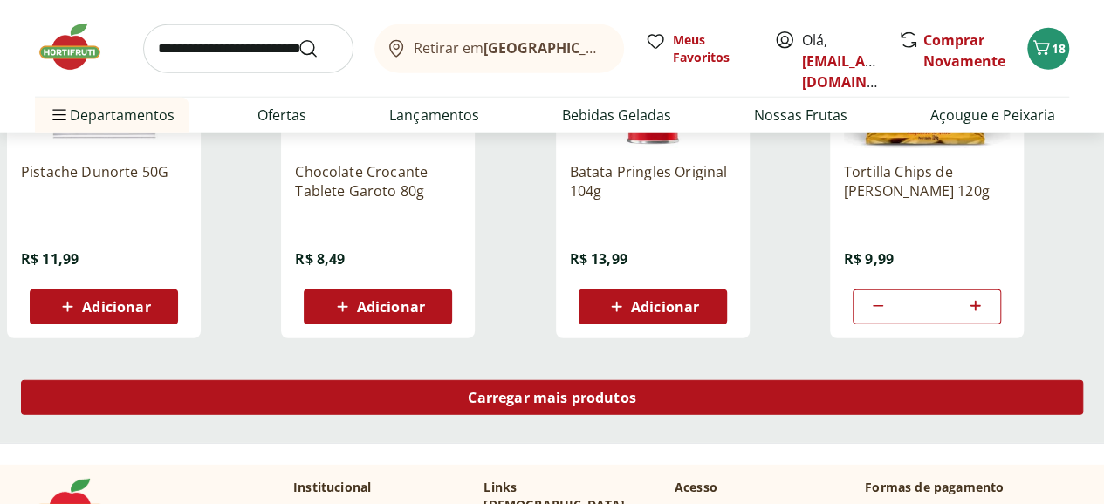
click at [636, 391] on span "Carregar mais produtos" at bounding box center [552, 398] width 168 height 14
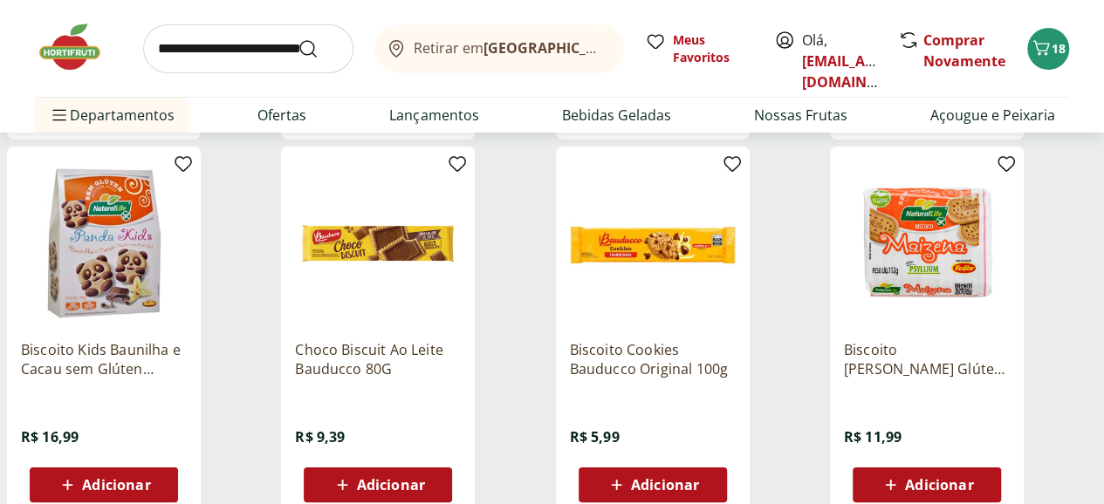
scroll to position [3577, 0]
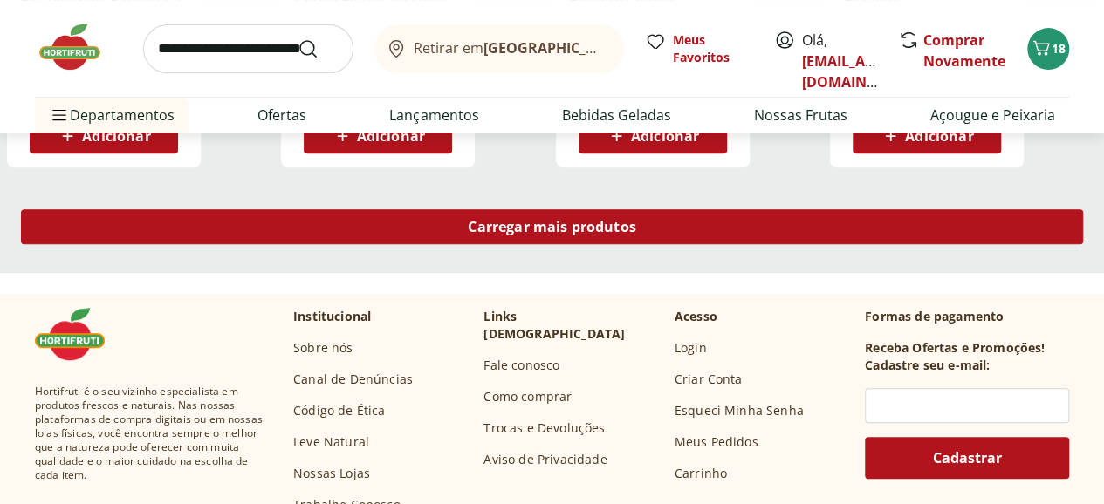
click at [703, 209] on div "Carregar mais produtos" at bounding box center [552, 226] width 1062 height 35
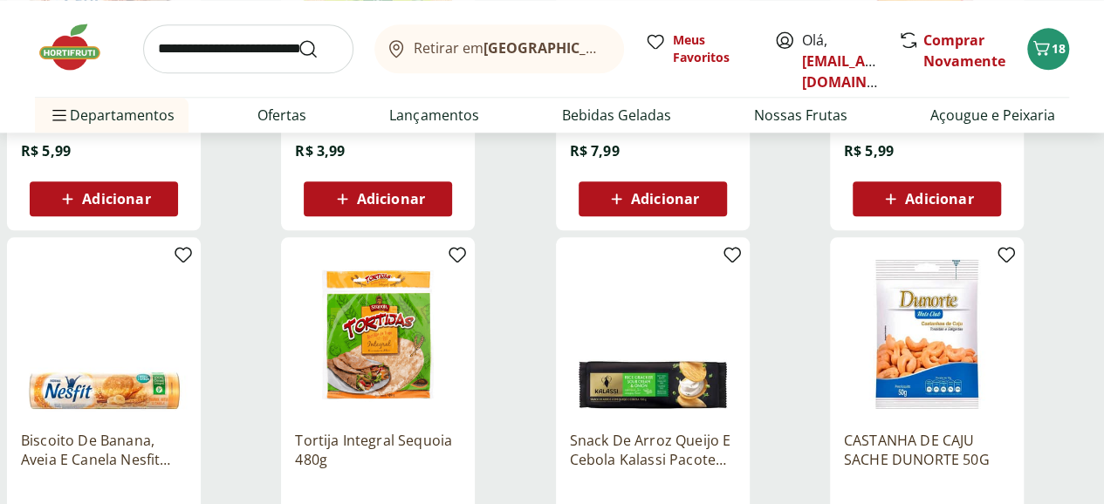
scroll to position [4624, 0]
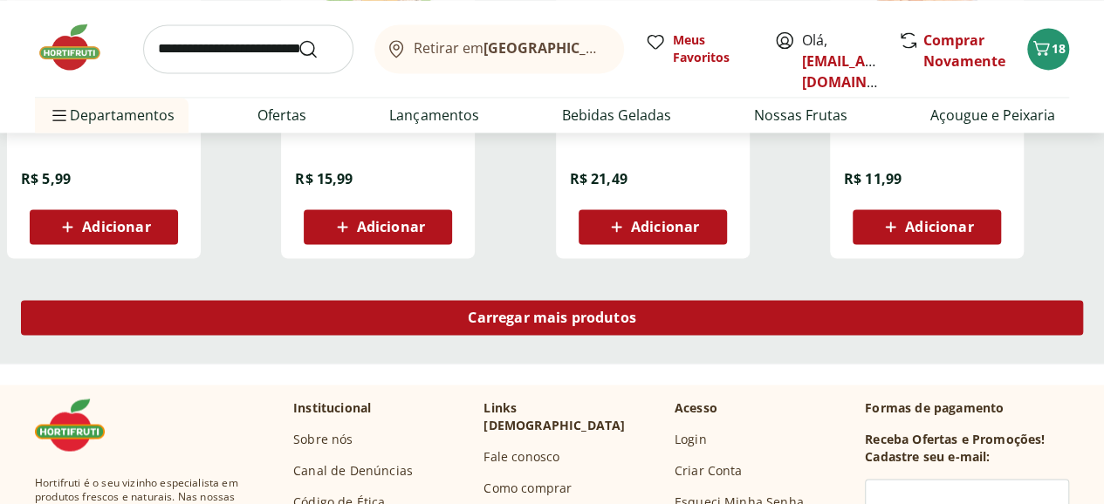
click at [682, 300] on div "Carregar mais produtos" at bounding box center [552, 317] width 1062 height 35
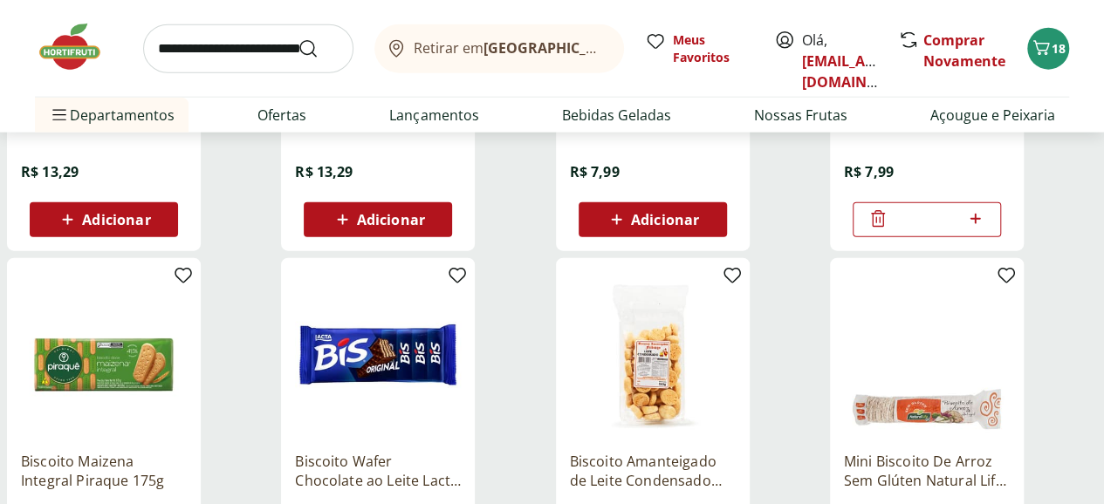
scroll to position [5671, 0]
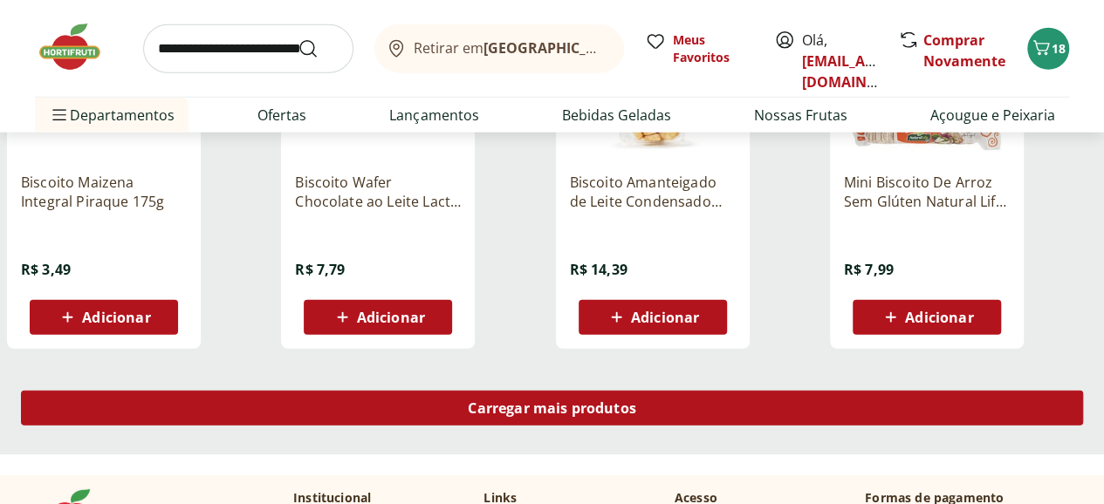
click at [688, 391] on div "Carregar mais produtos" at bounding box center [552, 408] width 1062 height 35
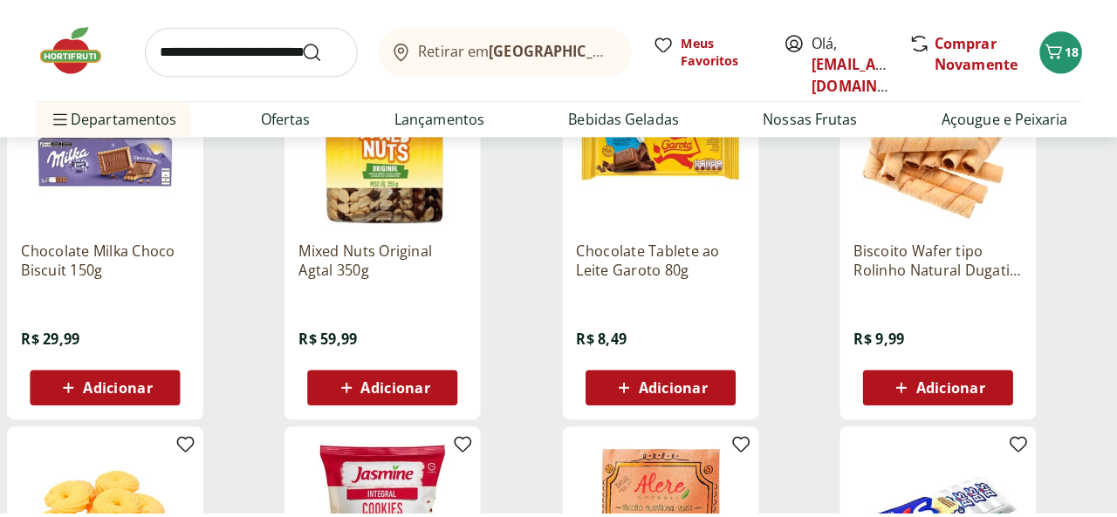
scroll to position [6718, 0]
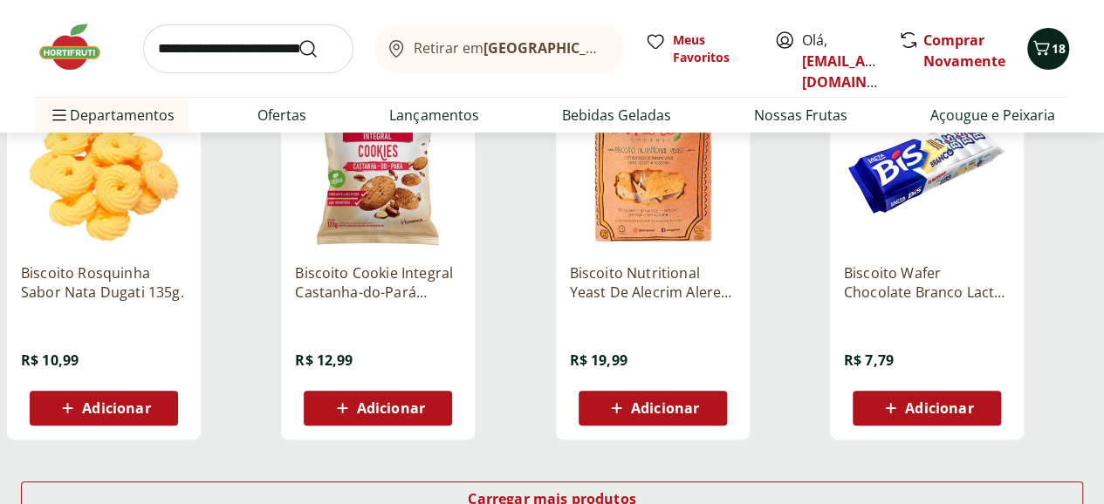
click at [1044, 43] on icon "Carrinho" at bounding box center [1041, 47] width 17 height 15
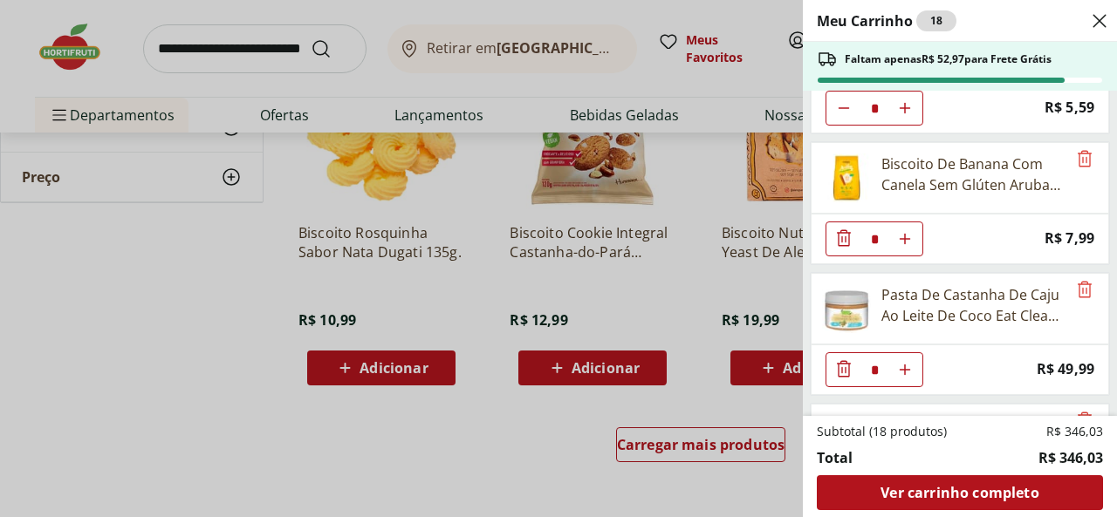
scroll to position [1221, 0]
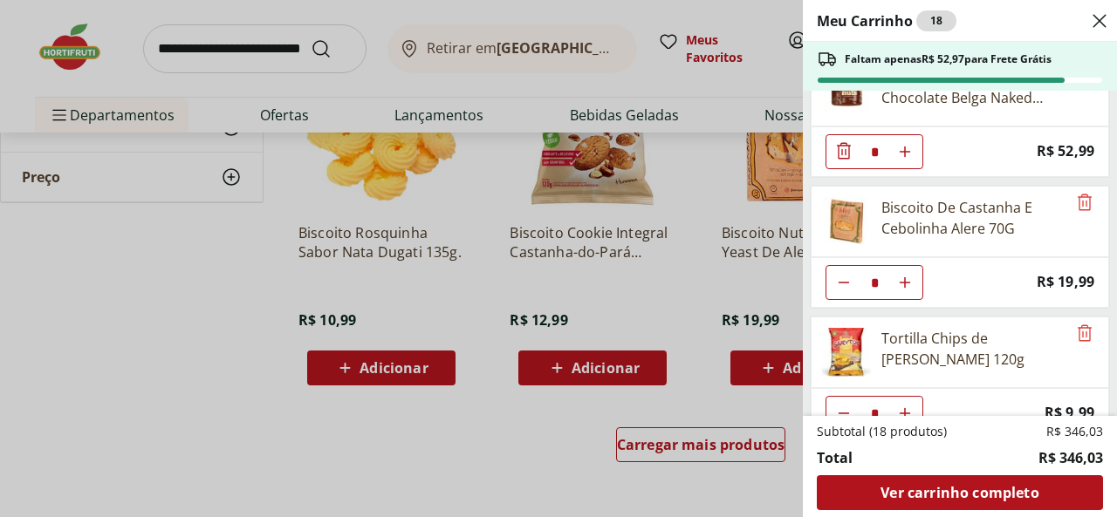
click at [767, 366] on div "Meu Carrinho 18 Faltam apenas R$ 52,97 para Frete Grátis Água de Coco Natural d…" at bounding box center [558, 258] width 1117 height 517
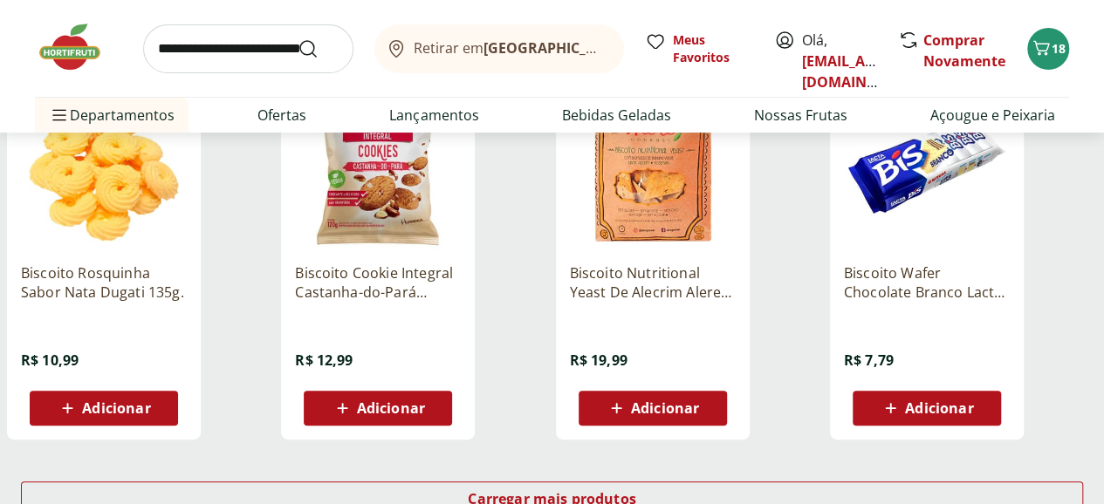
click at [699, 401] on span "Adicionar" at bounding box center [665, 408] width 68 height 14
click at [1045, 46] on icon "Carrinho" at bounding box center [1040, 48] width 21 height 21
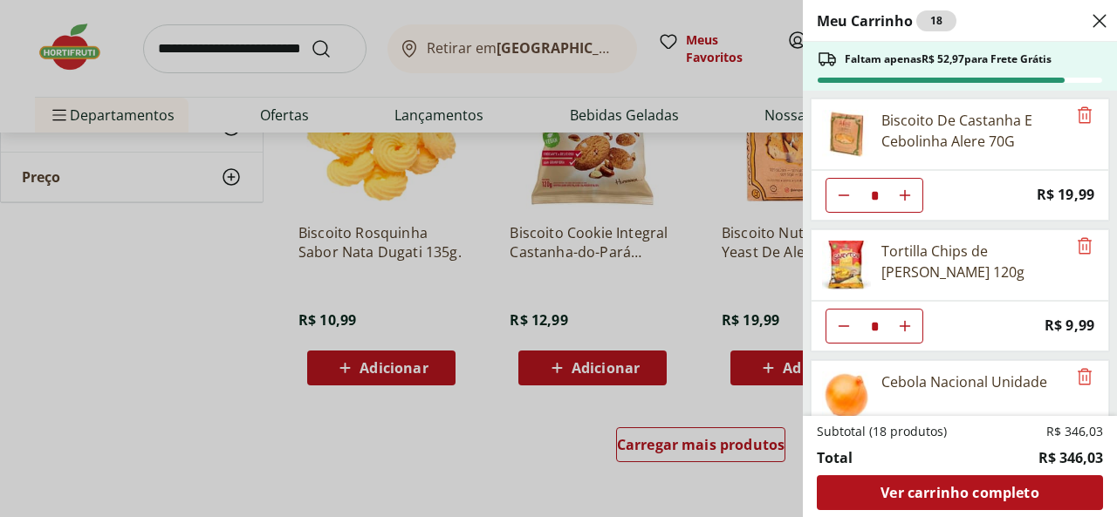
scroll to position [1488, 0]
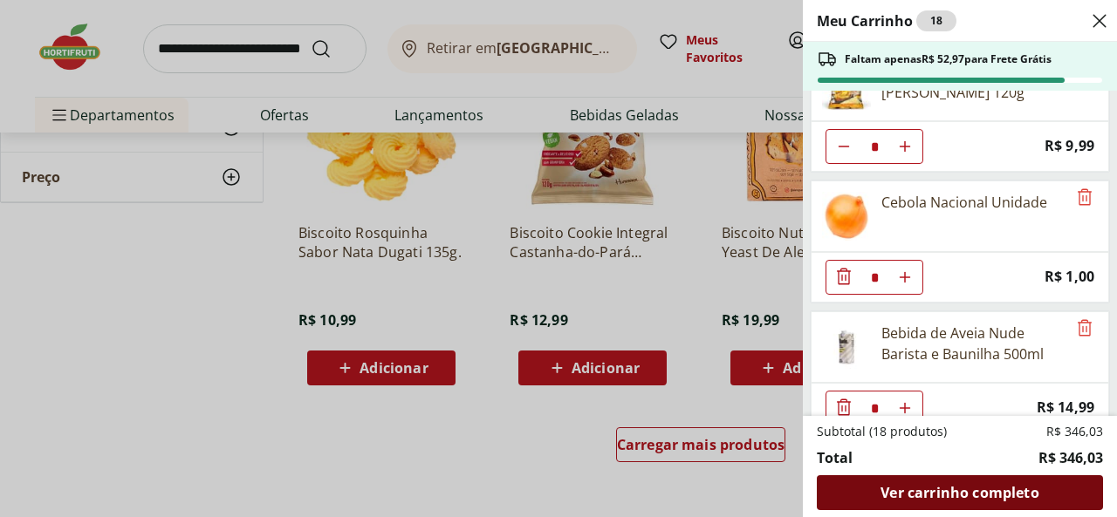
click at [968, 489] on span "Ver carrinho completo" at bounding box center [959, 493] width 158 height 14
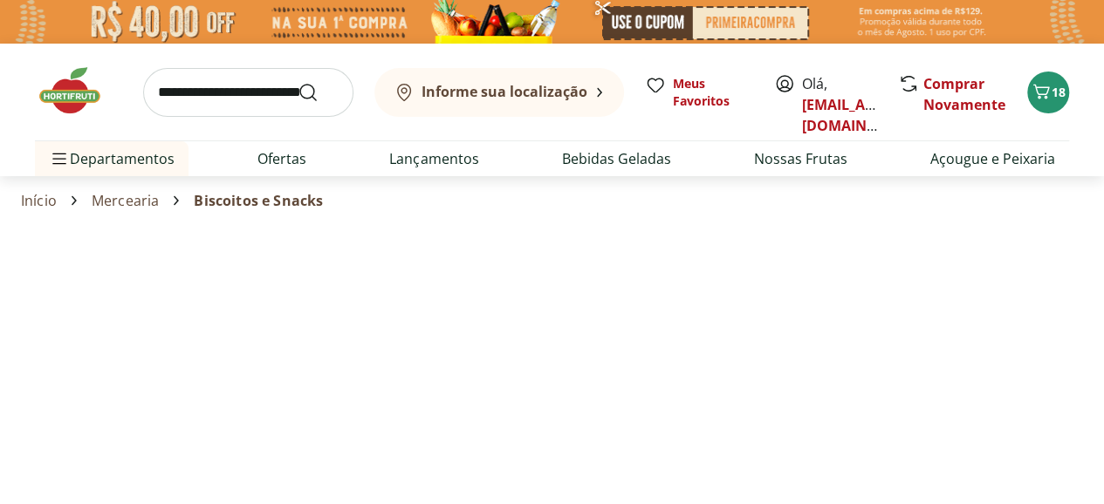
select select "**********"
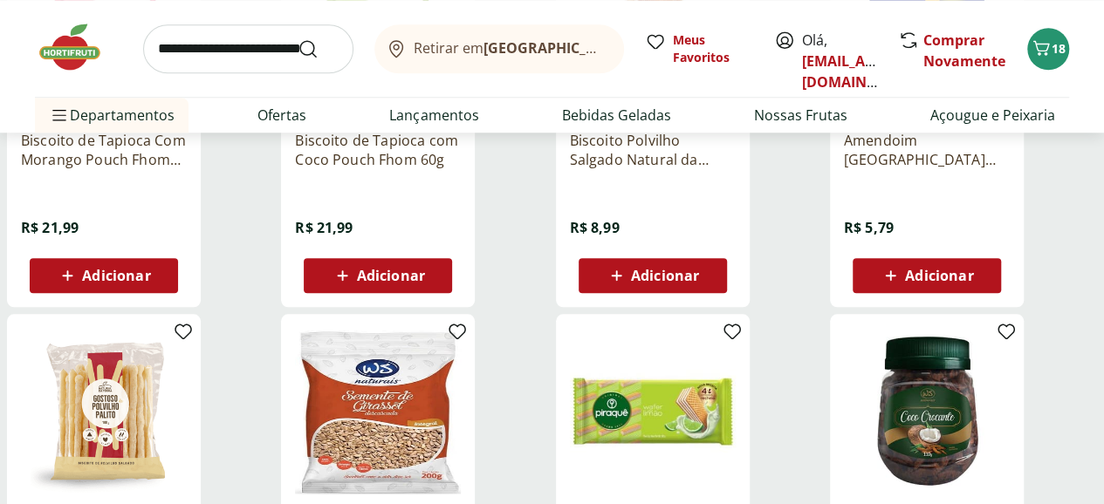
scroll to position [1134, 0]
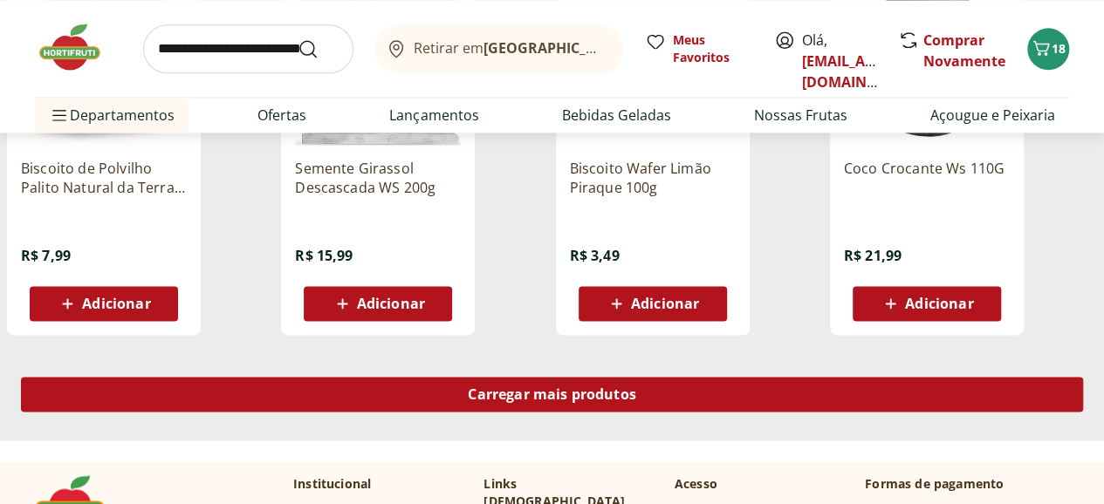
click at [636, 387] on span "Carregar mais produtos" at bounding box center [552, 394] width 168 height 14
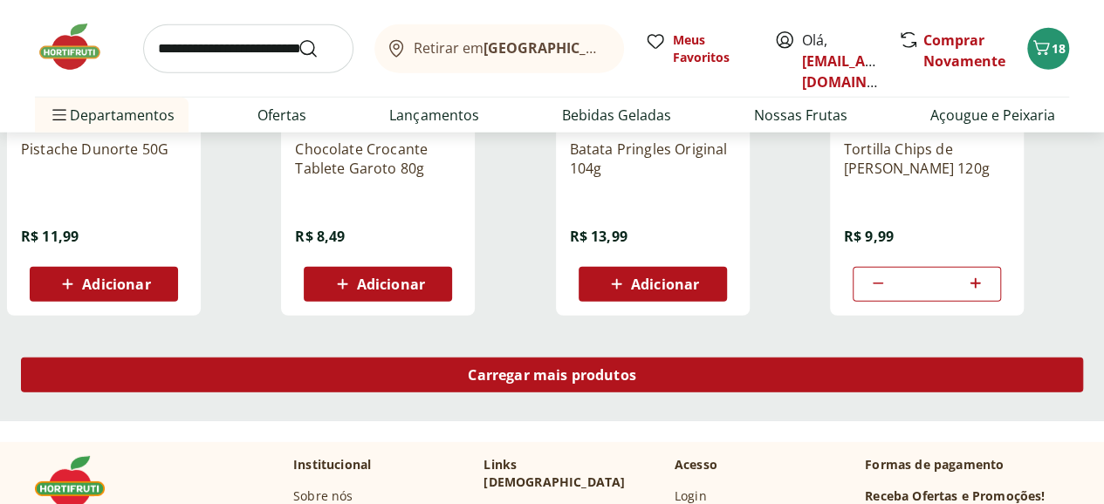
scroll to position [2268, 0]
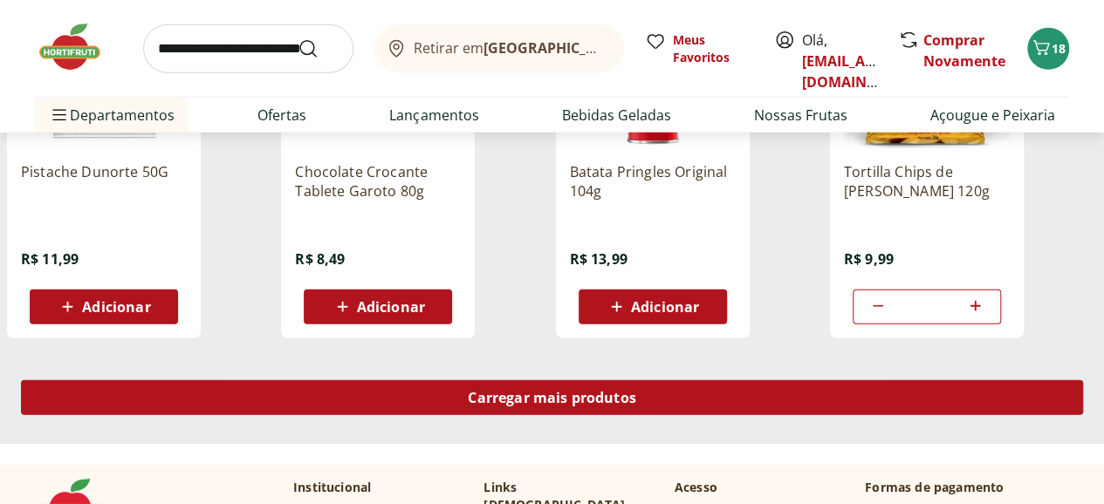
click at [636, 391] on span "Carregar mais produtos" at bounding box center [552, 398] width 168 height 14
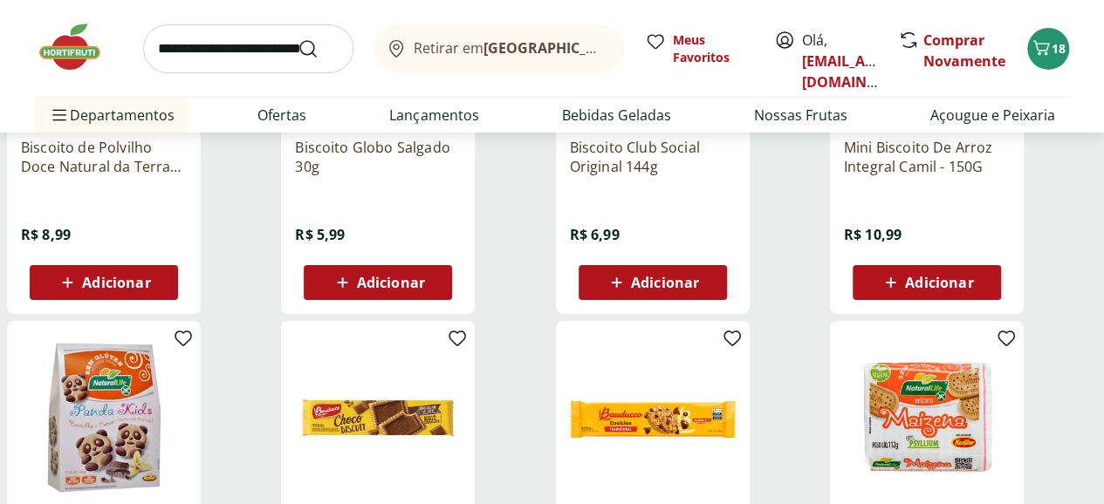
scroll to position [3490, 0]
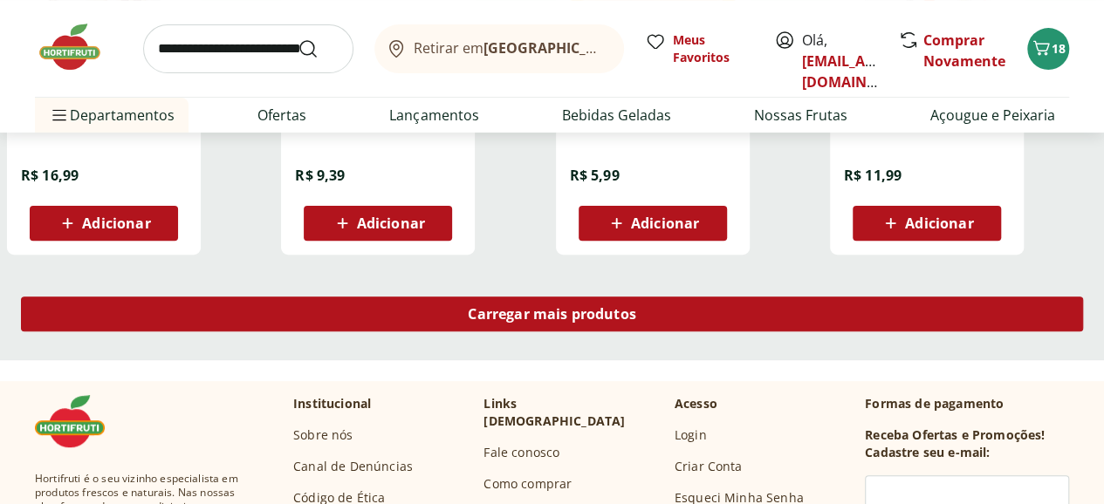
click at [636, 307] on span "Carregar mais produtos" at bounding box center [552, 314] width 168 height 14
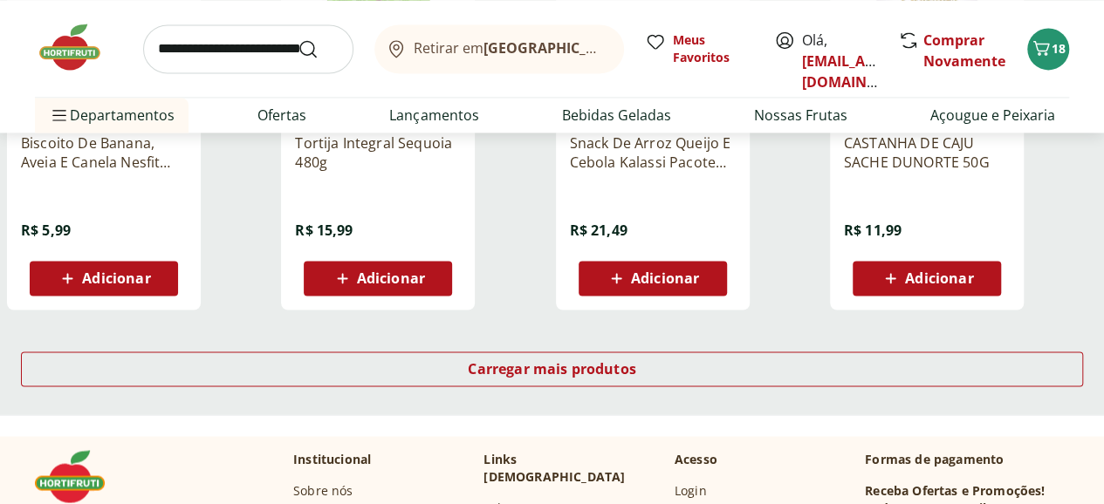
scroll to position [4624, 0]
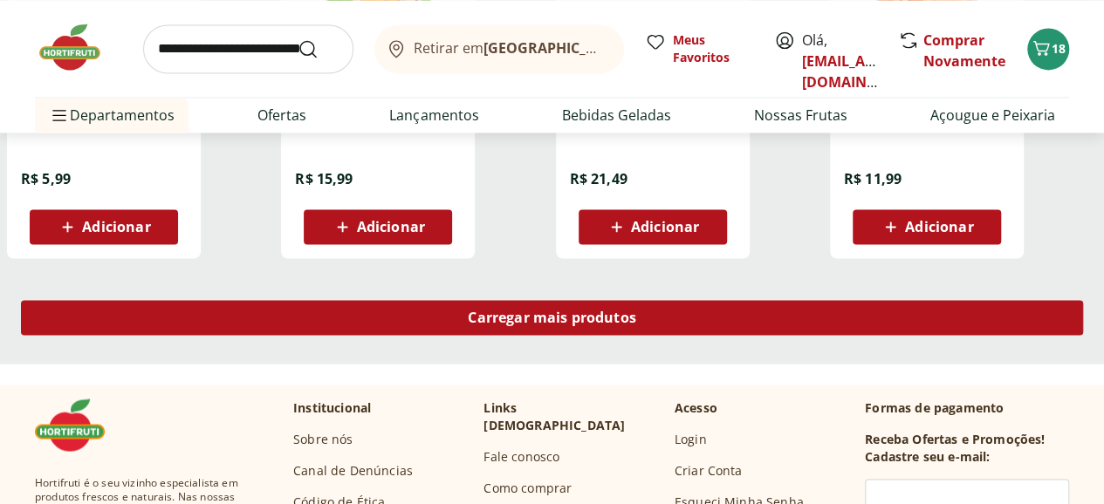
click at [636, 311] on span "Carregar mais produtos" at bounding box center [552, 318] width 168 height 14
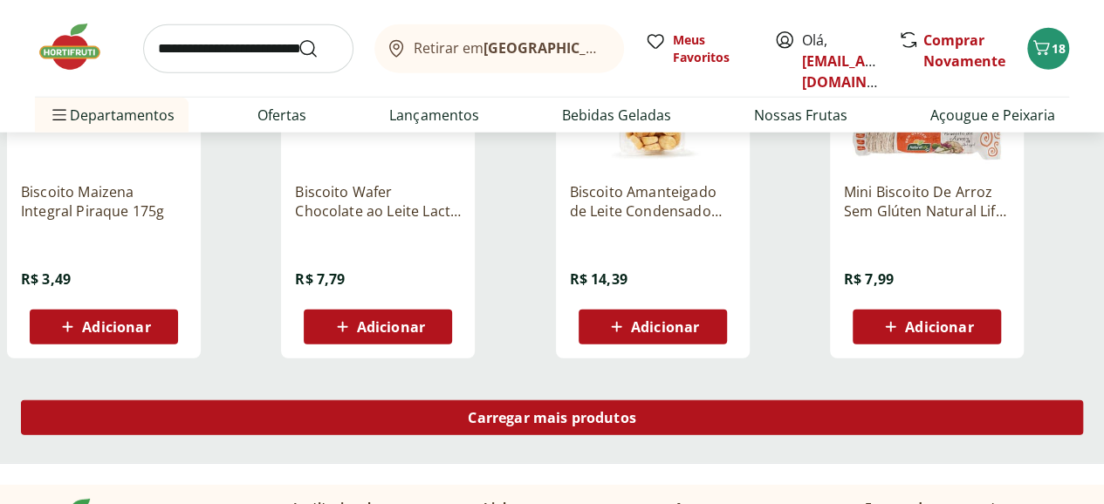
scroll to position [5758, 0]
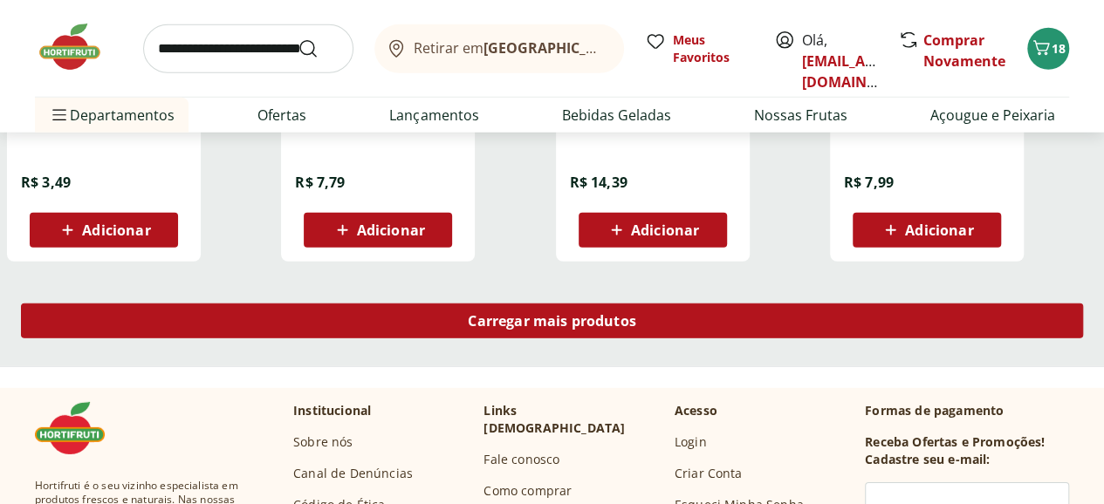
click at [636, 314] on span "Carregar mais produtos" at bounding box center [552, 321] width 168 height 14
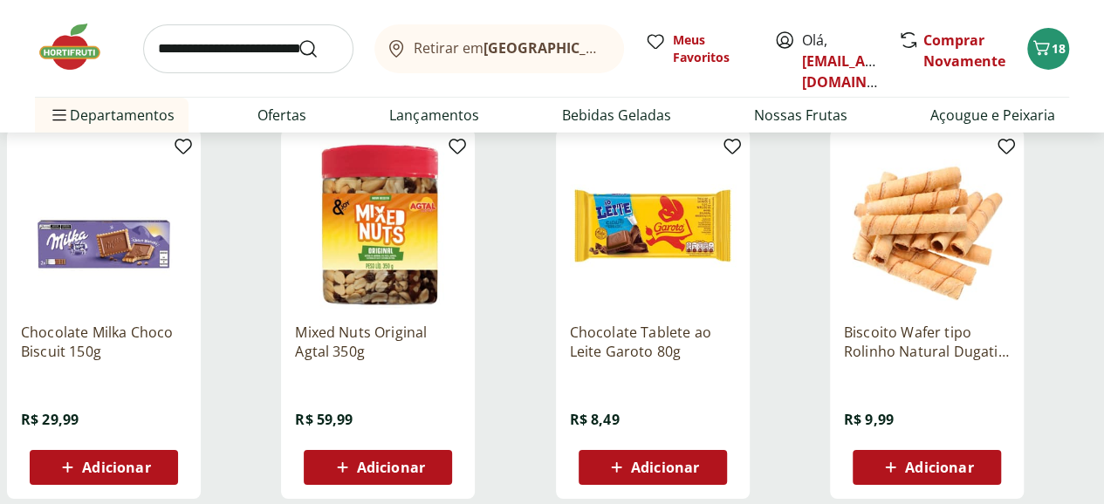
scroll to position [6631, 0]
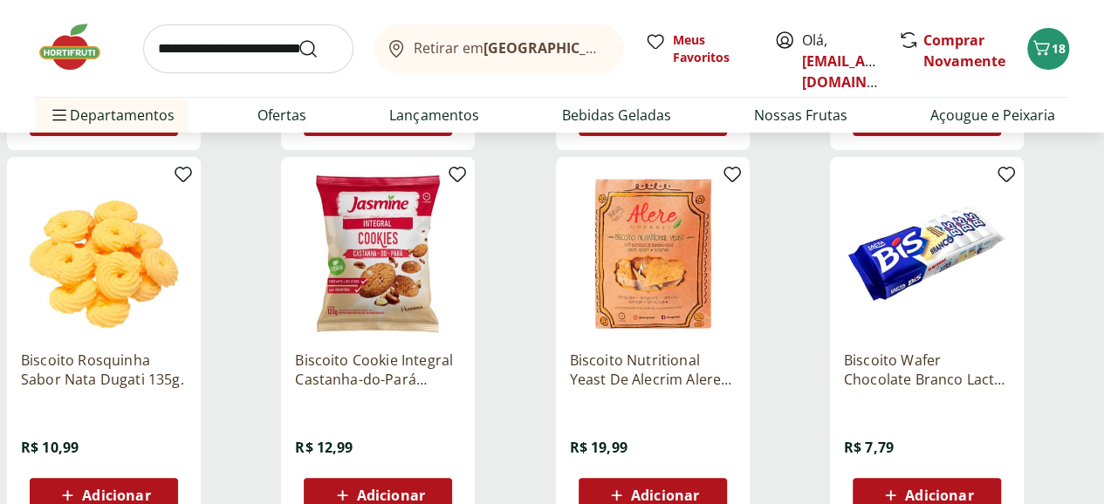
click at [699, 489] on span "Adicionar" at bounding box center [665, 496] width 68 height 14
click at [712, 484] on icon at bounding box center [701, 494] width 22 height 21
type input "*"
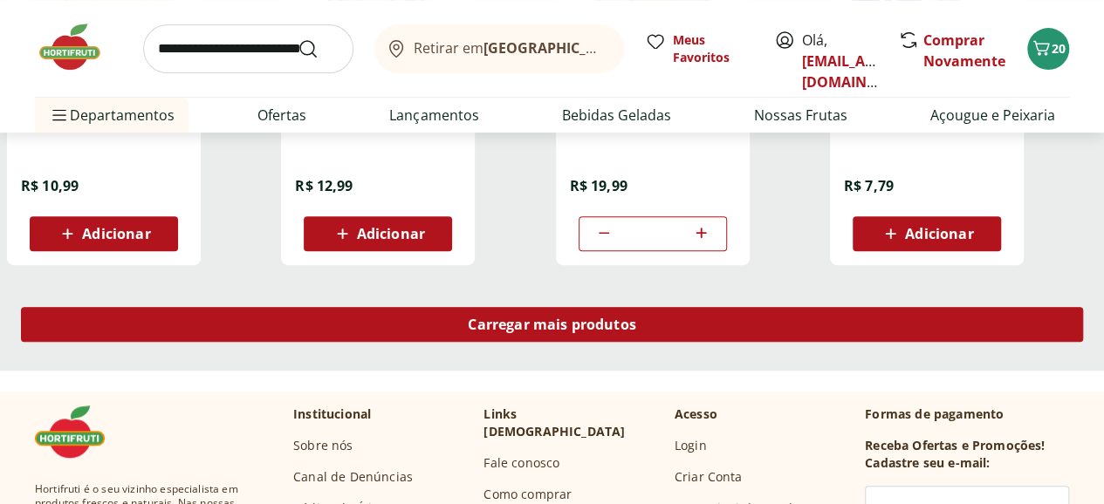
click at [636, 318] on span "Carregar mais produtos" at bounding box center [552, 325] width 168 height 14
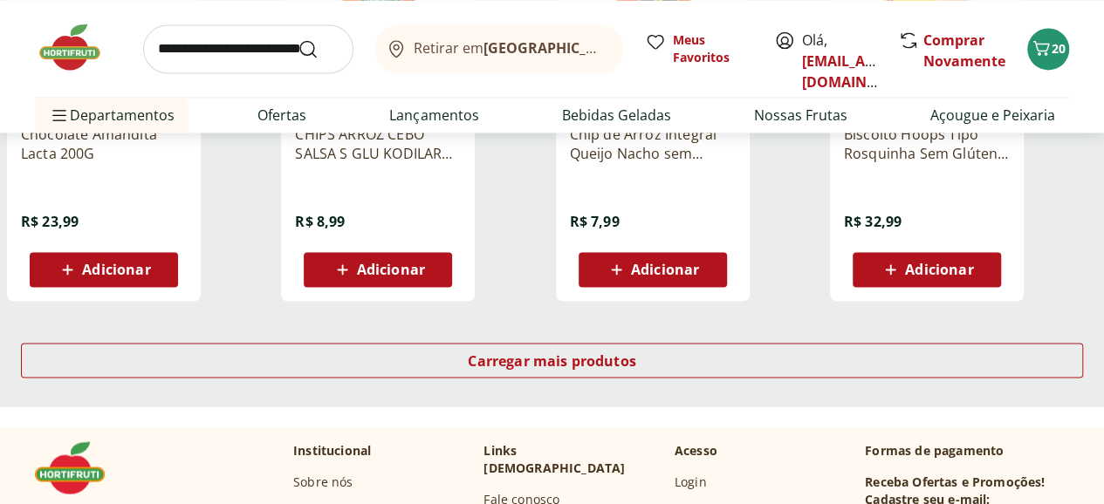
scroll to position [7939, 0]
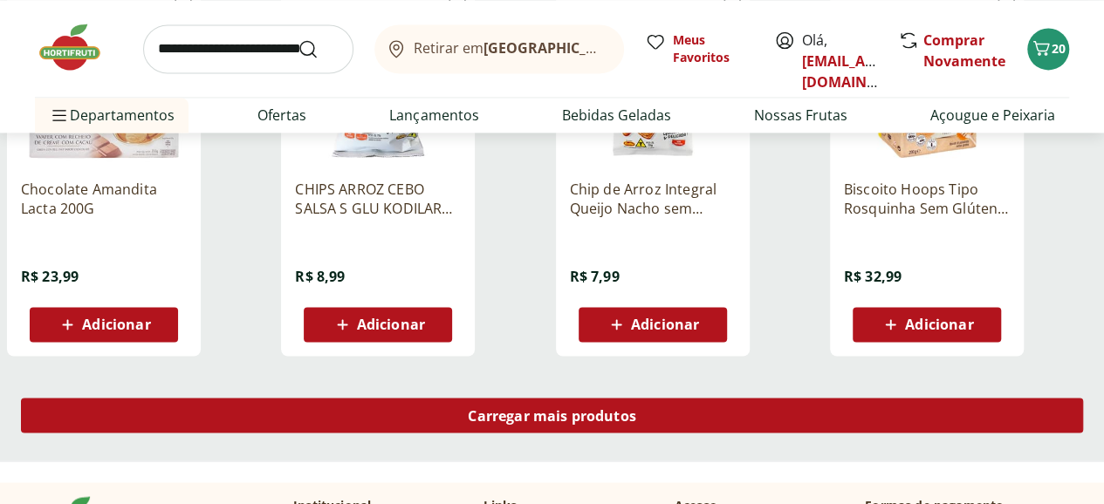
click at [636, 408] on span "Carregar mais produtos" at bounding box center [552, 415] width 168 height 14
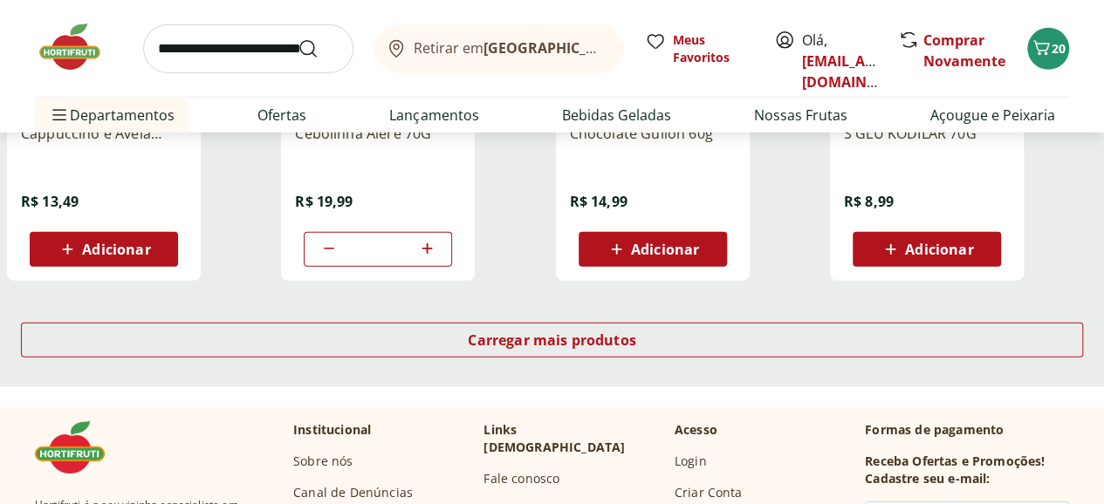
scroll to position [8986, 0]
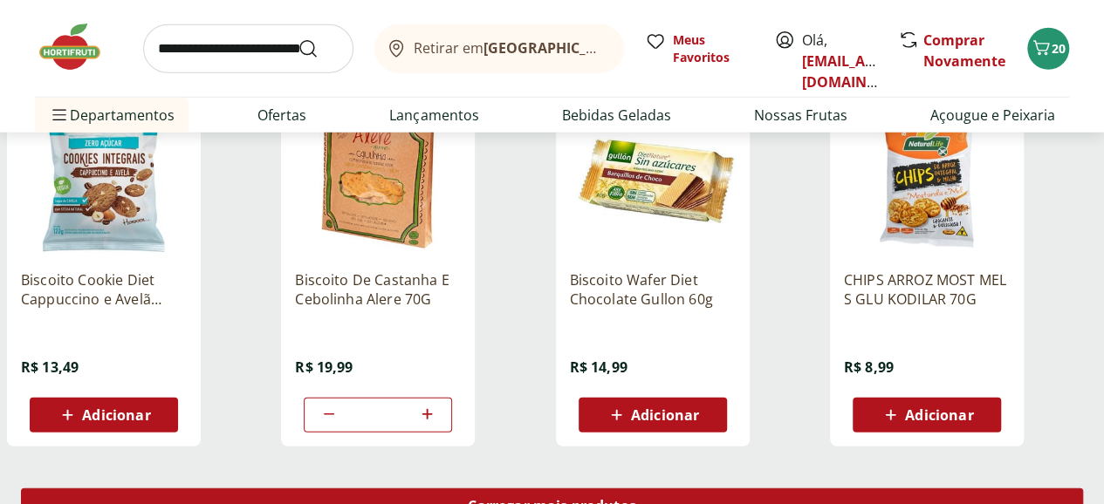
click at [652, 489] on div "Carregar mais produtos" at bounding box center [552, 506] width 1062 height 35
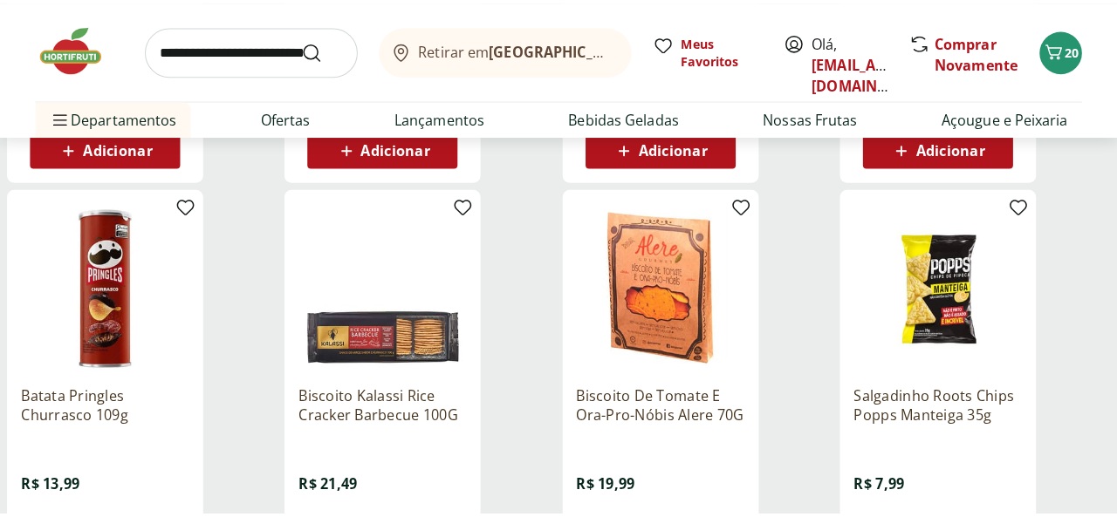
scroll to position [10033, 0]
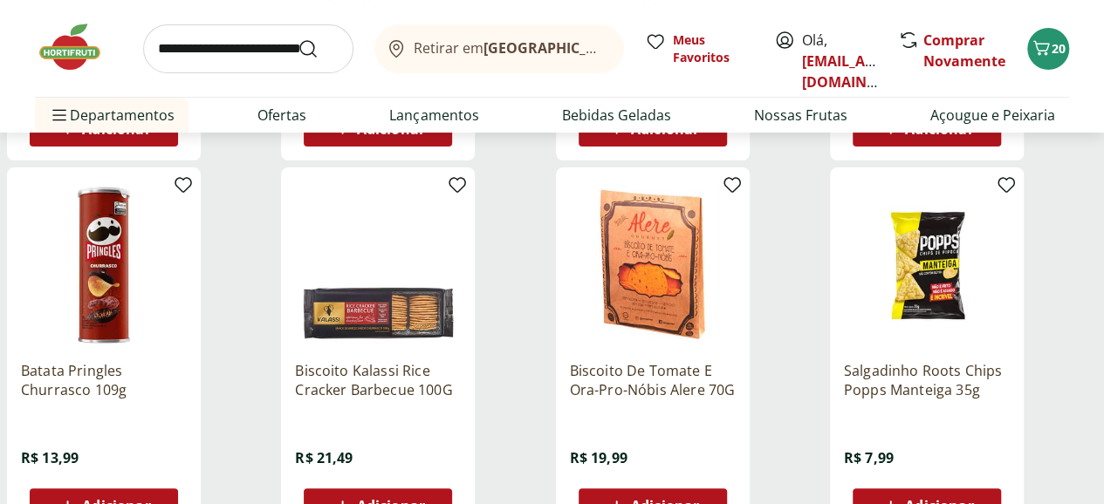
click at [699, 499] on span "Adicionar" at bounding box center [665, 506] width 68 height 14
click at [1046, 45] on icon "Carrinho" at bounding box center [1040, 48] width 21 height 21
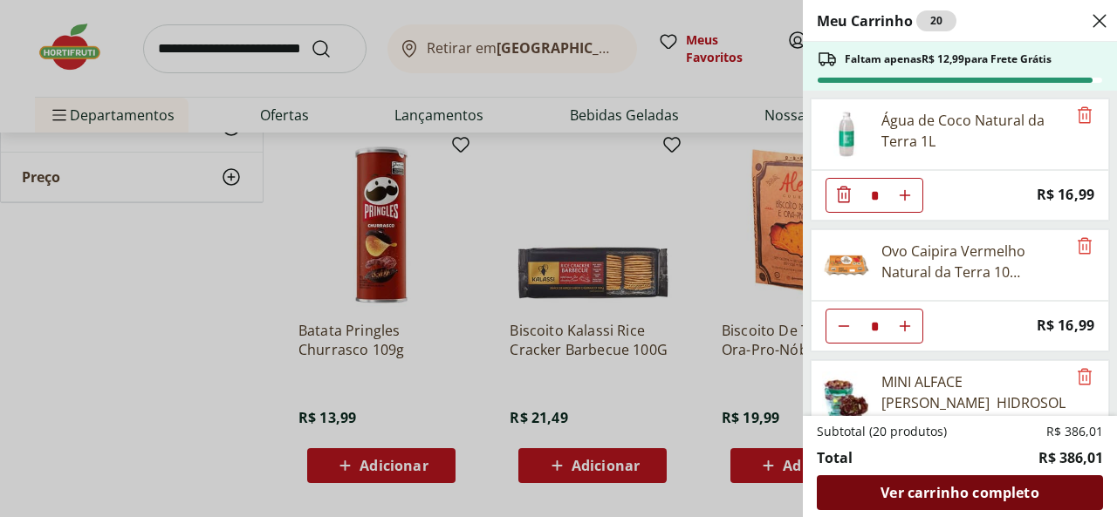
click at [963, 493] on span "Ver carrinho completo" at bounding box center [959, 493] width 158 height 14
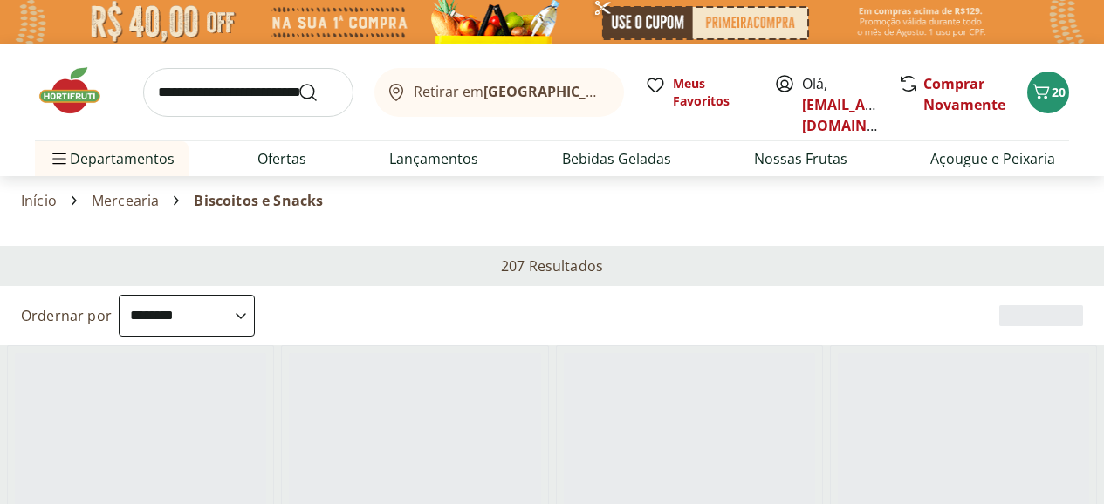
select select "**********"
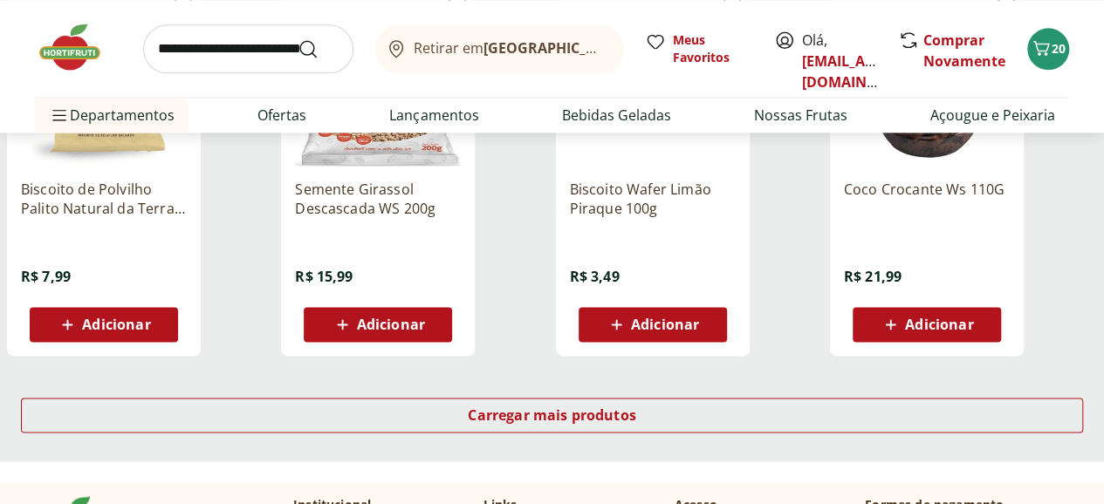
scroll to position [1309, 0]
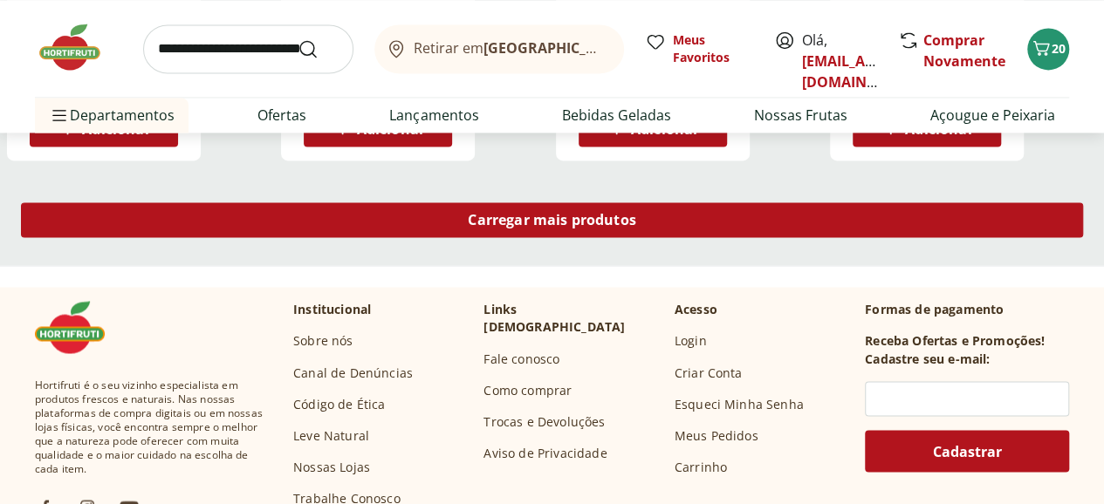
click at [714, 202] on div "Carregar mais produtos" at bounding box center [552, 219] width 1062 height 35
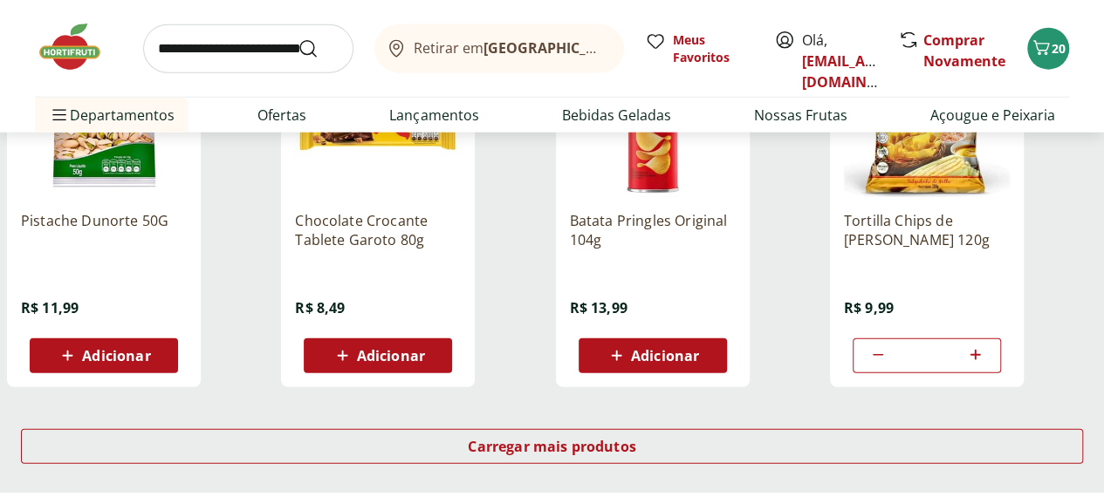
scroll to position [2181, 0]
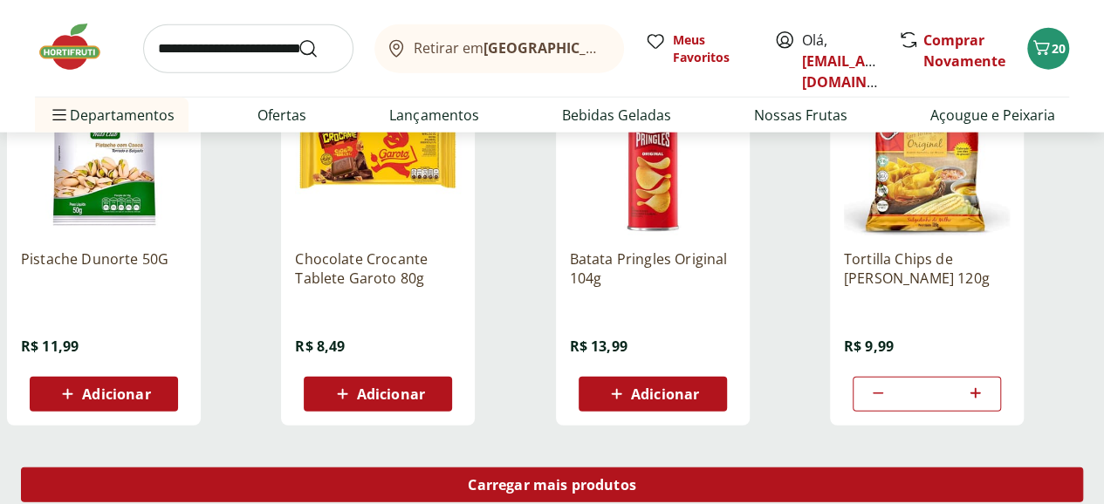
click at [636, 478] on span "Carregar mais produtos" at bounding box center [552, 485] width 168 height 14
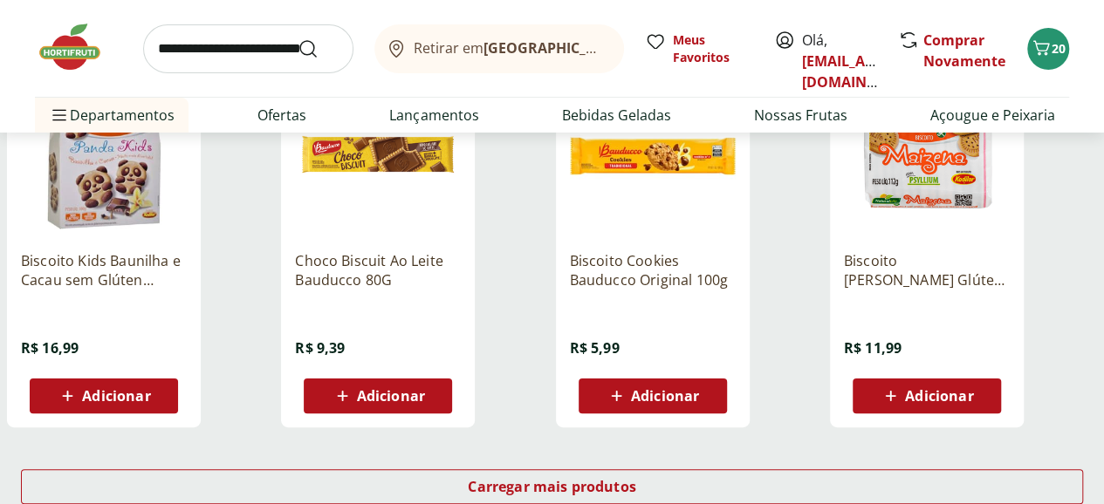
scroll to position [3315, 0]
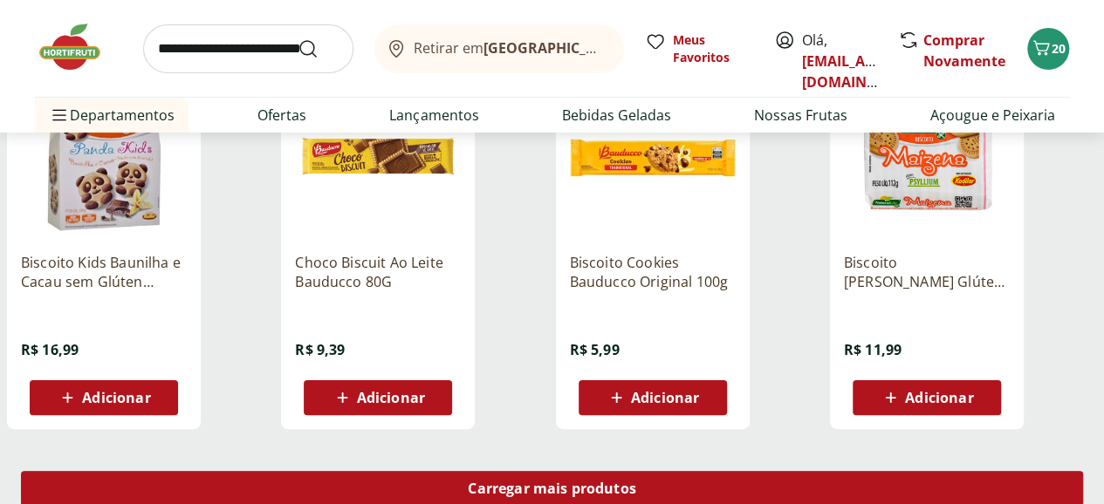
click at [636, 482] on span "Carregar mais produtos" at bounding box center [552, 489] width 168 height 14
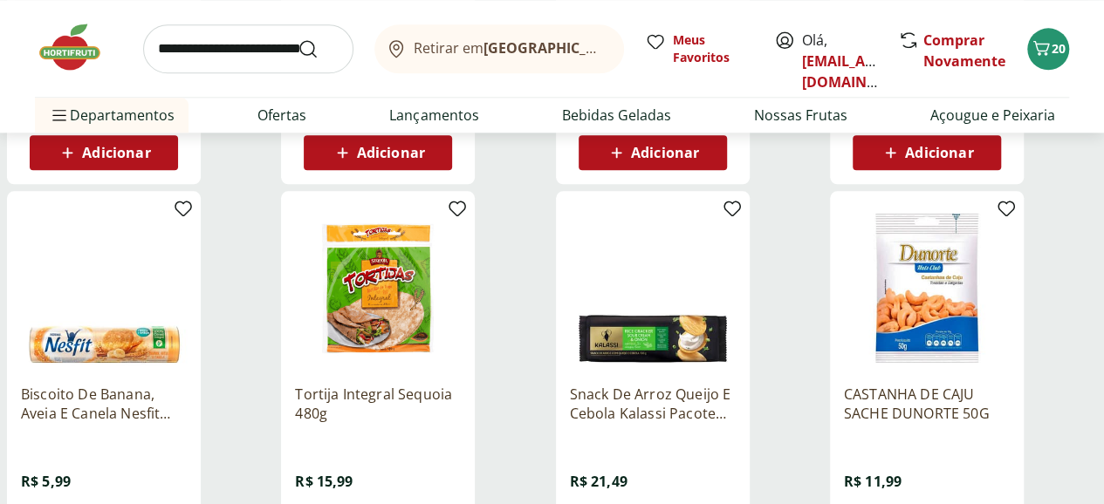
scroll to position [4537, 0]
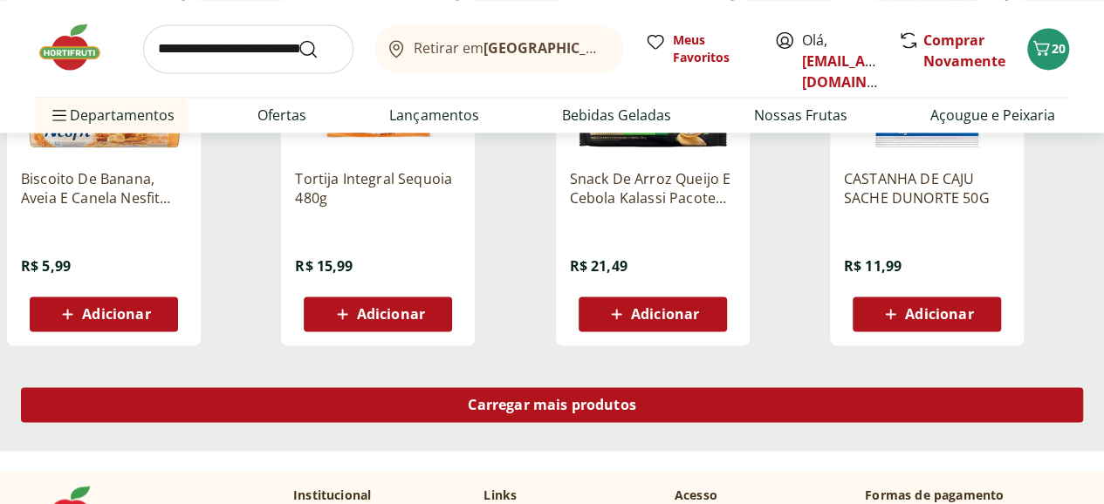
click at [636, 398] on span "Carregar mais produtos" at bounding box center [552, 405] width 168 height 14
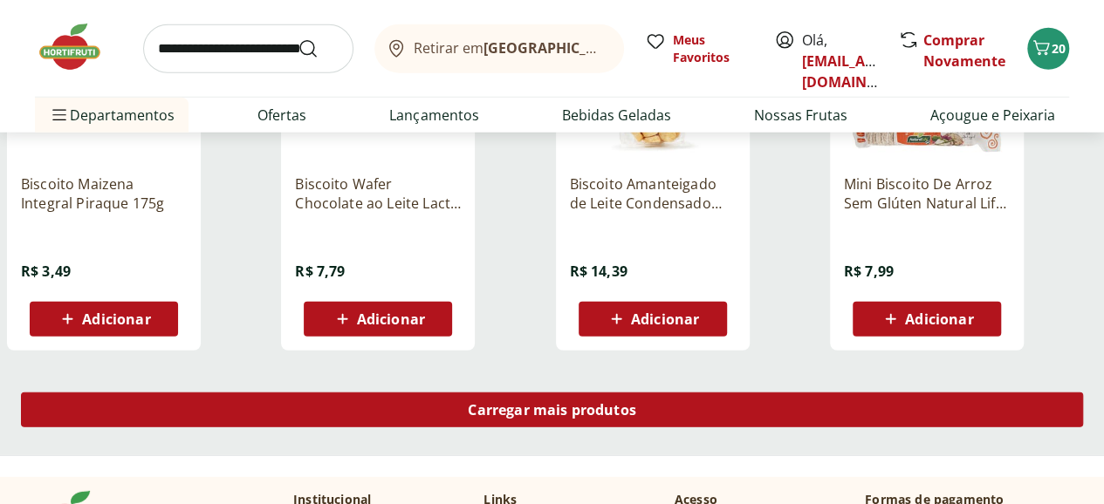
scroll to position [5671, 0]
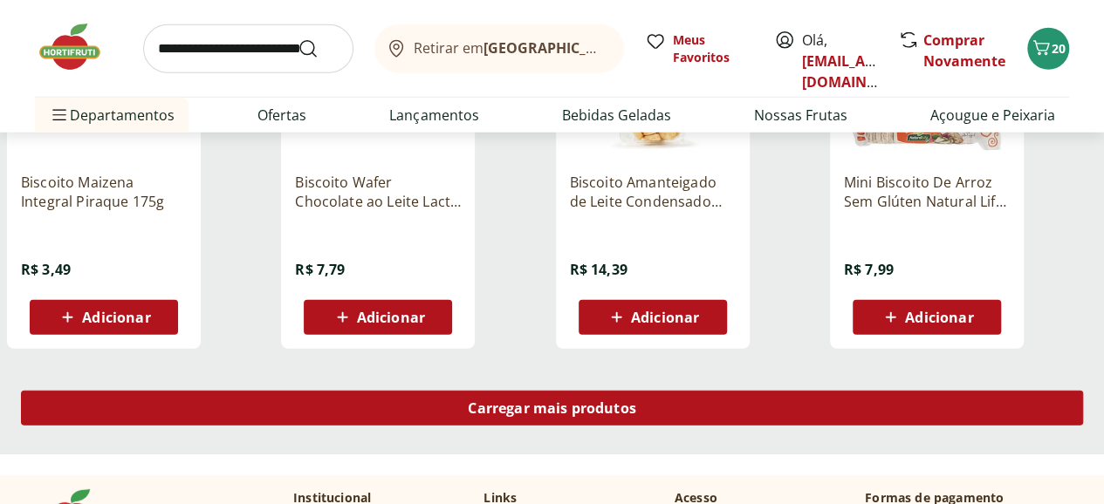
click at [636, 401] on span "Carregar mais produtos" at bounding box center [552, 408] width 168 height 14
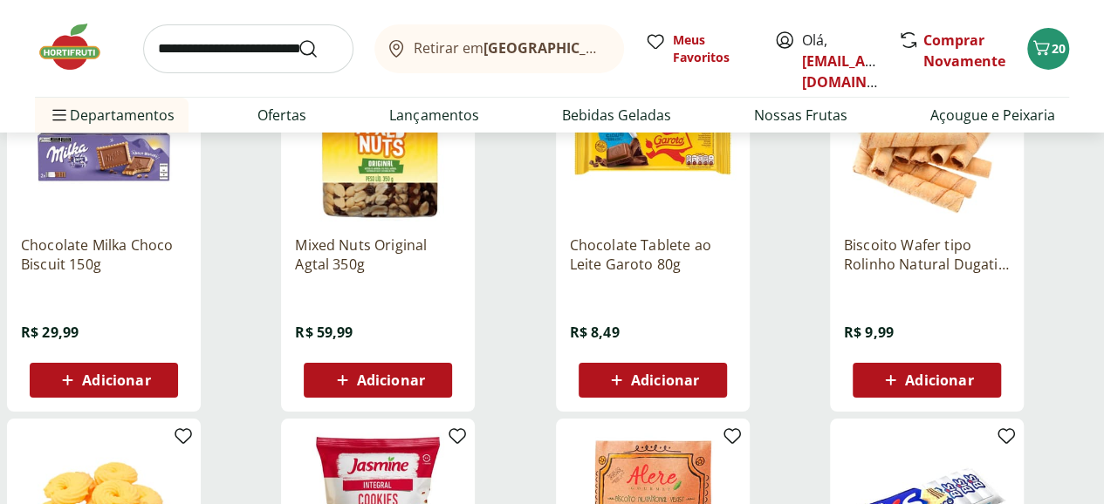
scroll to position [6718, 0]
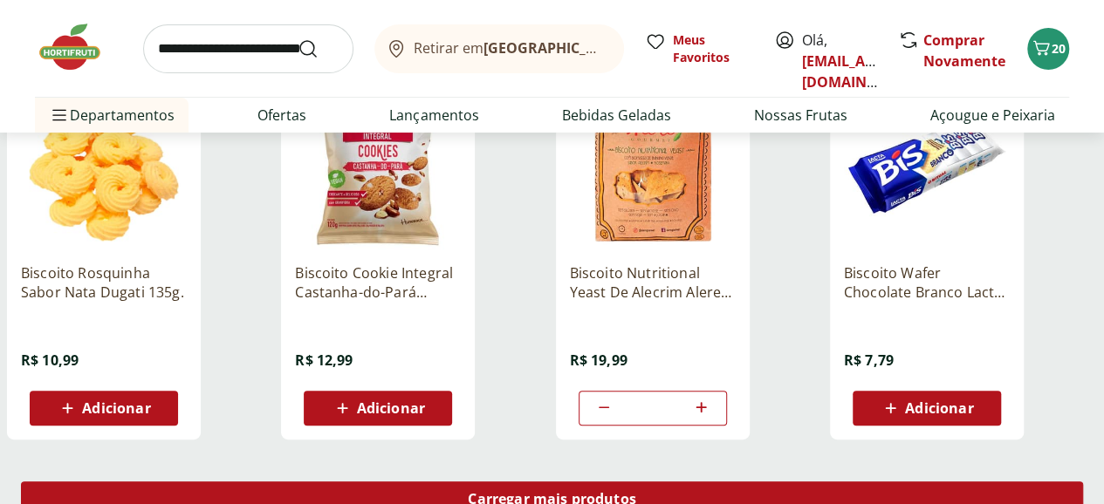
click at [636, 492] on span "Carregar mais produtos" at bounding box center [552, 499] width 168 height 14
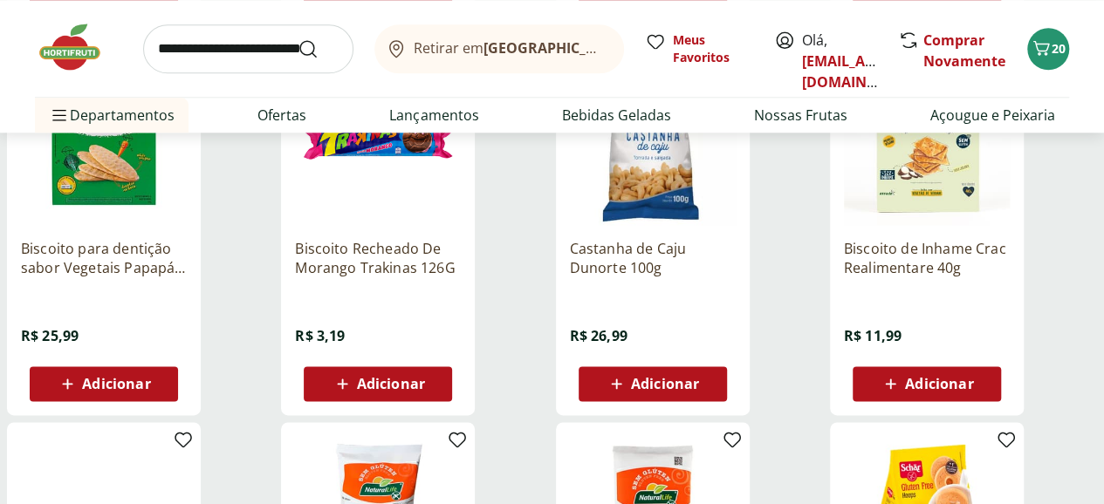
scroll to position [7939, 0]
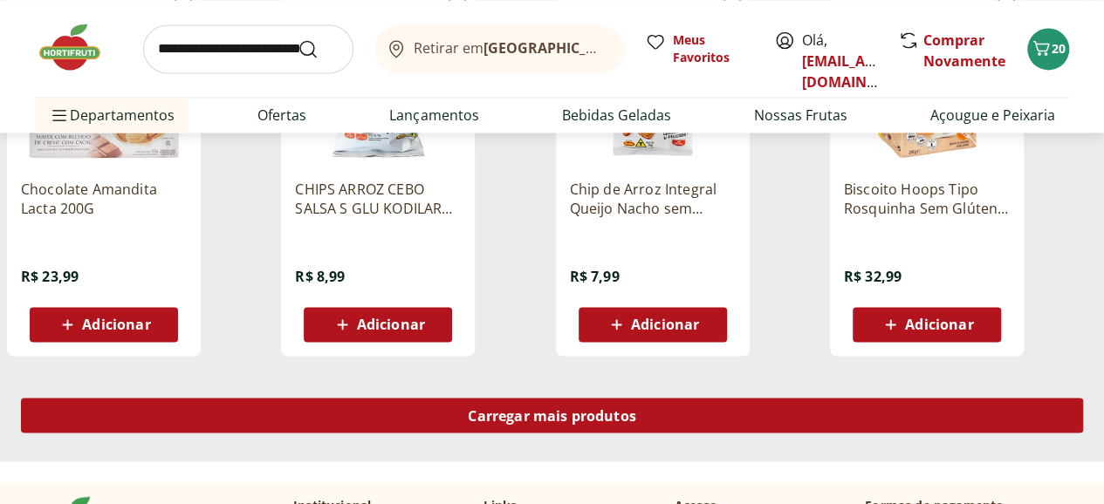
click at [636, 408] on span "Carregar mais produtos" at bounding box center [552, 415] width 168 height 14
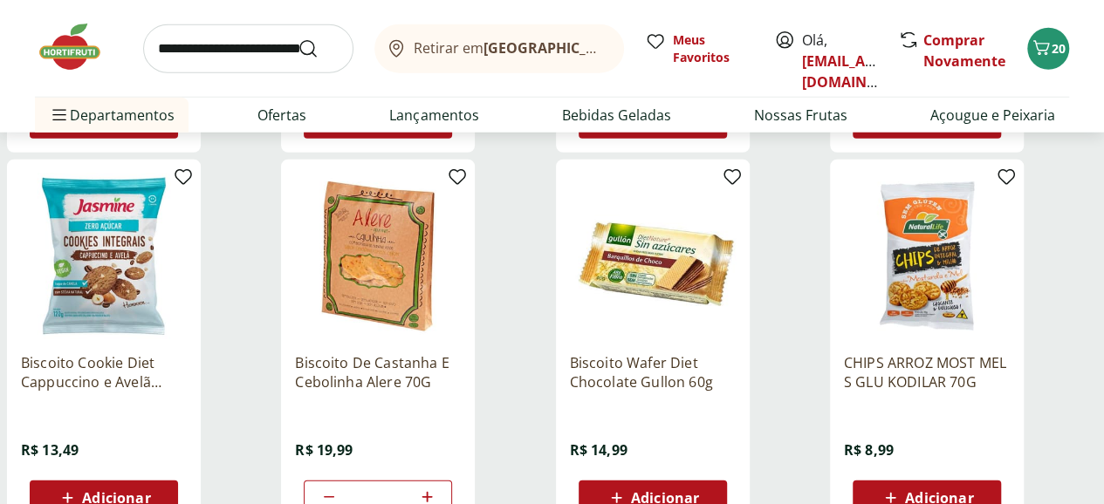
scroll to position [9074, 0]
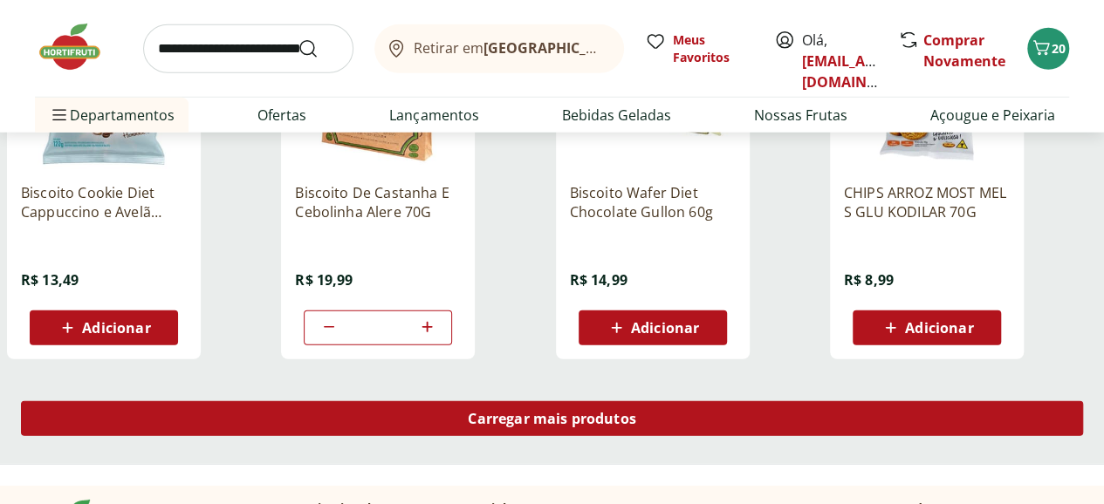
click at [636, 412] on span "Carregar mais produtos" at bounding box center [552, 419] width 168 height 14
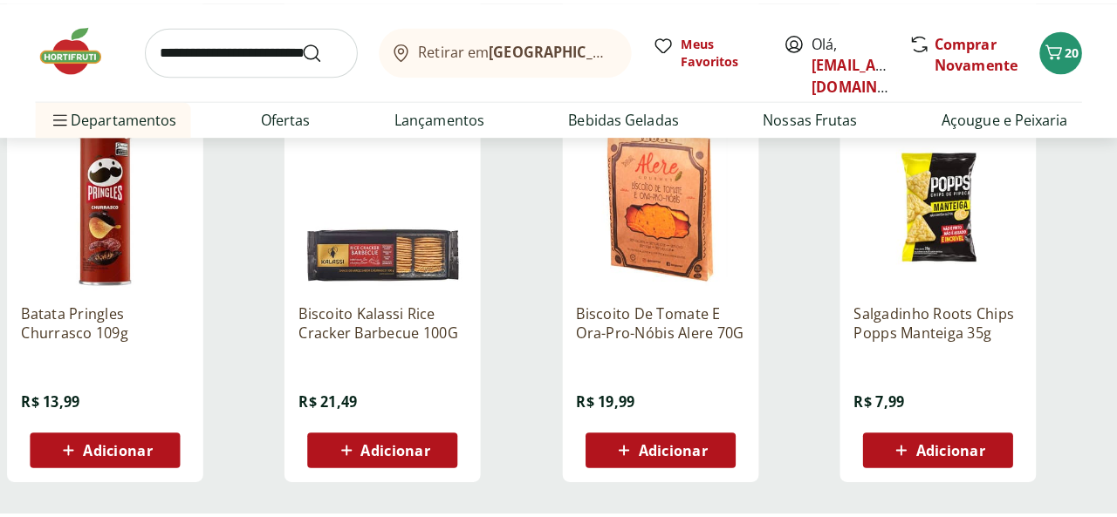
scroll to position [10121, 0]
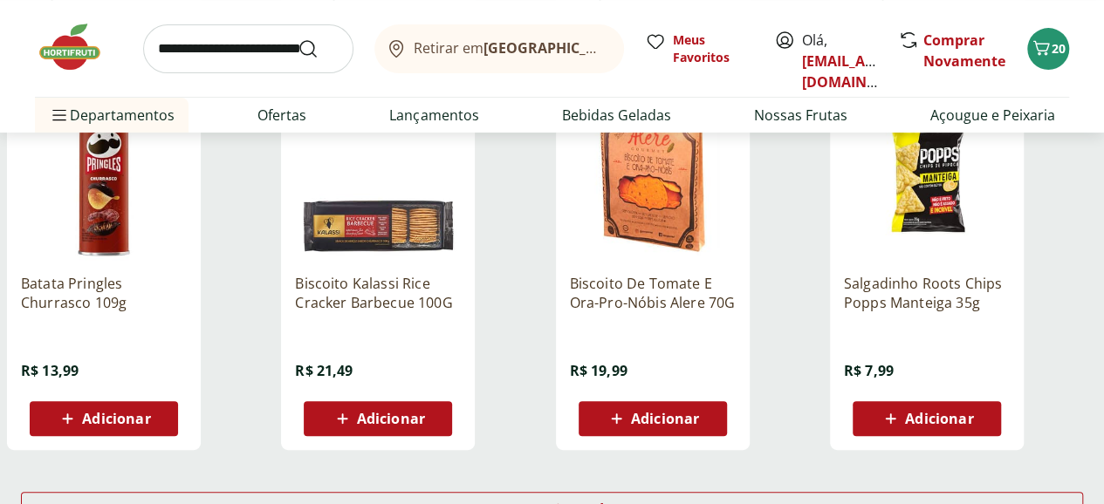
click at [699, 412] on span "Adicionar" at bounding box center [665, 419] width 68 height 14
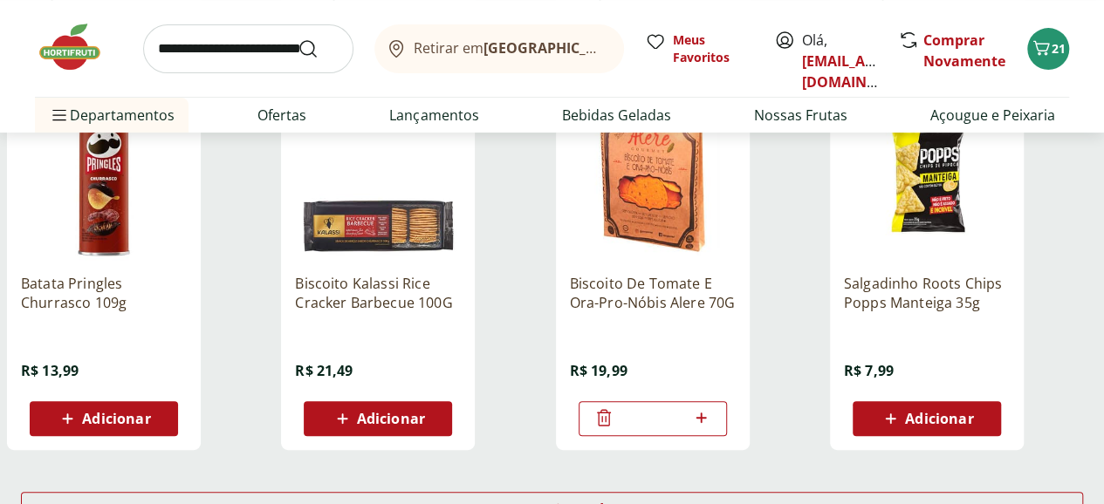
click at [712, 407] on icon at bounding box center [701, 417] width 22 height 21
click at [1036, 62] on button "21" at bounding box center [1048, 49] width 42 height 42
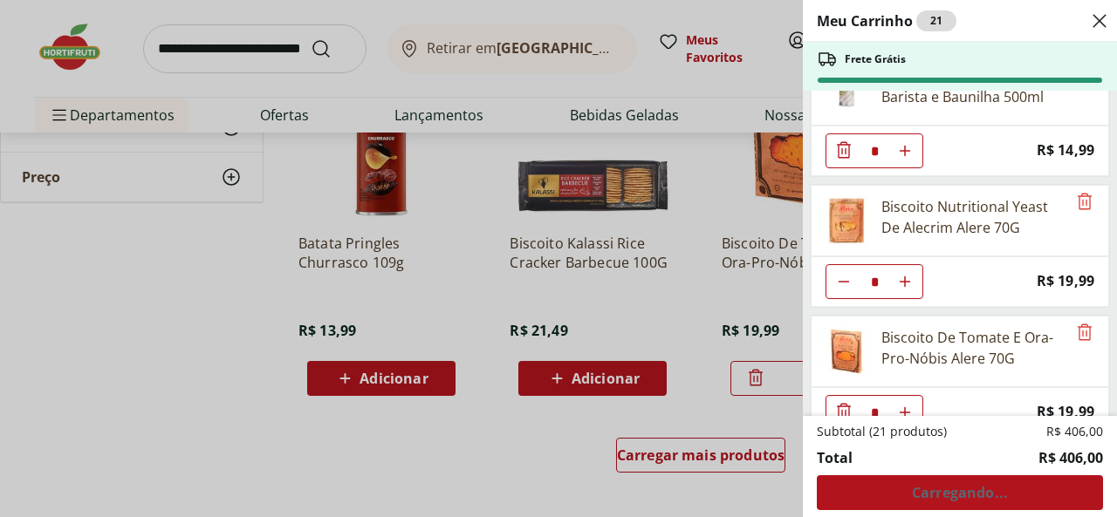
scroll to position [1747, 0]
type input "*"
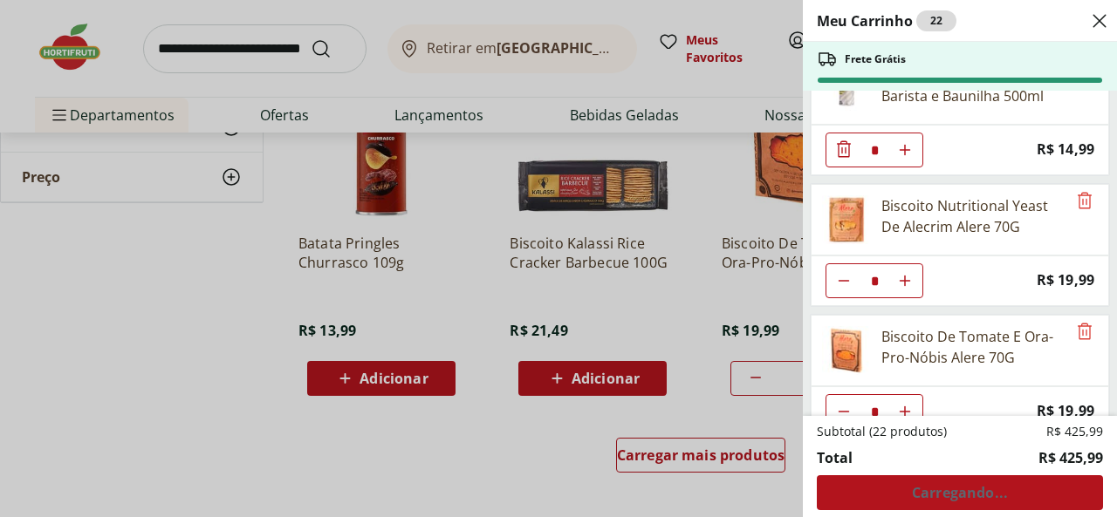
type input "*"
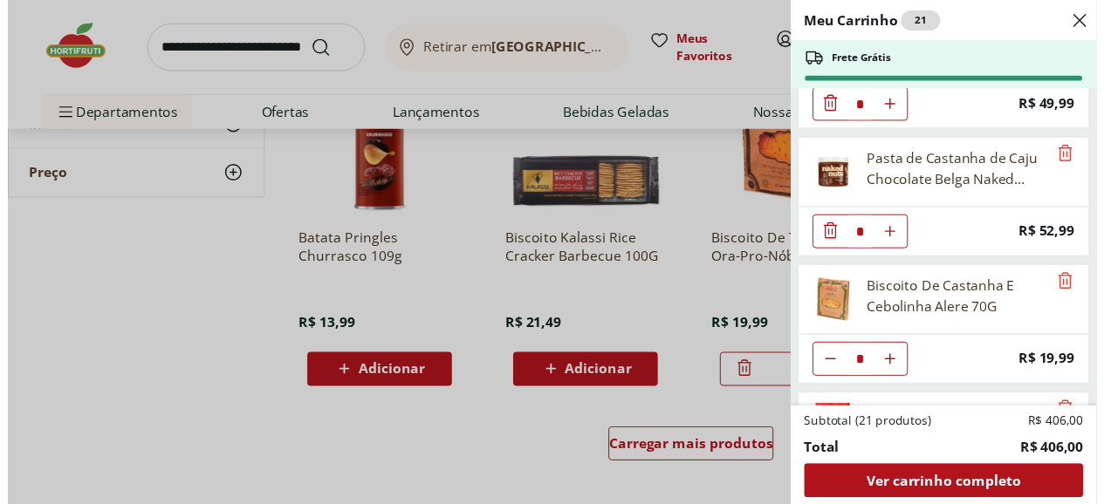
scroll to position [874, 0]
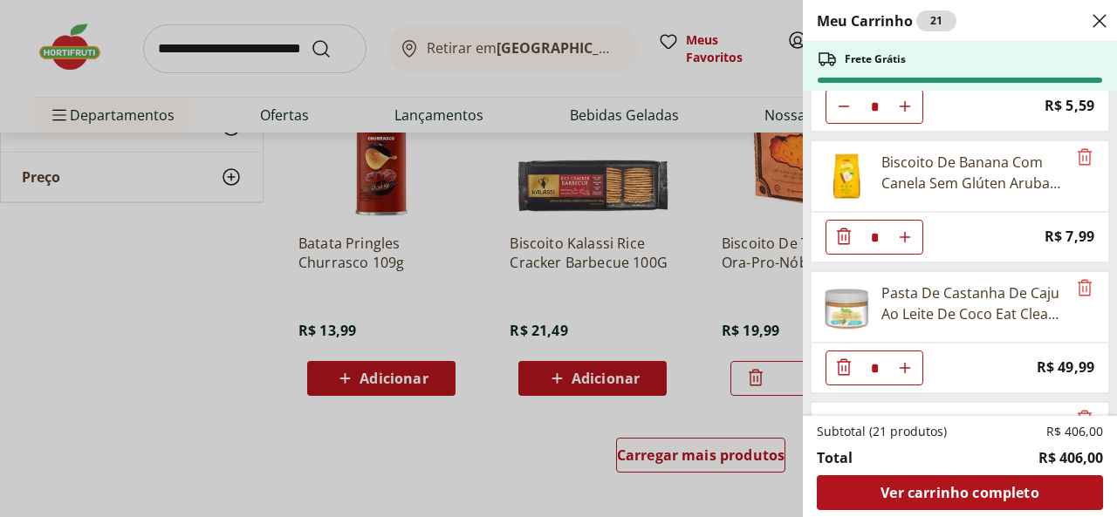
click at [206, 298] on div "Meu Carrinho 21 Frete Grátis Água de Coco Natural da Terra 1L * Price: R$ 16,99…" at bounding box center [558, 258] width 1117 height 517
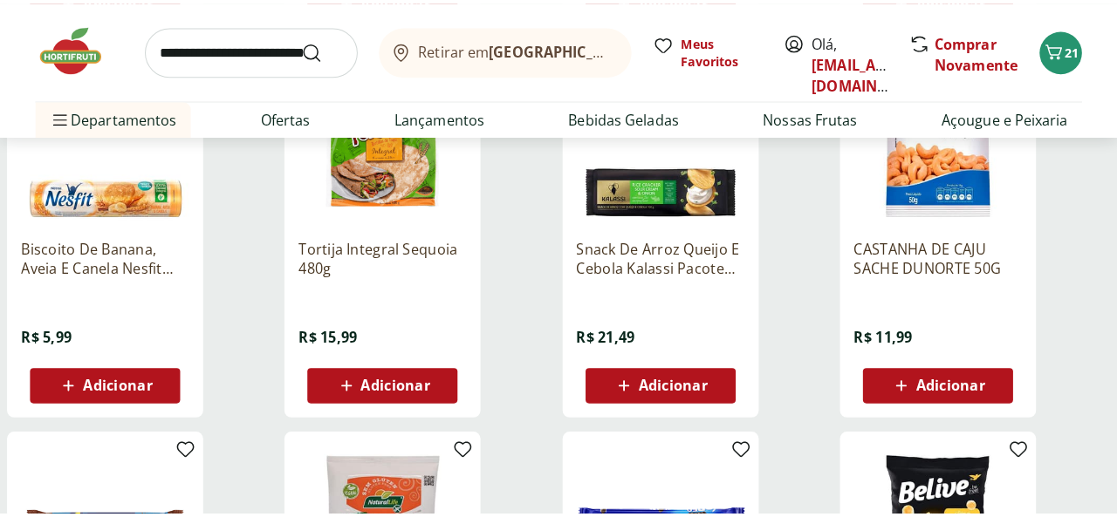
scroll to position [4188, 0]
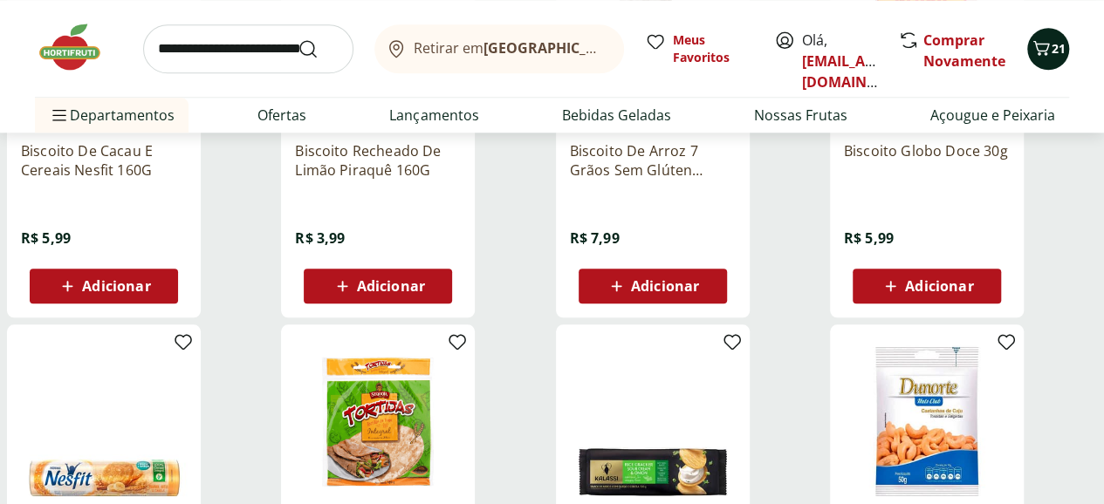
click at [1054, 65] on button "21" at bounding box center [1048, 49] width 42 height 42
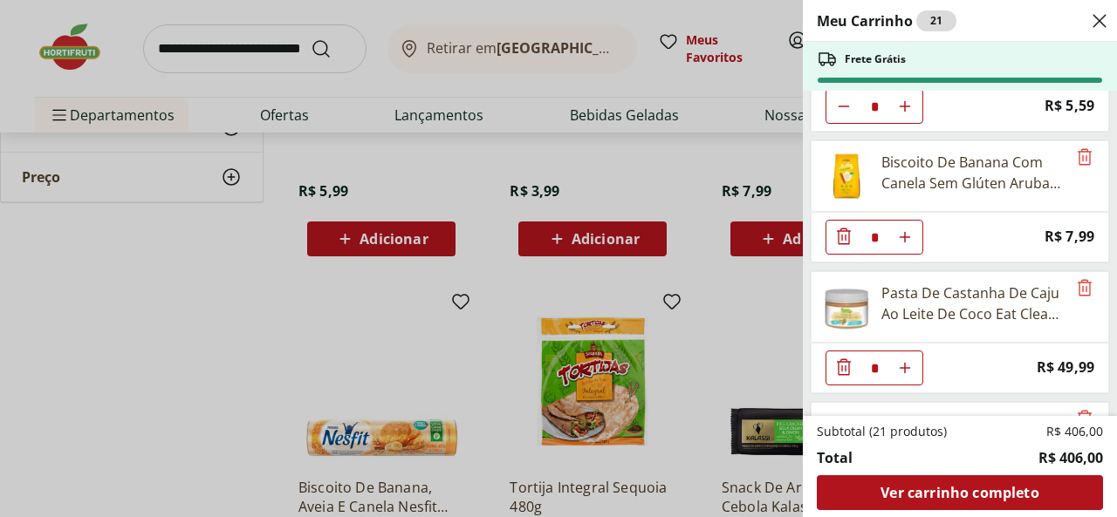
scroll to position [872, 0]
click at [920, 304] on div "Pasta De Castanha De Caju Ao Leite De Coco Eat Clean - 300G" at bounding box center [973, 305] width 185 height 42
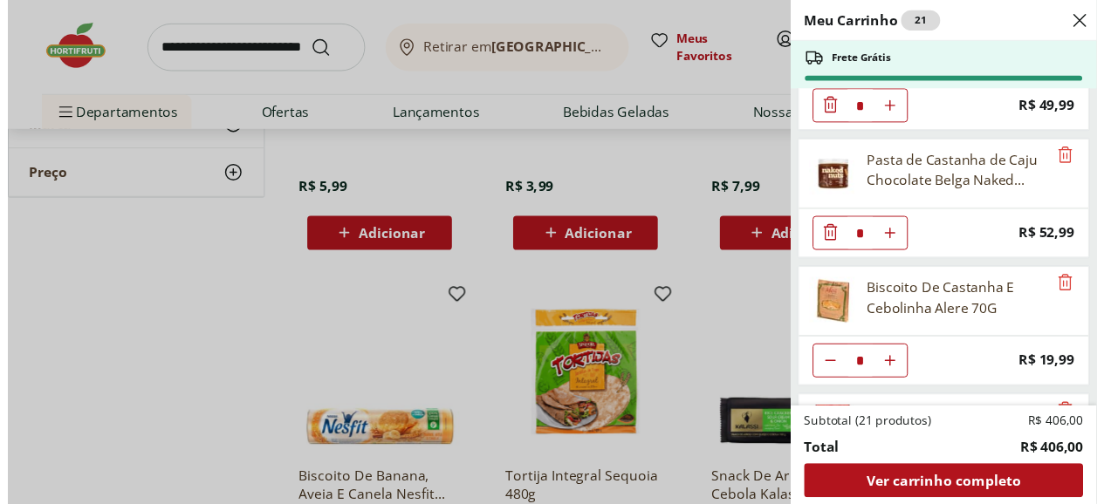
scroll to position [960, 0]
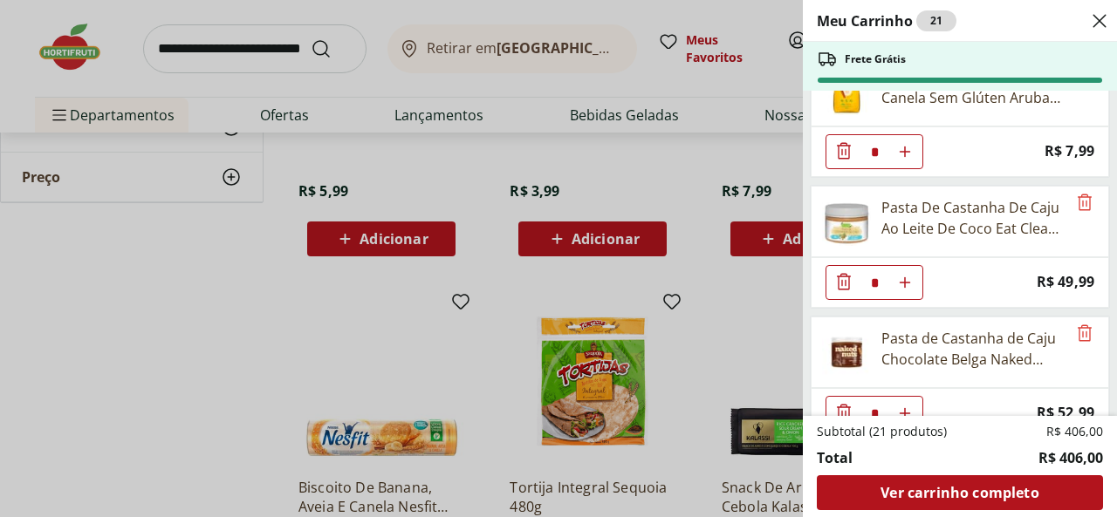
click at [215, 261] on div "Meu Carrinho 21 Frete Grátis Água de Coco Natural da Terra 1L * Price: R$ 16,99…" at bounding box center [558, 258] width 1117 height 517
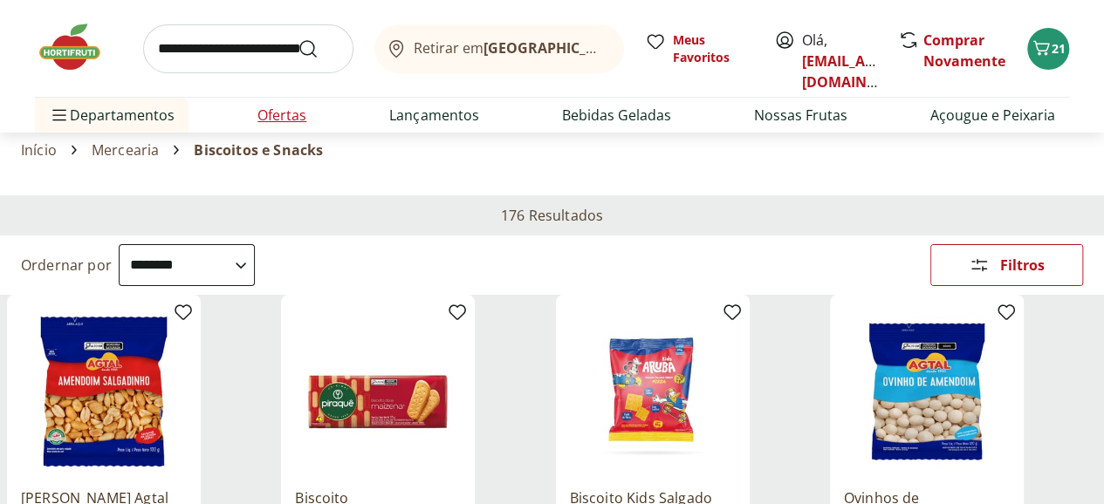
scroll to position [0, 0]
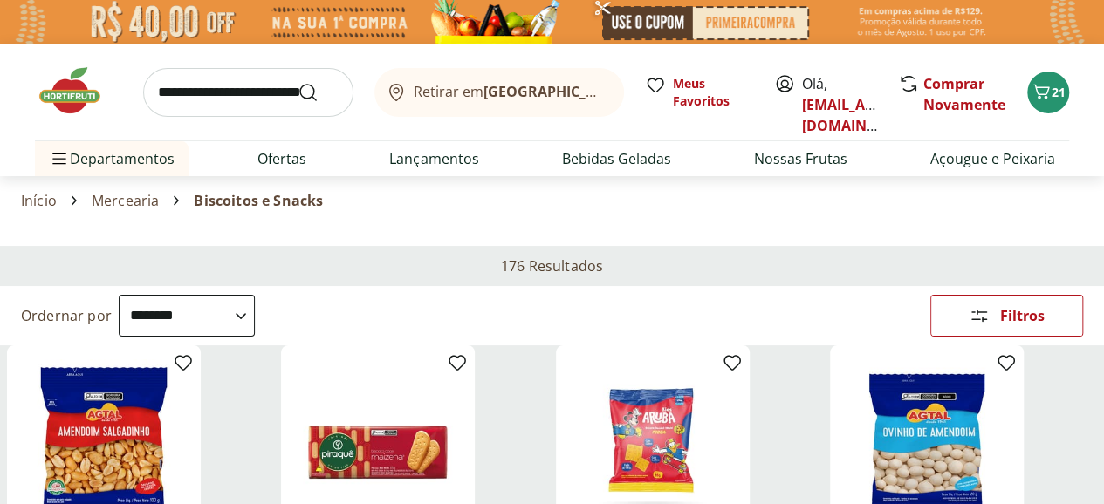
click at [0, 0] on div "Marca" at bounding box center [0, 0] width 0 height 0
click at [0, 0] on icon at bounding box center [0, 0] width 0 height 0
click at [0, 0] on div "Categoria" at bounding box center [0, 0] width 0 height 0
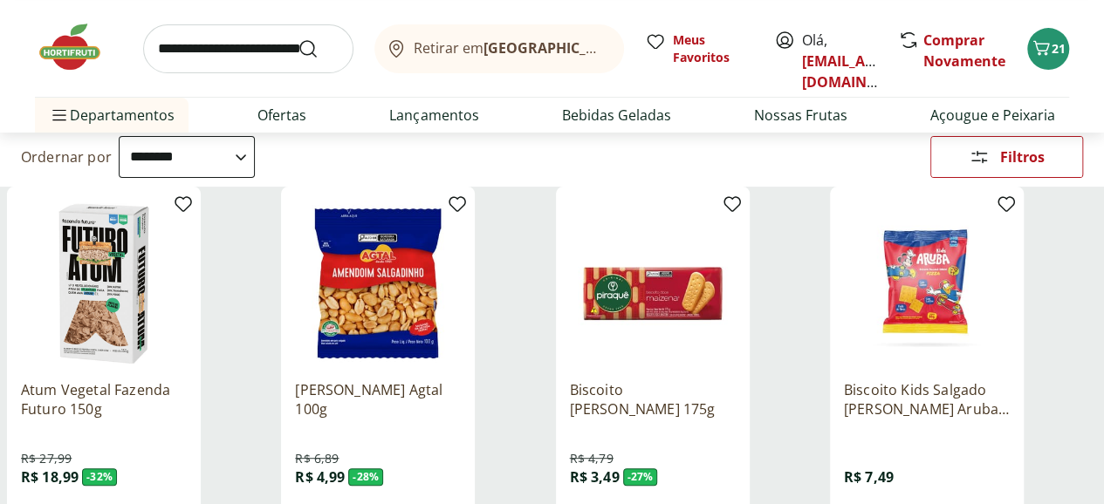
scroll to position [262, 0]
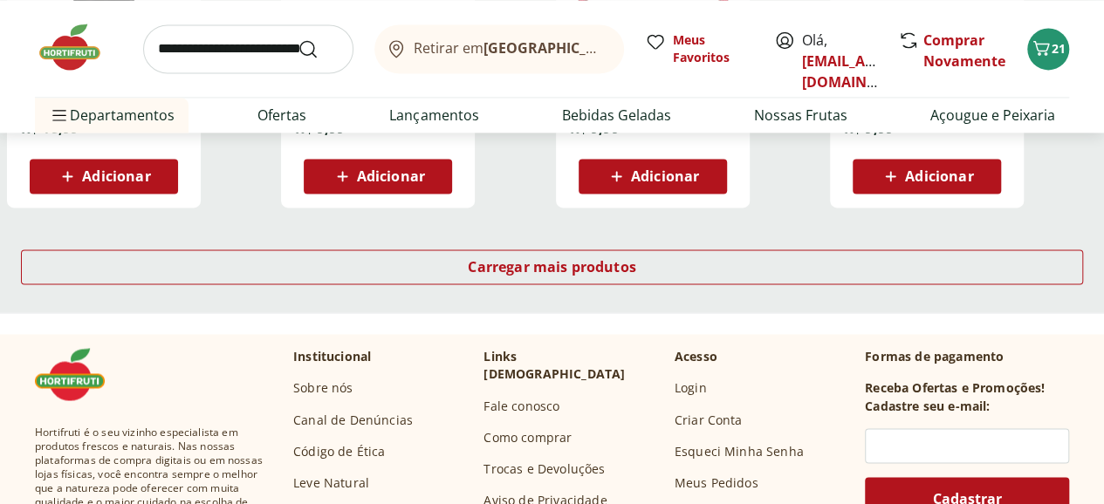
scroll to position [1047, 0]
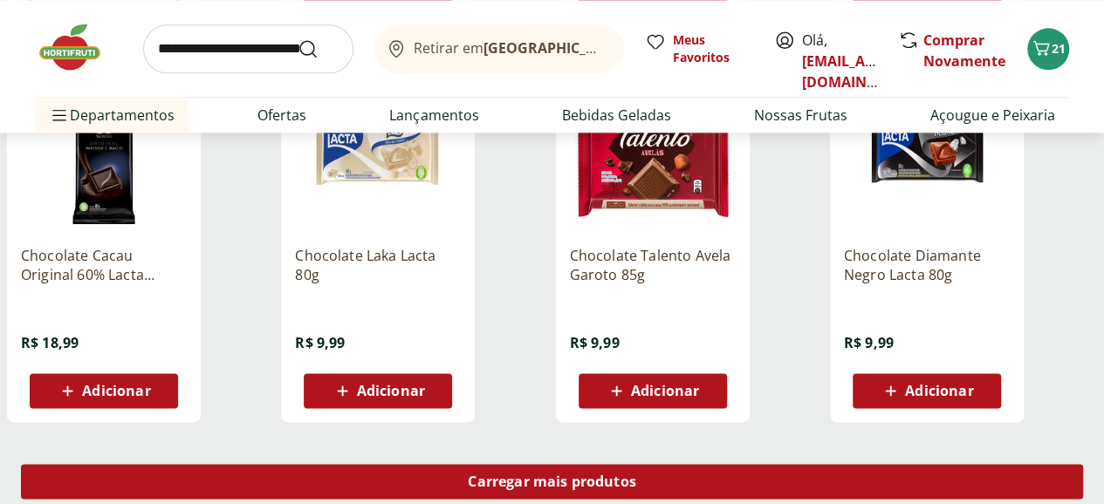
click at [703, 464] on div "Carregar mais produtos" at bounding box center [552, 481] width 1062 height 35
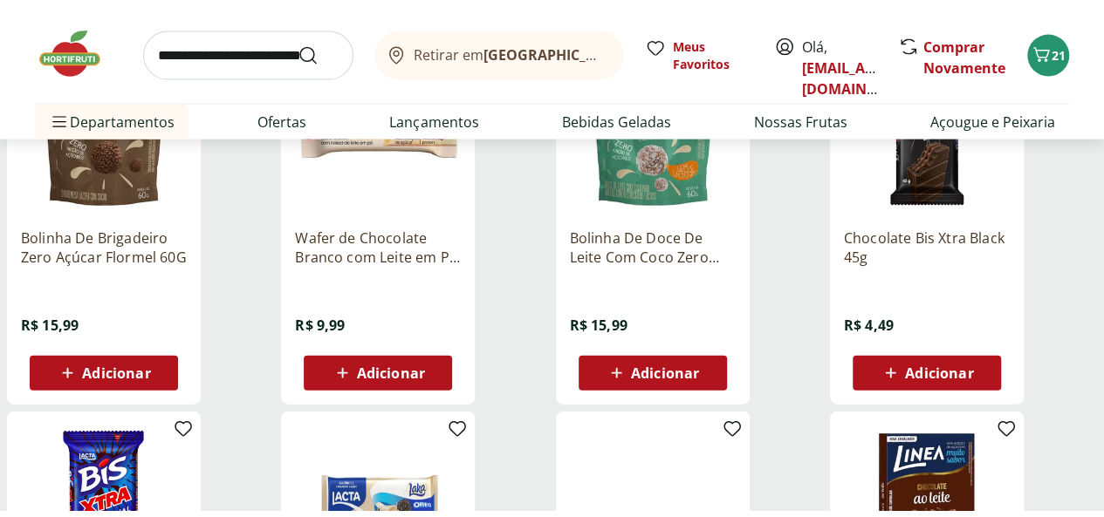
scroll to position [2268, 0]
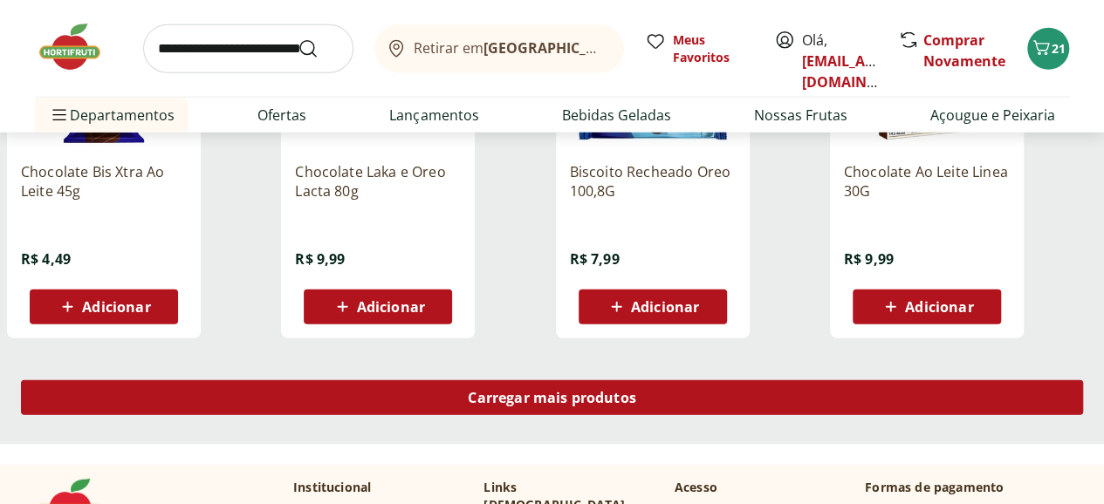
click at [685, 380] on div "Carregar mais produtos" at bounding box center [552, 397] width 1062 height 35
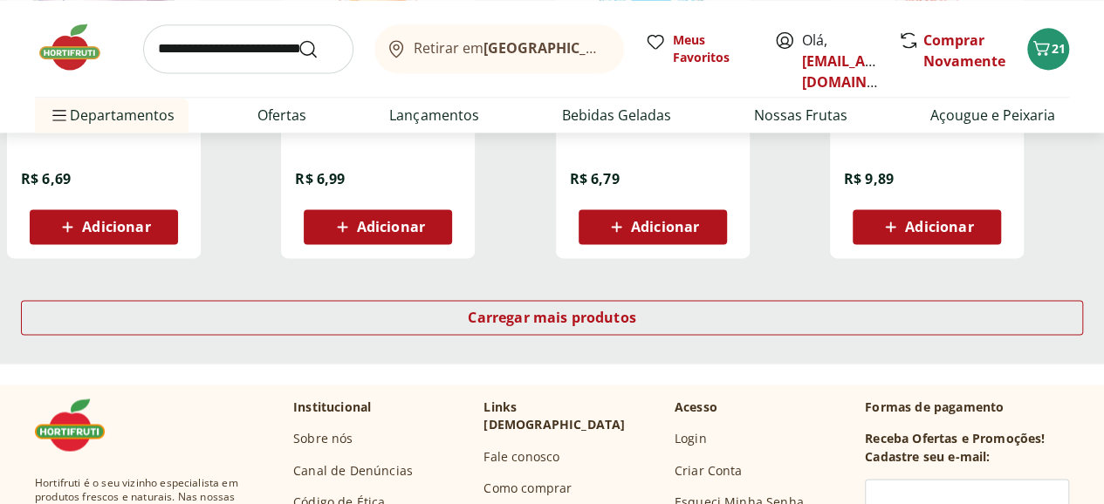
scroll to position [1047, 0]
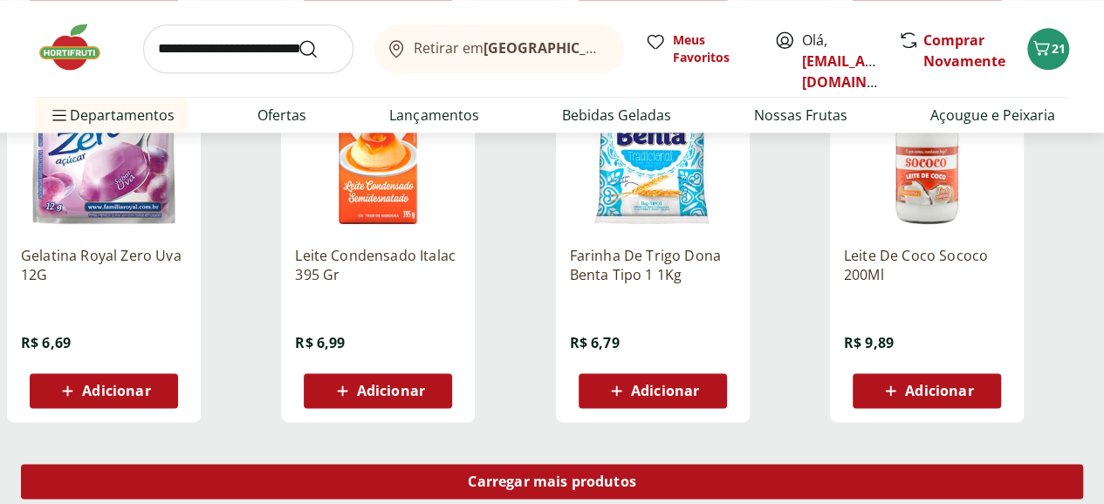
click at [691, 464] on div "Carregar mais produtos" at bounding box center [552, 481] width 1062 height 35
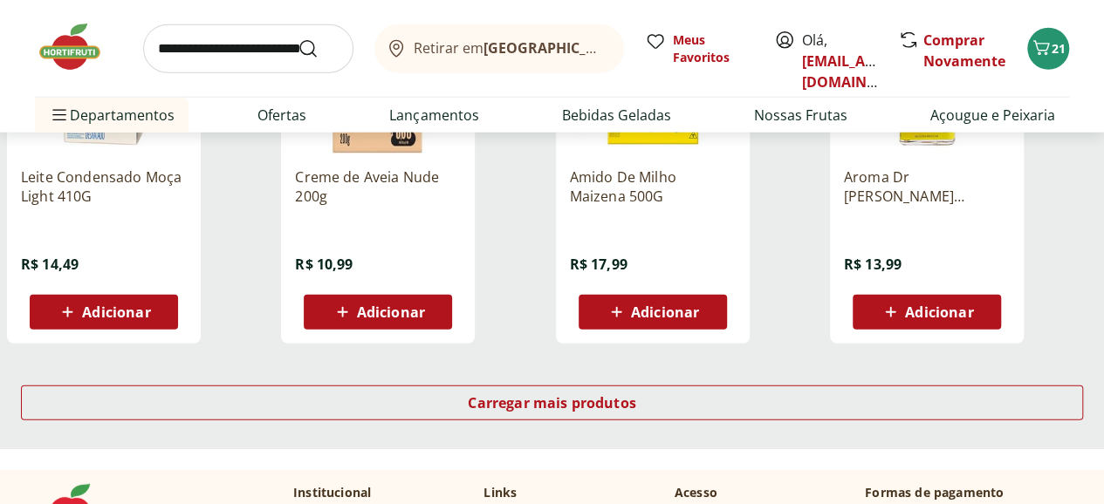
scroll to position [2268, 0]
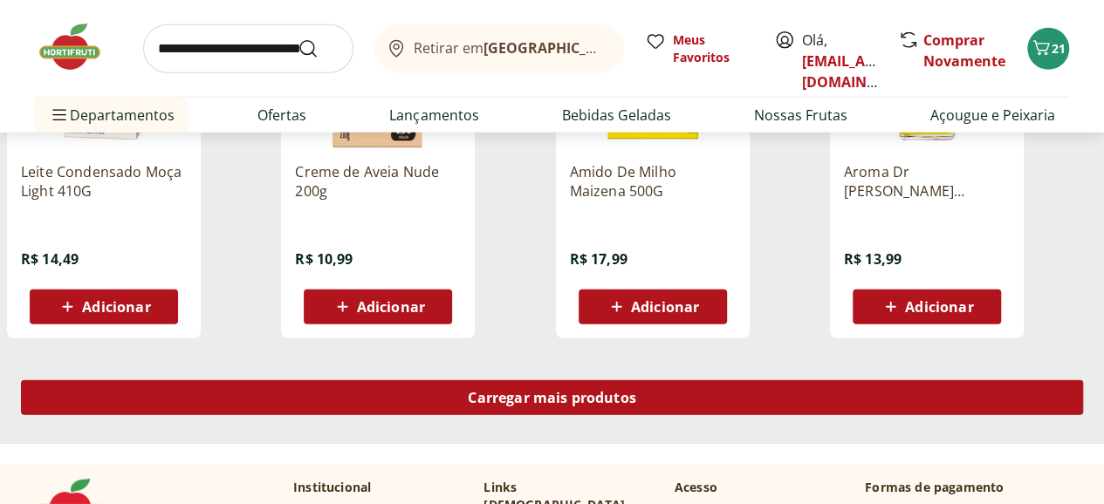
click at [690, 380] on div "Carregar mais produtos" at bounding box center [552, 397] width 1062 height 35
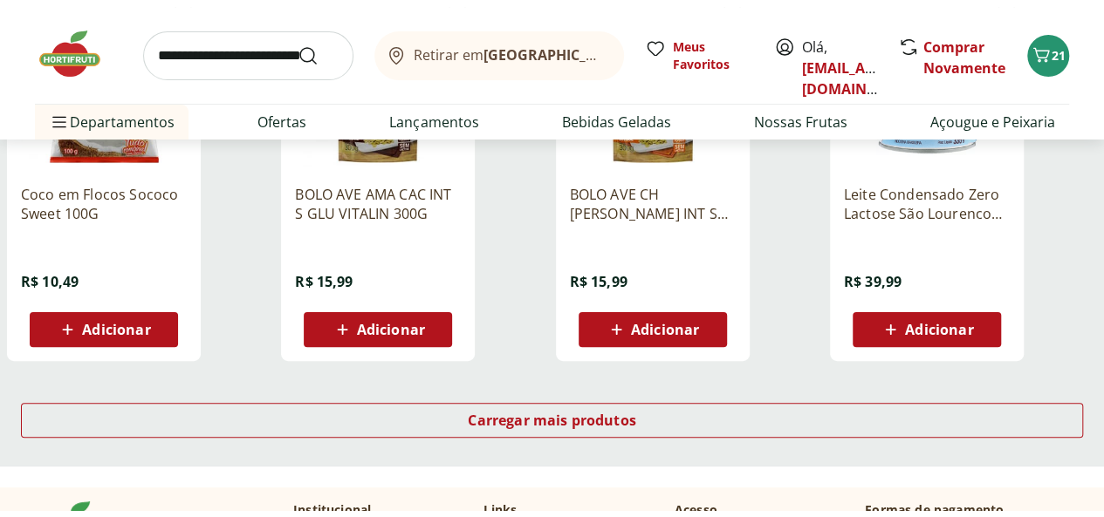
scroll to position [3490, 0]
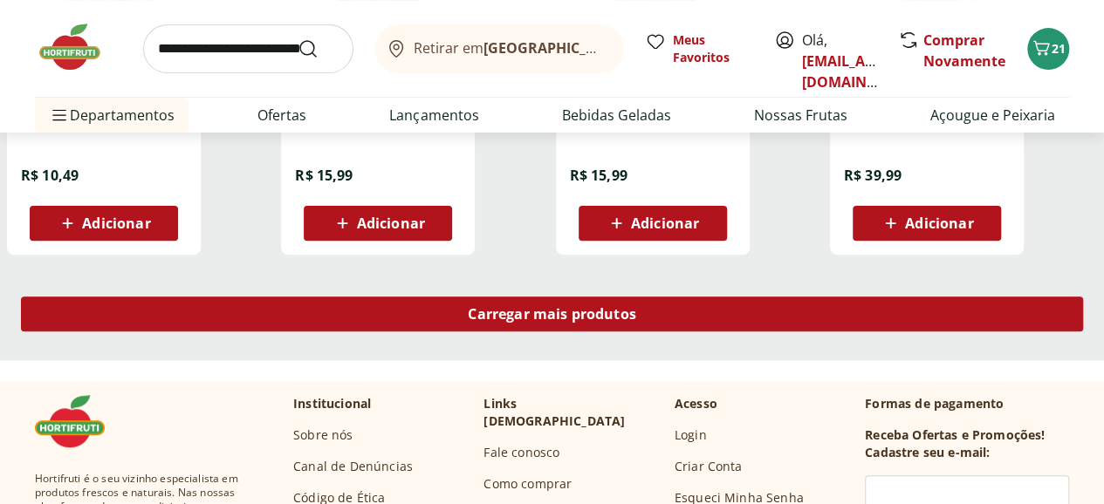
click at [673, 297] on div "Carregar mais produtos" at bounding box center [552, 314] width 1062 height 35
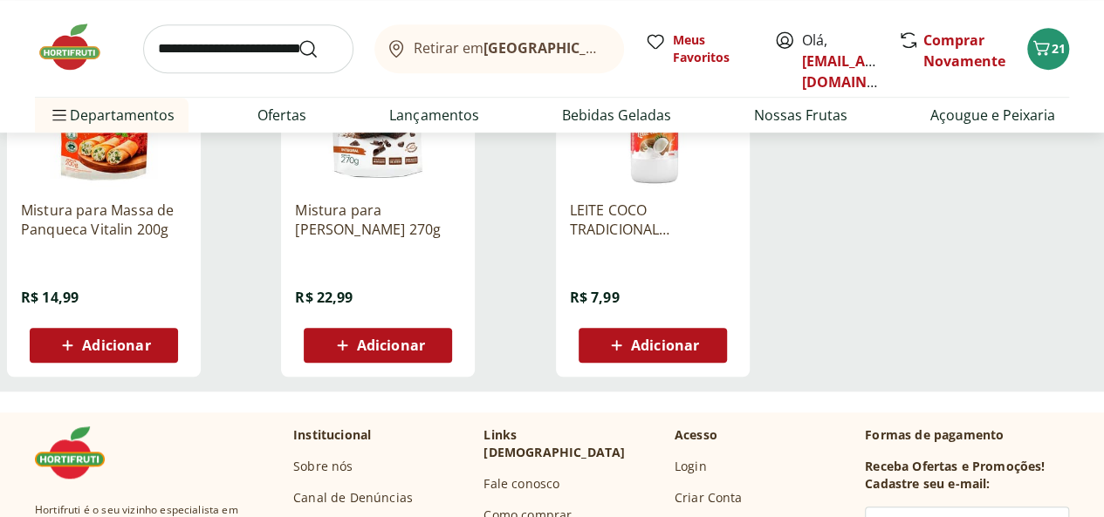
scroll to position [3315, 0]
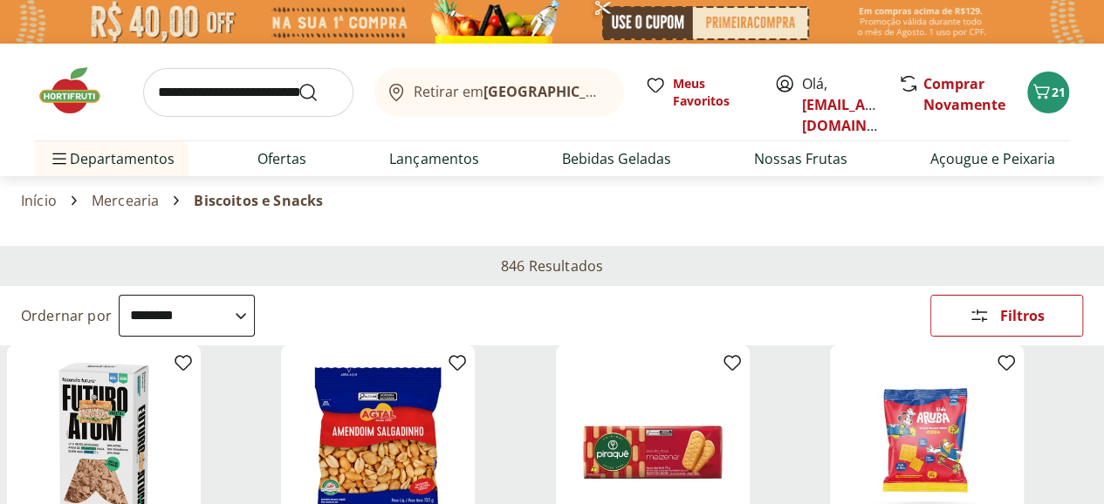
scroll to position [349, 0]
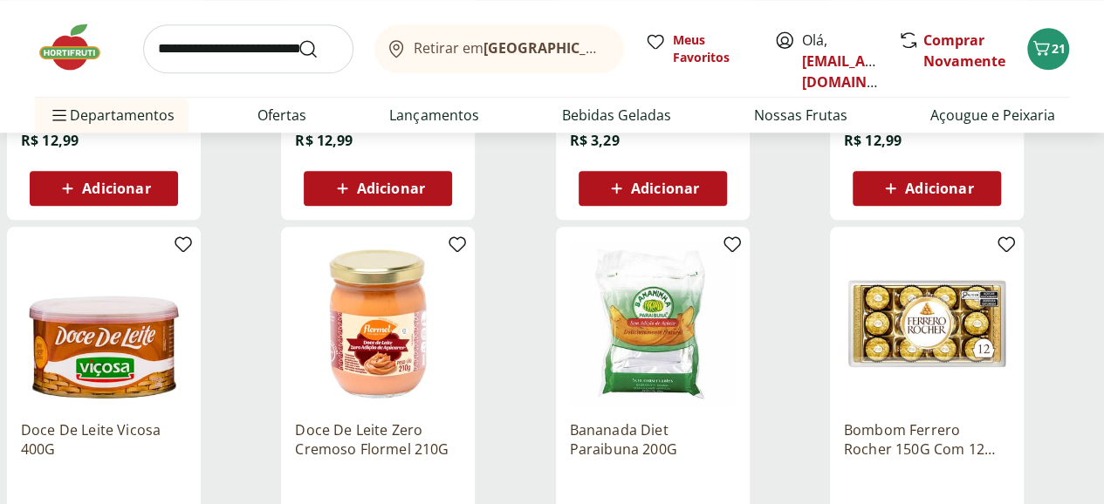
scroll to position [1134, 0]
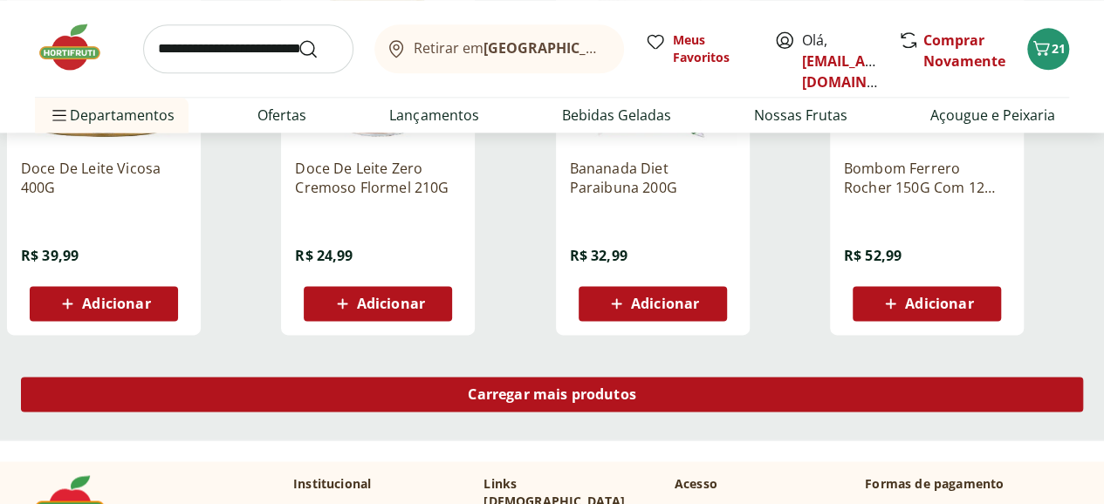
click at [636, 387] on span "Carregar mais produtos" at bounding box center [552, 394] width 168 height 14
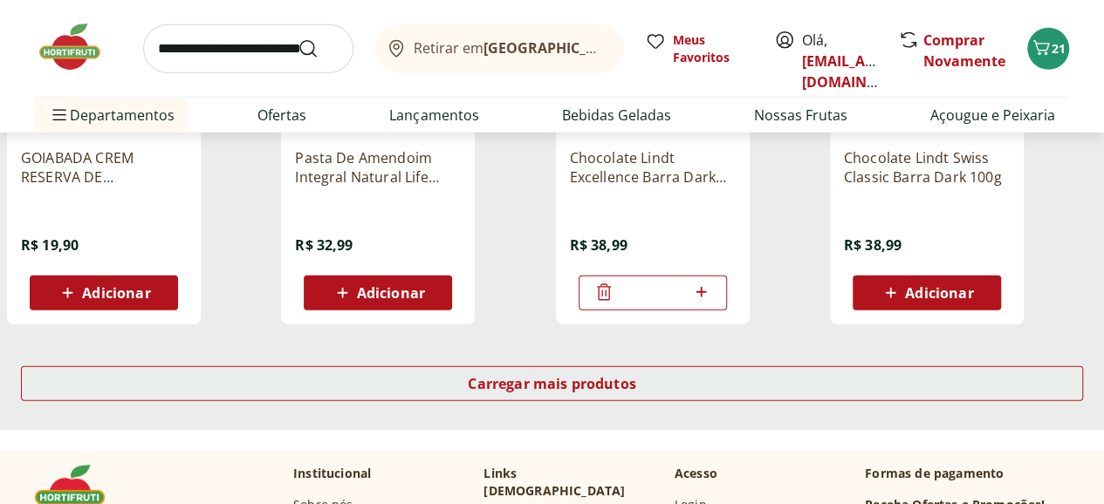
scroll to position [2356, 0]
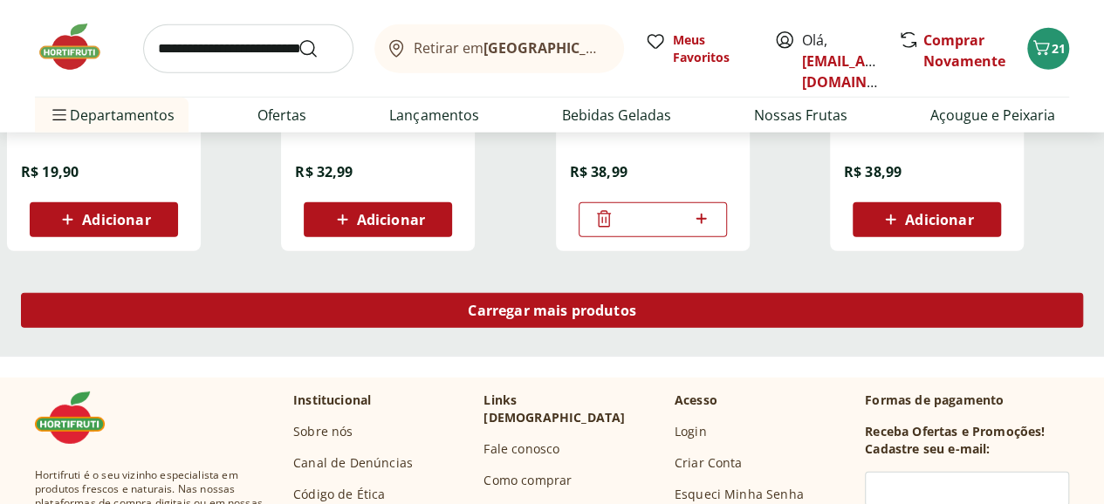
click at [636, 304] on span "Carregar mais produtos" at bounding box center [552, 311] width 168 height 14
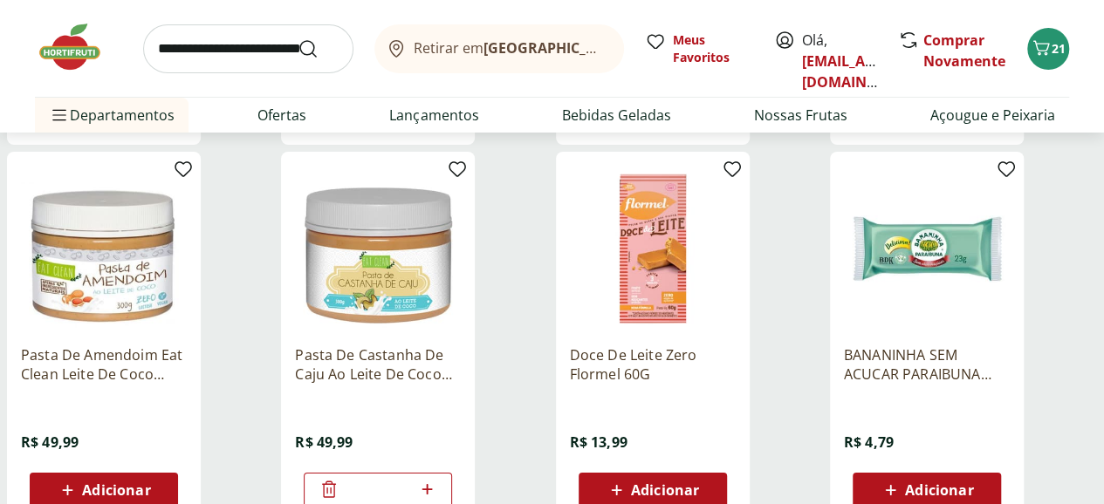
scroll to position [3228, 0]
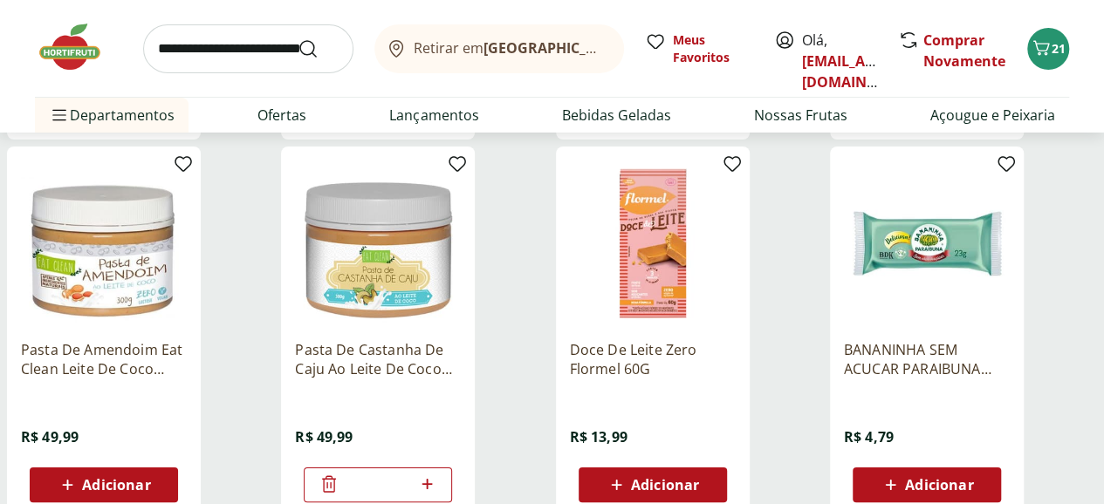
click at [461, 340] on p "Pasta De Castanha De Caju Ao Leite De Coco Eat Clean - 300G" at bounding box center [378, 359] width 166 height 38
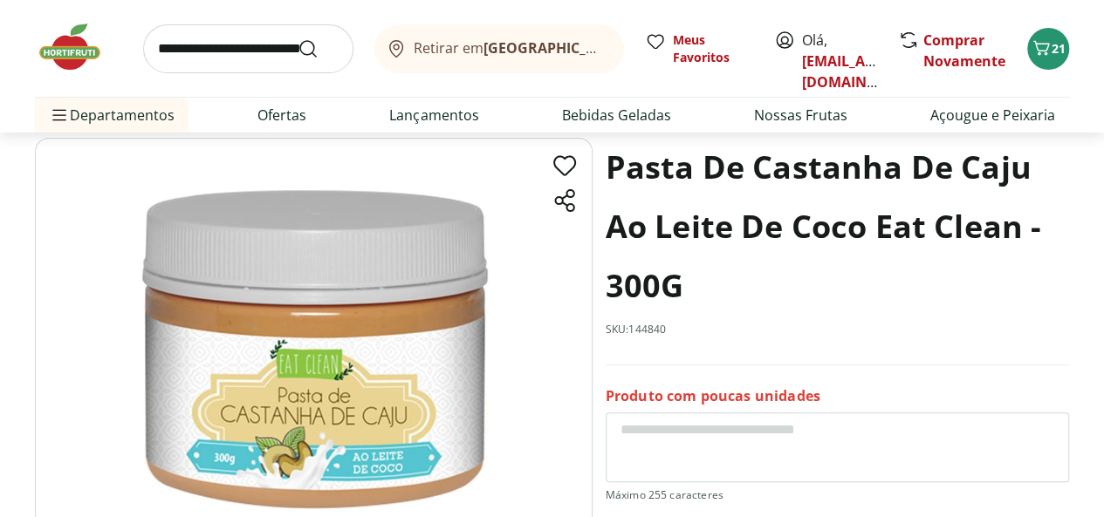
scroll to position [262, 0]
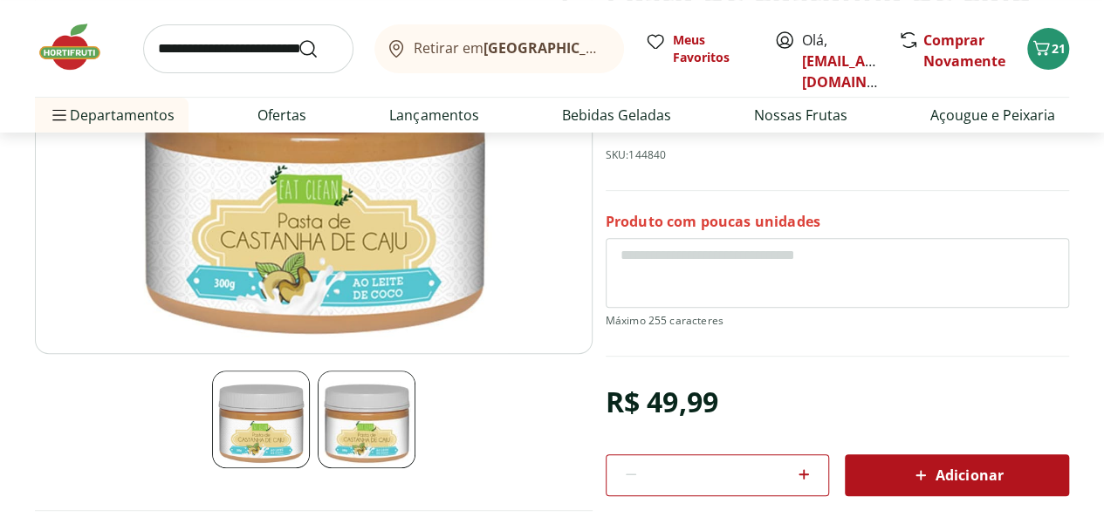
click at [334, 423] on img at bounding box center [367, 420] width 98 height 98
click at [275, 420] on img at bounding box center [261, 420] width 98 height 98
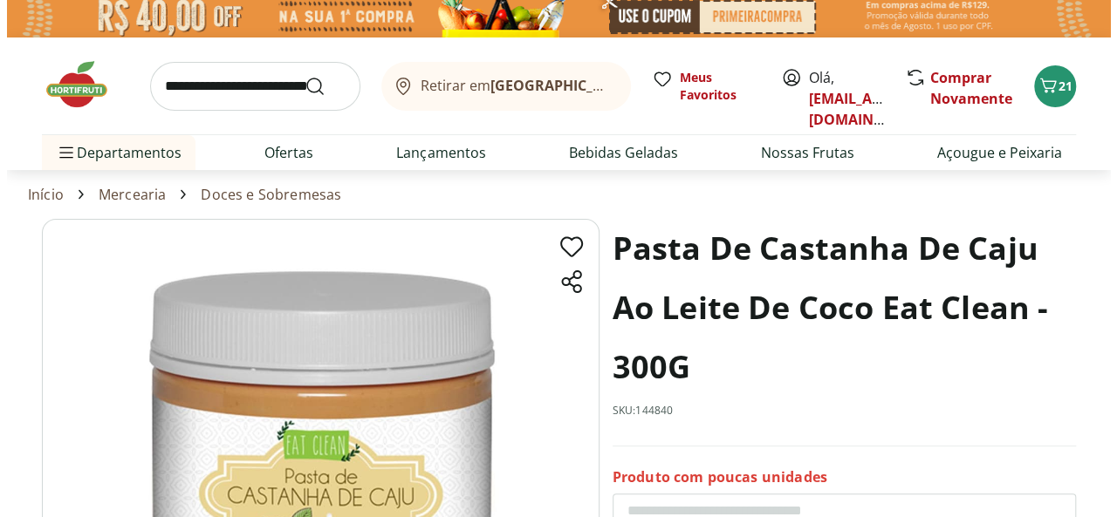
scroll to position [0, 0]
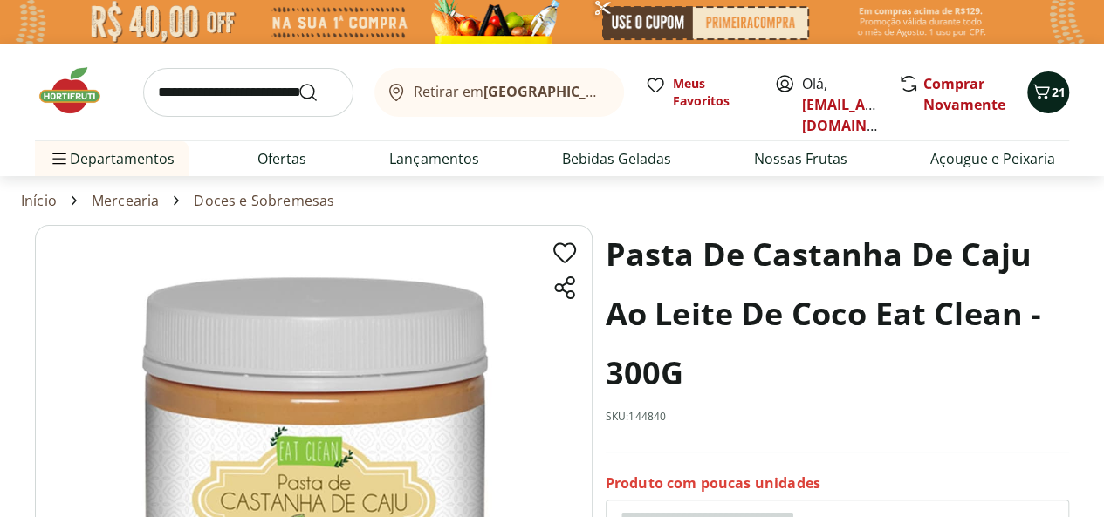
click at [1057, 79] on button "21" at bounding box center [1048, 93] width 42 height 42
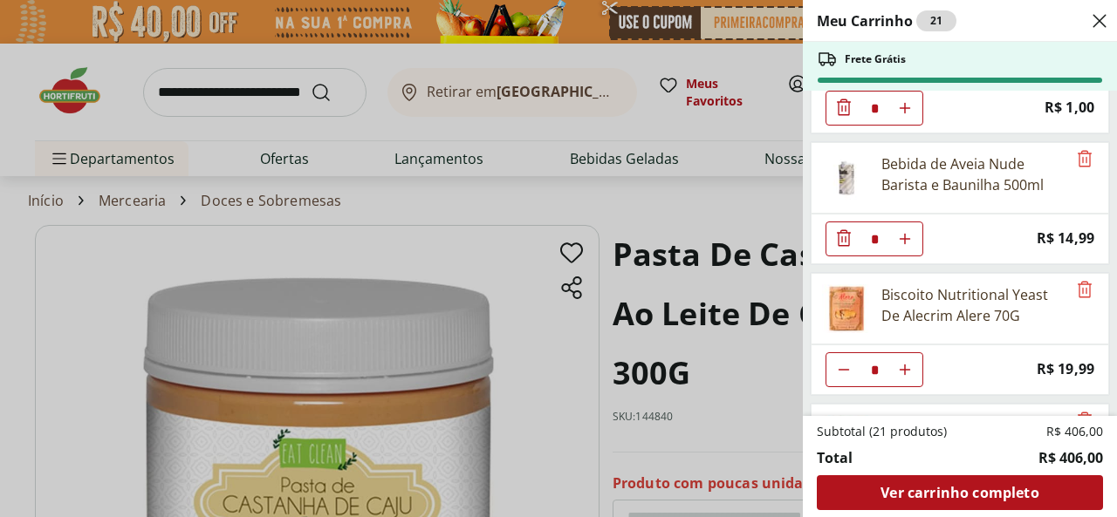
scroll to position [1747, 0]
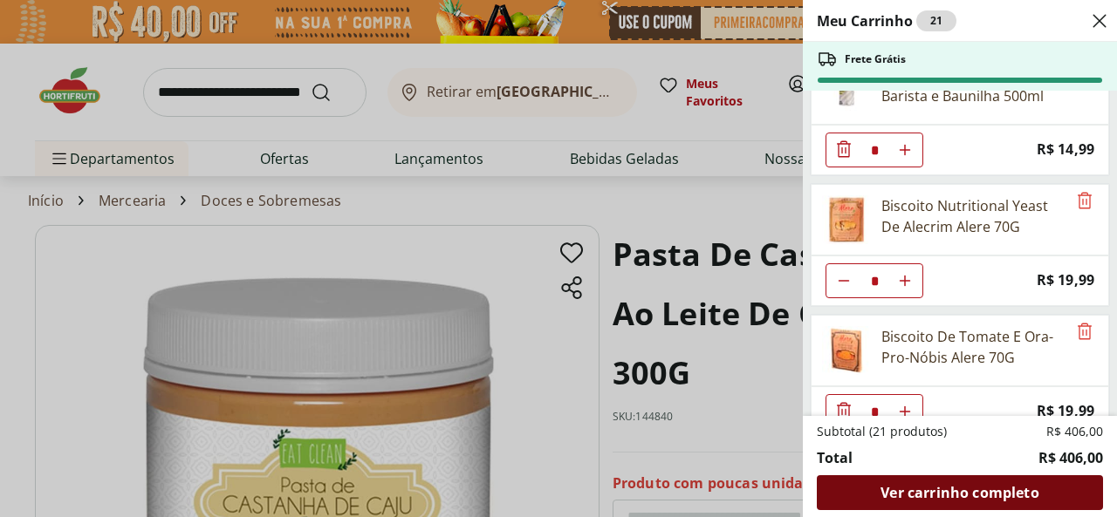
click at [952, 500] on span "Ver carrinho completo" at bounding box center [959, 493] width 158 height 14
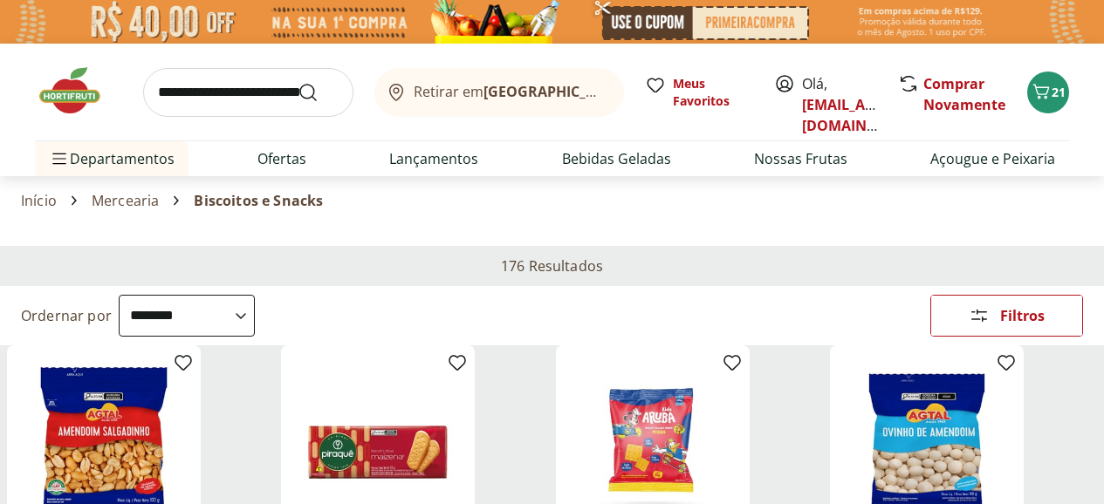
select select "**********"
click at [838, 95] on link "[EMAIL_ADDRESS][DOMAIN_NAME]" at bounding box center [862, 115] width 121 height 40
click at [828, 104] on link "[EMAIL_ADDRESS][DOMAIN_NAME]" at bounding box center [862, 115] width 121 height 40
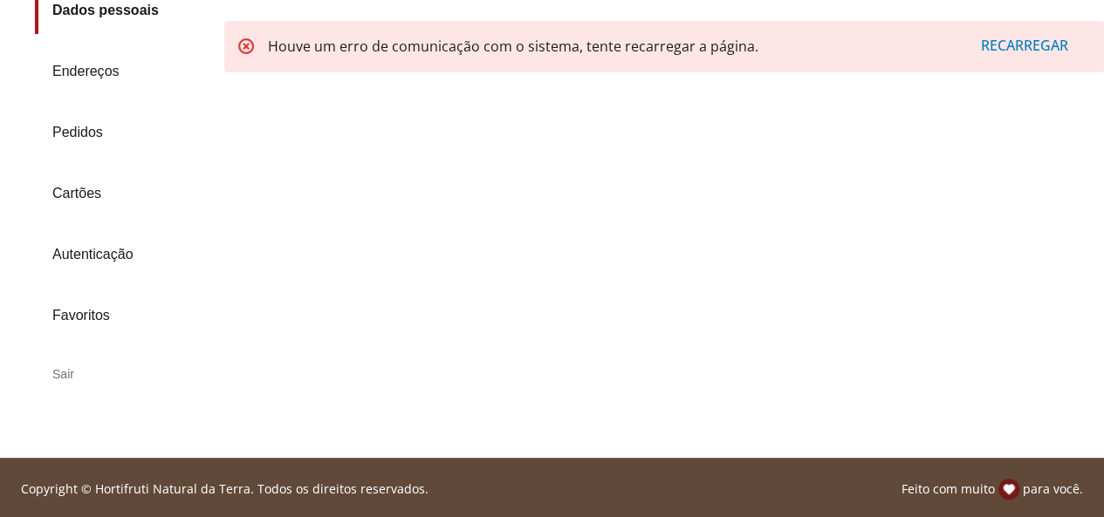
scroll to position [222, 0]
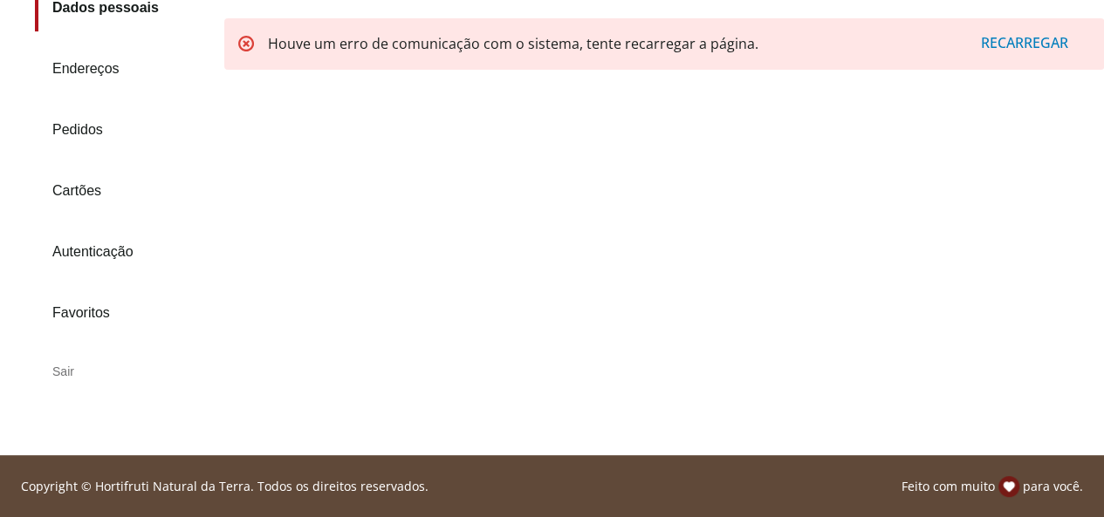
click at [73, 116] on link "Pedidos" at bounding box center [122, 129] width 175 height 47
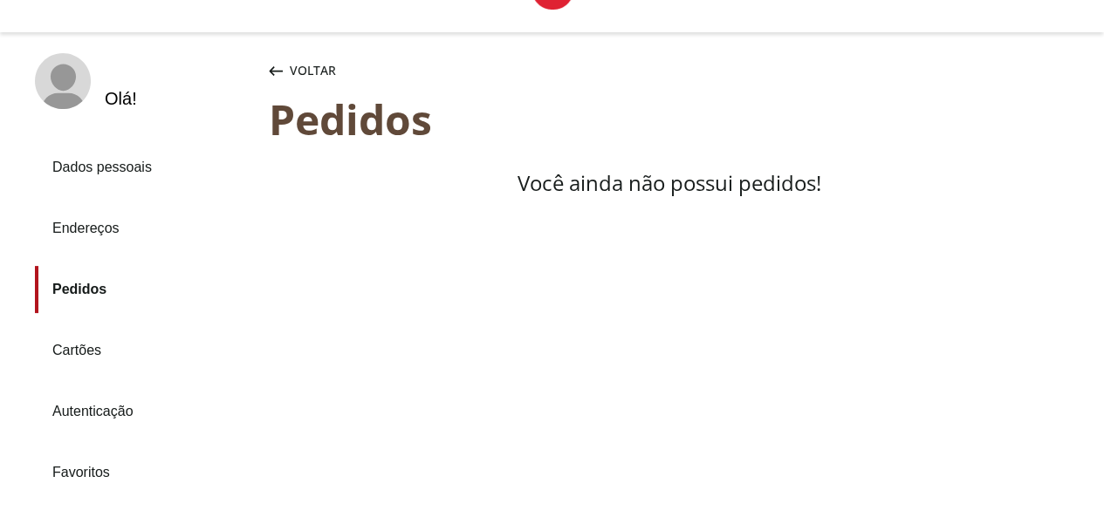
scroll to position [47, 0]
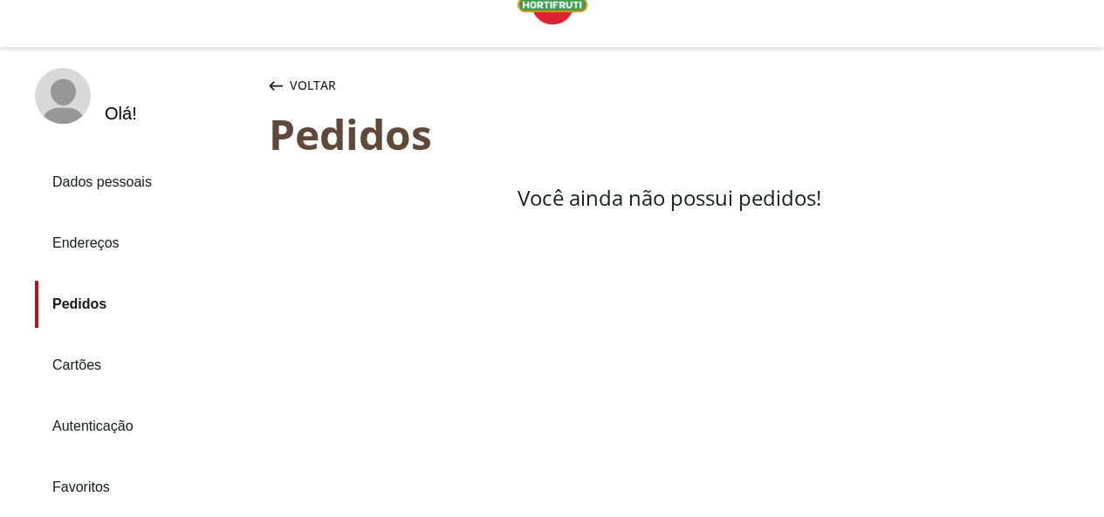
click at [117, 172] on link "Dados pessoais" at bounding box center [145, 182] width 220 height 47
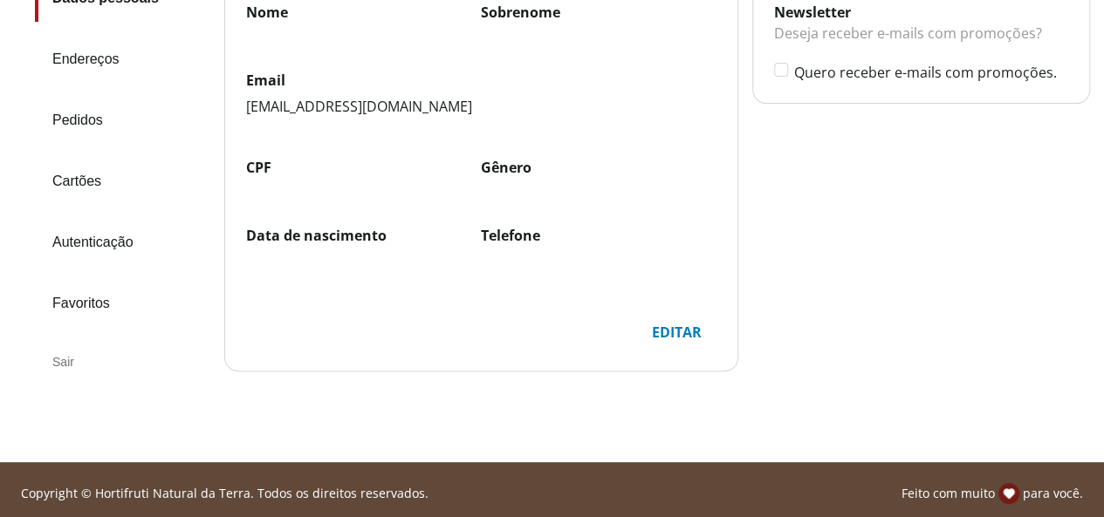
scroll to position [238, 0]
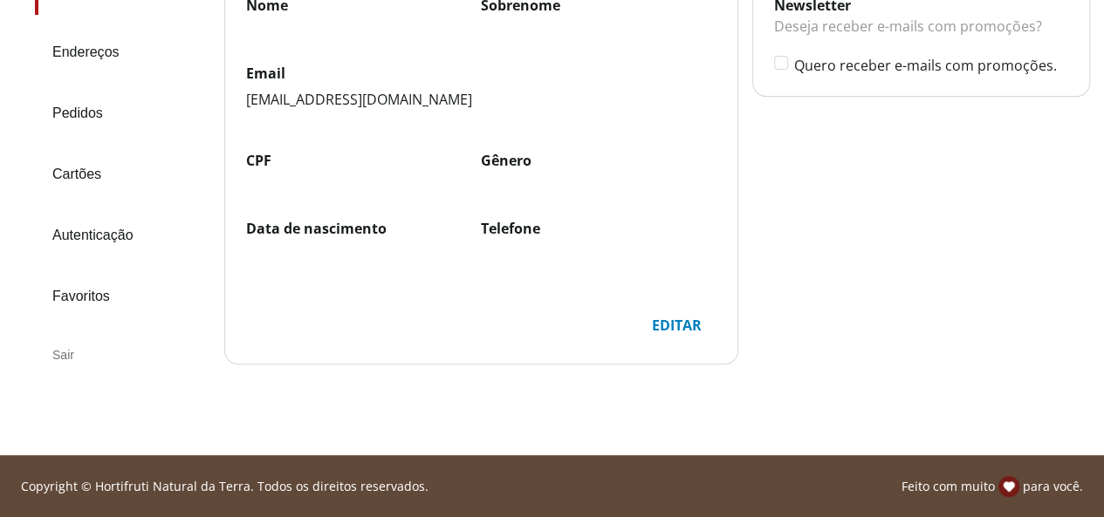
click at [61, 348] on div "Sair" at bounding box center [122, 355] width 175 height 42
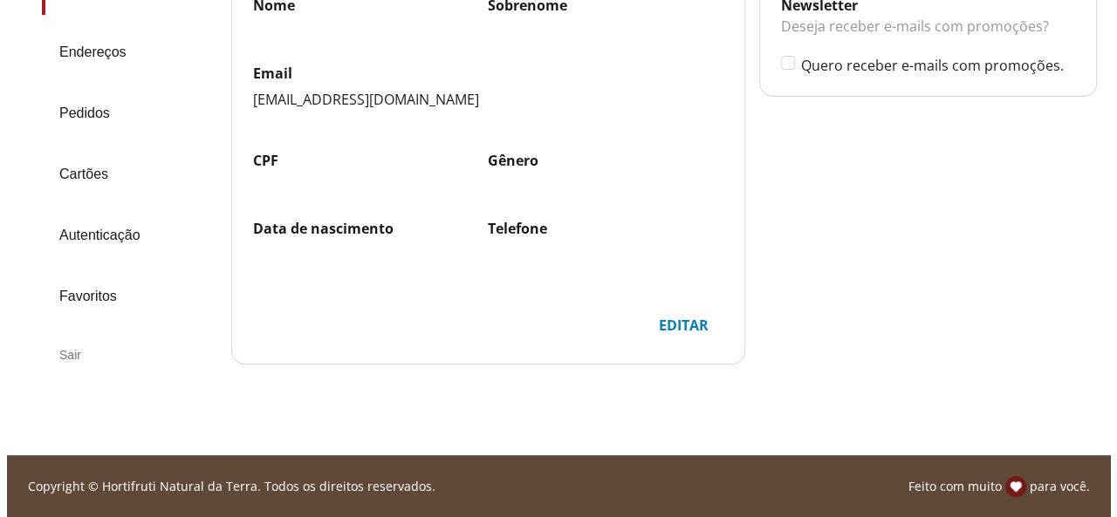
scroll to position [0, 0]
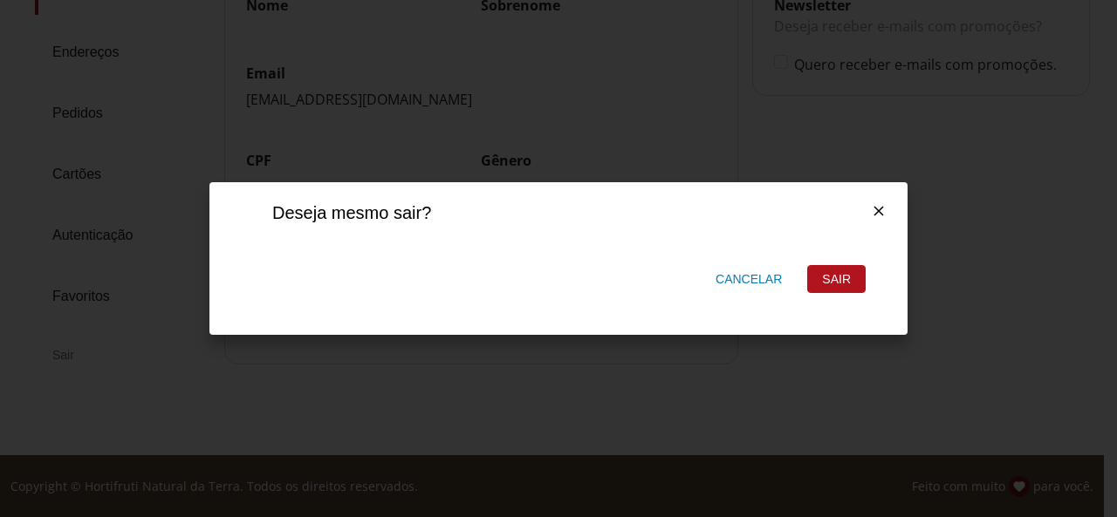
click at [835, 278] on div "Sair" at bounding box center [836, 279] width 57 height 26
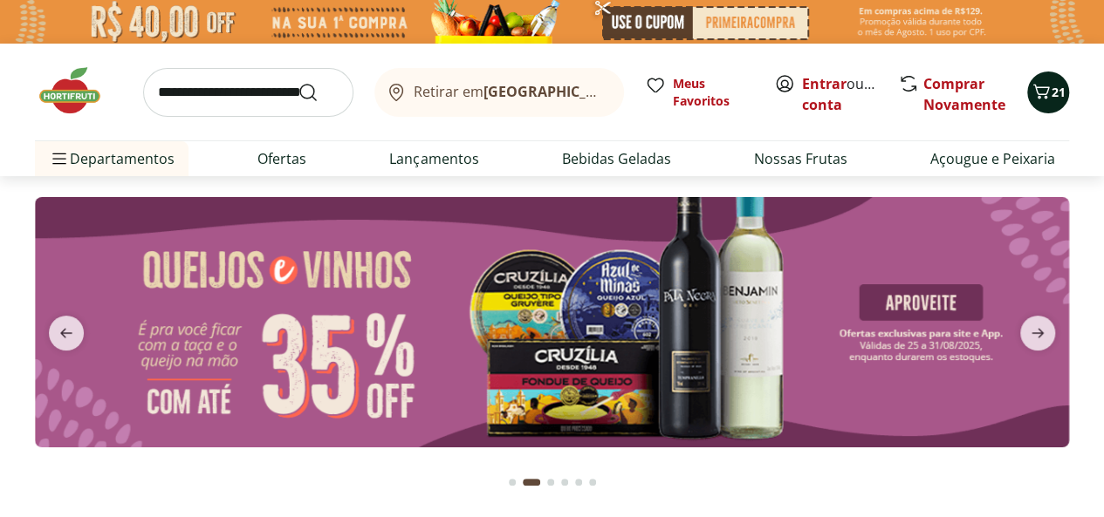
click at [1051, 100] on span "21" at bounding box center [1058, 92] width 14 height 17
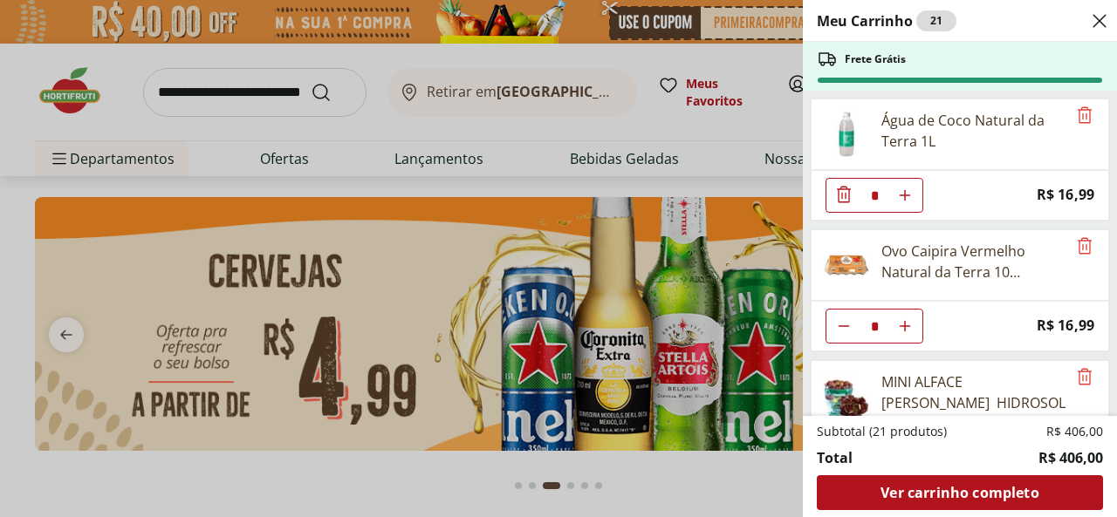
click at [1089, 22] on icon "Close" at bounding box center [1099, 20] width 21 height 21
